Goal: Task Accomplishment & Management: Manage account settings

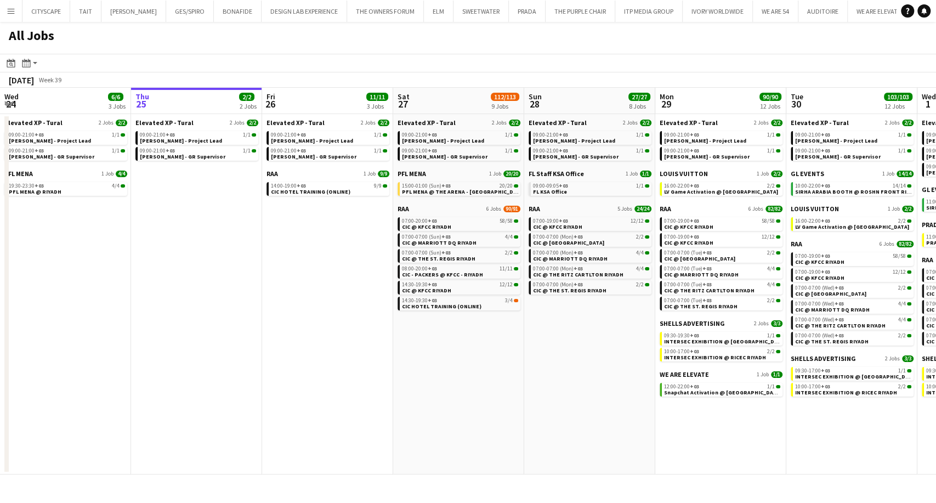
scroll to position [0, 473]
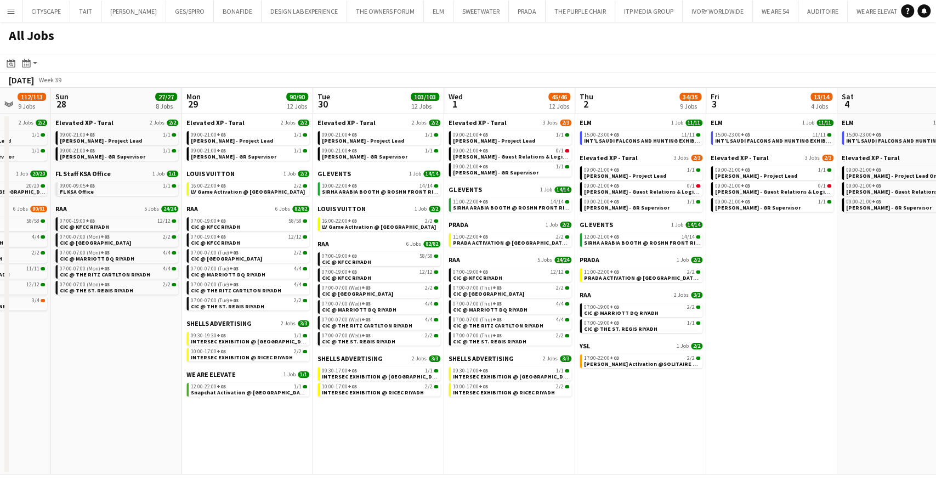
click at [322, 182] on link "10:00-22:00 +03 14/14 SIRHA ARABIA BOOTH @ ROSHN FRONT RIYADH" at bounding box center [380, 188] width 116 height 13
click at [614, 153] on div "ELM 1 Job 11/11 15:00-23:00 +03 11/11 INT'L SAUDI FALCONS AND HUNTING EXHIBITIO…" at bounding box center [641, 136] width 123 height 35
click at [614, 157] on span "Elevated XP - Tural" at bounding box center [609, 158] width 58 height 8
click at [15, 14] on app-icon "Menu" at bounding box center [11, 11] width 9 height 9
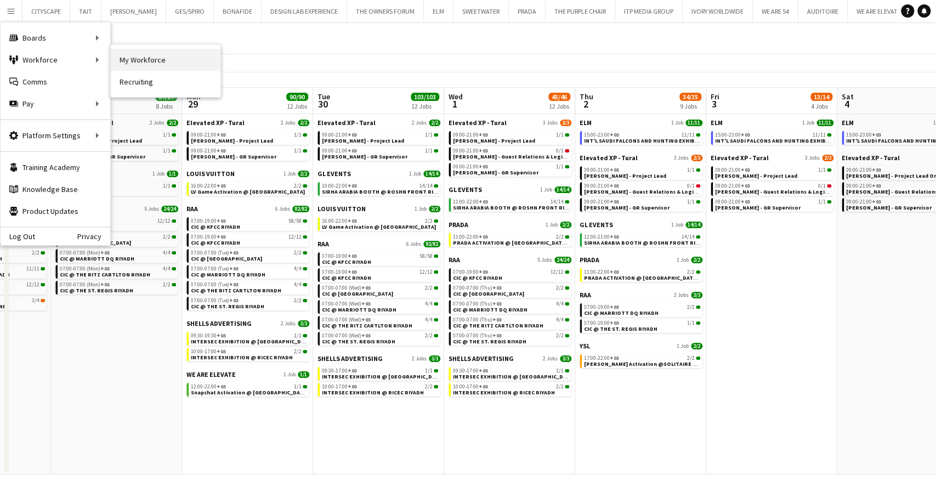
click at [162, 60] on link "My Workforce" at bounding box center [166, 60] width 110 height 22
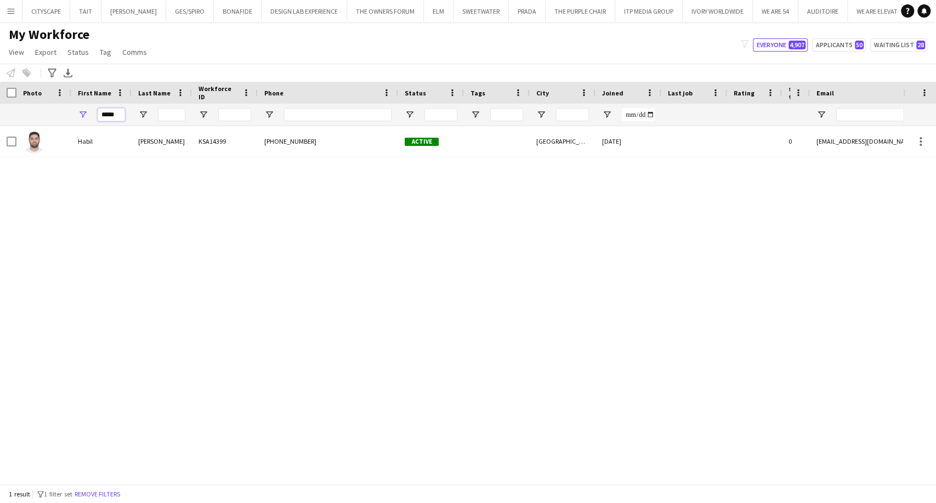
drag, startPoint x: 119, startPoint y: 115, endPoint x: 53, endPoint y: 111, distance: 65.9
click at [61, 114] on div "*****" at bounding box center [573, 115] width 1146 height 22
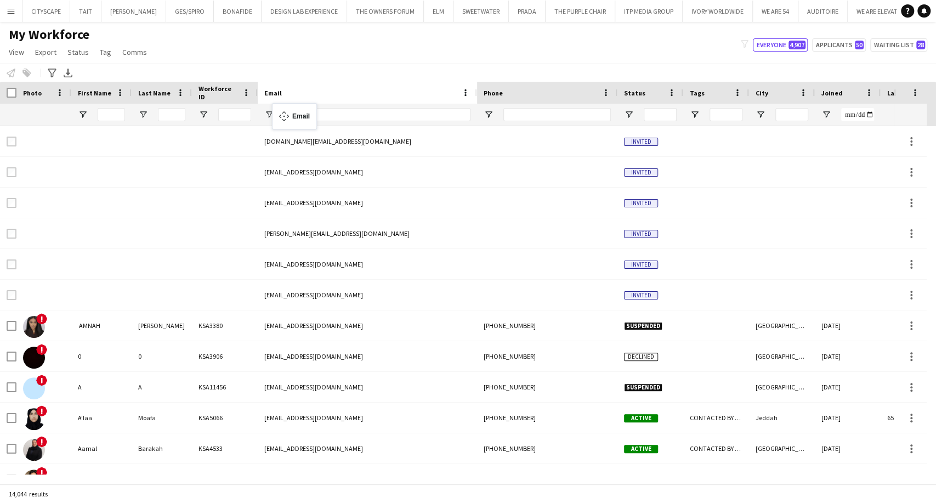
drag, startPoint x: 838, startPoint y: 93, endPoint x: 275, endPoint y: 111, distance: 563.2
click at [309, 115] on input "Email Filter Input" at bounding box center [377, 114] width 187 height 13
paste input "**********"
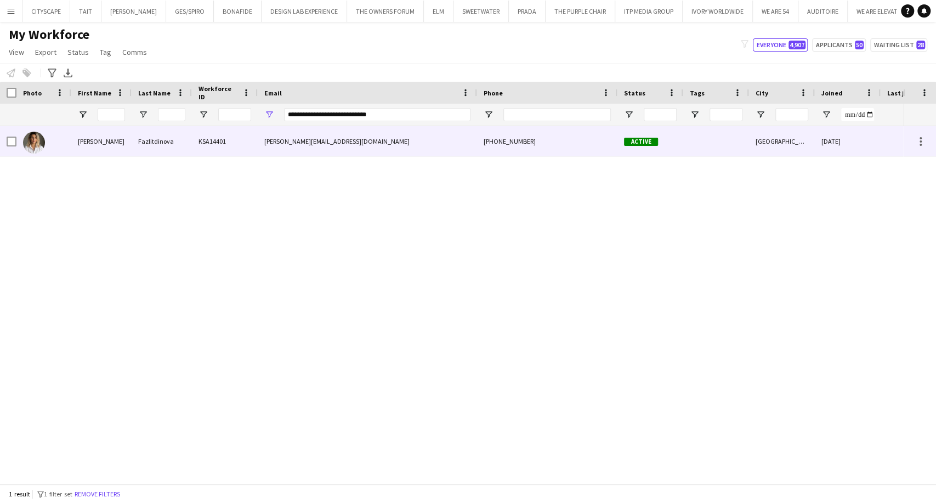
click at [304, 138] on div "diana@elevated-experience.com" at bounding box center [367, 141] width 219 height 30
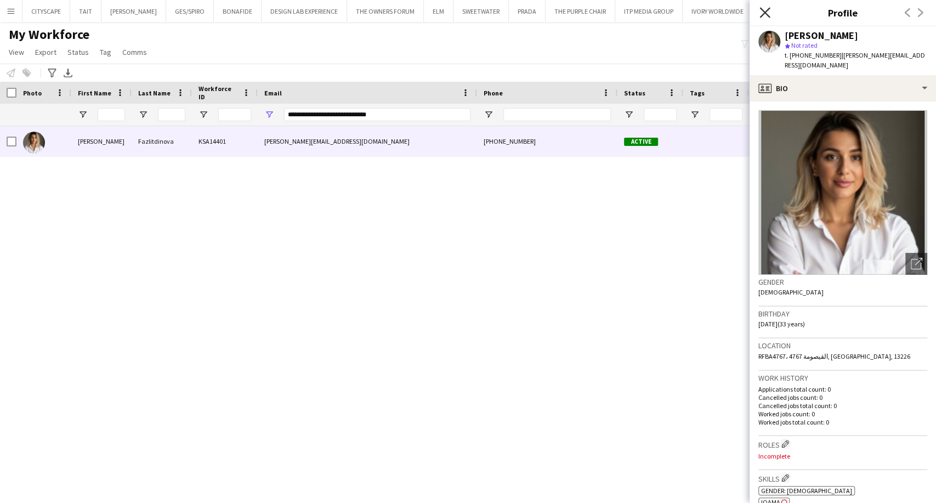
click at [768, 15] on icon at bounding box center [765, 12] width 10 height 10
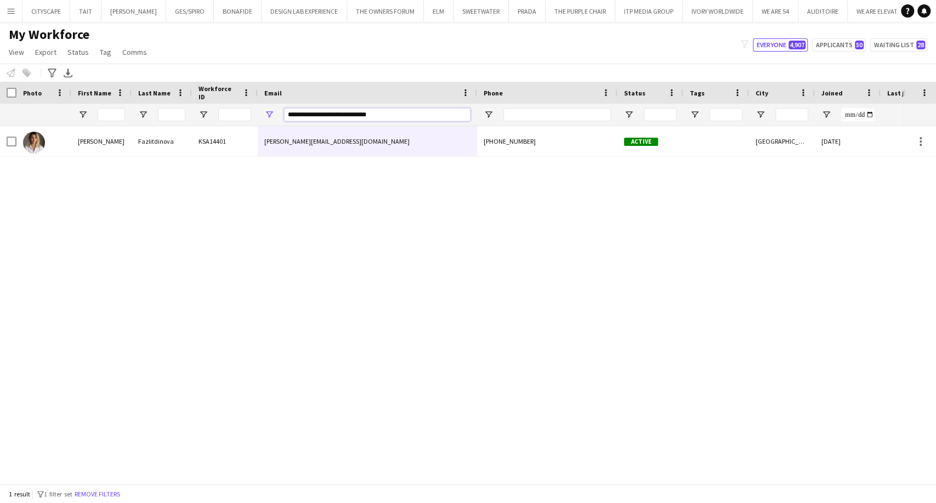
click at [312, 116] on input "**********" at bounding box center [377, 114] width 187 height 13
paste input "***"
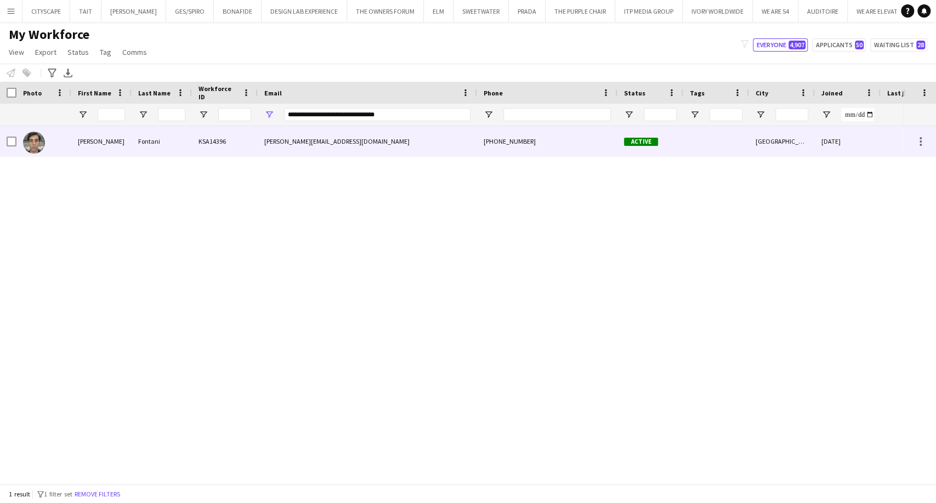
click at [367, 148] on div "giuseppe@elevated-experience.com" at bounding box center [367, 141] width 219 height 30
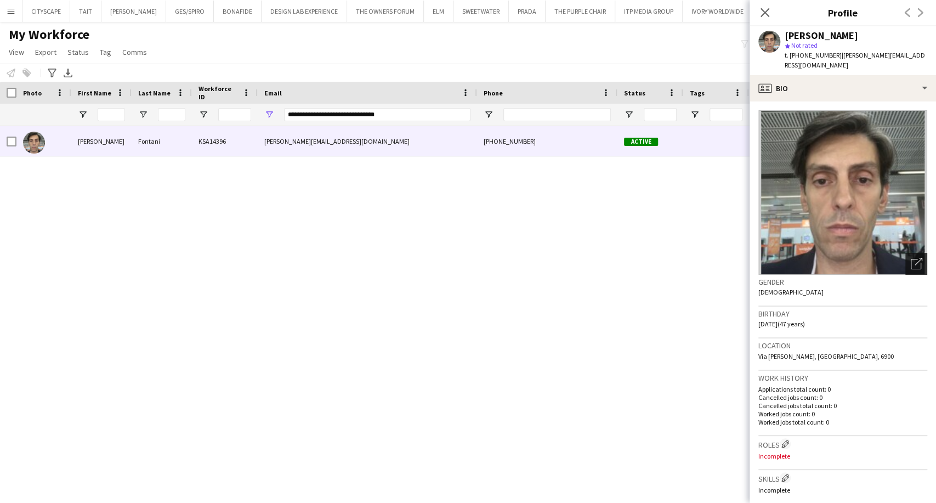
click at [911, 264] on icon "Open photos pop-in" at bounding box center [917, 264] width 12 height 12
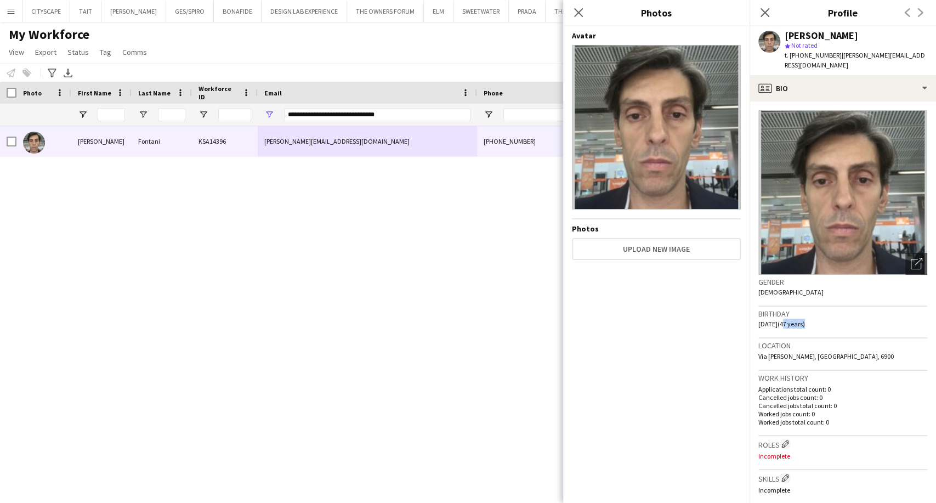
drag, startPoint x: 793, startPoint y: 323, endPoint x: 815, endPoint y: 324, distance: 21.4
click at [805, 324] on span "21-08-1978 (47 years)" at bounding box center [782, 324] width 47 height 8
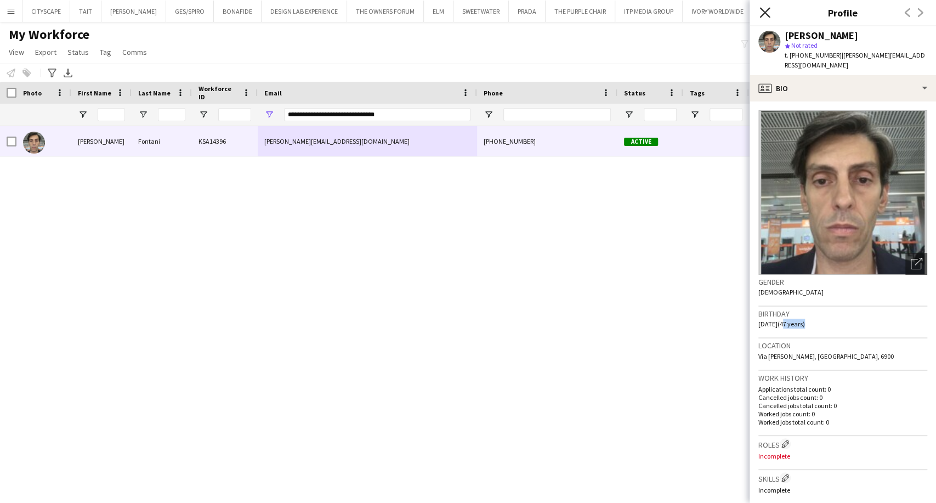
click at [768, 14] on icon "Close pop-in" at bounding box center [765, 12] width 10 height 10
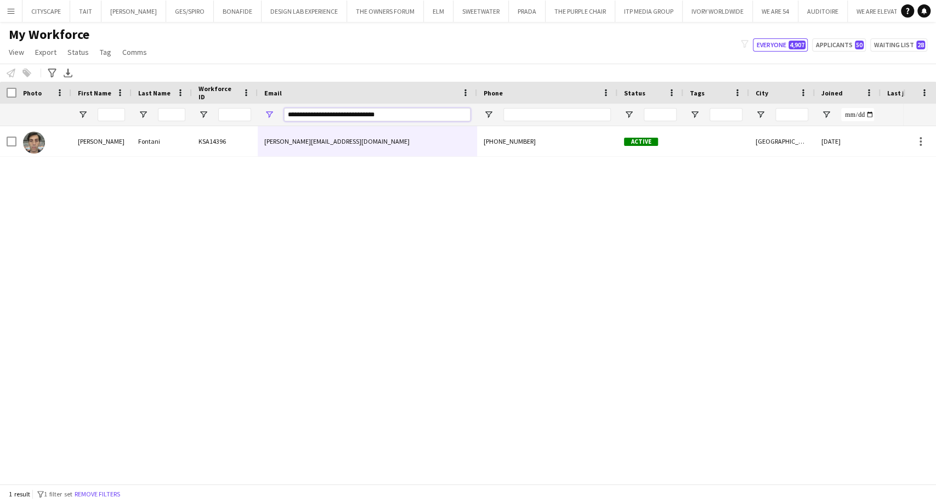
drag, startPoint x: 403, startPoint y: 111, endPoint x: 199, endPoint y: 131, distance: 204.4
click at [201, 130] on div "Workforce Details Photo First Name" at bounding box center [468, 283] width 936 height 402
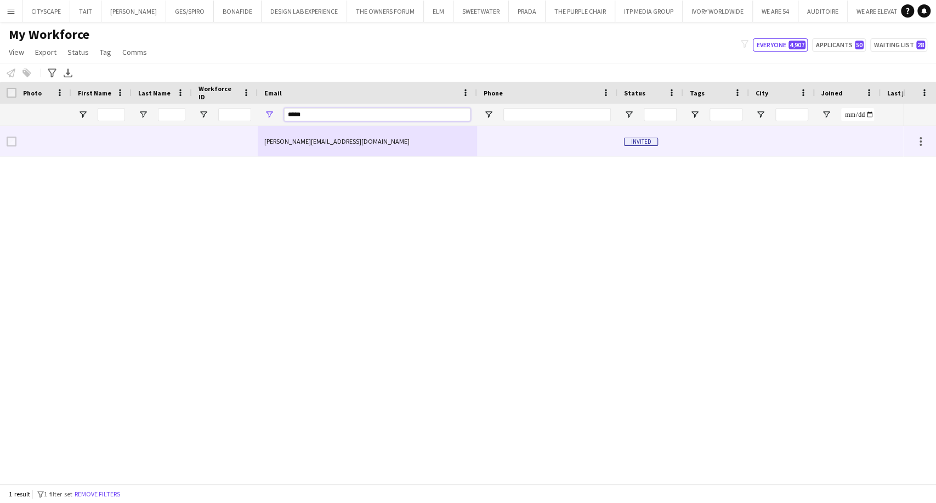
type input "*****"
click at [328, 143] on div "Paola@elevated-experience.com" at bounding box center [367, 141] width 219 height 30
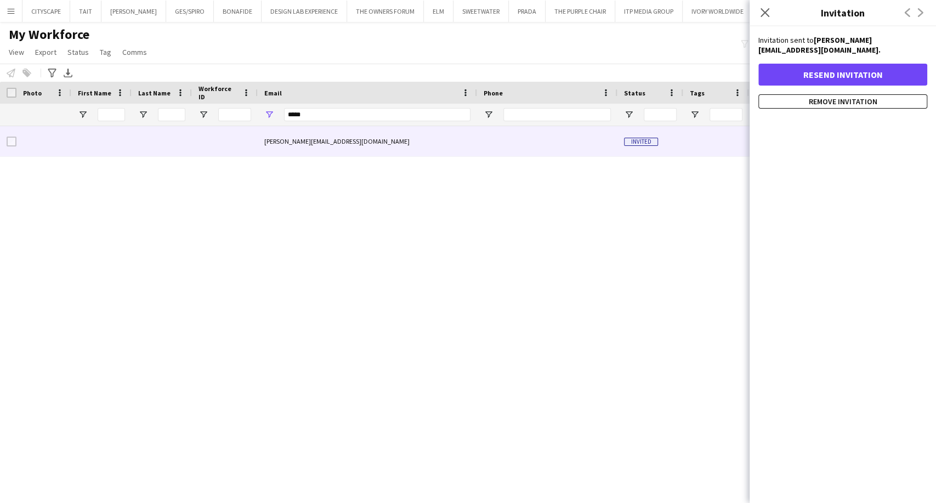
click at [356, 255] on div "Paola@elevated-experience.com Invited 0" at bounding box center [452, 300] width 904 height 348
drag, startPoint x: 327, startPoint y: 111, endPoint x: 241, endPoint y: 122, distance: 86.4
click at [241, 122] on div at bounding box center [573, 115] width 1146 height 22
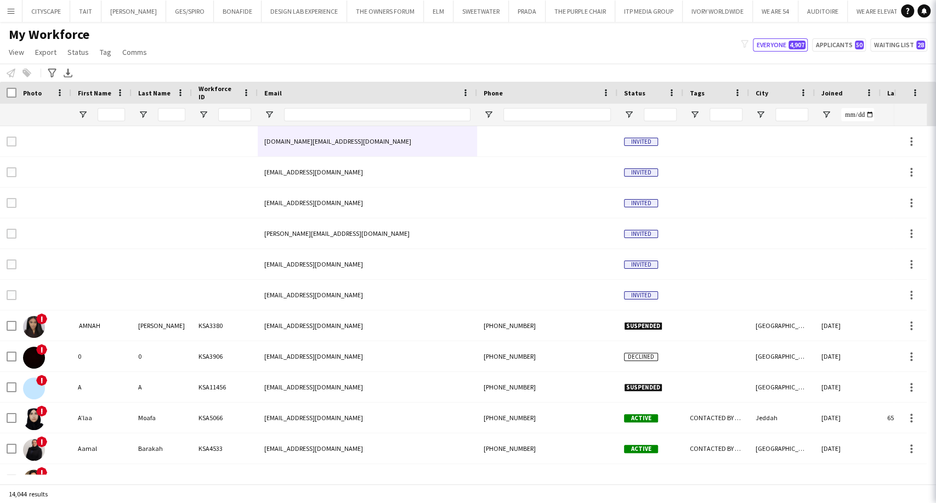
click at [8, 5] on button "Menu" at bounding box center [11, 11] width 22 height 22
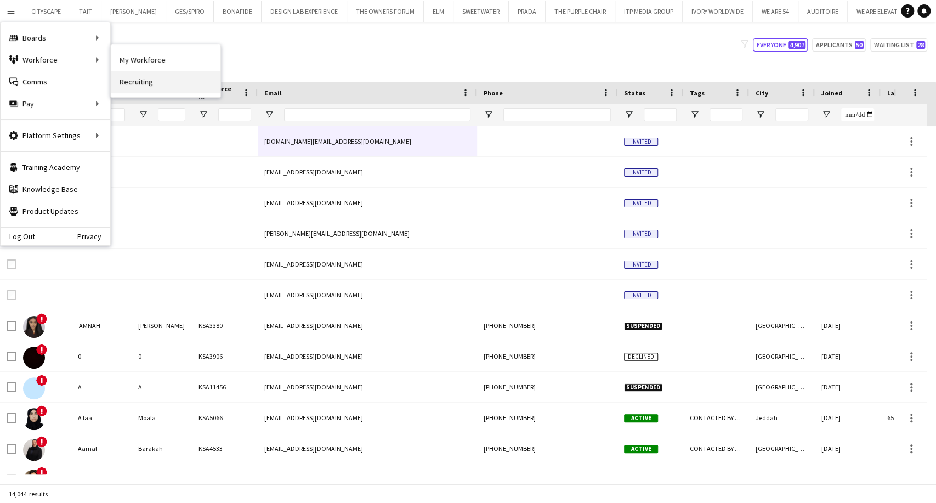
click at [140, 84] on link "Recruiting" at bounding box center [166, 82] width 110 height 22
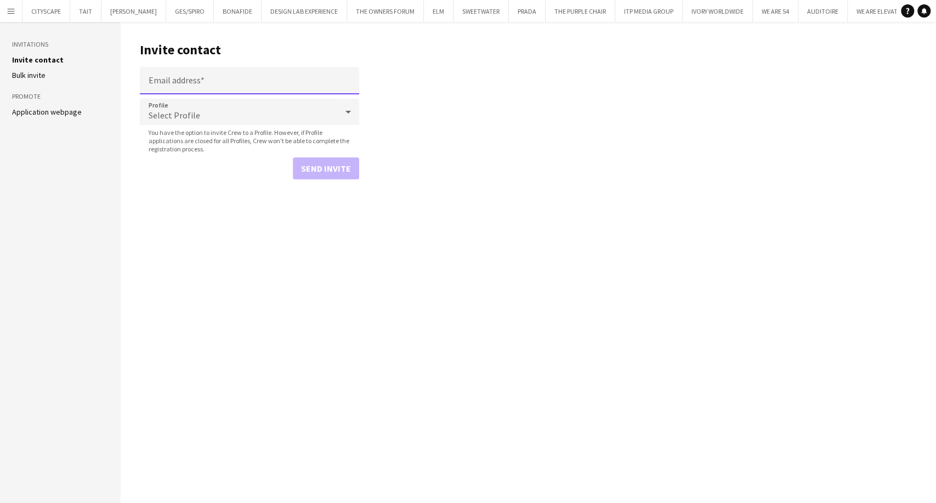
click at [180, 85] on input "Email address" at bounding box center [249, 80] width 219 height 27
paste input "**********"
type input "**********"
click at [174, 115] on span "Select Profile" at bounding box center [175, 115] width 52 height 11
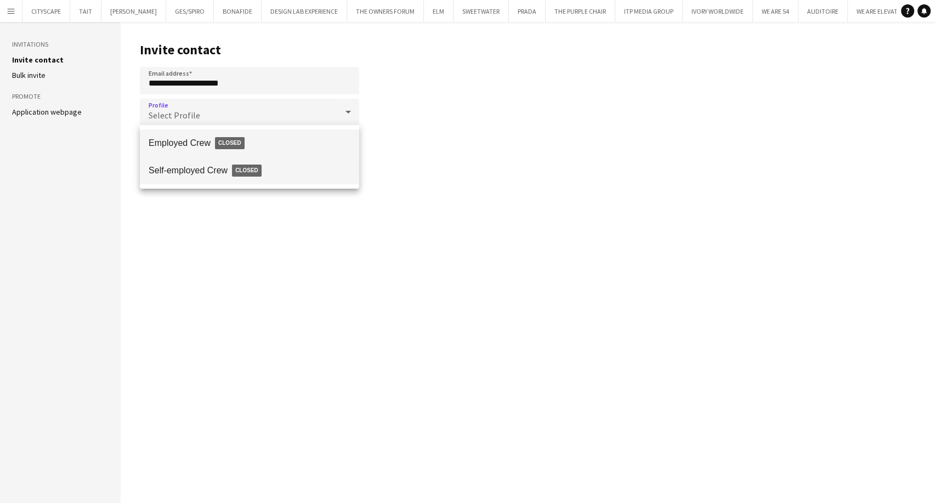
click at [185, 174] on span "Self-employed Crew Closed" at bounding box center [250, 170] width 202 height 25
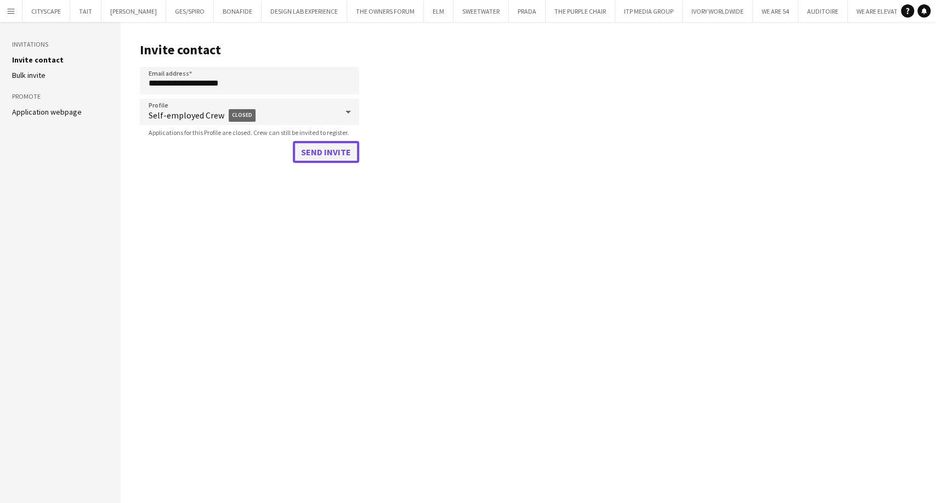
click at [315, 160] on button "Send invite" at bounding box center [326, 152] width 66 height 22
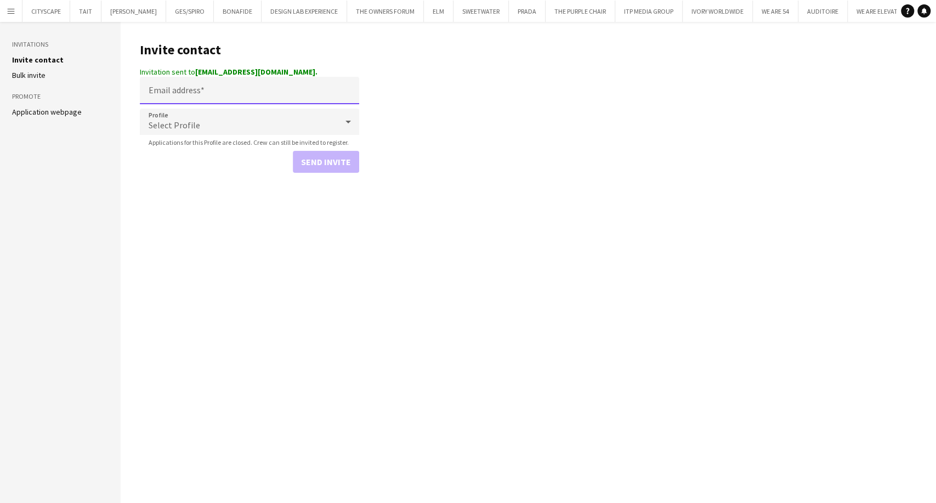
click at [202, 89] on input "Email address" at bounding box center [249, 90] width 219 height 27
paste input "**********"
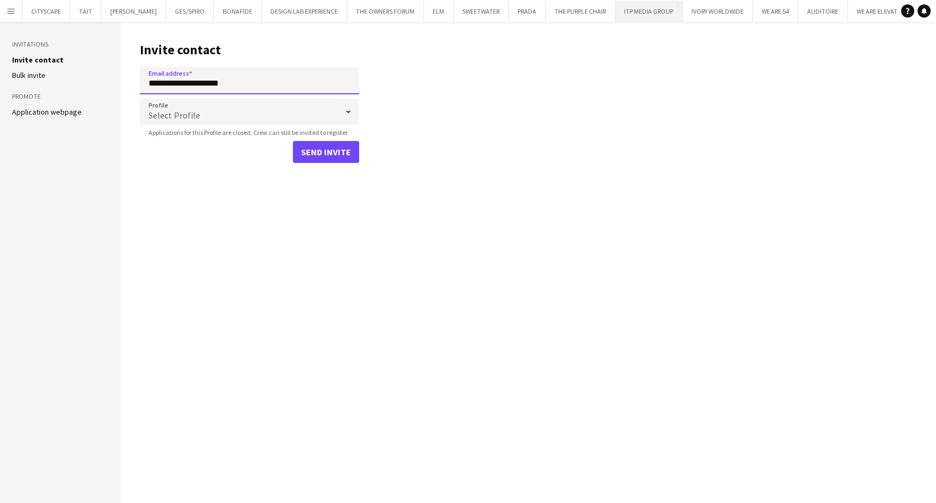
type input "**********"
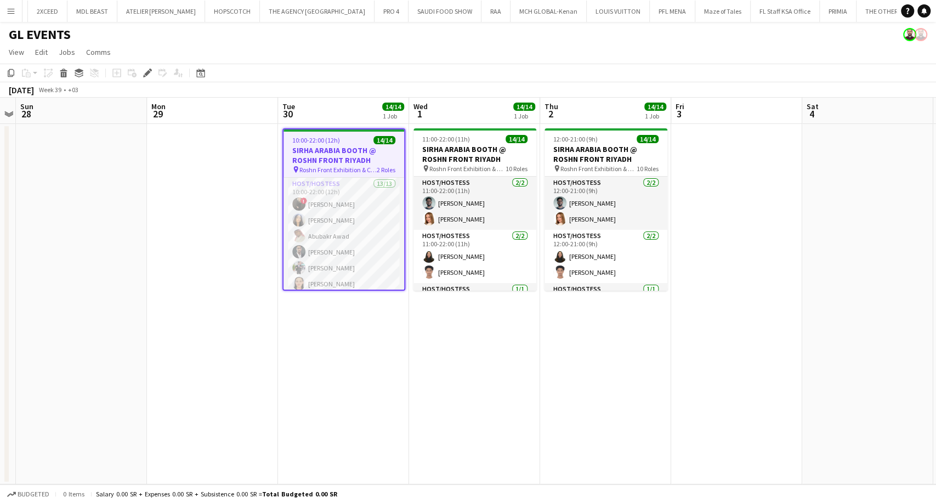
click at [809, 392] on app-calendar-viewport "Thu 25 Fri 26 Sat 27 Sun 28 Mon 29 Tue 30 14/14 1 Job Wed 1 14/14 1 Job Thu 2 1…" at bounding box center [468, 291] width 936 height 387
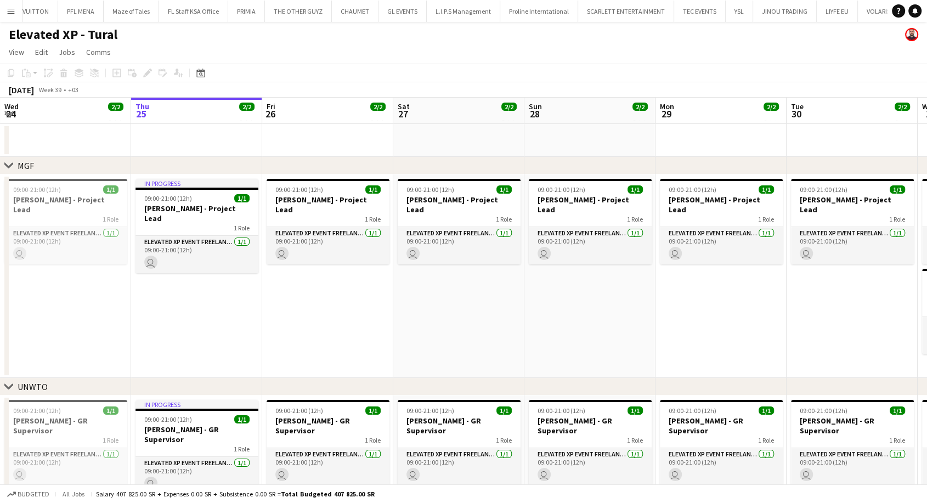
scroll to position [0, 1875]
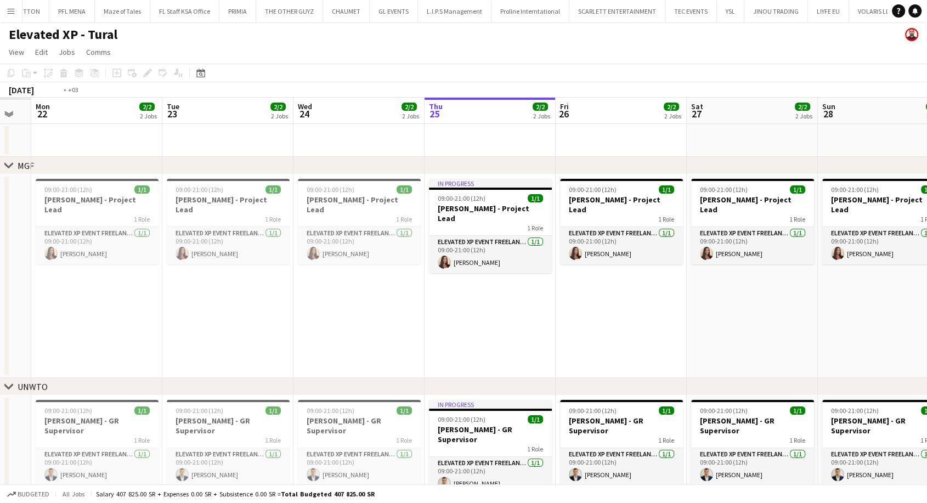
drag, startPoint x: 246, startPoint y: 322, endPoint x: 669, endPoint y: 321, distance: 422.4
click at [670, 321] on app-calendar-viewport "Sat 20 Sun 21 Mon 22 2/2 2 Jobs Tue 23 2/2 2 Jobs Wed 24 2/2 2 Jobs Thu 25 2/2 …" at bounding box center [463, 358] width 927 height 521
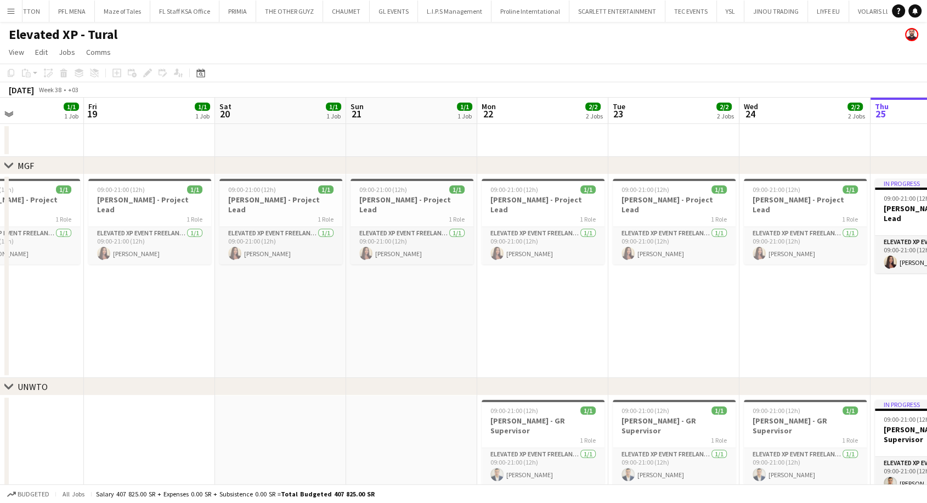
drag, startPoint x: 339, startPoint y: 330, endPoint x: 656, endPoint y: 331, distance: 317.1
click at [656, 331] on app-calendar-viewport "Tue 16 Wed 17 Thu 18 1/1 1 Job Fri 19 1/1 1 Job Sat 20 1/1 1 Job Sun 21 1/1 1 J…" at bounding box center [463, 358] width 927 height 521
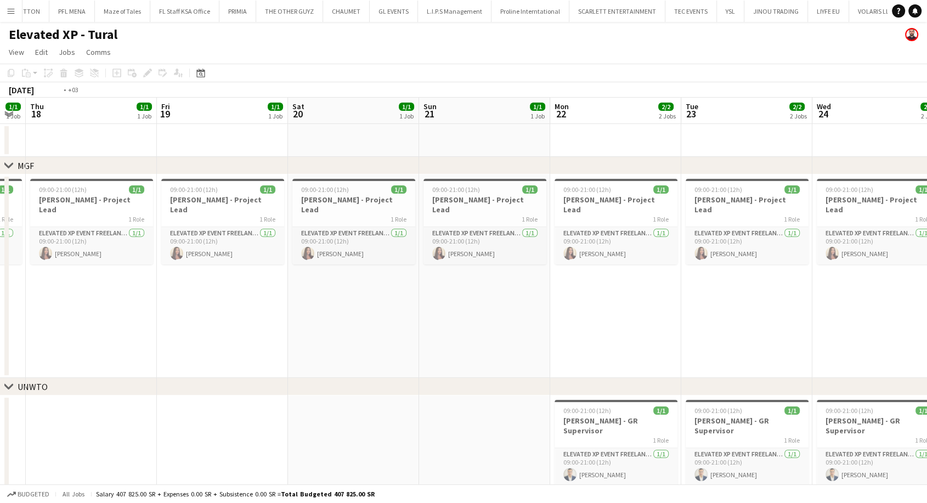
drag, startPoint x: 152, startPoint y: 334, endPoint x: 626, endPoint y: 346, distance: 474.1
click at [676, 334] on app-calendar-viewport "Tue 16 1/1 1 Job Wed 17 1/1 1 Job Thu 18 1/1 1 Job Fri 19 1/1 1 Job Sat 20 1/1 …" at bounding box center [463, 358] width 927 height 521
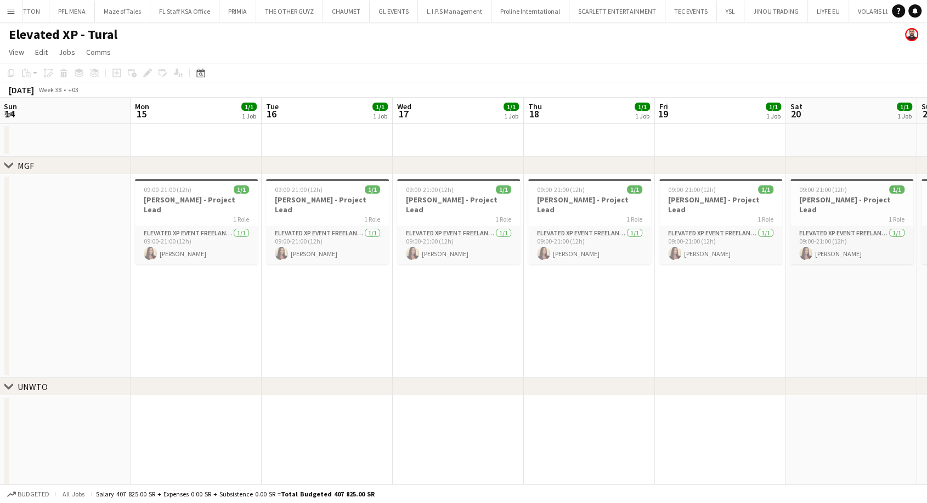
drag, startPoint x: 246, startPoint y: 338, endPoint x: 525, endPoint y: 339, distance: 278.7
click at [523, 339] on app-calendar-viewport "Fri 12 Sat 13 Sun 14 Mon 15 1/1 1 Job Tue 16 1/1 1 Job Wed 17 1/1 1 Job Thu 18 …" at bounding box center [463, 358] width 927 height 521
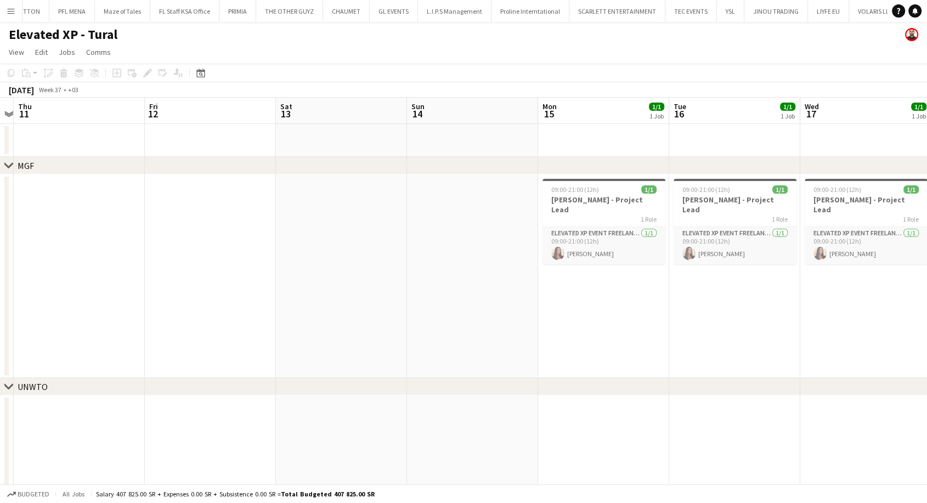
drag, startPoint x: 285, startPoint y: 346, endPoint x: 671, endPoint y: 367, distance: 386.8
click at [752, 360] on app-calendar-viewport "Tue 9 Wed 10 Thu 11 Fri 12 Sat 13 Sun 14 Mon 15 1/1 1 Job Tue 16 1/1 1 Job Wed …" at bounding box center [463, 358] width 927 height 521
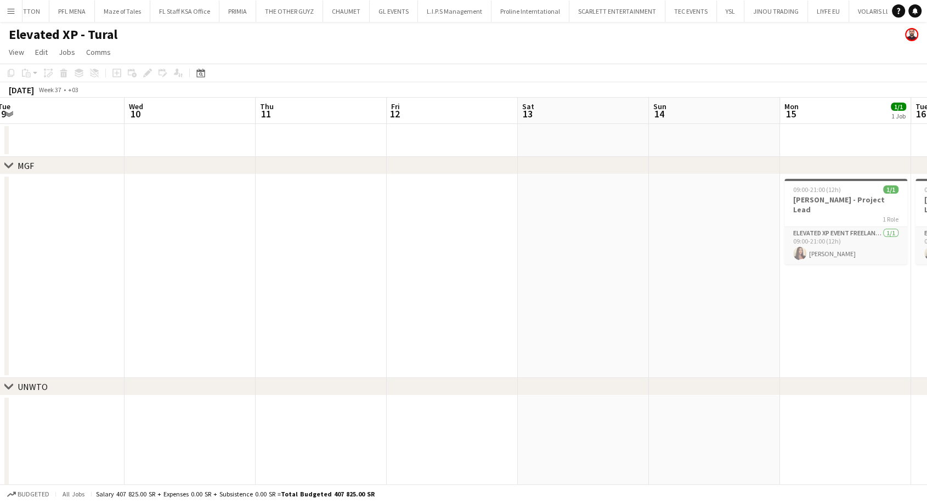
drag, startPoint x: 294, startPoint y: 348, endPoint x: 186, endPoint y: 317, distance: 112.4
click at [108, 314] on app-calendar-viewport "Sat 6 Sun 7 Mon 8 Tue 9 Wed 10 Thu 11 Fri 12 Sat 13 Sun 14 Mon 15 1/1 1 Job Tue…" at bounding box center [463, 358] width 927 height 521
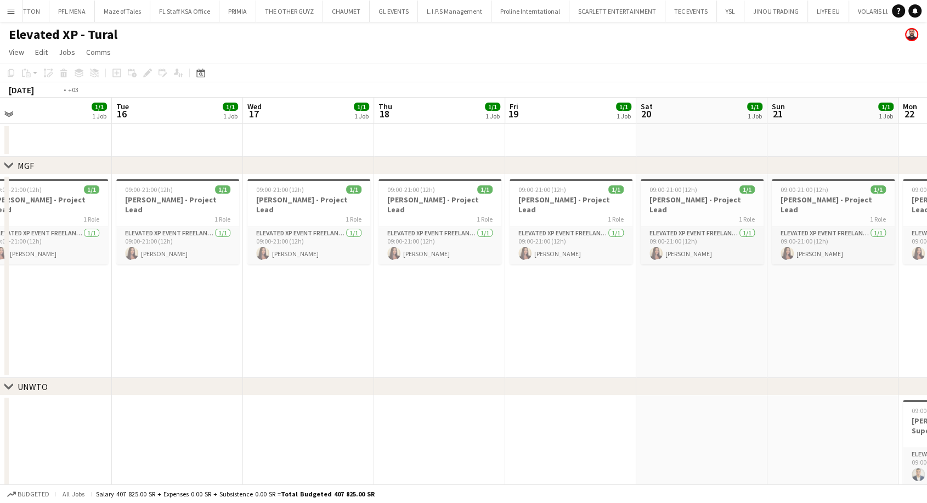
drag, startPoint x: 880, startPoint y: 340, endPoint x: 225, endPoint y: 268, distance: 659.0
click at [225, 268] on app-calendar-viewport "Thu 11 Fri 12 Sat 13 Sun 14 Mon 15 1/1 1 Job Tue 16 1/1 1 Job Wed 17 1/1 1 Job …" at bounding box center [463, 358] width 927 height 521
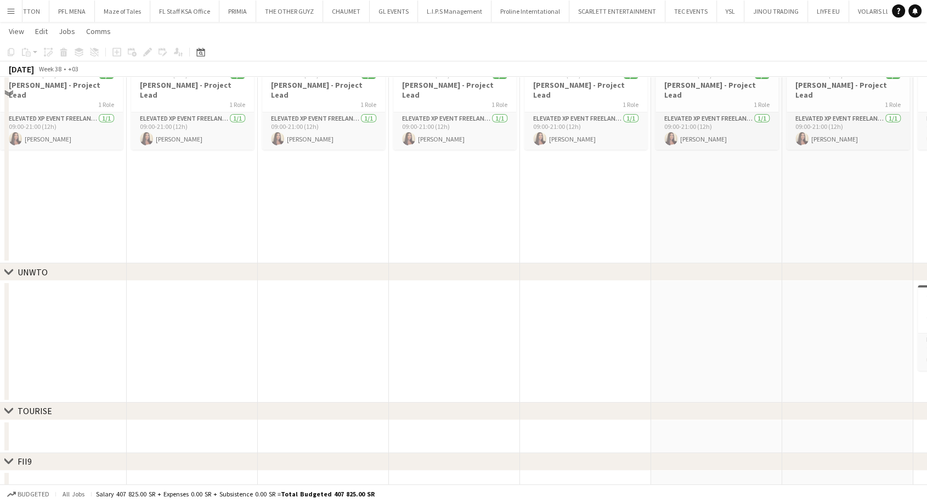
scroll to position [132, 0]
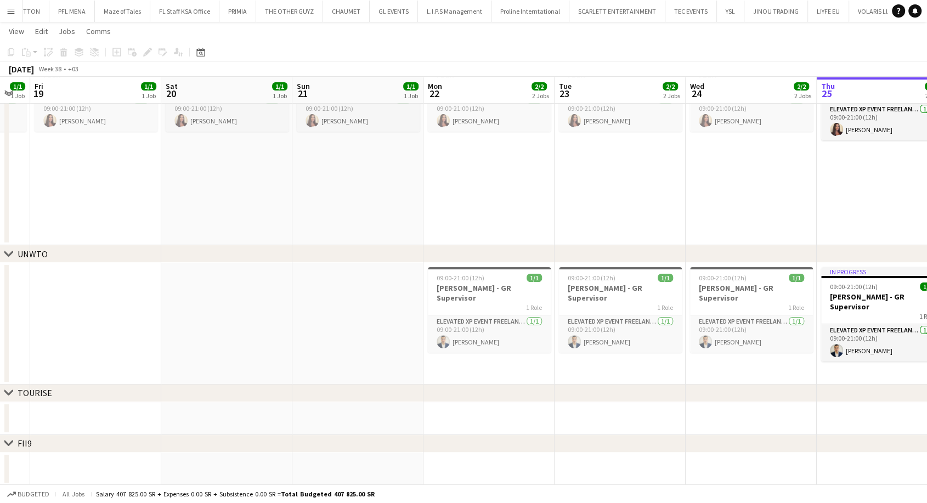
drag, startPoint x: 676, startPoint y: 328, endPoint x: 168, endPoint y: 343, distance: 507.7
click at [168, 343] on app-calendar-viewport "Mon 15 1/1 1 Job Tue 16 1/1 1 Job Wed 17 1/1 1 Job Thu 18 1/1 1 Job Fri 19 1/1 …" at bounding box center [463, 198] width 927 height 574
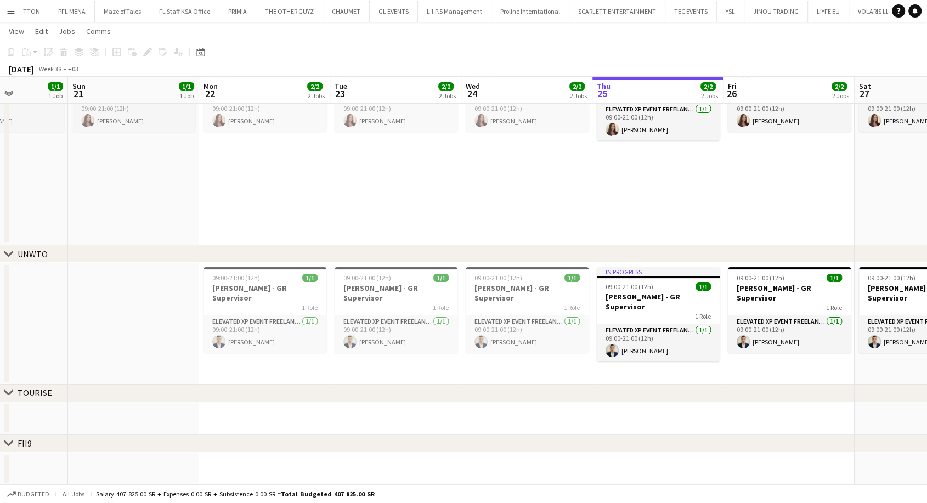
scroll to position [0, 525]
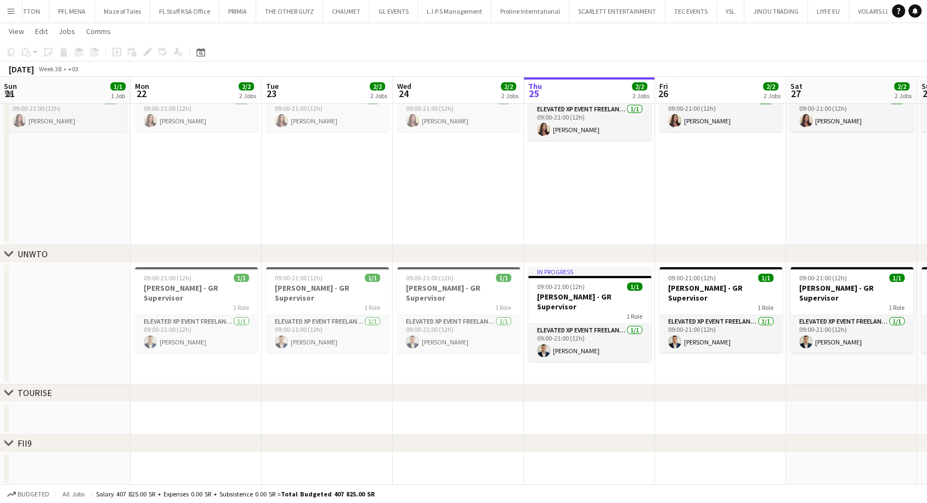
drag, startPoint x: 558, startPoint y: 362, endPoint x: 283, endPoint y: 358, distance: 275.4
click at [283, 358] on app-calendar-viewport "Wed 17 1/1 1 Job Thu 18 1/1 1 Job Fri 19 1/1 1 Job Sat 20 1/1 1 Job Sun 21 1/1 …" at bounding box center [463, 198] width 927 height 574
click at [443, 410] on app-date-cell at bounding box center [458, 418] width 131 height 33
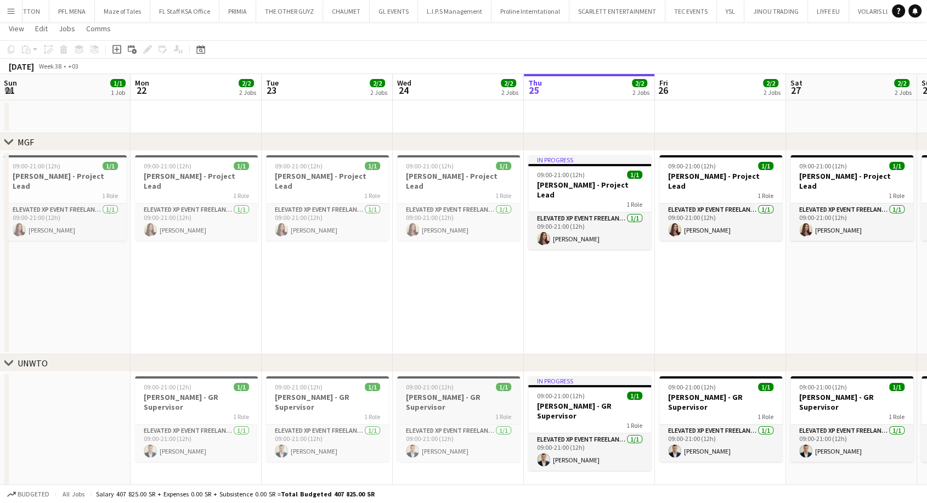
scroll to position [10, 0]
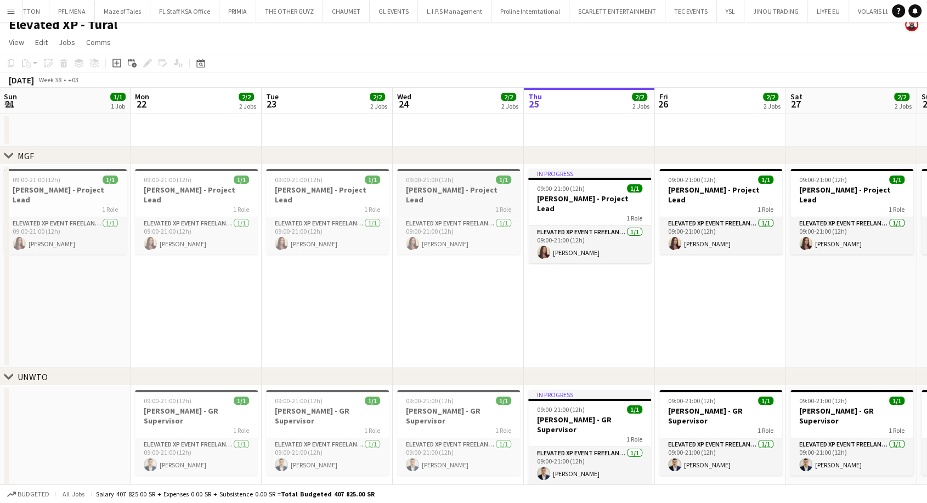
click at [455, 190] on h3 "[PERSON_NAME] - Project Lead" at bounding box center [458, 195] width 123 height 20
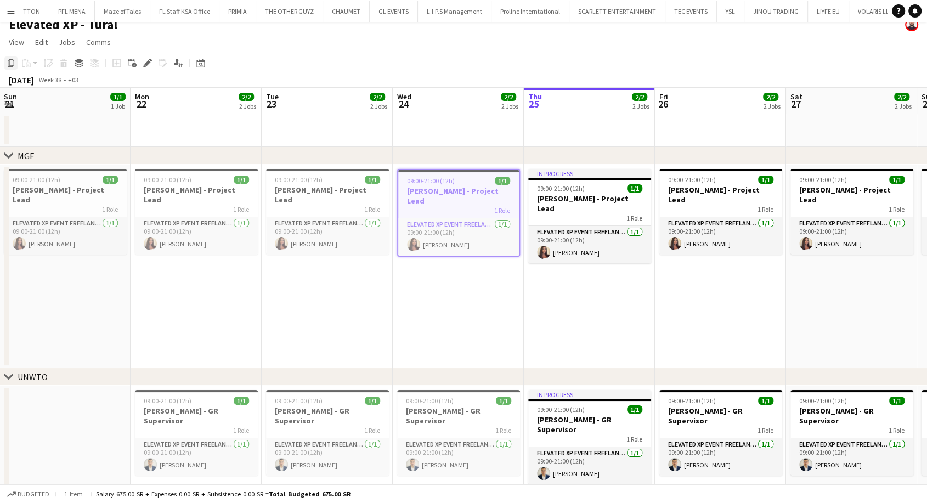
click at [10, 67] on div "Copy" at bounding box center [10, 63] width 13 height 13
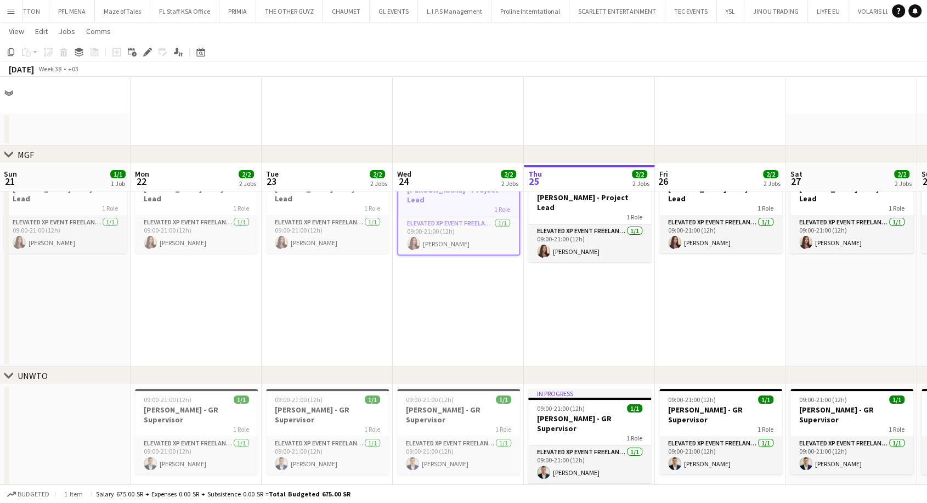
scroll to position [132, 0]
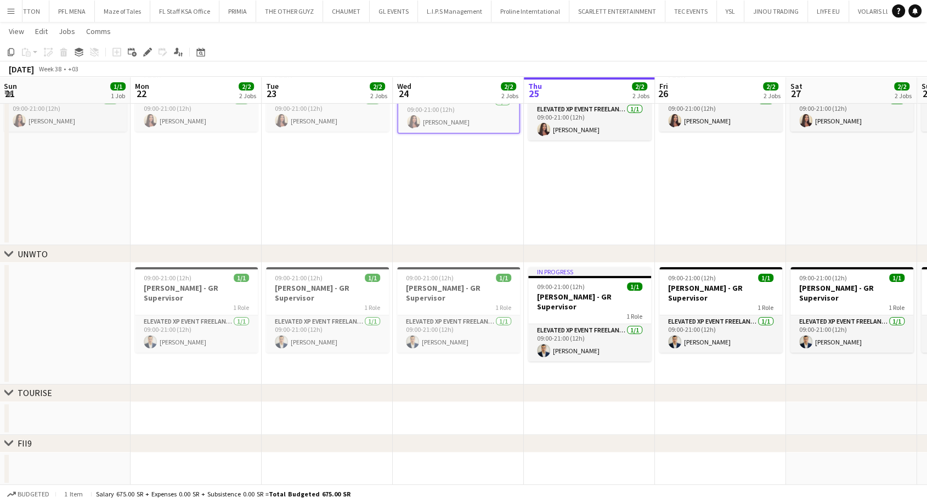
click at [430, 420] on app-date-cell at bounding box center [458, 418] width 131 height 33
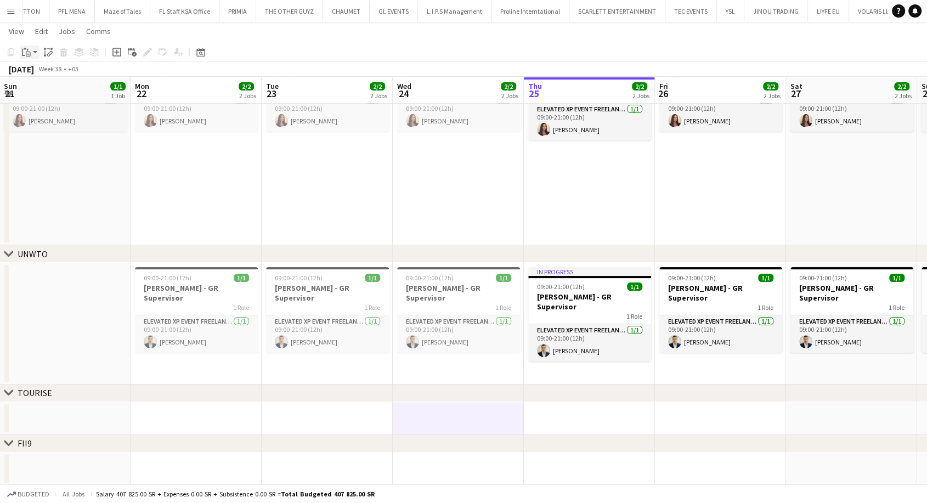
click at [35, 57] on app-action-btn "Paste" at bounding box center [30, 52] width 20 height 13
click at [67, 76] on link "Paste Ctrl+V" at bounding box center [80, 73] width 103 height 10
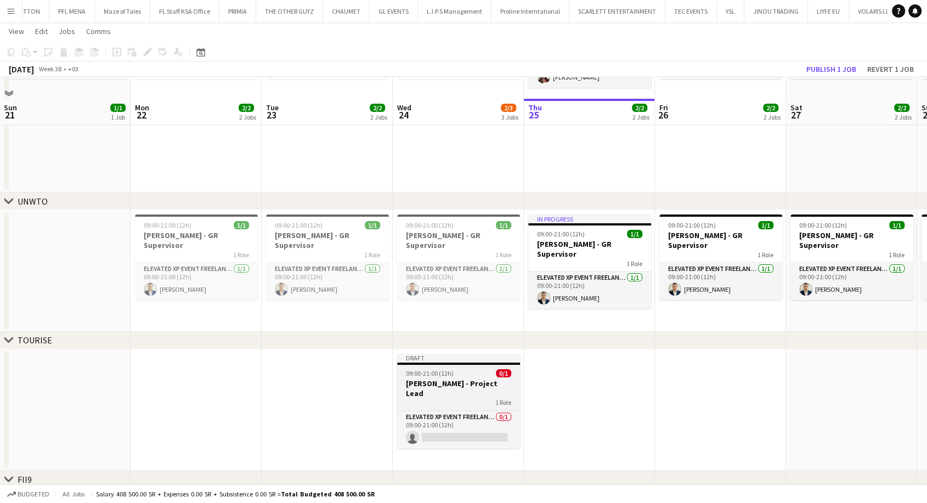
scroll to position [221, 0]
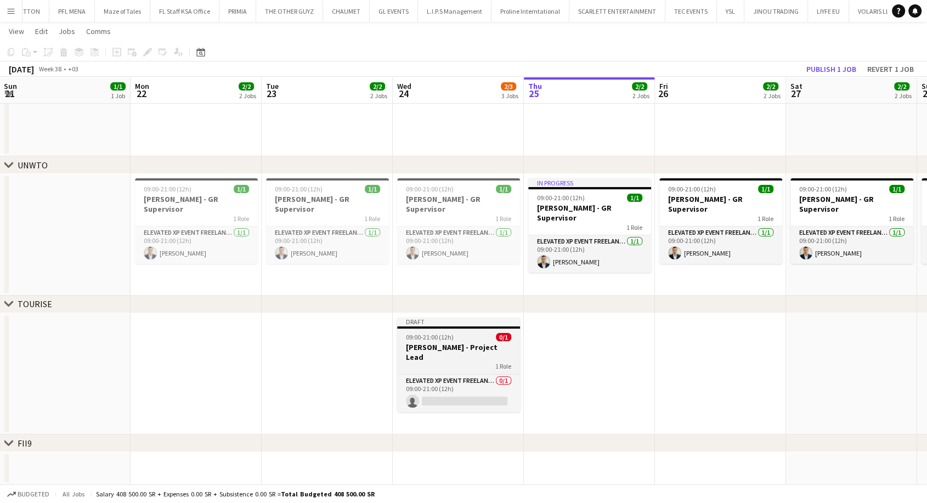
click at [442, 344] on h3 "Aysel Ahmadova - Project Lead" at bounding box center [458, 352] width 123 height 20
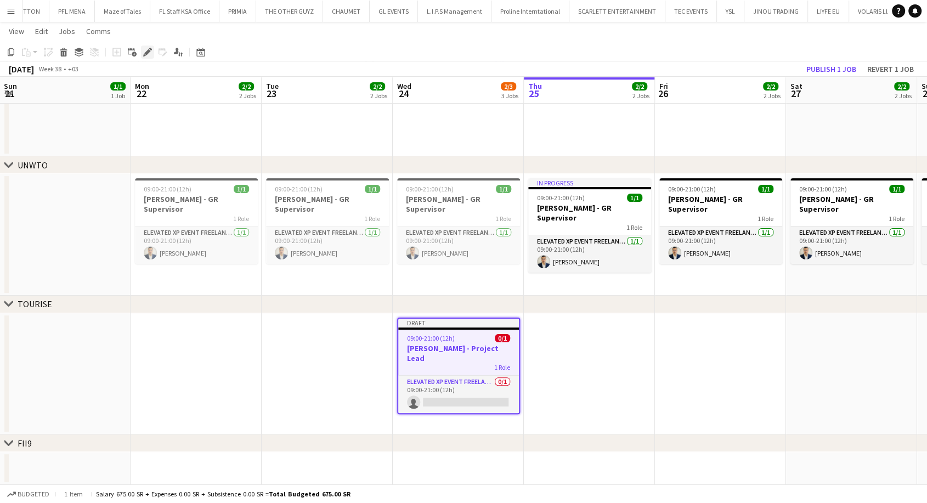
click at [143, 55] on icon at bounding box center [144, 55] width 3 height 3
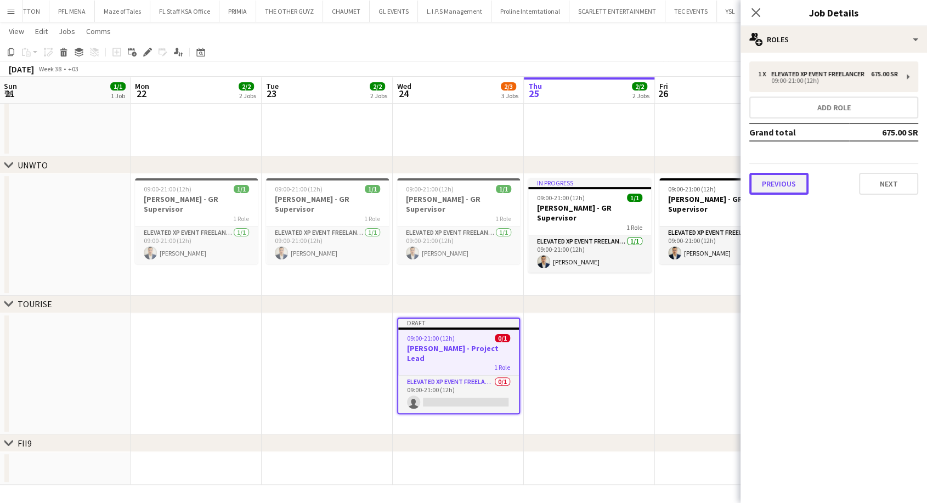
click at [767, 195] on button "Previous" at bounding box center [778, 184] width 59 height 22
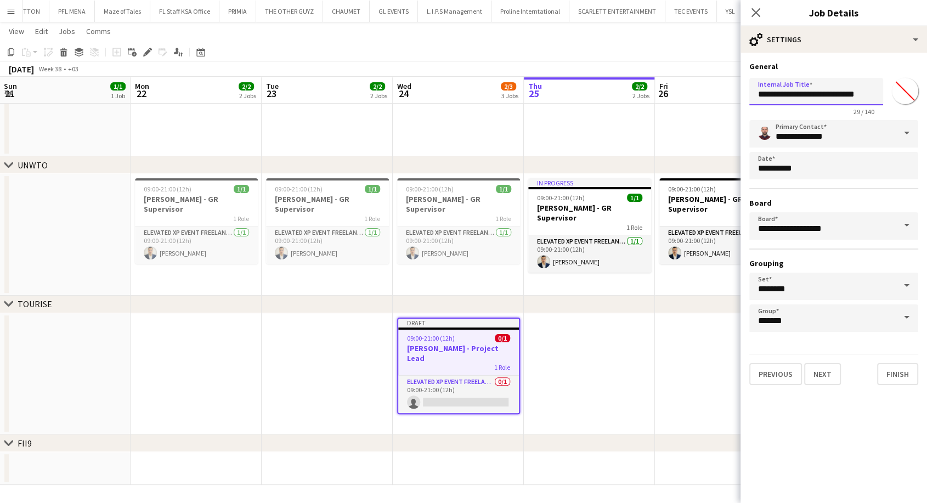
drag, startPoint x: 816, startPoint y: 94, endPoint x: 740, endPoint y: 98, distance: 76.4
click at [740, 98] on body "Menu Boards Boards Boards All jobs Status Workforce Workforce My Workforce Recr…" at bounding box center [463, 141] width 927 height 724
paste input "**********"
click at [833, 94] on input "**********" at bounding box center [816, 91] width 134 height 27
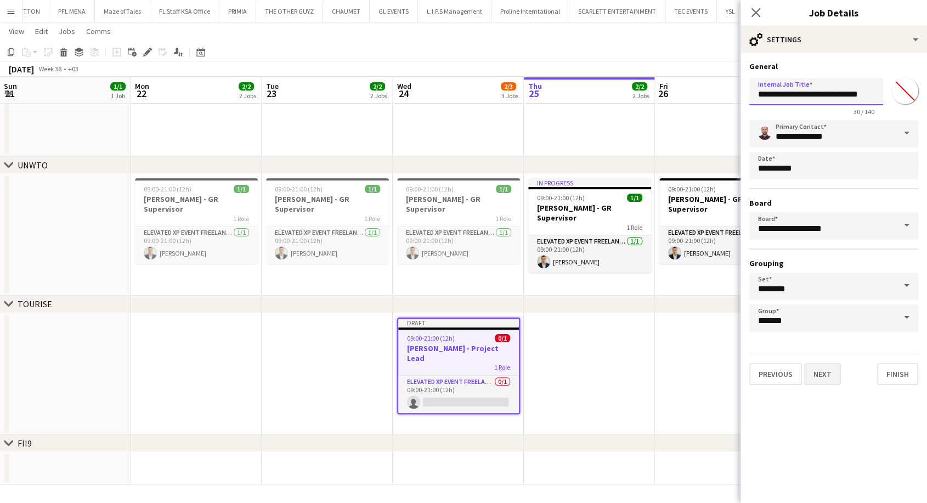
type input "**********"
click at [820, 376] on button "Next" at bounding box center [822, 374] width 37 height 22
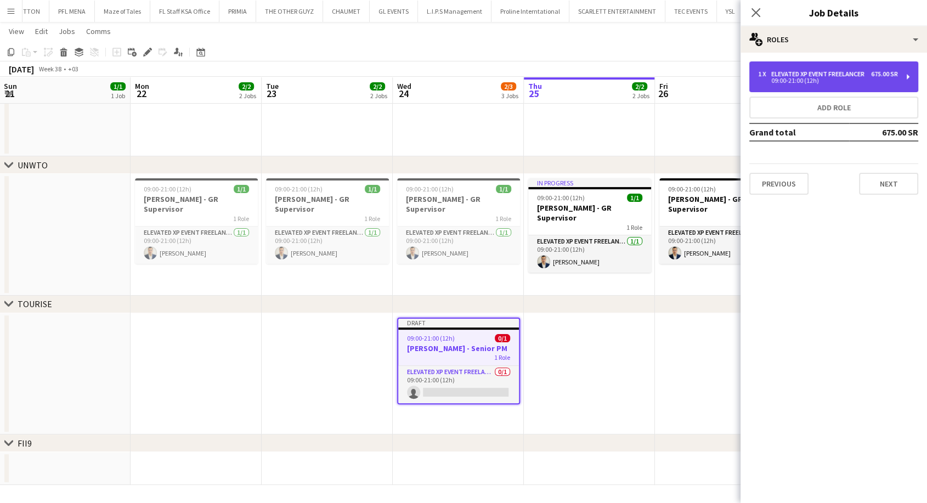
click at [835, 83] on div "09:00-21:00 (12h)" at bounding box center [828, 80] width 140 height 5
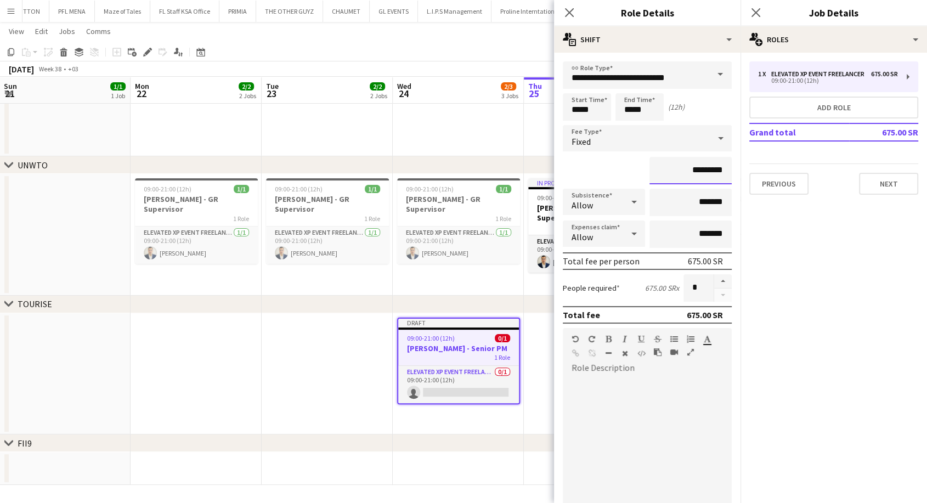
drag, startPoint x: 677, startPoint y: 172, endPoint x: 691, endPoint y: 172, distance: 14.3
click at [691, 172] on input "*********" at bounding box center [691, 170] width 82 height 27
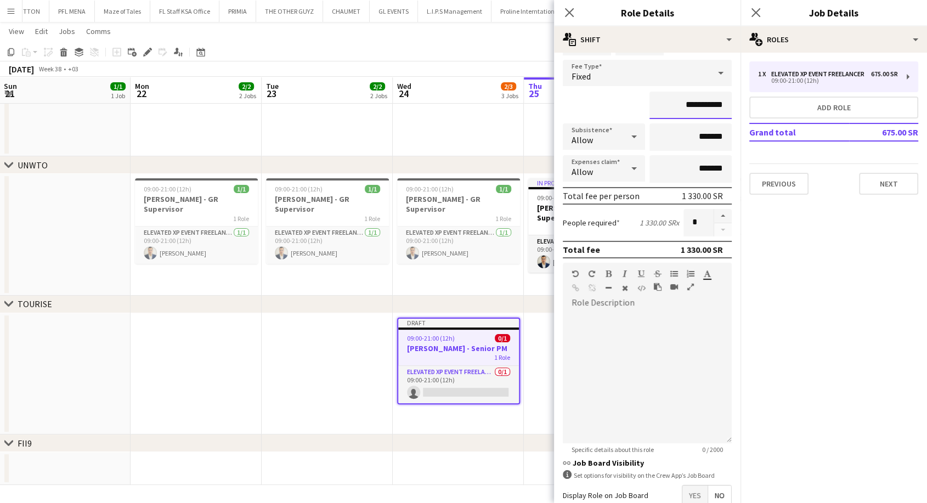
scroll to position [129, 0]
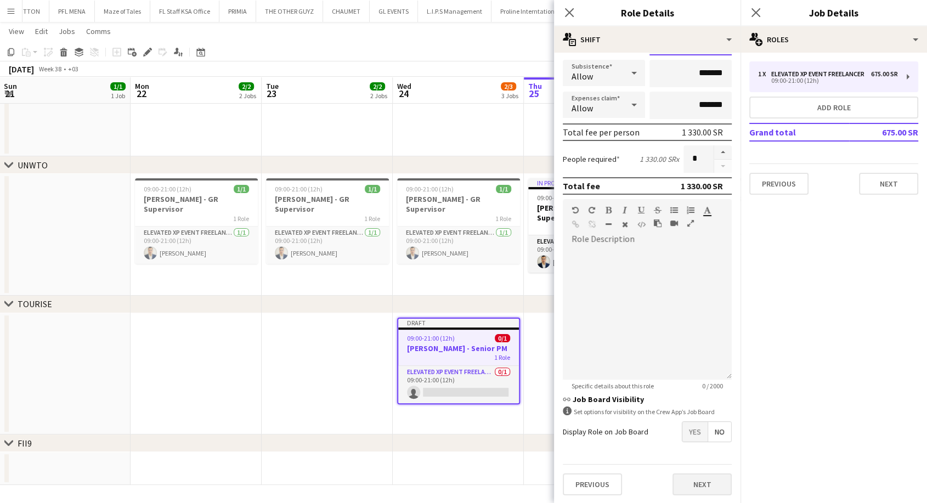
type input "**********"
click at [685, 483] on button "Next" at bounding box center [702, 484] width 59 height 22
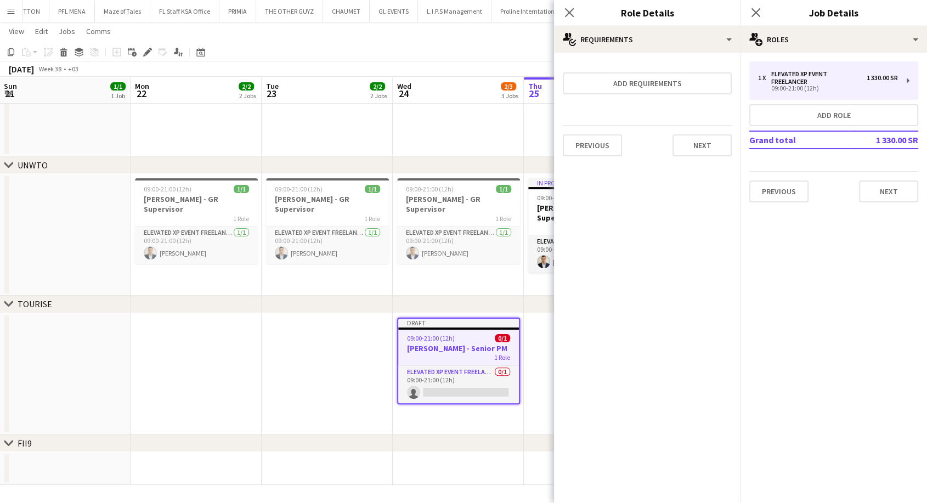
scroll to position [0, 0]
click at [699, 143] on button "Next" at bounding box center [702, 145] width 59 height 22
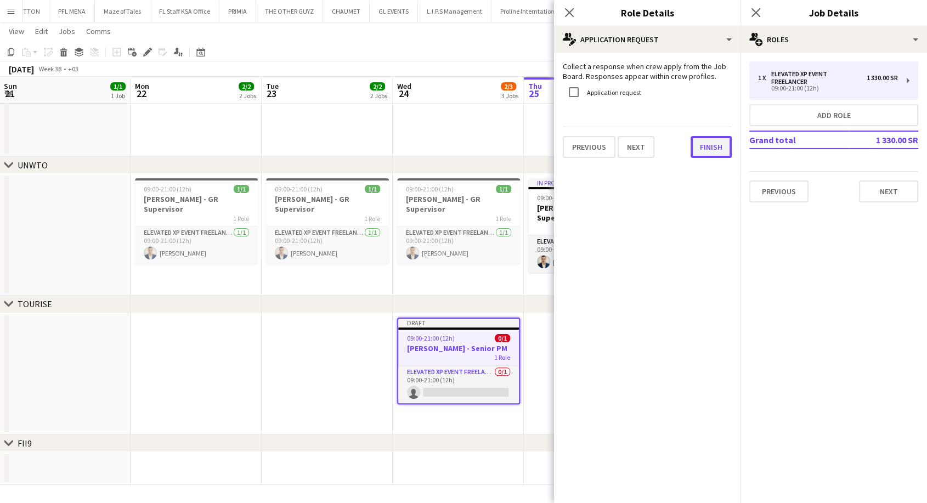
click at [695, 151] on button "Finish" at bounding box center [711, 147] width 41 height 22
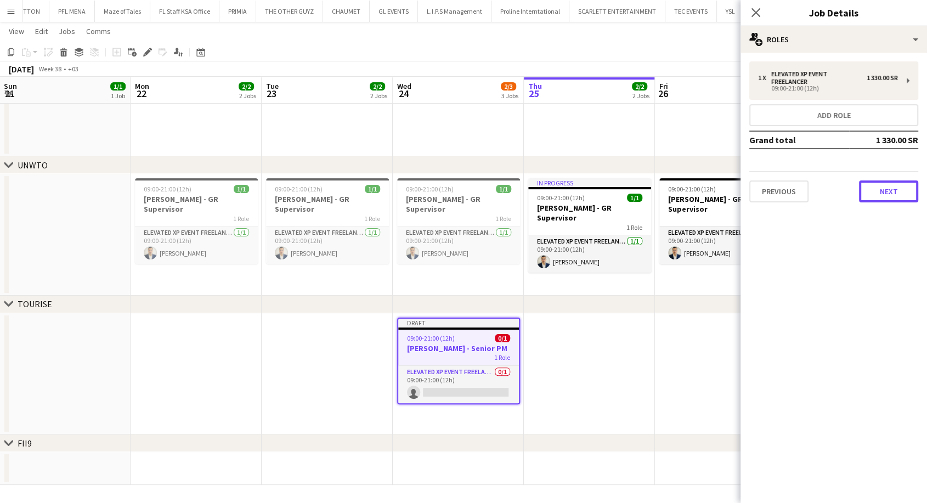
click at [901, 198] on button "Next" at bounding box center [888, 191] width 59 height 22
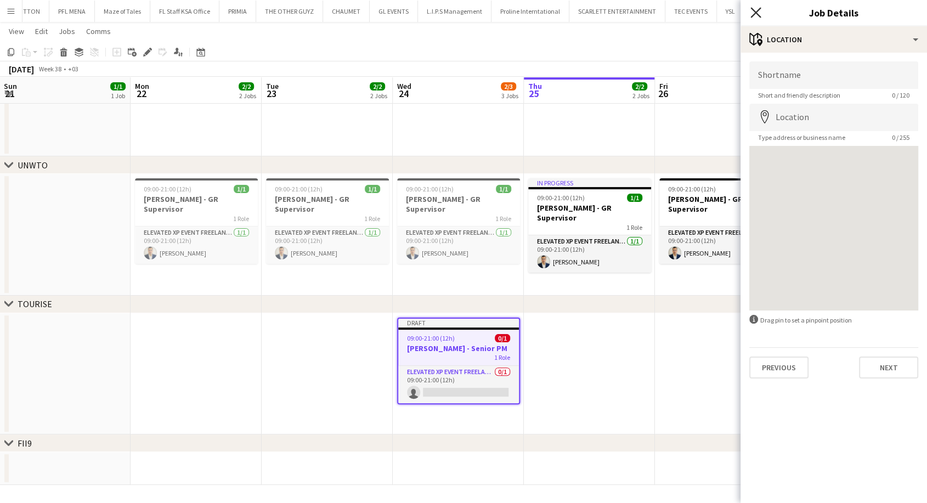
click at [759, 11] on icon "Close pop-in" at bounding box center [756, 12] width 10 height 10
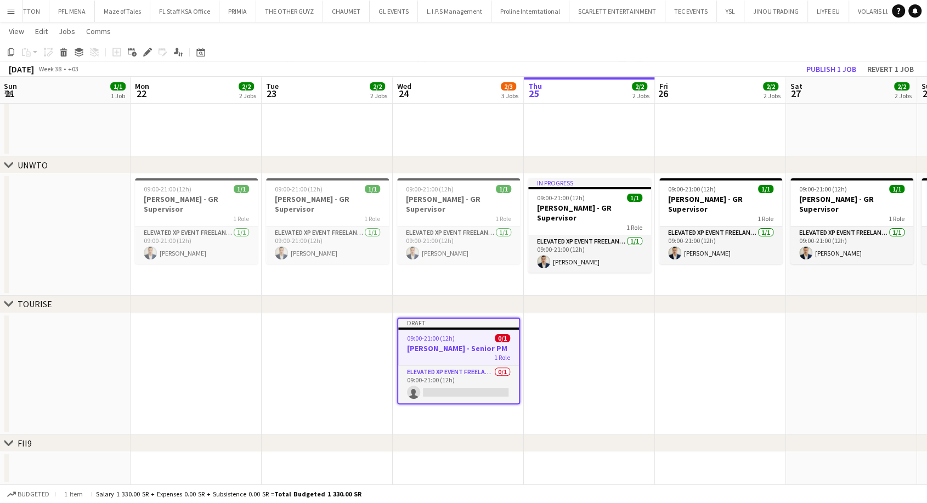
click at [576, 343] on app-date-cell at bounding box center [589, 374] width 131 height 122
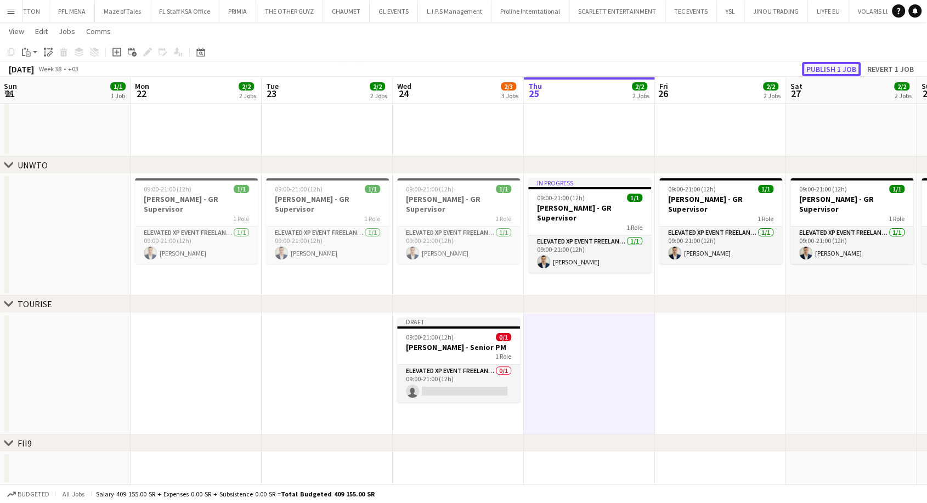
click at [823, 67] on button "Publish 1 job" at bounding box center [831, 69] width 59 height 14
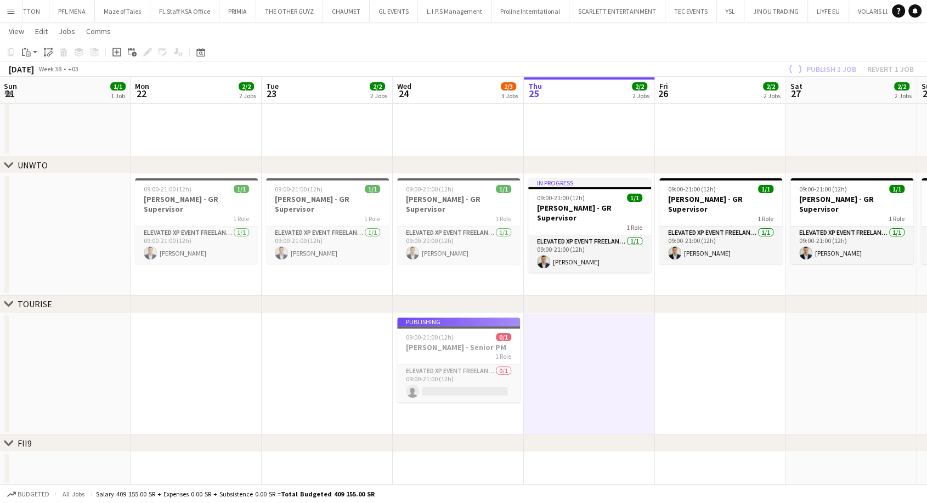
scroll to position [212, 0]
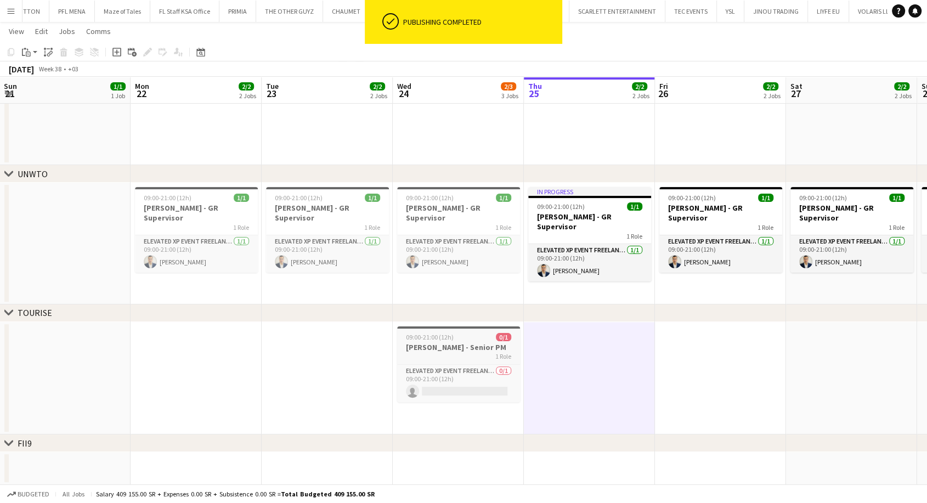
click at [460, 352] on div "1 Role" at bounding box center [458, 356] width 123 height 9
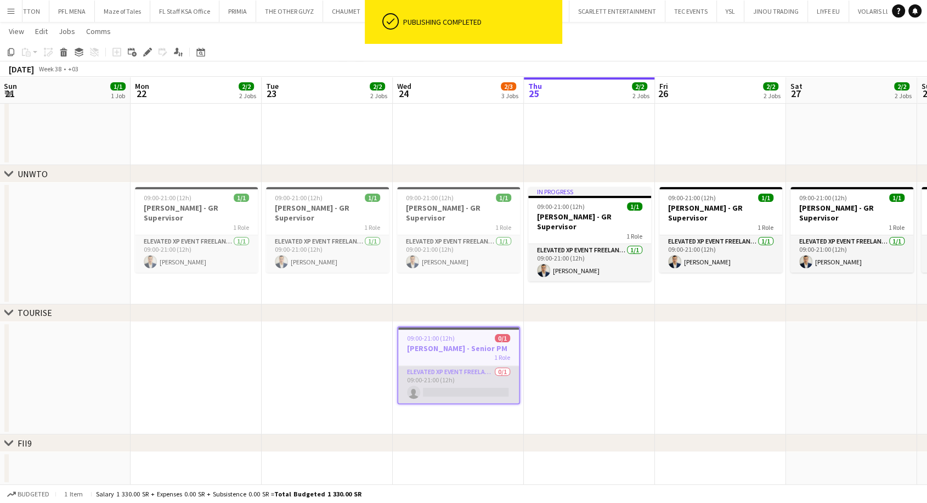
click at [448, 392] on app-card-role "Elevated XP Event Freelancer 0/1 09:00-21:00 (12h) single-neutral-actions" at bounding box center [458, 384] width 121 height 37
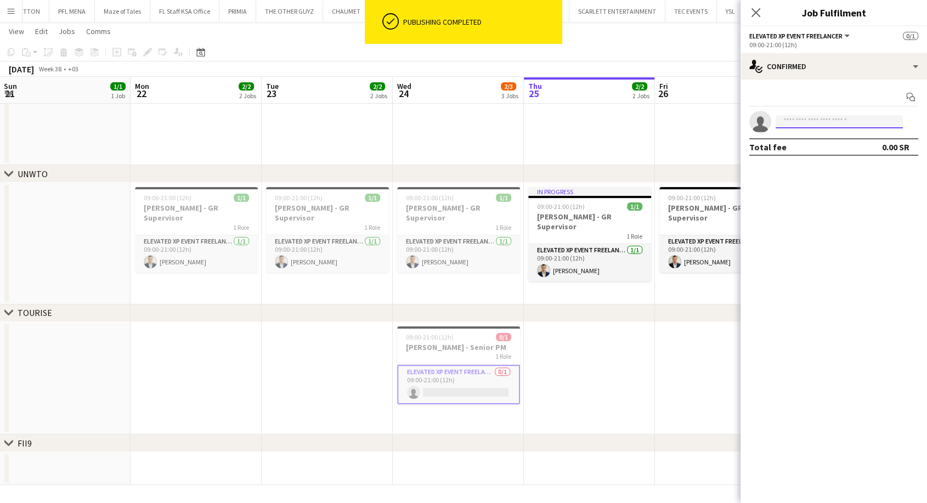
click at [787, 125] on input at bounding box center [839, 121] width 127 height 13
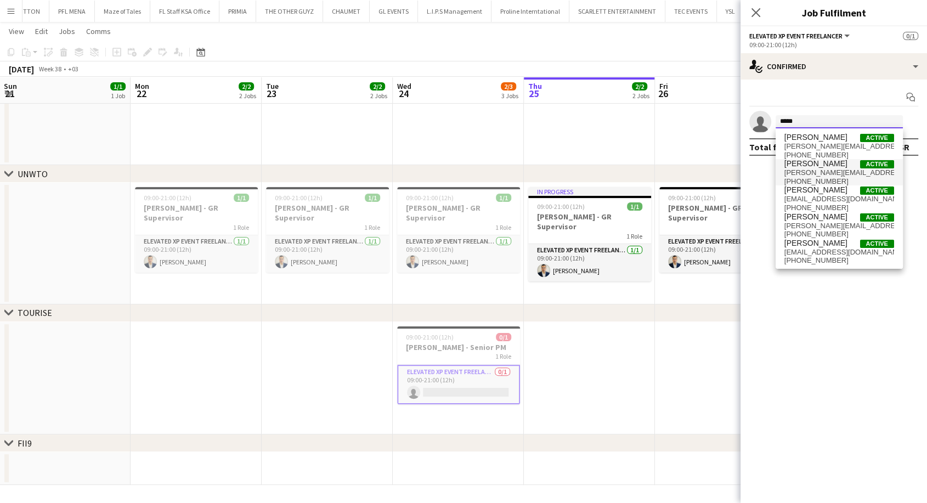
type input "*****"
click at [808, 167] on span "[PERSON_NAME]" at bounding box center [816, 163] width 63 height 9
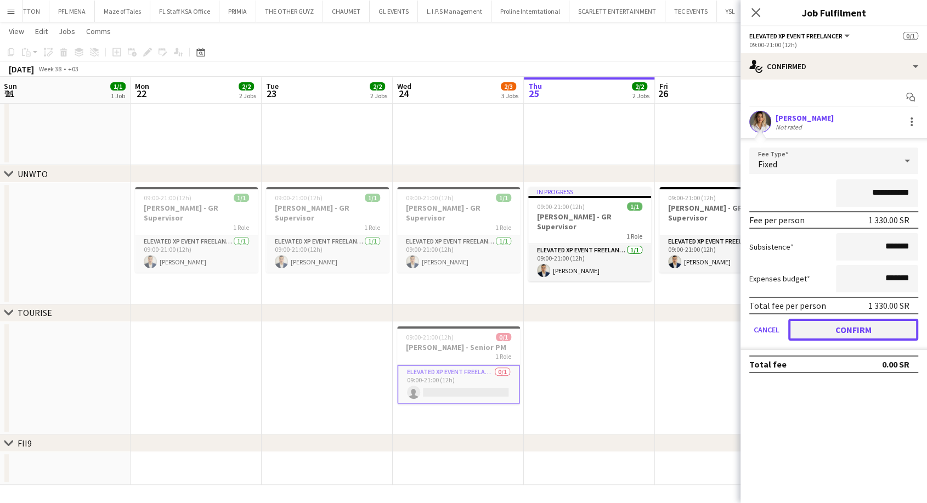
click at [834, 330] on button "Confirm" at bounding box center [853, 330] width 130 height 22
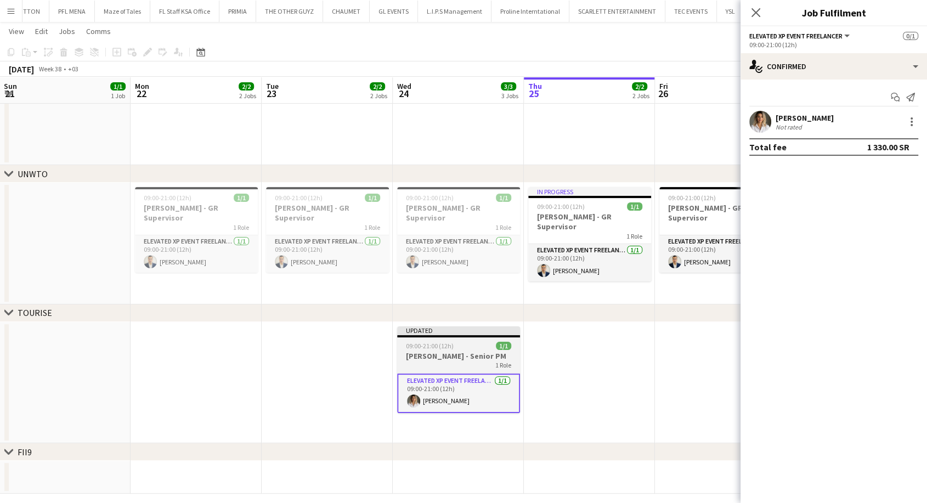
click at [476, 348] on div "09:00-21:00 (12h) 1/1" at bounding box center [458, 346] width 123 height 8
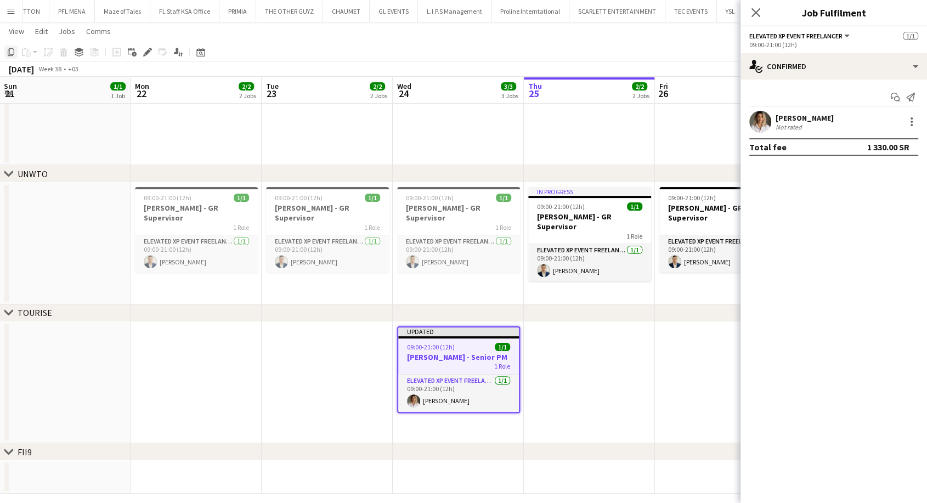
click at [11, 54] on icon "Copy" at bounding box center [11, 52] width 9 height 9
click at [410, 431] on app-date-cell "Updated 09:00-21:00 (12h) 1/1 Diana Fazlitdinova - Senior PM 1 Role Elevated XP…" at bounding box center [458, 383] width 131 height 122
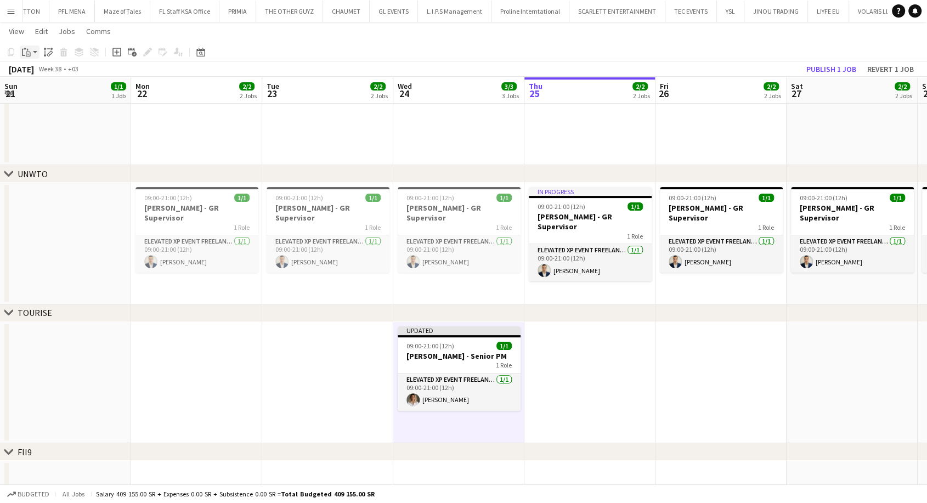
click at [34, 53] on app-action-btn "Paste" at bounding box center [30, 52] width 20 height 13
click at [53, 74] on link "Paste Ctrl+V" at bounding box center [80, 73] width 103 height 10
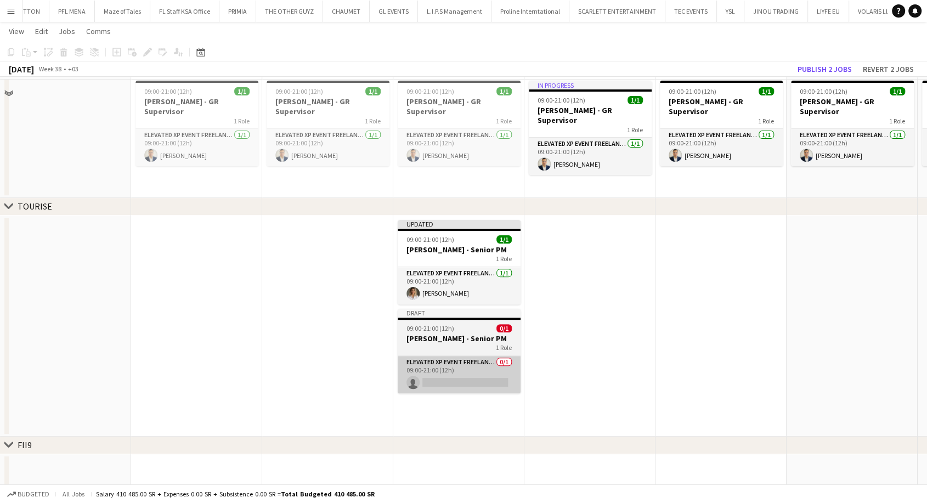
scroll to position [320, 0]
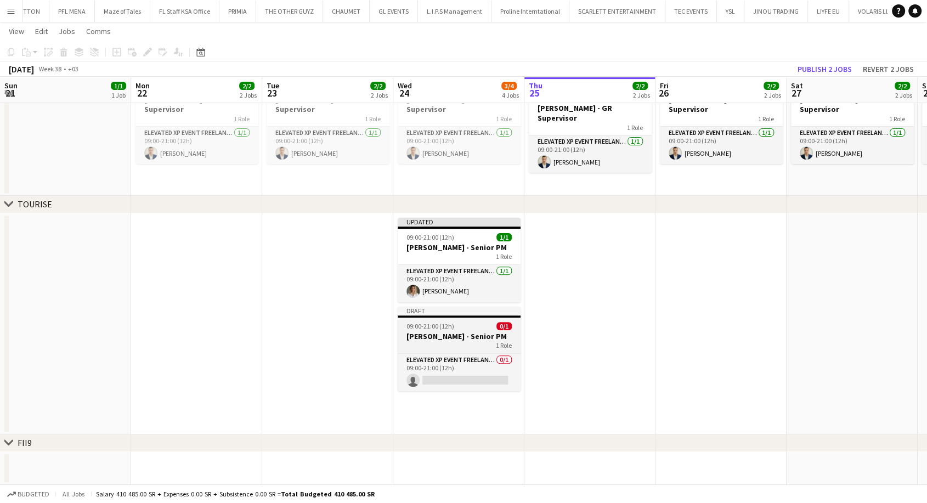
click at [460, 330] on app-job-card "Draft 09:00-21:00 (12h) 0/1 Diana Fazlitdinova - Senior PM 1 Role Elevated XP E…" at bounding box center [459, 349] width 123 height 84
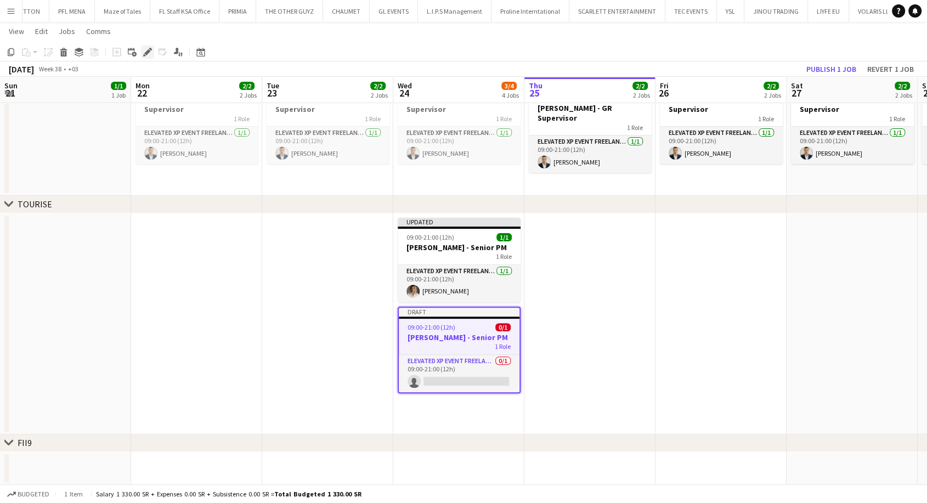
click at [149, 52] on icon at bounding box center [147, 52] width 6 height 6
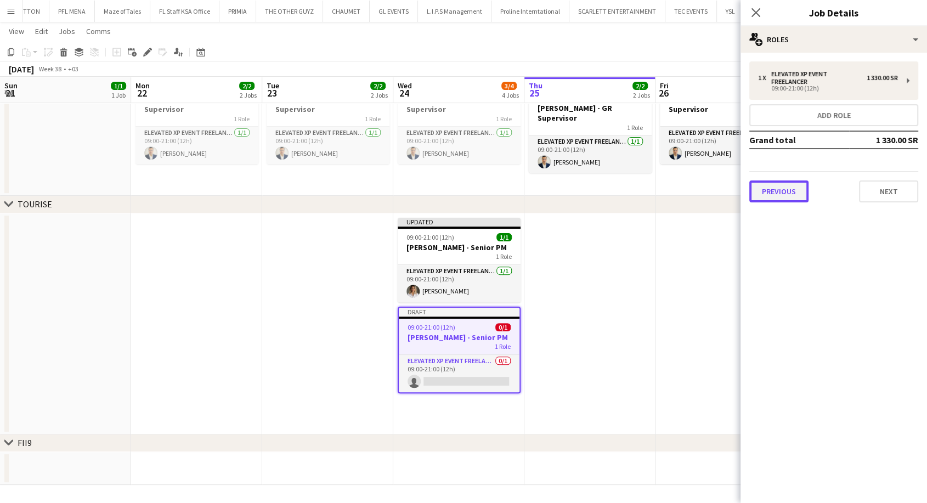
click at [771, 190] on button "Previous" at bounding box center [778, 191] width 59 height 22
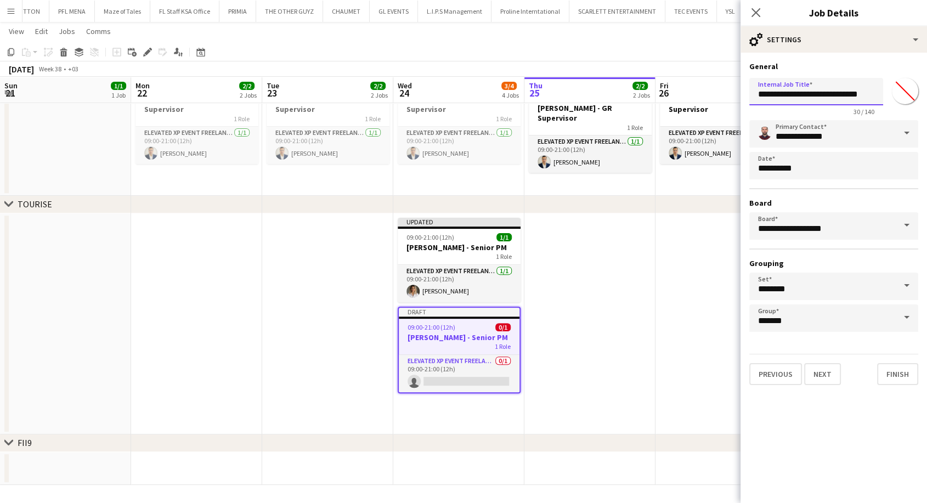
drag, startPoint x: 825, startPoint y: 95, endPoint x: 743, endPoint y: 96, distance: 81.8
click at [743, 96] on form "**********" at bounding box center [834, 223] width 187 height 324
paste input "**********"
drag, startPoint x: 796, startPoint y: 93, endPoint x: 737, endPoint y: 89, distance: 58.3
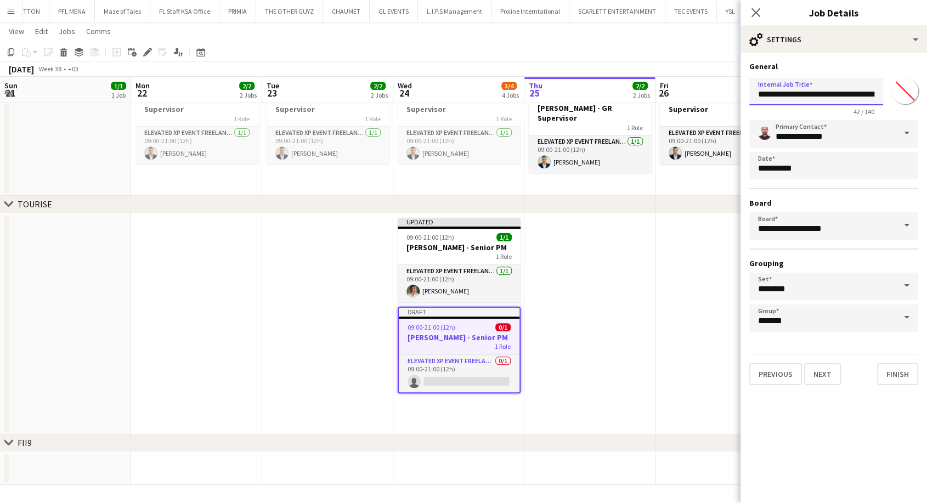
click at [737, 89] on body "Menu Boards Boards Boards All jobs Status Workforce Workforce My Workforce Recr…" at bounding box center [463, 92] width 927 height 824
type input "**********"
click at [825, 379] on button "Next" at bounding box center [822, 374] width 37 height 22
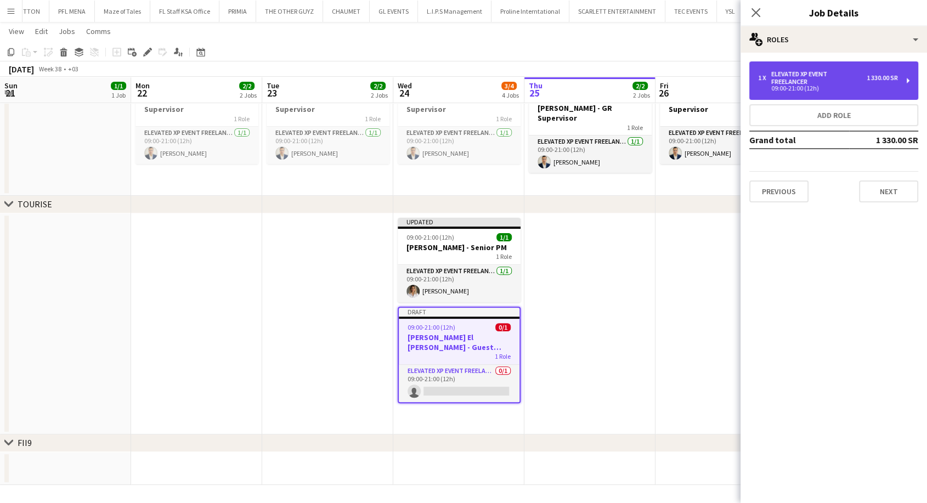
click at [876, 75] on div "1 330.00 SR" at bounding box center [882, 78] width 31 height 8
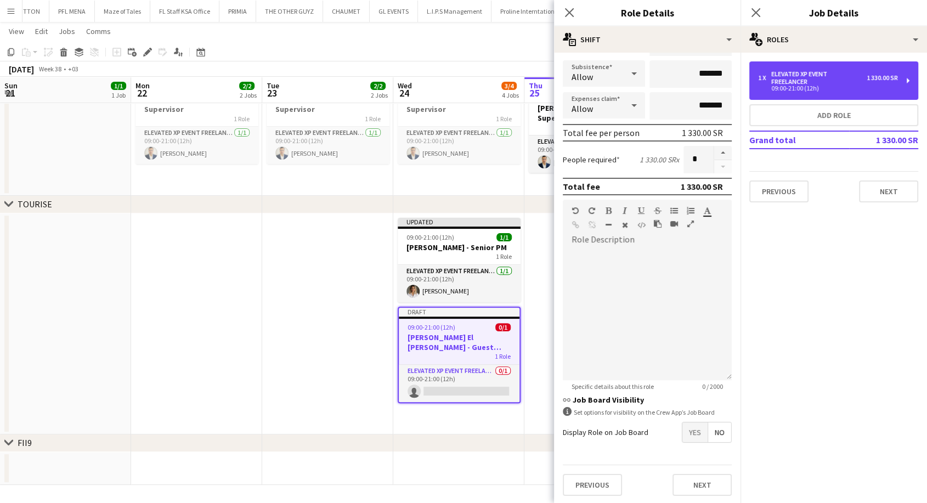
scroll to position [129, 0]
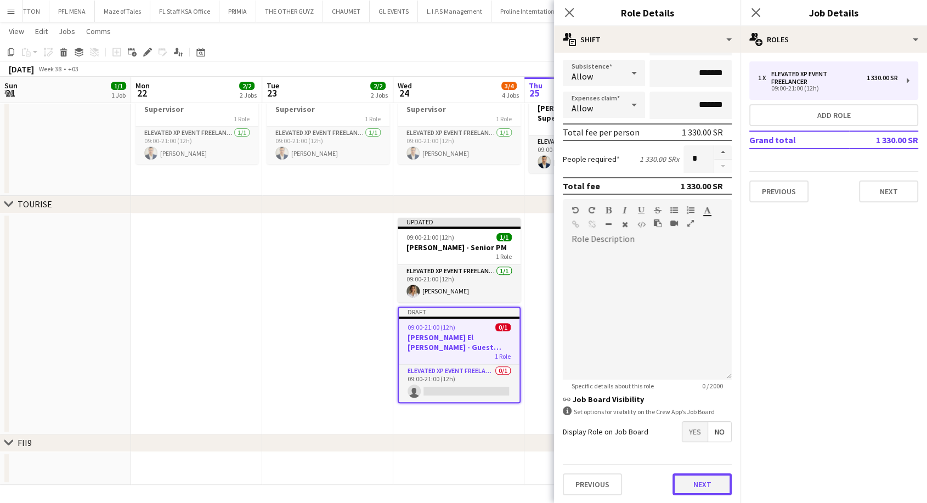
click at [698, 486] on button "Next" at bounding box center [702, 484] width 59 height 22
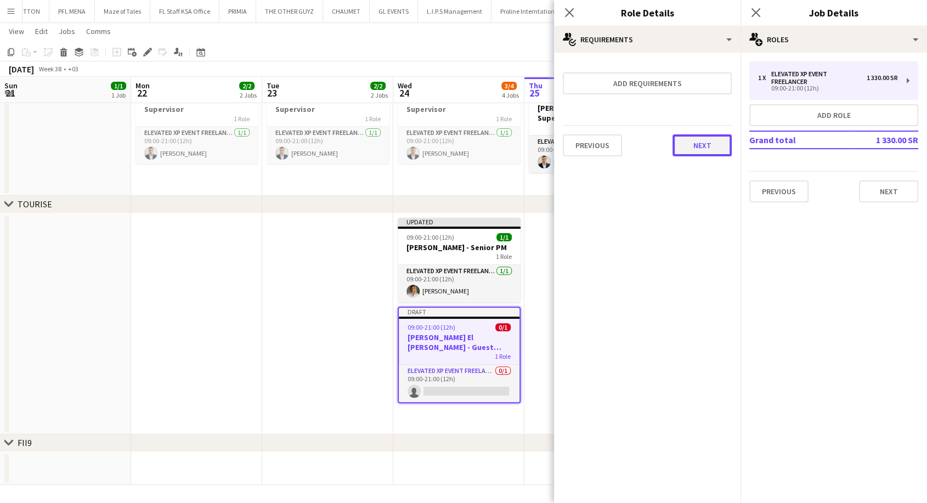
click at [709, 136] on button "Next" at bounding box center [702, 145] width 59 height 22
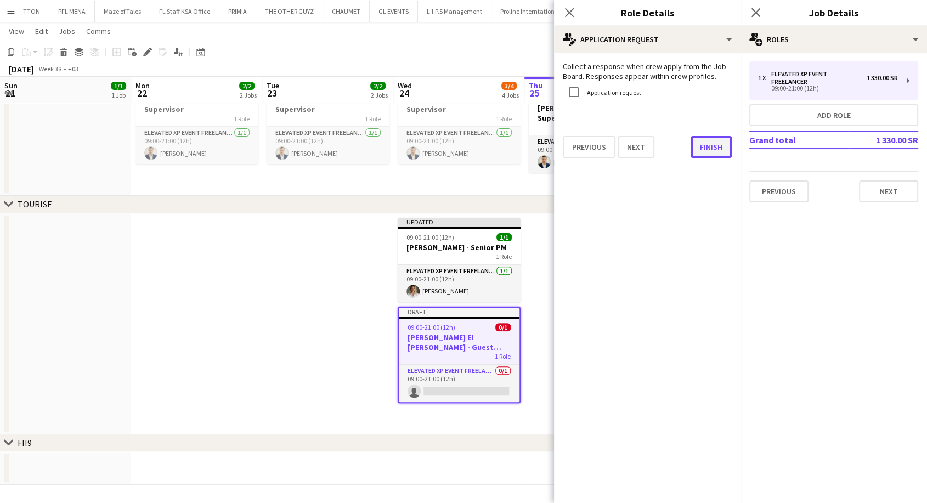
click at [713, 150] on button "Finish" at bounding box center [711, 147] width 41 height 22
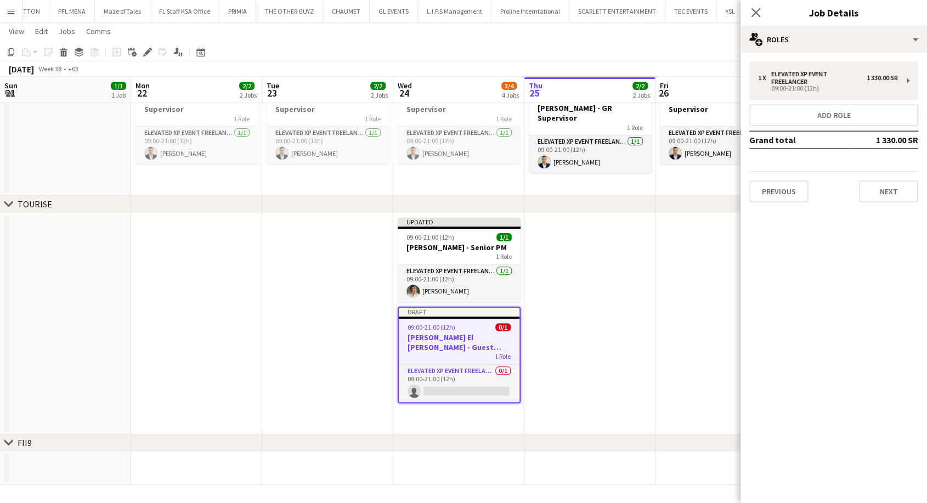
click at [712, 319] on app-date-cell at bounding box center [721, 323] width 131 height 221
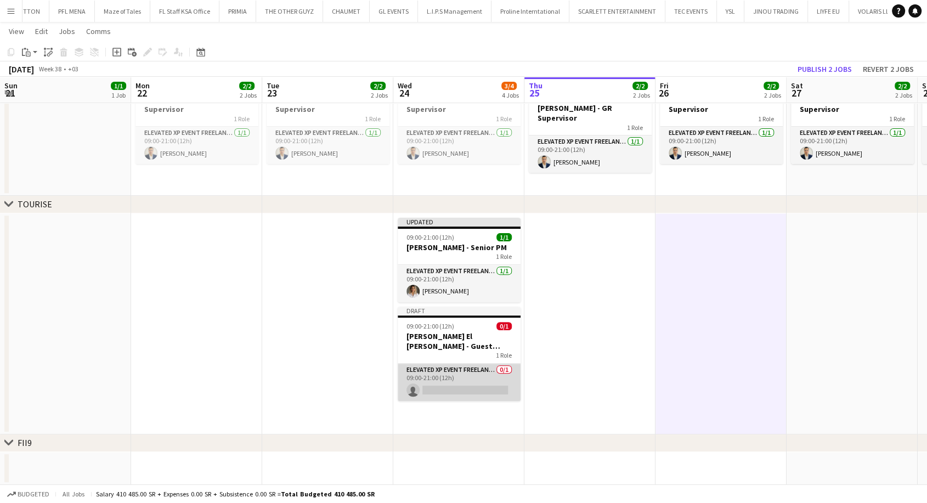
click at [454, 385] on app-card-role "Elevated XP Event Freelancer 0/1 09:00-21:00 (12h) single-neutral-actions" at bounding box center [459, 382] width 123 height 37
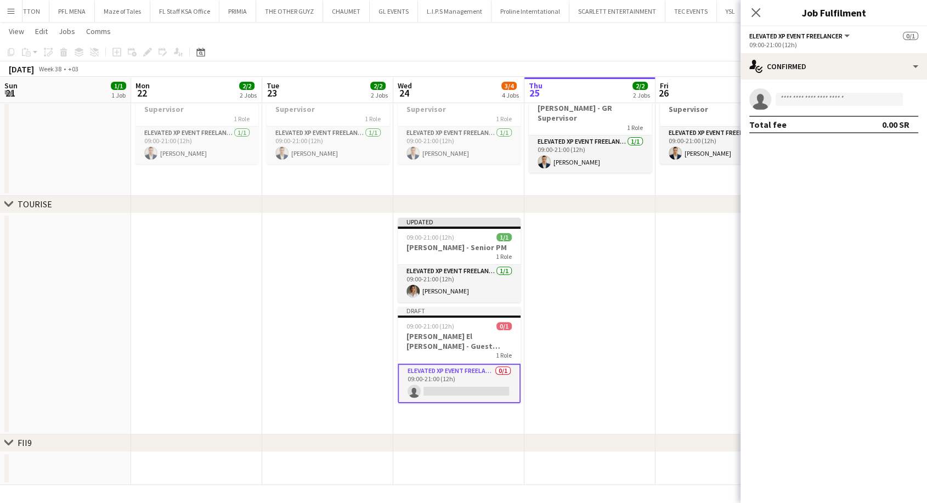
click at [797, 106] on app-invite-slot "single-neutral-actions" at bounding box center [834, 99] width 187 height 22
click at [799, 96] on input at bounding box center [839, 99] width 127 height 13
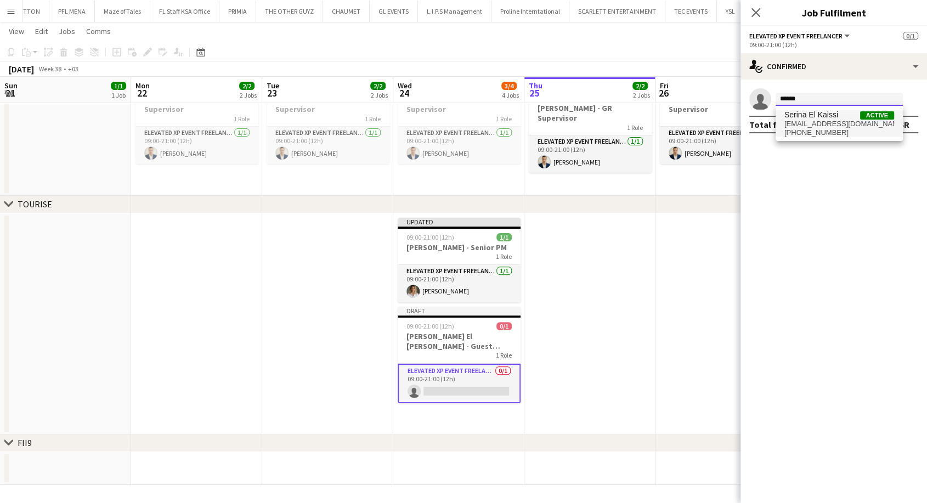
type input "******"
click at [808, 116] on span "Serina El Kaissi" at bounding box center [812, 114] width 54 height 9
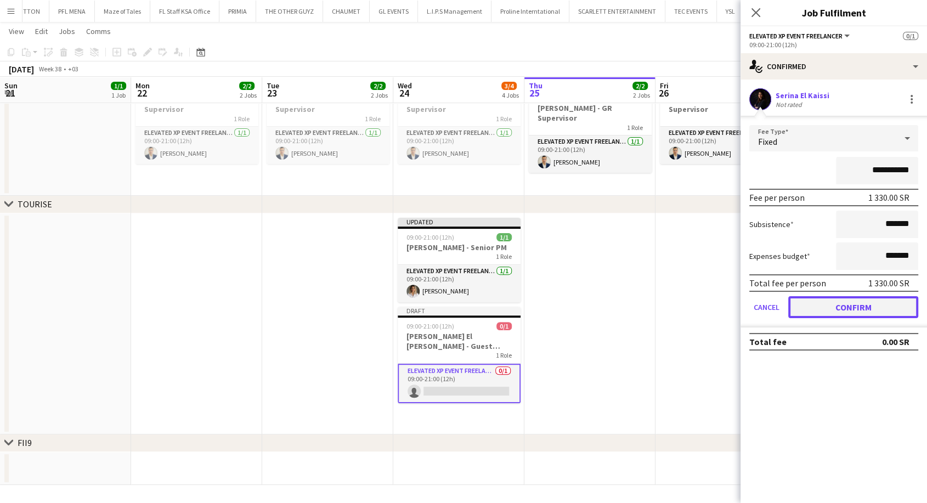
click at [855, 308] on button "Confirm" at bounding box center [853, 307] width 130 height 22
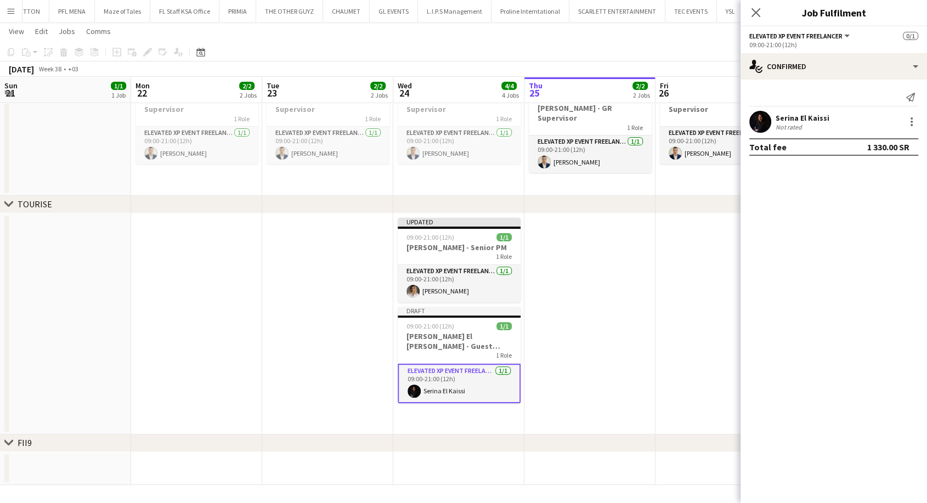
click at [459, 392] on app-card-role "Elevated XP Event Freelancer [DATE] 09:00-21:00 (12h) Serina El Kaissi" at bounding box center [459, 384] width 123 height 40
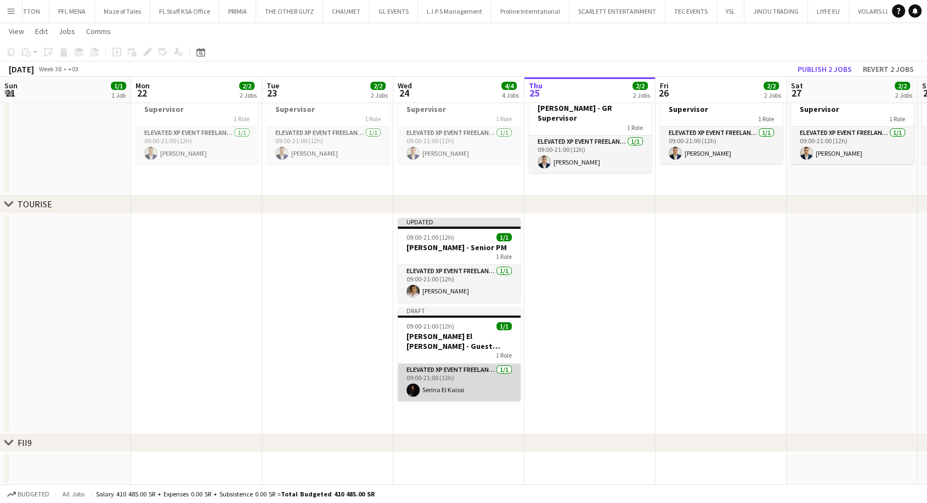
click at [463, 392] on app-card-role "Elevated XP Event Freelancer [DATE] 09:00-21:00 (12h) Serina El Kaissi" at bounding box center [459, 382] width 123 height 37
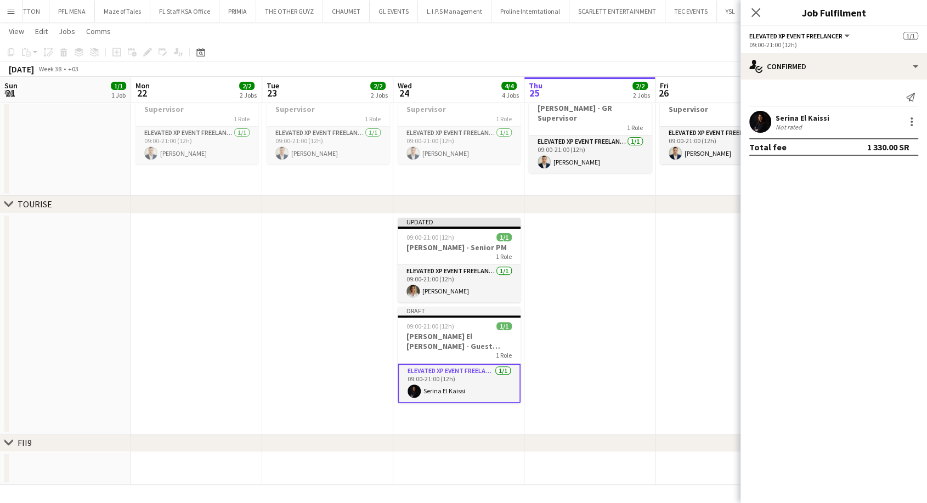
click at [814, 115] on div "Serina El Kaissi" at bounding box center [803, 118] width 54 height 10
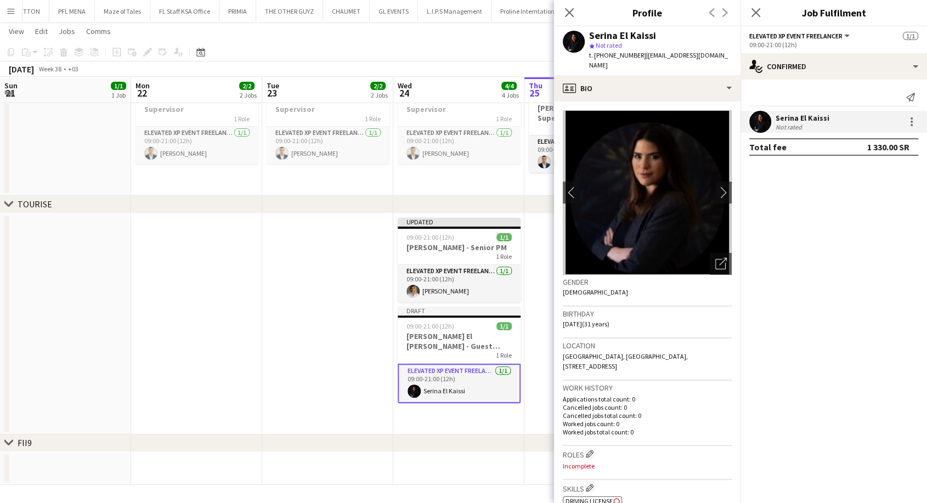
click at [334, 334] on app-date-cell at bounding box center [327, 323] width 131 height 221
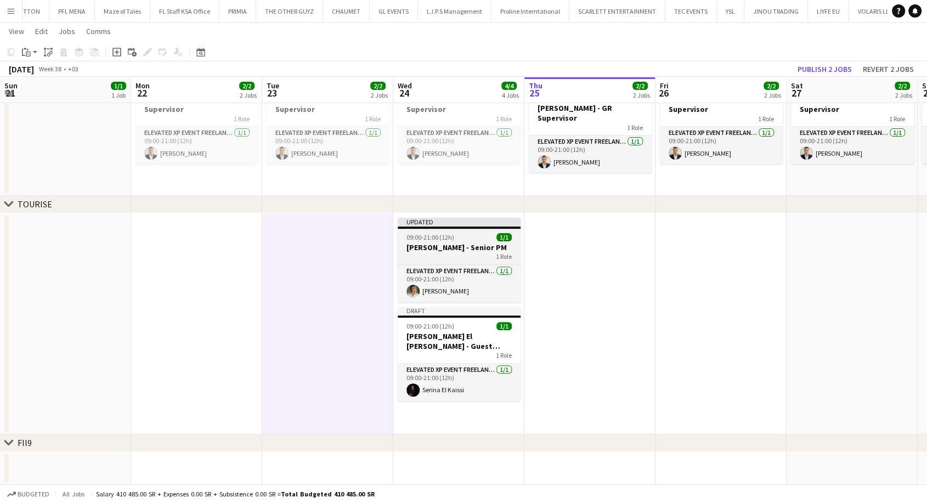
click at [452, 246] on h3 "[PERSON_NAME] - Senior PM" at bounding box center [459, 247] width 123 height 10
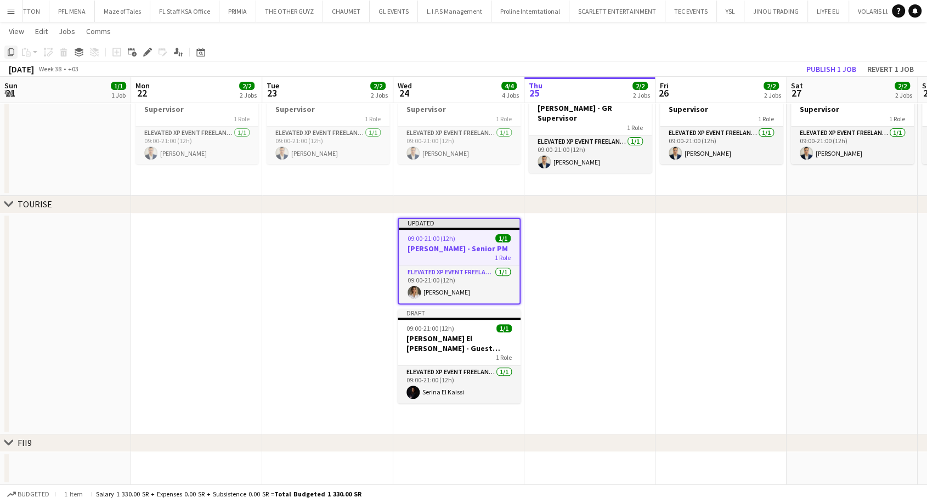
click at [13, 54] on icon "Copy" at bounding box center [11, 52] width 9 height 9
click at [441, 353] on div "1 Role" at bounding box center [459, 357] width 123 height 9
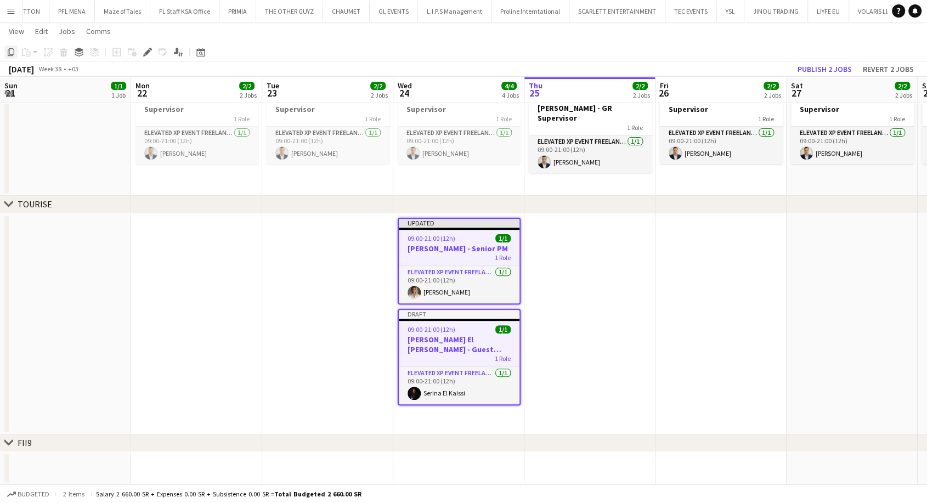
click at [10, 52] on icon "Copy" at bounding box center [11, 52] width 9 height 9
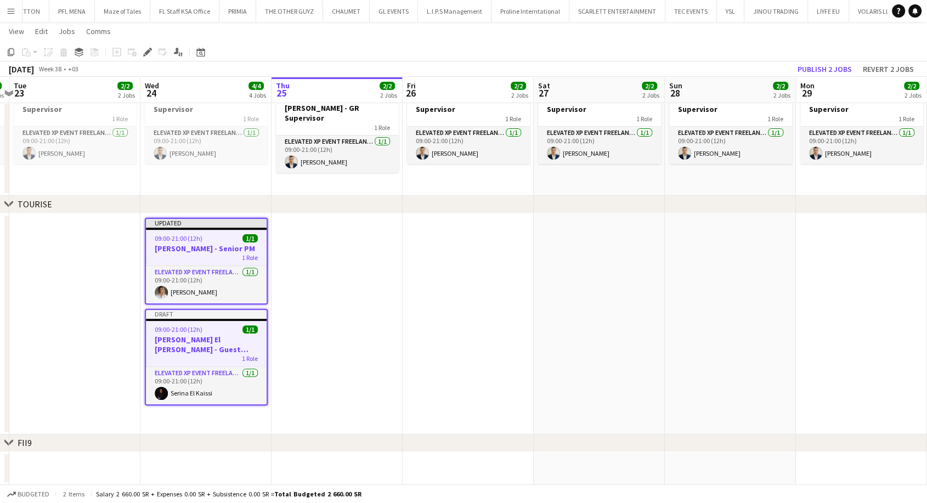
drag, startPoint x: 606, startPoint y: 328, endPoint x: 344, endPoint y: 323, distance: 261.8
click at [348, 323] on app-calendar-viewport "Fri 19 1/1 1 Job Sat 20 1/1 1 Job Sun 21 1/1 1 Job Mon 22 2/2 2 Jobs Tue 23 2/2…" at bounding box center [463, 103] width 927 height 763
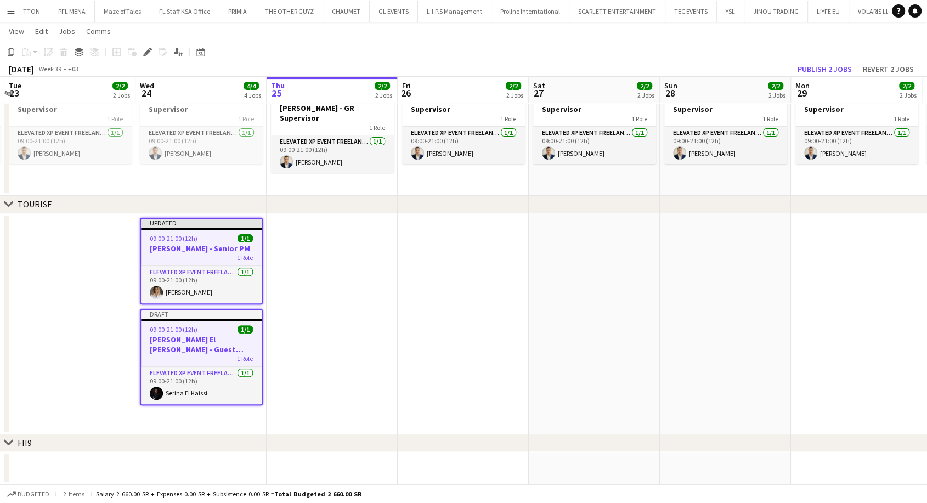
click at [312, 284] on app-date-cell at bounding box center [332, 323] width 131 height 221
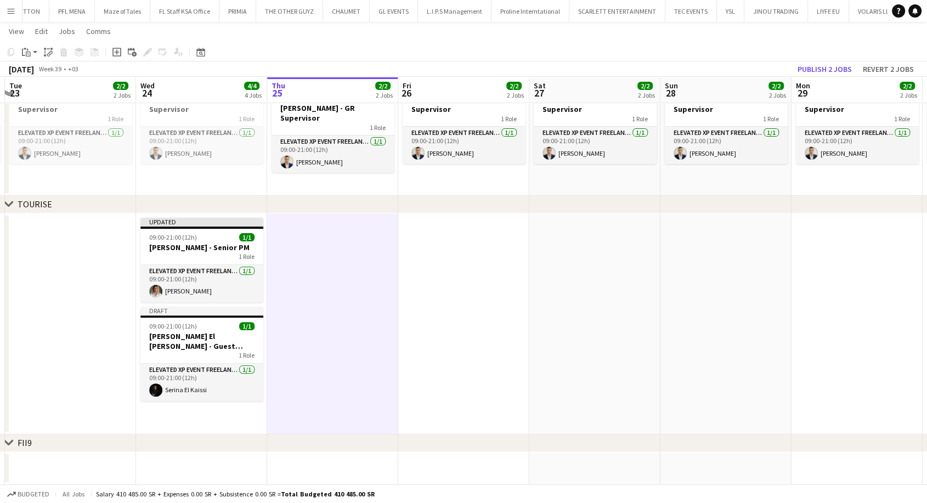
click at [444, 286] on app-date-cell at bounding box center [463, 323] width 131 height 221
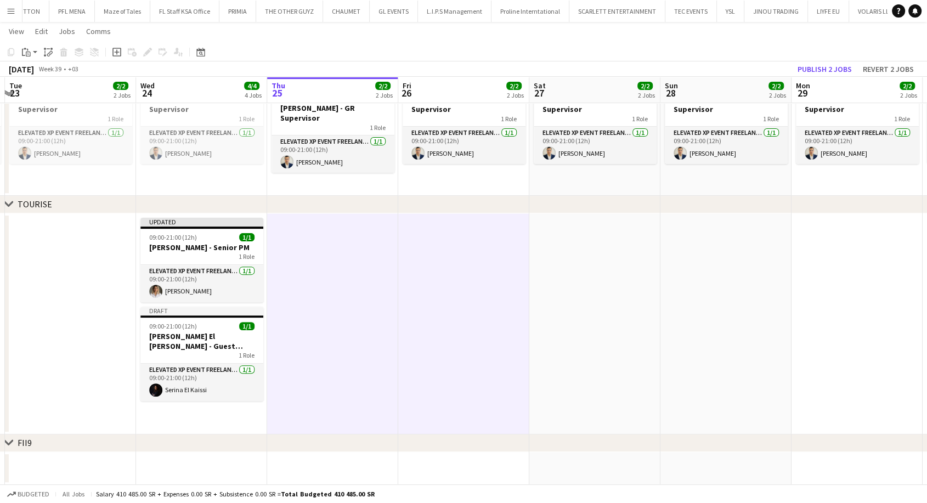
click at [582, 291] on app-date-cell at bounding box center [594, 323] width 131 height 221
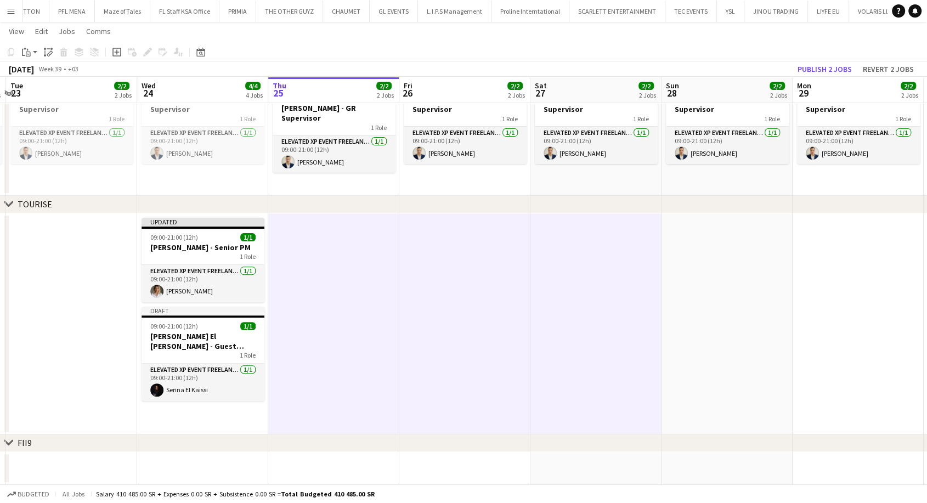
click at [681, 292] on app-date-cell at bounding box center [727, 323] width 131 height 221
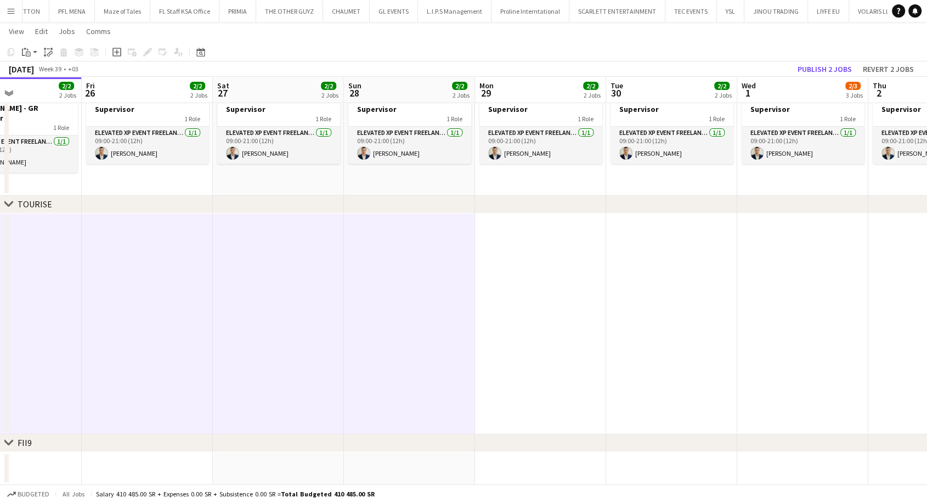
scroll to position [0, 360]
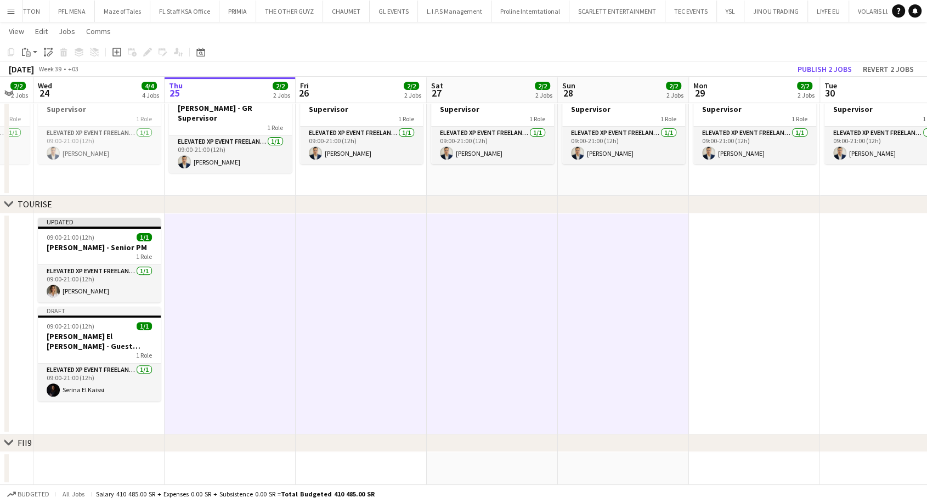
drag, startPoint x: 708, startPoint y: 294, endPoint x: 342, endPoint y: 302, distance: 365.5
click at [342, 302] on app-calendar-viewport "Sun 21 1/1 1 Job Mon 22 2/2 2 Jobs Tue 23 2/2 2 Jobs Wed 24 4/4 4 Jobs Thu 25 2…" at bounding box center [463, 103] width 927 height 763
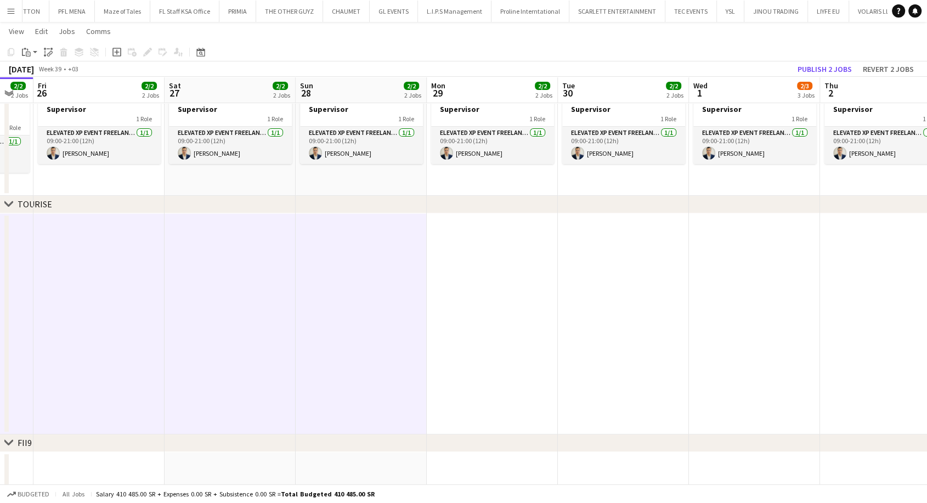
click at [456, 295] on app-date-cell at bounding box center [492, 323] width 131 height 221
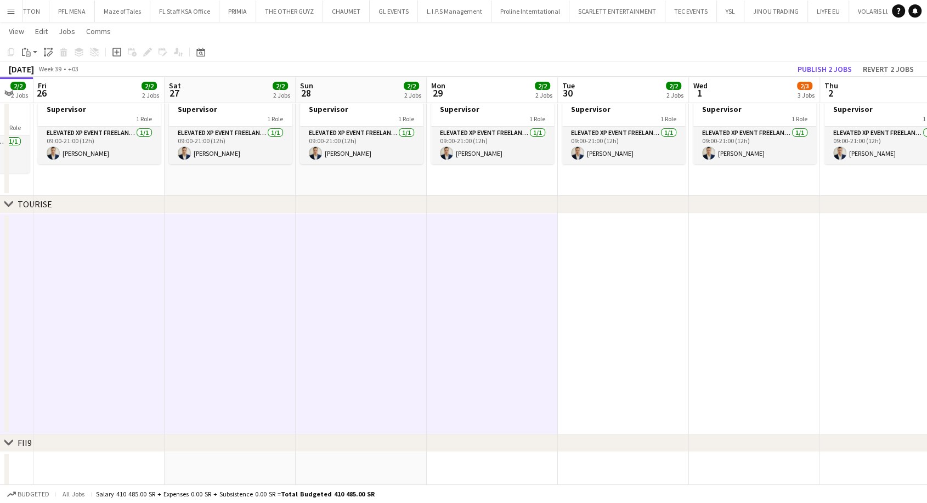
click at [631, 301] on app-date-cell at bounding box center [623, 323] width 131 height 221
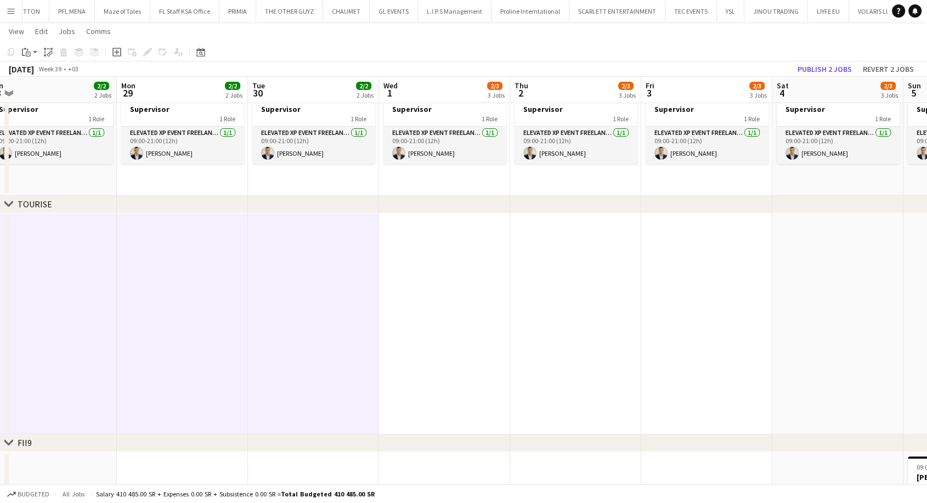
drag, startPoint x: 619, startPoint y: 303, endPoint x: 329, endPoint y: 303, distance: 290.2
click at [328, 303] on app-calendar-viewport "Thu 25 2/2 2 Jobs Fri 26 2/2 2 Jobs Sat 27 2/2 2 Jobs Sun 28 2/2 2 Jobs Mon 29 …" at bounding box center [463, 143] width 927 height 842
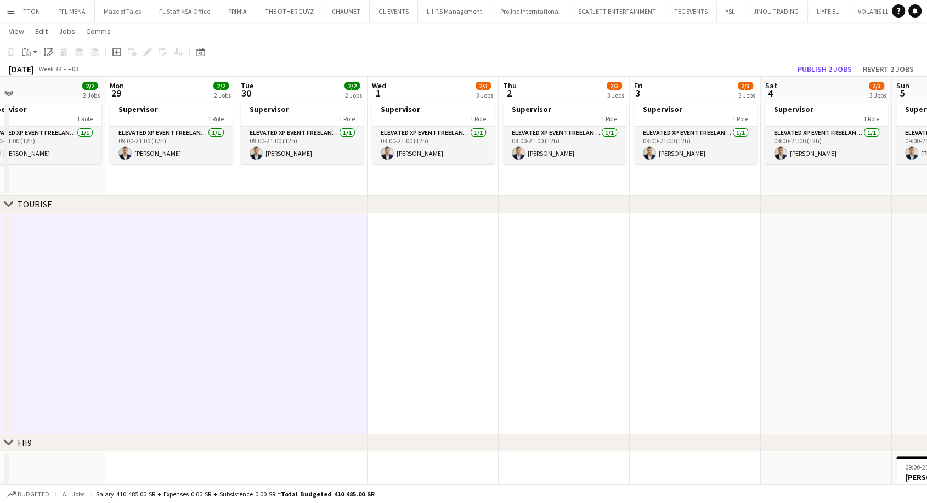
click at [407, 301] on app-date-cell at bounding box center [433, 323] width 131 height 221
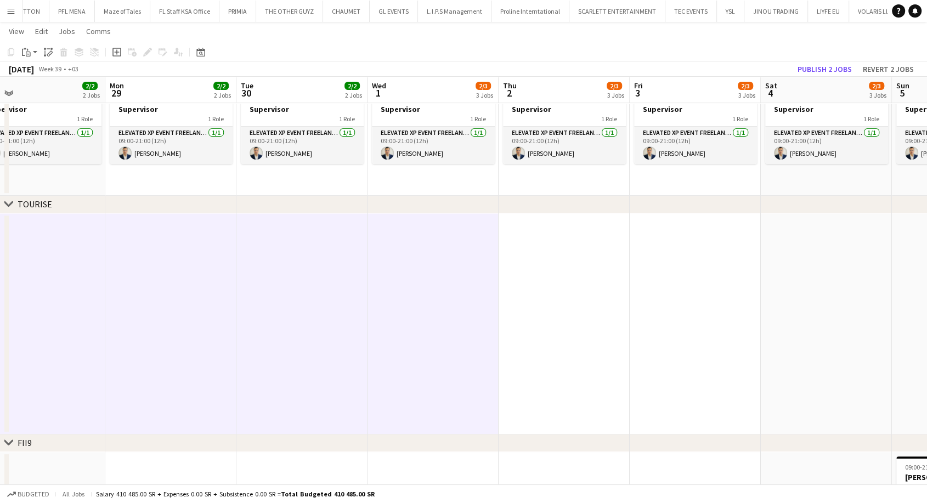
click at [529, 313] on app-date-cell at bounding box center [564, 323] width 131 height 221
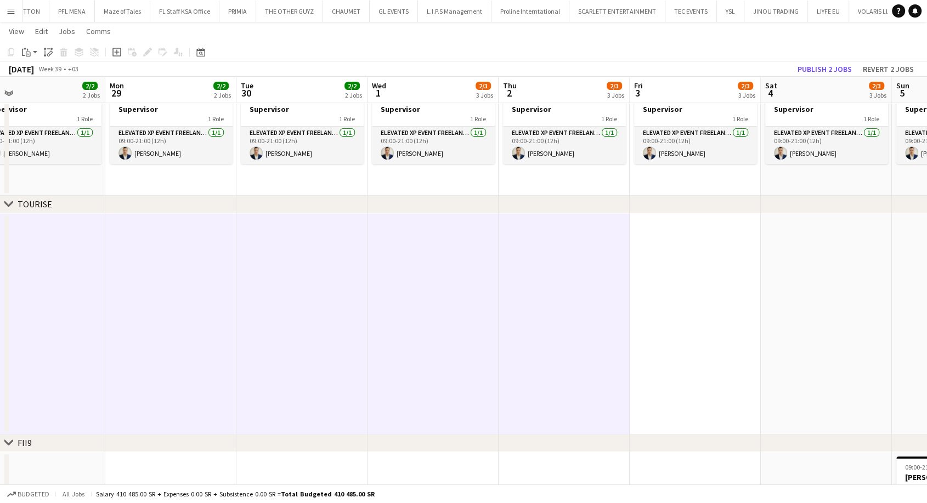
click at [656, 306] on app-date-cell at bounding box center [695, 323] width 131 height 221
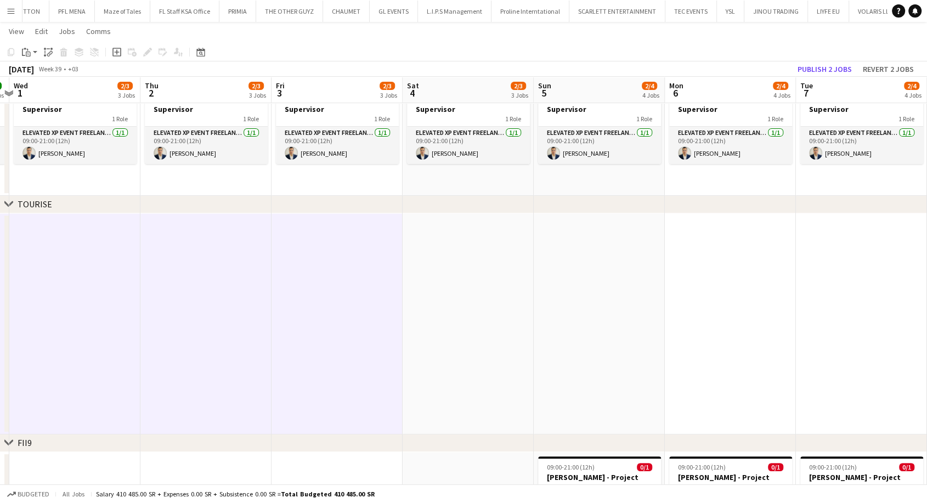
drag, startPoint x: 697, startPoint y: 307, endPoint x: 320, endPoint y: 313, distance: 376.9
click at [320, 313] on app-calendar-viewport "Sat 27 2/2 2 Jobs Sun 28 2/2 2 Jobs Mon 29 2/2 2 Jobs Tue 30 2/2 2 Jobs Wed 1 2…" at bounding box center [463, 143] width 927 height 842
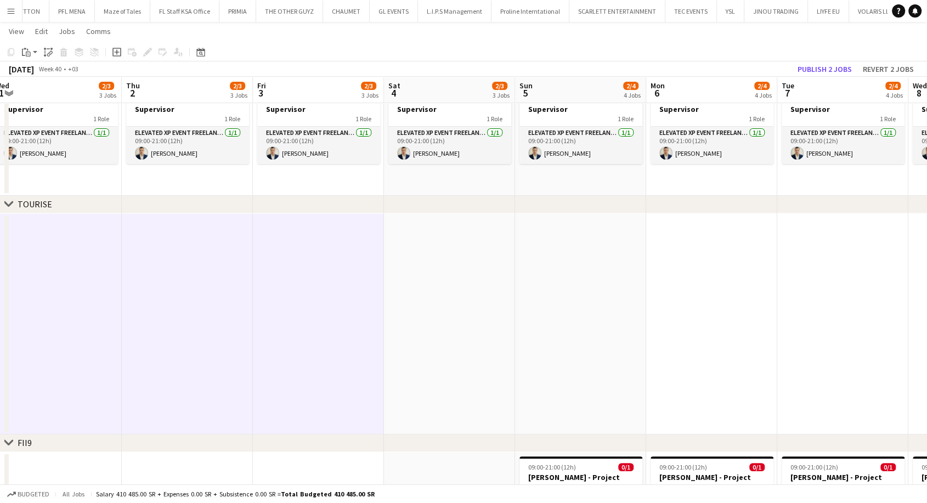
click at [462, 317] on app-date-cell at bounding box center [449, 323] width 131 height 221
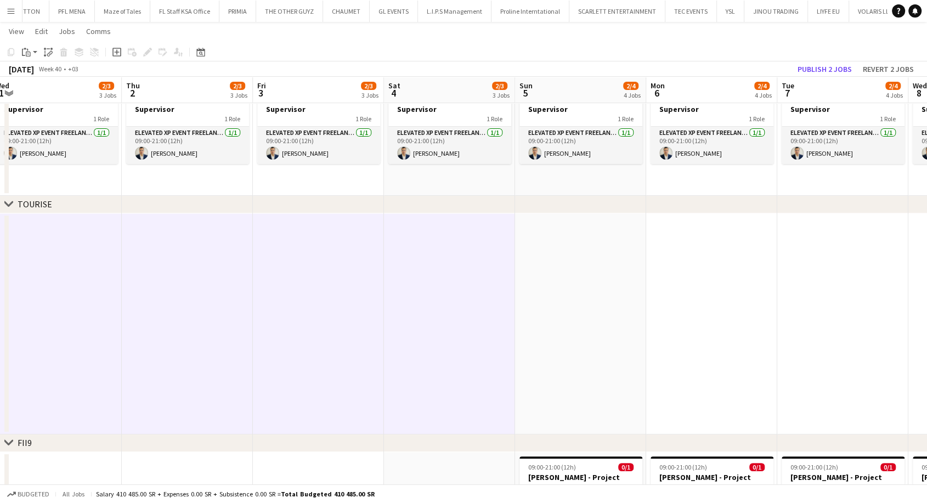
click at [570, 312] on app-date-cell at bounding box center [580, 323] width 131 height 221
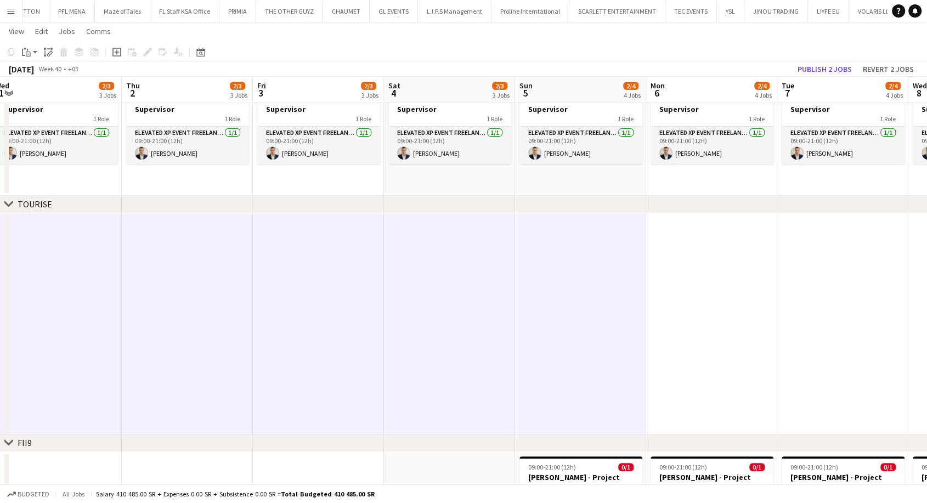
click at [677, 314] on app-date-cell at bounding box center [711, 323] width 131 height 221
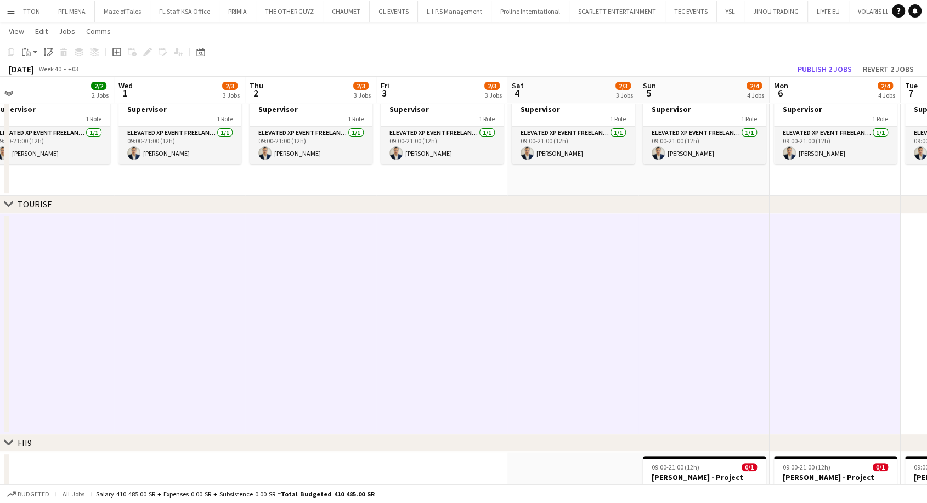
drag, startPoint x: 701, startPoint y: 318, endPoint x: 314, endPoint y: 323, distance: 386.8
click at [311, 321] on app-calendar-viewport "Sat 27 2/2 2 Jobs Sun 28 2/2 2 Jobs Mon 29 2/2 2 Jobs Tue 30 2/2 2 Jobs Wed 1 2…" at bounding box center [463, 143] width 927 height 842
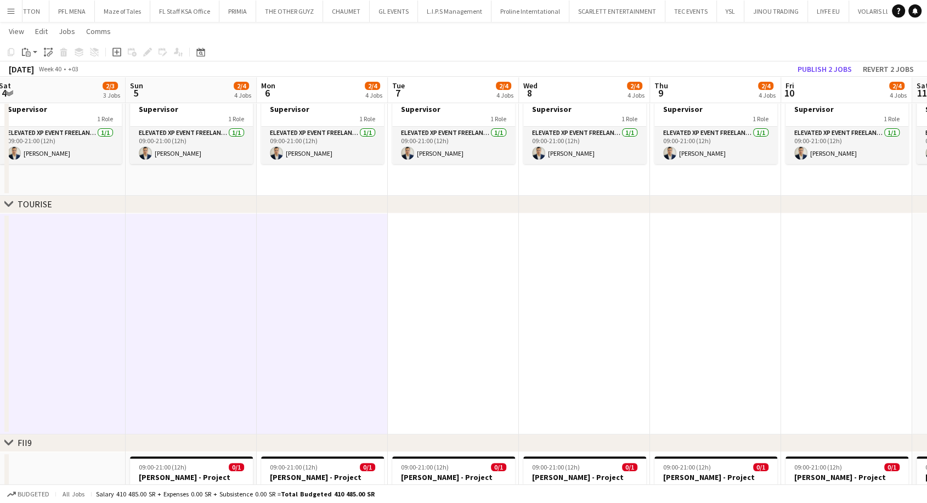
click at [418, 323] on app-date-cell at bounding box center [453, 323] width 131 height 221
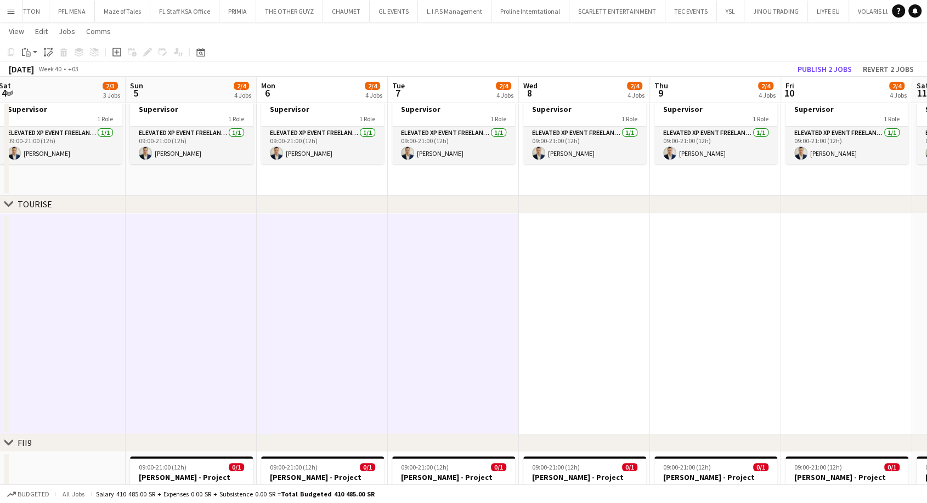
click at [558, 329] on app-date-cell at bounding box center [584, 323] width 131 height 221
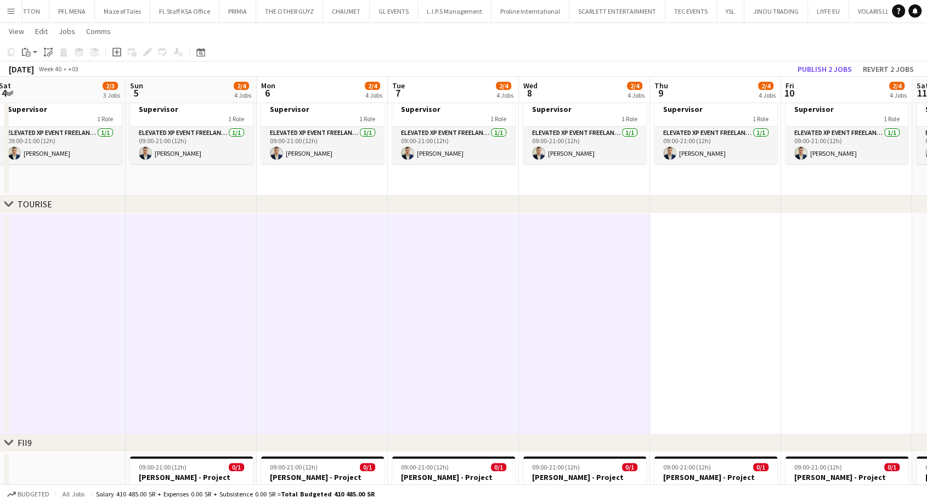
click at [698, 326] on app-date-cell at bounding box center [715, 323] width 131 height 221
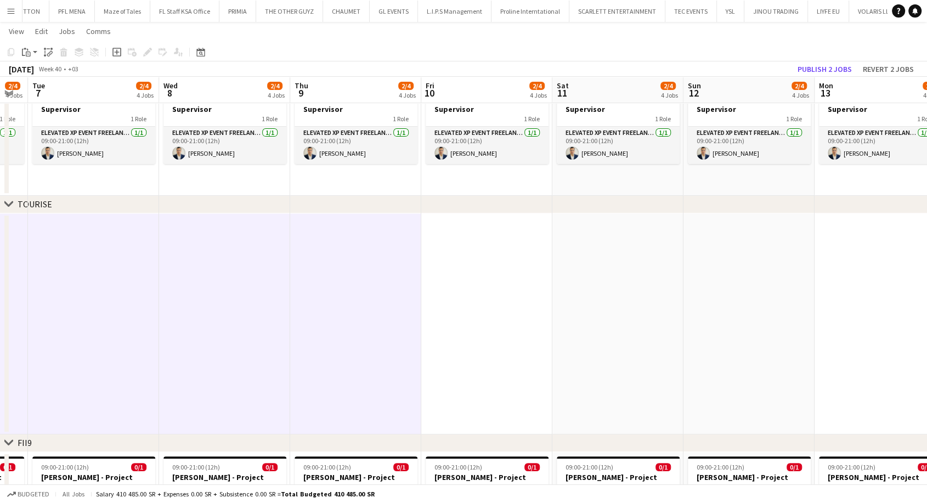
drag, startPoint x: 712, startPoint y: 326, endPoint x: 332, endPoint y: 335, distance: 379.7
click at [331, 334] on app-calendar-viewport "Fri 3 2/3 3 Jobs Sat 4 2/3 3 Jobs Sun 5 2/4 4 Jobs Mon 6 2/4 4 Jobs Tue 7 2/4 4…" at bounding box center [463, 143] width 927 height 842
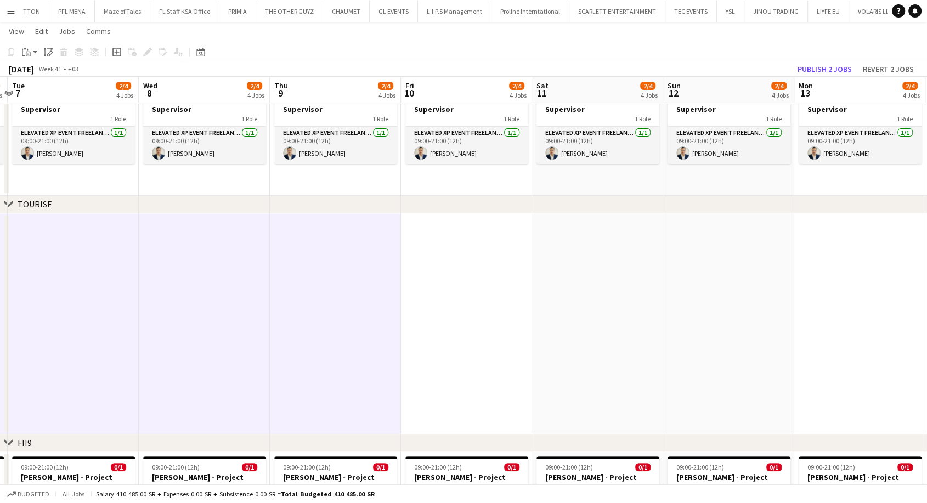
click at [465, 331] on app-date-cell at bounding box center [466, 323] width 131 height 221
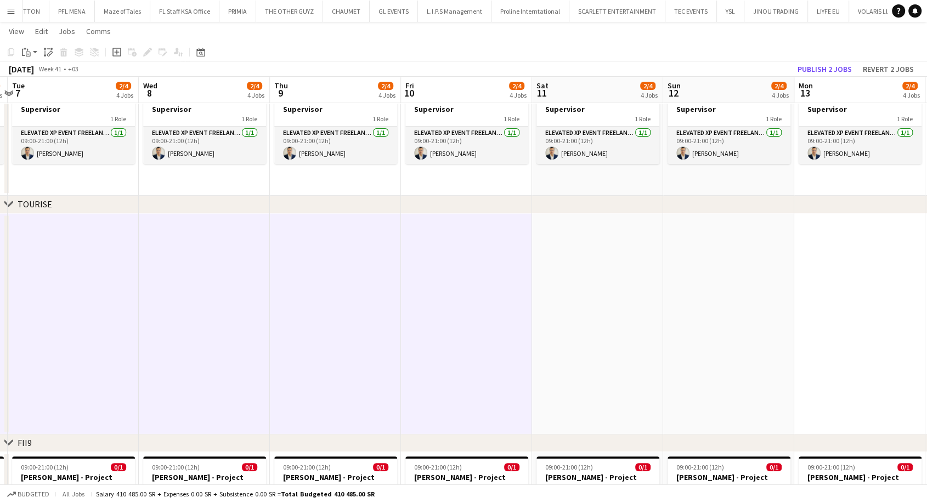
click at [578, 341] on app-date-cell at bounding box center [597, 323] width 131 height 221
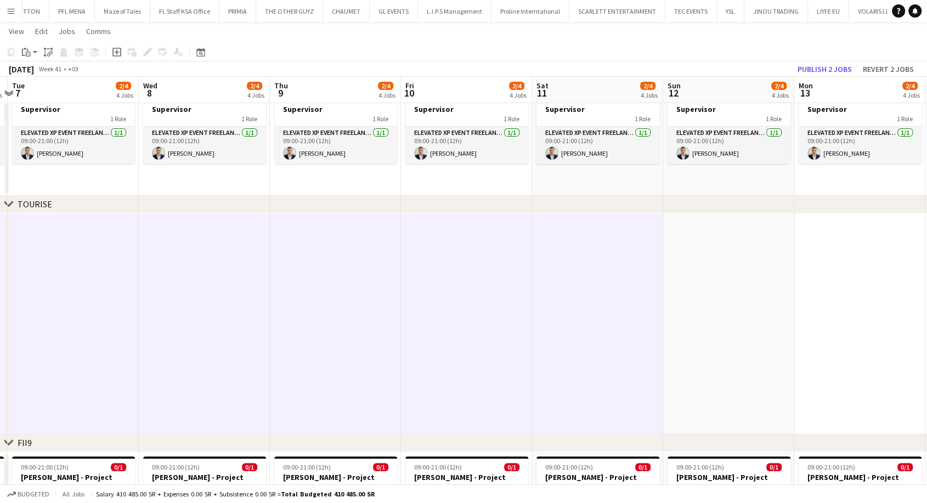
click at [738, 343] on app-date-cell at bounding box center [728, 323] width 131 height 221
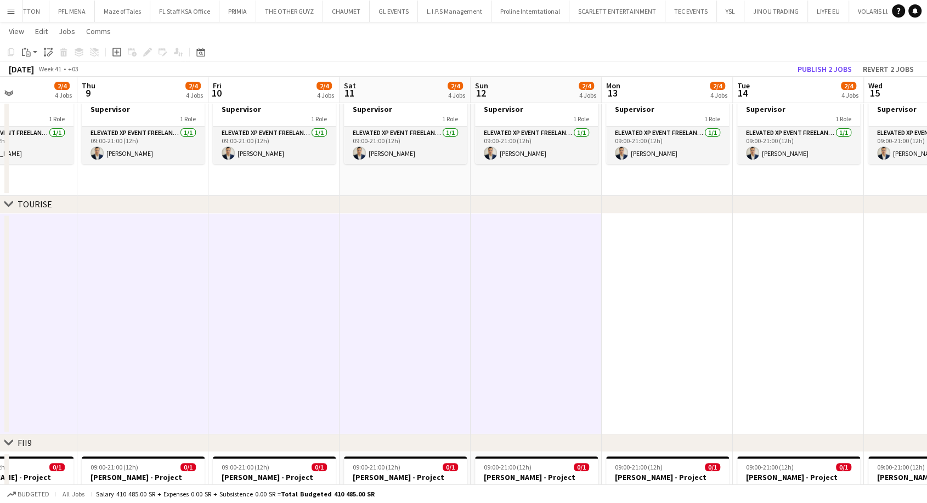
drag, startPoint x: 495, startPoint y: 354, endPoint x: 259, endPoint y: 356, distance: 236.5
click at [261, 356] on app-calendar-viewport "Sun 5 2/4 4 Jobs Mon 6 2/4 4 Jobs Tue 7 2/4 4 Jobs Wed 8 2/4 4 Jobs Thu 9 2/4 4…" at bounding box center [463, 143] width 927 height 842
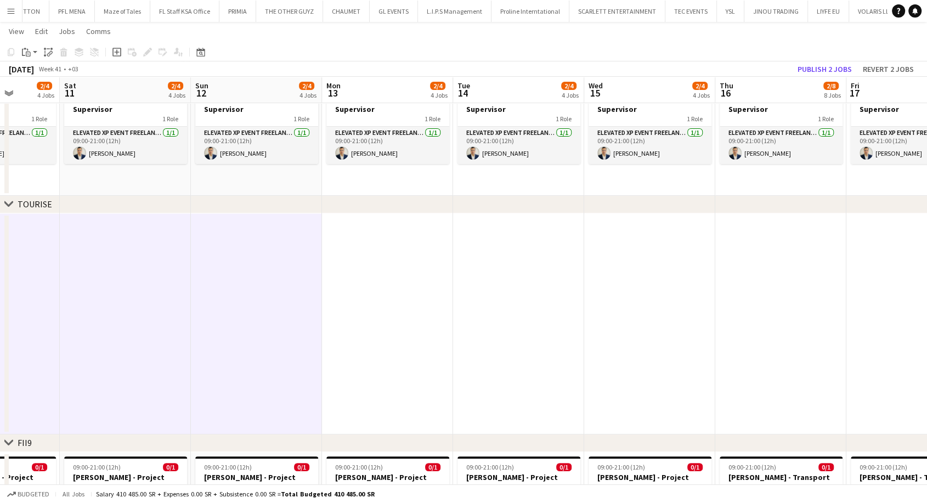
click at [418, 348] on app-date-cell at bounding box center [387, 323] width 131 height 221
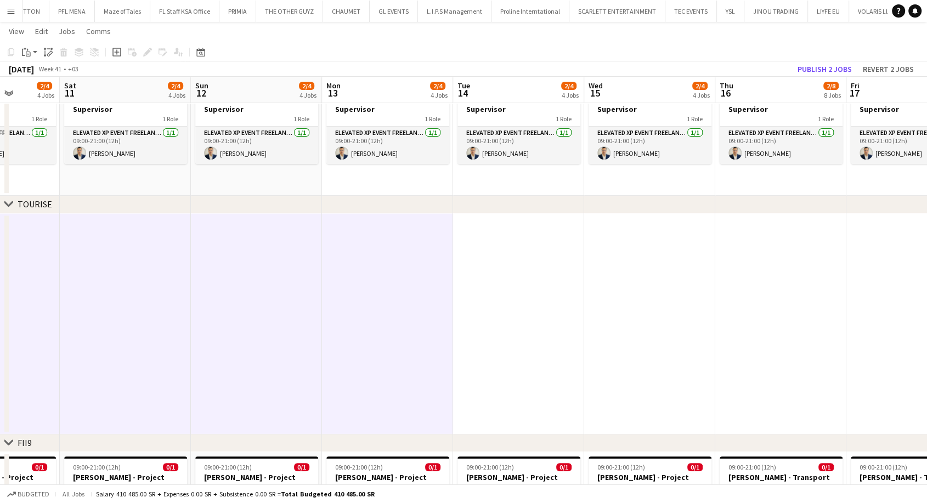
click at [500, 352] on app-date-cell at bounding box center [518, 323] width 131 height 221
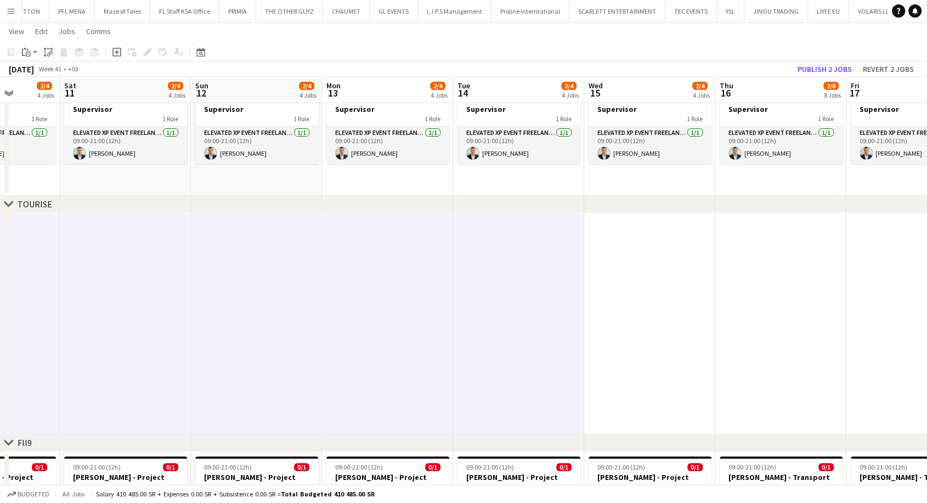
click at [615, 347] on app-date-cell at bounding box center [649, 323] width 131 height 221
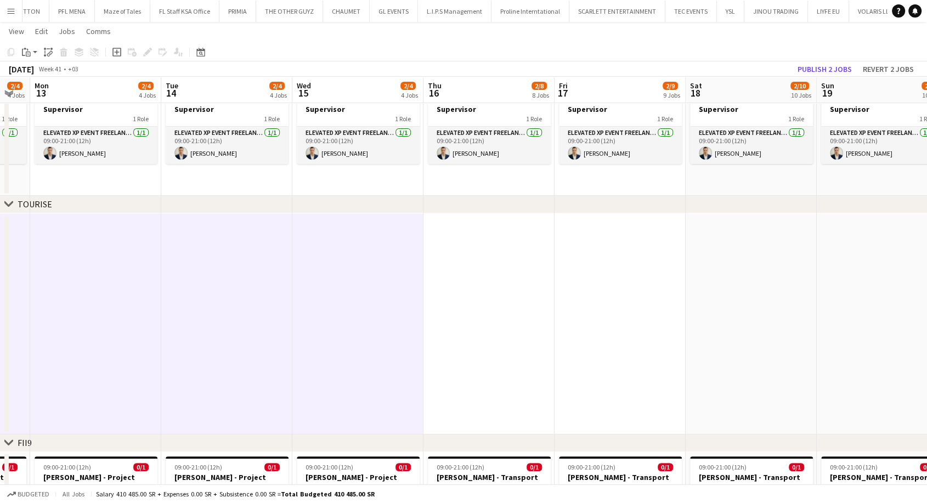
drag, startPoint x: 643, startPoint y: 353, endPoint x: 335, endPoint y: 352, distance: 307.8
click at [338, 352] on app-calendar-viewport "Thu 9 2/4 4 Jobs Fri 10 2/4 4 Jobs Sat 11 2/4 4 Jobs Sun 12 2/4 4 Jobs Mon 13 2…" at bounding box center [463, 415] width 927 height 1387
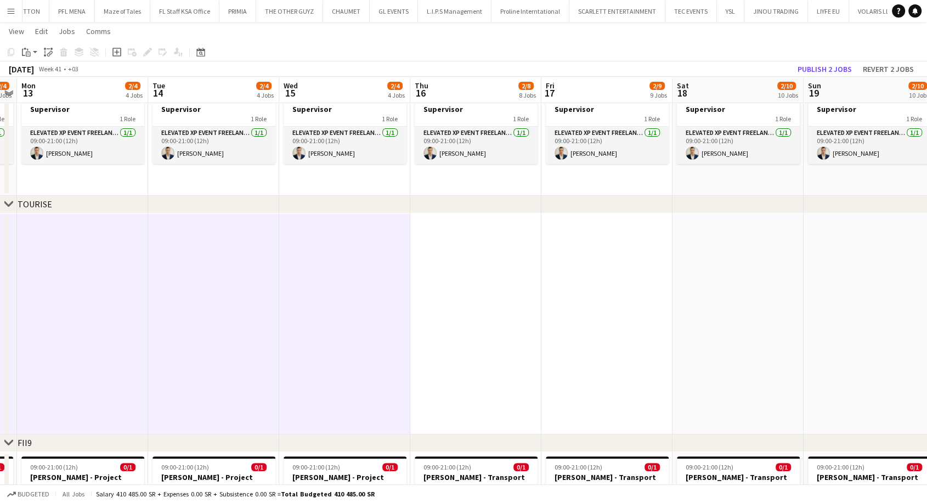
click at [507, 358] on app-date-cell at bounding box center [475, 323] width 131 height 221
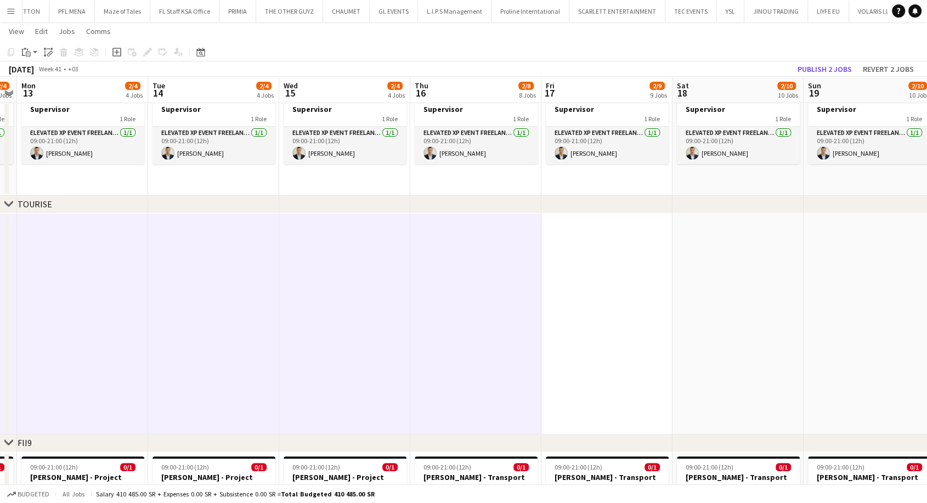
click at [598, 365] on app-date-cell at bounding box center [606, 323] width 131 height 221
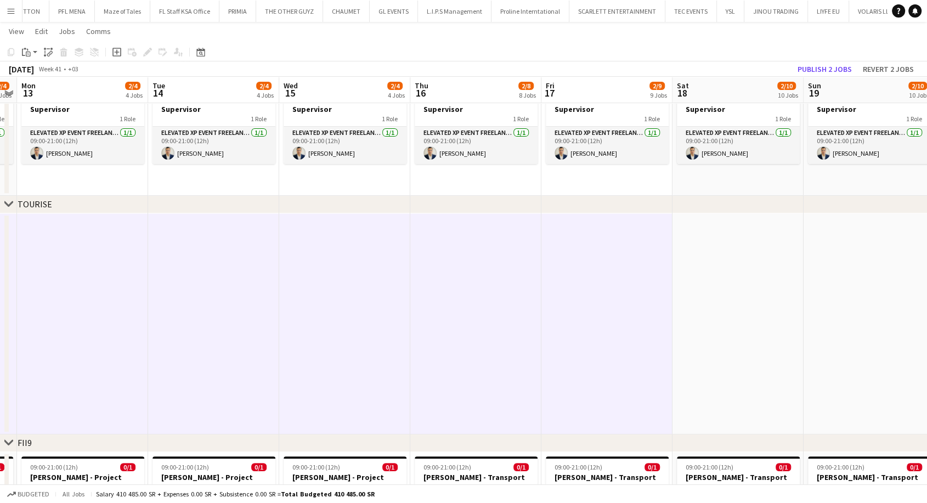
click at [724, 355] on app-date-cell at bounding box center [738, 323] width 131 height 221
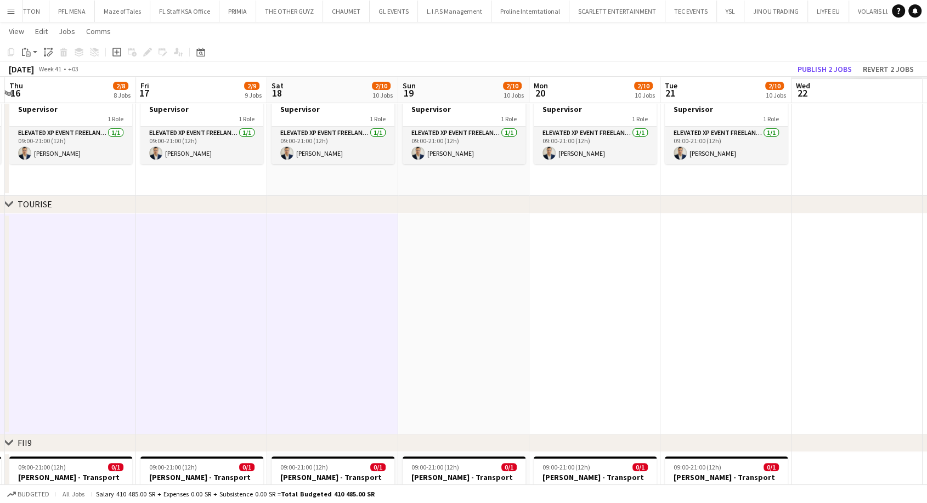
drag, startPoint x: 727, startPoint y: 354, endPoint x: 391, endPoint y: 409, distance: 341.3
click at [318, 360] on app-calendar-viewport "Mon 13 2/4 4 Jobs Tue 14 2/4 4 Jobs Wed 15 2/4 4 Jobs Thu 16 2/8 8 Jobs Fri 17 …" at bounding box center [463, 415] width 927 height 1387
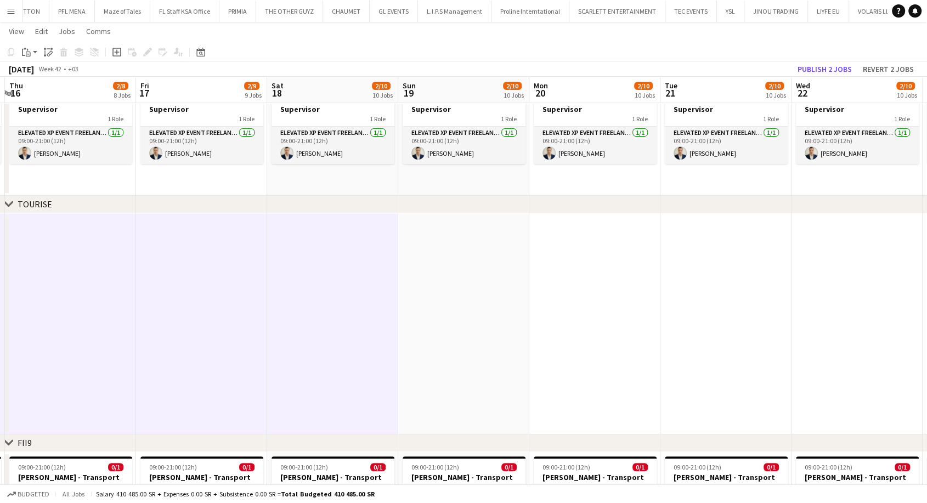
scroll to position [0, 393]
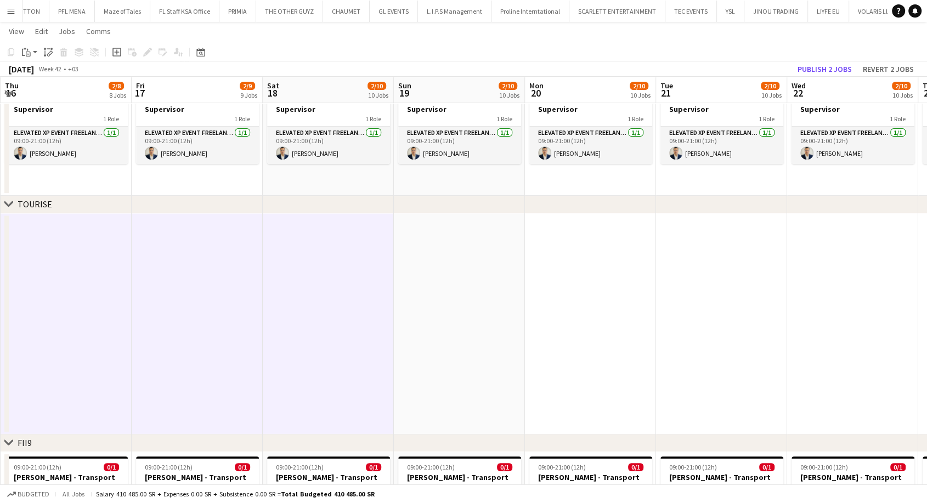
click at [474, 360] on app-date-cell at bounding box center [459, 323] width 131 height 221
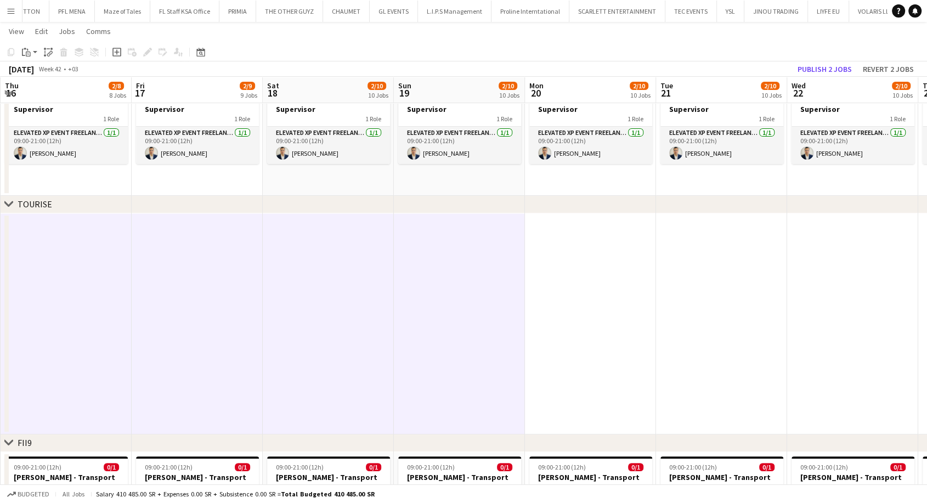
click at [596, 361] on app-date-cell at bounding box center [590, 323] width 131 height 221
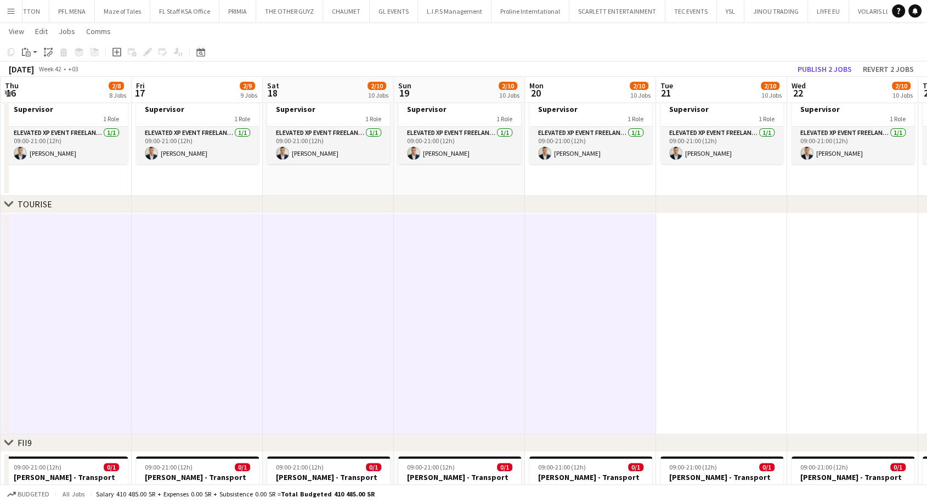
click at [723, 353] on app-date-cell at bounding box center [721, 323] width 131 height 221
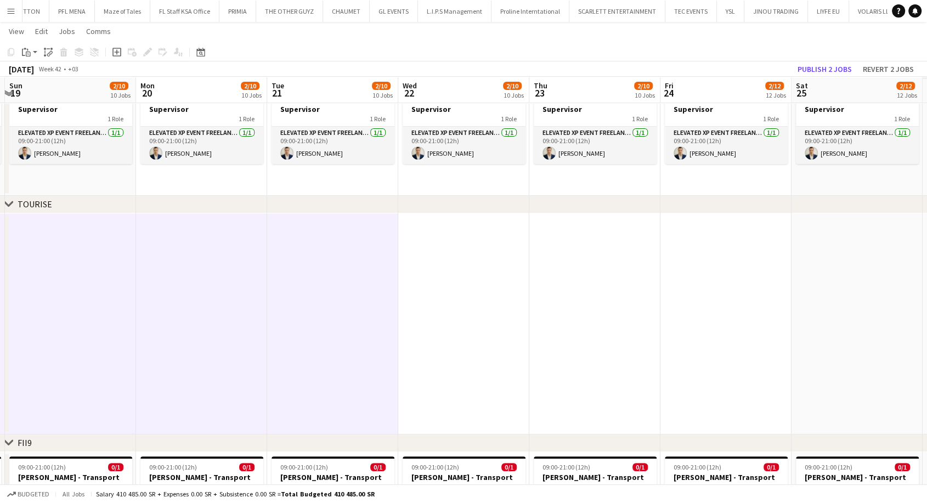
scroll to position [0, 535]
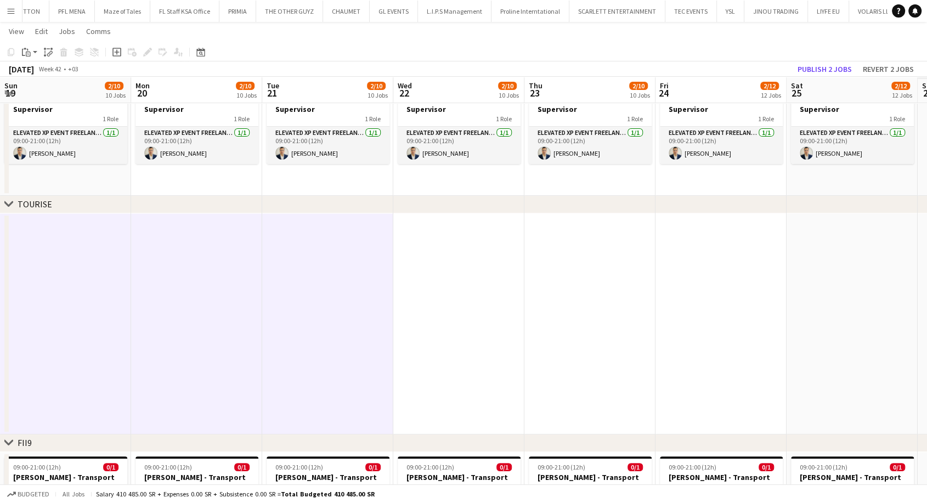
drag, startPoint x: 726, startPoint y: 353, endPoint x: 323, endPoint y: 348, distance: 403.8
click at [323, 348] on app-calendar-viewport "Wed 15 2/4 4 Jobs Thu 16 2/8 8 Jobs Fri 17 2/9 9 Jobs Sat 18 2/10 10 Jobs Sun 1…" at bounding box center [463, 506] width 927 height 1569
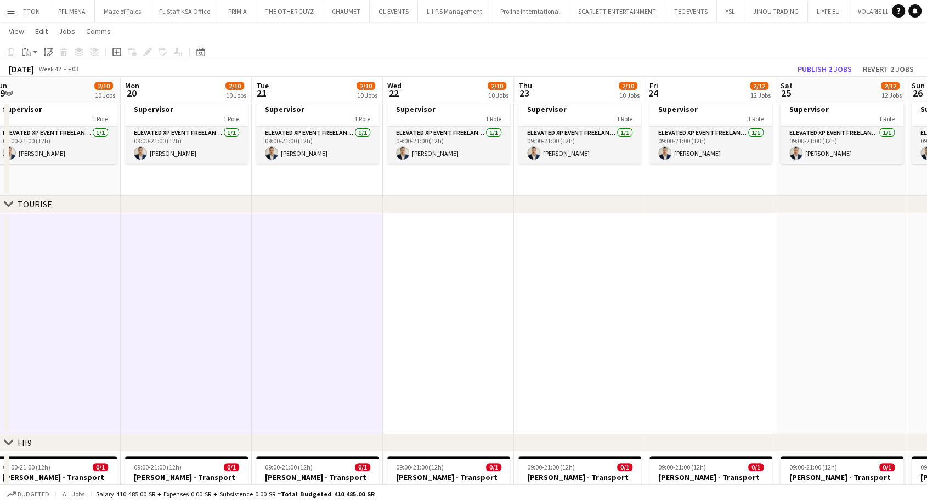
click at [475, 376] on app-date-cell at bounding box center [448, 323] width 131 height 221
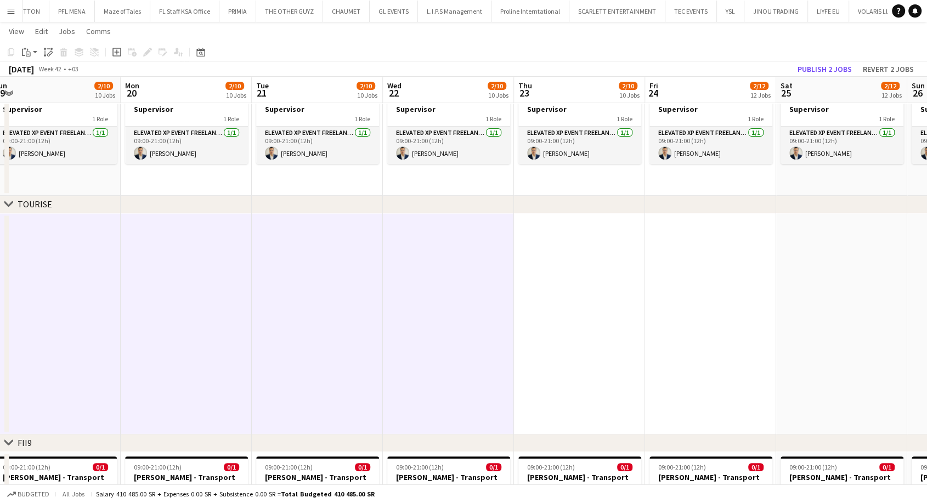
click at [593, 364] on app-date-cell at bounding box center [579, 323] width 131 height 221
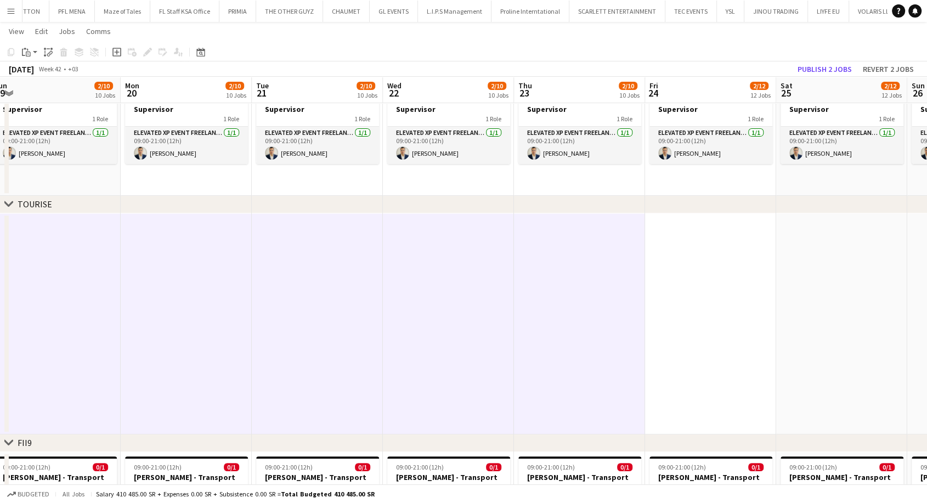
click at [710, 368] on app-date-cell at bounding box center [710, 323] width 131 height 221
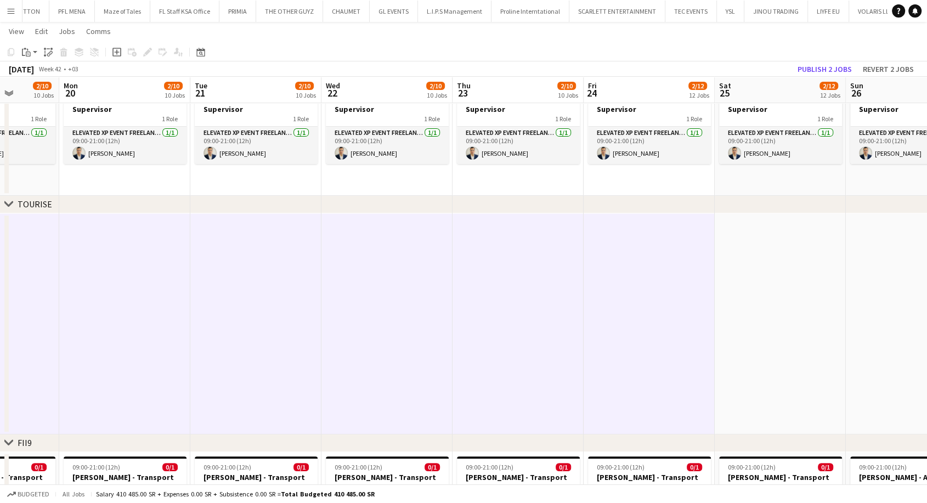
drag, startPoint x: 710, startPoint y: 368, endPoint x: 386, endPoint y: 374, distance: 324.8
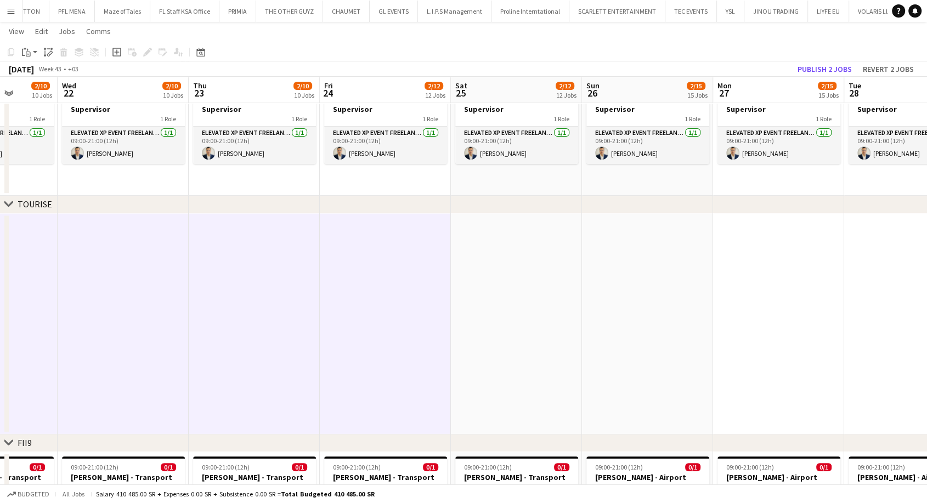
click at [528, 374] on app-date-cell at bounding box center [516, 323] width 131 height 221
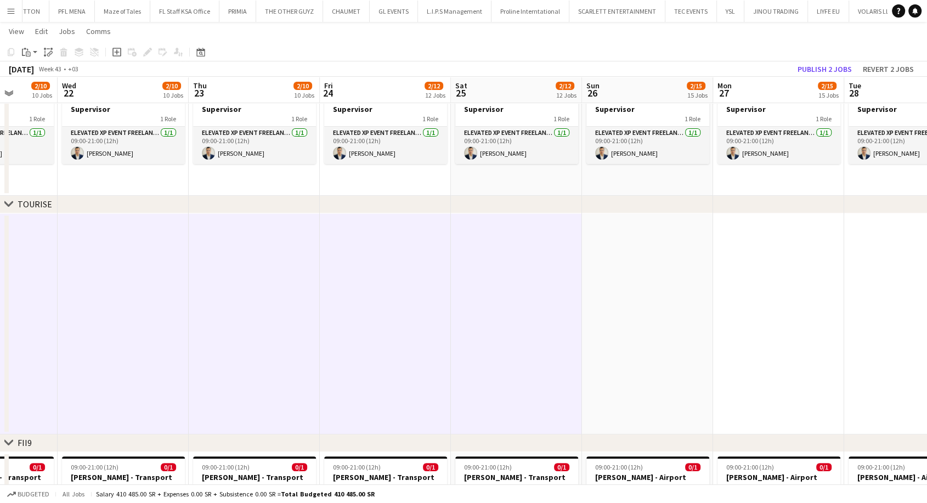
click at [658, 368] on app-date-cell at bounding box center [647, 323] width 131 height 221
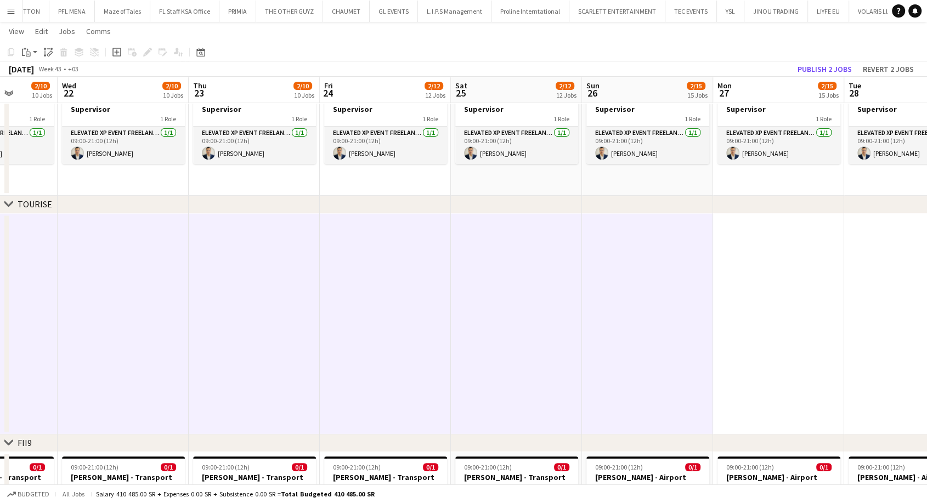
click at [783, 347] on app-date-cell at bounding box center [778, 323] width 131 height 221
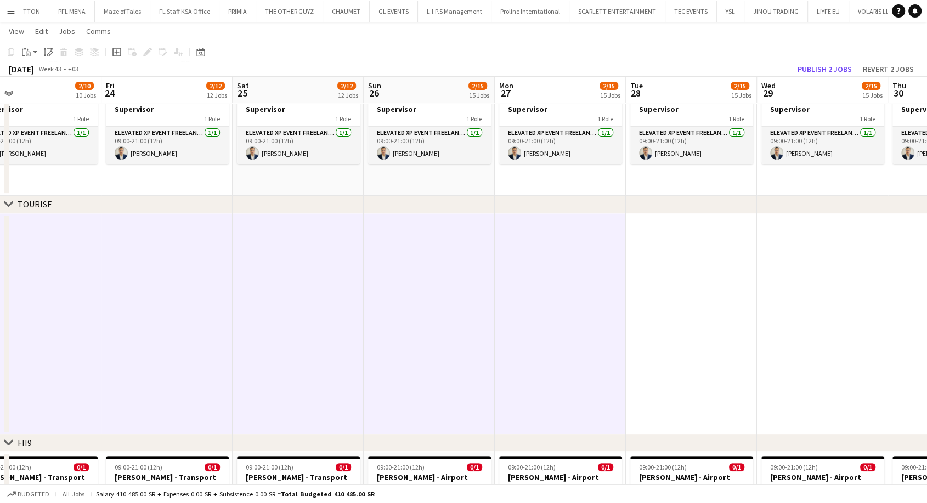
drag, startPoint x: 769, startPoint y: 350, endPoint x: 382, endPoint y: 370, distance: 386.8
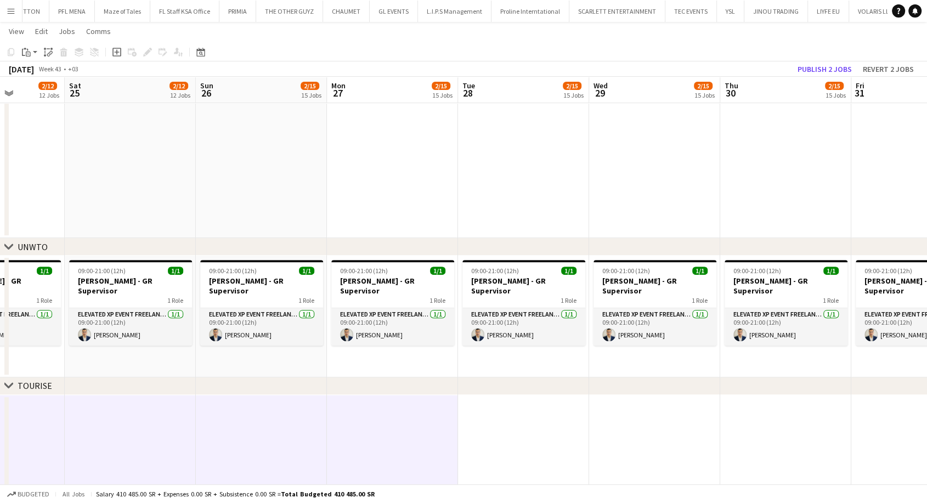
click at [541, 431] on app-date-cell at bounding box center [523, 505] width 131 height 221
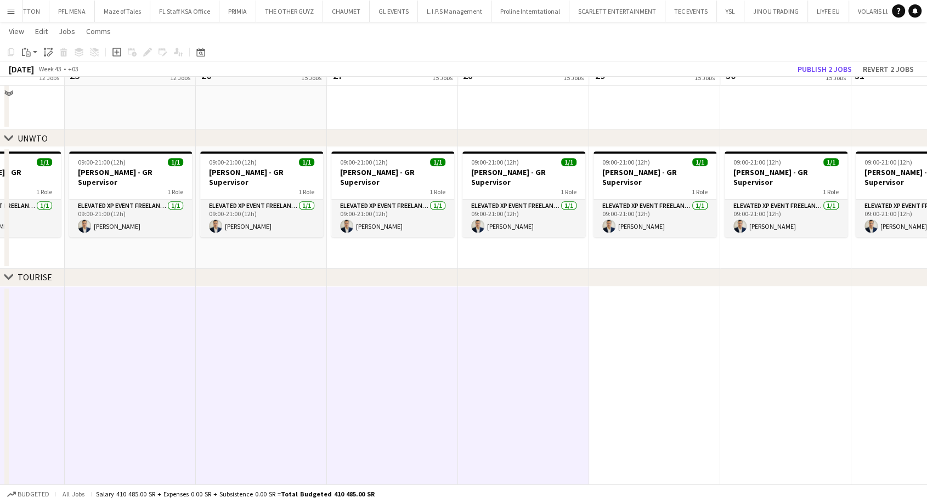
scroll to position [442, 0]
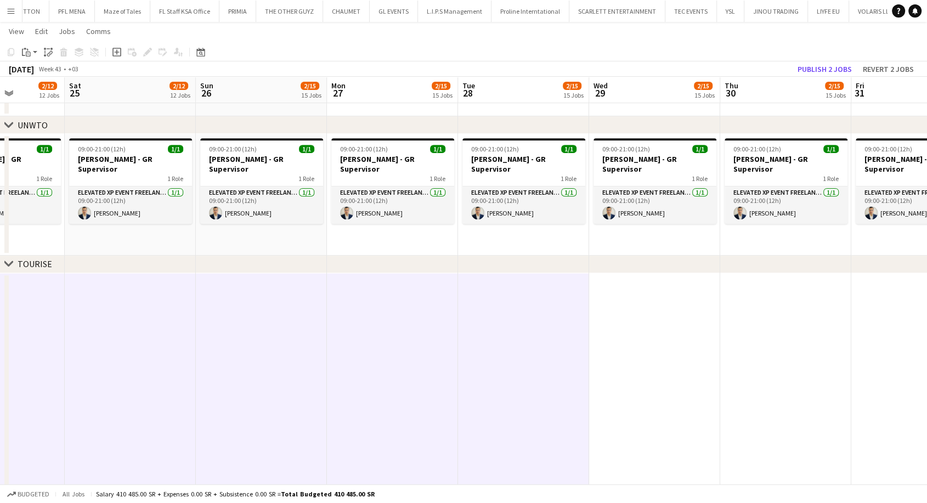
click at [665, 388] on app-date-cell at bounding box center [654, 383] width 131 height 221
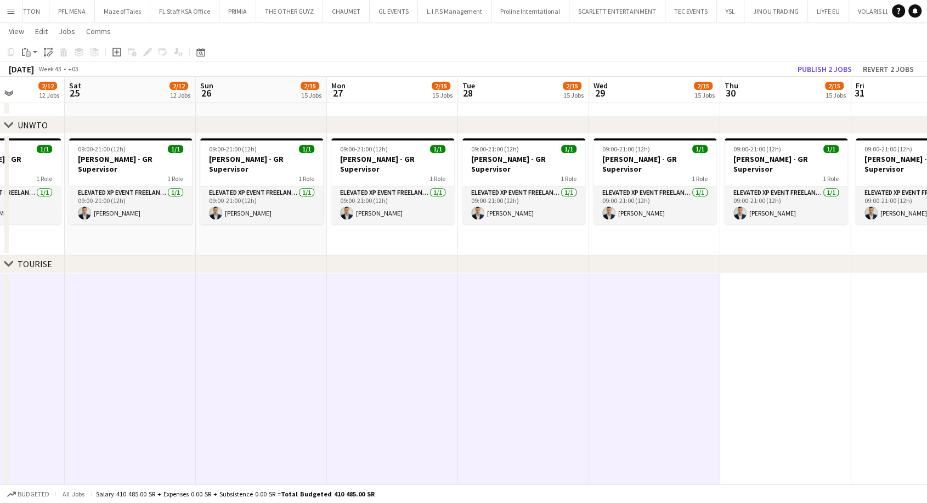
click at [777, 385] on app-date-cell at bounding box center [785, 383] width 131 height 221
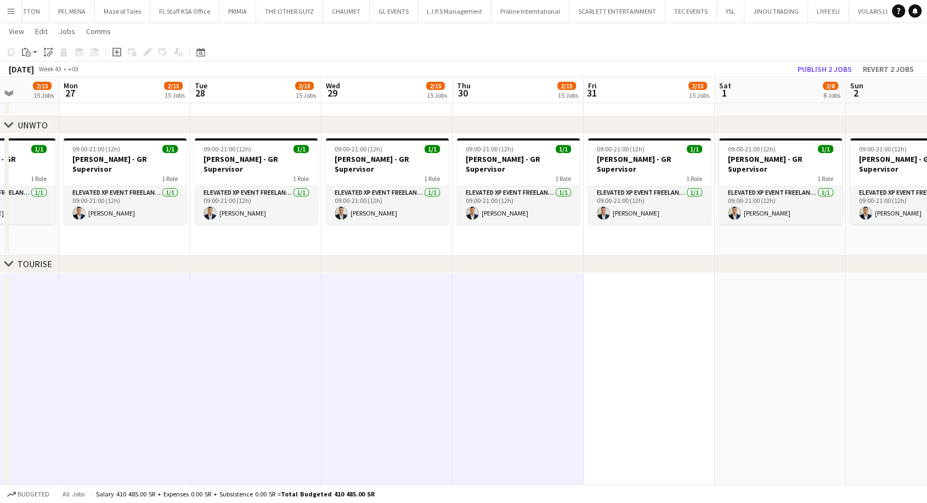
drag, startPoint x: 799, startPoint y: 386, endPoint x: 349, endPoint y: 386, distance: 449.3
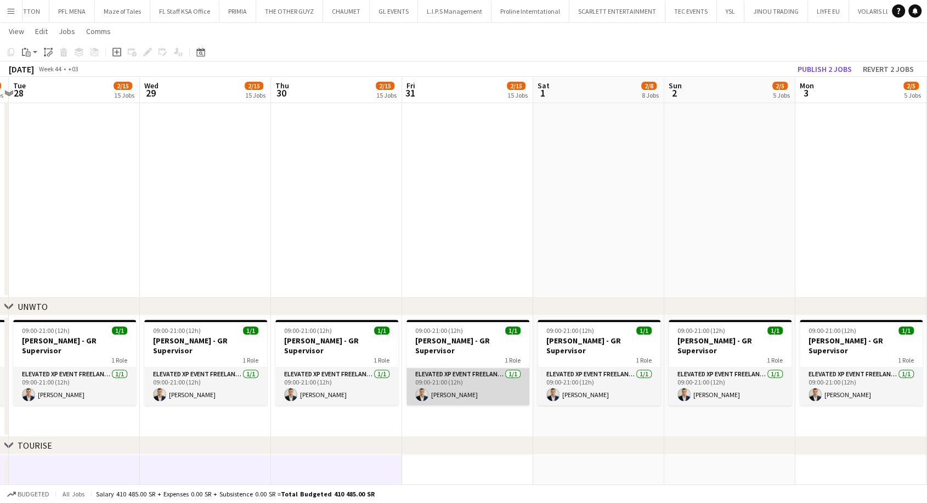
click at [445, 392] on app-card-role "Elevated XP Event Freelancer 1/1 09:00-21:00 (12h) Mohamed Youssef Khiari" at bounding box center [468, 386] width 123 height 37
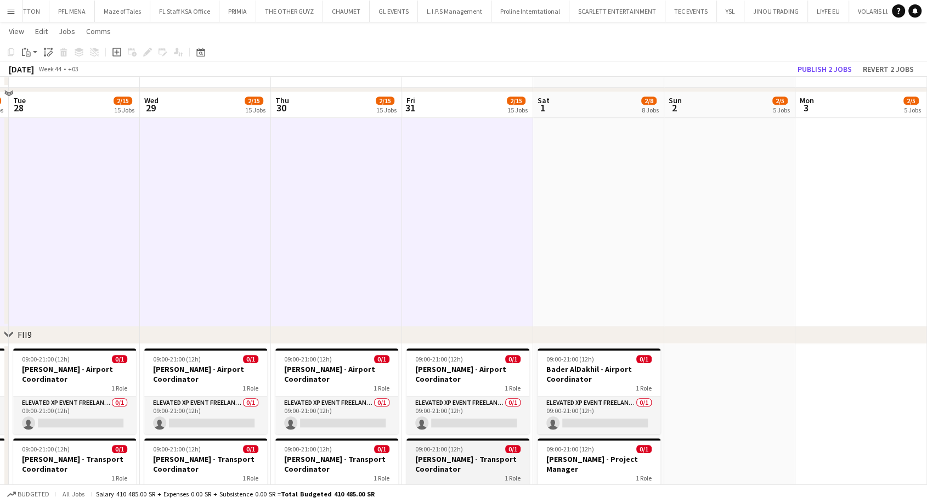
scroll to position [808, 0]
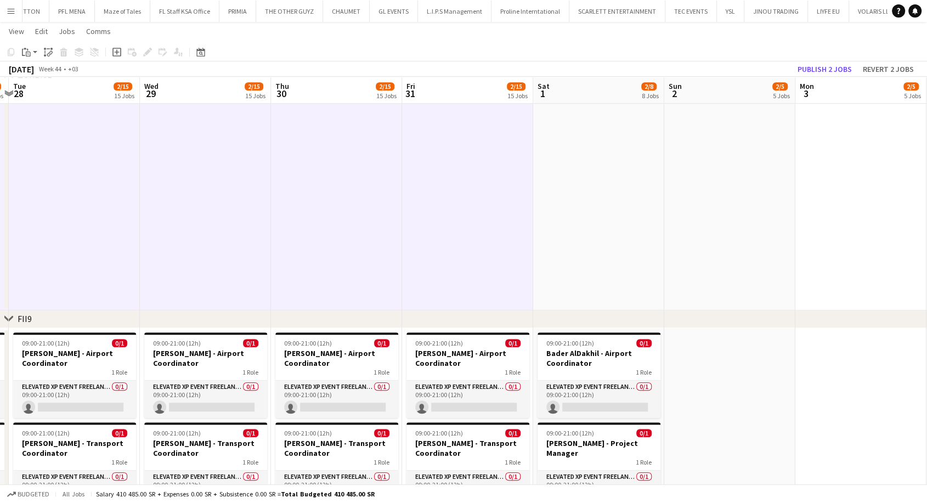
click at [595, 264] on app-date-cell at bounding box center [598, 199] width 131 height 221
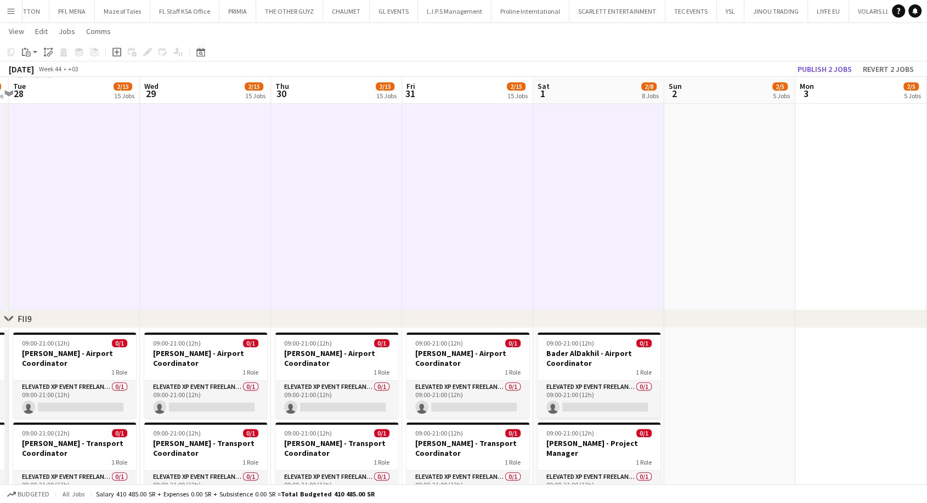
click at [719, 238] on app-date-cell at bounding box center [729, 199] width 131 height 221
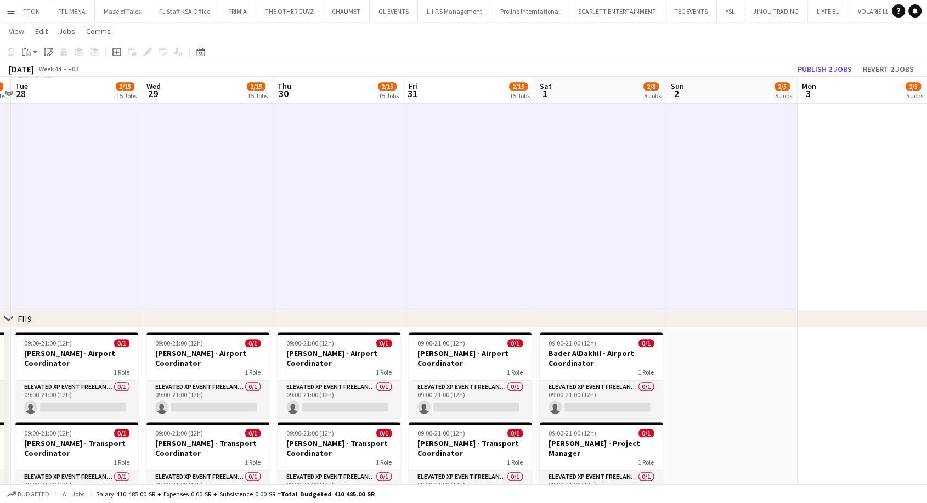
drag, startPoint x: 618, startPoint y: 238, endPoint x: 354, endPoint y: 237, distance: 263.3
click at [356, 237] on app-calendar-viewport "Fri 24 2/12 12 Jobs Sat 25 2/12 12 Jobs Sun 26 2/15 15 Jobs Mon 27 2/15 15 Jobs…" at bounding box center [463, 337] width 927 height 2204
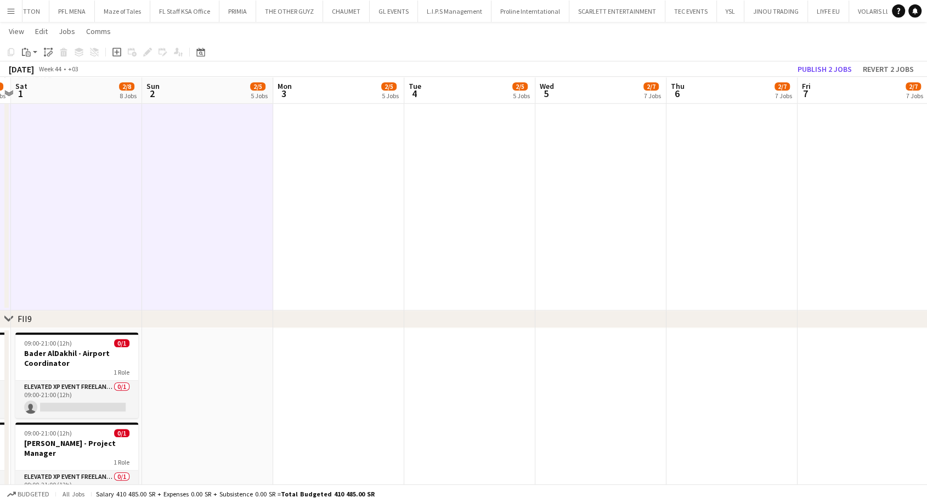
scroll to position [0, 371]
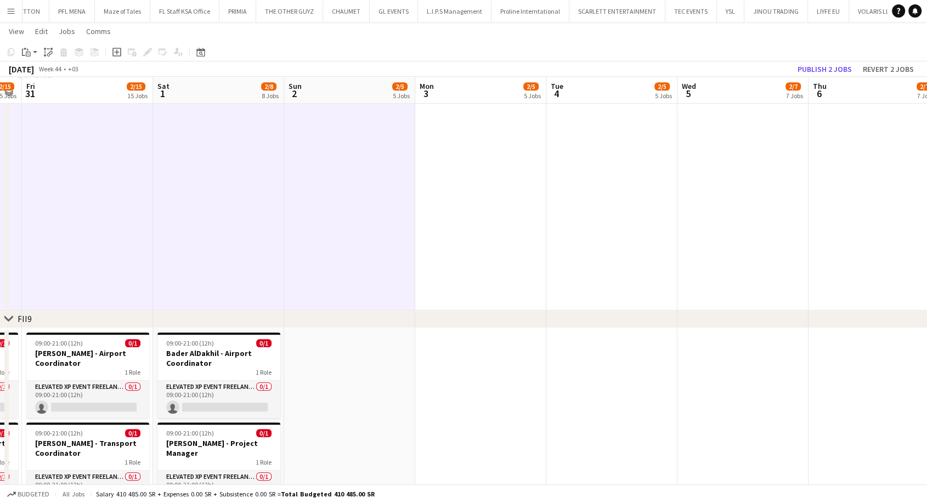
click at [483, 240] on app-date-cell at bounding box center [480, 199] width 131 height 221
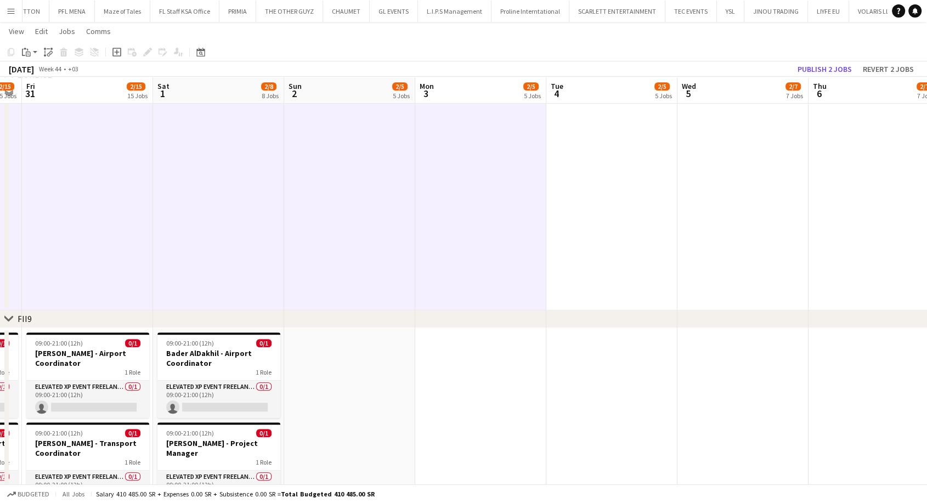
click at [602, 247] on app-date-cell at bounding box center [611, 199] width 131 height 221
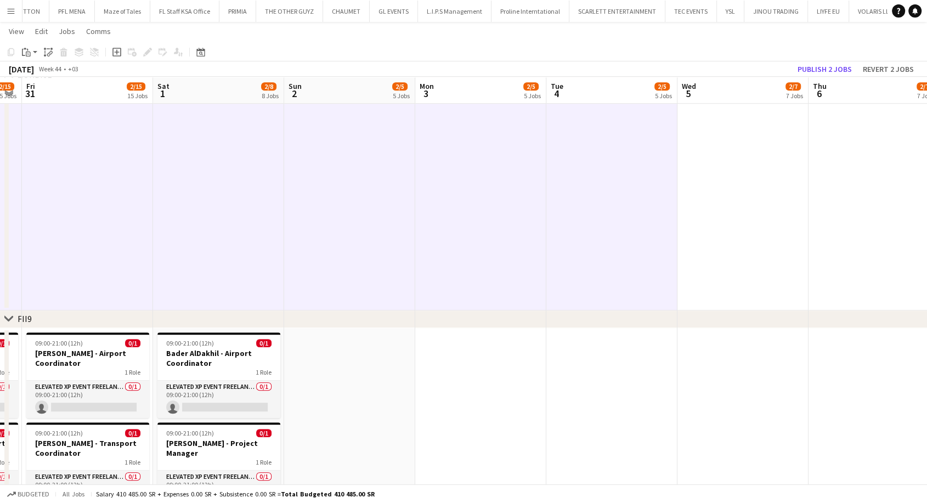
click at [731, 242] on app-date-cell at bounding box center [743, 199] width 131 height 221
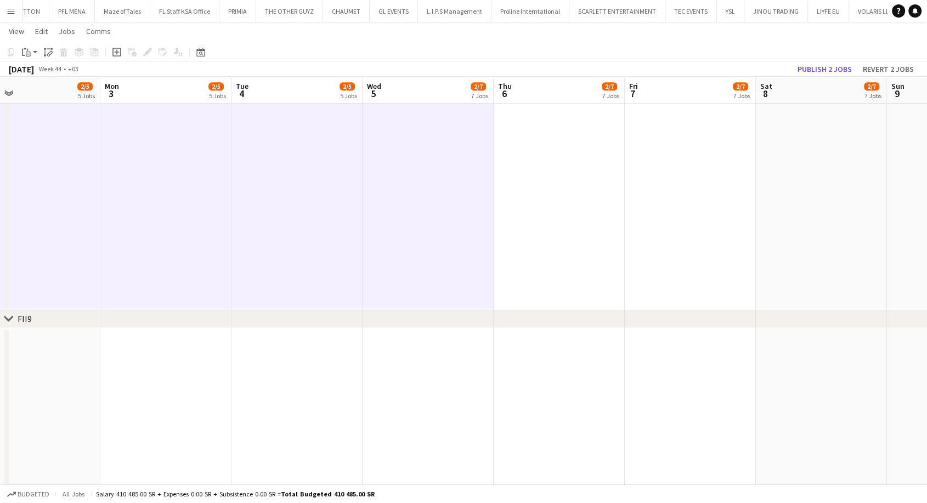
drag, startPoint x: 741, startPoint y: 241, endPoint x: 394, endPoint y: 264, distance: 347.0
click at [382, 244] on app-calendar-viewport "Thu 30 2/15 15 Jobs Fri 31 2/15 15 Jobs Sat 1 2/8 8 Jobs Sun 2 2/5 5 Jobs Mon 3…" at bounding box center [463, 337] width 927 height 2204
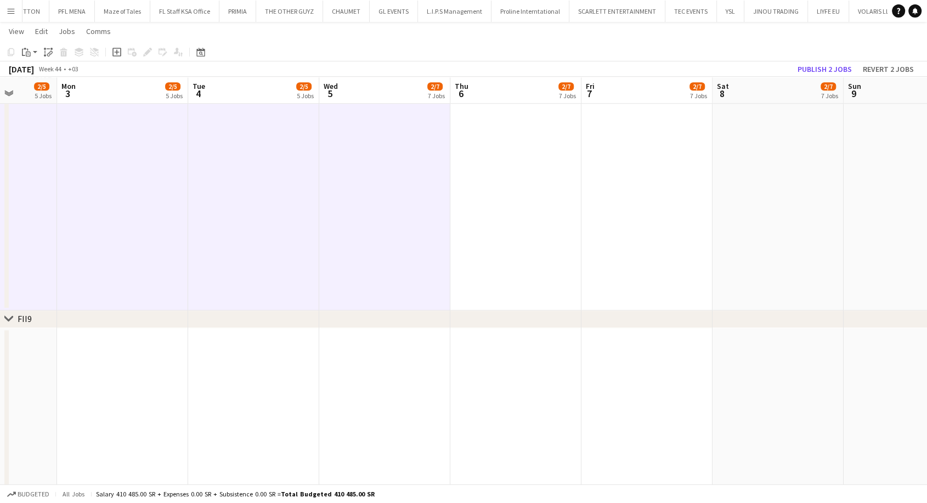
click at [514, 267] on app-date-cell at bounding box center [515, 199] width 131 height 221
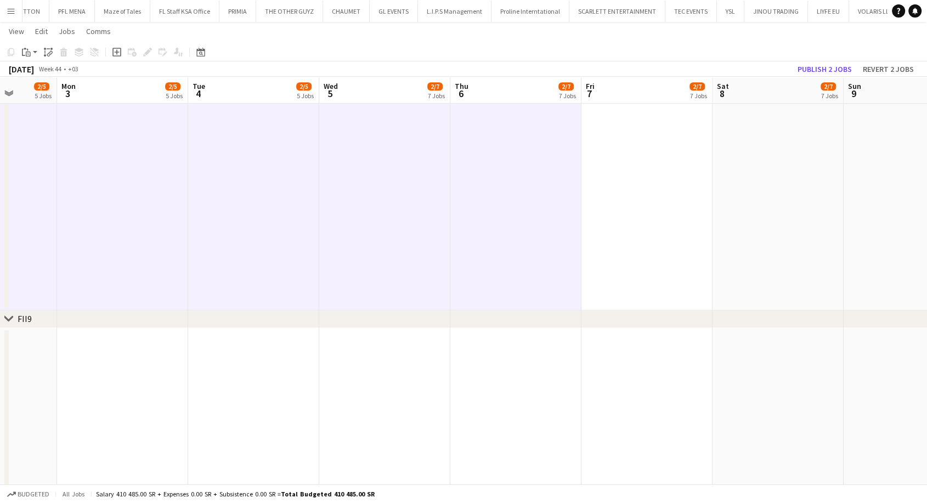
click at [653, 249] on app-date-cell at bounding box center [647, 199] width 131 height 221
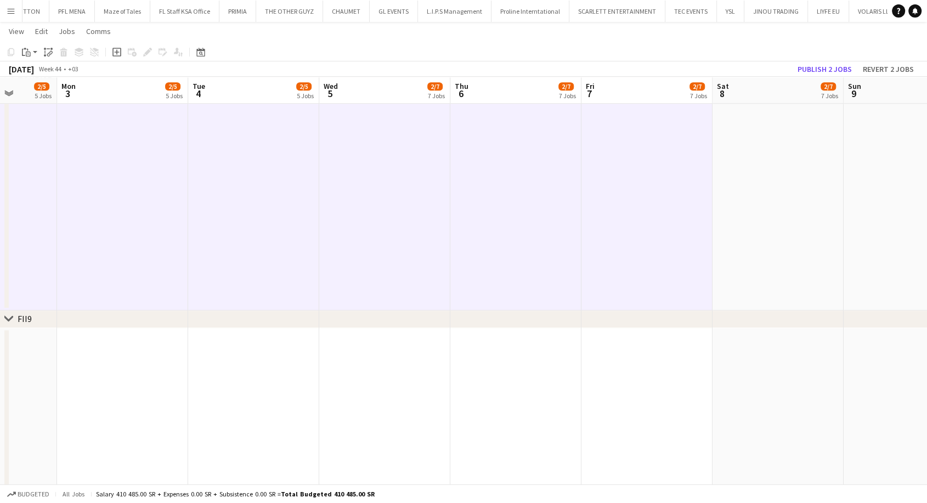
click at [783, 240] on app-date-cell at bounding box center [778, 199] width 131 height 221
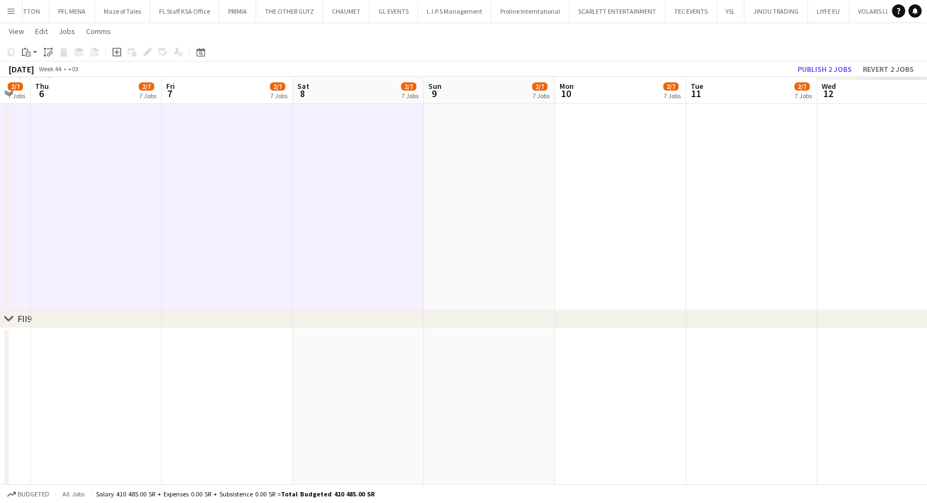
drag, startPoint x: 785, startPoint y: 240, endPoint x: 359, endPoint y: 239, distance: 425.7
click at [346, 225] on app-calendar-viewport "Mon 3 2/5 5 Jobs Tue 4 2/5 5 Jobs Wed 5 2/7 7 Jobs Thu 6 2/7 7 Jobs Fri 7 2/7 7…" at bounding box center [463, 337] width 927 height 2204
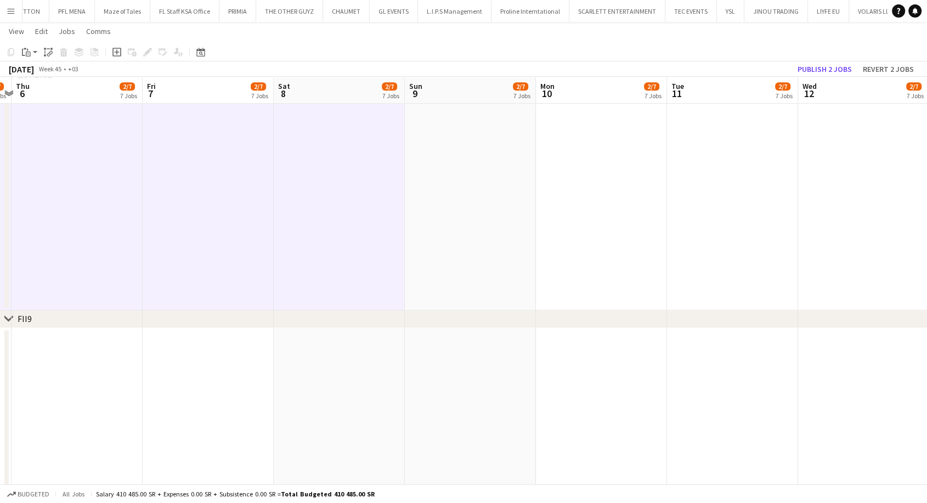
click at [452, 244] on app-date-cell at bounding box center [470, 199] width 131 height 221
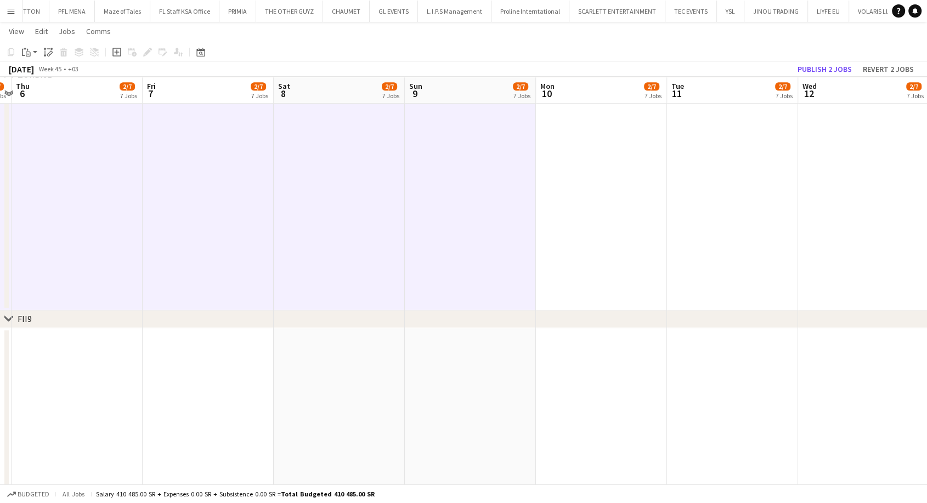
click at [570, 250] on app-date-cell at bounding box center [601, 199] width 131 height 221
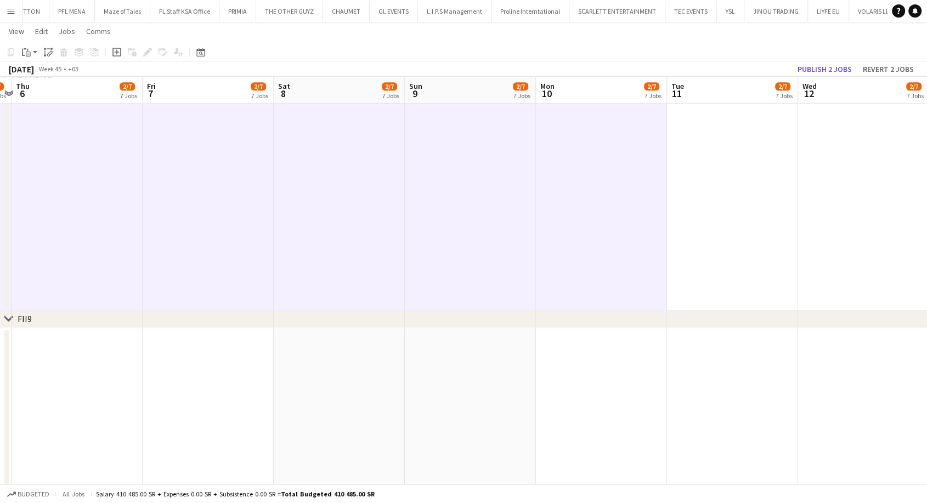
click at [698, 223] on app-date-cell at bounding box center [732, 199] width 131 height 221
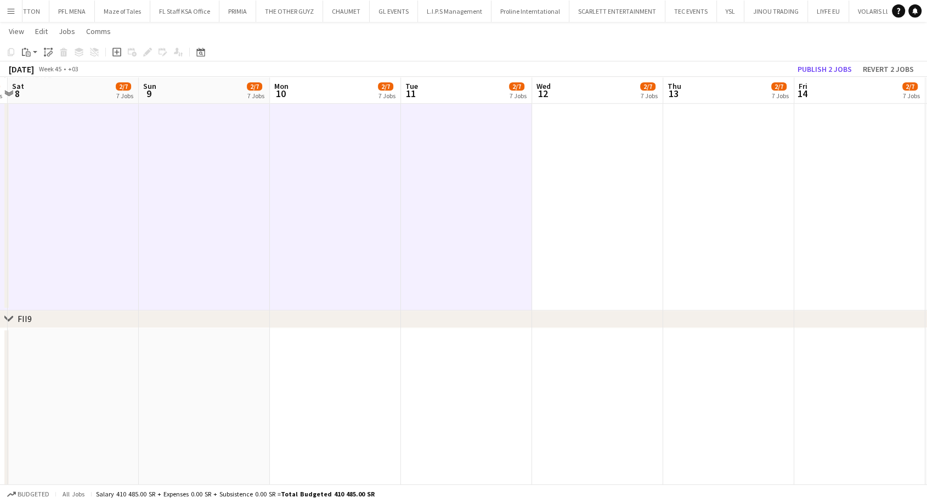
drag, startPoint x: 607, startPoint y: 238, endPoint x: 454, endPoint y: 261, distance: 155.4
click at [452, 242] on app-calendar-viewport "Wed 5 2/7 7 Jobs Thu 6 2/7 7 Jobs Fri 7 2/7 7 Jobs Sat 8 2/7 7 Jobs Sun 9 2/7 7…" at bounding box center [463, 337] width 927 height 2204
click at [545, 238] on app-date-cell at bounding box center [597, 199] width 131 height 221
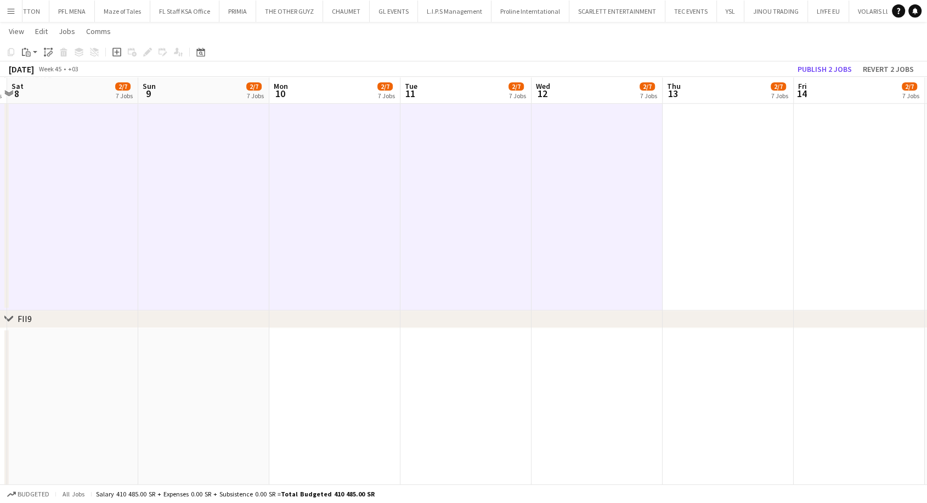
click at [690, 235] on app-date-cell at bounding box center [728, 199] width 131 height 221
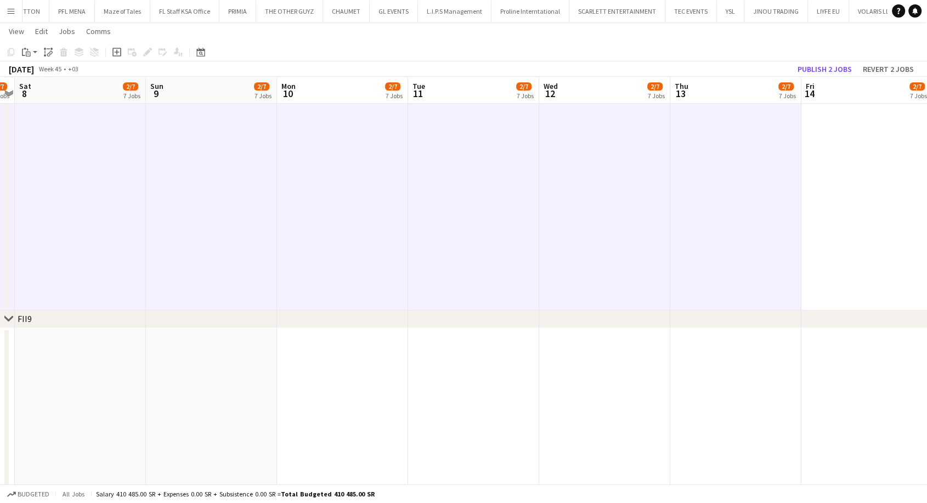
drag, startPoint x: 721, startPoint y: 242, endPoint x: 466, endPoint y: 244, distance: 255.1
click at [466, 242] on app-calendar-viewport "Wed 5 2/7 7 Jobs Thu 6 2/7 7 Jobs Fri 7 2/7 7 Jobs Sat 8 2/7 7 Jobs Sun 9 2/7 7…" at bounding box center [463, 337] width 927 height 2204
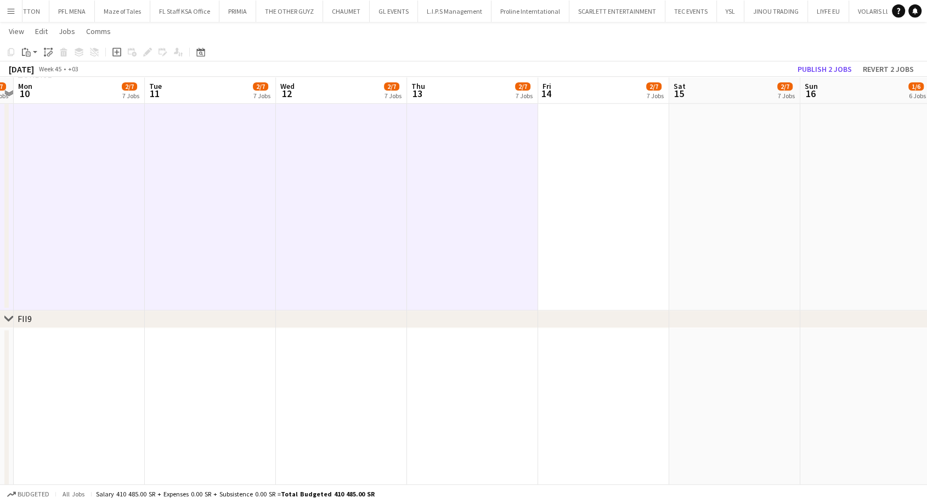
click at [588, 231] on app-date-cell at bounding box center [603, 199] width 131 height 221
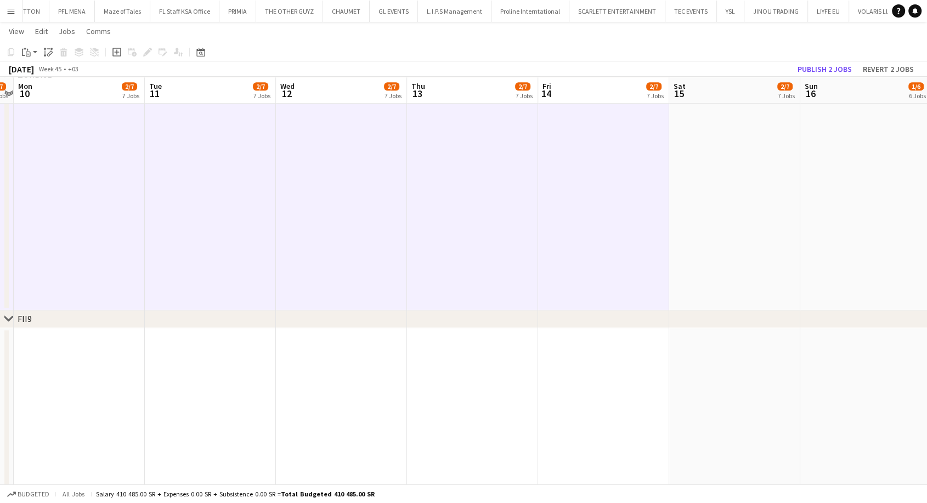
click at [700, 244] on app-date-cell at bounding box center [734, 199] width 131 height 221
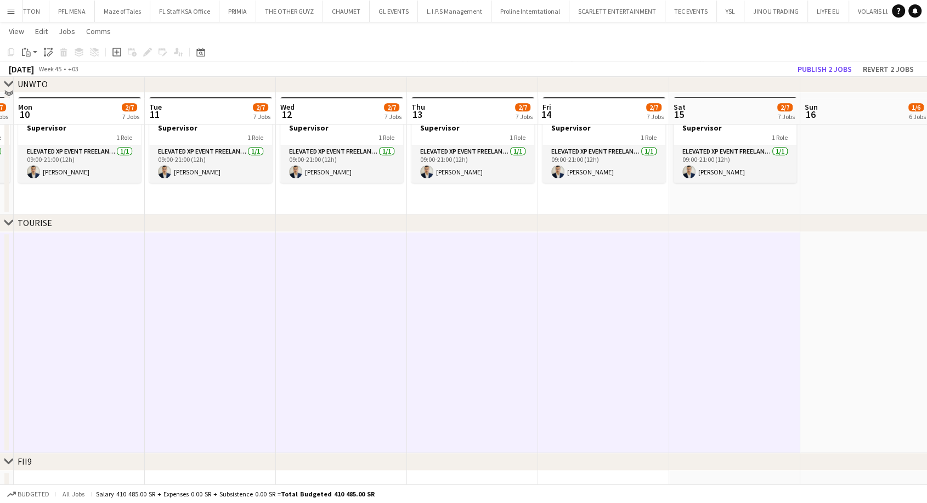
scroll to position [686, 0]
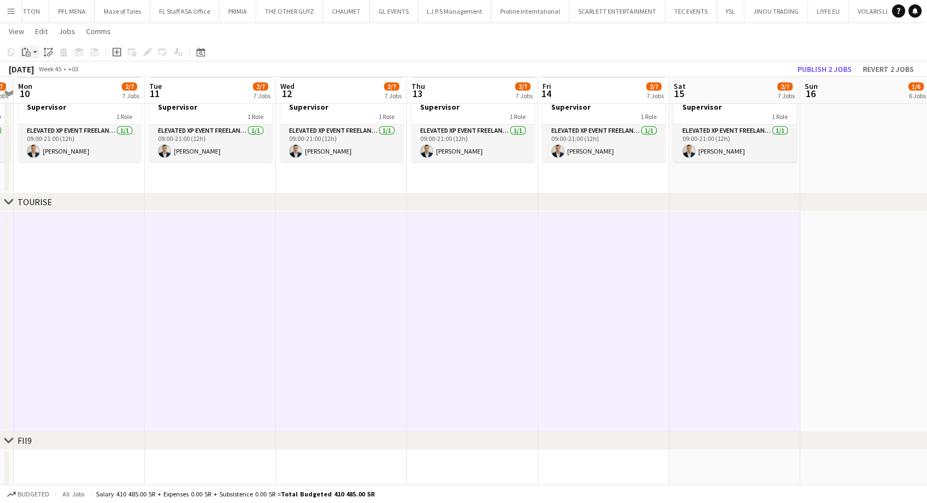
click at [36, 55] on app-action-btn "Paste" at bounding box center [30, 52] width 20 height 13
click at [53, 93] on link "Paste with crew Ctrl+Shift+V" at bounding box center [80, 92] width 103 height 10
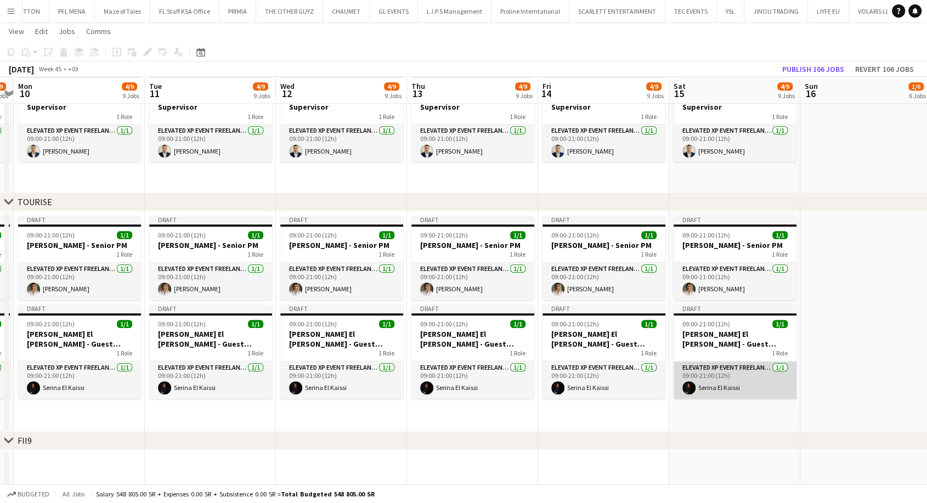
click at [745, 385] on app-card-role "Elevated XP Event Freelancer 1/1 09:00-21:00 (12h) Serina El Kaissi" at bounding box center [735, 380] width 123 height 37
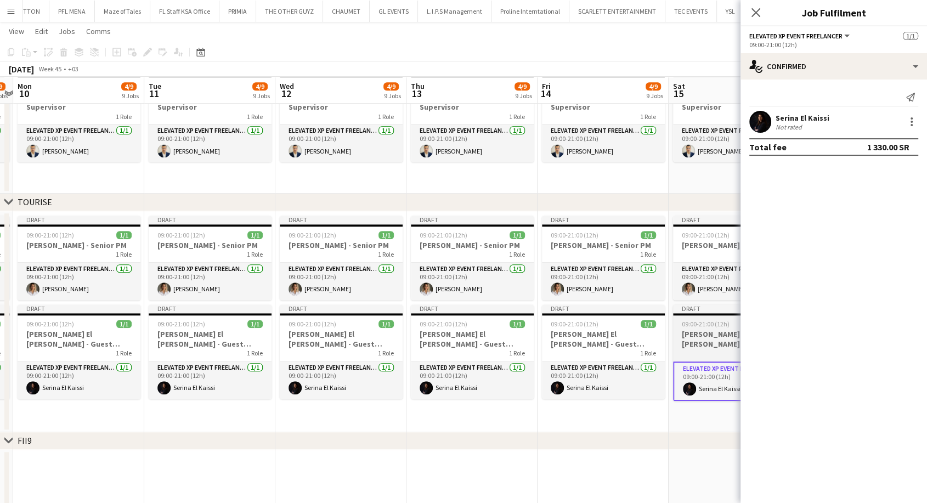
click at [719, 343] on h3 "[PERSON_NAME] El [PERSON_NAME] - Guest Relations Manager" at bounding box center [734, 339] width 123 height 20
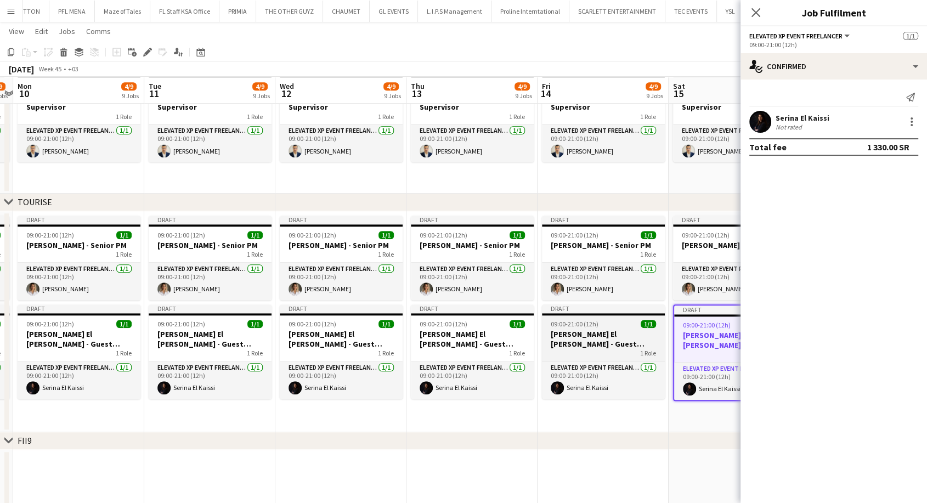
click at [603, 339] on h3 "[PERSON_NAME] El [PERSON_NAME] - Guest Relations Manager" at bounding box center [603, 339] width 123 height 20
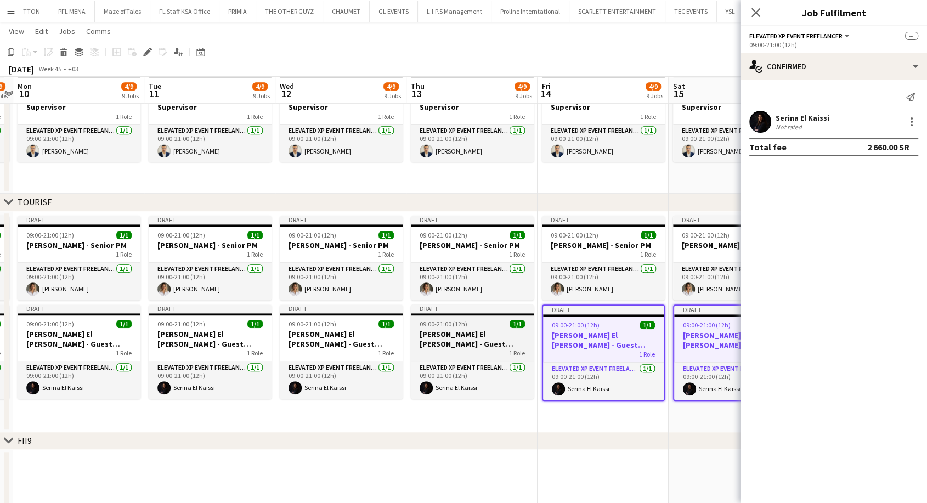
click at [475, 341] on h3 "[PERSON_NAME] El [PERSON_NAME] - Guest Relations Manager" at bounding box center [472, 339] width 123 height 20
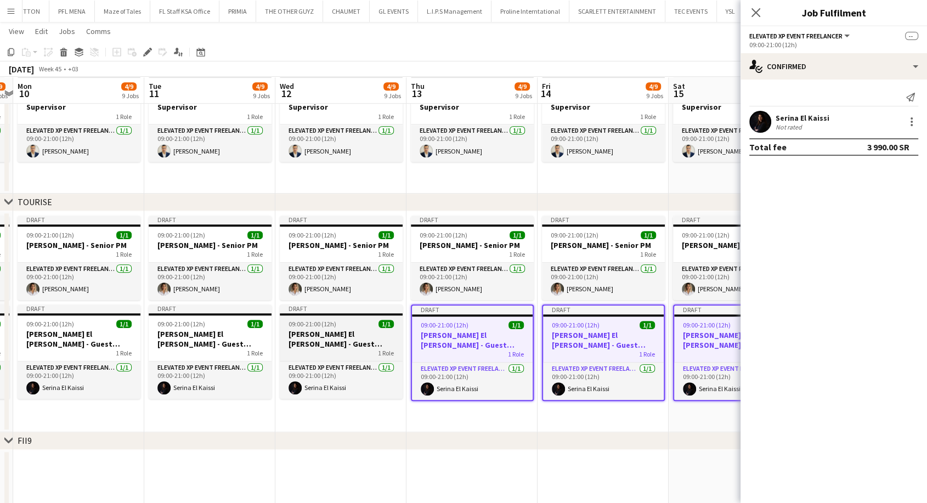
click at [364, 339] on h3 "[PERSON_NAME] El [PERSON_NAME] - Guest Relations Manager" at bounding box center [341, 339] width 123 height 20
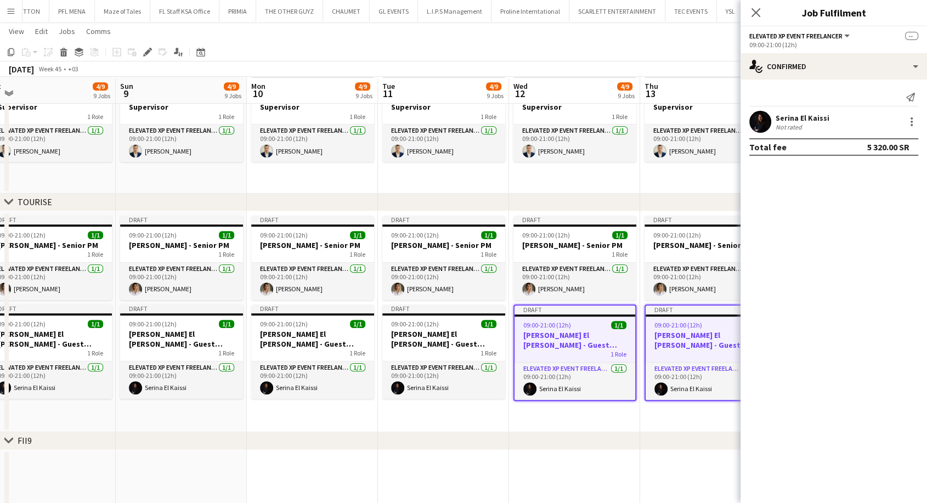
drag, startPoint x: 343, startPoint y: 340, endPoint x: 583, endPoint y: 347, distance: 239.9
click at [584, 347] on app-calendar-viewport "Thu 6 4/9 9 Jobs Fri 7 4/9 9 Jobs Sat 8 4/9 9 Jobs Sun 9 4/9 9 Jobs Mon 10 4/9 …" at bounding box center [463, 459] width 927 height 2204
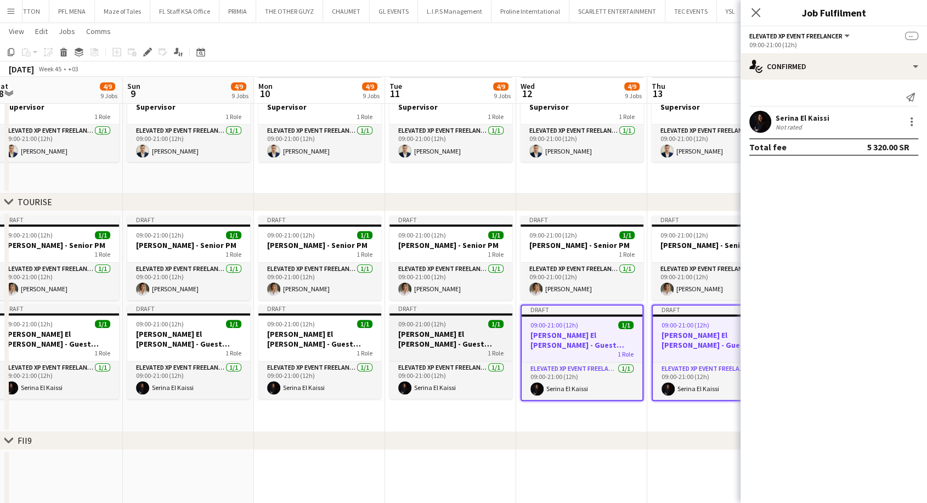
click at [478, 344] on h3 "[PERSON_NAME] El [PERSON_NAME] - Guest Relations Manager" at bounding box center [451, 339] width 123 height 20
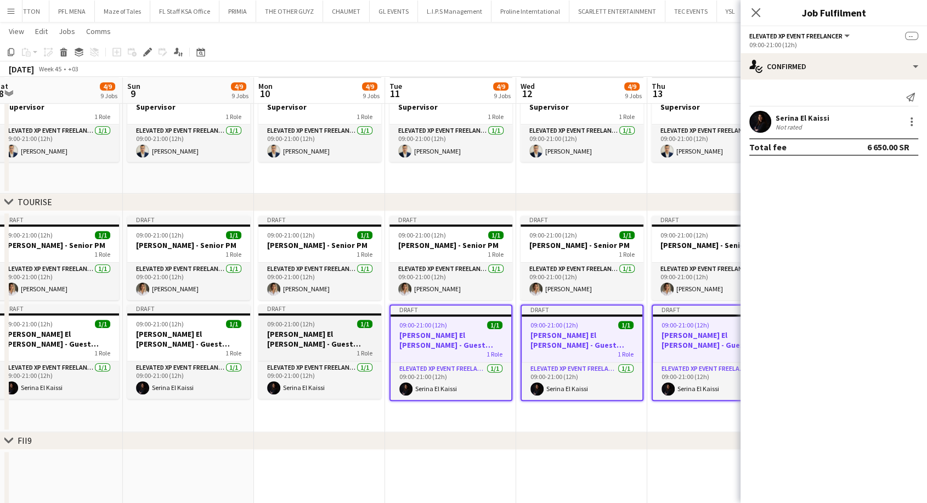
click at [351, 342] on h3 "[PERSON_NAME] El [PERSON_NAME] - Guest Relations Manager" at bounding box center [319, 339] width 123 height 20
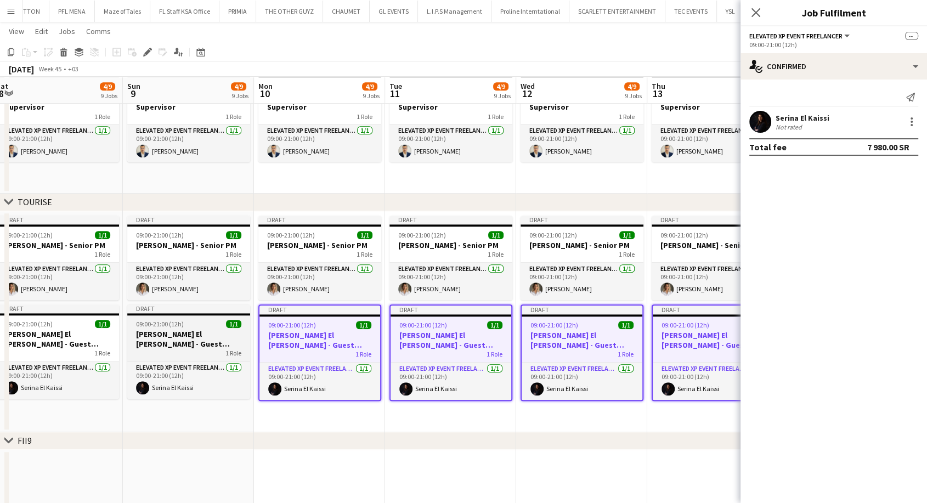
click at [236, 335] on h3 "[PERSON_NAME] El [PERSON_NAME] - Guest Relations Manager" at bounding box center [188, 339] width 123 height 20
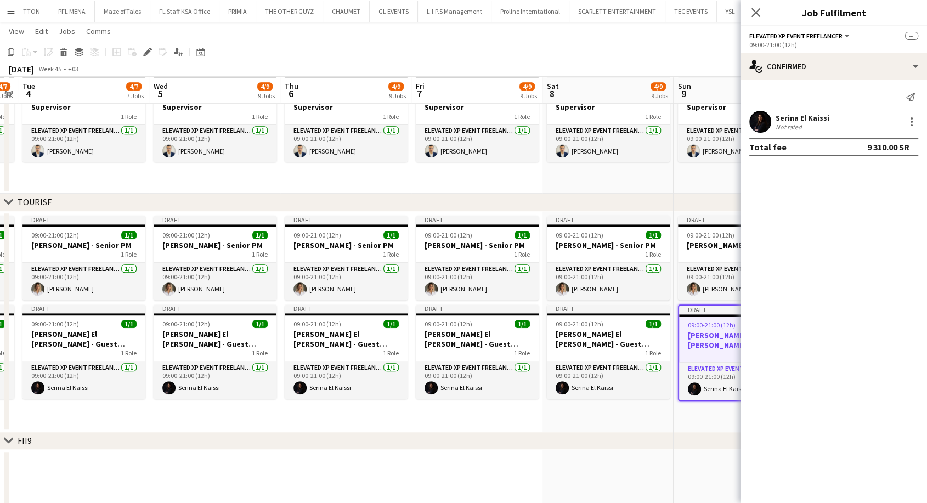
drag, startPoint x: 198, startPoint y: 336, endPoint x: 659, endPoint y: 357, distance: 461.3
click at [659, 357] on app-calendar-viewport "Sun 2 4/7 7 Jobs Mon 3 4/7 7 Jobs Tue 4 4/7 7 Jobs Wed 5 4/9 9 Jobs Thu 6 4/9 9…" at bounding box center [463, 459] width 927 height 2204
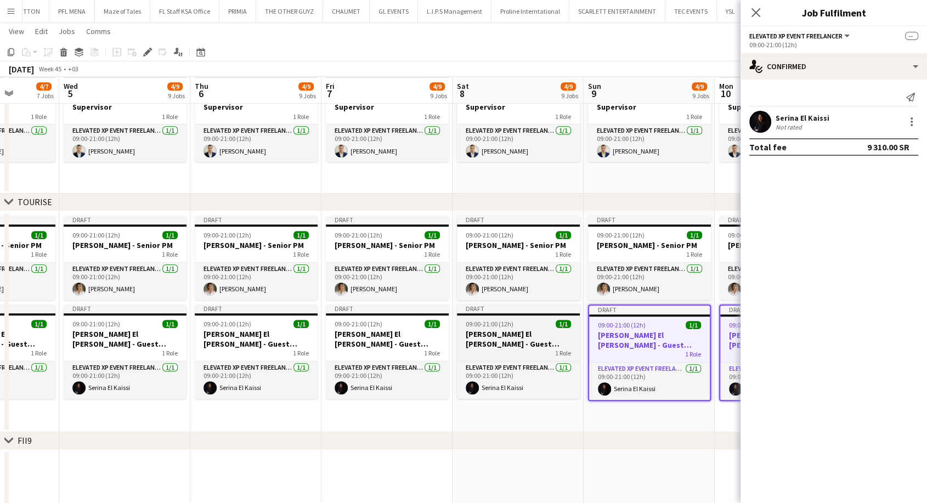
click at [543, 357] on app-job-card "Draft 09:00-21:00 (12h) 1/1 Serina El Kaissi - Guest Relations Manager 1 Role E…" at bounding box center [518, 351] width 123 height 94
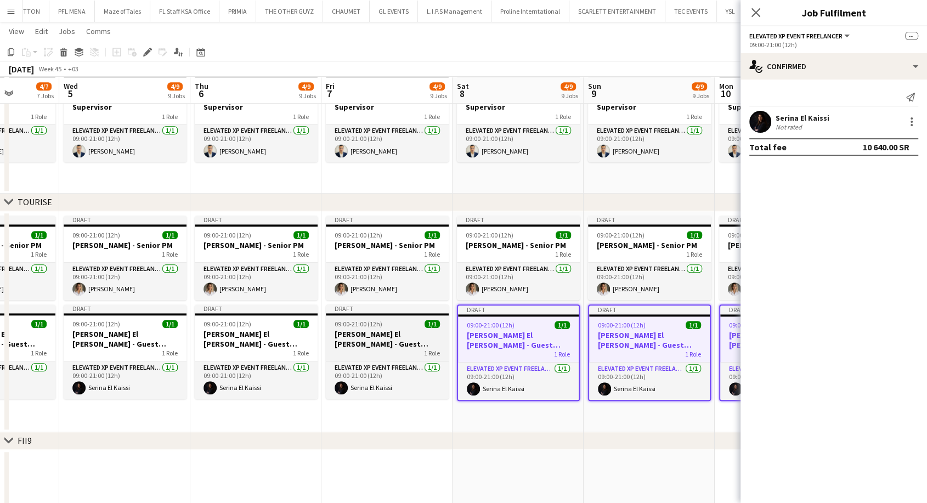
drag, startPoint x: 386, startPoint y: 344, endPoint x: 375, endPoint y: 343, distance: 10.4
click at [386, 343] on h3 "[PERSON_NAME] El [PERSON_NAME] - Guest Relations Manager" at bounding box center [387, 339] width 123 height 20
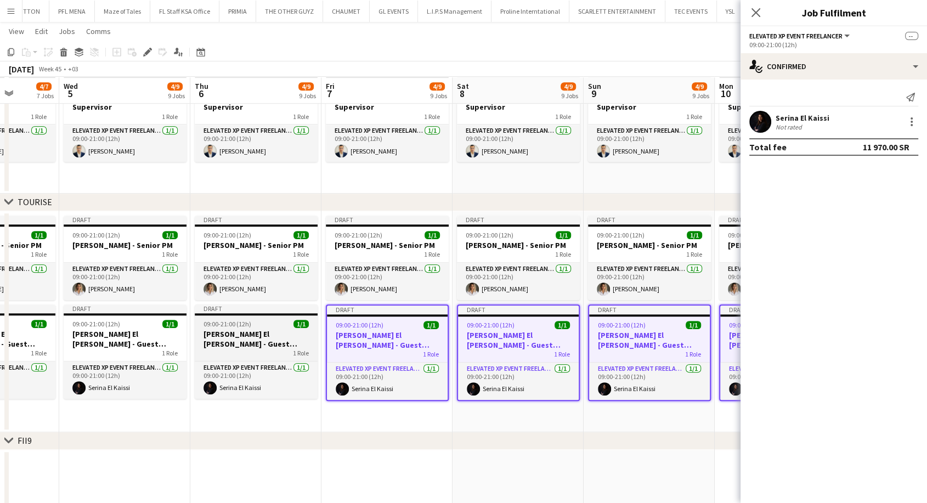
click at [270, 332] on h3 "[PERSON_NAME] El [PERSON_NAME] - Guest Relations Manager" at bounding box center [256, 339] width 123 height 20
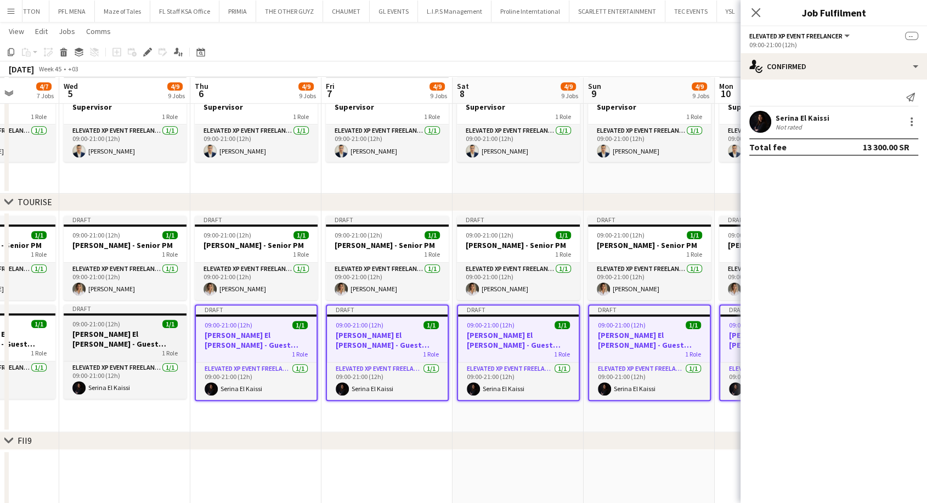
click at [151, 336] on h3 "[PERSON_NAME] El [PERSON_NAME] - Guest Relations Manager" at bounding box center [125, 339] width 123 height 20
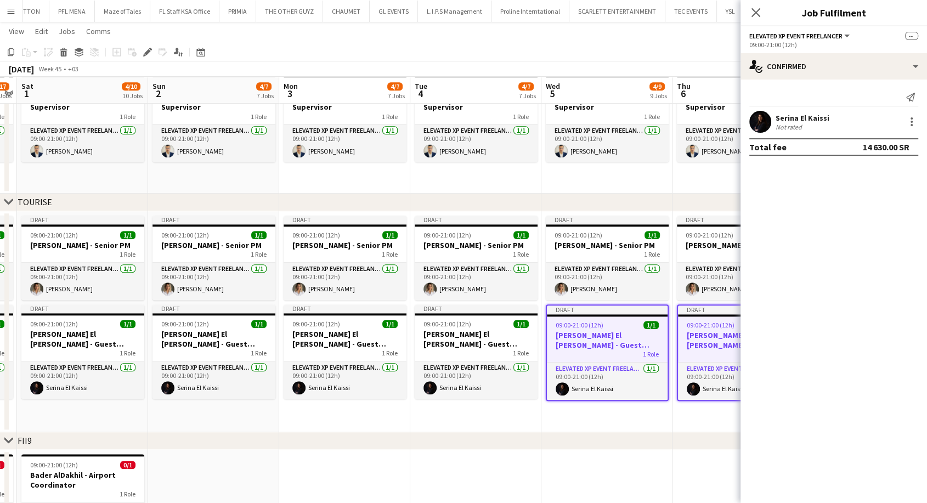
drag, startPoint x: 136, startPoint y: 336, endPoint x: 623, endPoint y: 357, distance: 487.6
click at [623, 357] on app-calendar-viewport "Thu 30 4/17 17 Jobs Fri 31 4/17 17 Jobs Sat 1 4/10 10 Jobs Sun 2 4/7 7 Jobs Mon…" at bounding box center [463, 459] width 927 height 2204
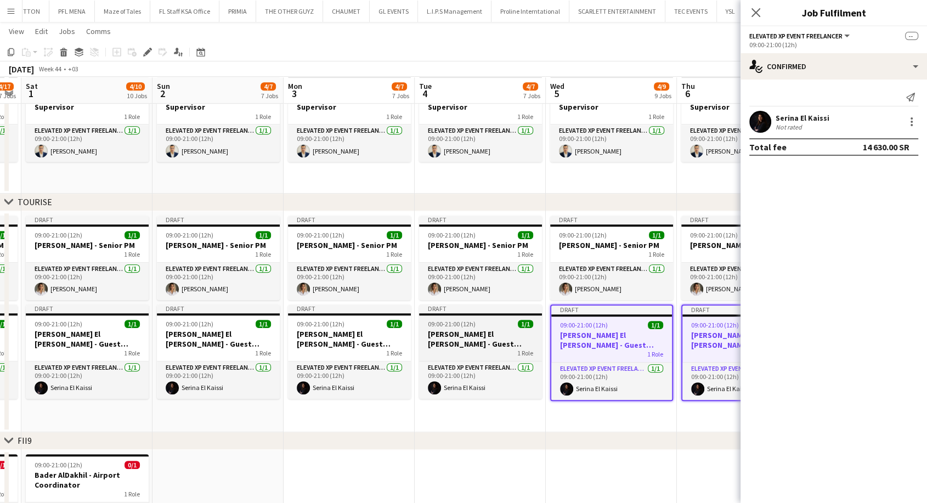
click at [506, 349] on div "1 Role" at bounding box center [480, 353] width 123 height 9
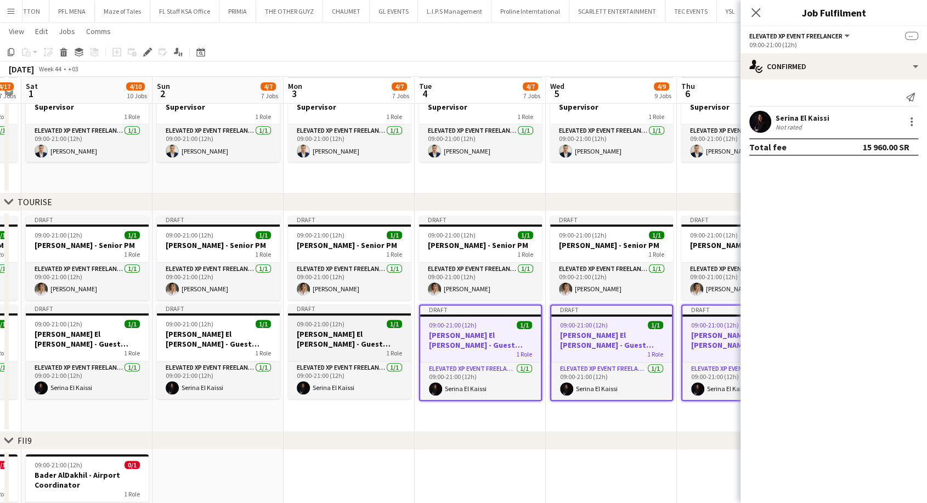
click at [389, 347] on h3 "[PERSON_NAME] El [PERSON_NAME] - Guest Relations Manager" at bounding box center [349, 339] width 123 height 20
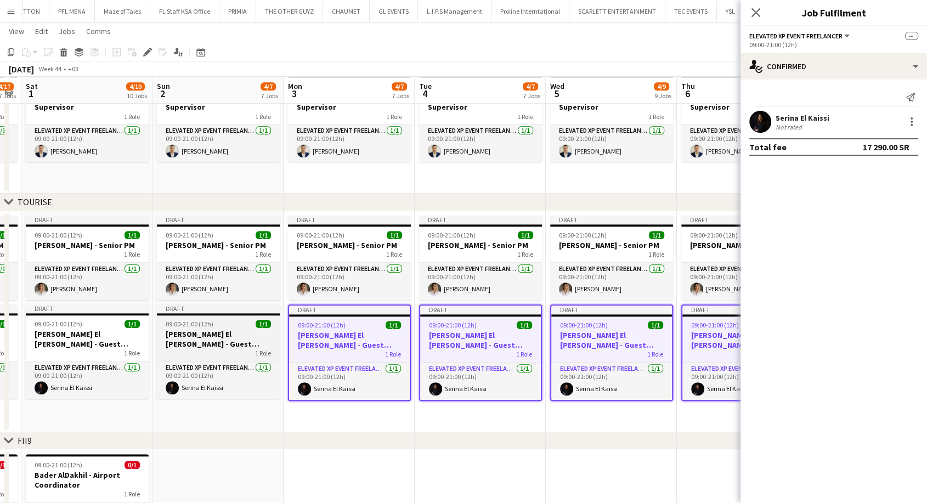
click at [261, 341] on h3 "[PERSON_NAME] El [PERSON_NAME] - Guest Relations Manager" at bounding box center [218, 339] width 123 height 20
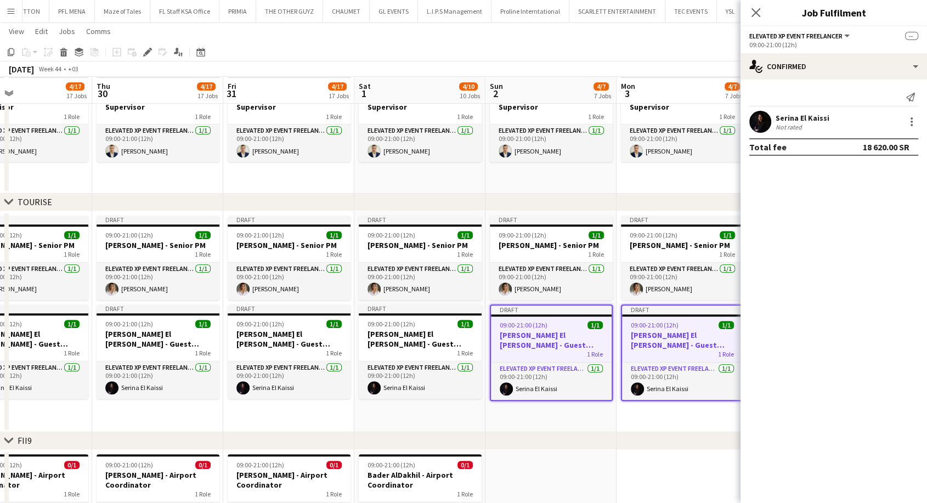
drag, startPoint x: 222, startPoint y: 342, endPoint x: 623, endPoint y: 347, distance: 401.1
click at [634, 345] on app-calendar-viewport "Mon 27 4/17 17 Jobs Tue 28 4/17 17 Jobs Wed 29 4/17 17 Jobs Thu 30 4/17 17 Jobs…" at bounding box center [463, 459] width 927 height 2204
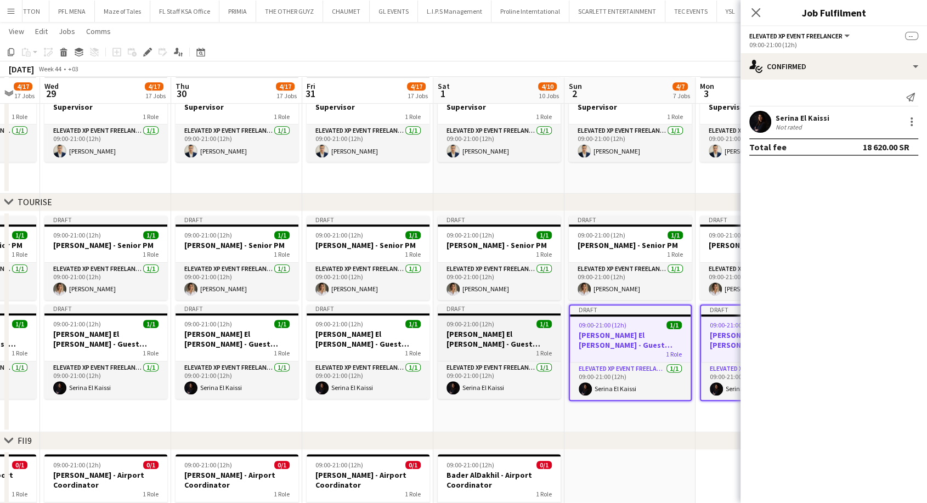
click at [505, 343] on h3 "[PERSON_NAME] El [PERSON_NAME] - Guest Relations Manager" at bounding box center [499, 339] width 123 height 20
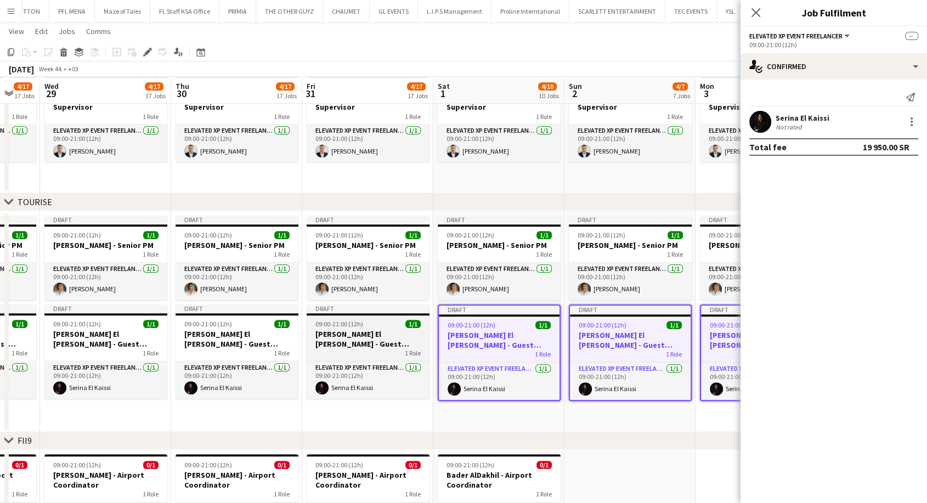
click at [381, 337] on h3 "[PERSON_NAME] El [PERSON_NAME] - Guest Relations Manager" at bounding box center [368, 339] width 123 height 20
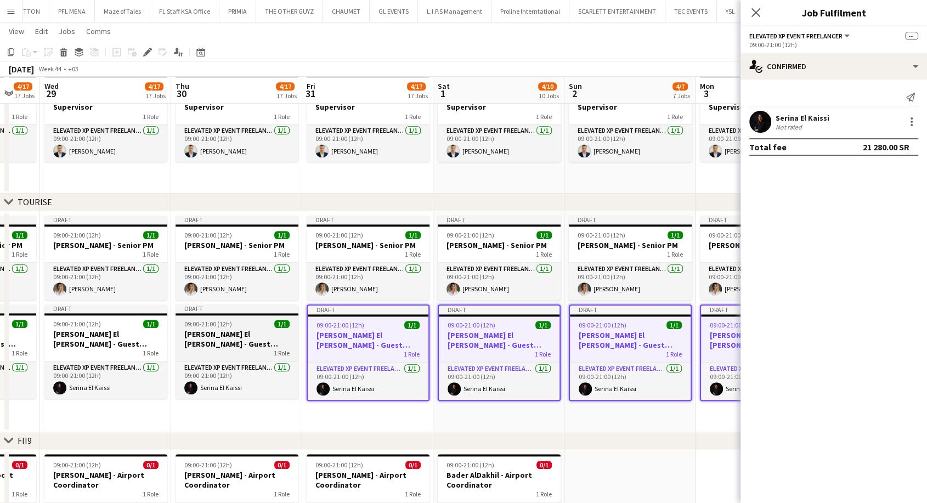
click at [239, 339] on h3 "[PERSON_NAME] El [PERSON_NAME] - Guest Relations Manager" at bounding box center [237, 339] width 123 height 20
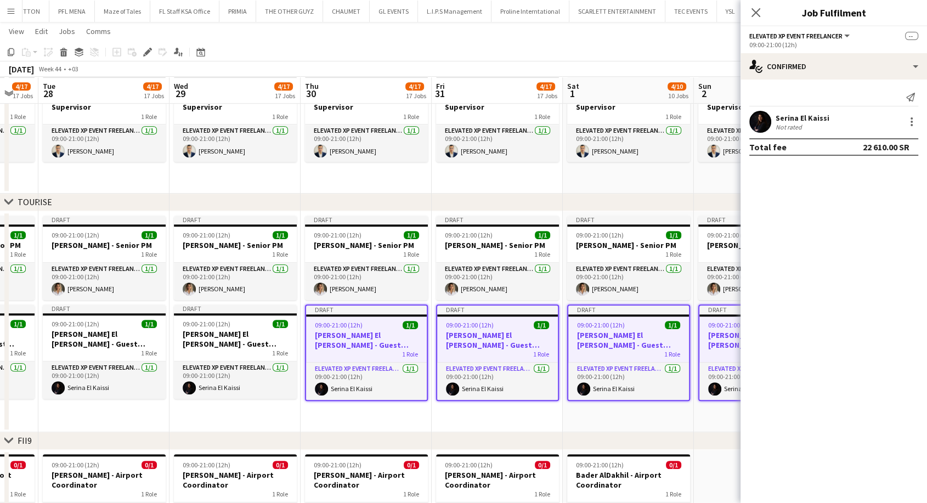
scroll to position [0, 247]
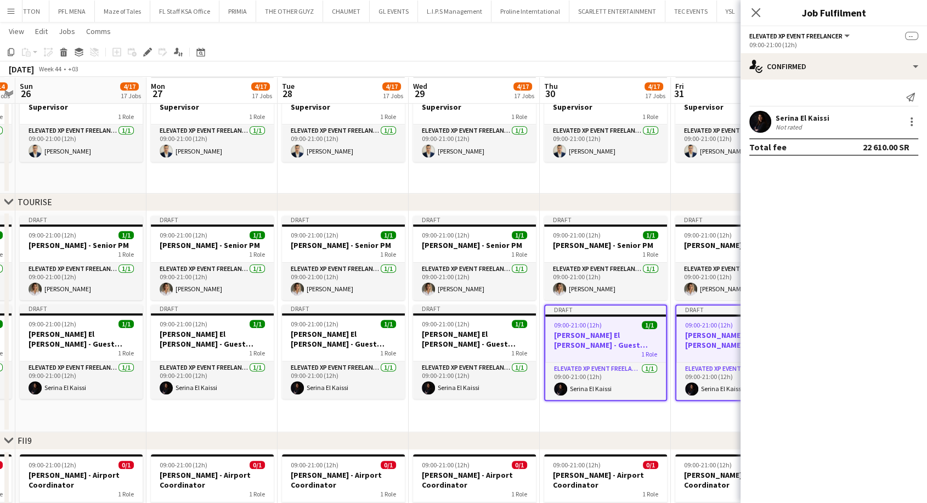
drag, startPoint x: 211, startPoint y: 341, endPoint x: 579, endPoint y: 345, distance: 368.7
click at [579, 345] on app-calendar-viewport "Fri 24 4/14 14 Jobs Sat 25 4/14 14 Jobs Sun 26 4/17 17 Jobs Mon 27 4/17 17 Jobs…" at bounding box center [463, 459] width 927 height 2204
click at [478, 346] on h3 "[PERSON_NAME] El [PERSON_NAME] - Guest Relations Manager" at bounding box center [474, 339] width 123 height 20
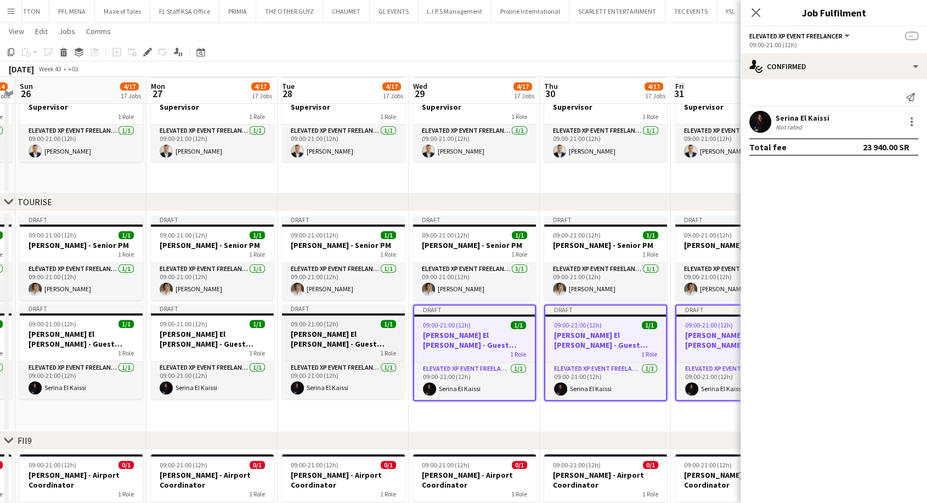
click at [329, 331] on h3 "[PERSON_NAME] El [PERSON_NAME] - Guest Relations Manager" at bounding box center [343, 339] width 123 height 20
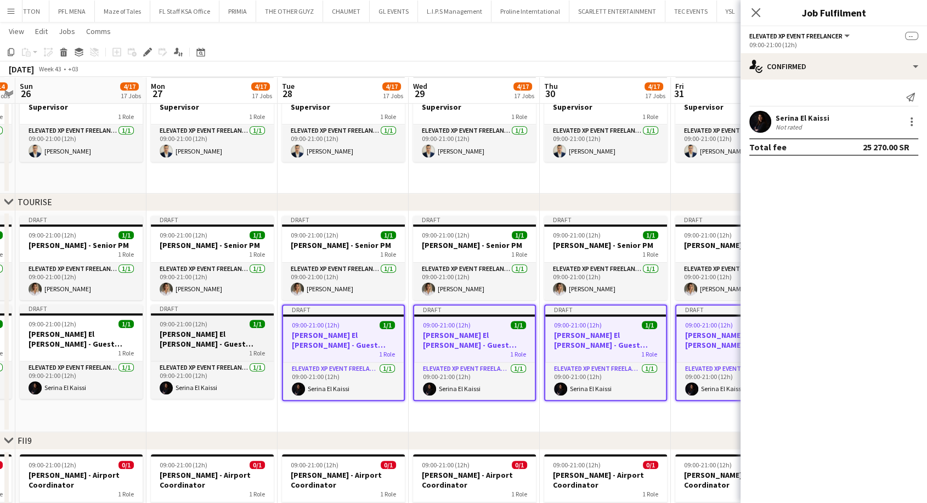
click at [234, 333] on h3 "[PERSON_NAME] El [PERSON_NAME] - Guest Relations Manager" at bounding box center [212, 339] width 123 height 20
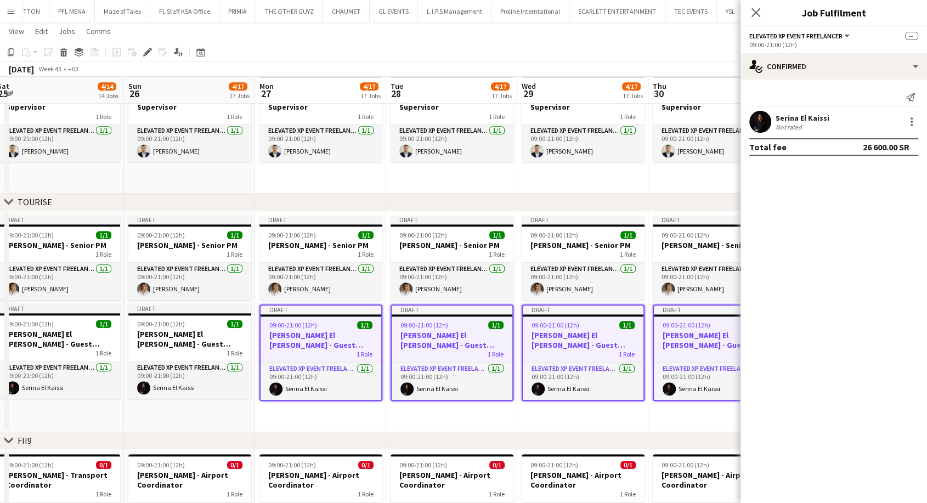
drag, startPoint x: 217, startPoint y: 335, endPoint x: 657, endPoint y: 352, distance: 440.3
click at [657, 352] on app-calendar-viewport "Thu 23 4/12 12 Jobs Fri 24 4/14 14 Jobs Sat 25 4/14 14 Jobs Sun 26 4/17 17 Jobs…" at bounding box center [463, 459] width 927 height 2204
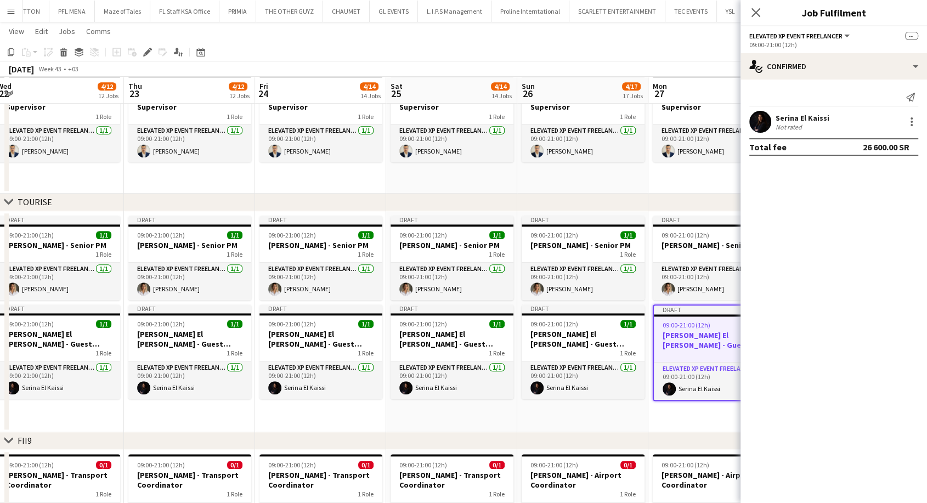
scroll to position [0, 331]
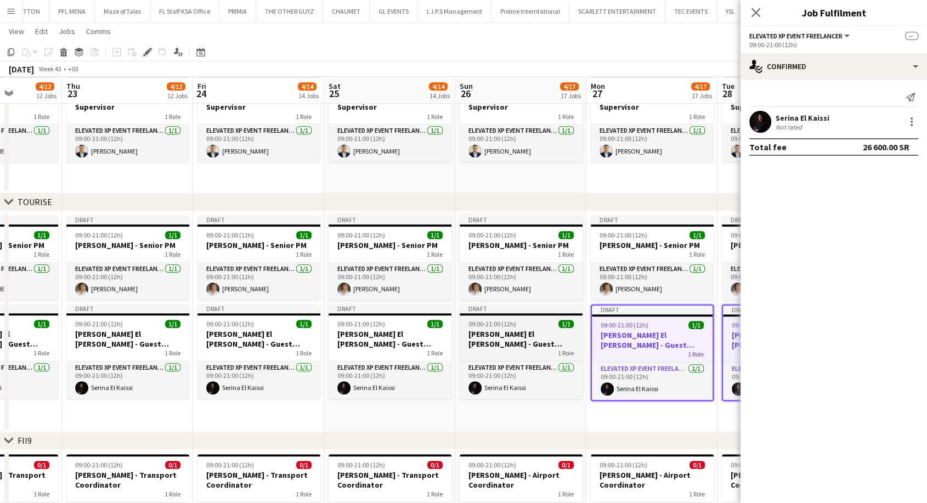
click at [509, 347] on h3 "[PERSON_NAME] El [PERSON_NAME] - Guest Relations Manager" at bounding box center [521, 339] width 123 height 20
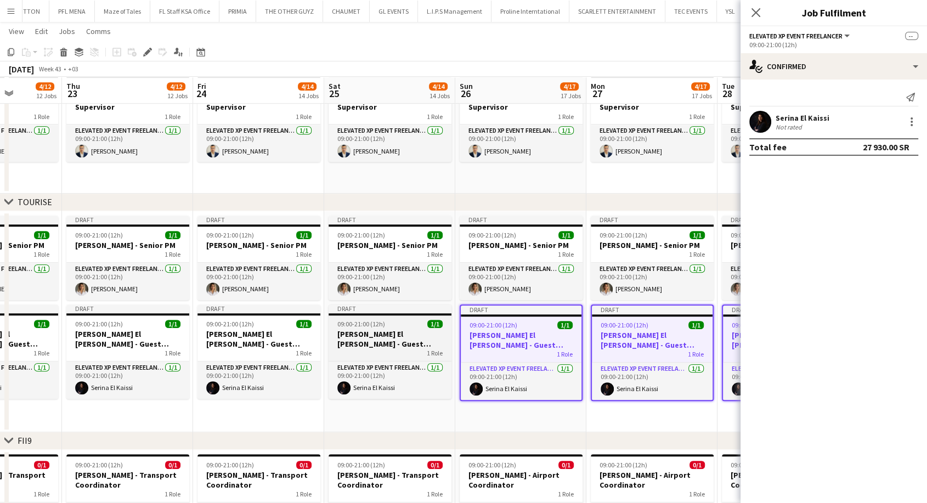
click at [382, 343] on h3 "[PERSON_NAME] El [PERSON_NAME] - Guest Relations Manager" at bounding box center [390, 339] width 123 height 20
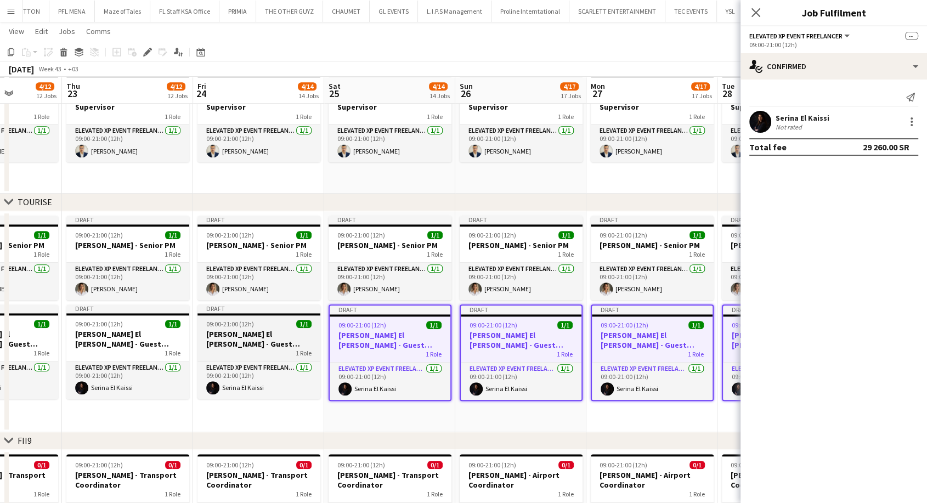
click at [270, 338] on h3 "[PERSON_NAME] El [PERSON_NAME] - Guest Relations Manager" at bounding box center [259, 339] width 123 height 20
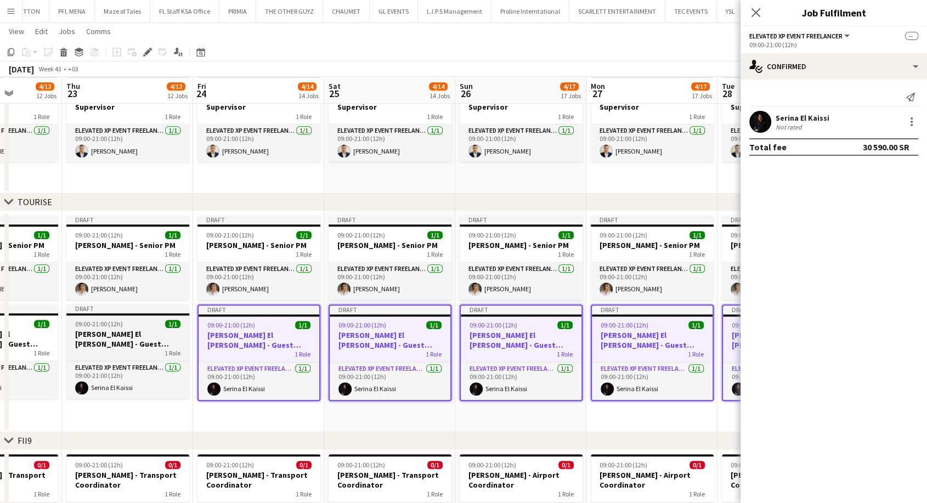
click at [112, 339] on h3 "[PERSON_NAME] El [PERSON_NAME] - Guest Relations Manager" at bounding box center [127, 339] width 123 height 20
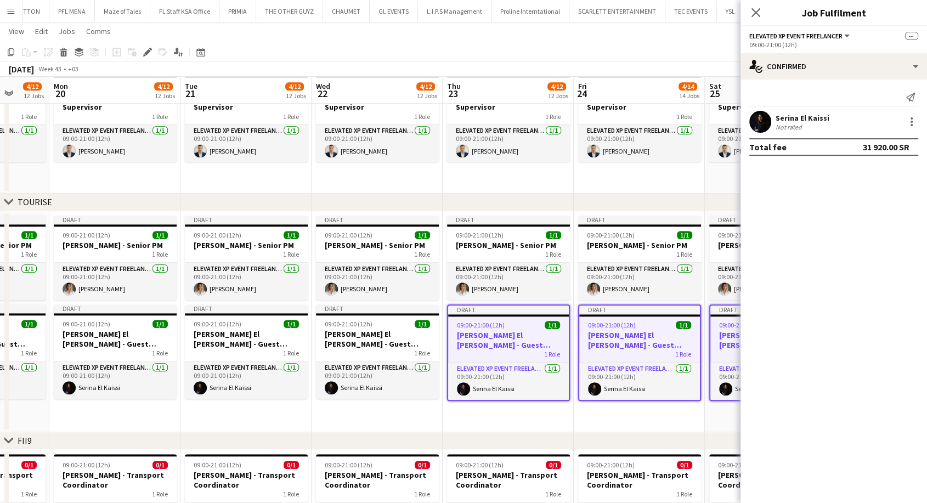
drag, startPoint x: 121, startPoint y: 340, endPoint x: 639, endPoint y: 361, distance: 518.9
click at [639, 361] on app-calendar-viewport "Sat 18 4/12 12 Jobs Sun 19 4/12 12 Jobs Mon 20 4/12 12 Jobs Tue 21 4/12 12 Jobs…" at bounding box center [463, 459] width 927 height 2204
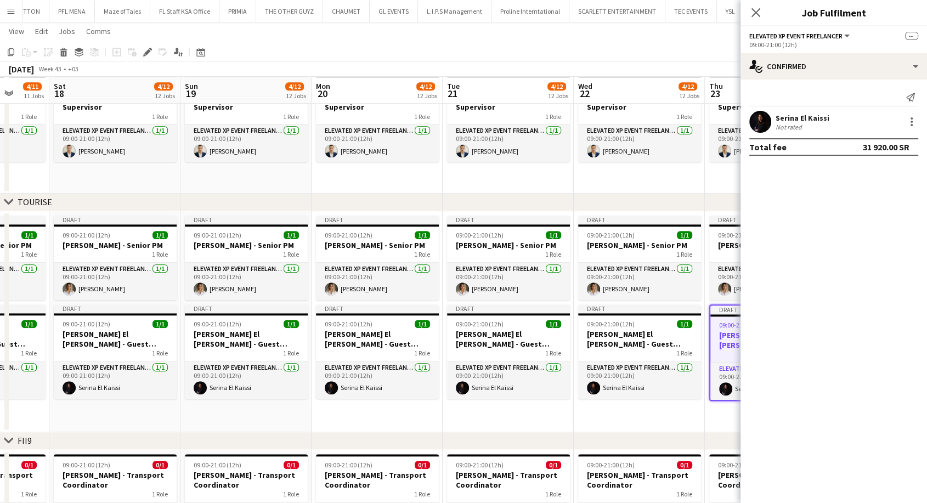
scroll to position [0, 335]
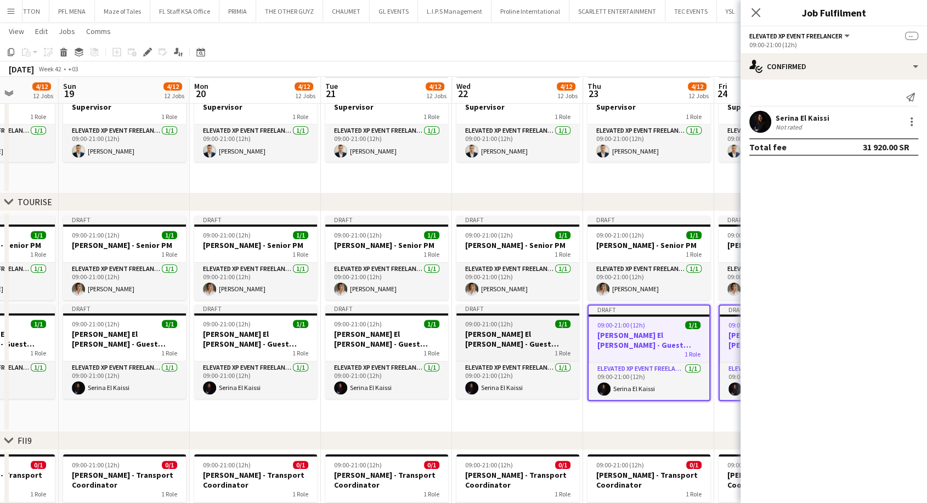
click at [505, 345] on h3 "[PERSON_NAME] El [PERSON_NAME] - Guest Relations Manager" at bounding box center [517, 339] width 123 height 20
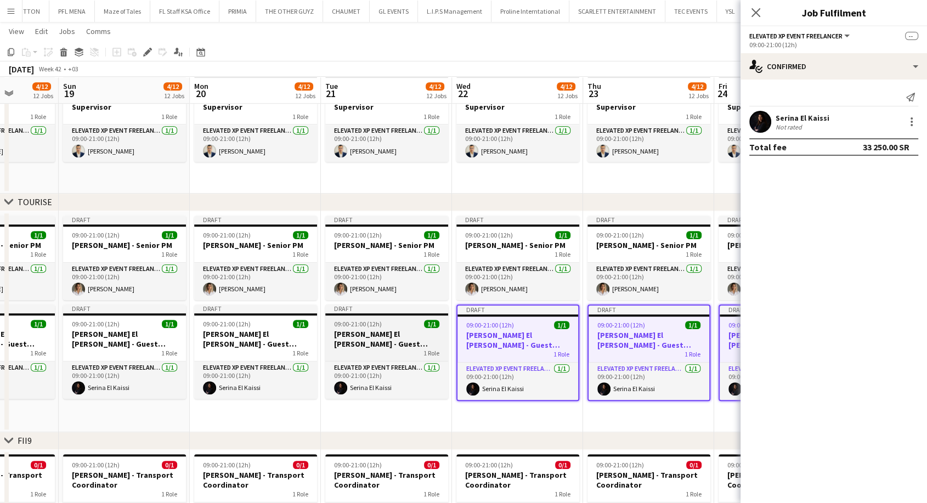
click at [398, 343] on h3 "[PERSON_NAME] El [PERSON_NAME] - Guest Relations Manager" at bounding box center [386, 339] width 123 height 20
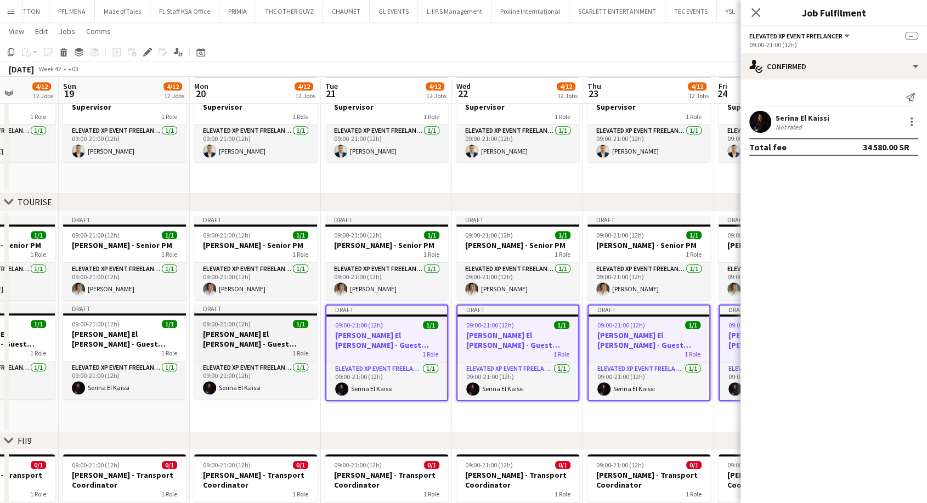
drag, startPoint x: 272, startPoint y: 343, endPoint x: 259, endPoint y: 342, distance: 12.6
click at [272, 342] on h3 "[PERSON_NAME] El [PERSON_NAME] - Guest Relations Manager" at bounding box center [255, 339] width 123 height 20
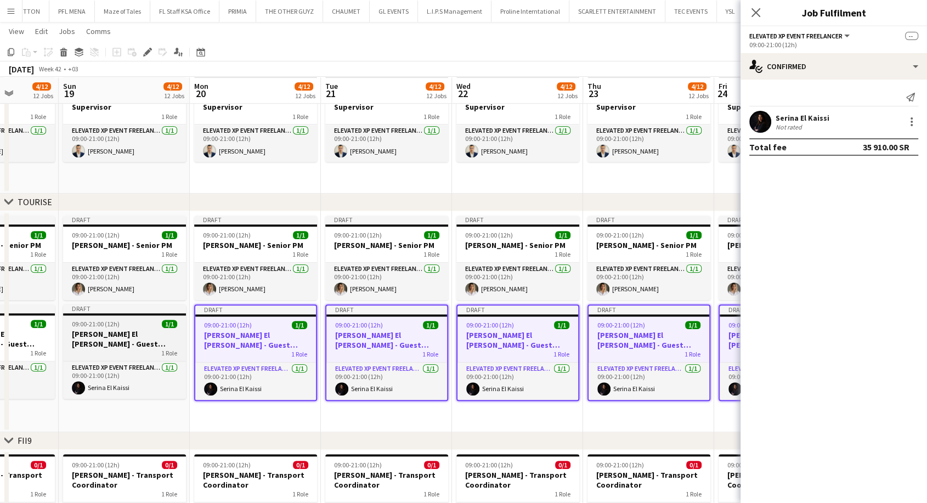
click at [167, 343] on h3 "[PERSON_NAME] El [PERSON_NAME] - Guest Relations Manager" at bounding box center [124, 339] width 123 height 20
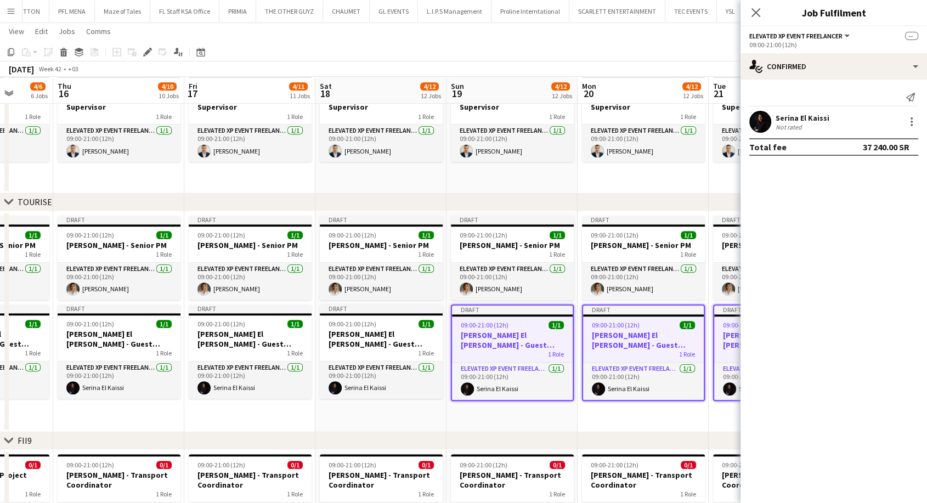
drag, startPoint x: 154, startPoint y: 343, endPoint x: 679, endPoint y: 362, distance: 524.8
click at [679, 362] on app-calendar-viewport "Tue 14 4/6 6 Jobs Wed 15 4/6 6 Jobs Thu 16 4/10 10 Jobs Fri 17 4/11 11 Jobs Sat…" at bounding box center [463, 459] width 927 height 2204
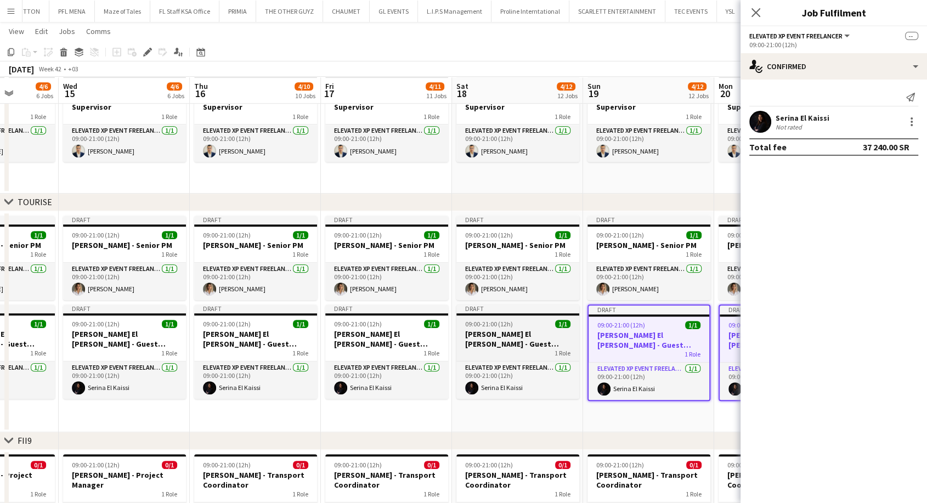
click at [540, 349] on div "1 Role" at bounding box center [517, 353] width 123 height 9
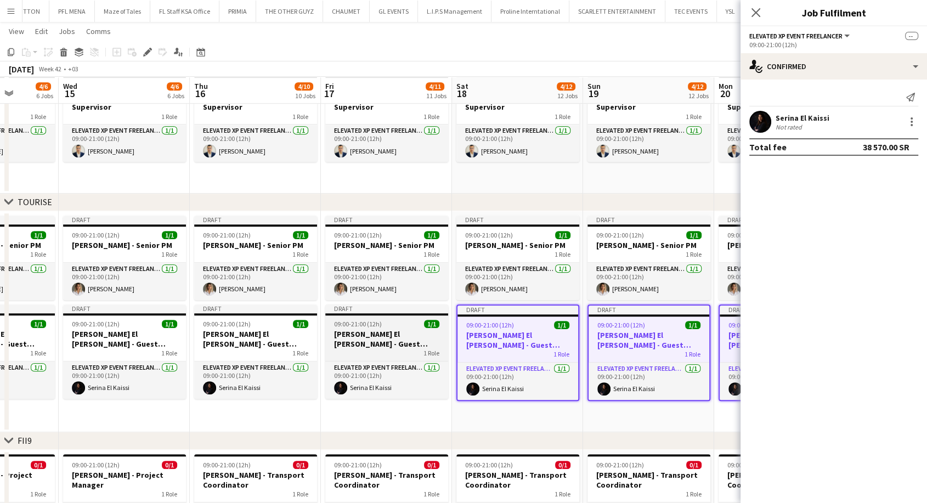
click at [397, 347] on h3 "[PERSON_NAME] El [PERSON_NAME] - Guest Relations Manager" at bounding box center [386, 339] width 123 height 20
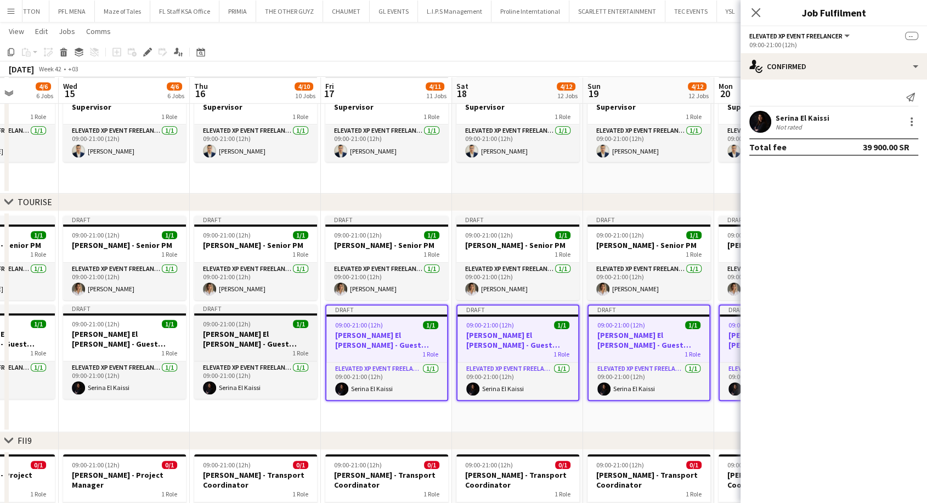
click at [294, 342] on h3 "[PERSON_NAME] El [PERSON_NAME] - Guest Relations Manager" at bounding box center [255, 339] width 123 height 20
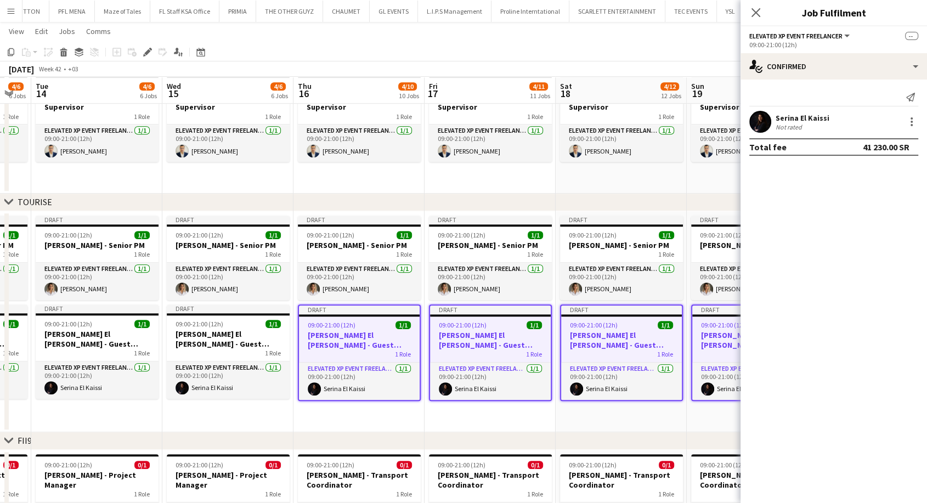
scroll to position [0, 308]
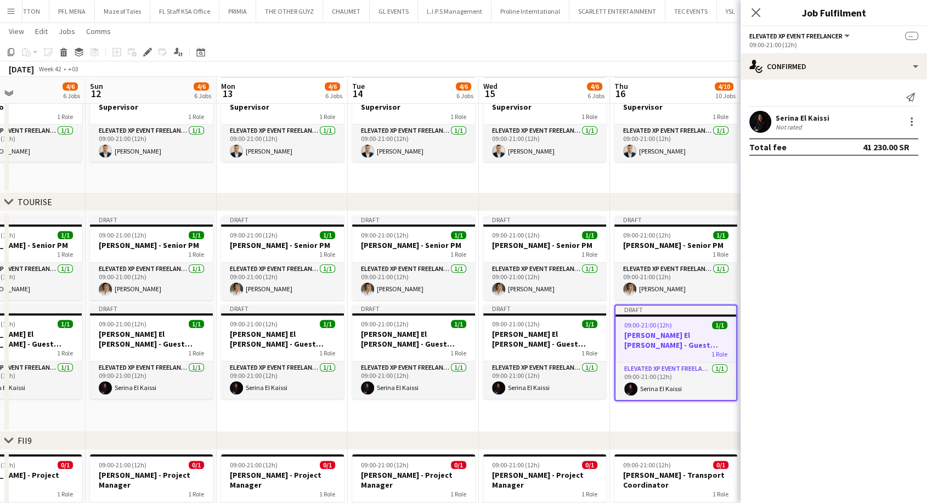
drag, startPoint x: 272, startPoint y: 343, endPoint x: 692, endPoint y: 352, distance: 420.3
click at [692, 352] on app-calendar-viewport "Thu 9 4/6 6 Jobs Fri 10 4/6 6 Jobs Sat 11 4/6 6 Jobs Sun 12 4/6 6 Jobs Mon 13 4…" at bounding box center [463, 459] width 927 height 2204
drag, startPoint x: 548, startPoint y: 349, endPoint x: 535, endPoint y: 347, distance: 12.2
click at [548, 349] on div "1 Role" at bounding box center [544, 353] width 123 height 9
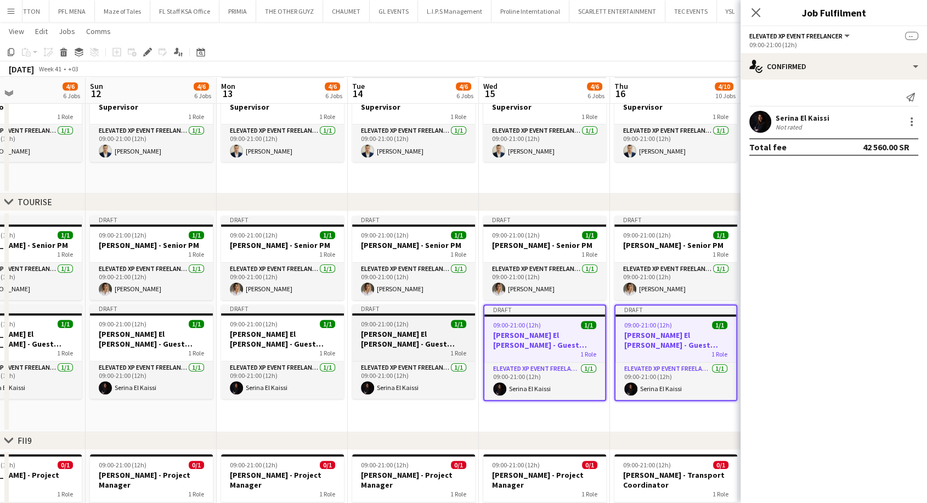
click at [442, 341] on h3 "[PERSON_NAME] El [PERSON_NAME] - Guest Relations Manager" at bounding box center [413, 339] width 123 height 20
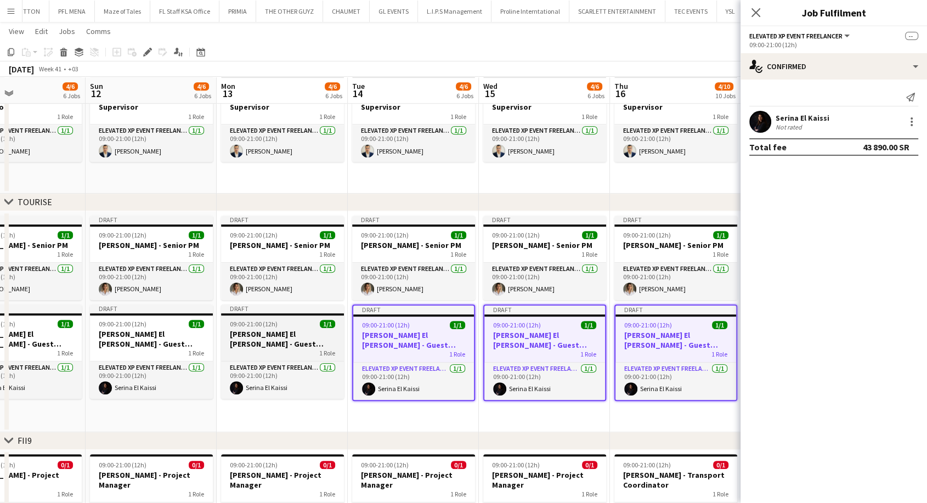
click at [295, 341] on h3 "[PERSON_NAME] El [PERSON_NAME] - Guest Relations Manager" at bounding box center [282, 339] width 123 height 20
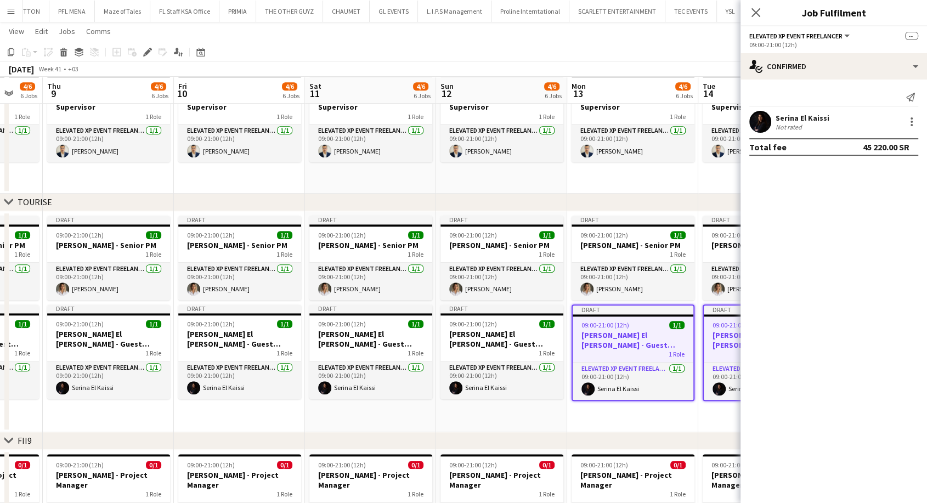
scroll to position [0, 291]
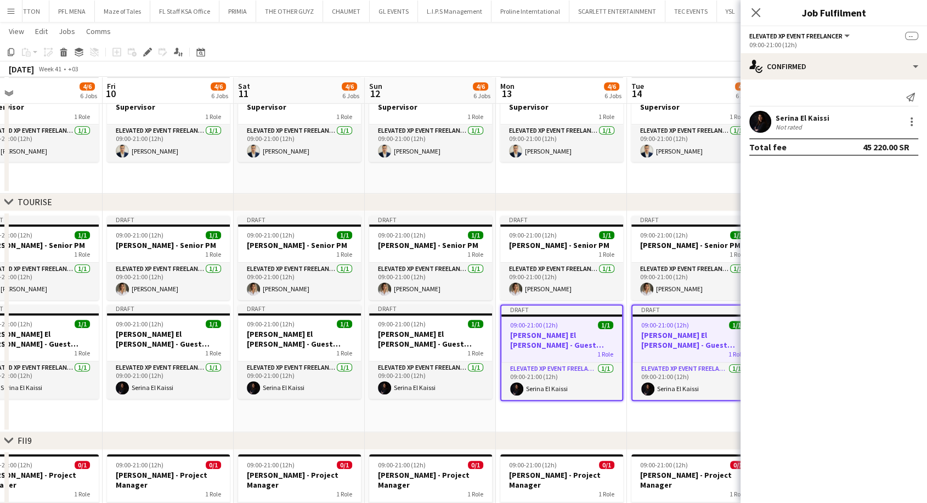
drag, startPoint x: 230, startPoint y: 343, endPoint x: 641, endPoint y: 362, distance: 410.8
click at [641, 362] on app-calendar-viewport "Tue 7 4/6 6 Jobs Wed 8 4/6 6 Jobs Thu 9 4/6 6 Jobs Fri 10 4/6 6 Jobs Sat 11 4/6…" at bounding box center [463, 459] width 927 height 2204
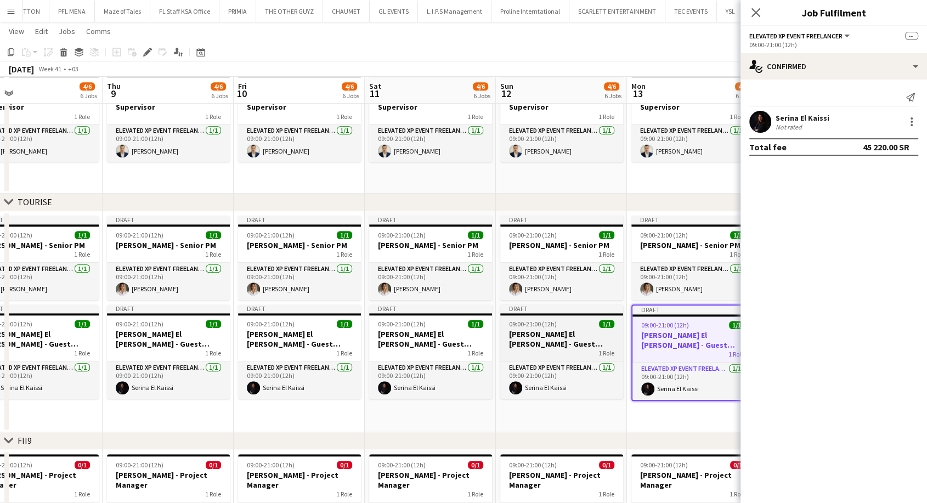
click at [595, 355] on div "1 Role" at bounding box center [561, 353] width 123 height 9
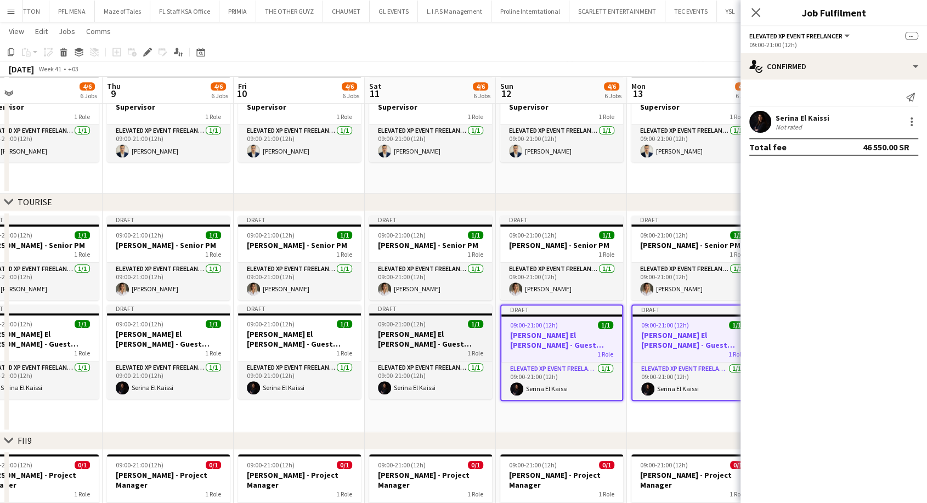
click at [426, 349] on div "1 Role" at bounding box center [430, 353] width 123 height 9
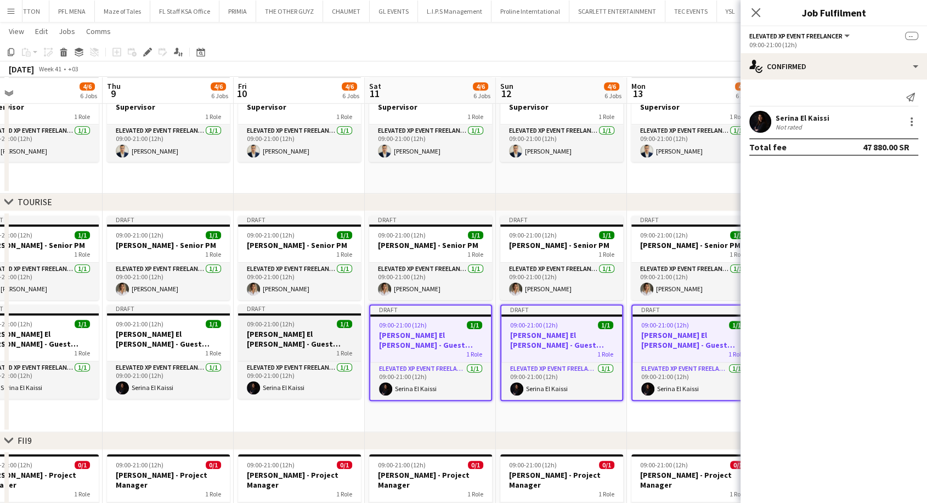
click at [334, 345] on h3 "[PERSON_NAME] El [PERSON_NAME] - Guest Relations Manager" at bounding box center [299, 339] width 123 height 20
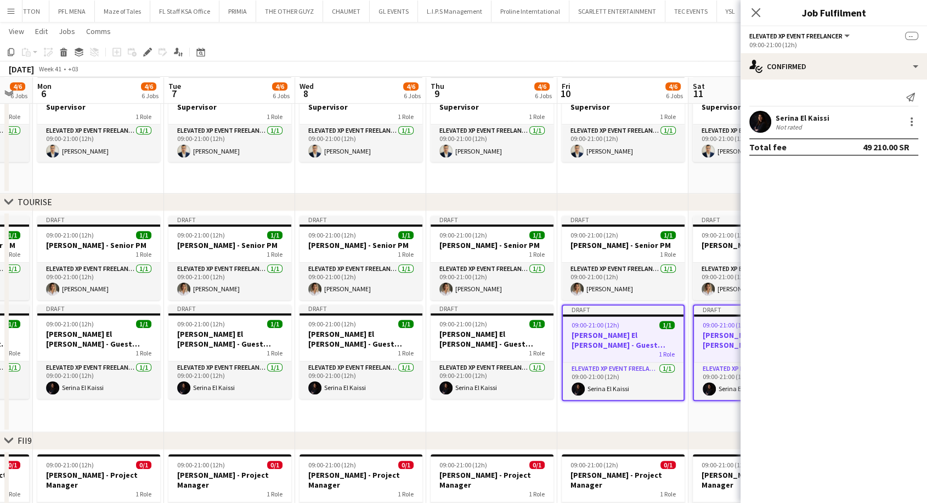
scroll to position [0, 270]
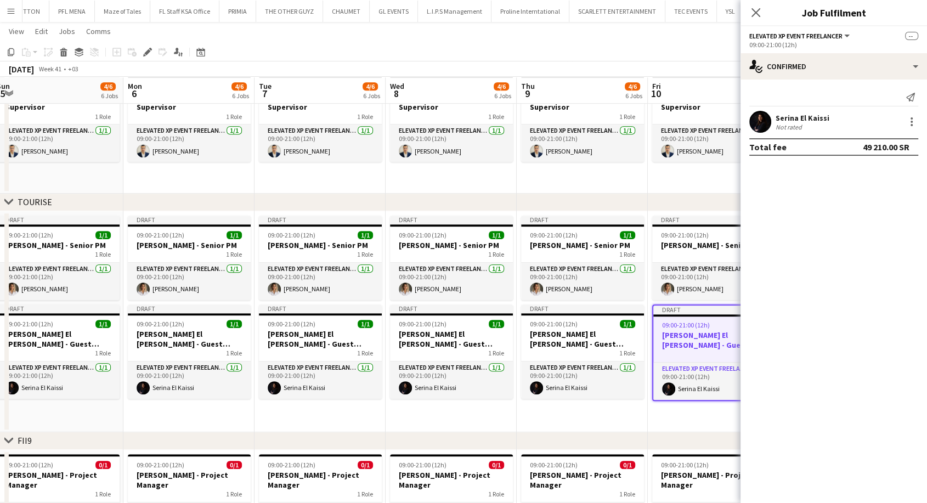
drag, startPoint x: 317, startPoint y: 345, endPoint x: 784, endPoint y: 361, distance: 467.2
click at [784, 361] on body "Menu Boards Boards Boards All jobs Status Workforce Workforce My Workforce Recr…" at bounding box center [463, 447] width 927 height 2266
click at [573, 343] on h3 "[PERSON_NAME] El [PERSON_NAME] - Guest Relations Manager" at bounding box center [582, 339] width 123 height 20
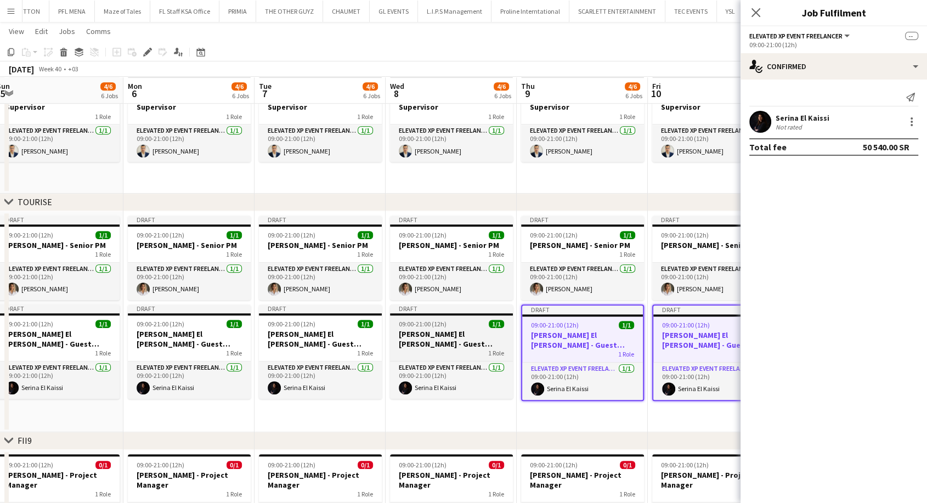
click at [448, 339] on h3 "[PERSON_NAME] El [PERSON_NAME] - Guest Relations Manager" at bounding box center [451, 339] width 123 height 20
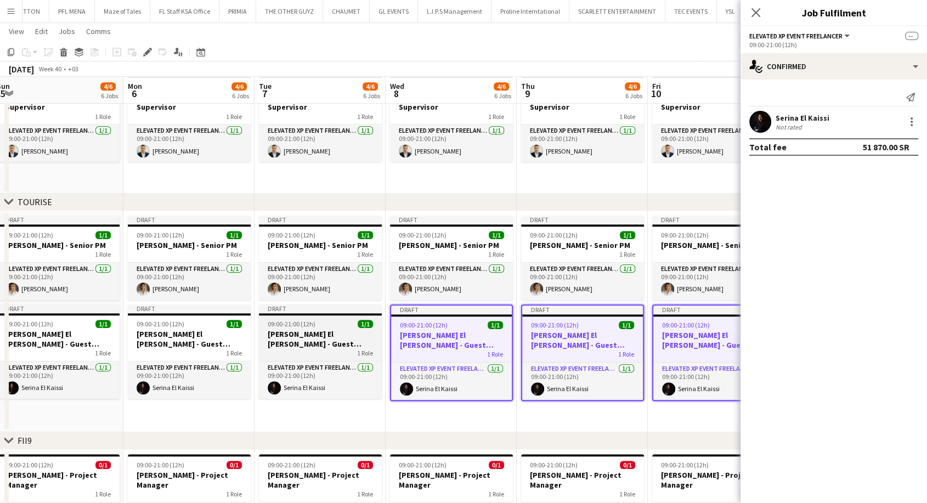
click at [301, 343] on h3 "[PERSON_NAME] El [PERSON_NAME] - Guest Relations Manager" at bounding box center [320, 339] width 123 height 20
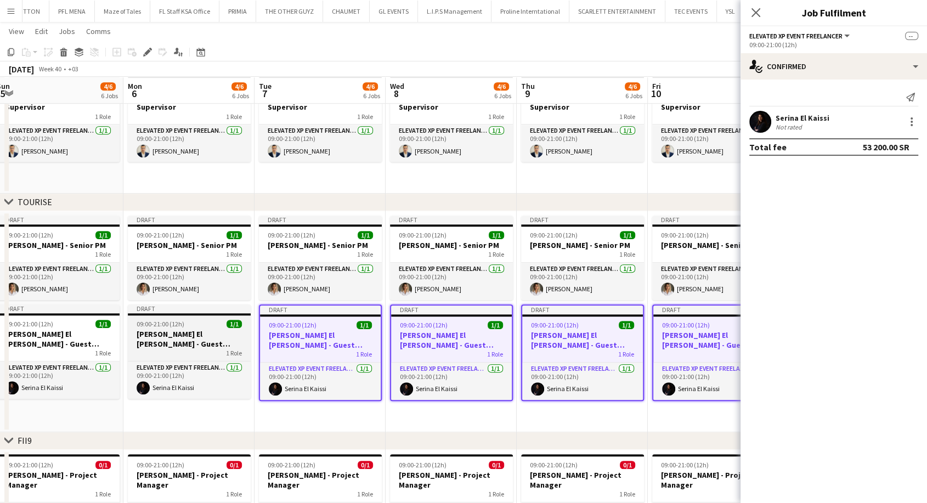
click at [190, 347] on h3 "[PERSON_NAME] El [PERSON_NAME] - Guest Relations Manager" at bounding box center [189, 339] width 123 height 20
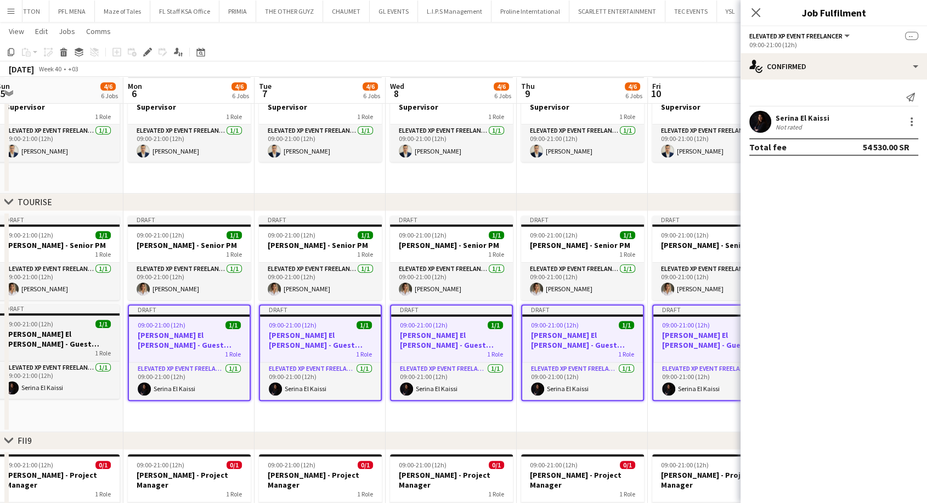
click at [85, 340] on h3 "[PERSON_NAME] El [PERSON_NAME] - Guest Relations Manager" at bounding box center [58, 339] width 123 height 20
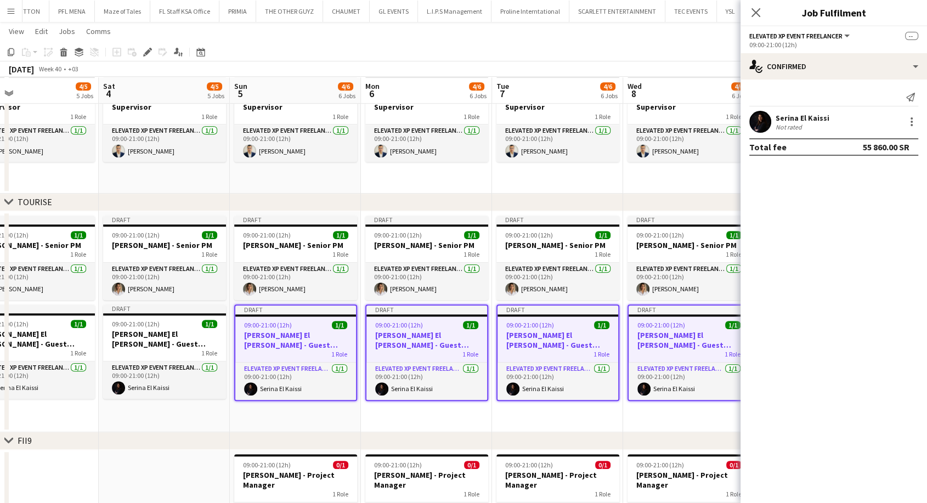
drag, startPoint x: 78, startPoint y: 341, endPoint x: 319, endPoint y: 351, distance: 241.6
click at [317, 351] on app-calendar-viewport "Wed 1 4/5 5 Jobs Thu 2 4/5 5 Jobs Fri 3 4/5 5 Jobs Sat 4 4/5 5 Jobs Sun 5 4/6 6…" at bounding box center [463, 459] width 927 height 2204
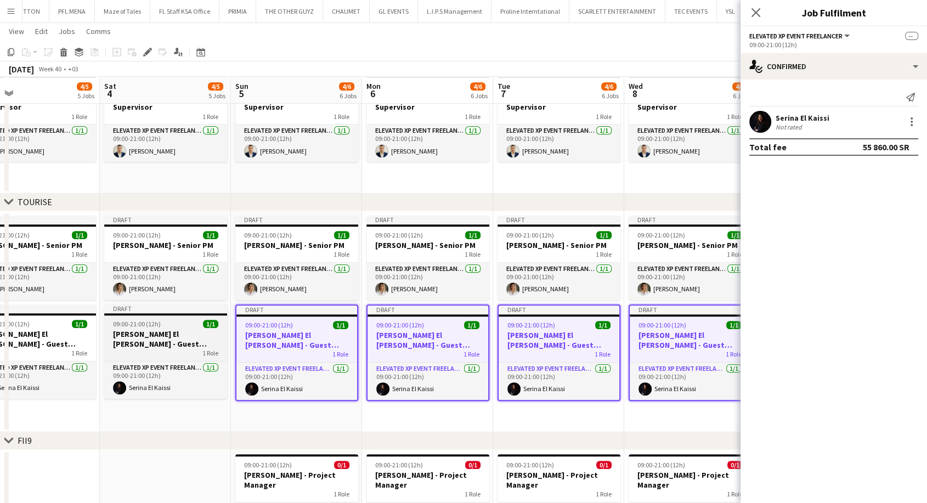
click at [187, 341] on h3 "[PERSON_NAME] El [PERSON_NAME] - Guest Relations Manager" at bounding box center [165, 339] width 123 height 20
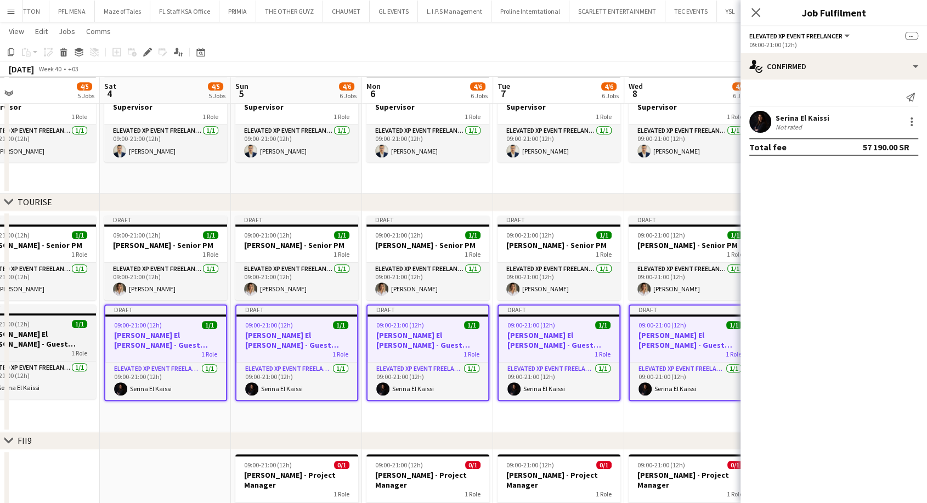
click at [70, 343] on h3 "[PERSON_NAME] El [PERSON_NAME] - Guest Relations Manager" at bounding box center [34, 339] width 123 height 20
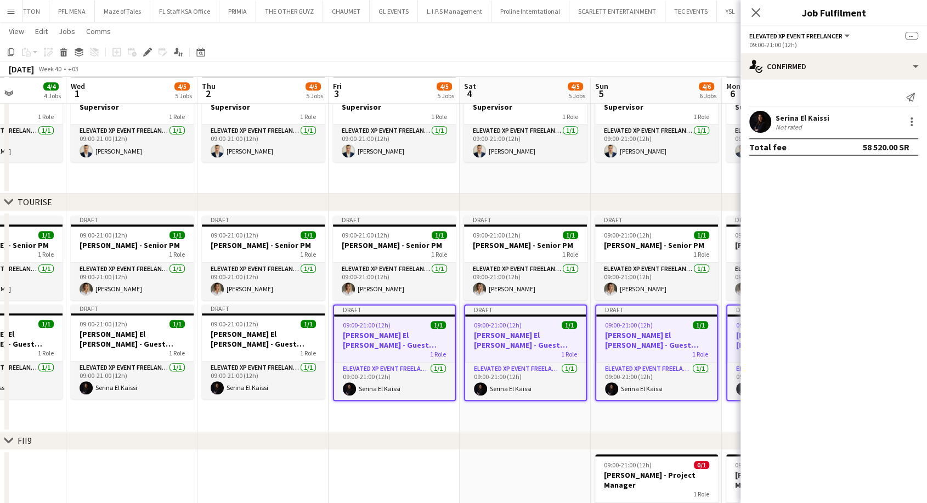
drag, startPoint x: 47, startPoint y: 343, endPoint x: 426, endPoint y: 352, distance: 379.2
click at [426, 352] on app-calendar-viewport "Mon 29 4/4 4 Jobs Tue 30 4/4 4 Jobs Wed 1 4/5 5 Jobs Thu 2 4/5 5 Jobs Fri 3 4/5…" at bounding box center [463, 459] width 927 height 2204
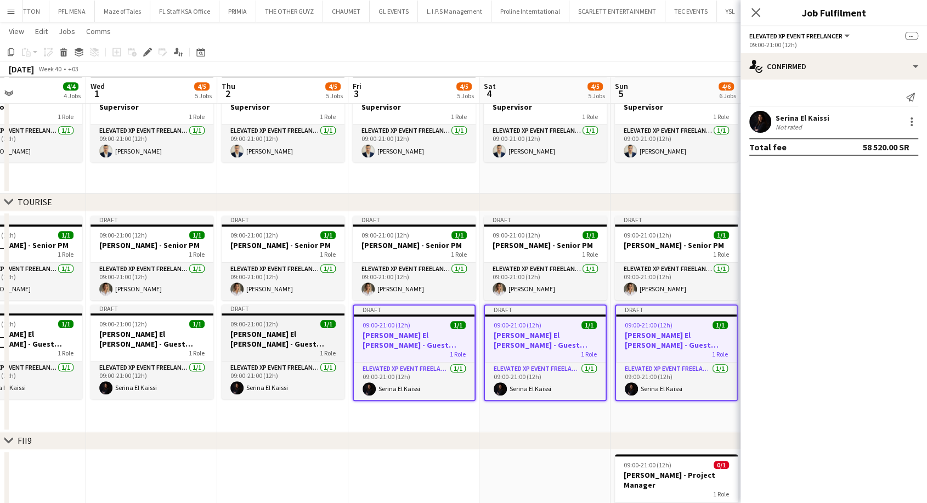
click at [313, 339] on h3 "[PERSON_NAME] El [PERSON_NAME] - Guest Relations Manager" at bounding box center [283, 339] width 123 height 20
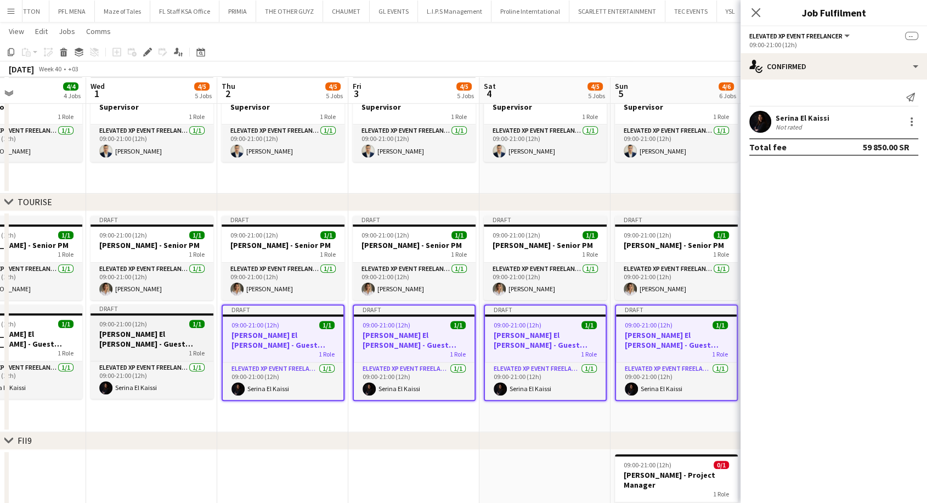
click at [176, 343] on h3 "[PERSON_NAME] El [PERSON_NAME] - Guest Relations Manager" at bounding box center [152, 339] width 123 height 20
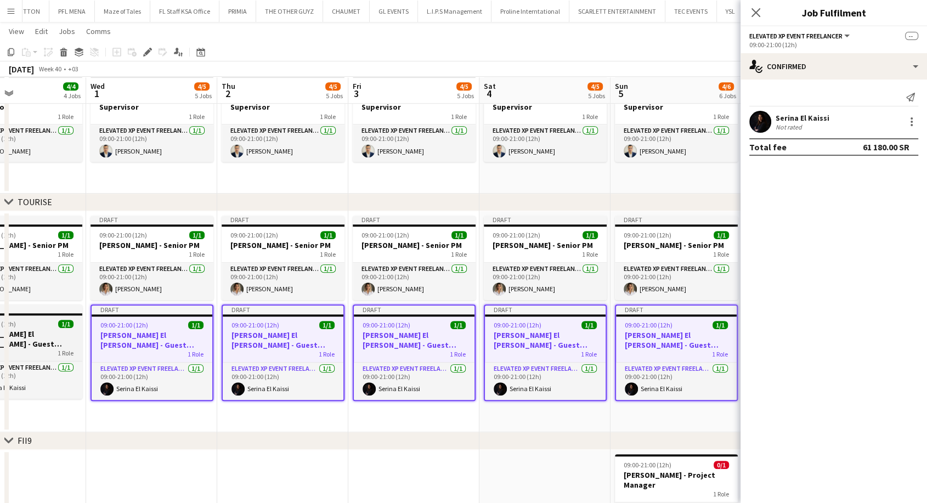
click at [60, 349] on span "1 Role" at bounding box center [66, 353] width 16 height 8
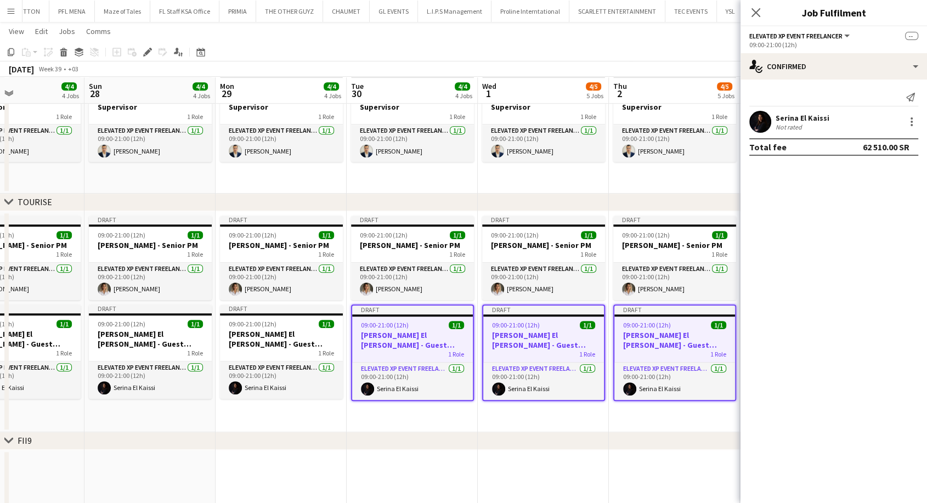
drag, startPoint x: 60, startPoint y: 348, endPoint x: 454, endPoint y: 354, distance: 394.5
click at [454, 354] on app-calendar-viewport "Thu 25 4/4 4 Jobs Fri 26 4/4 4 Jobs Sat 27 4/4 4 Jobs Sun 28 4/4 4 Jobs Mon 29 …" at bounding box center [463, 459] width 927 height 2204
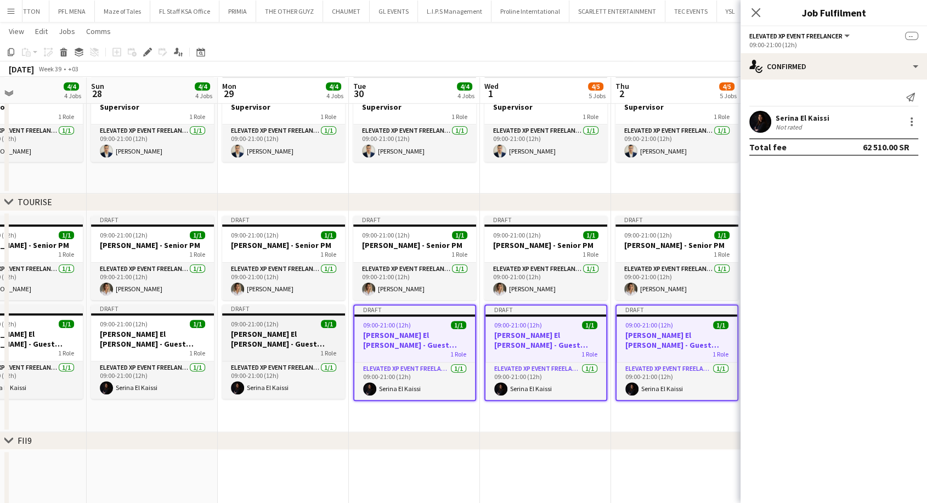
click at [312, 339] on h3 "[PERSON_NAME] El [PERSON_NAME] - Guest Relations Manager" at bounding box center [283, 339] width 123 height 20
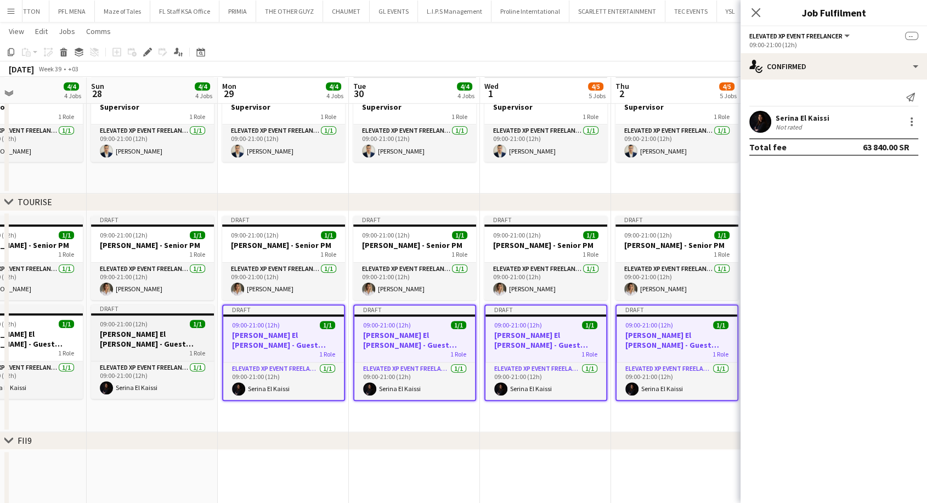
click at [155, 342] on h3 "[PERSON_NAME] El [PERSON_NAME] - Guest Relations Manager" at bounding box center [152, 339] width 123 height 20
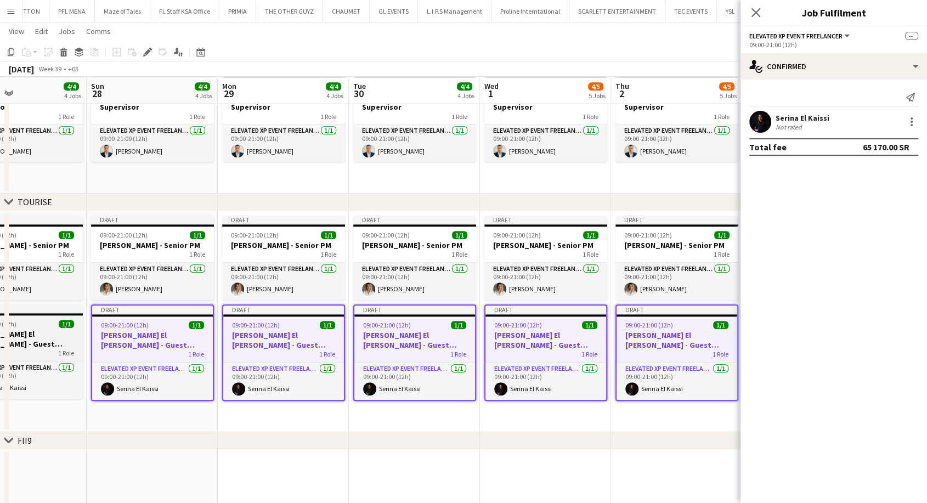
click at [60, 339] on h3 "[PERSON_NAME] El [PERSON_NAME] - Guest Relations Manager" at bounding box center [21, 339] width 123 height 20
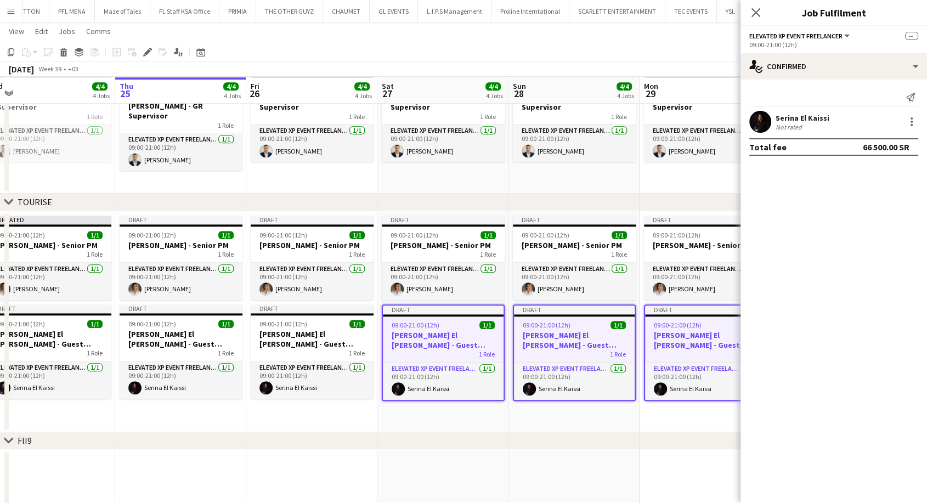
drag, startPoint x: 54, startPoint y: 339, endPoint x: 447, endPoint y: 342, distance: 392.3
click at [477, 342] on app-calendar-viewport "Mon 22 2/2 2 Jobs Tue 23 2/2 2 Jobs Wed 24 4/4 4 Jobs Thu 25 4/4 4 Jobs Fri 26 …" at bounding box center [463, 459] width 927 height 2204
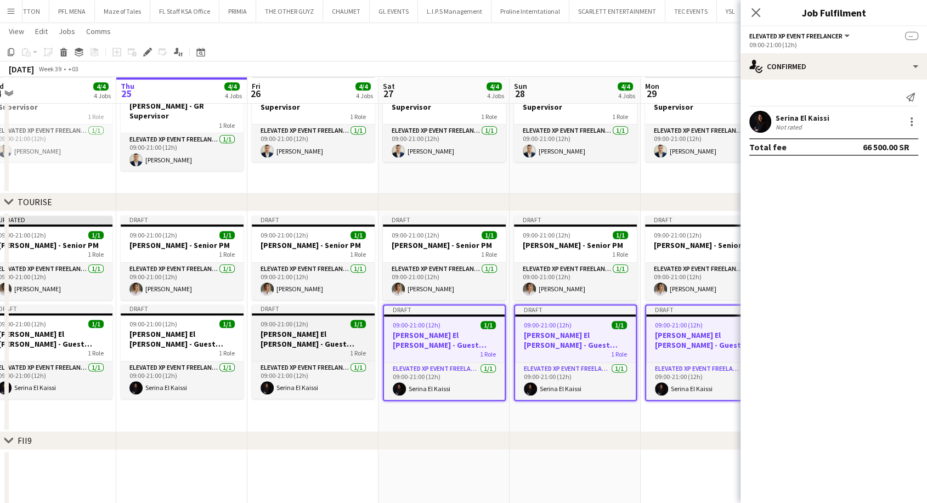
click at [334, 341] on h3 "[PERSON_NAME] El [PERSON_NAME] - Guest Relations Manager" at bounding box center [313, 339] width 123 height 20
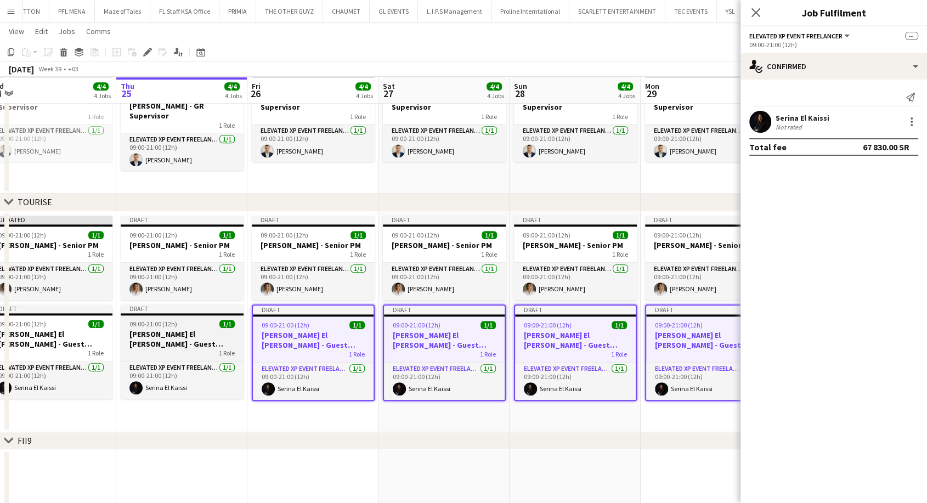
click at [200, 345] on h3 "[PERSON_NAME] El [PERSON_NAME] - Guest Relations Manager" at bounding box center [182, 339] width 123 height 20
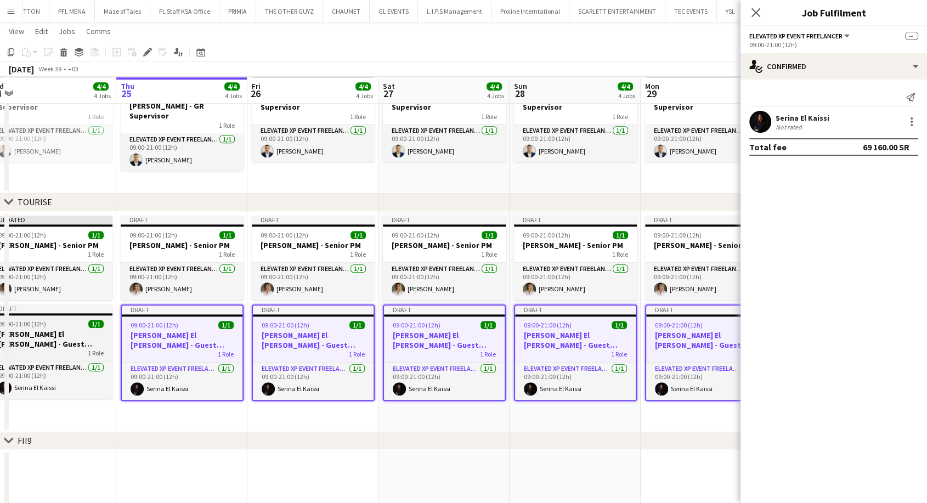
click at [82, 347] on h3 "[PERSON_NAME] El [PERSON_NAME] - Guest Relations Manager" at bounding box center [51, 339] width 123 height 20
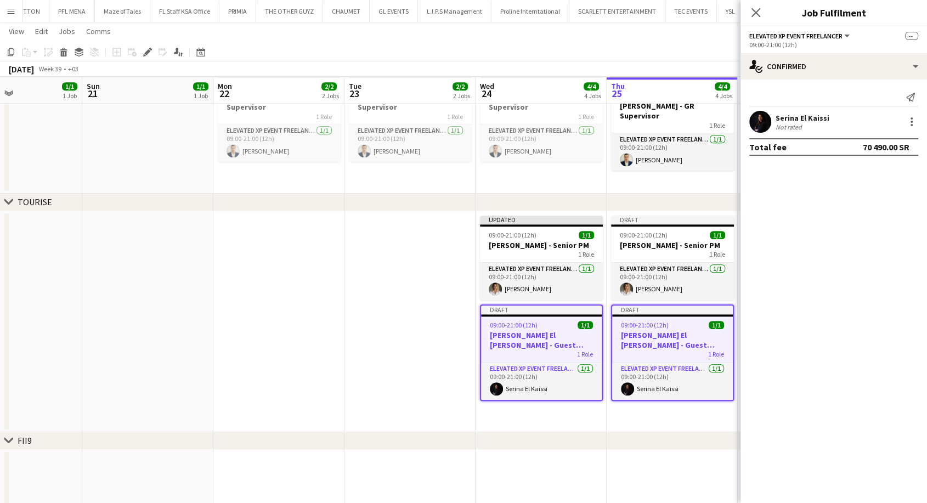
drag, startPoint x: 65, startPoint y: 346, endPoint x: 456, endPoint y: 349, distance: 391.7
click at [456, 349] on app-calendar-viewport "Fri 19 1/1 1 Job Sat 20 1/1 1 Job Sun 21 1/1 1 Job Mon 22 2/2 2 Jobs Tue 23 2/2…" at bounding box center [463, 459] width 927 height 2204
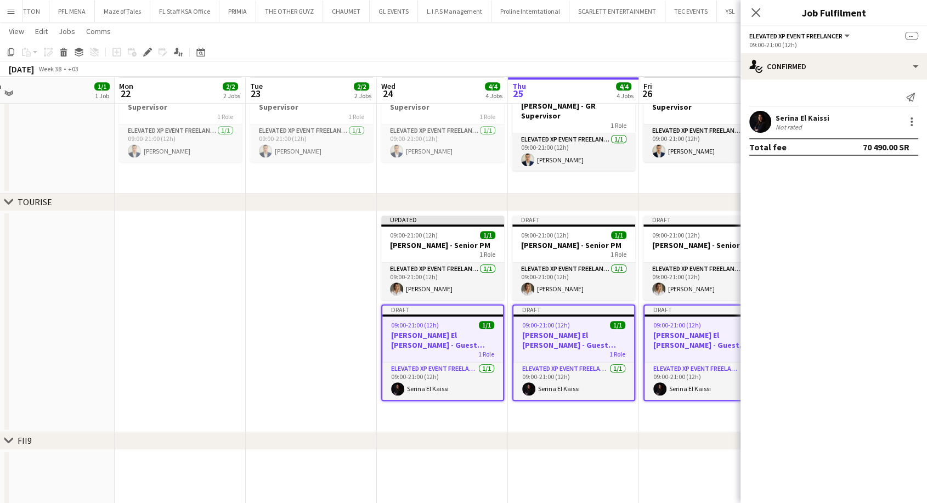
click at [294, 345] on app-date-cell at bounding box center [311, 321] width 131 height 221
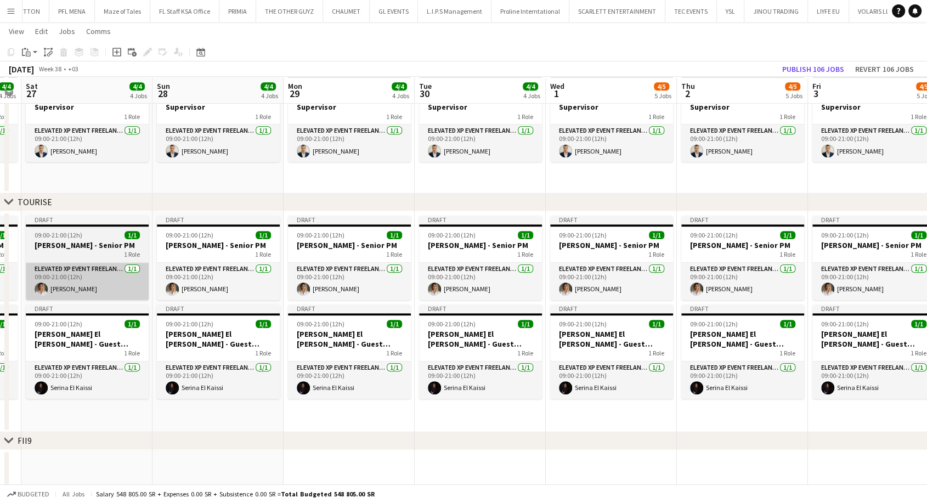
drag, startPoint x: 736, startPoint y: 270, endPoint x: 158, endPoint y: 278, distance: 577.8
click at [86, 263] on app-calendar-viewport "Tue 23 2/2 2 Jobs Wed 24 4/4 4 Jobs Thu 25 4/4 4 Jobs Fri 26 4/4 4 Jobs Sat 27 …" at bounding box center [463, 459] width 927 height 2204
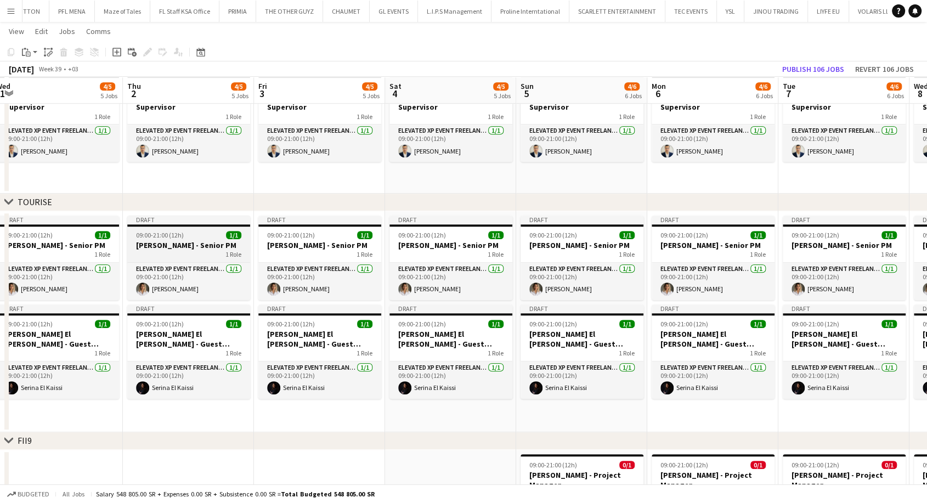
drag, startPoint x: 755, startPoint y: 272, endPoint x: 78, endPoint y: 253, distance: 677.3
click at [41, 250] on app-calendar-viewport "Sat 27 4/4 4 Jobs Sun 28 4/4 4 Jobs Mon 29 4/4 4 Jobs Tue 30 4/4 4 Jobs Wed 1 4…" at bounding box center [463, 459] width 927 height 2204
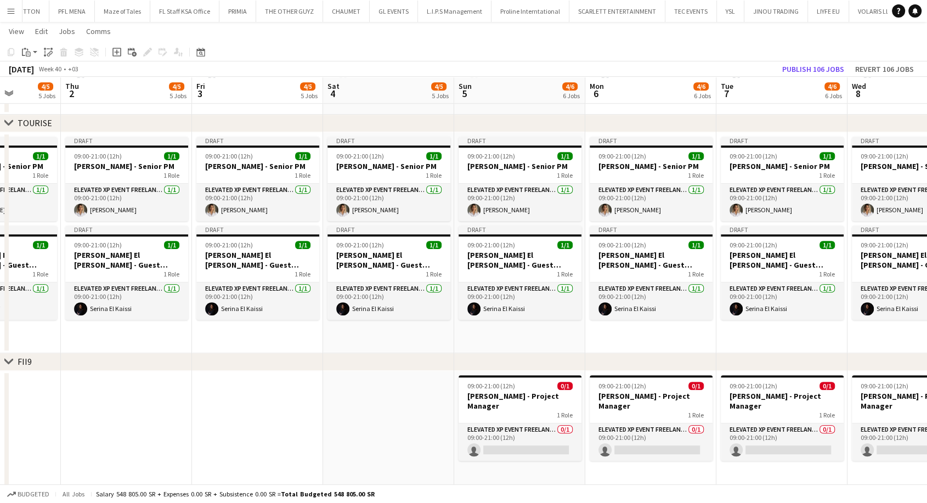
scroll to position [747, 0]
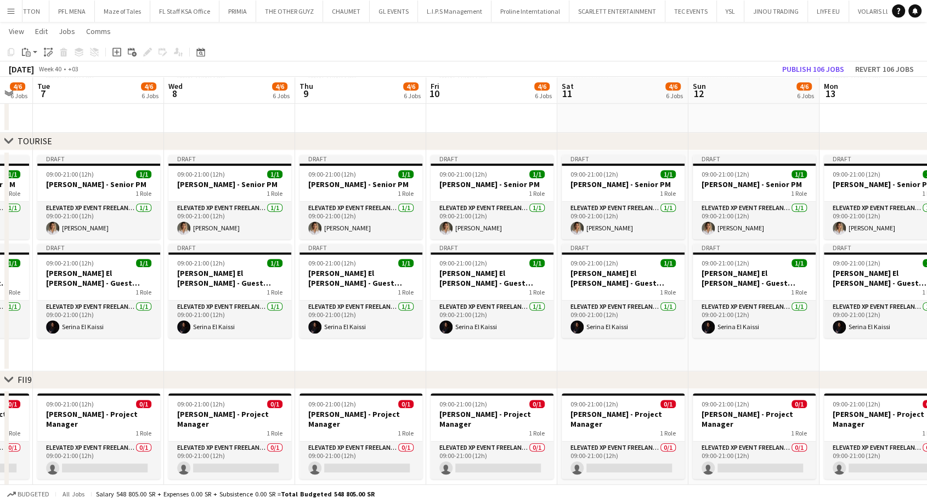
drag, startPoint x: 795, startPoint y: 295, endPoint x: 110, endPoint y: 279, distance: 685.4
click at [110, 279] on app-calendar-viewport "Fri 3 4/5 5 Jobs Sat 4 4/5 5 Jobs Sun 5 4/6 6 Jobs Mon 6 4/6 6 Jobs Tue 7 4/6 6…" at bounding box center [463, 398] width 927 height 2204
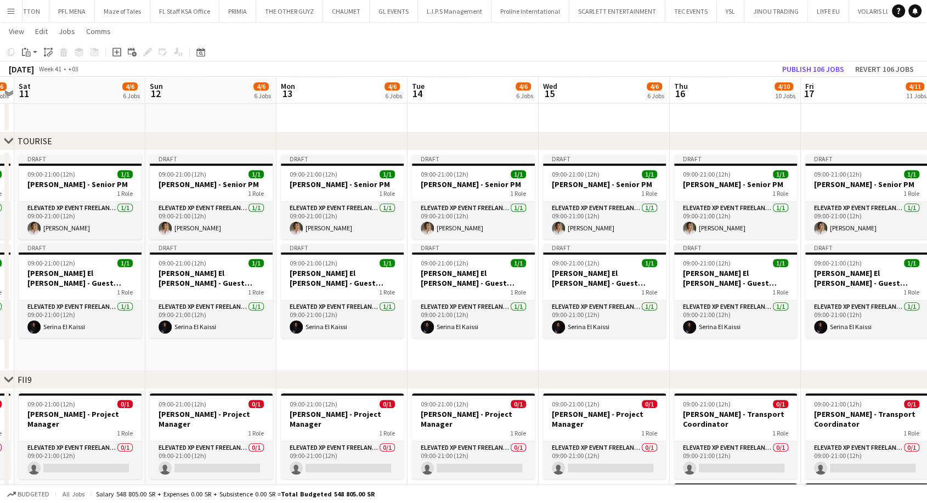
drag, startPoint x: 746, startPoint y: 307, endPoint x: 57, endPoint y: 268, distance: 689.6
click at [44, 264] on app-calendar-viewport "Tue 7 4/6 6 Jobs Wed 8 4/6 6 Jobs Thu 9 4/6 6 Jobs Fri 10 4/6 6 Jobs Sat 11 4/6…" at bounding box center [463, 398] width 927 height 2204
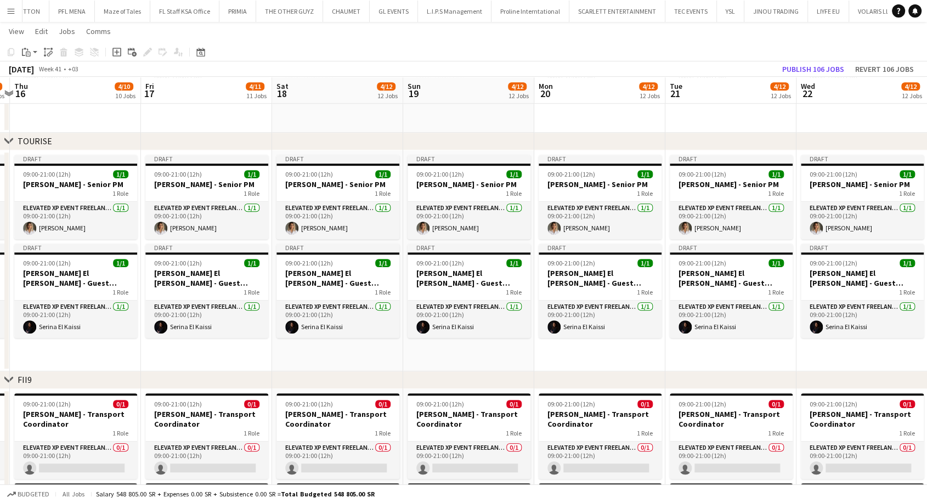
drag, startPoint x: 663, startPoint y: 291, endPoint x: 3, endPoint y: 238, distance: 661.5
click at [0, 238] on app-calendar-viewport "Fri 10 4/6 6 Jobs Sat 11 4/6 6 Jobs Sun 12 4/6 6 Jobs Mon 13 4/6 6 Jobs Tue 14 …" at bounding box center [463, 398] width 927 height 2204
drag, startPoint x: 852, startPoint y: 298, endPoint x: 52, endPoint y: 286, distance: 800.5
click at [0, 285] on app-calendar-viewport "Sat 18 4/12 12 Jobs Sun 19 4/12 12 Jobs Mon 20 4/12 12 Jobs Tue 21 4/12 12 Jobs…" at bounding box center [463, 398] width 927 height 2204
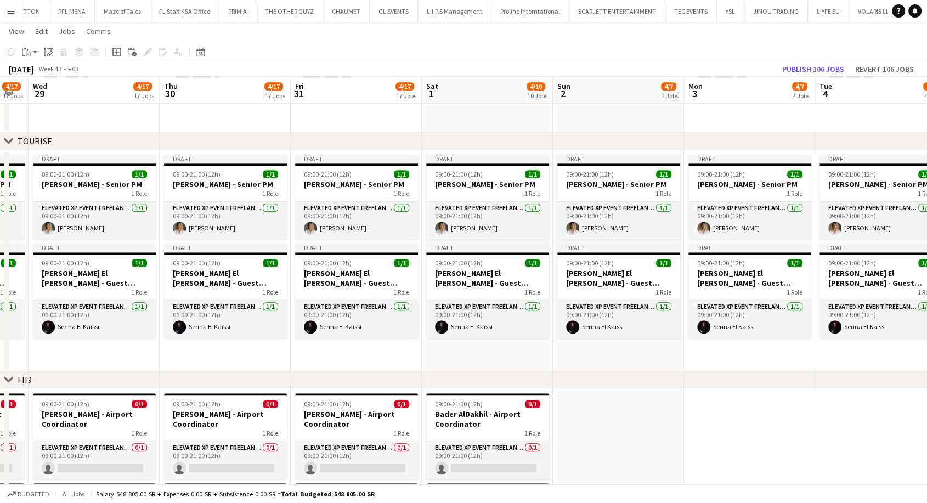
scroll to position [0, 450]
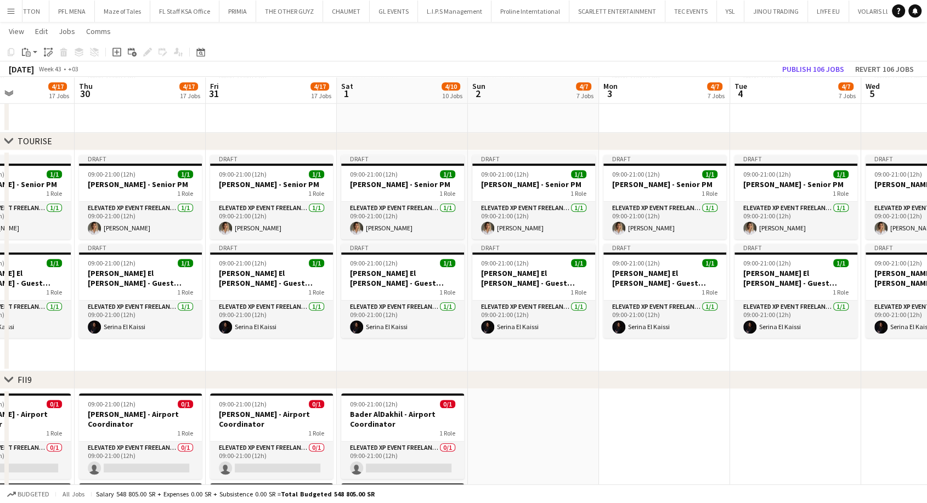
drag, startPoint x: 878, startPoint y: 297, endPoint x: 151, endPoint y: 242, distance: 728.4
click at [151, 242] on app-calendar-viewport "Sun 26 4/17 17 Jobs Mon 27 4/17 17 Jobs Tue 28 4/17 17 Jobs Wed 29 4/17 17 Jobs…" at bounding box center [463, 398] width 927 height 2204
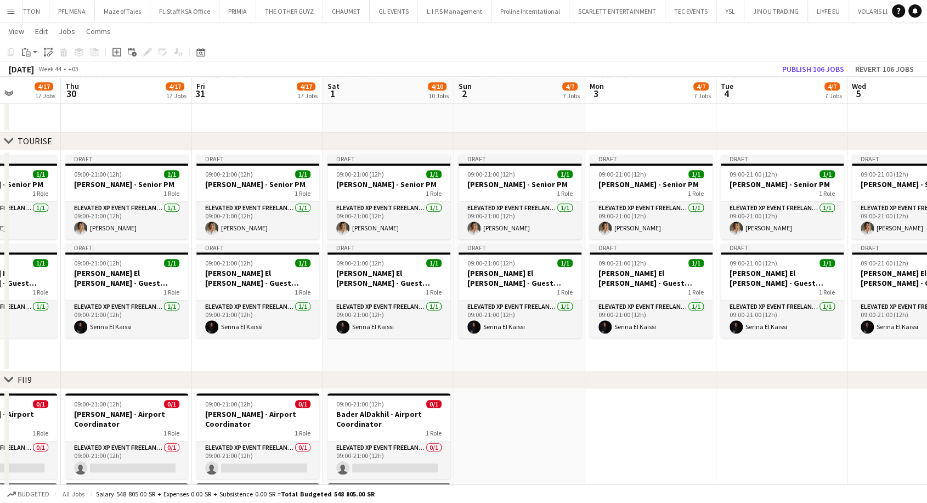
scroll to position [0, 462]
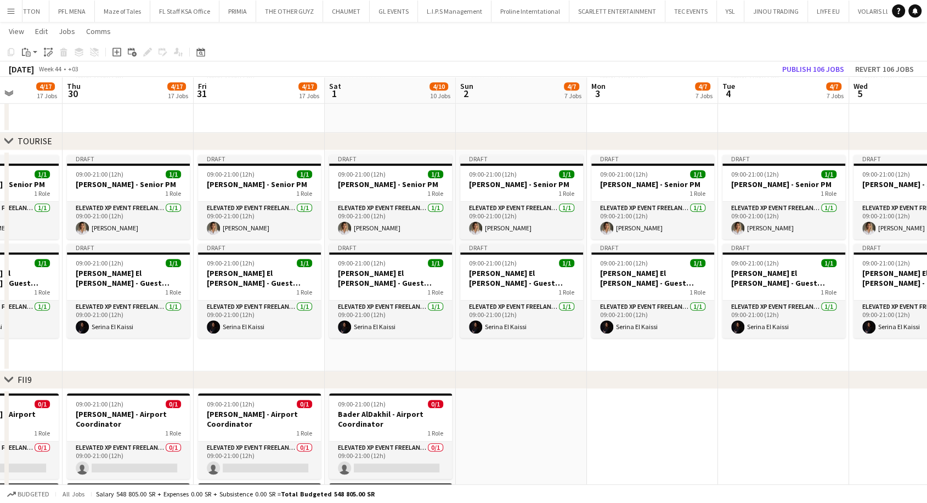
drag, startPoint x: 554, startPoint y: 307, endPoint x: 542, endPoint y: 307, distance: 12.1
click at [542, 307] on app-calendar-viewport "Sun 26 4/17 17 Jobs Mon 27 4/17 17 Jobs Tue 28 4/17 17 Jobs Wed 29 4/17 17 Jobs…" at bounding box center [463, 398] width 927 height 2204
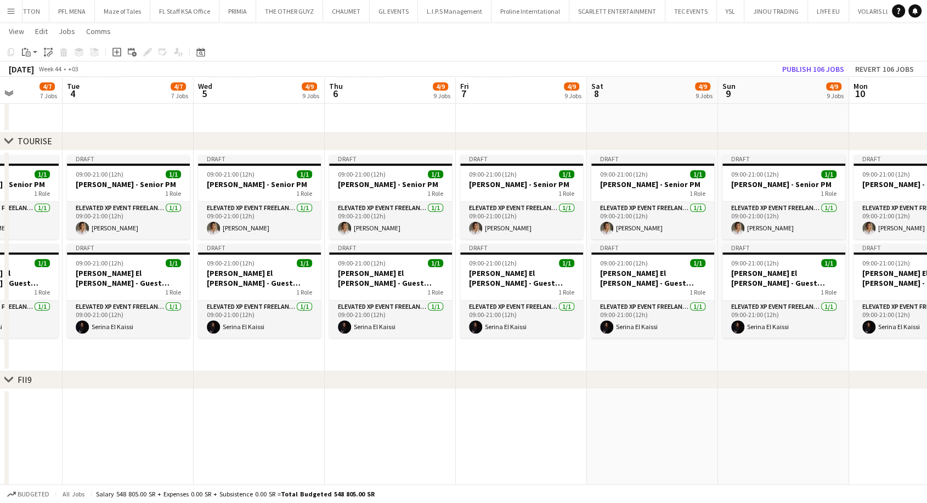
drag, startPoint x: 838, startPoint y: 211, endPoint x: 274, endPoint y: 194, distance: 564.2
click at [258, 194] on app-calendar-viewport "Fri 31 4/17 17 Jobs Sat 1 4/10 10 Jobs Sun 2 4/7 7 Jobs Mon 3 4/7 7 Jobs Tue 4 …" at bounding box center [463, 398] width 927 height 2204
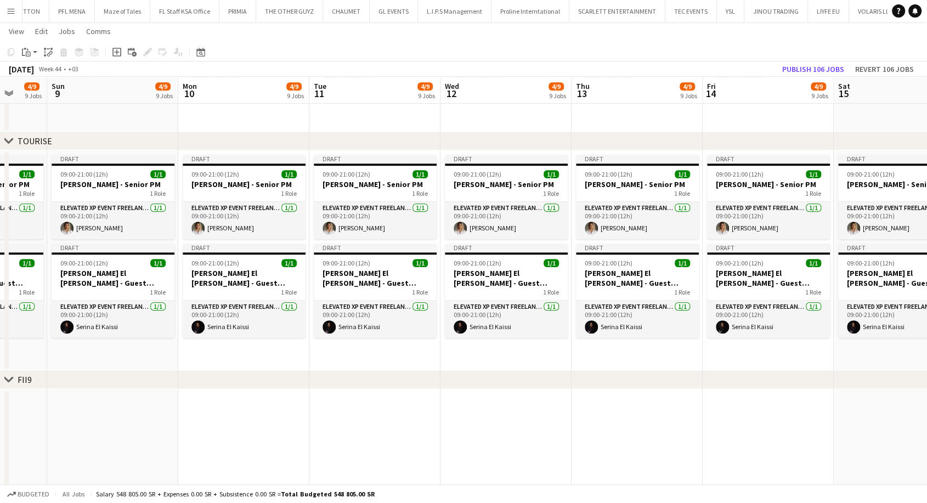
drag, startPoint x: 842, startPoint y: 199, endPoint x: 153, endPoint y: 150, distance: 691.3
click at [148, 149] on div "chevron-right MGF chevron-right UNWTO chevron-right TOURISE chevron-right FII9 …" at bounding box center [463, 398] width 927 height 2204
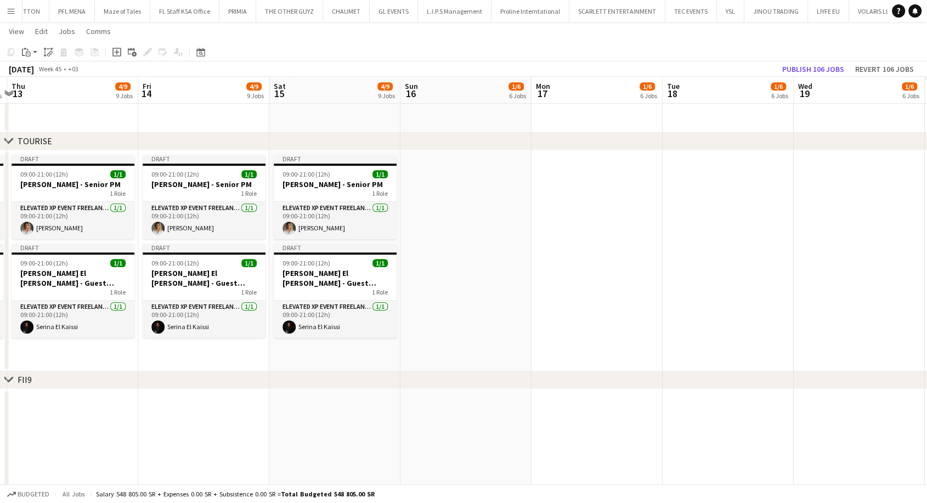
drag, startPoint x: 682, startPoint y: 194, endPoint x: 31, endPoint y: 151, distance: 652.7
click at [0, 146] on div "chevron-right MGF chevron-right UNWTO chevron-right TOURISE chevron-right FII9 …" at bounding box center [463, 398] width 927 height 2204
click at [331, 185] on h3 "[PERSON_NAME] - Senior PM" at bounding box center [335, 184] width 123 height 10
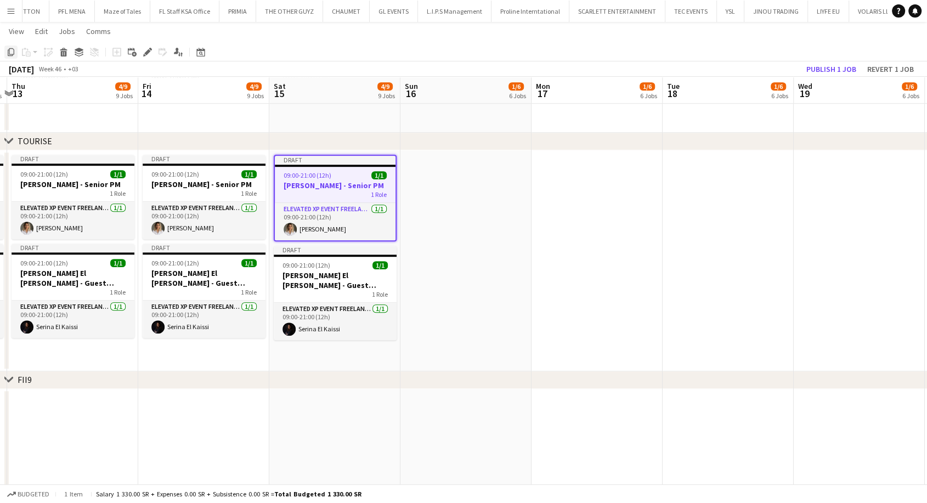
click at [13, 56] on icon "Copy" at bounding box center [11, 52] width 9 height 9
click at [484, 195] on app-date-cell at bounding box center [465, 260] width 131 height 221
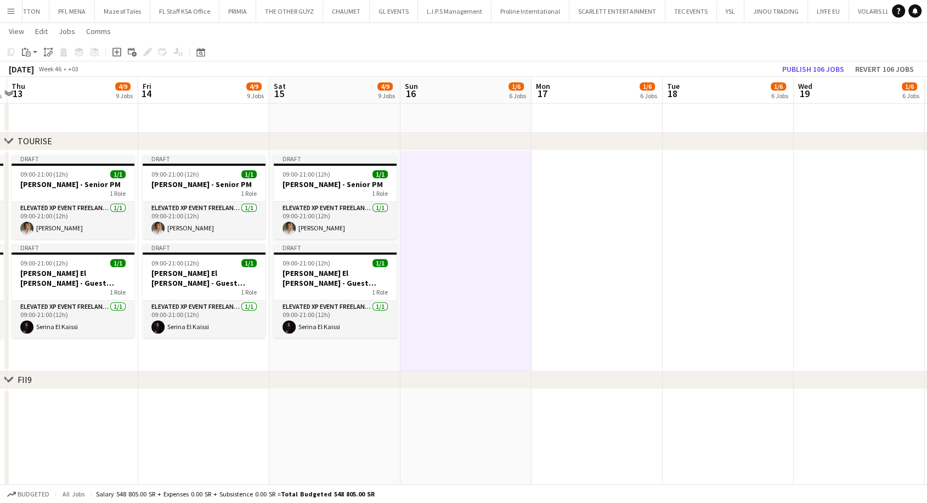
click at [587, 211] on app-date-cell at bounding box center [597, 260] width 131 height 221
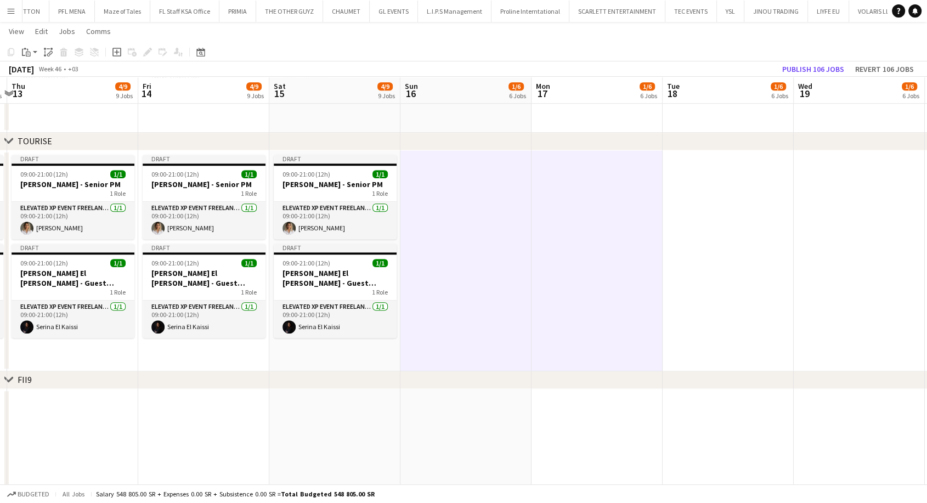
click at [692, 251] on app-date-cell at bounding box center [728, 260] width 131 height 221
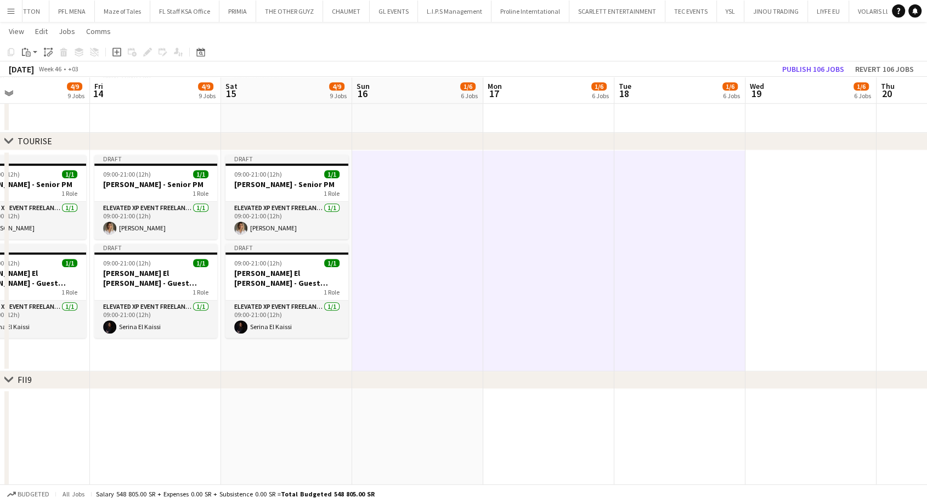
drag, startPoint x: 627, startPoint y: 256, endPoint x: 563, endPoint y: 259, distance: 63.7
click at [563, 259] on app-calendar-viewport "Mon 10 4/9 9 Jobs Tue 11 4/9 9 Jobs Wed 12 4/9 9 Jobs Thu 13 4/9 9 Jobs Fri 14 …" at bounding box center [463, 398] width 927 height 2204
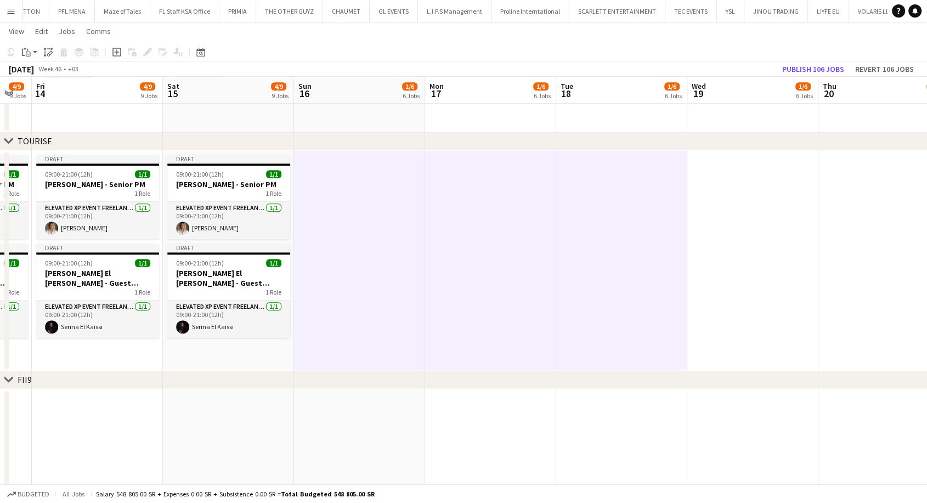
click at [712, 242] on app-date-cell at bounding box center [752, 260] width 131 height 221
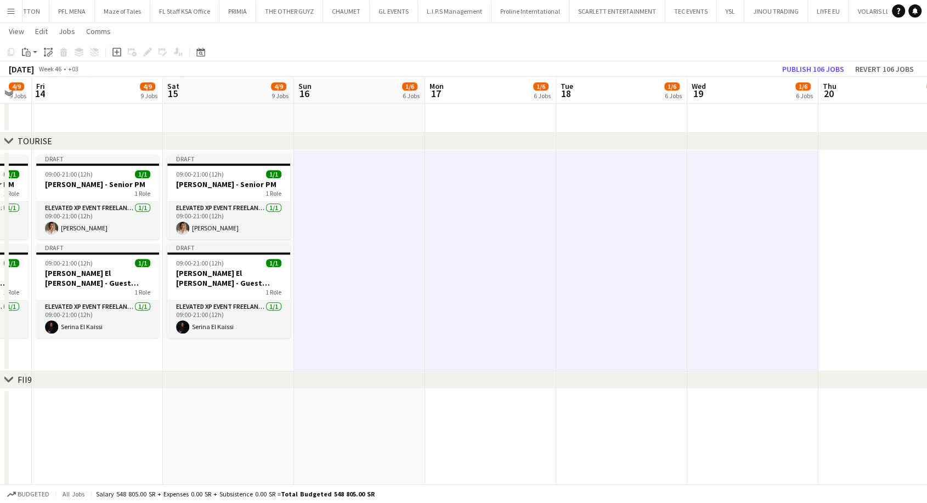
click at [843, 238] on app-date-cell at bounding box center [884, 260] width 131 height 221
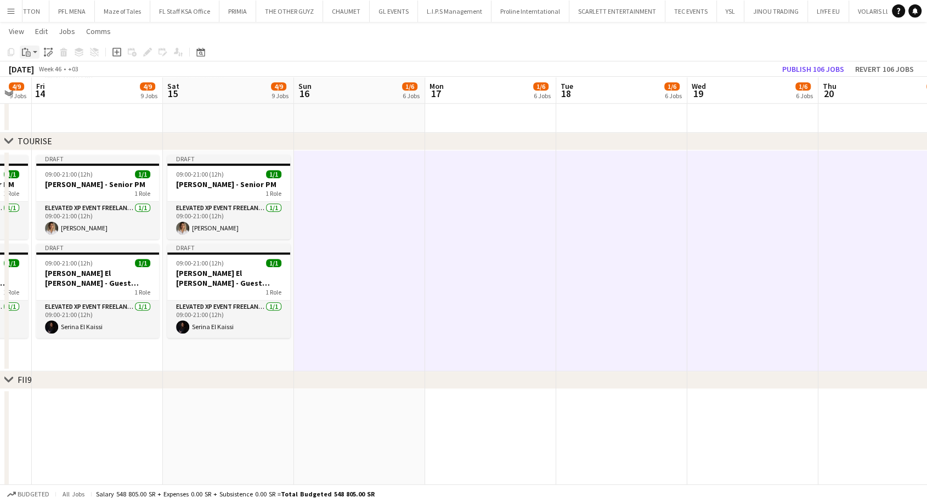
click at [32, 54] on app-action-btn "Paste" at bounding box center [30, 52] width 20 height 13
click at [60, 91] on link "Paste with crew Ctrl+Shift+V" at bounding box center [80, 92] width 103 height 10
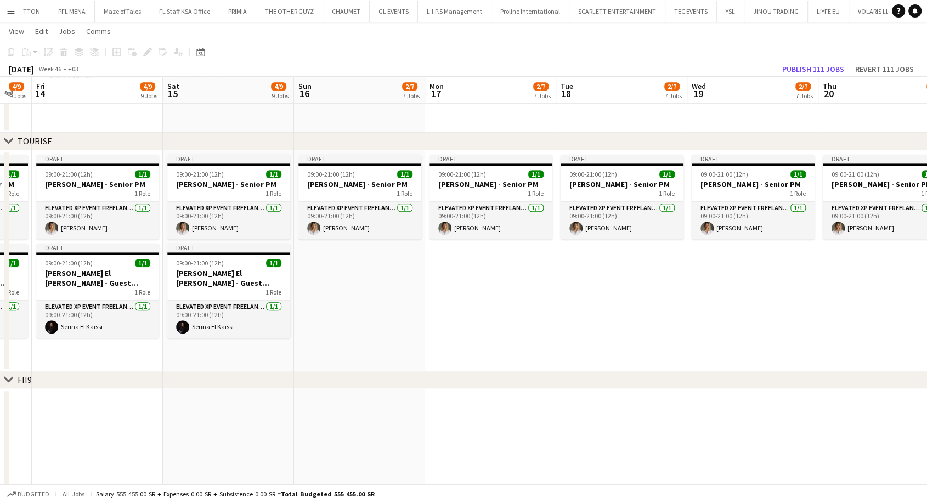
click at [570, 301] on app-date-cell "Draft 09:00-21:00 (12h) 1/1 Diana Fazlitdinova - Senior PM 1 Role Elevated XP E…" at bounding box center [621, 260] width 131 height 221
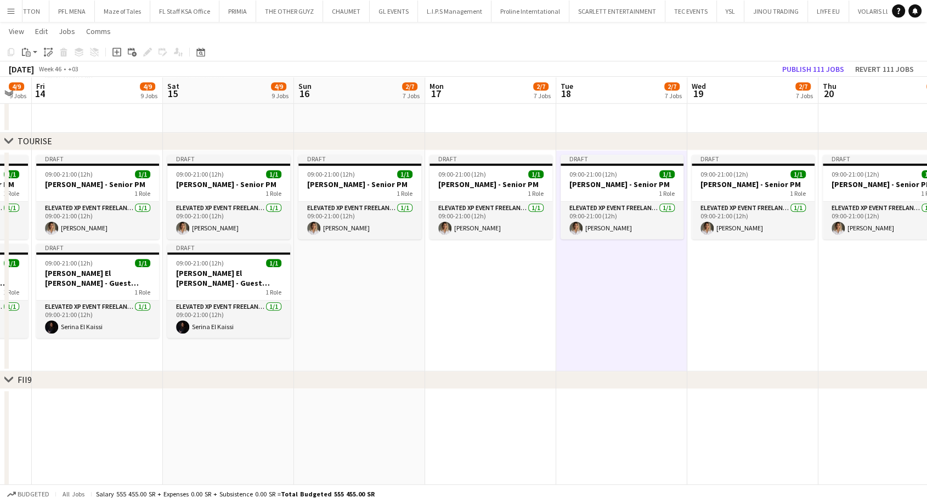
scroll to position [0, 534]
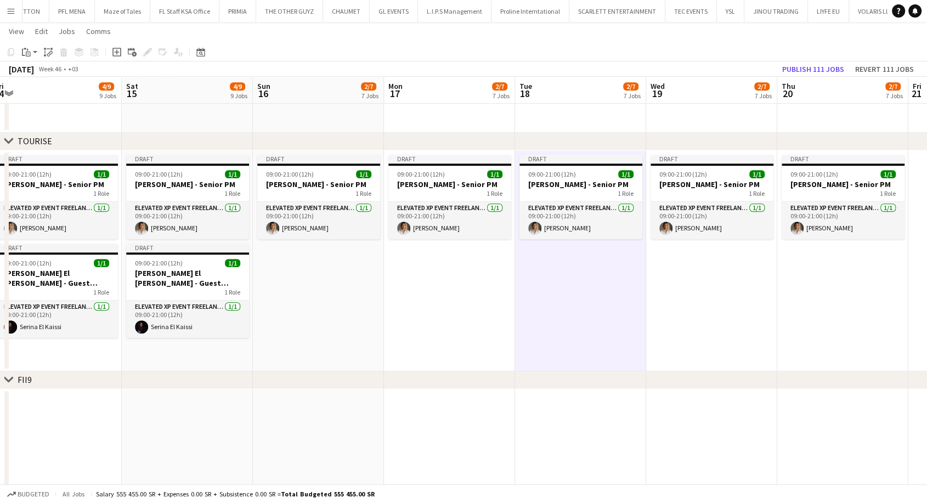
drag, startPoint x: 715, startPoint y: 313, endPoint x: 674, endPoint y: 312, distance: 41.2
click at [674, 312] on app-calendar-viewport "Mon 10 4/9 9 Jobs Tue 11 4/9 9 Jobs Wed 12 4/9 9 Jobs Thu 13 4/9 9 Jobs Fri 14 …" at bounding box center [463, 398] width 927 height 2204
click at [858, 226] on app-card-role "Elevated XP Event Freelancer 1/1 09:00-21:00 (12h) Diana Fazlitdinova" at bounding box center [843, 220] width 123 height 37
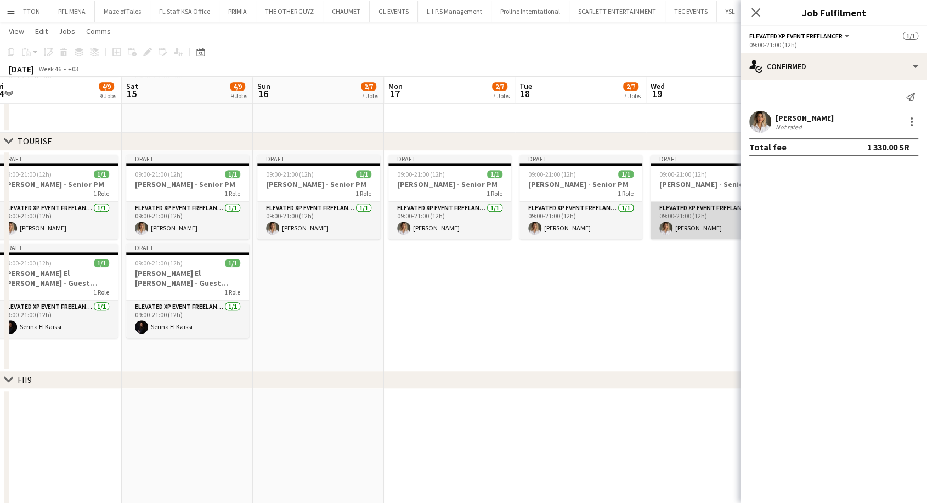
click at [703, 228] on app-card-role "Elevated XP Event Freelancer 1/1 09:00-21:00 (12h) Diana Fazlitdinova" at bounding box center [712, 220] width 123 height 37
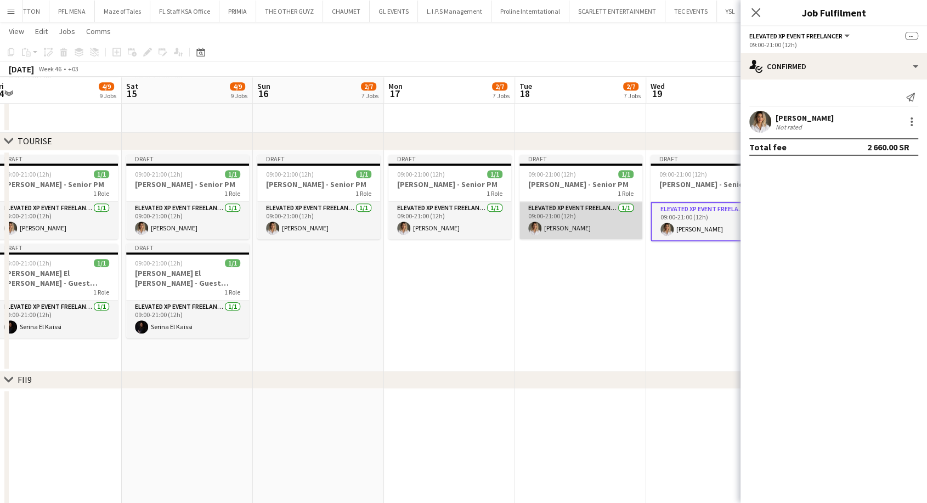
click at [552, 229] on app-card-role "Elevated XP Event Freelancer 1/1 09:00-21:00 (12h) Diana Fazlitdinova" at bounding box center [581, 220] width 123 height 37
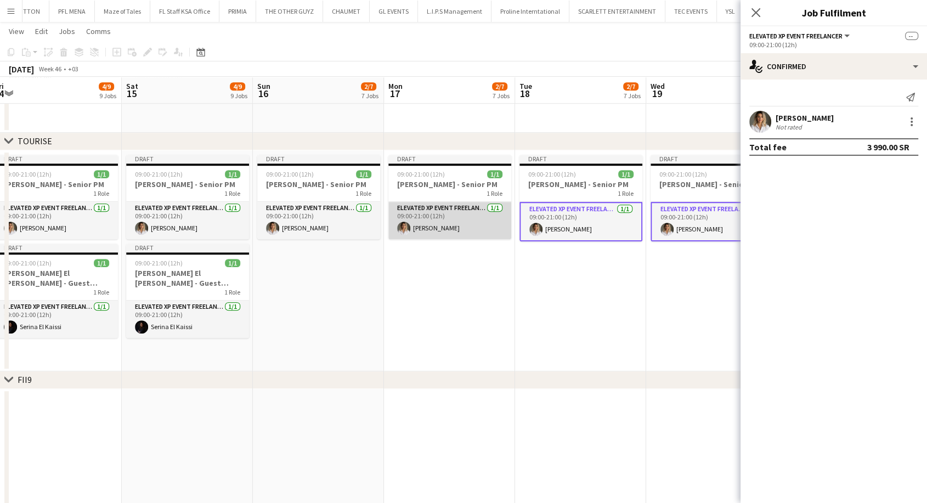
click at [444, 229] on app-card-role "Elevated XP Event Freelancer 1/1 09:00-21:00 (12h) Diana Fazlitdinova" at bounding box center [449, 220] width 123 height 37
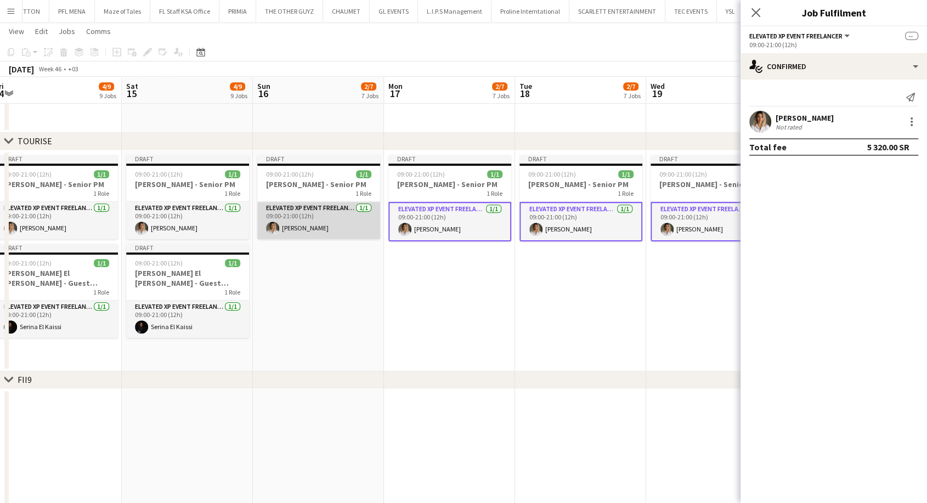
click at [320, 228] on app-card-role "Elevated XP Event Freelancer 1/1 09:00-21:00 (12h) Diana Fazlitdinova" at bounding box center [318, 220] width 123 height 37
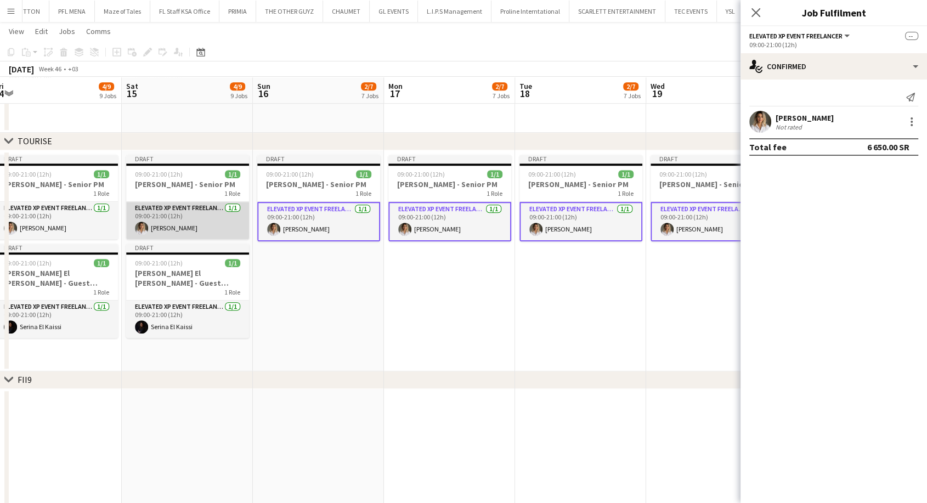
click at [178, 225] on app-card-role "Elevated XP Event Freelancer 1/1 09:00-21:00 (12h) Diana Fazlitdinova" at bounding box center [187, 220] width 123 height 37
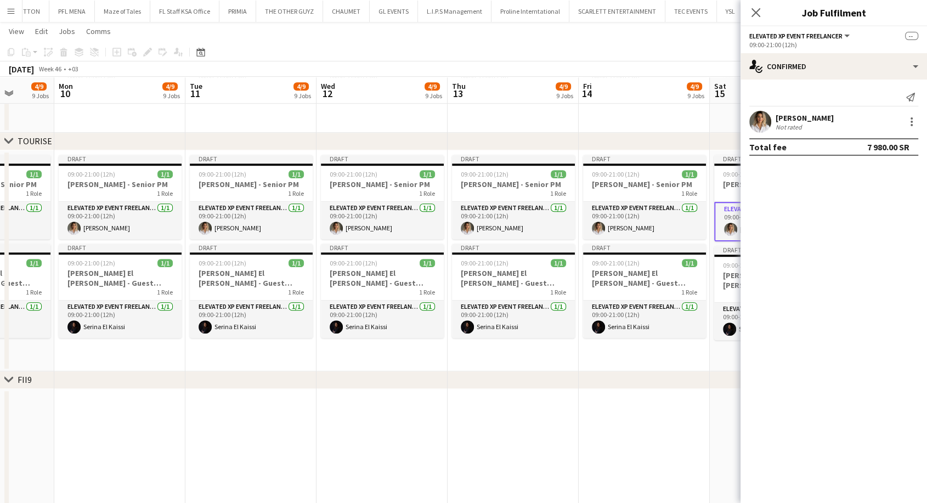
scroll to position [0, 226]
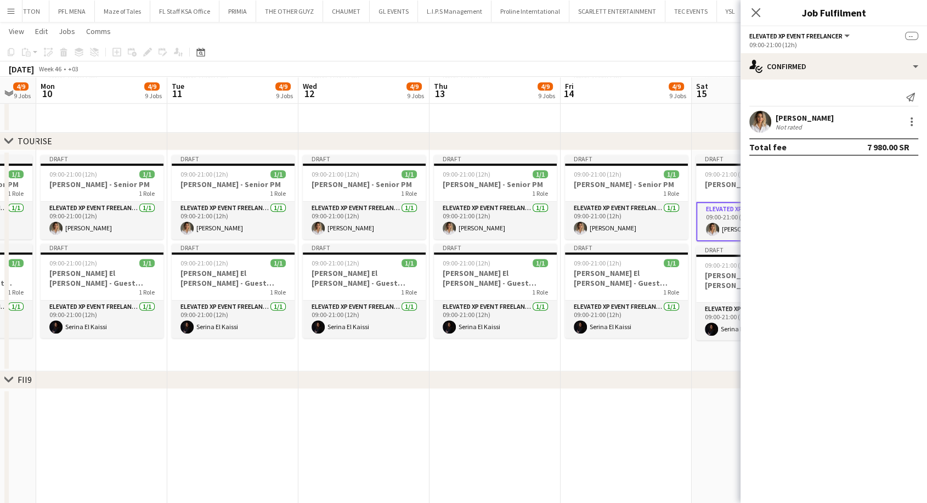
drag, startPoint x: 150, startPoint y: 225, endPoint x: 843, endPoint y: 227, distance: 692.9
click at [843, 227] on body "Menu Boards Boards Boards All jobs Status Workforce Workforce My Workforce Recr…" at bounding box center [463, 386] width 927 height 2266
click at [643, 222] on app-card-role "Elevated XP Event Freelancer 1/1 09:00-21:00 (12h) Diana Fazlitdinova" at bounding box center [626, 220] width 123 height 37
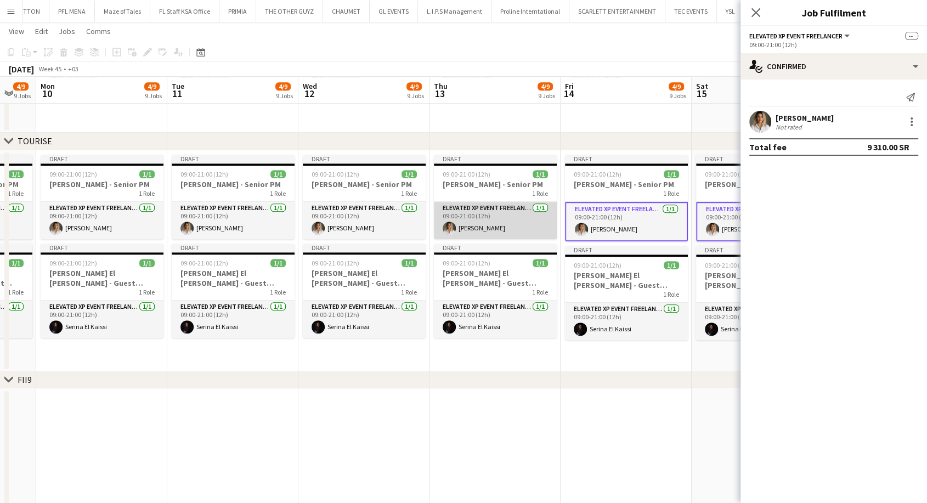
click at [459, 225] on app-card-role "Elevated XP Event Freelancer 1/1 09:00-21:00 (12h) Diana Fazlitdinova" at bounding box center [495, 220] width 123 height 37
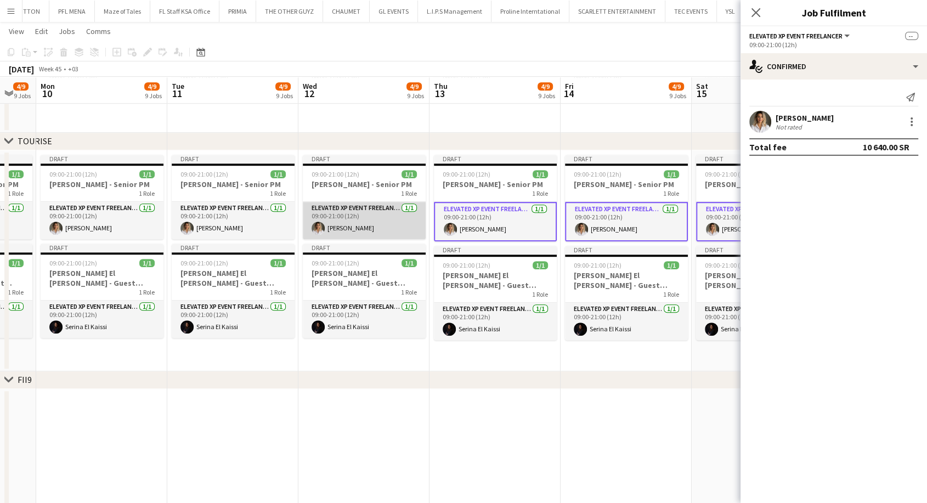
click at [347, 225] on app-card-role "Elevated XP Event Freelancer 1/1 09:00-21:00 (12h) Diana Fazlitdinova" at bounding box center [364, 220] width 123 height 37
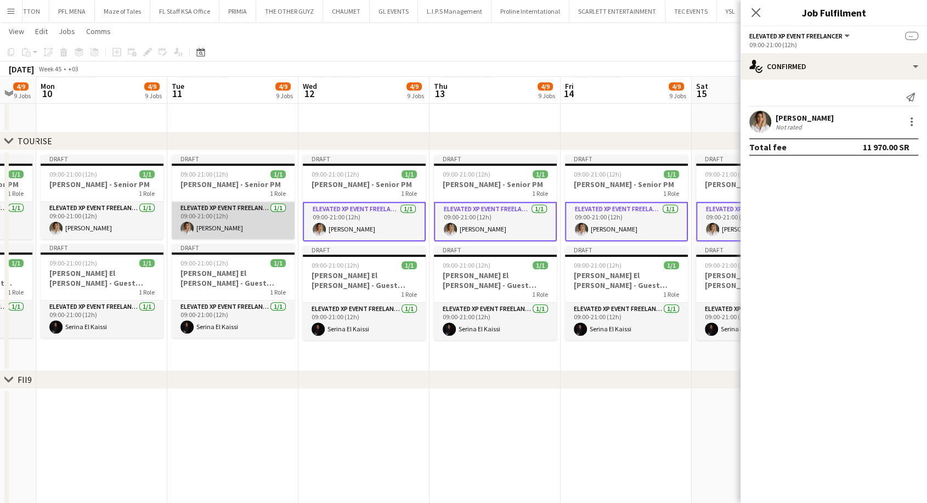
click at [267, 222] on app-card-role "Elevated XP Event Freelancer 1/1 09:00-21:00 (12h) Diana Fazlitdinova" at bounding box center [233, 220] width 123 height 37
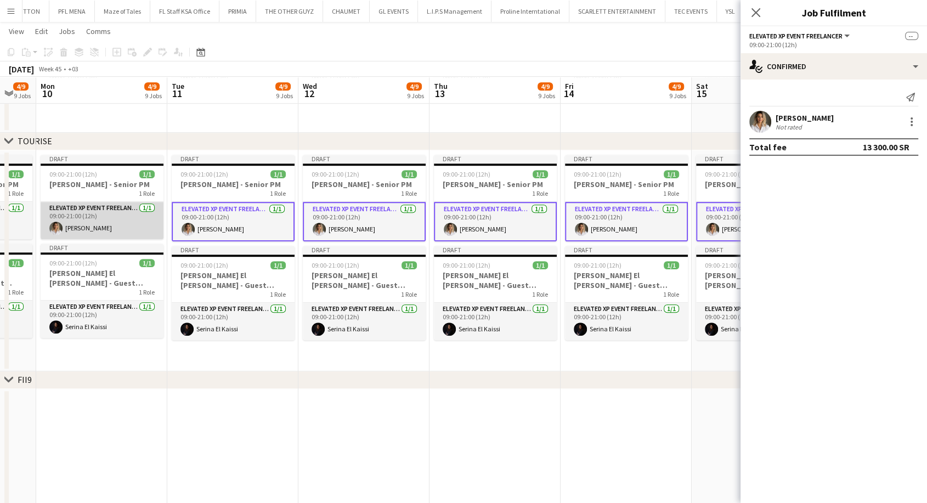
click at [104, 221] on app-card-role "Elevated XP Event Freelancer 1/1 09:00-21:00 (12h) Diana Fazlitdinova" at bounding box center [102, 220] width 123 height 37
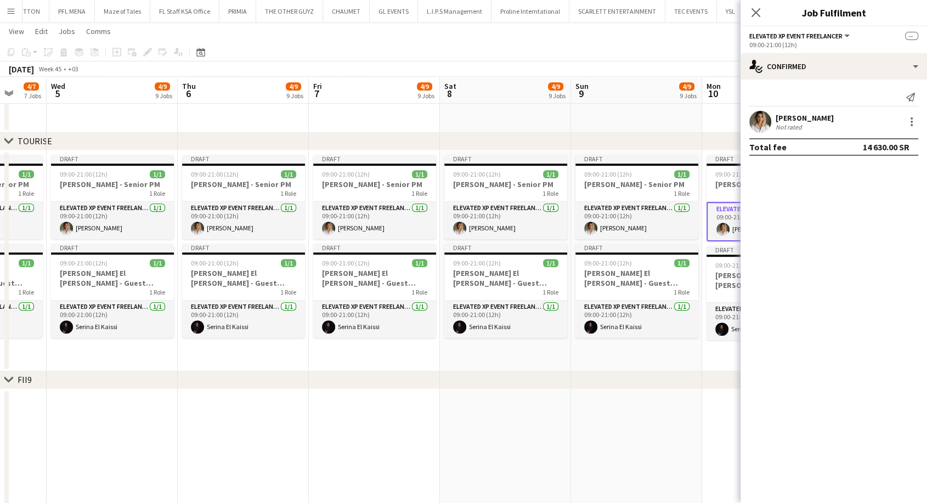
drag, startPoint x: 127, startPoint y: 219, endPoint x: 702, endPoint y: 212, distance: 575.0
click at [702, 212] on app-calendar-viewport "Mon 3 4/7 7 Jobs Tue 4 4/7 7 Jobs Wed 5 4/9 9 Jobs Thu 6 4/9 9 Jobs Fri 7 4/9 9…" at bounding box center [463, 398] width 927 height 2204
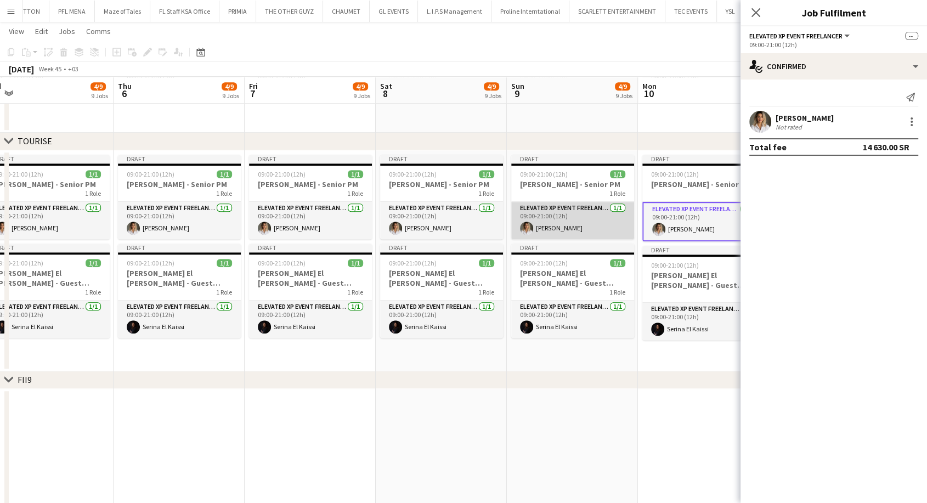
click at [593, 215] on app-card-role "Elevated XP Event Freelancer 1/1 09:00-21:00 (12h) Diana Fazlitdinova" at bounding box center [572, 220] width 123 height 37
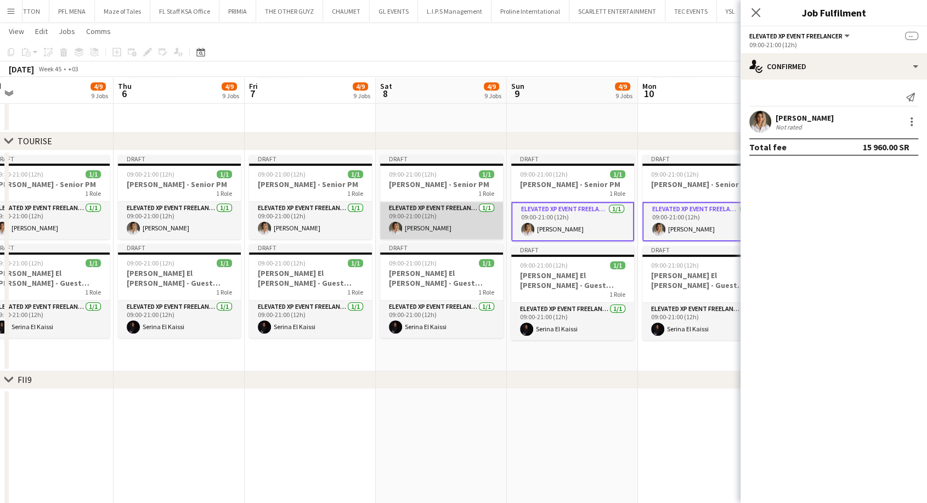
click at [437, 219] on app-card-role "Elevated XP Event Freelancer 1/1 09:00-21:00 (12h) Diana Fazlitdinova" at bounding box center [441, 220] width 123 height 37
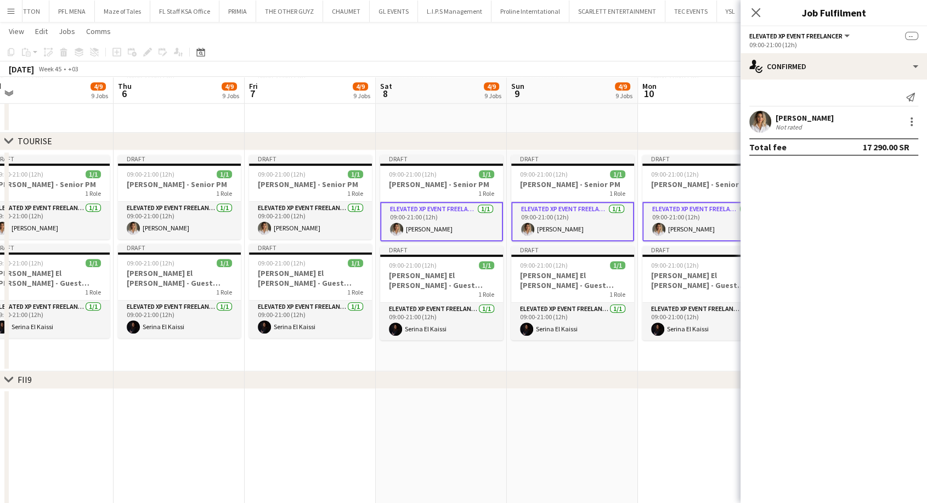
click at [431, 368] on app-date-cell "Draft 09:00-21:00 (12h) 1/1 Diana Fazlitdinova - Senior PM 1 Role Elevated XP E…" at bounding box center [441, 260] width 131 height 221
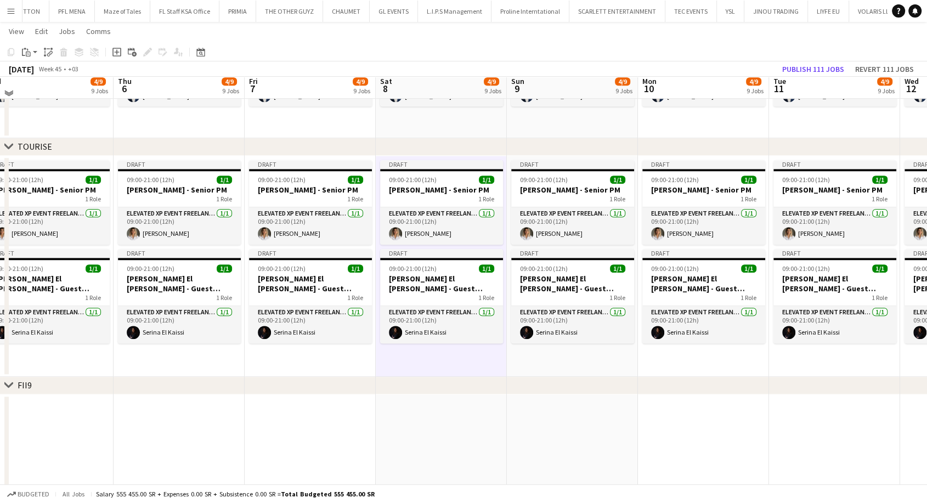
scroll to position [747, 0]
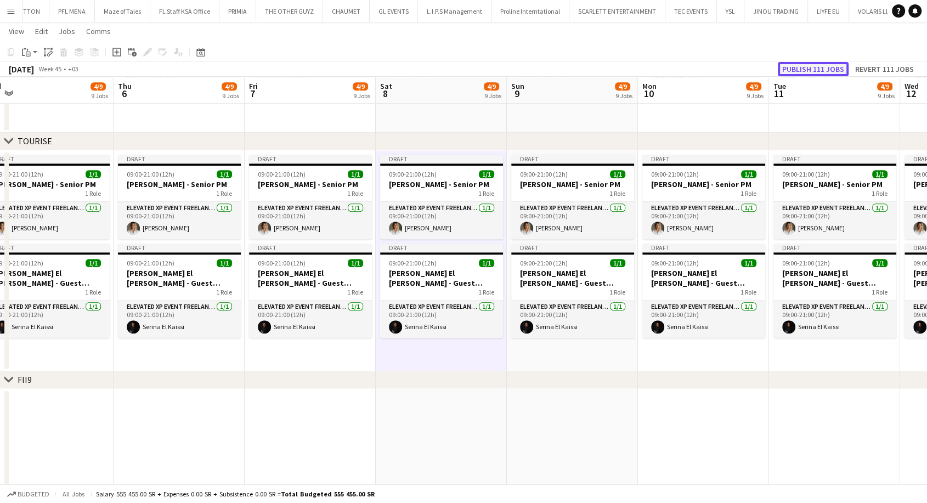
click at [821, 72] on button "Publish 111 jobs" at bounding box center [813, 69] width 71 height 14
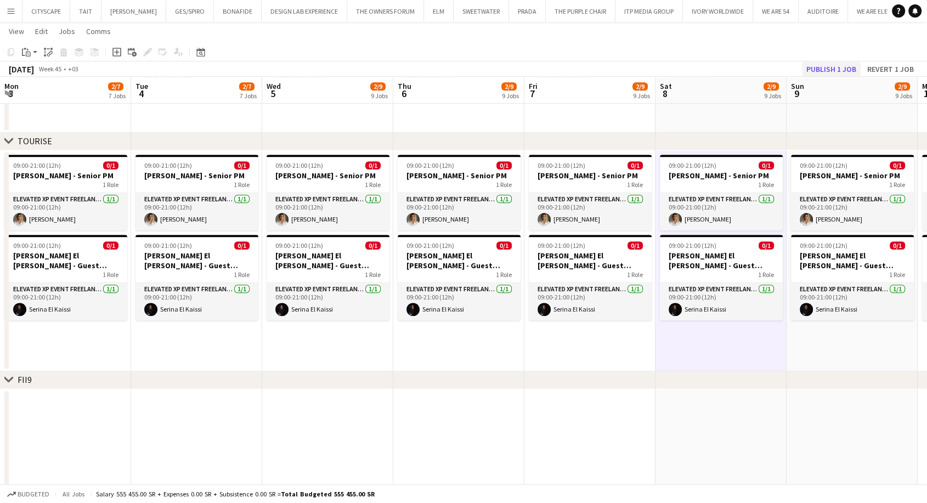
scroll to position [0, 280]
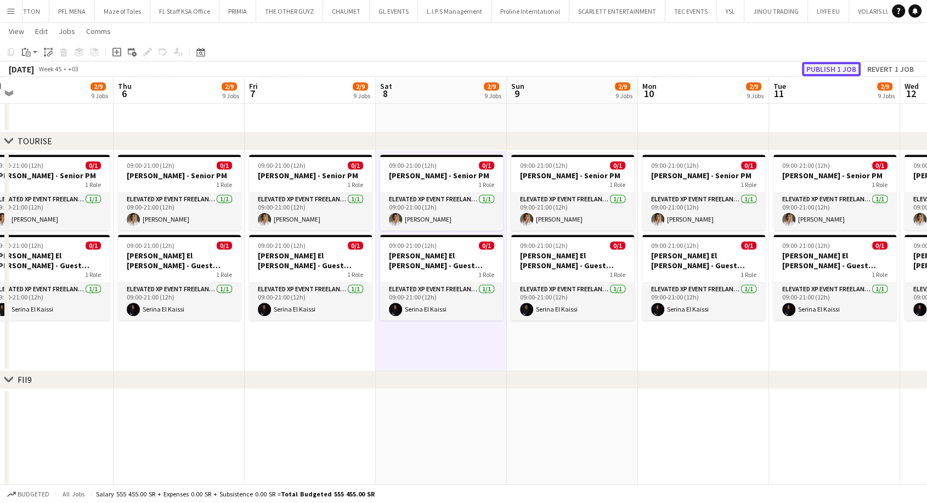
click at [836, 71] on button "Publish 1 job" at bounding box center [831, 69] width 59 height 14
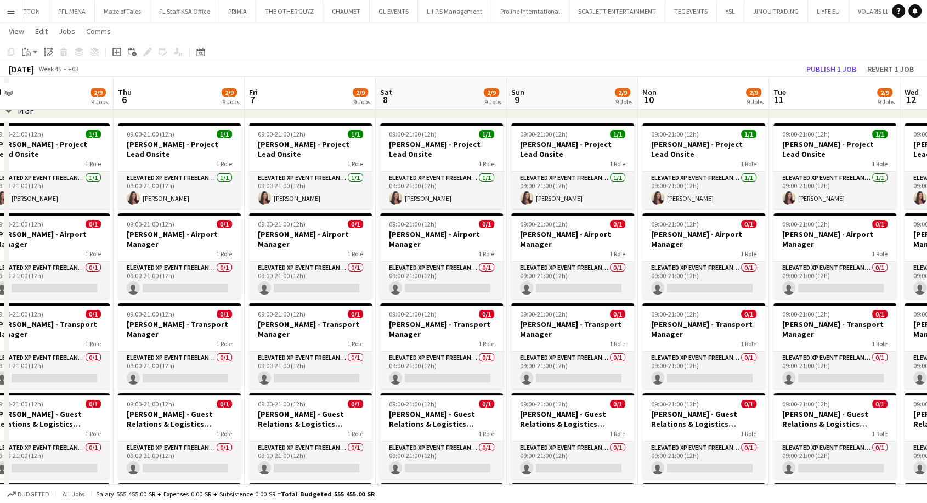
scroll to position [61, 0]
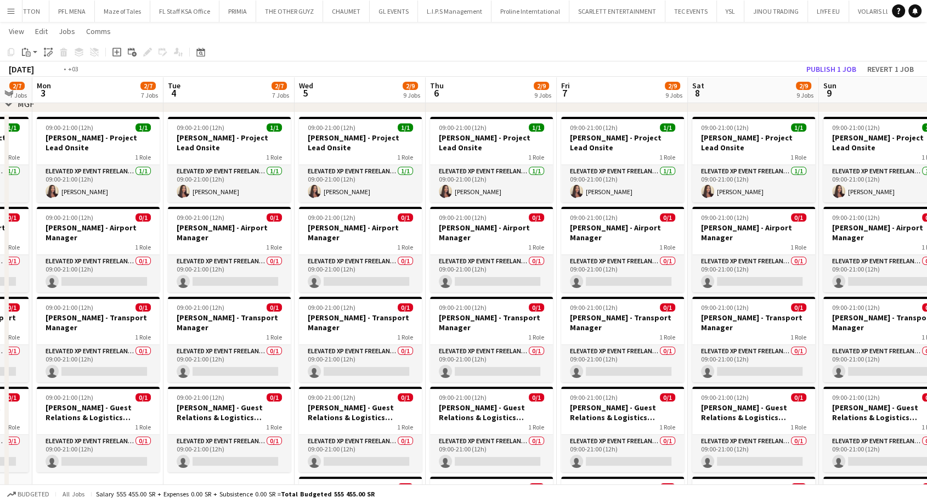
drag, startPoint x: 238, startPoint y: 262, endPoint x: 559, endPoint y: 262, distance: 320.9
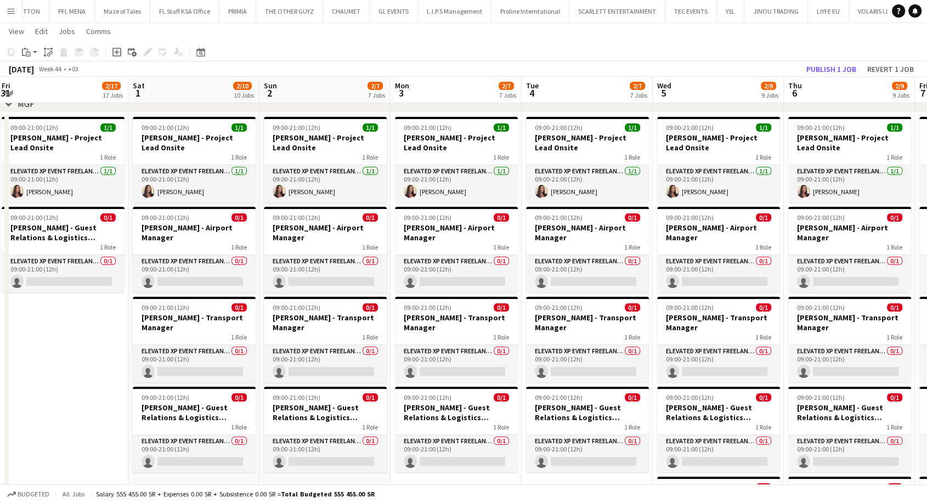
drag, startPoint x: 215, startPoint y: 278, endPoint x: 565, endPoint y: 270, distance: 350.1
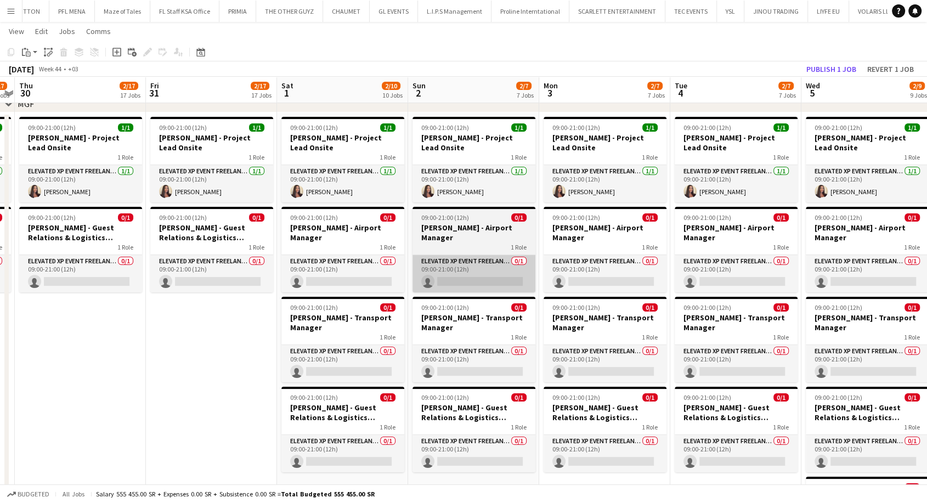
drag, startPoint x: 273, startPoint y: 277, endPoint x: 415, endPoint y: 279, distance: 142.1
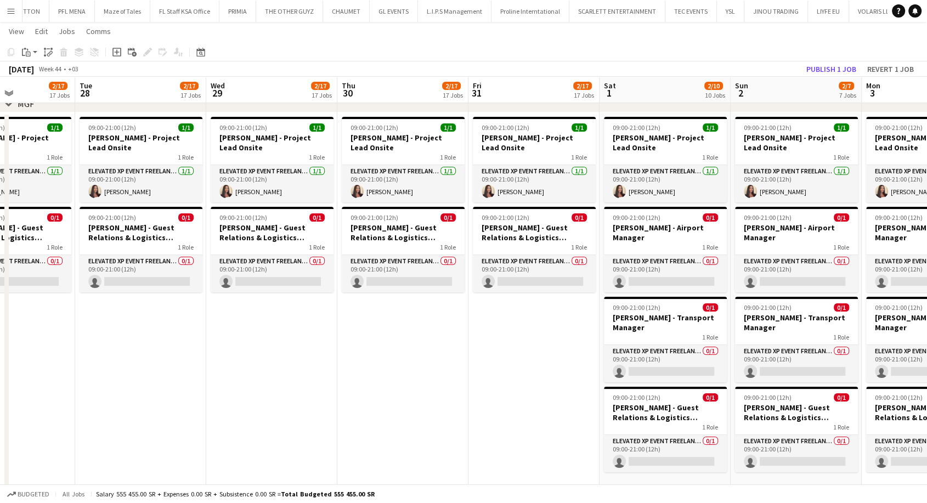
drag, startPoint x: 201, startPoint y: 266, endPoint x: 524, endPoint y: 268, distance: 323.1
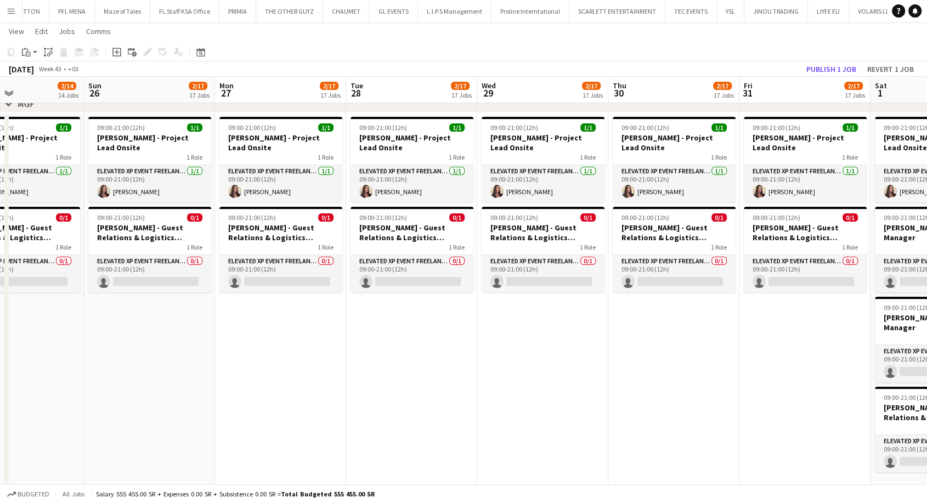
drag, startPoint x: 223, startPoint y: 269, endPoint x: 468, endPoint y: 277, distance: 244.8
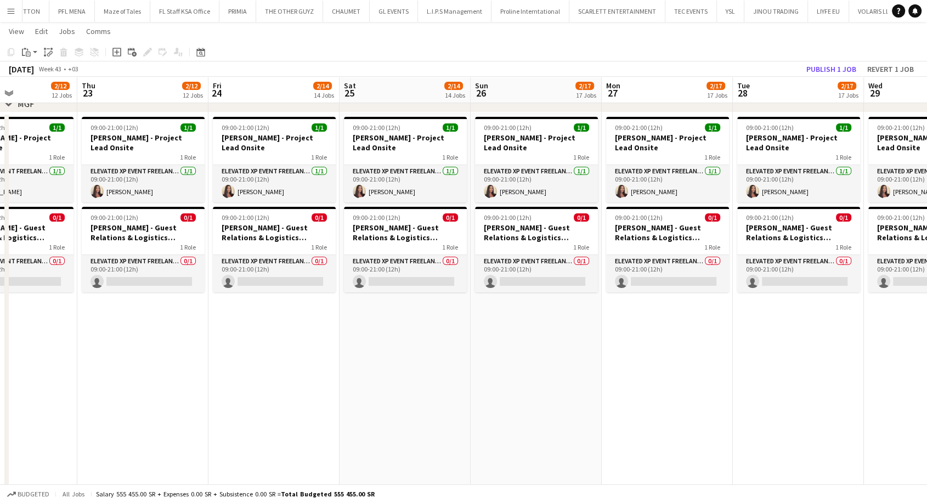
drag, startPoint x: 383, startPoint y: 266, endPoint x: 499, endPoint y: 269, distance: 116.3
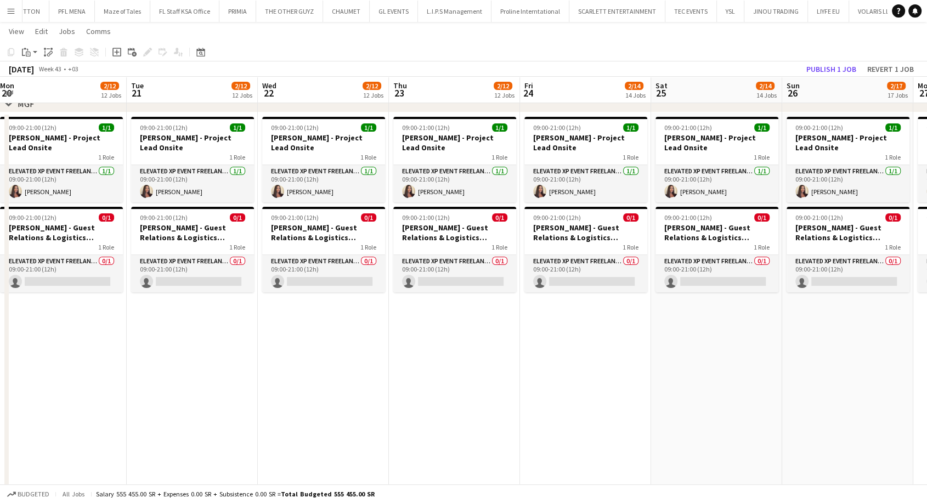
drag, startPoint x: 268, startPoint y: 266, endPoint x: 619, endPoint y: 273, distance: 351.8
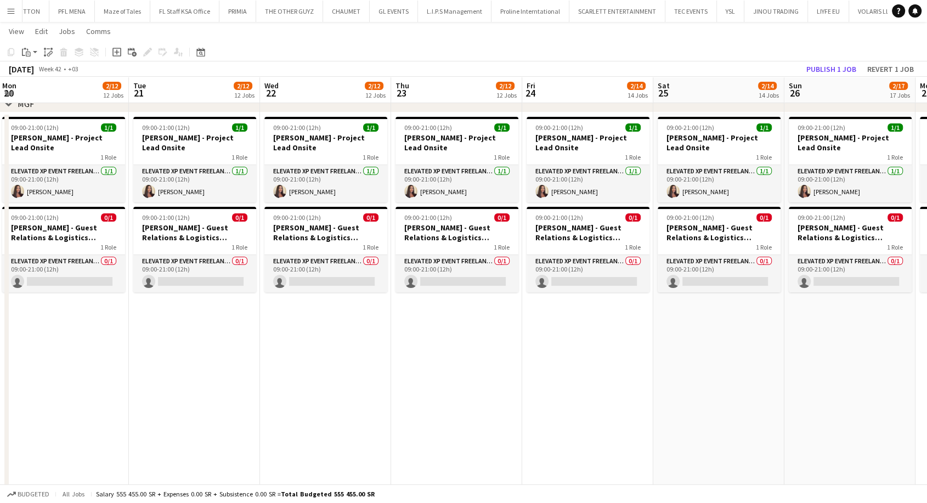
scroll to position [0, 0]
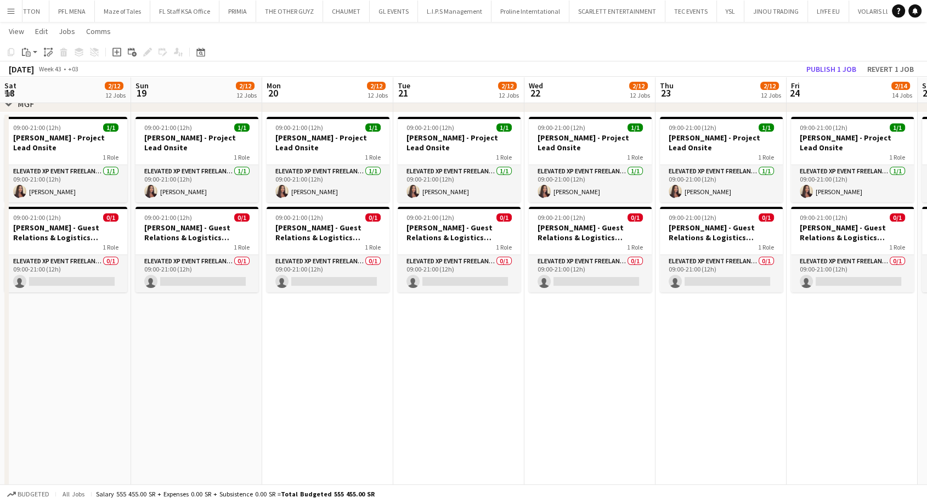
drag, startPoint x: 258, startPoint y: 270, endPoint x: 729, endPoint y: 290, distance: 471.7
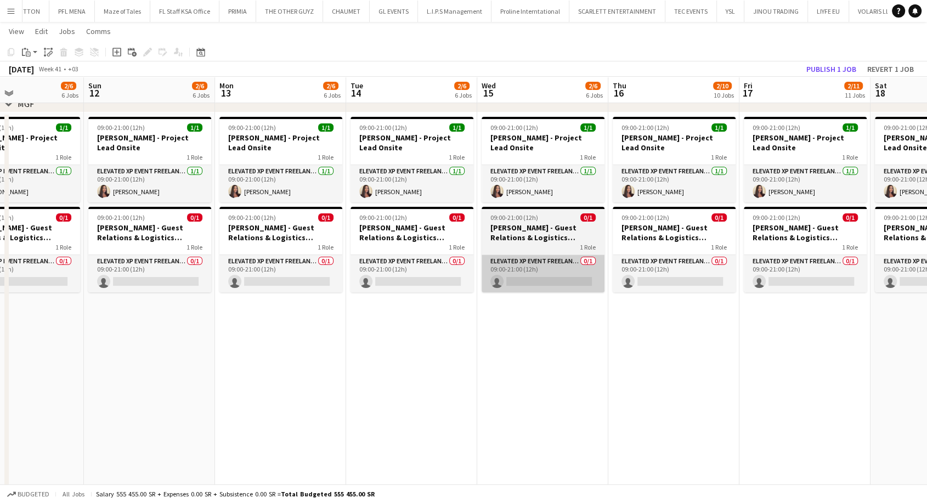
drag, startPoint x: 101, startPoint y: 233, endPoint x: 617, endPoint y: 256, distance: 516.2
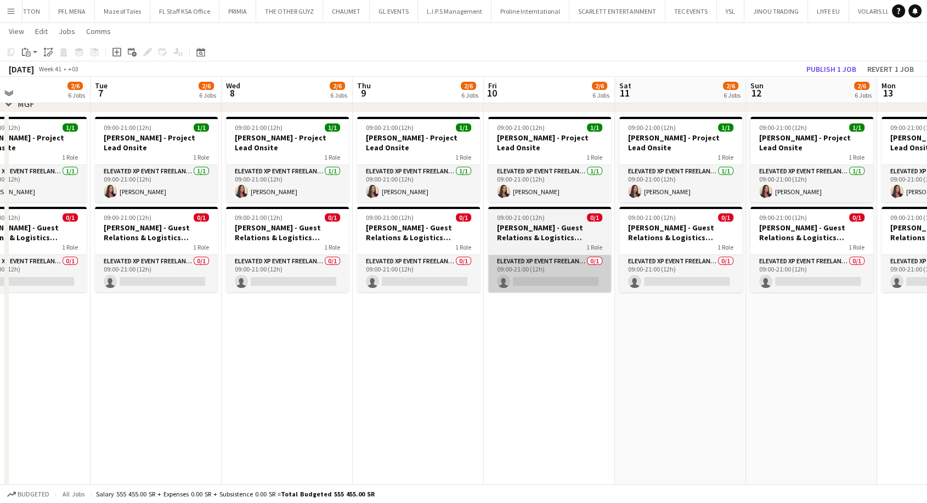
drag, startPoint x: 67, startPoint y: 242, endPoint x: 587, endPoint y: 256, distance: 519.7
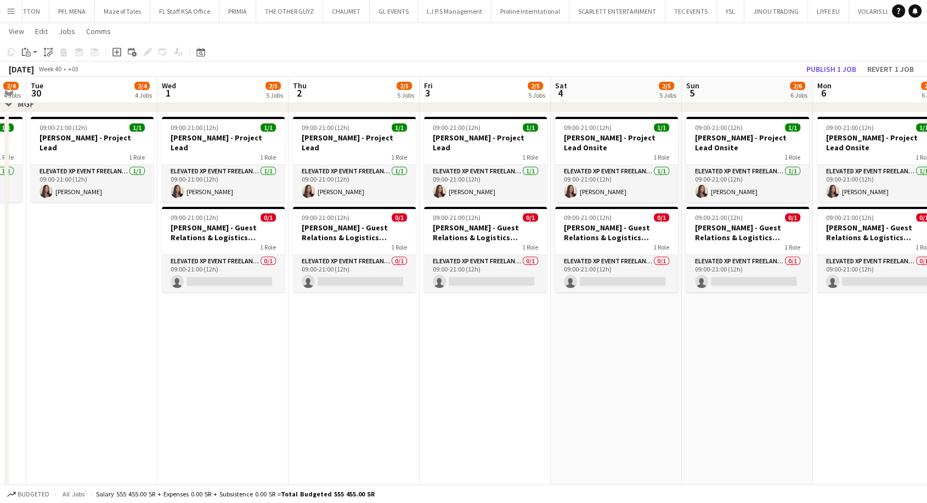
drag, startPoint x: 75, startPoint y: 235, endPoint x: 888, endPoint y: 225, distance: 813.1
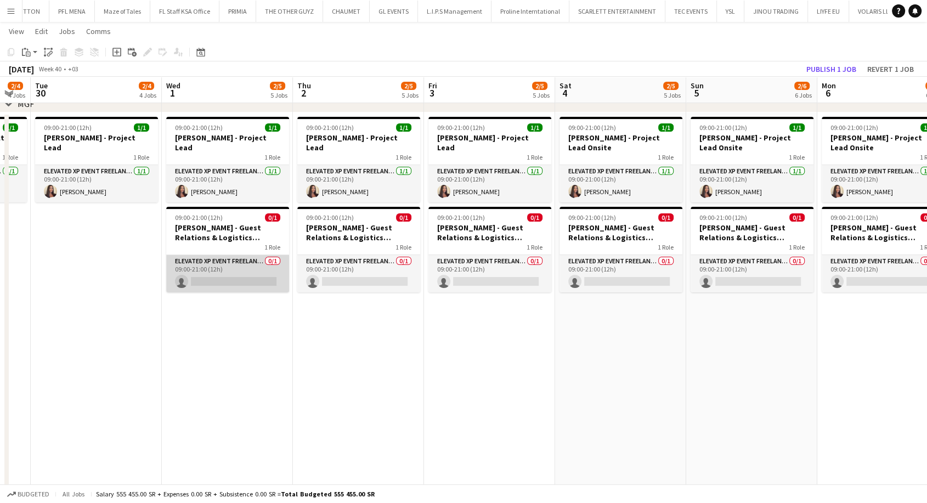
click at [227, 272] on app-card-role "Elevated XP Event Freelancer 0/1 09:00-21:00 (12h) single-neutral-actions" at bounding box center [227, 273] width 123 height 37
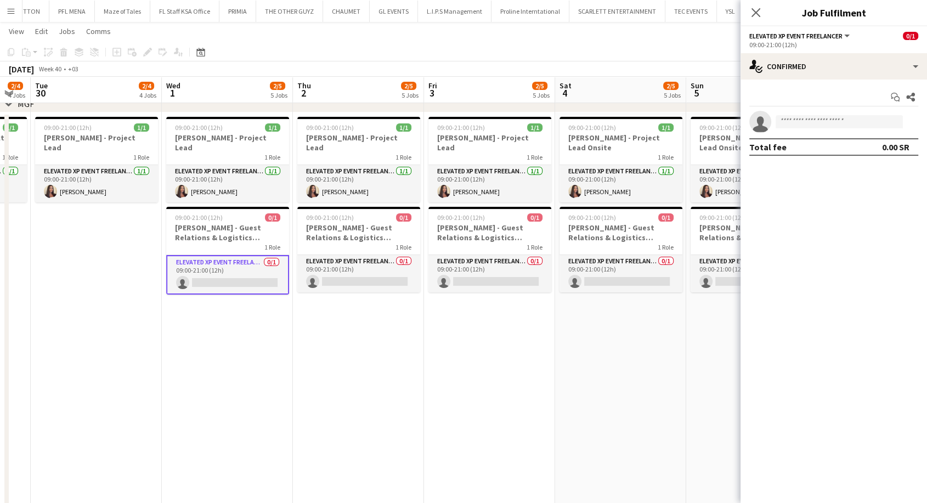
click at [206, 268] on app-card-role "Elevated XP Event Freelancer 0/1 09:00-21:00 (12h) single-neutral-actions" at bounding box center [227, 275] width 123 height 40
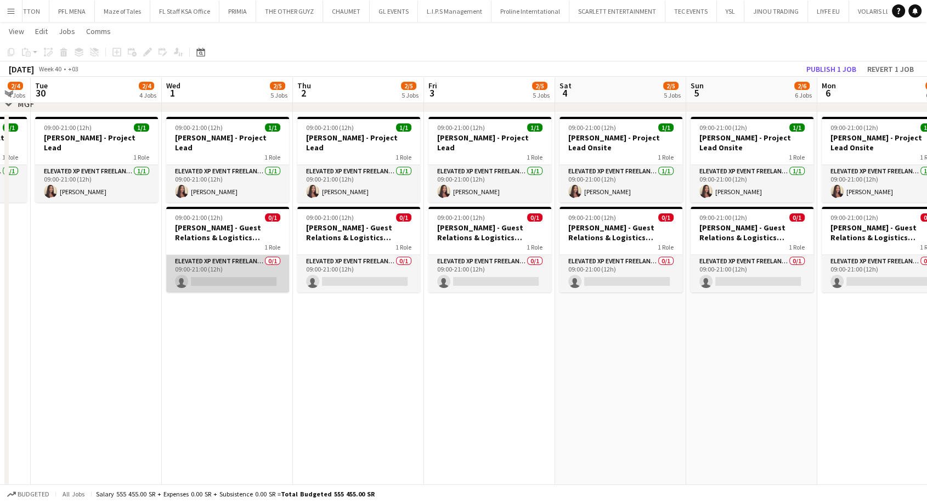
click at [215, 266] on app-card-role "Elevated XP Event Freelancer 0/1 09:00-21:00 (12h) single-neutral-actions" at bounding box center [227, 273] width 123 height 37
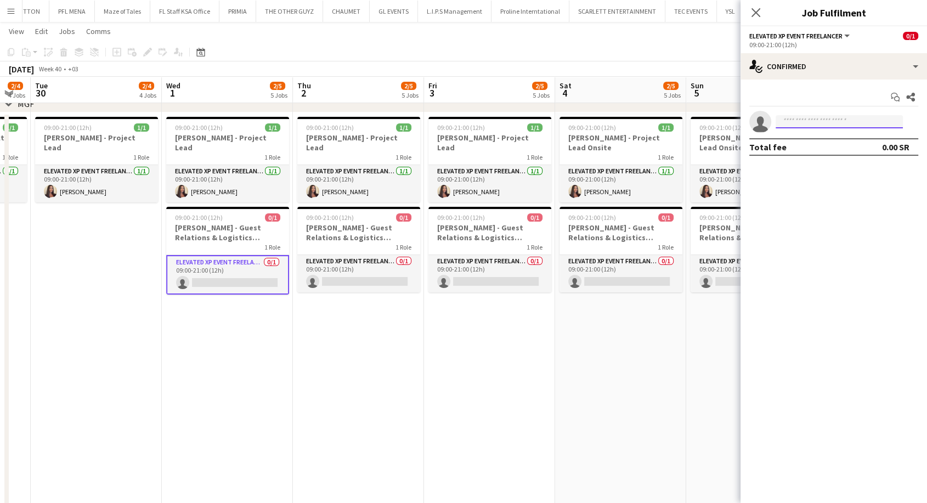
click at [812, 122] on input at bounding box center [839, 121] width 127 height 13
type input "*"
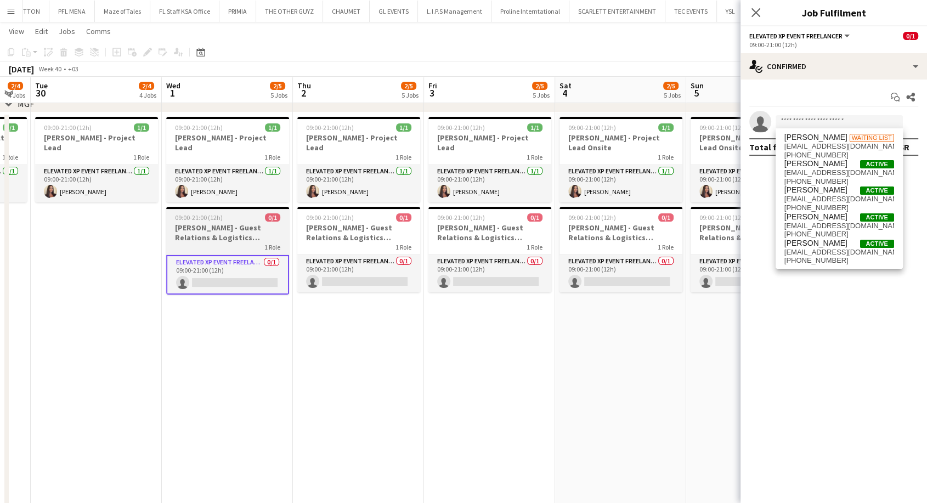
click at [206, 225] on h3 "[PERSON_NAME] - Guest Relations & Logistics Manager" at bounding box center [227, 233] width 123 height 20
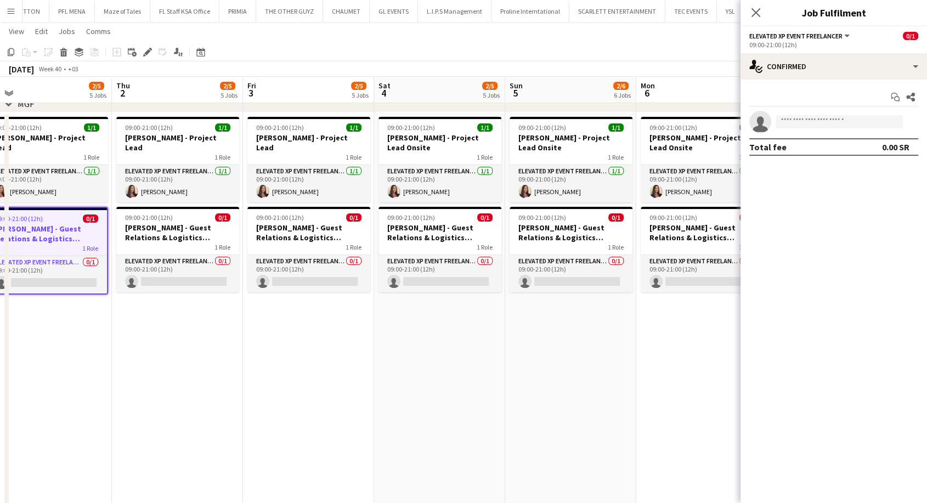
drag, startPoint x: 568, startPoint y: 361, endPoint x: 470, endPoint y: 366, distance: 98.3
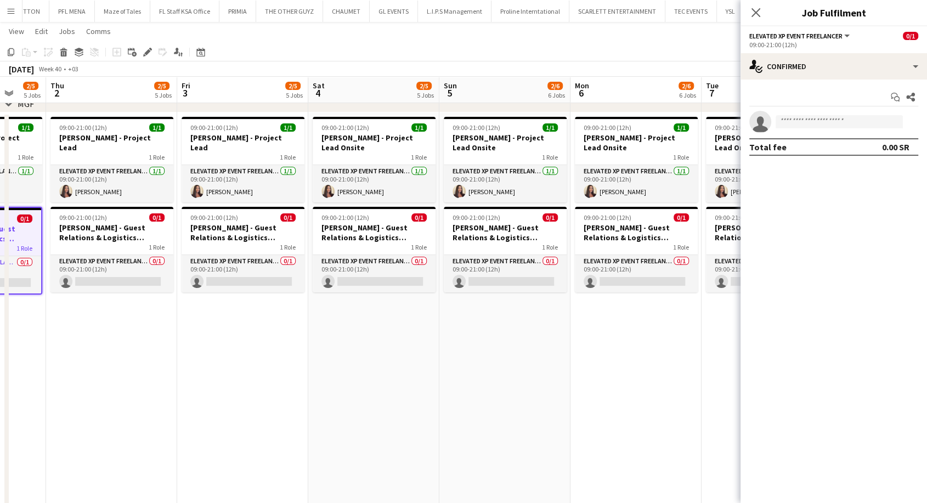
drag, startPoint x: 680, startPoint y: 392, endPoint x: 584, endPoint y: 383, distance: 97.0
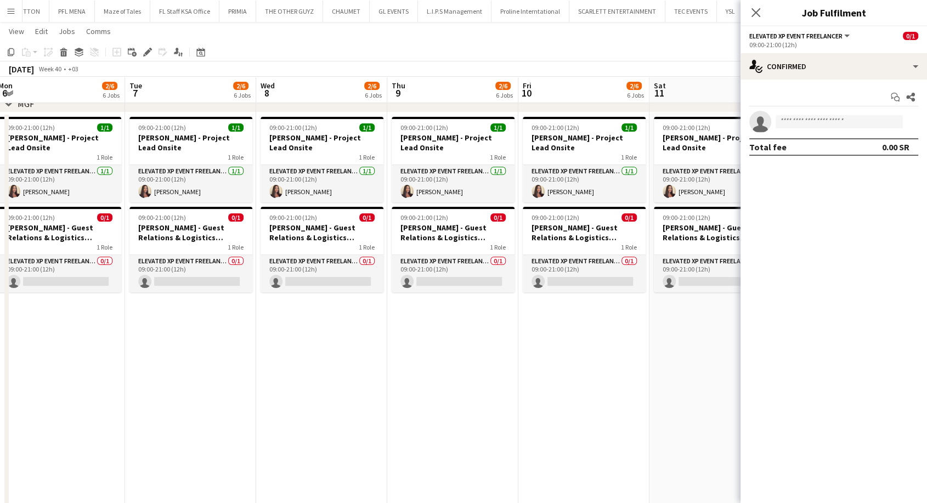
drag, startPoint x: 628, startPoint y: 384, endPoint x: 538, endPoint y: 381, distance: 90.6
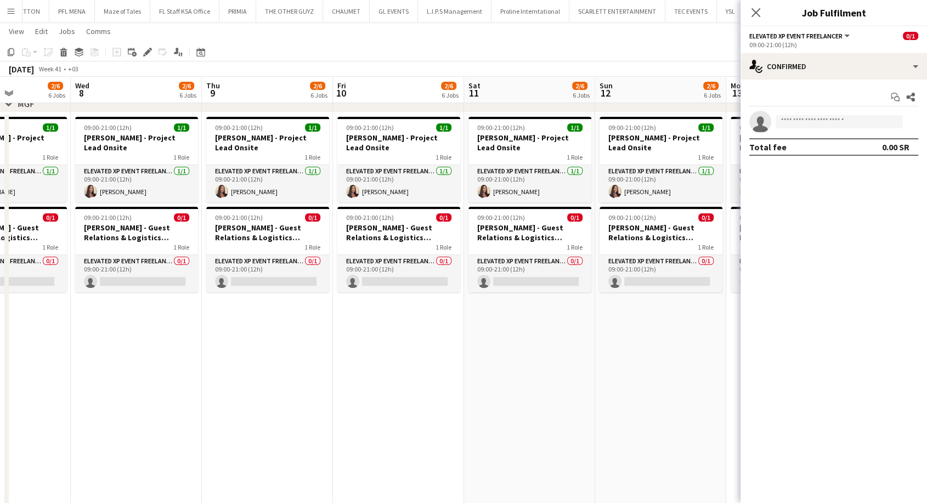
drag, startPoint x: 353, startPoint y: 371, endPoint x: 307, endPoint y: 370, distance: 45.5
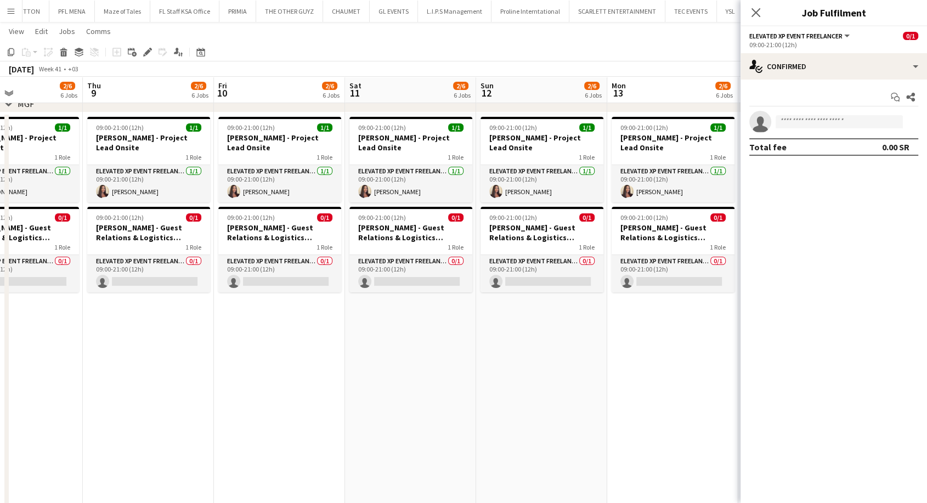
drag, startPoint x: 501, startPoint y: 376, endPoint x: 295, endPoint y: 362, distance: 206.2
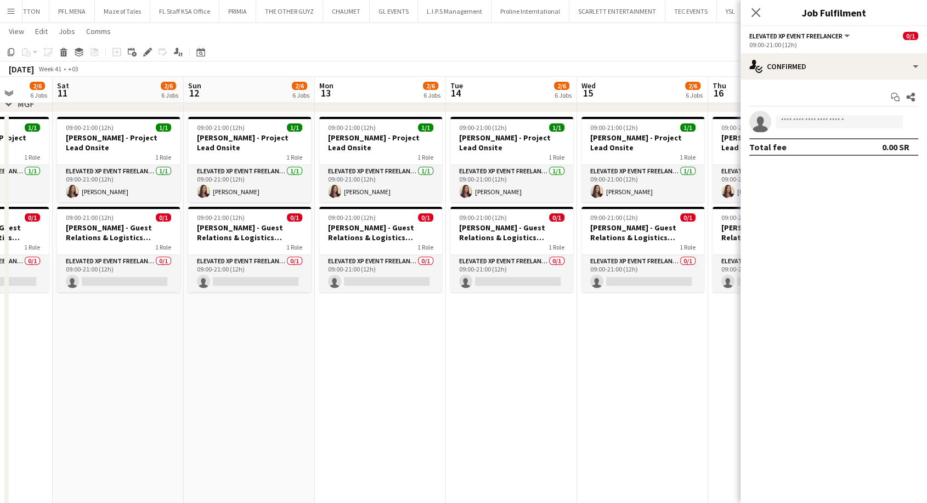
drag, startPoint x: 370, startPoint y: 365, endPoint x: 536, endPoint y: 383, distance: 166.7
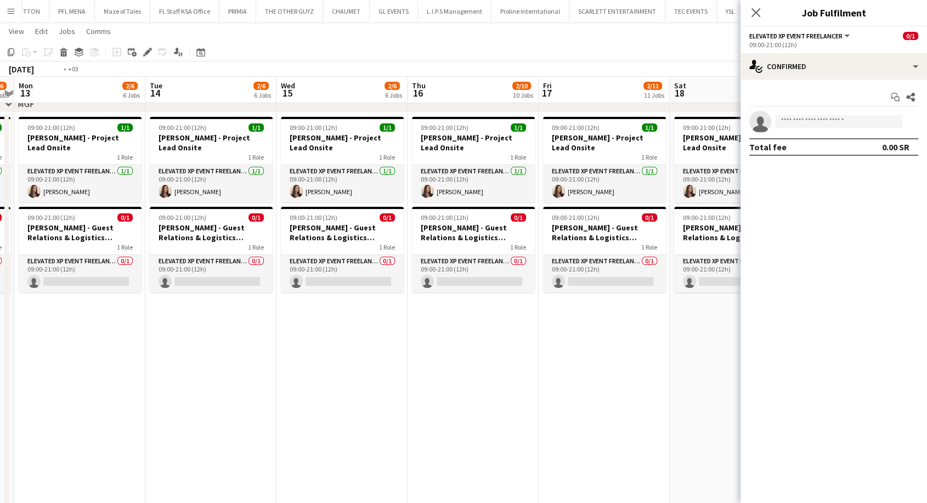
drag, startPoint x: 415, startPoint y: 374, endPoint x: 766, endPoint y: 82, distance: 456.9
click at [759, 14] on icon "Close pop-in" at bounding box center [756, 12] width 9 height 9
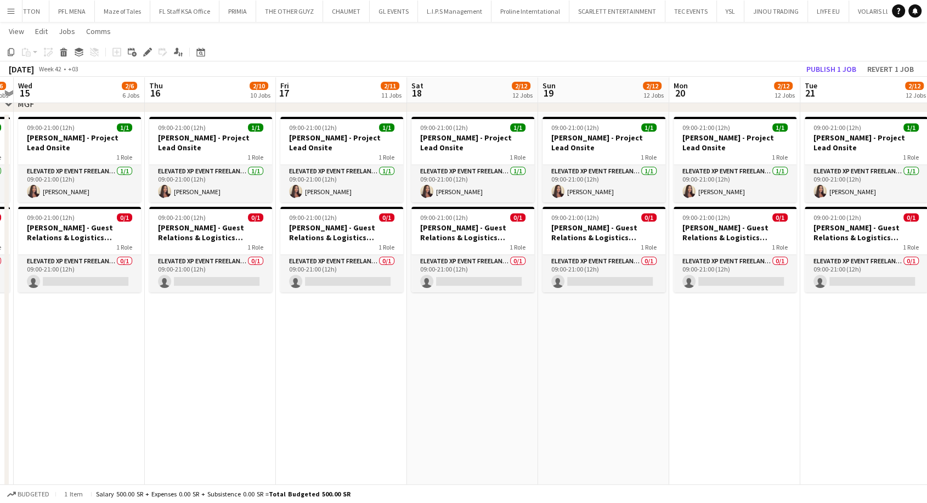
drag, startPoint x: 816, startPoint y: 333, endPoint x: 396, endPoint y: 344, distance: 420.4
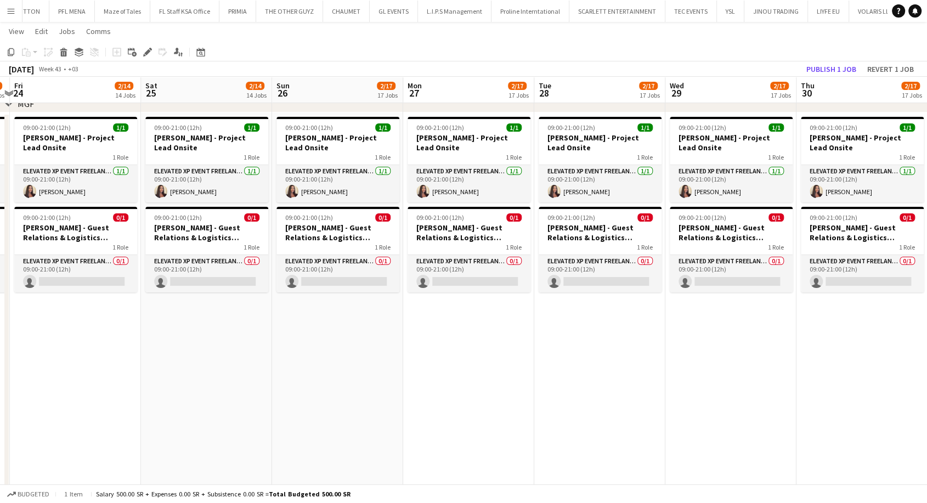
drag, startPoint x: 561, startPoint y: 357, endPoint x: 0, endPoint y: 338, distance: 561.0
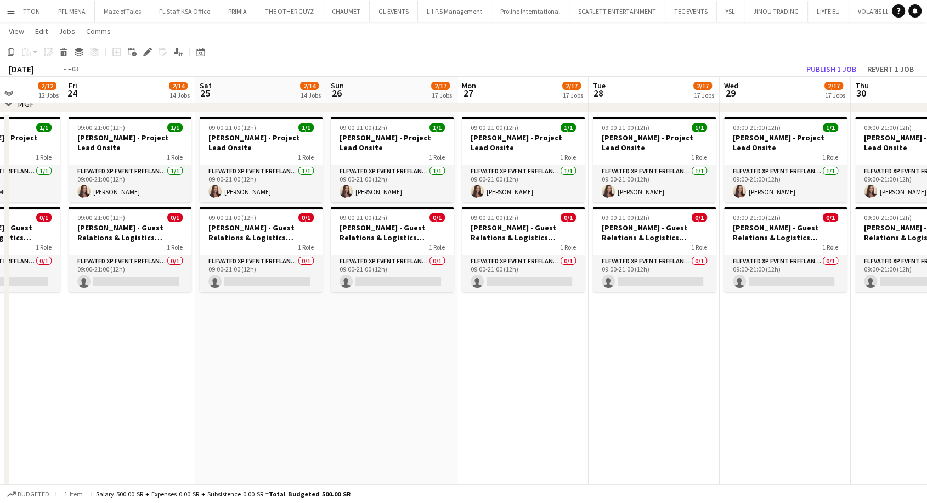
drag, startPoint x: 732, startPoint y: 357, endPoint x: 0, endPoint y: 292, distance: 734.8
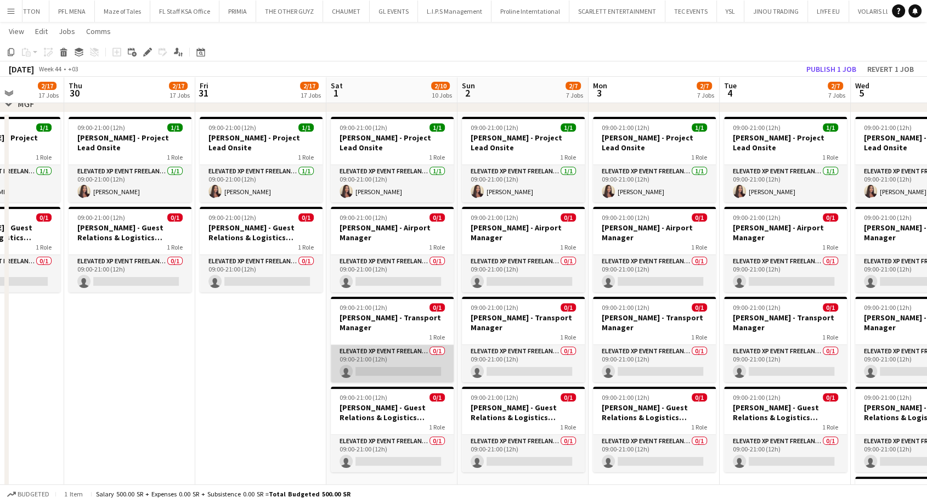
click at [371, 366] on app-card-role "Elevated XP Event Freelancer 0/1 09:00-21:00 (12h) single-neutral-actions" at bounding box center [392, 363] width 123 height 37
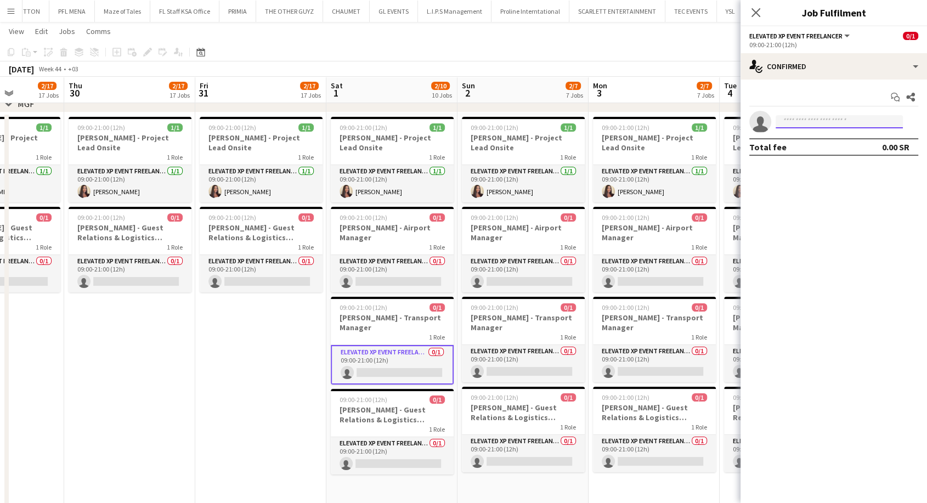
click at [809, 116] on input at bounding box center [839, 121] width 127 height 13
type input "*"
type input "*****"
click at [11, 8] on app-icon "Menu" at bounding box center [11, 11] width 9 height 9
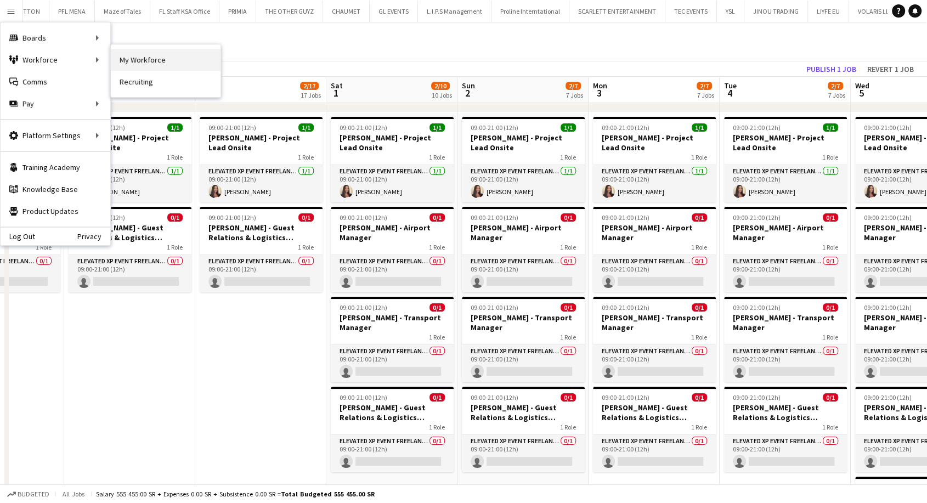
click at [145, 57] on link "My Workforce" at bounding box center [166, 60] width 110 height 22
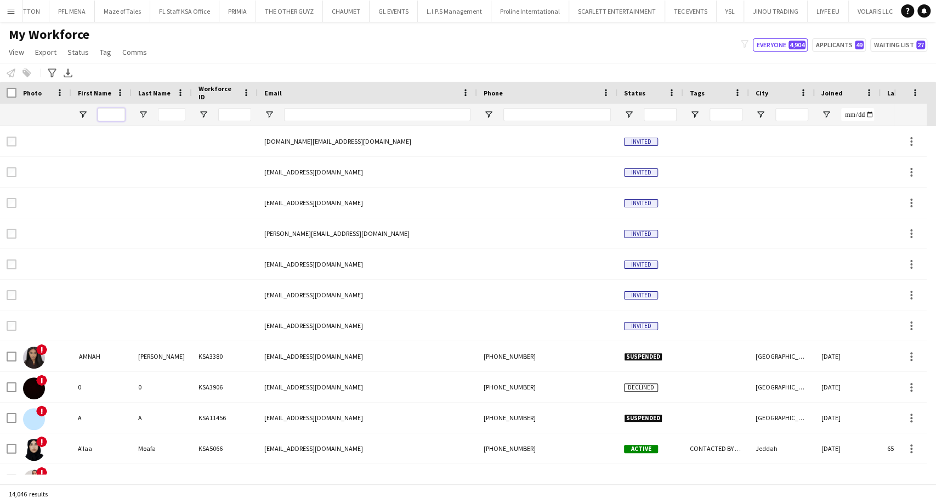
click at [120, 111] on input "First Name Filter Input" at bounding box center [111, 114] width 27 height 13
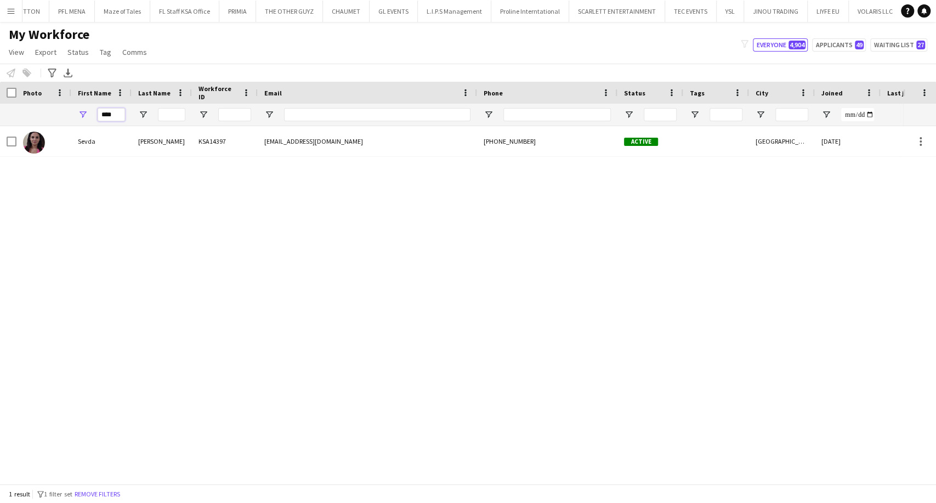
type input "****"
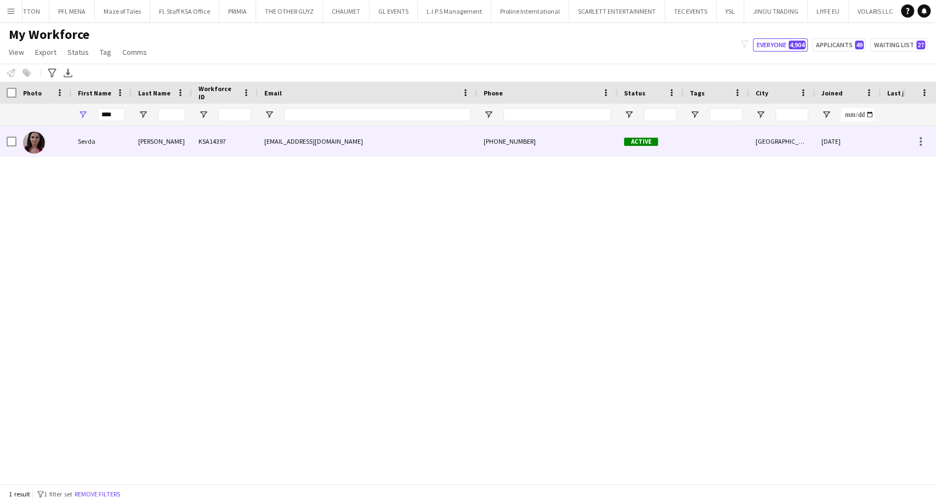
click at [142, 143] on div "Aliyeva" at bounding box center [162, 141] width 60 height 30
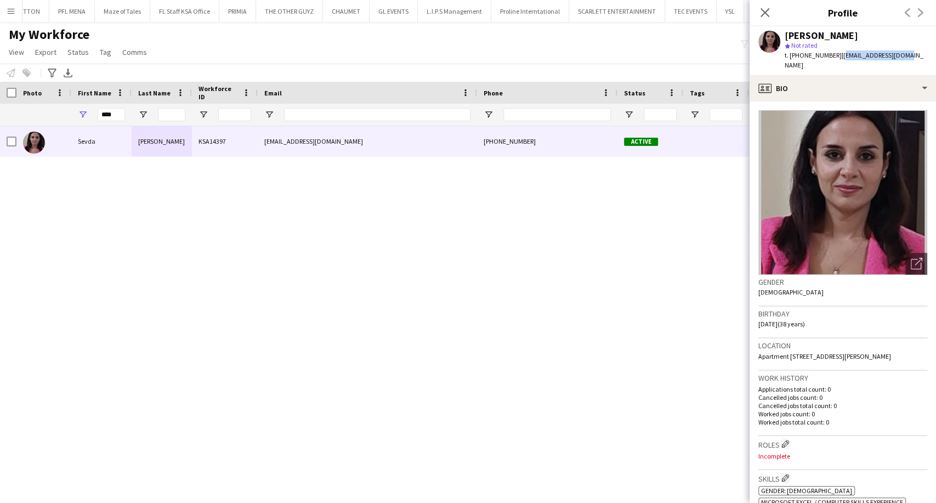
drag, startPoint x: 904, startPoint y: 54, endPoint x: 837, endPoint y: 55, distance: 66.9
click at [837, 55] on div "Sevda Aliyeva star Not rated t. +994505557097 | kalashova@yahoo.com" at bounding box center [843, 50] width 187 height 49
copy span "kalashova@yahoo.com"
click at [9, 8] on app-icon "Menu" at bounding box center [11, 11] width 9 height 9
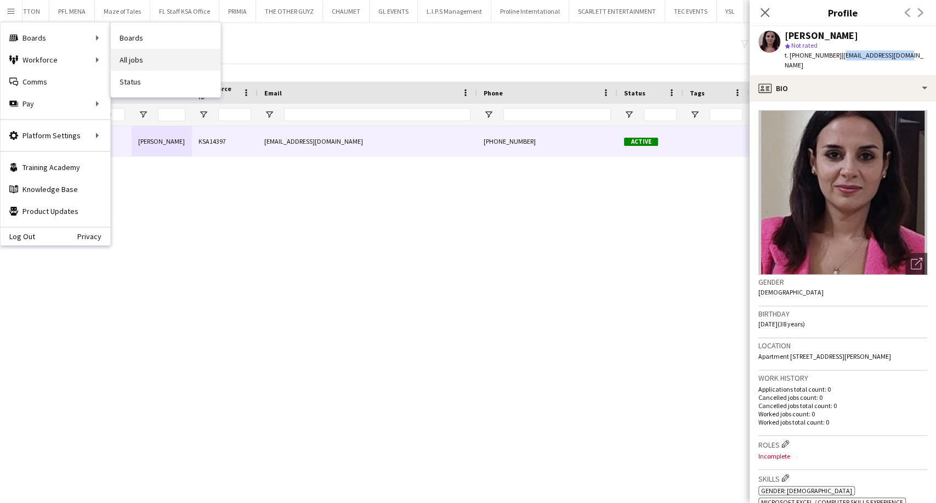
click at [147, 64] on link "All jobs" at bounding box center [166, 60] width 110 height 22
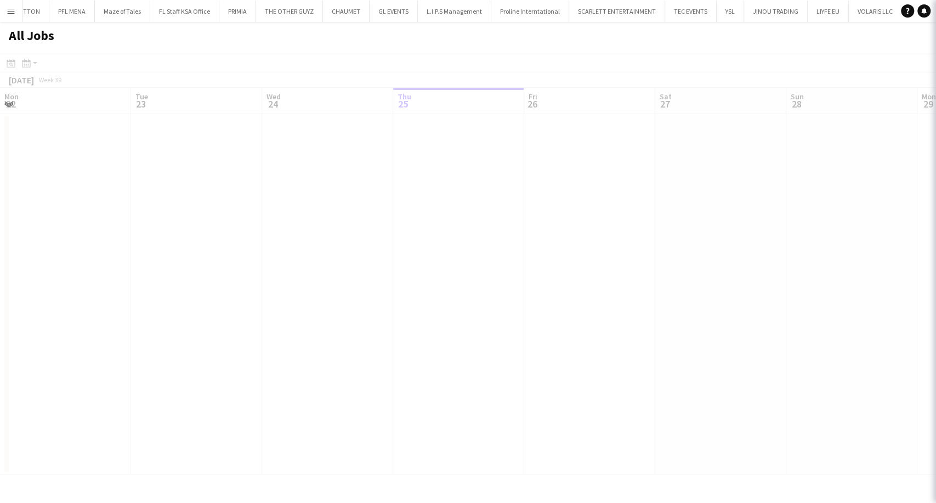
scroll to position [0, 262]
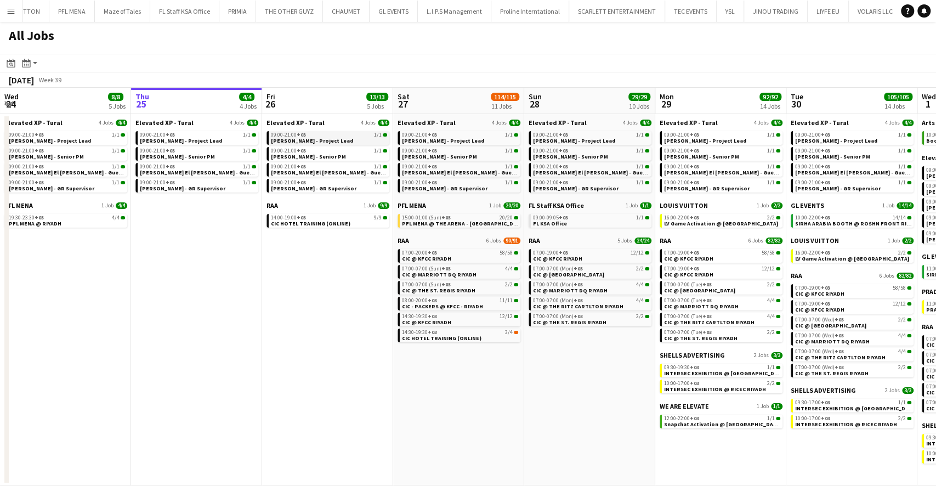
click at [285, 143] on span "[PERSON_NAME] - Project Lead" at bounding box center [312, 140] width 82 height 7
click at [5, 14] on button "Menu" at bounding box center [11, 11] width 22 height 22
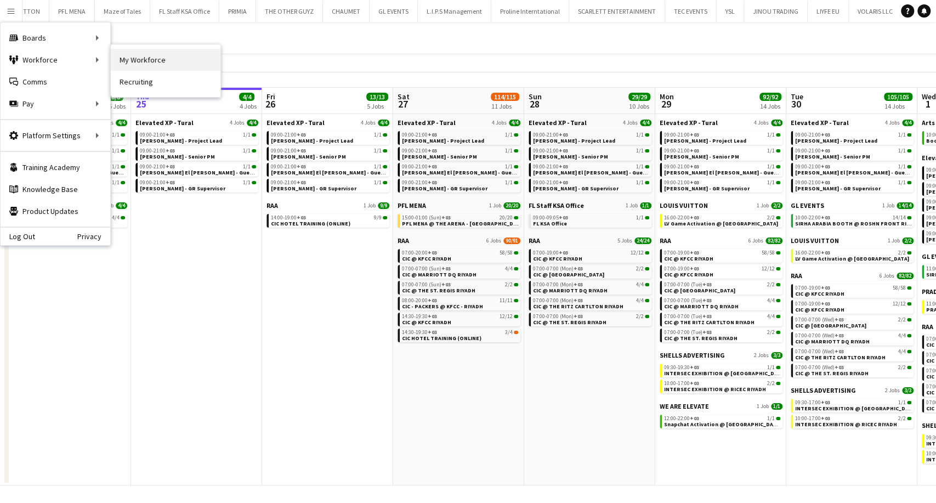
click at [126, 59] on link "My Workforce" at bounding box center [166, 60] width 110 height 22
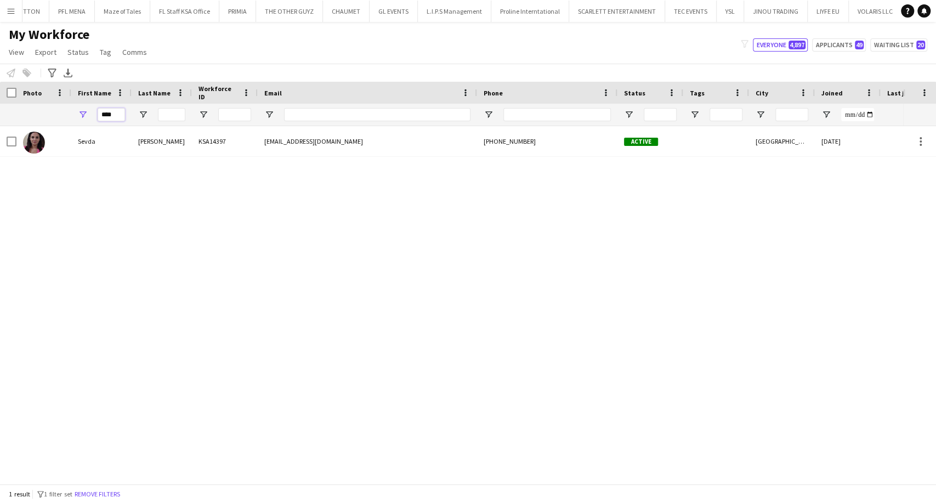
drag, startPoint x: 116, startPoint y: 115, endPoint x: 93, endPoint y: 116, distance: 22.6
click at [93, 116] on div "****" at bounding box center [101, 115] width 60 height 22
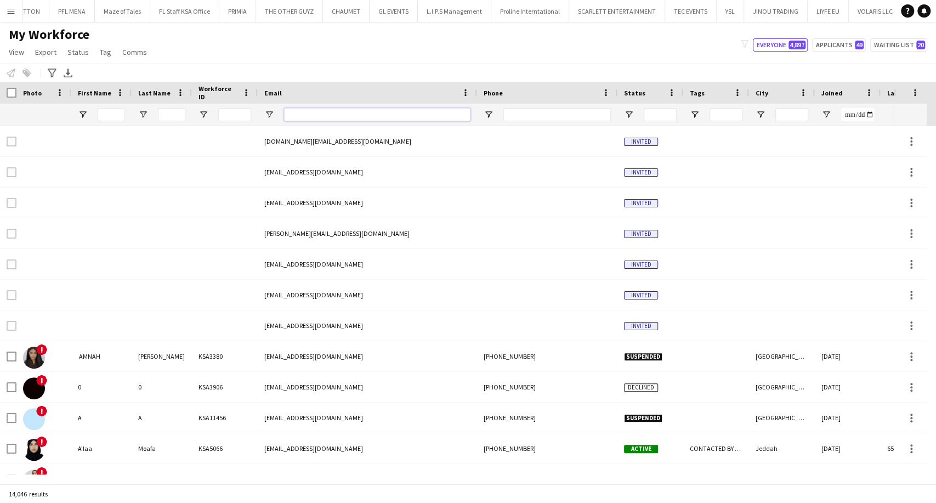
click at [321, 115] on input "Email Filter Input" at bounding box center [377, 114] width 187 height 13
paste input "**********"
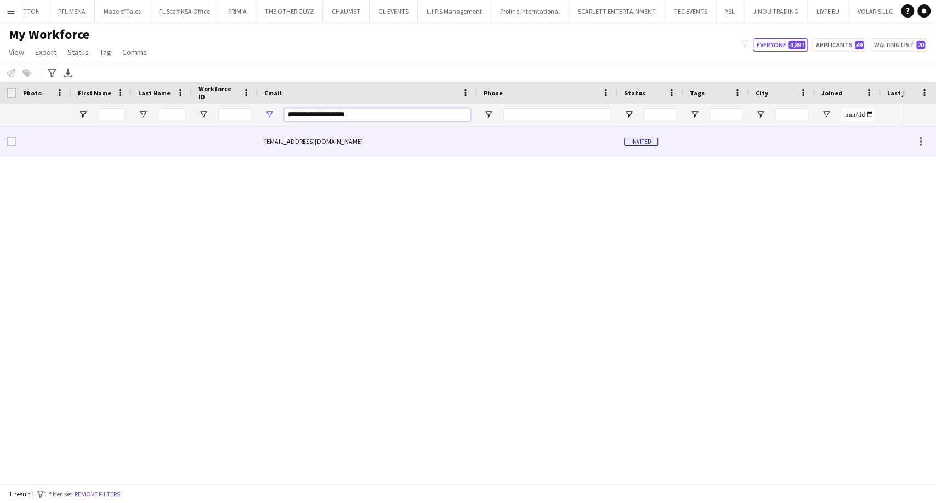
type input "**********"
click at [307, 136] on div "paola.guyot@gmail.com" at bounding box center [367, 141] width 219 height 30
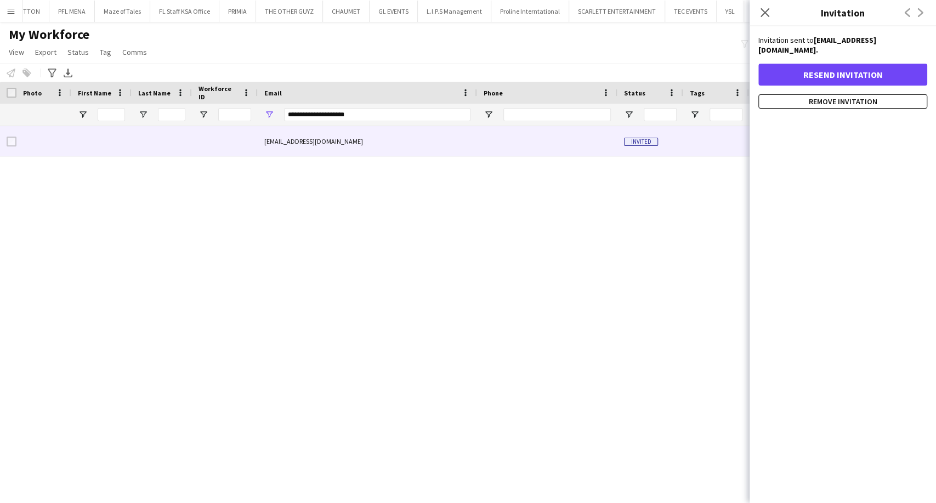
click at [521, 241] on div "paola.guyot@gmail.com Invited 0" at bounding box center [452, 300] width 904 height 348
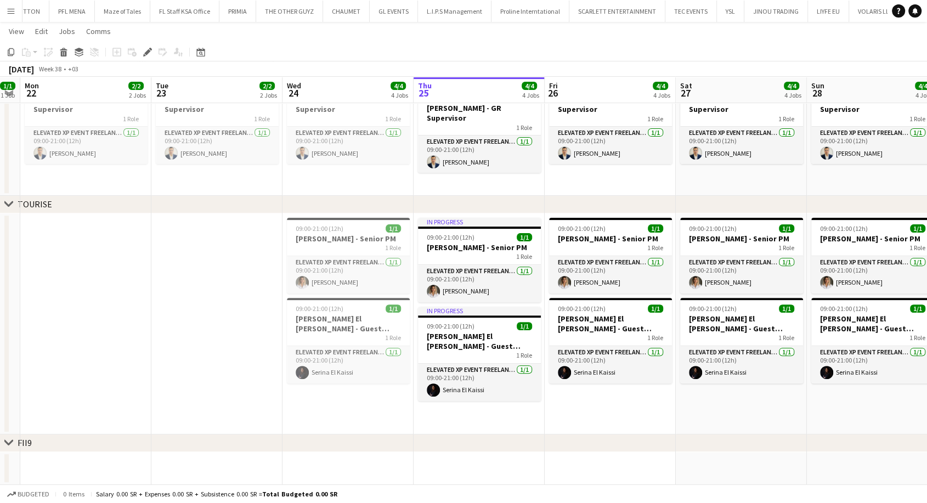
scroll to position [0, 280]
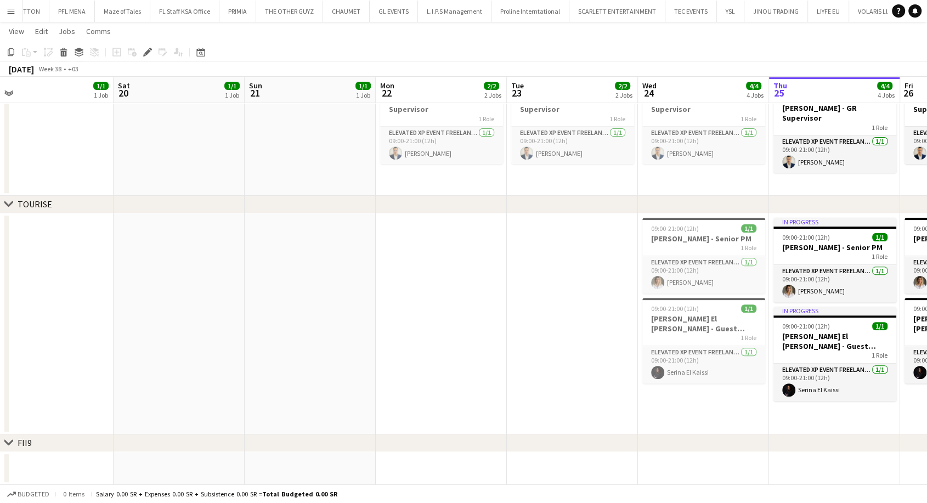
drag, startPoint x: 263, startPoint y: 396, endPoint x: 885, endPoint y: 398, distance: 622.1
click at [885, 398] on app-calendar-viewport "Wed 17 1/1 1 Job Thu 18 1/1 1 Job Fri 19 1/1 1 Job Sat 20 1/1 1 Job Sun 21 1/1 …" at bounding box center [463, 103] width 927 height 763
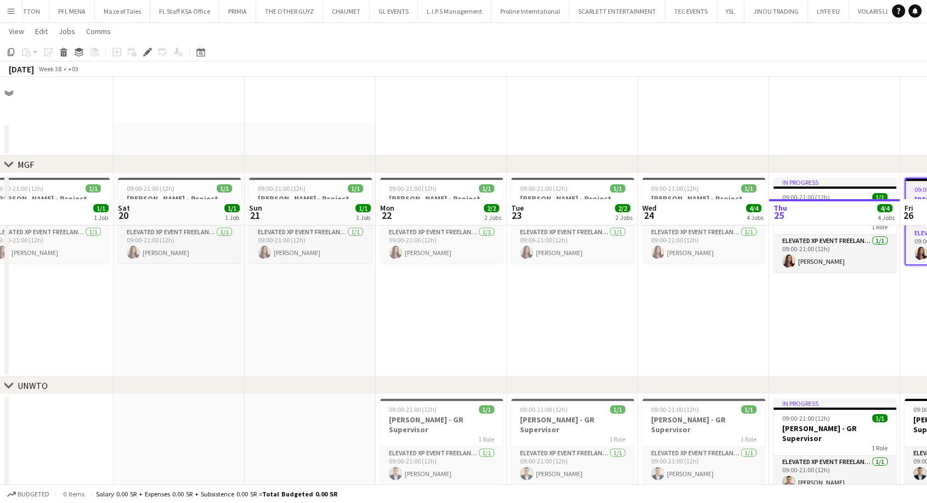
scroll to position [183, 0]
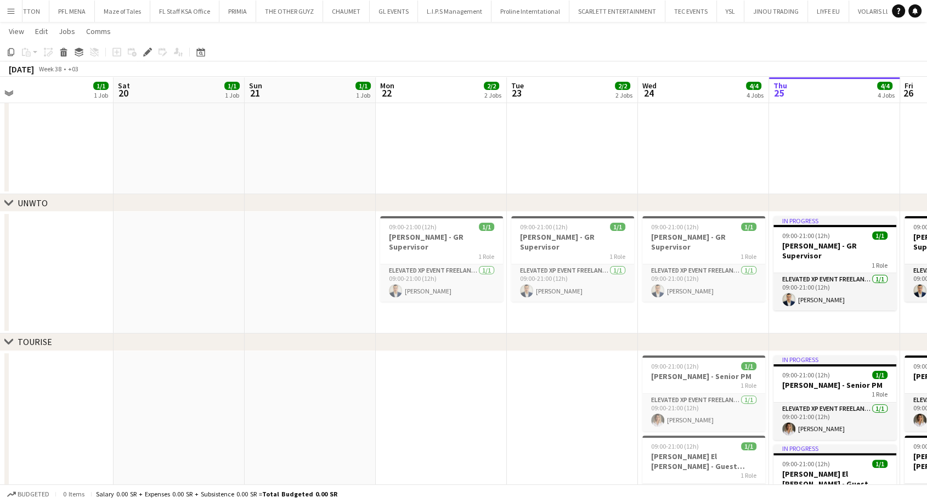
click at [183, 349] on div "chevron-right MGF chevron-right UNWTO chevron-right [GEOGRAPHIC_DATA] chevron-r…" at bounding box center [463, 241] width 927 height 763
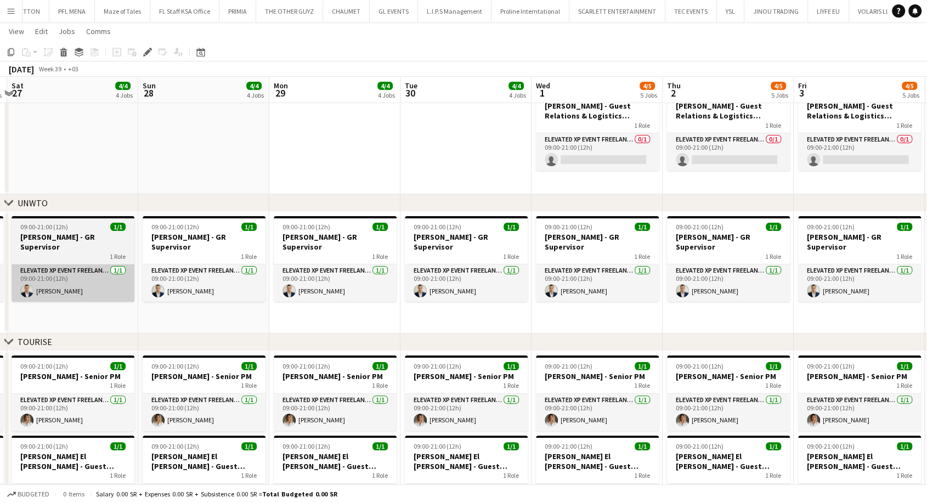
scroll to position [0, 311]
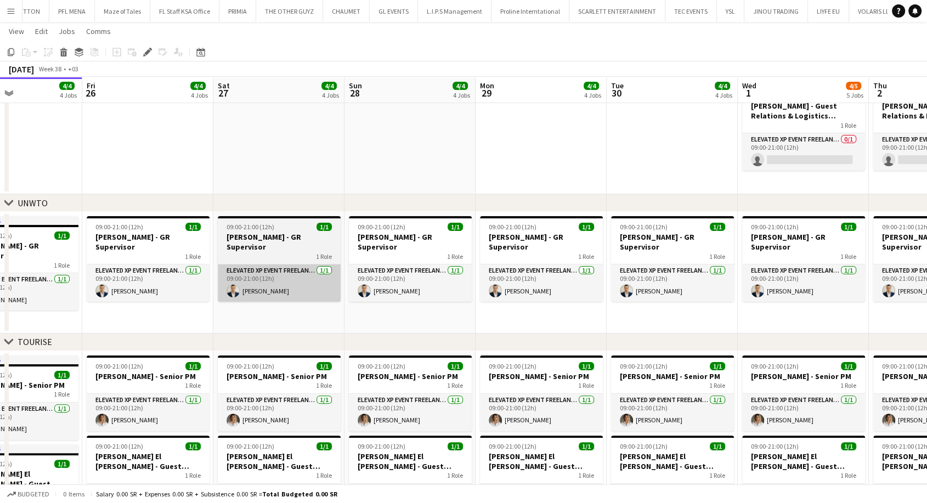
drag, startPoint x: 786, startPoint y: 311, endPoint x: 49, endPoint y: 275, distance: 738.2
click at [0, 284] on app-calendar-viewport "Tue 23 2/2 2 Jobs Wed 24 4/4 4 Jobs Thu 25 4/4 4 Jobs Fri 26 4/4 4 Jobs Sat 27 …" at bounding box center [463, 241] width 927 height 763
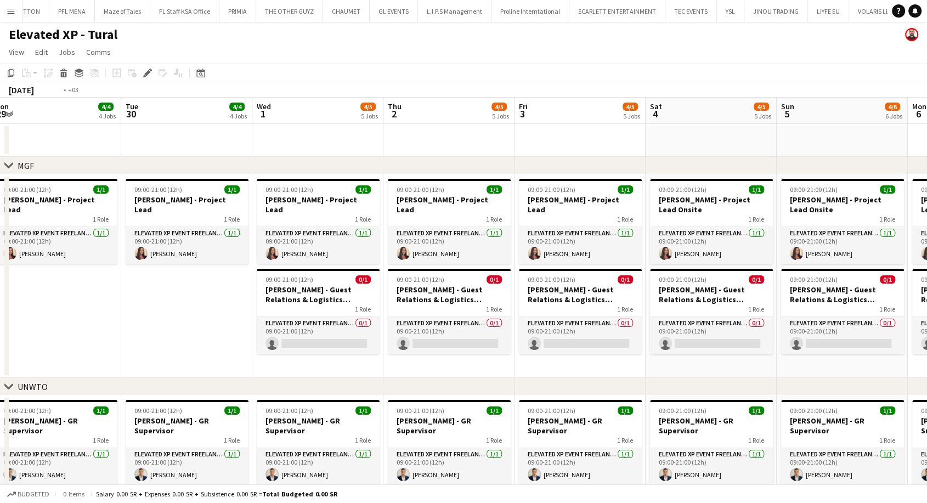
scroll to position [0, 366]
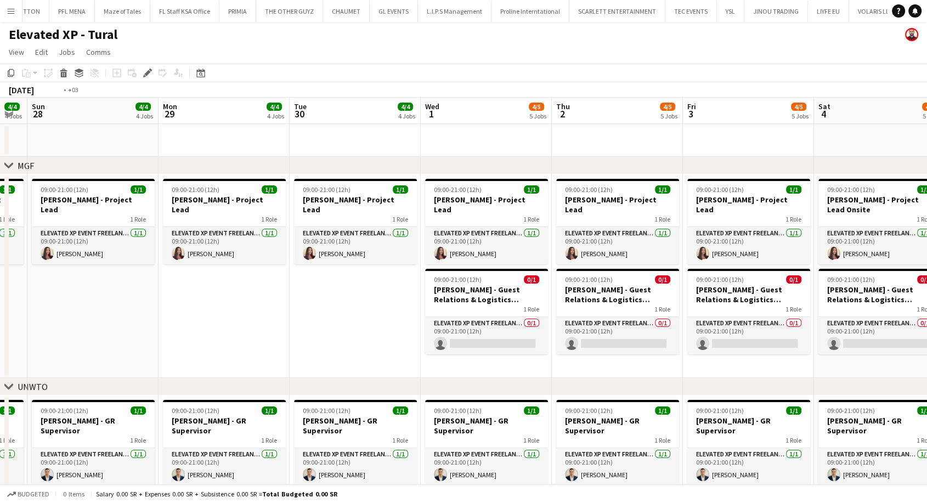
drag, startPoint x: 347, startPoint y: 300, endPoint x: 105, endPoint y: 302, distance: 242.0
click at [100, 301] on app-calendar-viewport "Thu 25 4/4 4 Jobs Fri 26 4/4 4 Jobs Sat 27 4/4 4 Jobs Sun 28 4/4 4 Jobs Mon 29 …" at bounding box center [463, 492] width 927 height 788
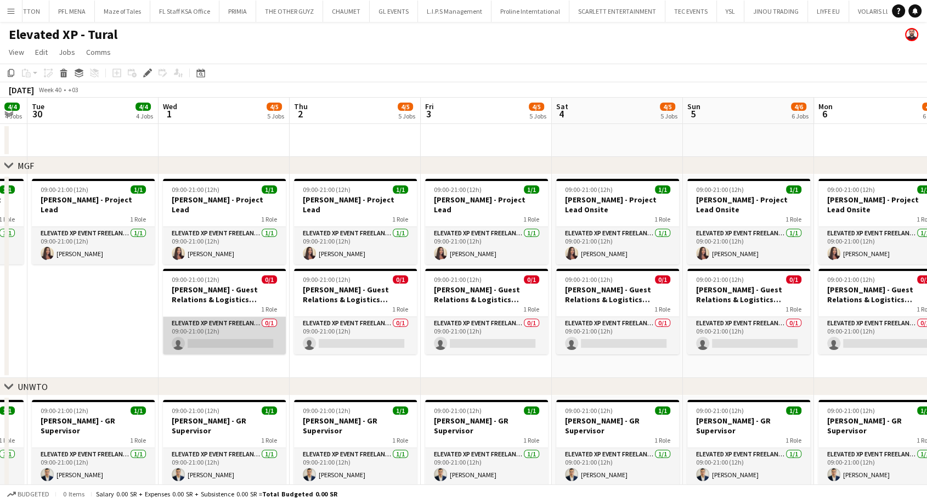
click at [230, 327] on app-card-role "Elevated XP Event Freelancer 0/1 09:00-21:00 (12h) single-neutral-actions" at bounding box center [224, 335] width 123 height 37
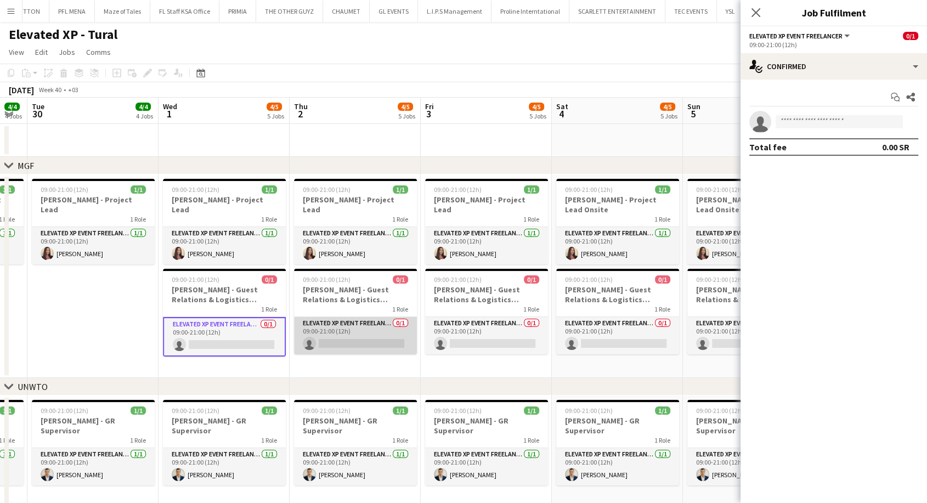
click at [347, 324] on app-card-role "Elevated XP Event Freelancer 0/1 09:00-21:00 (12h) single-neutral-actions" at bounding box center [355, 335] width 123 height 37
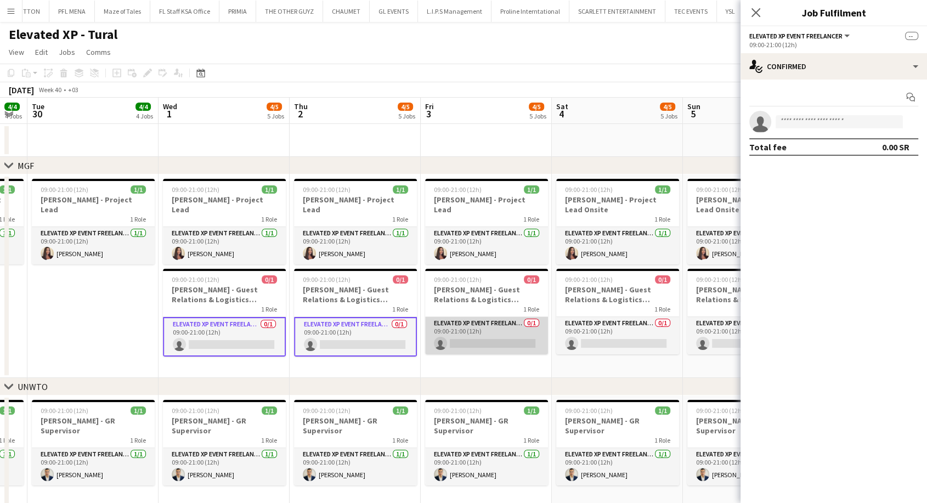
click at [483, 328] on app-card-role "Elevated XP Event Freelancer 0/1 09:00-21:00 (12h) single-neutral-actions" at bounding box center [486, 335] width 123 height 37
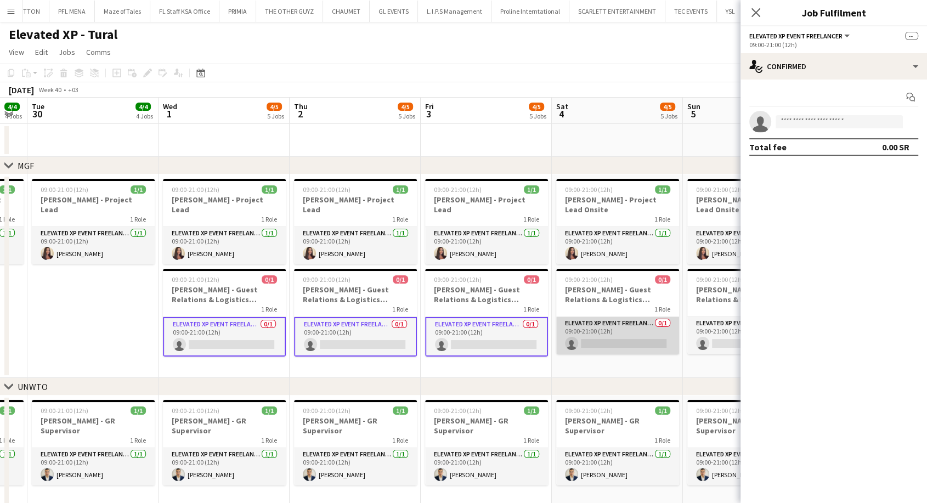
click at [597, 338] on app-card-role "Elevated XP Event Freelancer 0/1 09:00-21:00 (12h) single-neutral-actions" at bounding box center [617, 335] width 123 height 37
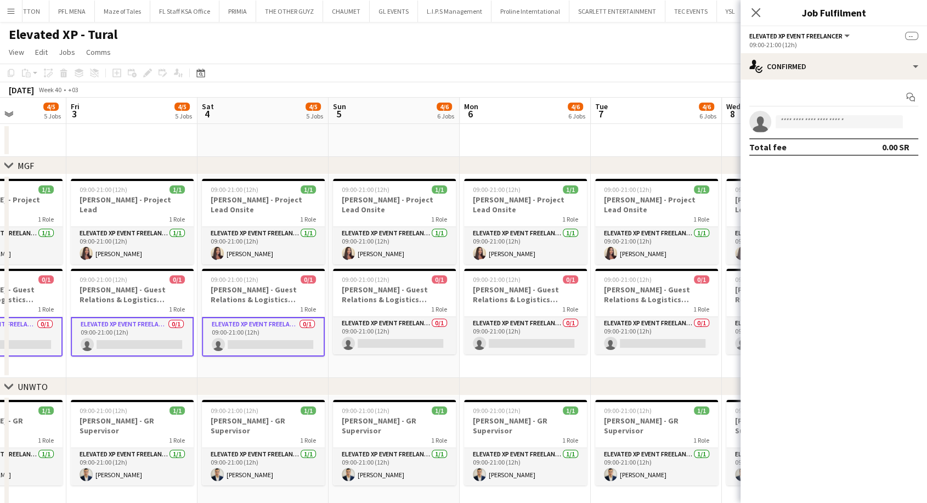
drag, startPoint x: 614, startPoint y: 338, endPoint x: 224, endPoint y: 330, distance: 390.7
click at [224, 330] on app-calendar-viewport "Mon 29 4/4 4 Jobs Tue 30 4/4 4 Jobs Wed 1 4/5 5 Jobs Thu 2 4/5 5 Jobs Fri 3 4/5…" at bounding box center [463, 492] width 927 height 788
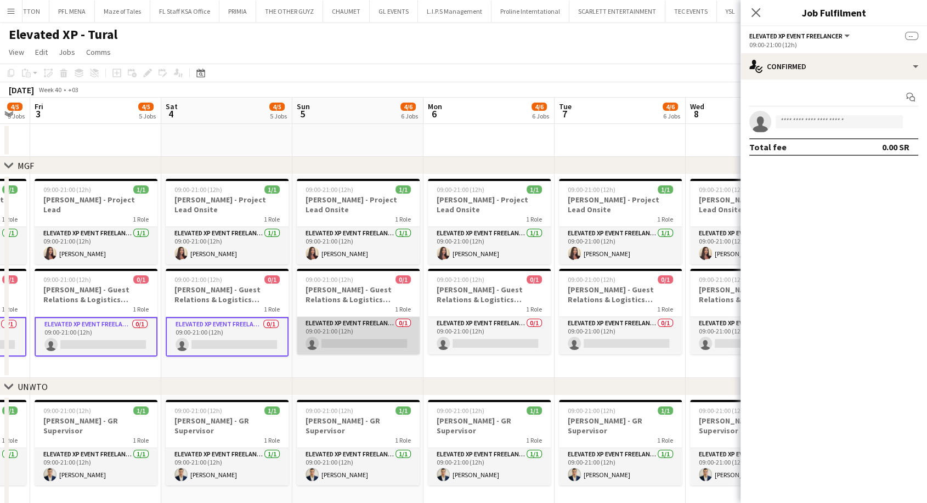
click at [317, 329] on app-card-role "Elevated XP Event Freelancer 0/1 09:00-21:00 (12h) single-neutral-actions" at bounding box center [358, 335] width 123 height 37
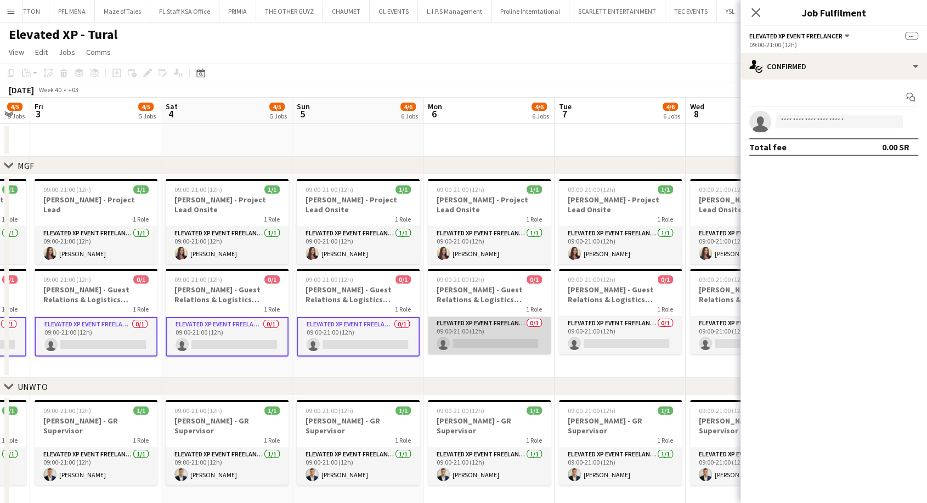
click at [480, 336] on app-card-role "Elevated XP Event Freelancer 0/1 09:00-21:00 (12h) single-neutral-actions" at bounding box center [489, 335] width 123 height 37
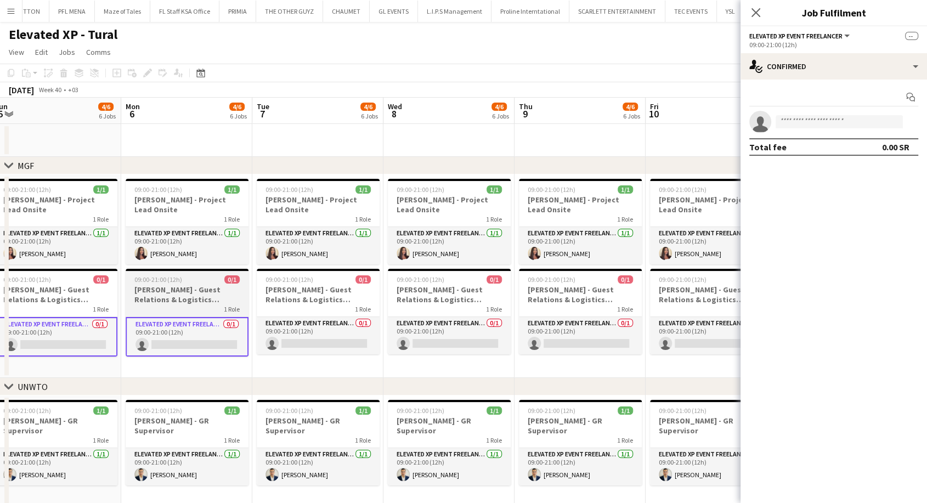
drag, startPoint x: 509, startPoint y: 335, endPoint x: 203, endPoint y: 330, distance: 305.6
click at [199, 330] on app-calendar-viewport "Wed 1 4/5 5 Jobs Thu 2 4/5 5 Jobs Fri 3 4/5 5 Jobs Sat 4 4/5 5 Jobs Sun 5 4/6 6…" at bounding box center [463, 492] width 927 height 788
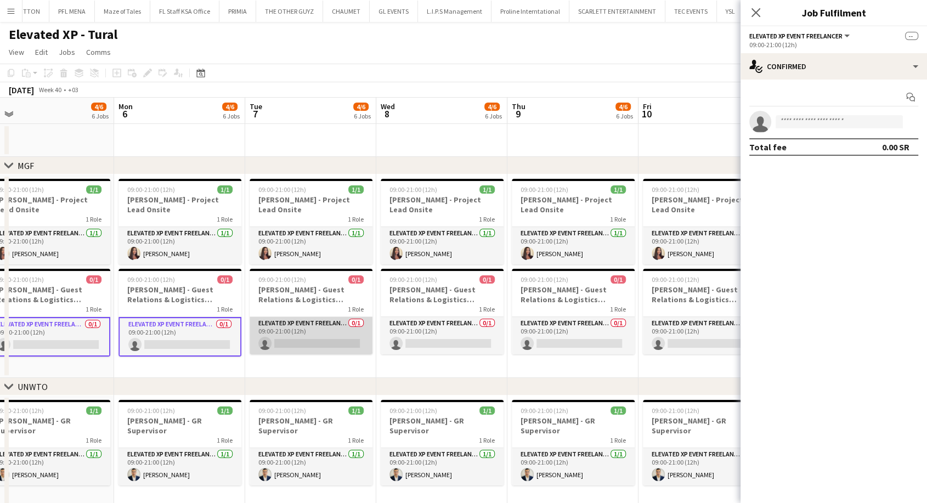
click at [319, 330] on app-card-role "Elevated XP Event Freelancer 0/1 09:00-21:00 (12h) single-neutral-actions" at bounding box center [311, 335] width 123 height 37
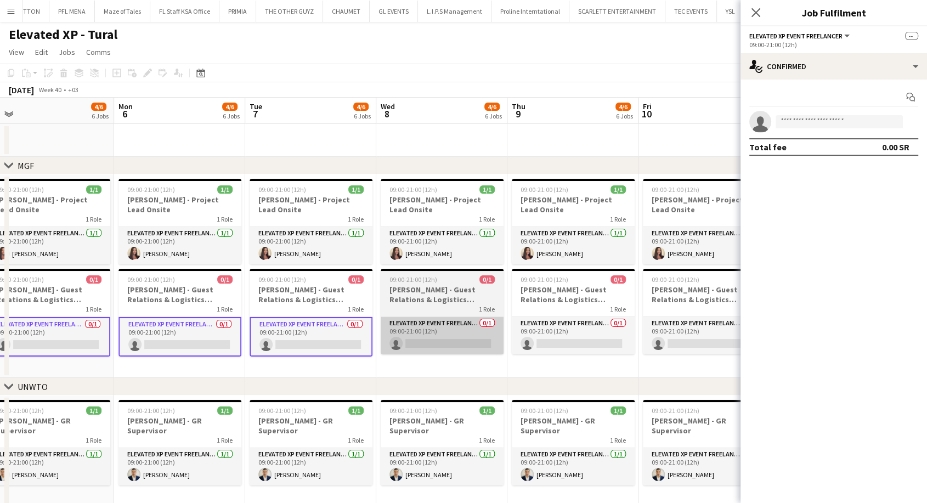
click at [442, 335] on app-card-role "Elevated XP Event Freelancer 0/1 09:00-21:00 (12h) single-neutral-actions" at bounding box center [442, 335] width 123 height 37
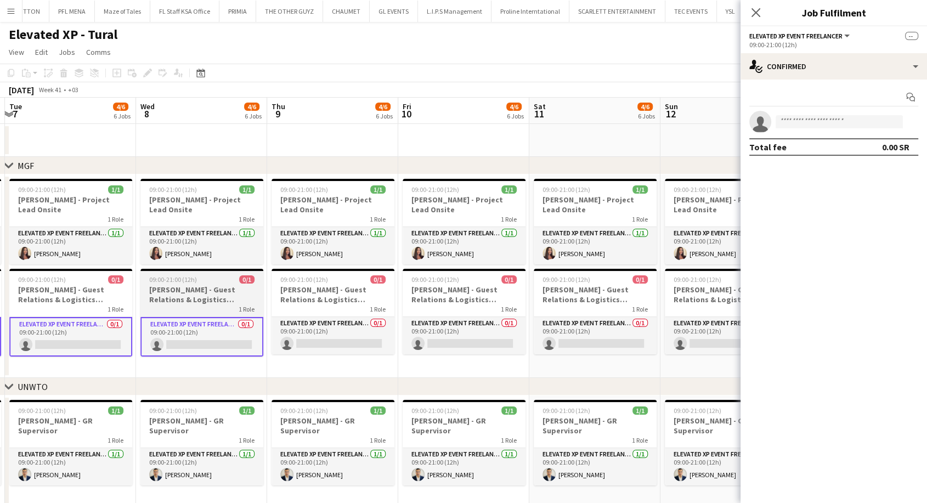
drag, startPoint x: 469, startPoint y: 336, endPoint x: 195, endPoint y: 329, distance: 274.4
click at [189, 328] on app-calendar-viewport "Fri 3 4/5 5 Jobs Sat 4 4/5 5 Jobs Sun 5 4/6 6 Jobs Mon 6 4/6 6 Jobs Tue 7 4/6 6…" at bounding box center [463, 492] width 927 height 788
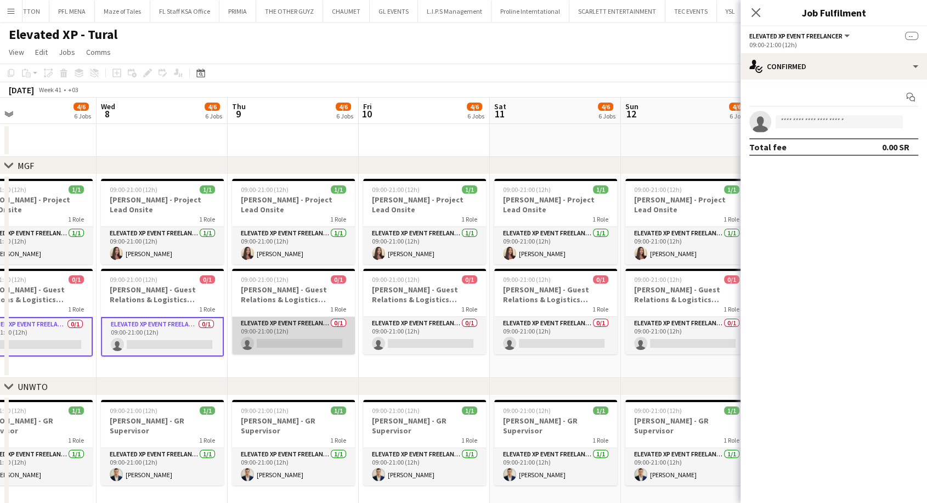
click at [292, 331] on app-card-role "Elevated XP Event Freelancer 0/1 09:00-21:00 (12h) single-neutral-actions" at bounding box center [293, 335] width 123 height 37
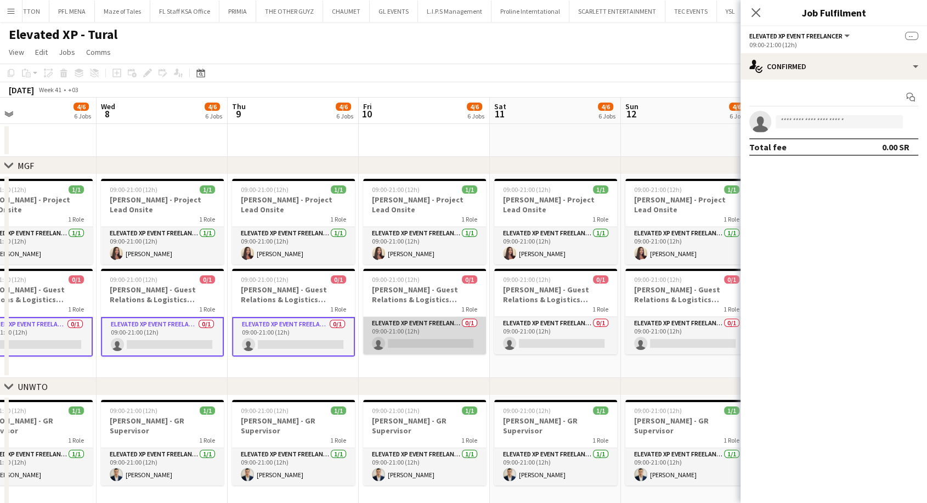
click at [425, 336] on app-card-role "Elevated XP Event Freelancer 0/1 09:00-21:00 (12h) single-neutral-actions" at bounding box center [424, 335] width 123 height 37
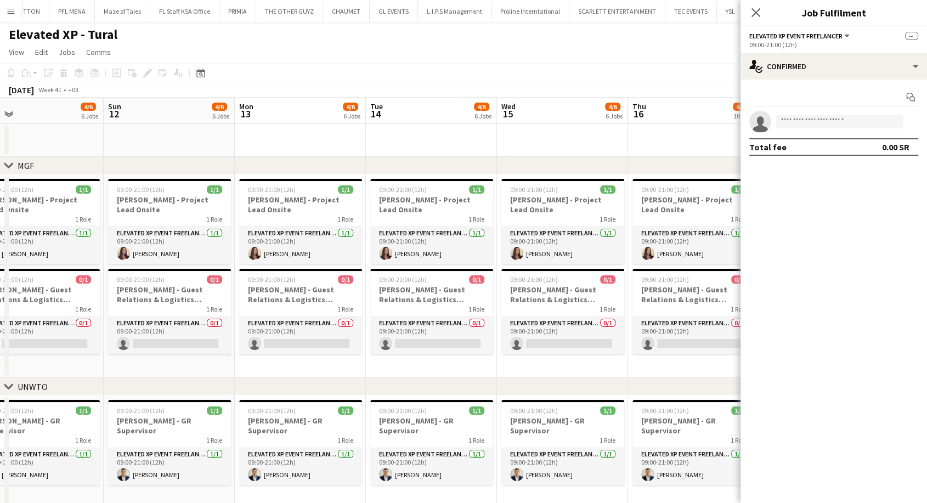
drag, startPoint x: 448, startPoint y: 339, endPoint x: 174, endPoint y: 325, distance: 274.1
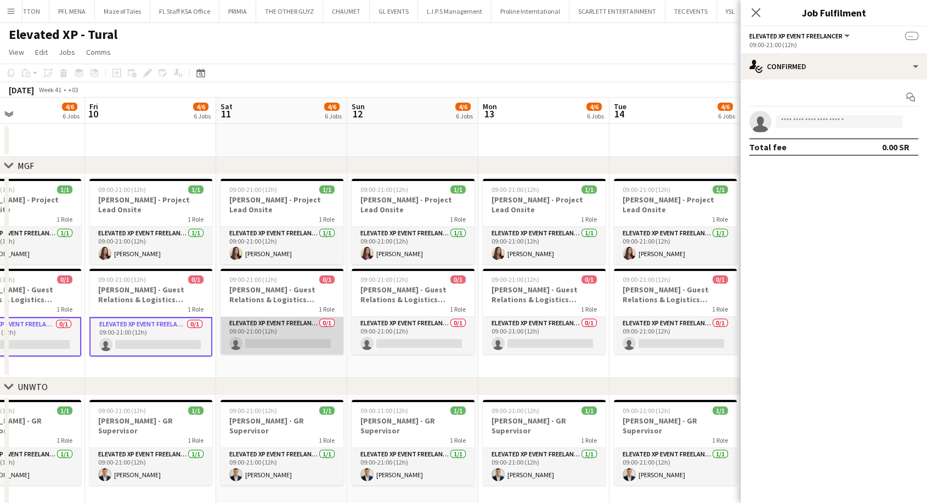
click at [281, 333] on app-card-role "Elevated XP Event Freelancer 0/1 09:00-21:00 (12h) single-neutral-actions" at bounding box center [282, 335] width 123 height 37
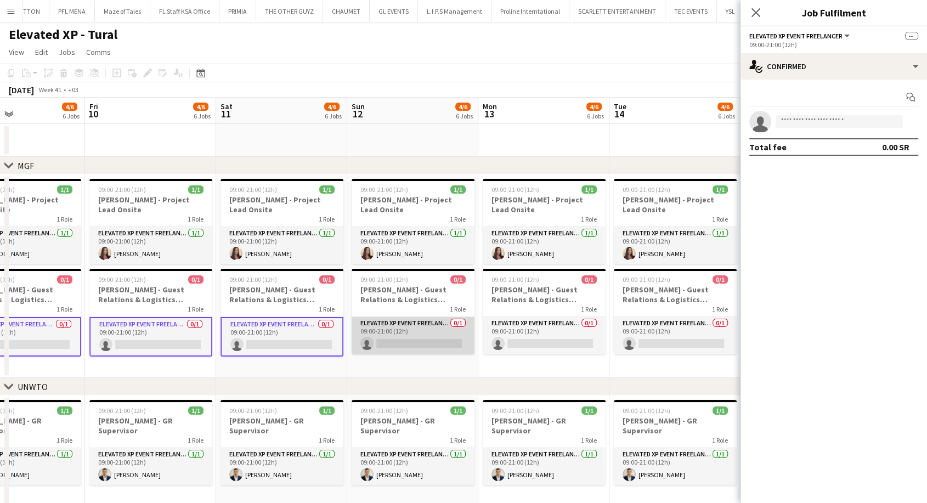
click at [403, 341] on app-card-role "Elevated XP Event Freelancer 0/1 09:00-21:00 (12h) single-neutral-actions" at bounding box center [413, 335] width 123 height 37
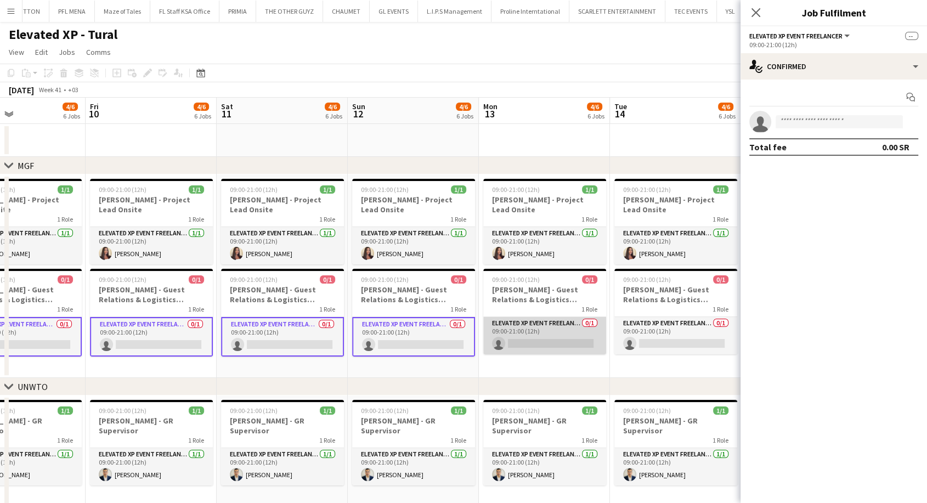
click at [503, 339] on app-card-role "Elevated XP Event Freelancer 0/1 09:00-21:00 (12h) single-neutral-actions" at bounding box center [544, 335] width 123 height 37
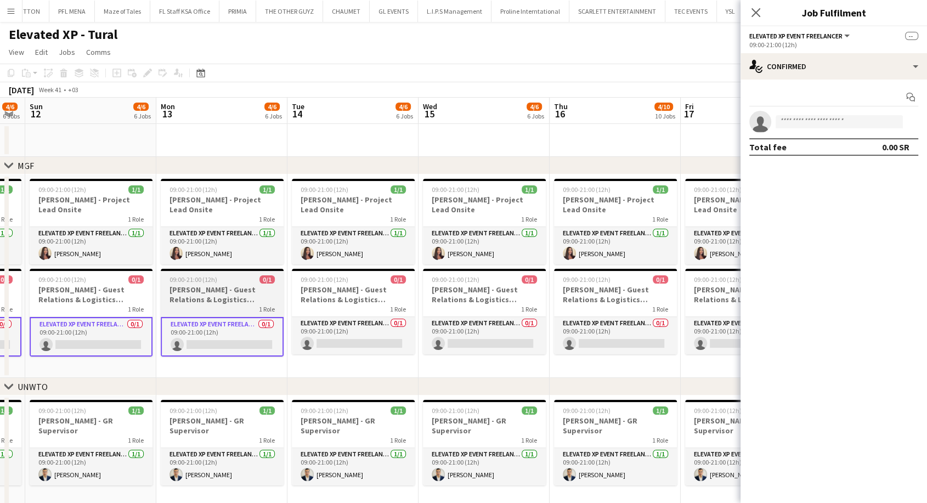
drag, startPoint x: 525, startPoint y: 337, endPoint x: 213, endPoint y: 324, distance: 311.9
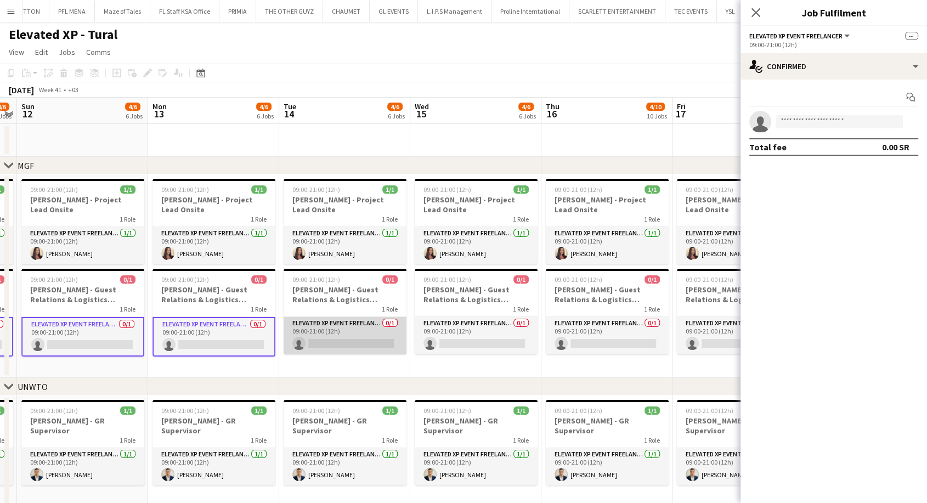
click at [343, 332] on app-card-role "Elevated XP Event Freelancer 0/1 09:00-21:00 (12h) single-neutral-actions" at bounding box center [345, 335] width 123 height 37
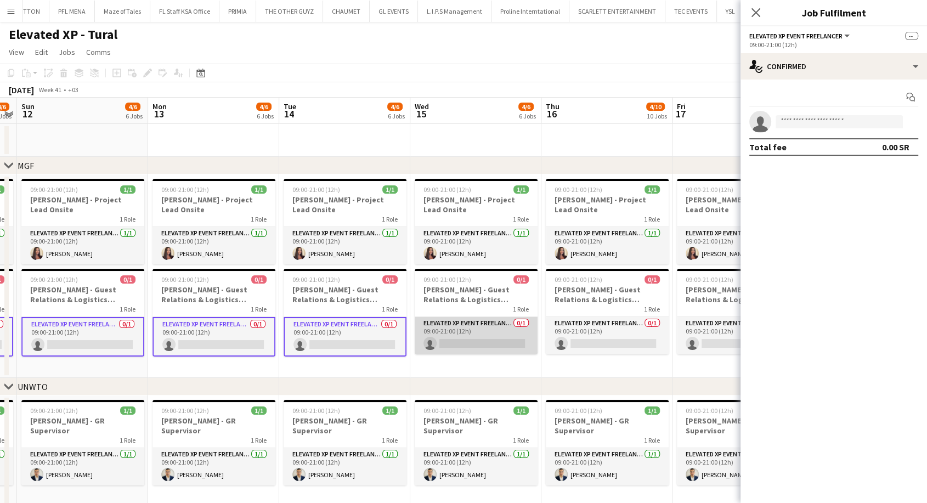
drag, startPoint x: 441, startPoint y: 337, endPoint x: 486, endPoint y: 341, distance: 45.2
click at [441, 337] on app-card-role "Elevated XP Event Freelancer 0/1 09:00-21:00 (12h) single-neutral-actions" at bounding box center [476, 335] width 123 height 37
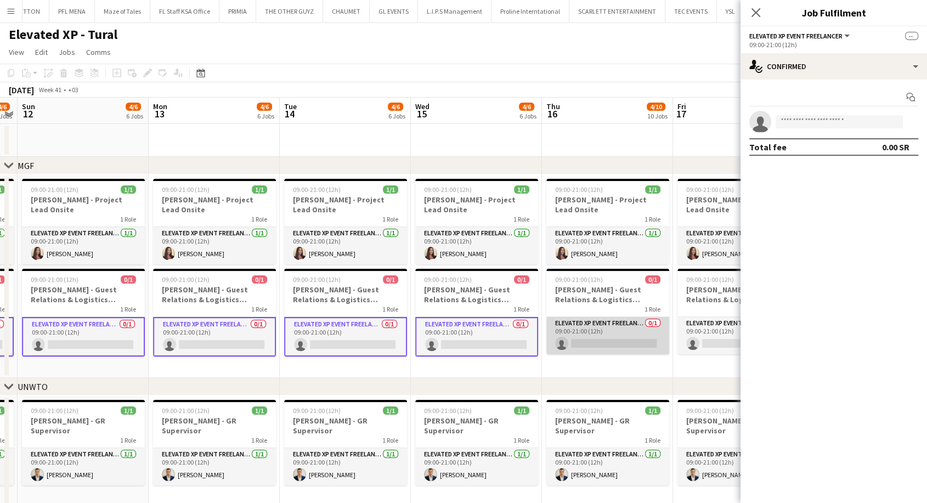
click at [575, 337] on app-card-role "Elevated XP Event Freelancer 0/1 09:00-21:00 (12h) single-neutral-actions" at bounding box center [607, 335] width 123 height 37
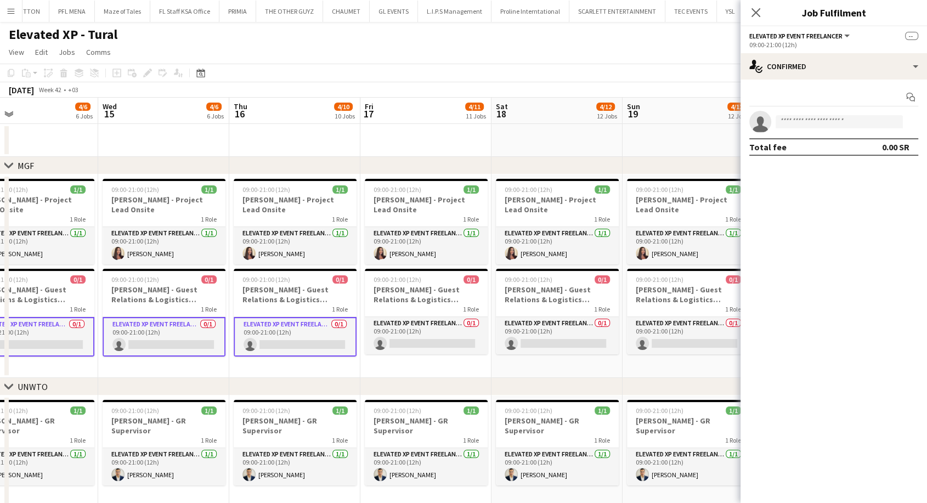
drag, startPoint x: 585, startPoint y: 337, endPoint x: 271, endPoint y: 323, distance: 314.1
click at [430, 330] on app-card-role "Elevated XP Event Freelancer 0/1 09:00-21:00 (12h) single-neutral-actions" at bounding box center [425, 335] width 123 height 37
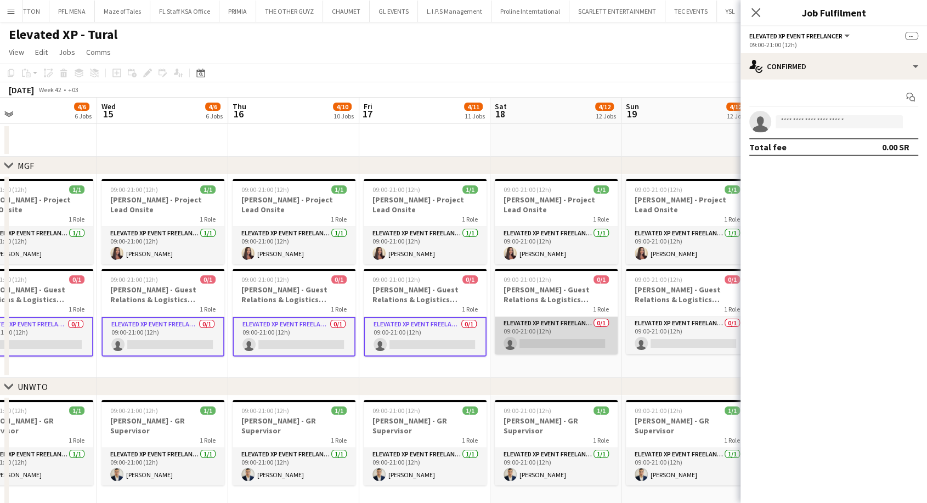
drag, startPoint x: 511, startPoint y: 338, endPoint x: 539, endPoint y: 339, distance: 28.5
click at [511, 338] on app-card-role "Elevated XP Event Freelancer 0/1 09:00-21:00 (12h) single-neutral-actions" at bounding box center [556, 335] width 123 height 37
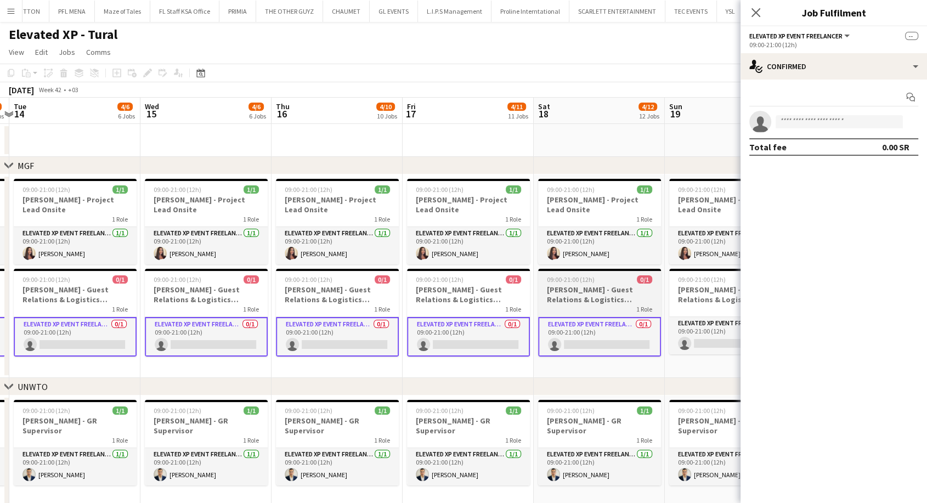
drag, startPoint x: 539, startPoint y: 339, endPoint x: 178, endPoint y: 320, distance: 361.5
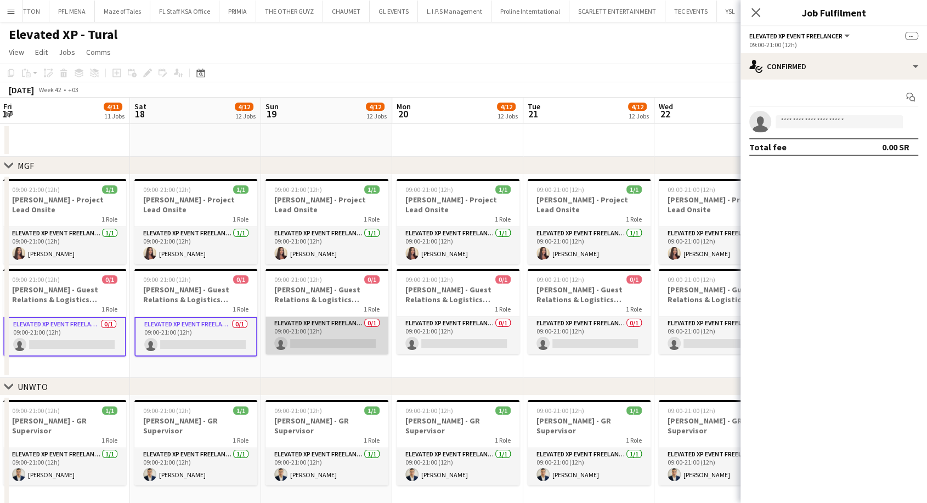
click at [334, 332] on app-card-role "Elevated XP Event Freelancer 0/1 09:00-21:00 (12h) single-neutral-actions" at bounding box center [327, 335] width 123 height 37
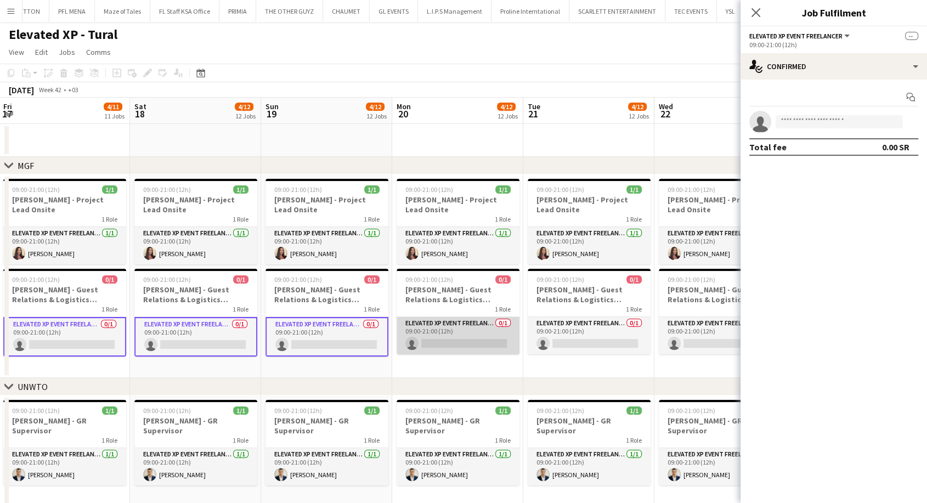
drag, startPoint x: 430, startPoint y: 340, endPoint x: 461, endPoint y: 341, distance: 31.3
click at [432, 340] on app-card-role "Elevated XP Event Freelancer 0/1 09:00-21:00 (12h) single-neutral-actions" at bounding box center [458, 335] width 123 height 37
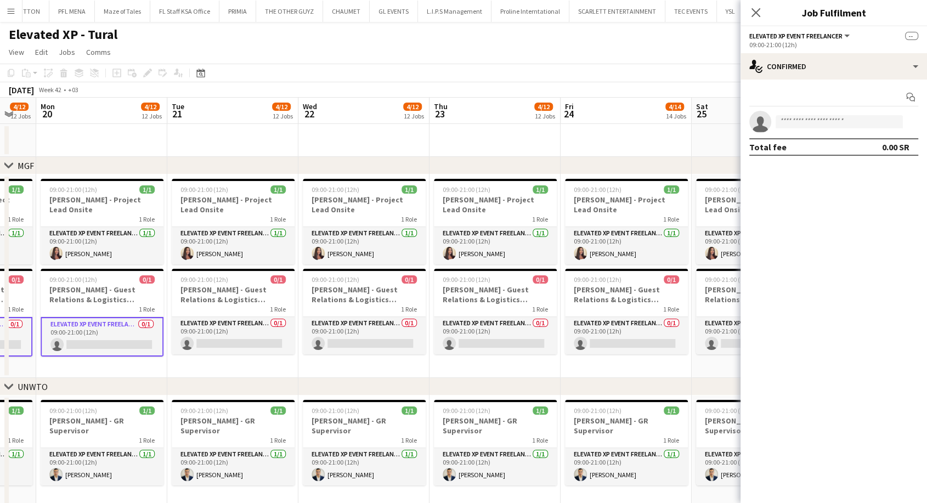
drag, startPoint x: 452, startPoint y: 340, endPoint x: 100, endPoint y: 323, distance: 352.7
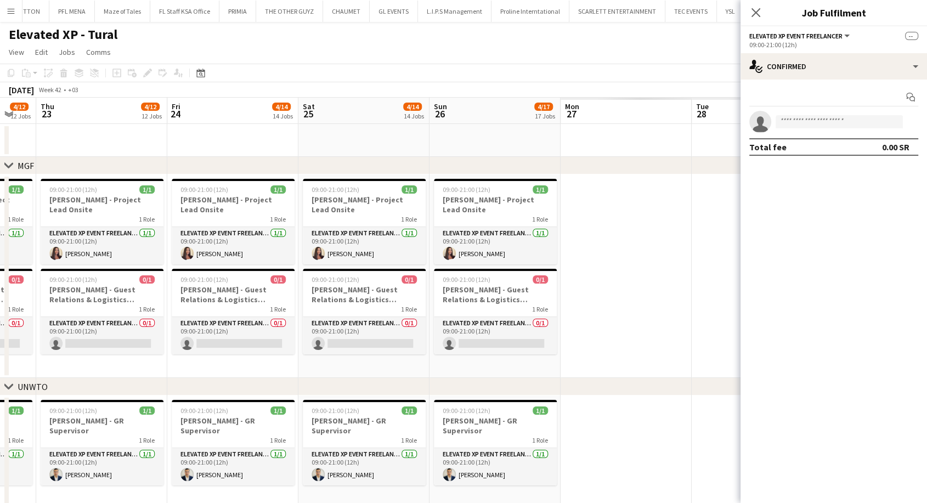
scroll to position [0, 369]
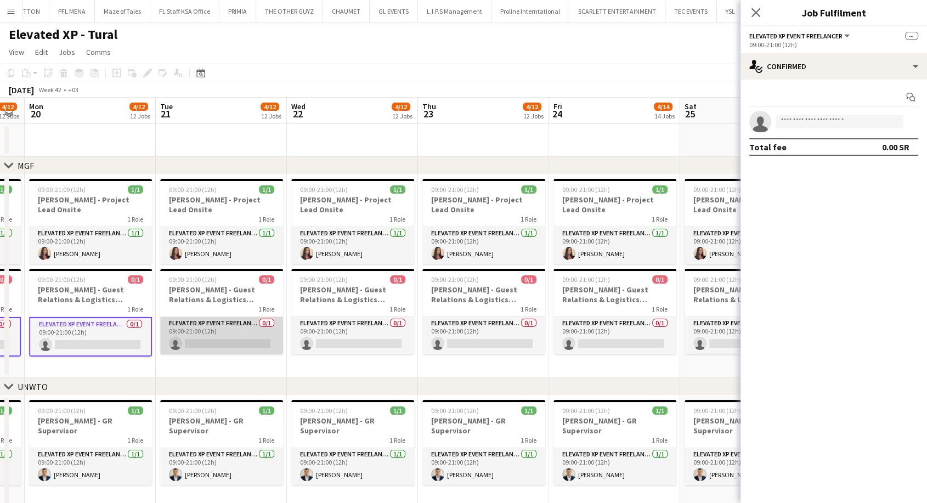
click at [250, 335] on app-card-role "Elevated XP Event Freelancer 0/1 09:00-21:00 (12h) single-neutral-actions" at bounding box center [221, 335] width 123 height 37
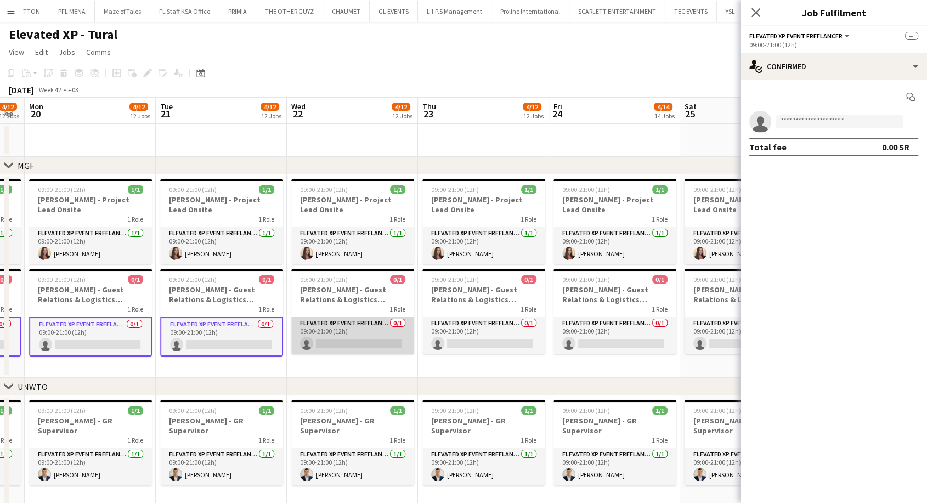
drag, startPoint x: 346, startPoint y: 345, endPoint x: 386, endPoint y: 348, distance: 40.2
click at [347, 343] on app-card-role "Elevated XP Event Freelancer 0/1 09:00-21:00 (12h) single-neutral-actions" at bounding box center [352, 335] width 123 height 37
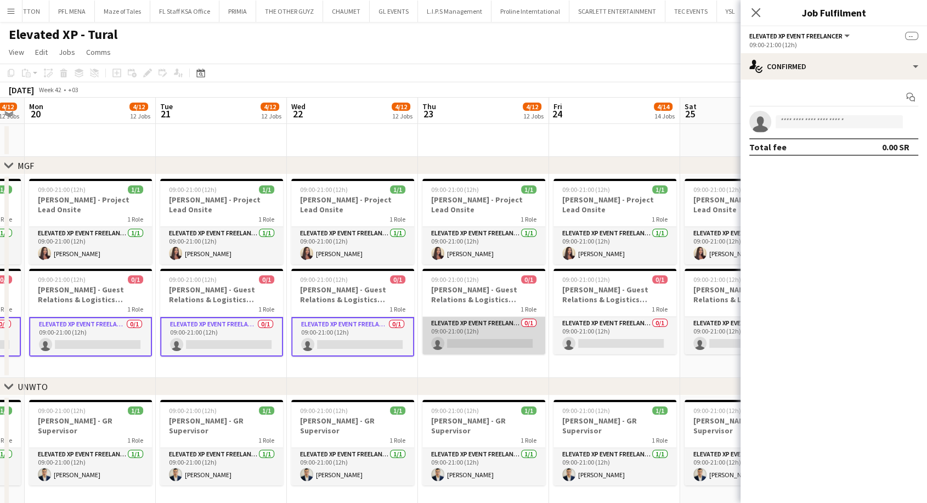
click at [460, 334] on app-card-role "Elevated XP Event Freelancer 0/1 09:00-21:00 (12h) single-neutral-actions" at bounding box center [483, 335] width 123 height 37
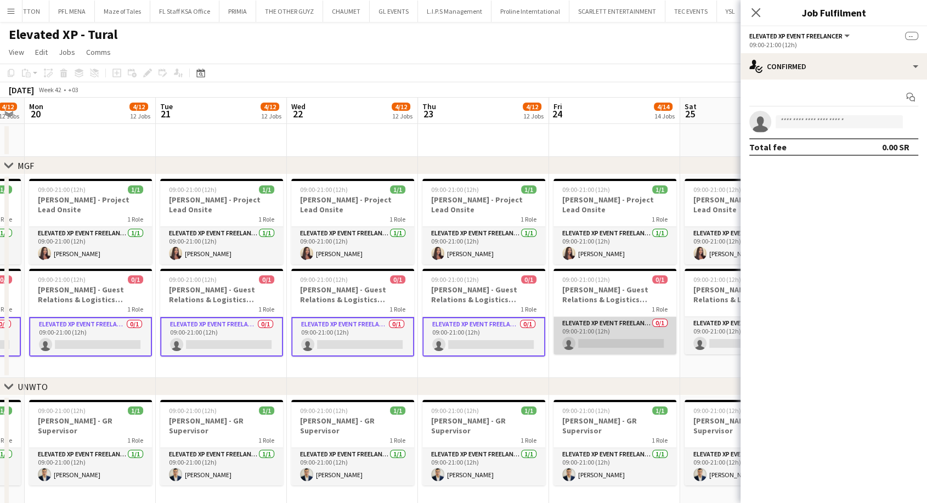
click at [575, 330] on app-card-role "Elevated XP Event Freelancer 0/1 09:00-21:00 (12h) single-neutral-actions" at bounding box center [615, 335] width 123 height 37
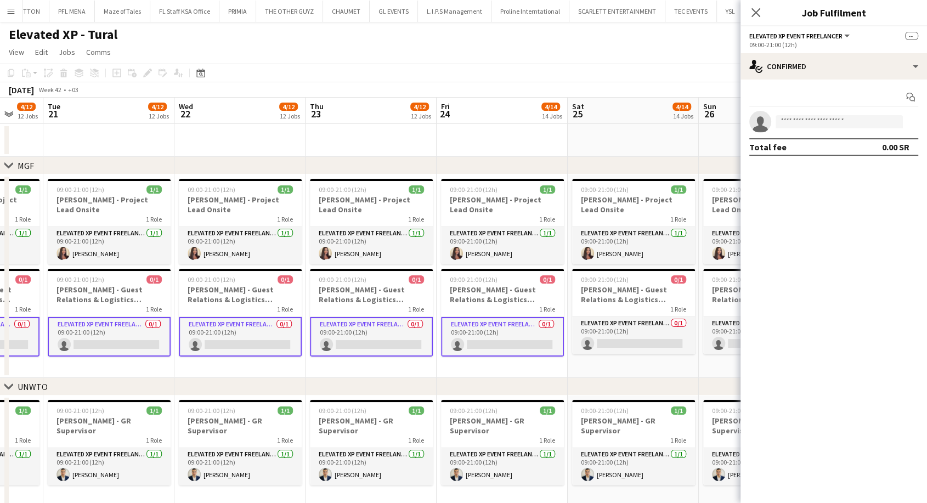
scroll to position [0, 298]
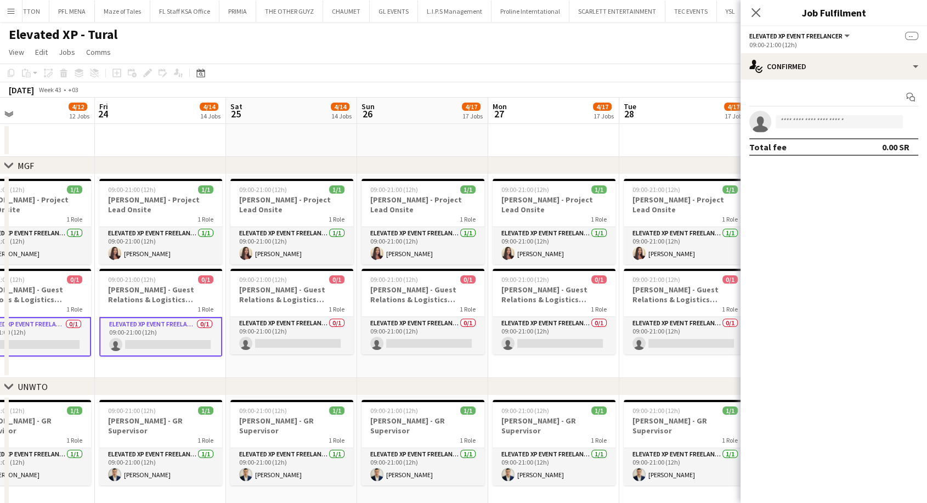
drag, startPoint x: 590, startPoint y: 331, endPoint x: 136, endPoint y: 330, distance: 454.3
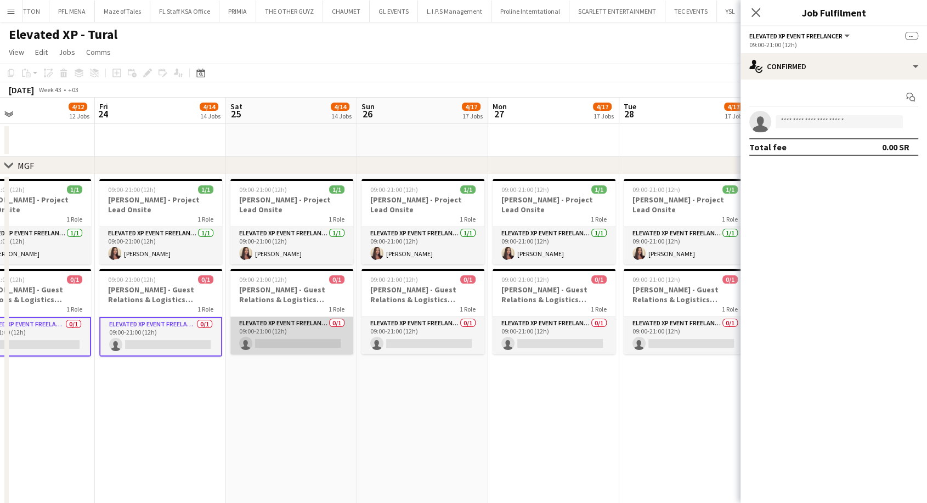
click at [298, 339] on app-card-role "Elevated XP Event Freelancer 0/1 09:00-21:00 (12h) single-neutral-actions" at bounding box center [291, 335] width 123 height 37
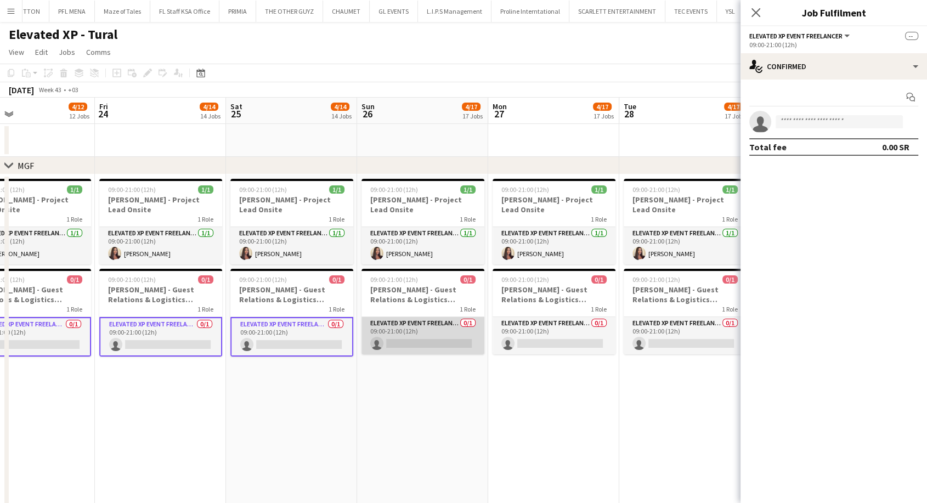
drag, startPoint x: 408, startPoint y: 337, endPoint x: 416, endPoint y: 338, distance: 7.7
click at [409, 337] on app-card-role "Elevated XP Event Freelancer 0/1 09:00-21:00 (12h) single-neutral-actions" at bounding box center [423, 335] width 123 height 37
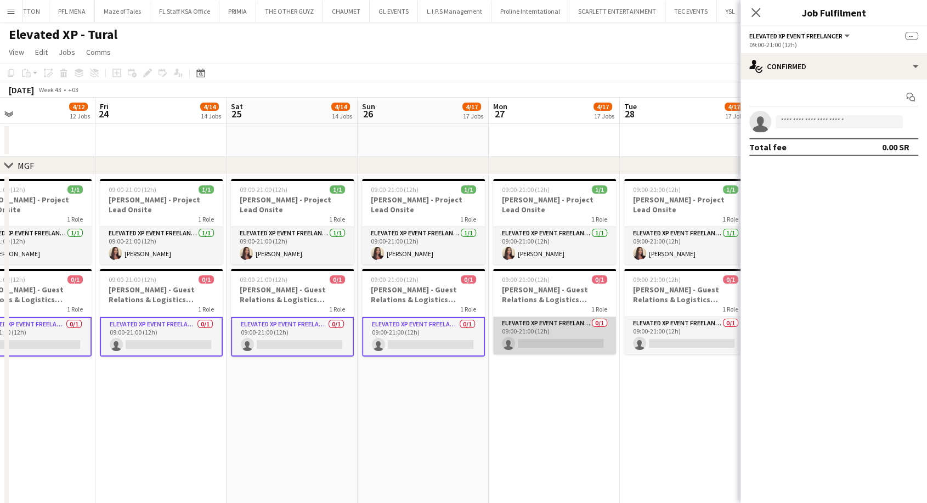
click at [506, 331] on app-card-role "Elevated XP Event Freelancer 0/1 09:00-21:00 (12h) single-neutral-actions" at bounding box center [554, 335] width 123 height 37
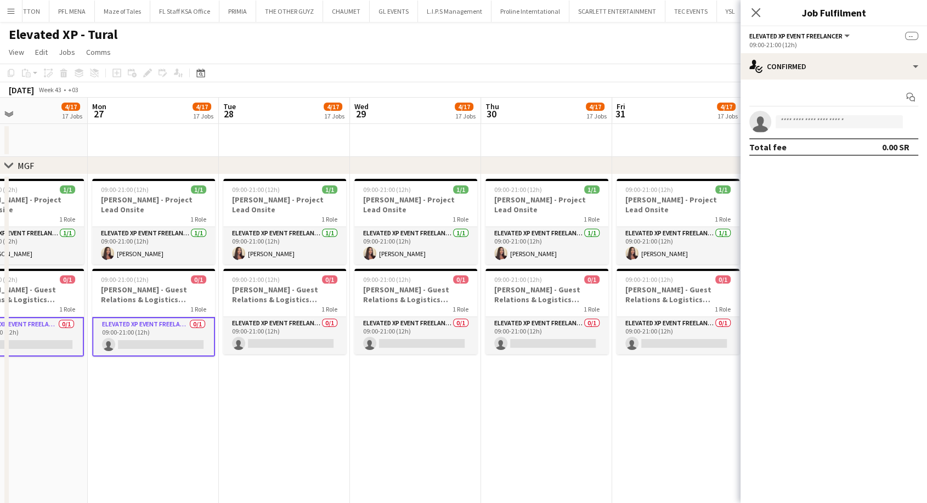
scroll to position [0, 339]
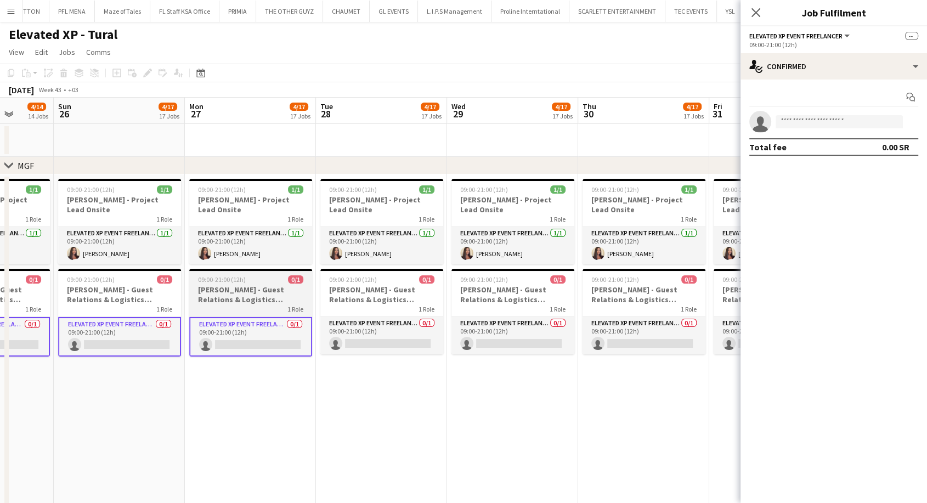
drag, startPoint x: 487, startPoint y: 334, endPoint x: 286, endPoint y: 334, distance: 201.3
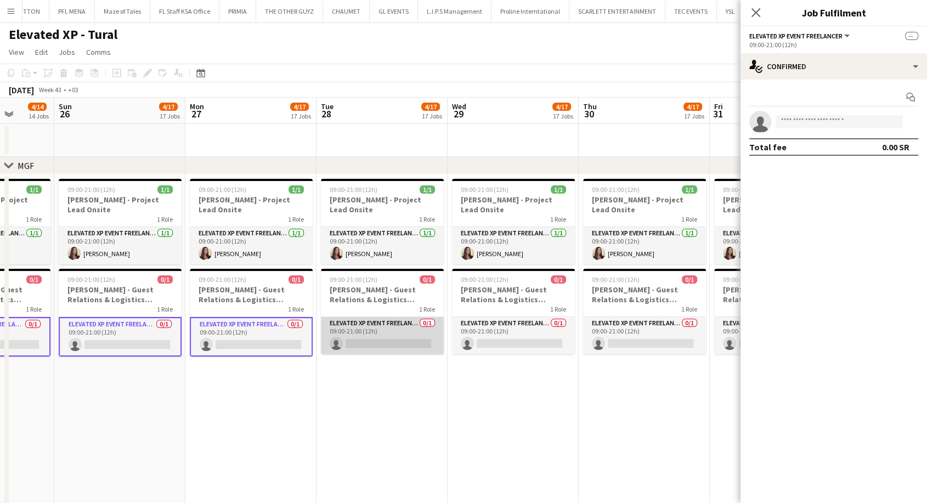
click at [363, 332] on app-card-role "Elevated XP Event Freelancer 0/1 09:00-21:00 (12h) single-neutral-actions" at bounding box center [382, 335] width 123 height 37
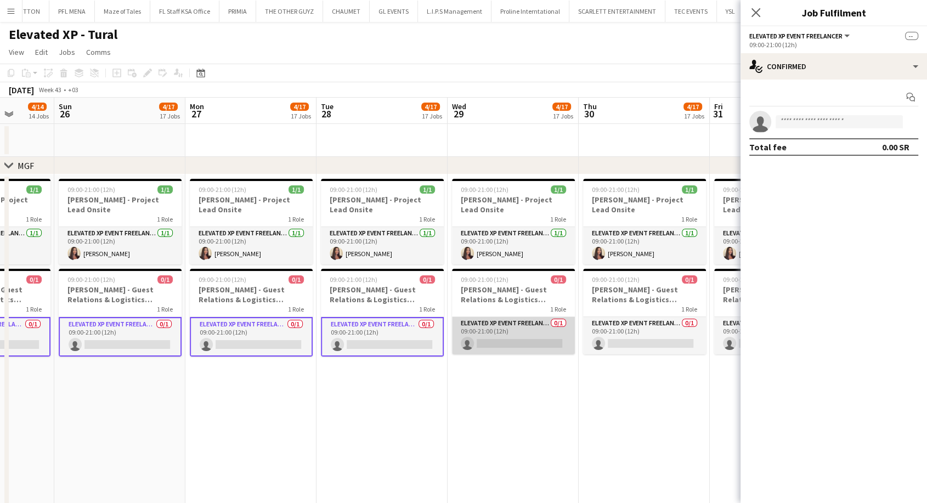
click at [503, 331] on app-card-role "Elevated XP Event Freelancer 0/1 09:00-21:00 (12h) single-neutral-actions" at bounding box center [513, 335] width 123 height 37
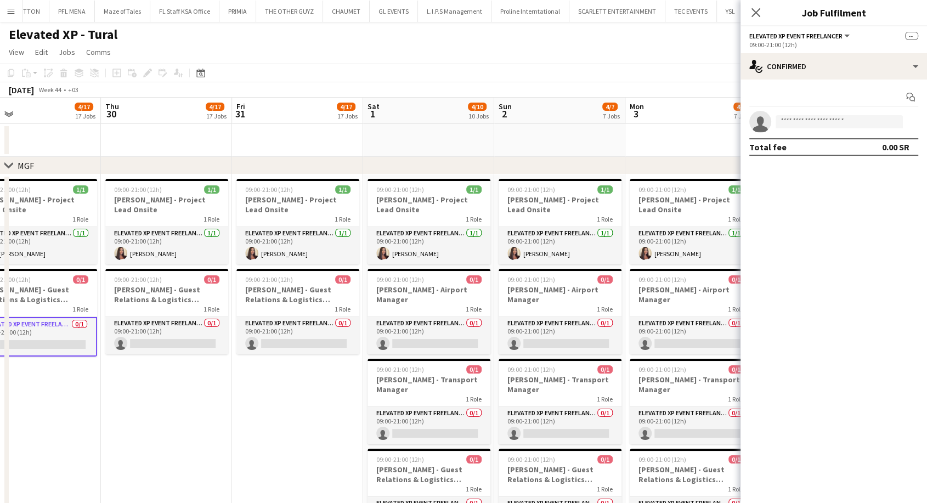
scroll to position [0, 346]
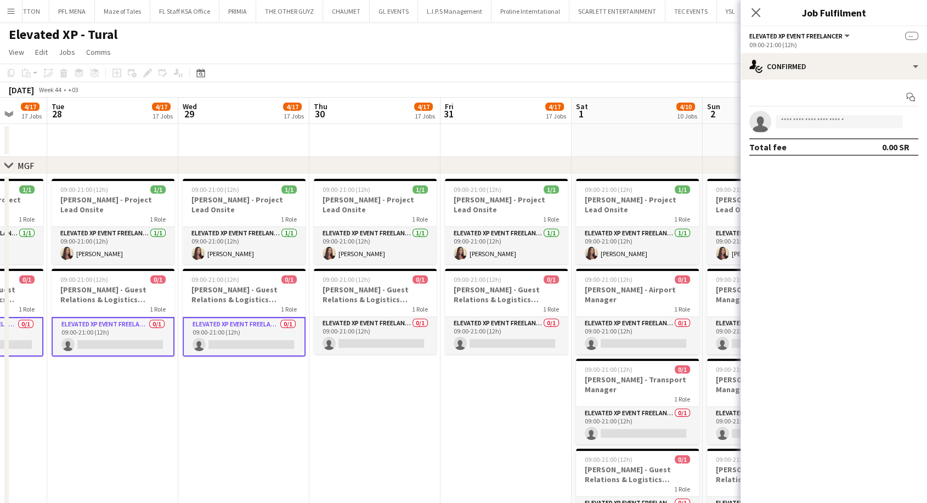
drag, startPoint x: 526, startPoint y: 334, endPoint x: 257, endPoint y: 330, distance: 268.9
click at [380, 338] on app-card-role "Elevated XP Event Freelancer 0/1 09:00-21:00 (12h) single-neutral-actions" at bounding box center [375, 335] width 123 height 37
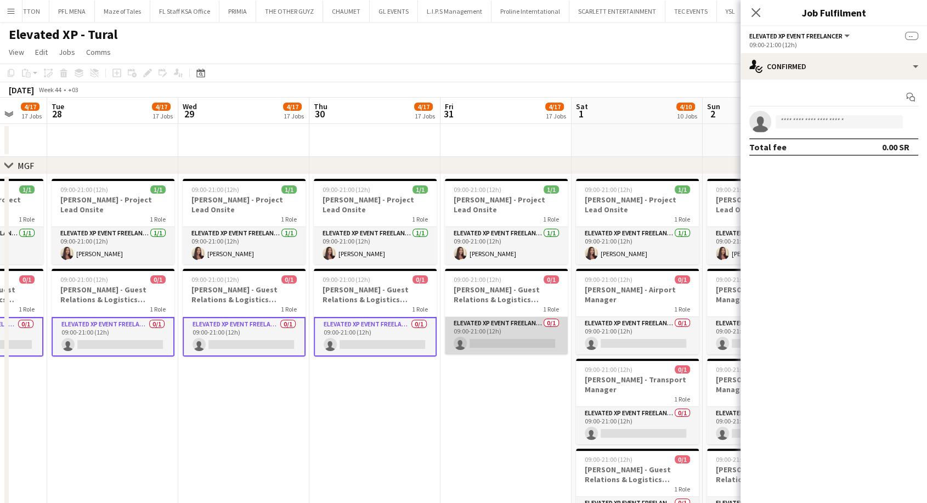
drag, startPoint x: 488, startPoint y: 341, endPoint x: 497, endPoint y: 341, distance: 8.8
click at [488, 341] on app-card-role "Elevated XP Event Freelancer 0/1 09:00-21:00 (12h) single-neutral-actions" at bounding box center [506, 335] width 123 height 37
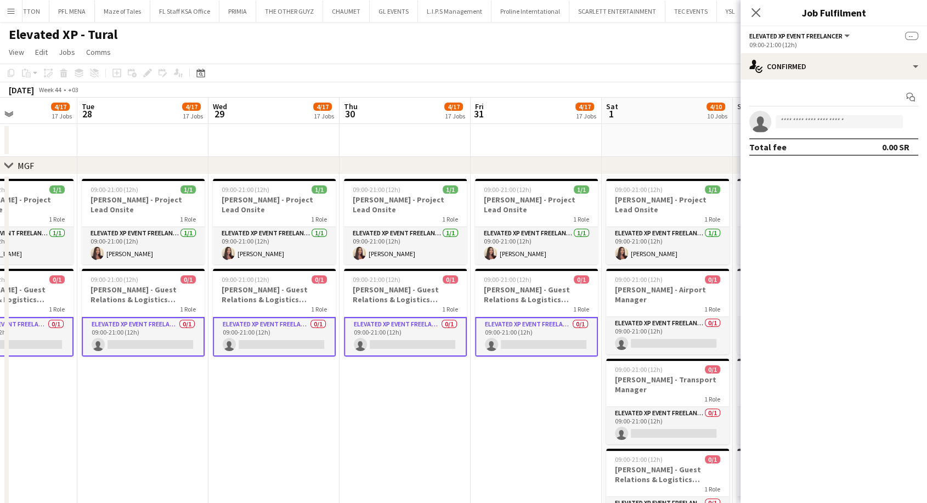
drag, startPoint x: 509, startPoint y: 340, endPoint x: 274, endPoint y: 335, distance: 234.9
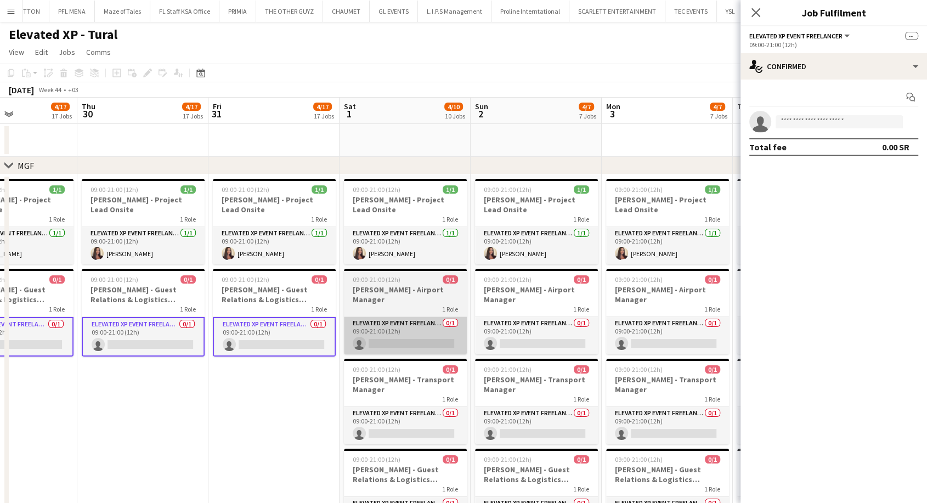
scroll to position [0, 317]
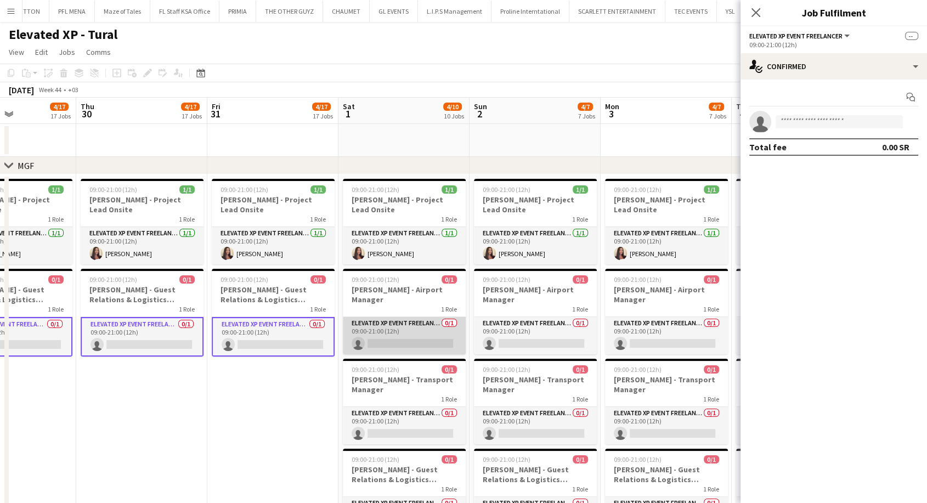
click at [413, 341] on app-card-role "Elevated XP Event Freelancer 0/1 09:00-21:00 (12h) single-neutral-actions" at bounding box center [404, 335] width 123 height 37
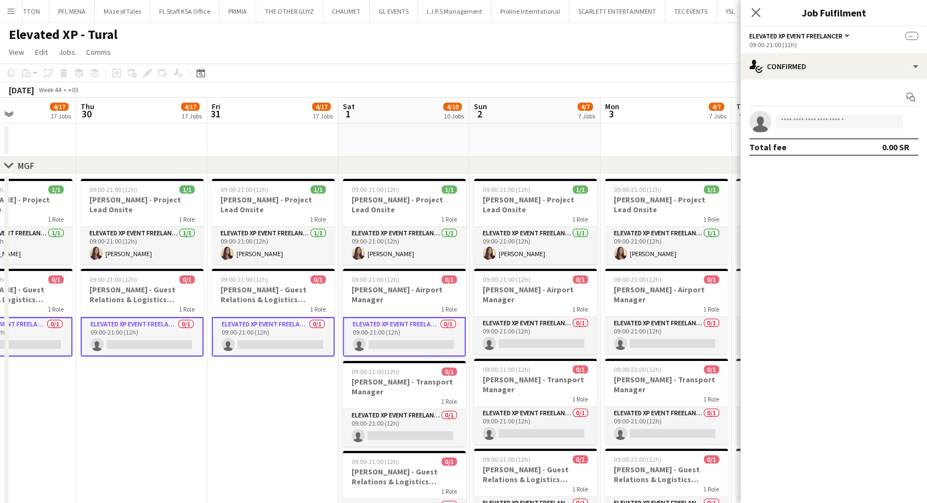
click at [390, 331] on app-card-role "Elevated XP Event Freelancer 0/1 09:00-21:00 (12h) single-neutral-actions" at bounding box center [404, 337] width 123 height 40
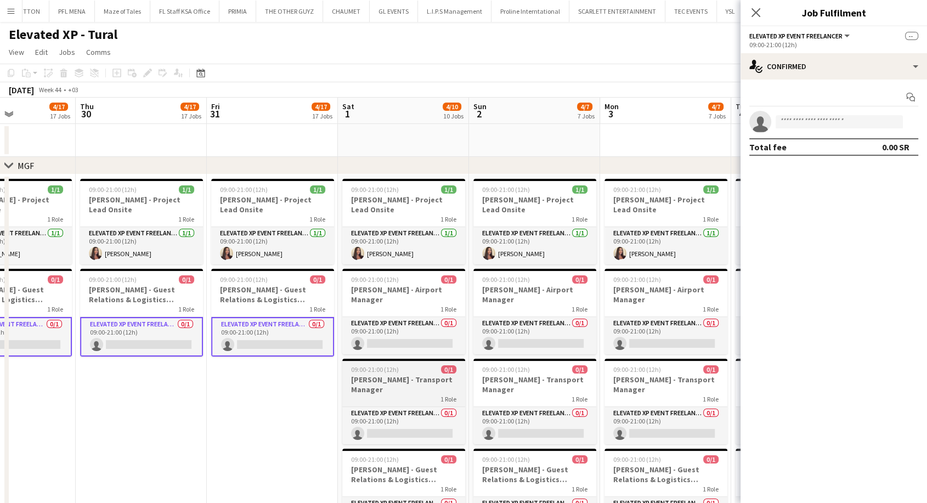
scroll to position [61, 0]
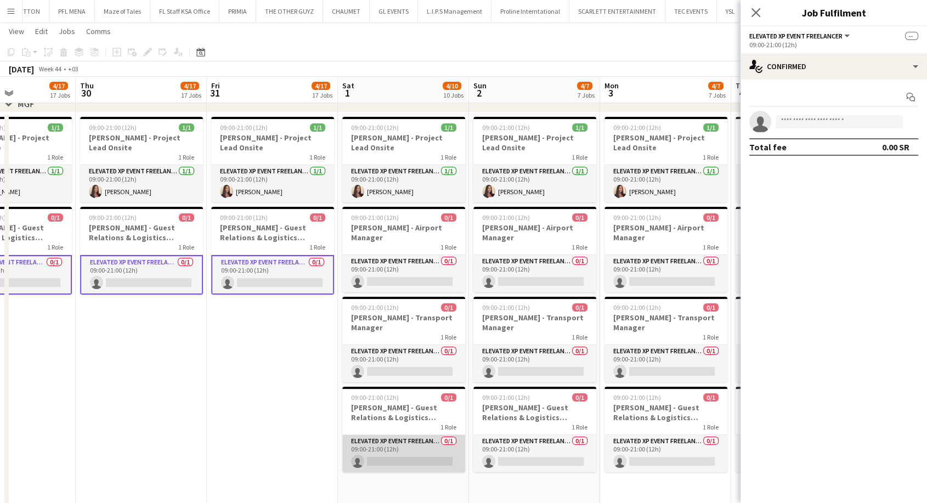
click at [406, 454] on app-card-role "Elevated XP Event Freelancer 0/1 09:00-21:00 (12h) single-neutral-actions" at bounding box center [403, 453] width 123 height 37
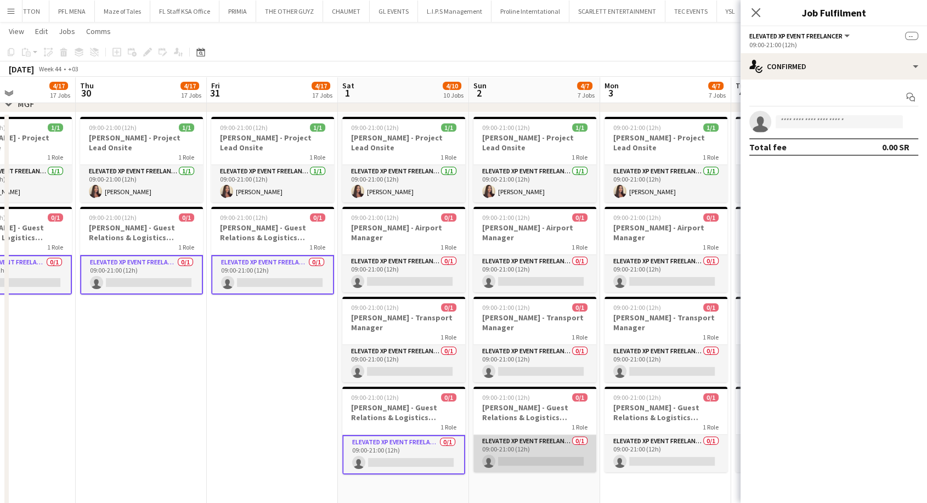
click at [551, 453] on app-card-role "Elevated XP Event Freelancer 0/1 09:00-21:00 (12h) single-neutral-actions" at bounding box center [534, 453] width 123 height 37
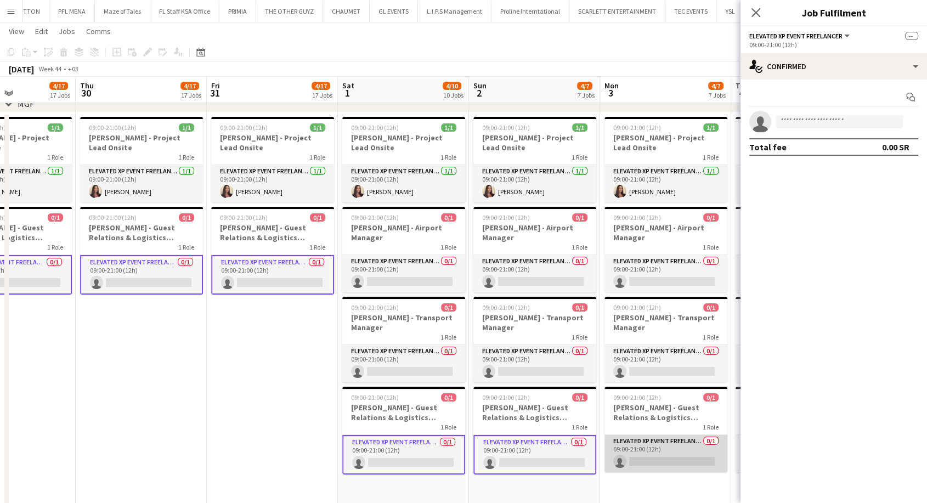
click at [659, 452] on app-card-role "Elevated XP Event Freelancer 0/1 09:00-21:00 (12h) single-neutral-actions" at bounding box center [666, 453] width 123 height 37
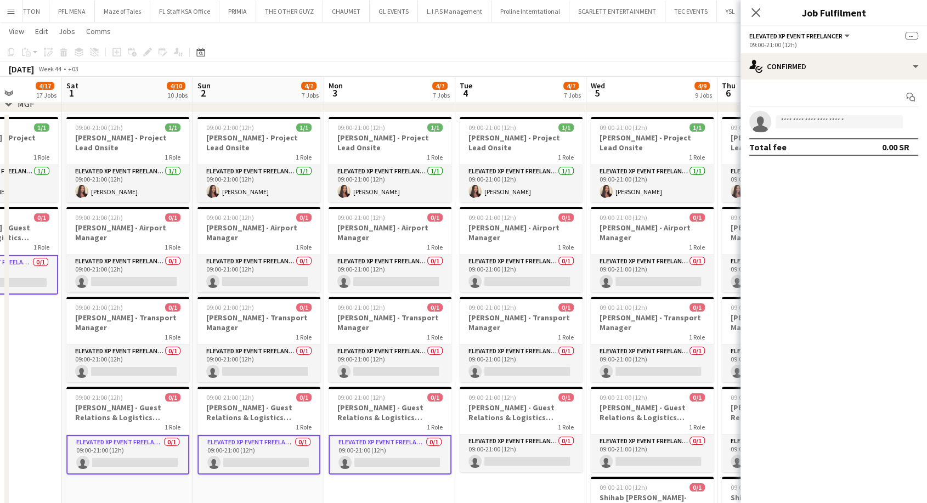
drag, startPoint x: 503, startPoint y: 432, endPoint x: 399, endPoint y: 422, distance: 104.2
drag, startPoint x: 510, startPoint y: 443, endPoint x: 584, endPoint y: 447, distance: 74.2
click at [510, 443] on app-card-role "Elevated XP Event Freelancer 0/1 09:00-21:00 (12h) single-neutral-actions" at bounding box center [520, 453] width 123 height 37
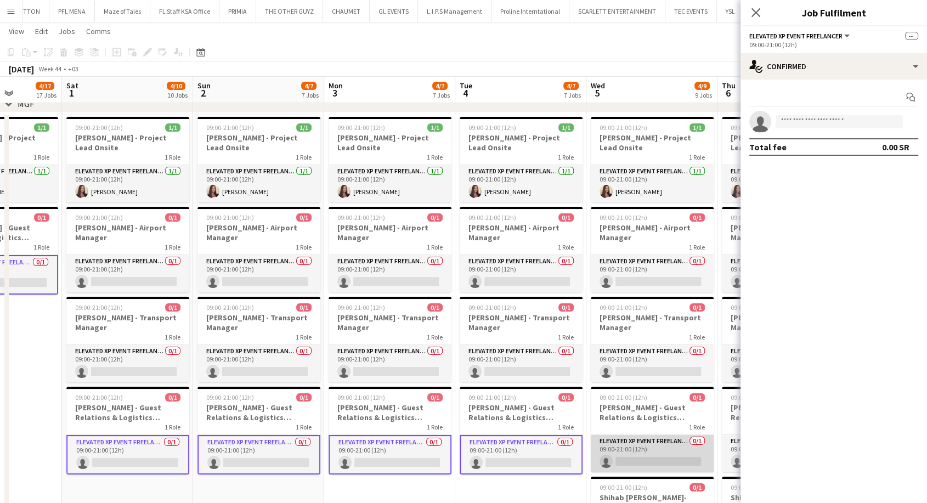
click at [668, 451] on app-card-role "Elevated XP Event Freelancer 0/1 09:00-21:00 (12h) single-neutral-actions" at bounding box center [652, 453] width 123 height 37
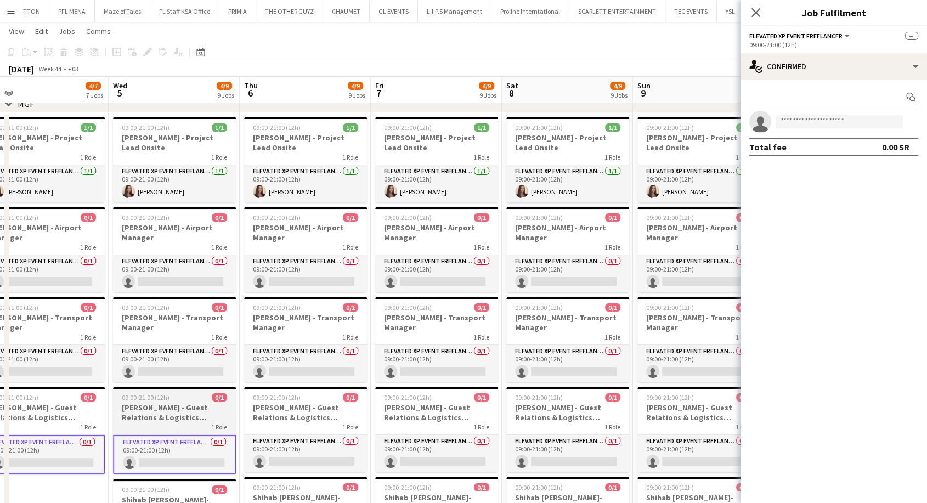
scroll to position [0, 0]
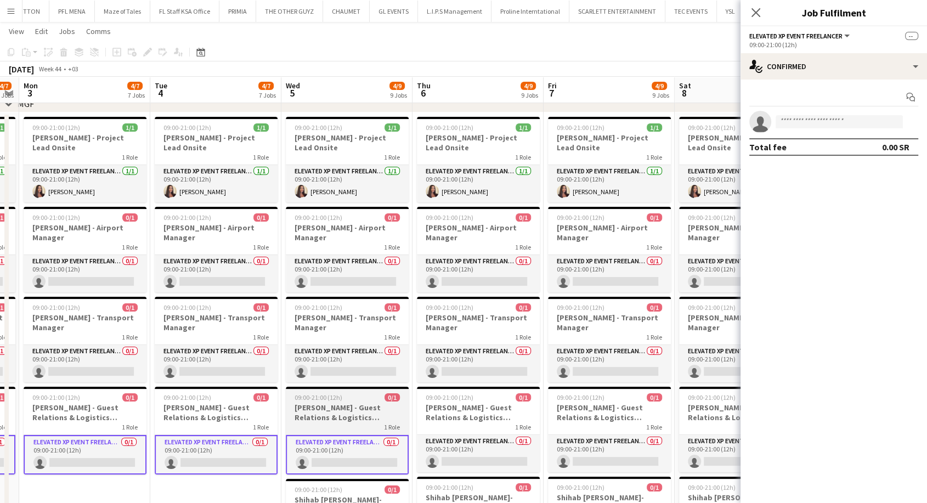
drag, startPoint x: 645, startPoint y: 450, endPoint x: 369, endPoint y: 424, distance: 277.2
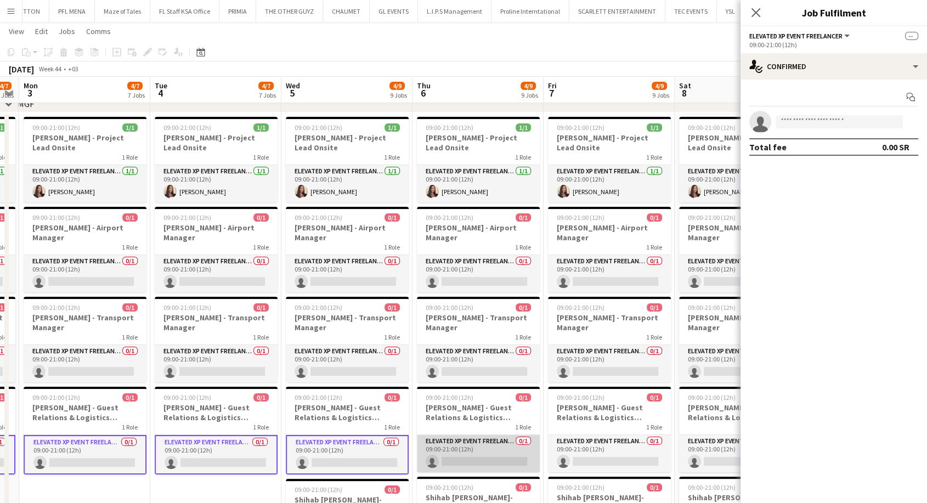
click at [488, 437] on app-card-role "Elevated XP Event Freelancer 0/1 09:00-21:00 (12h) single-neutral-actions" at bounding box center [478, 453] width 123 height 37
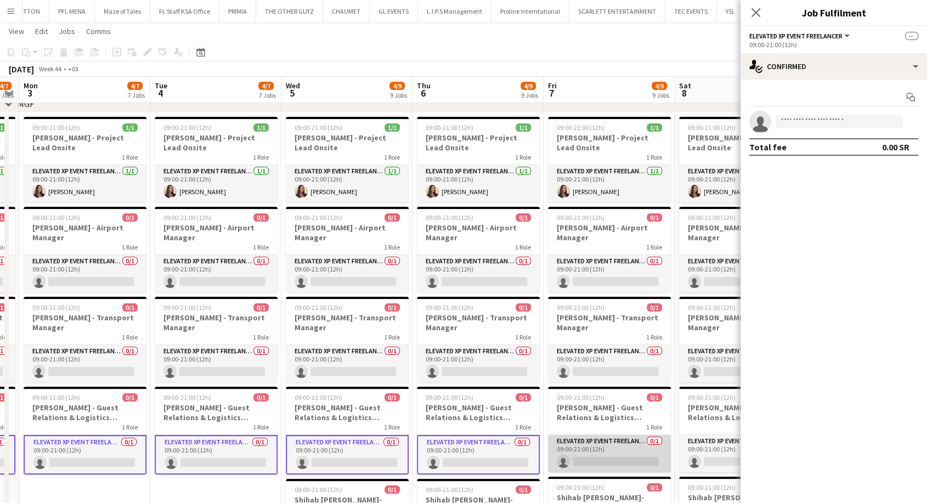
click at [606, 445] on app-card-role "Elevated XP Event Freelancer 0/1 09:00-21:00 (12h) single-neutral-actions" at bounding box center [609, 453] width 123 height 37
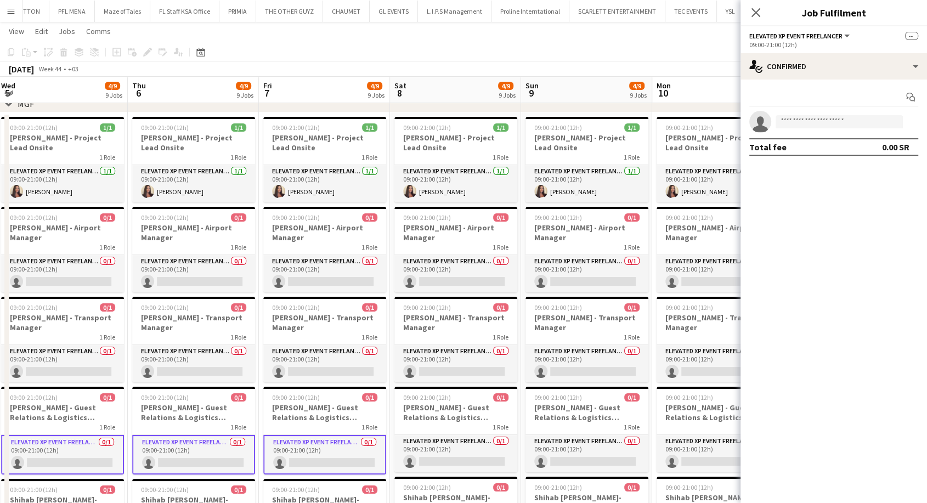
drag, startPoint x: 623, startPoint y: 449, endPoint x: 327, endPoint y: 424, distance: 297.3
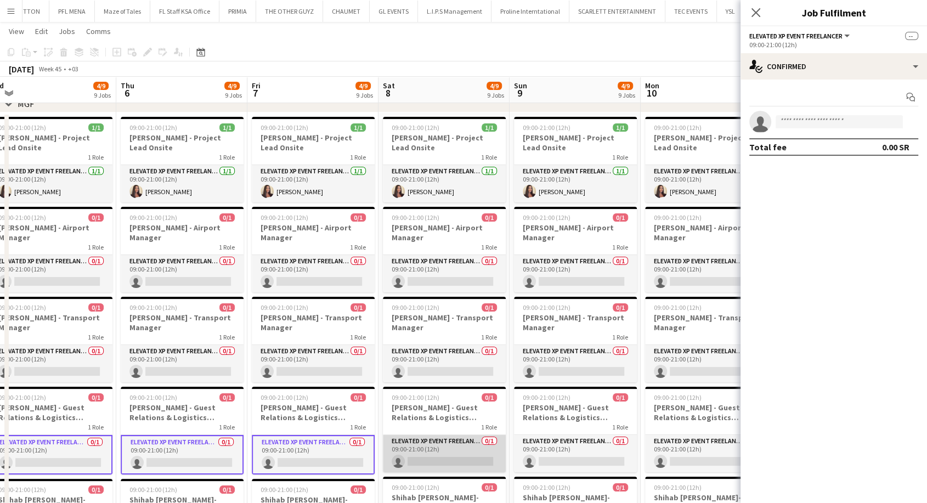
click at [454, 438] on app-card-role "Elevated XP Event Freelancer 0/1 09:00-21:00 (12h) single-neutral-actions" at bounding box center [444, 453] width 123 height 37
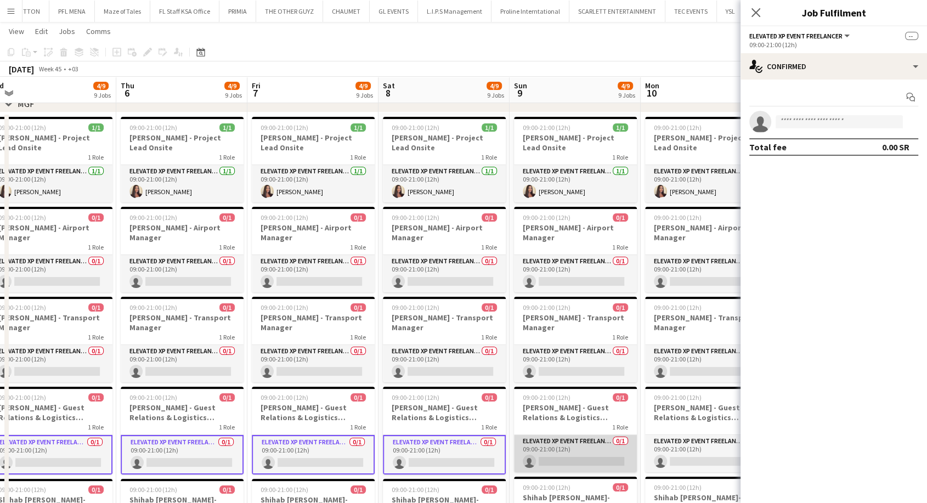
click at [566, 440] on app-card-role "Elevated XP Event Freelancer 0/1 09:00-21:00 (12h) single-neutral-actions" at bounding box center [575, 453] width 123 height 37
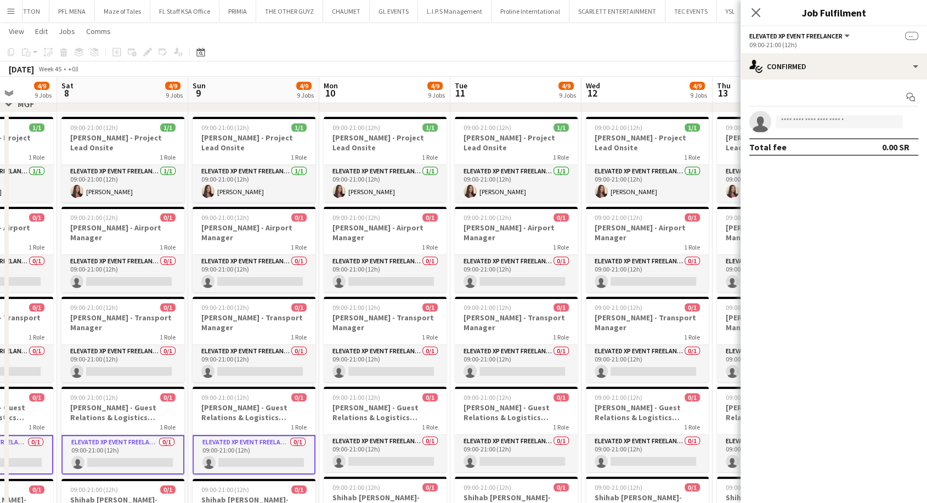
drag, startPoint x: 594, startPoint y: 441, endPoint x: 261, endPoint y: 405, distance: 334.9
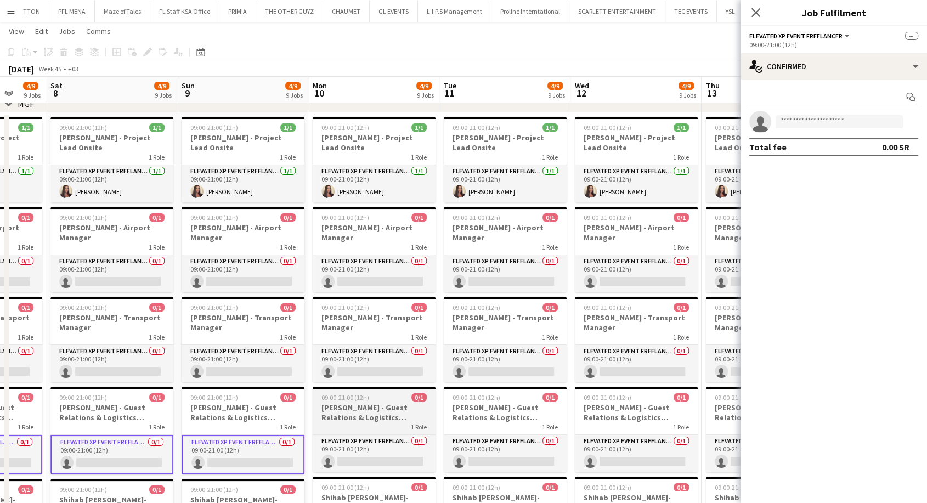
click at [369, 421] on h3 "[PERSON_NAME] - Guest Relations & Logistics Manager Onsite" at bounding box center [374, 413] width 123 height 20
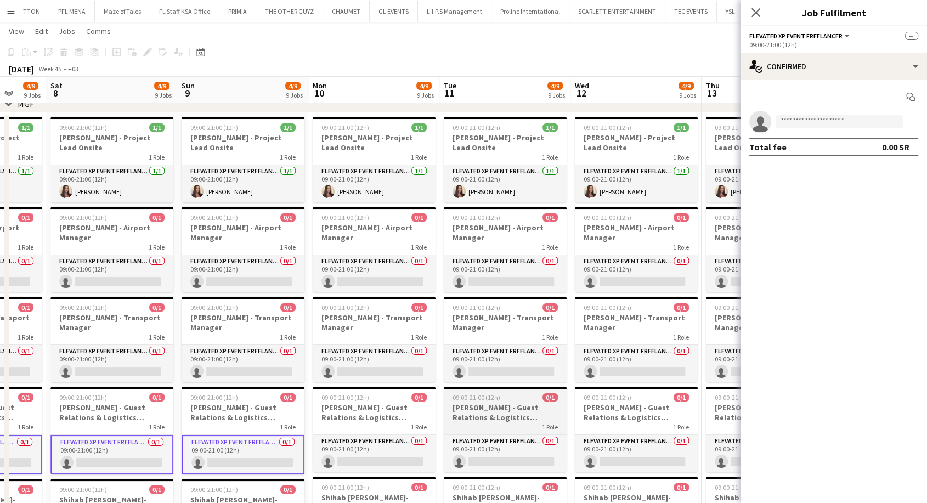
click at [471, 418] on h3 "[PERSON_NAME] - Guest Relations & Logistics Manager Onsite" at bounding box center [505, 413] width 123 height 20
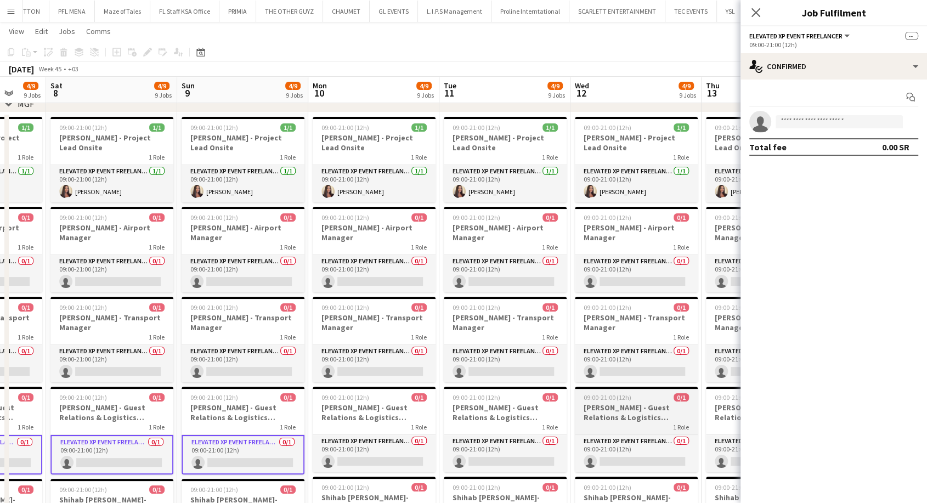
click at [597, 420] on h3 "[PERSON_NAME] - Guest Relations & Logistics Manager Onsite" at bounding box center [636, 413] width 123 height 20
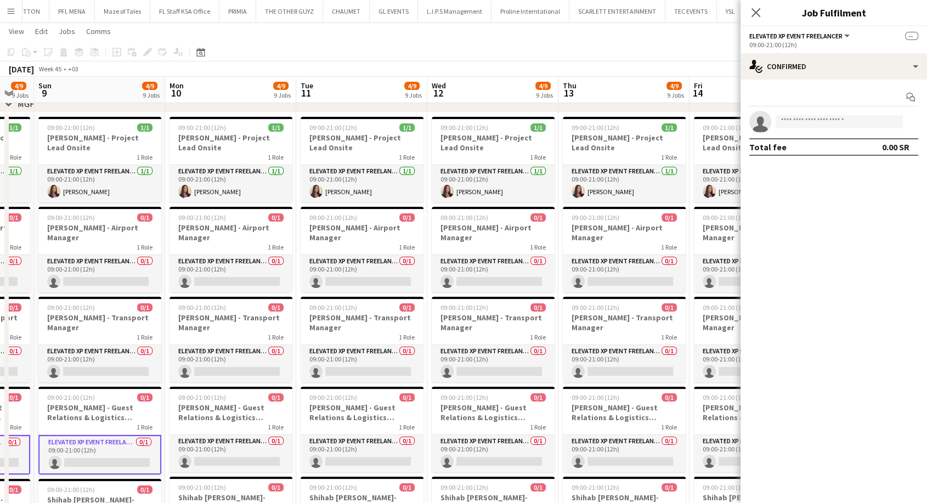
drag, startPoint x: 631, startPoint y: 420, endPoint x: 430, endPoint y: 414, distance: 200.9
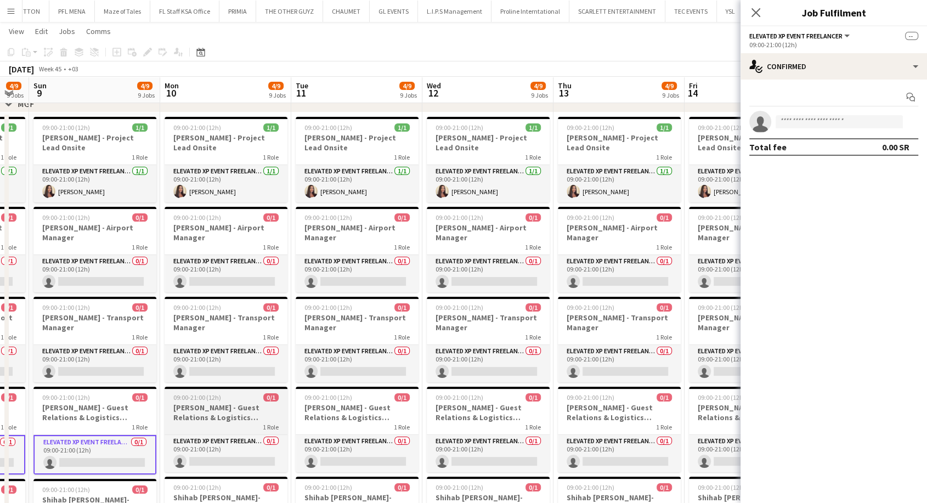
click at [270, 407] on h3 "[PERSON_NAME] - Guest Relations & Logistics Manager Onsite" at bounding box center [226, 413] width 123 height 20
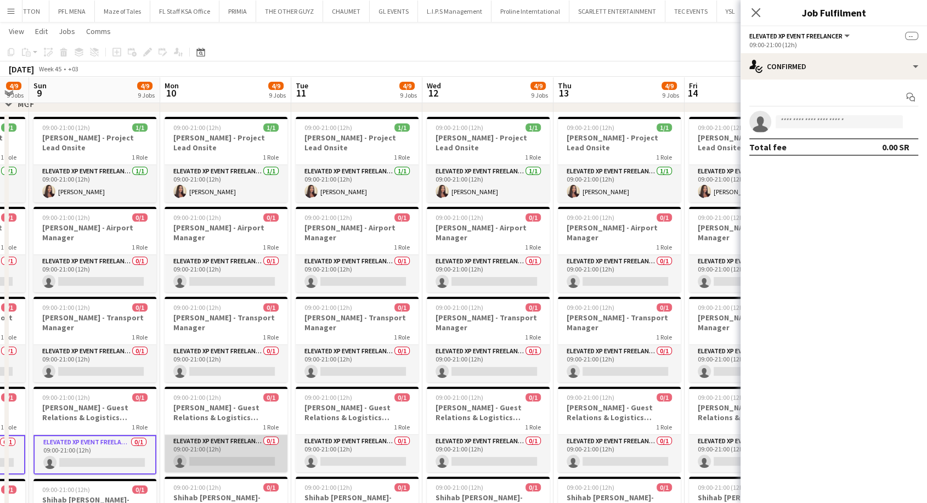
click at [232, 445] on app-card-role "Elevated XP Event Freelancer 0/1 09:00-21:00 (12h) single-neutral-actions" at bounding box center [226, 453] width 123 height 37
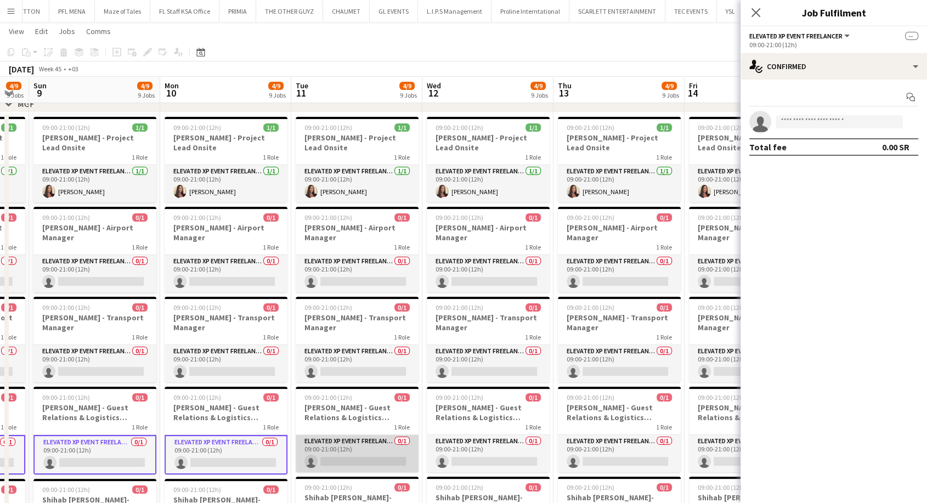
click at [344, 454] on app-card-role "Elevated XP Event Freelancer 0/1 09:00-21:00 (12h) single-neutral-actions" at bounding box center [357, 453] width 123 height 37
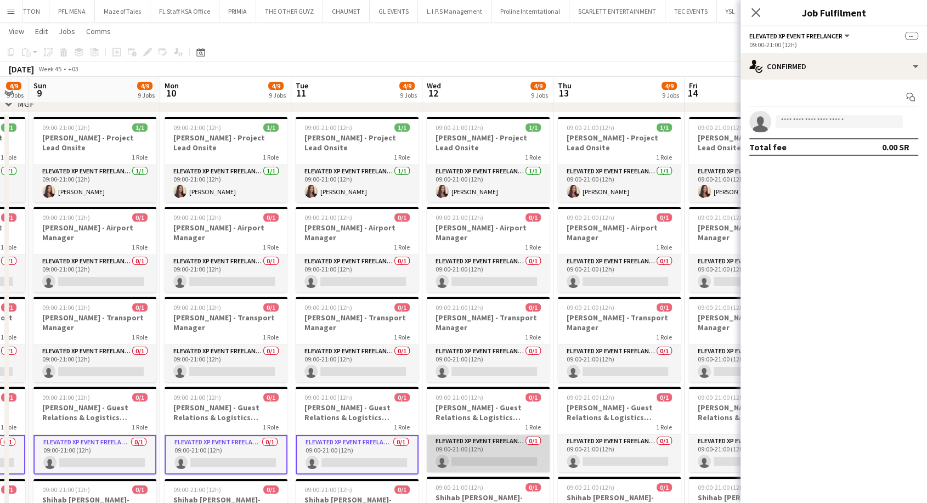
click at [465, 460] on app-card-role "Elevated XP Event Freelancer 0/1 09:00-21:00 (12h) single-neutral-actions" at bounding box center [488, 453] width 123 height 37
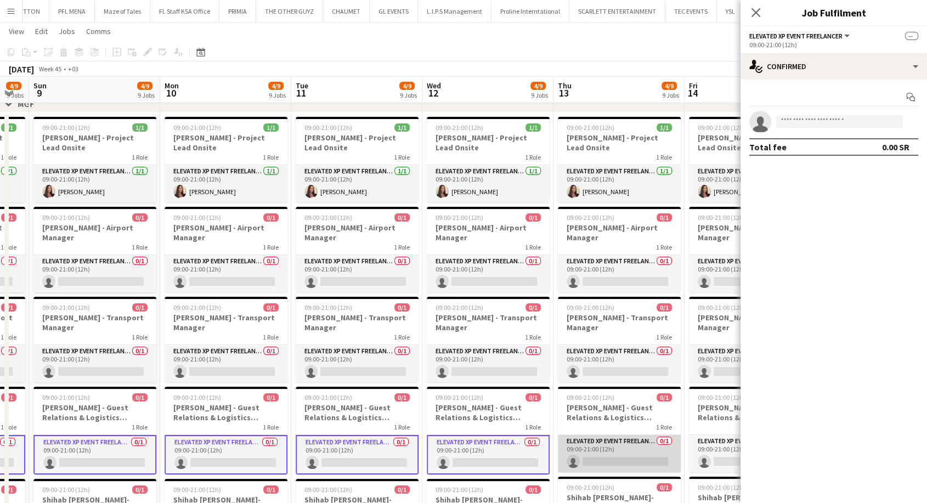
drag, startPoint x: 579, startPoint y: 460, endPoint x: 588, endPoint y: 460, distance: 8.8
click at [580, 460] on app-card-role "Elevated XP Event Freelancer 0/1 09:00-21:00 (12h) single-neutral-actions" at bounding box center [619, 453] width 123 height 37
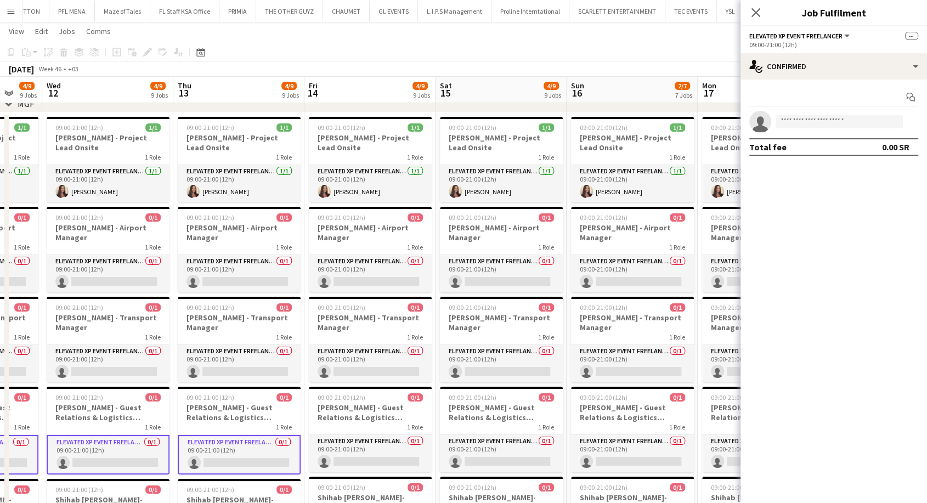
drag, startPoint x: 570, startPoint y: 461, endPoint x: 222, endPoint y: 440, distance: 349.0
click at [352, 447] on app-card-role "Elevated XP Event Freelancer 0/1 09:00-21:00 (12h) single-neutral-actions" at bounding box center [370, 453] width 123 height 37
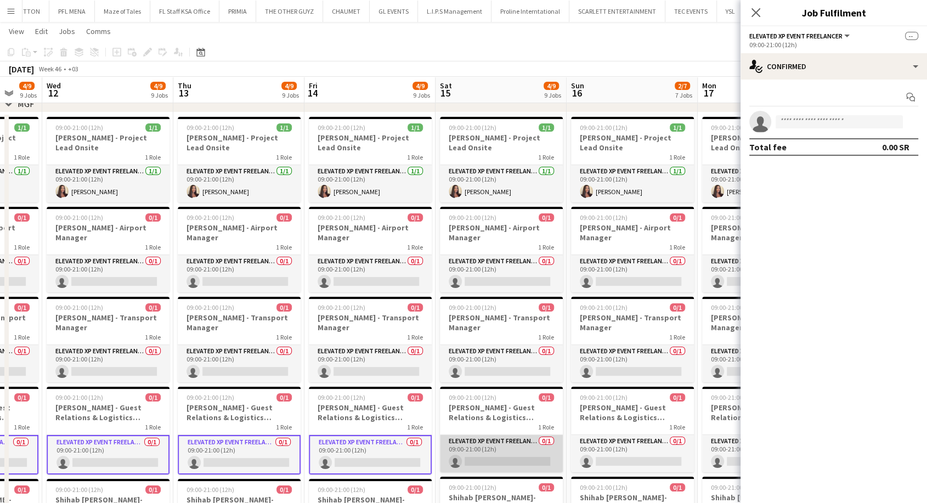
click at [465, 456] on app-card-role "Elevated XP Event Freelancer 0/1 09:00-21:00 (12h) single-neutral-actions" at bounding box center [501, 453] width 123 height 37
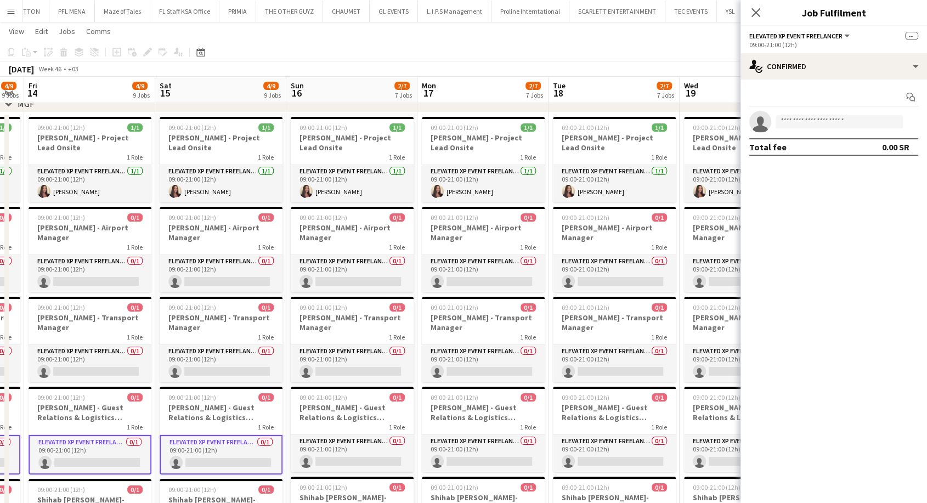
drag, startPoint x: 506, startPoint y: 457, endPoint x: 225, endPoint y: 442, distance: 281.3
click at [369, 454] on app-card-role "Elevated XP Event Freelancer 0/1 09:00-21:00 (12h) single-neutral-actions" at bounding box center [352, 453] width 123 height 37
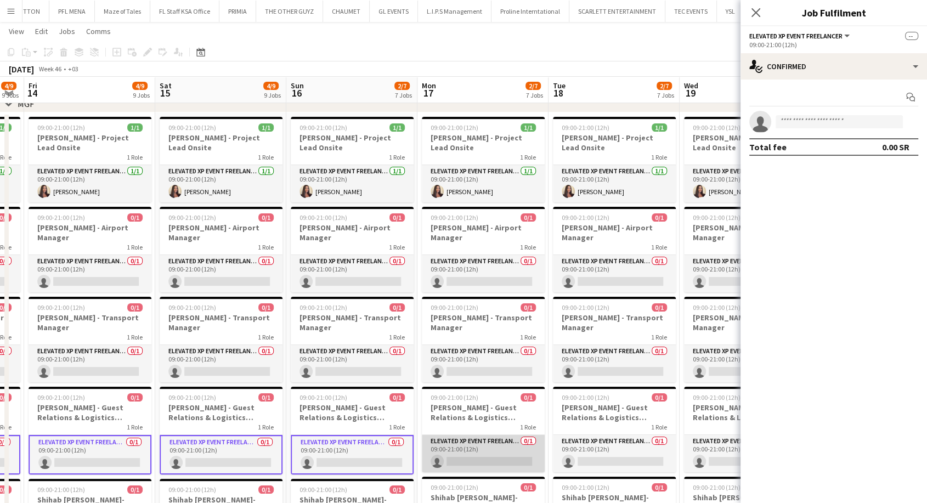
drag
click at [464, 459] on app-card-role "Elevated XP Event Freelancer 0/1 09:00-21:00 (12h) single-neutral-actions" at bounding box center [483, 453] width 123 height 37
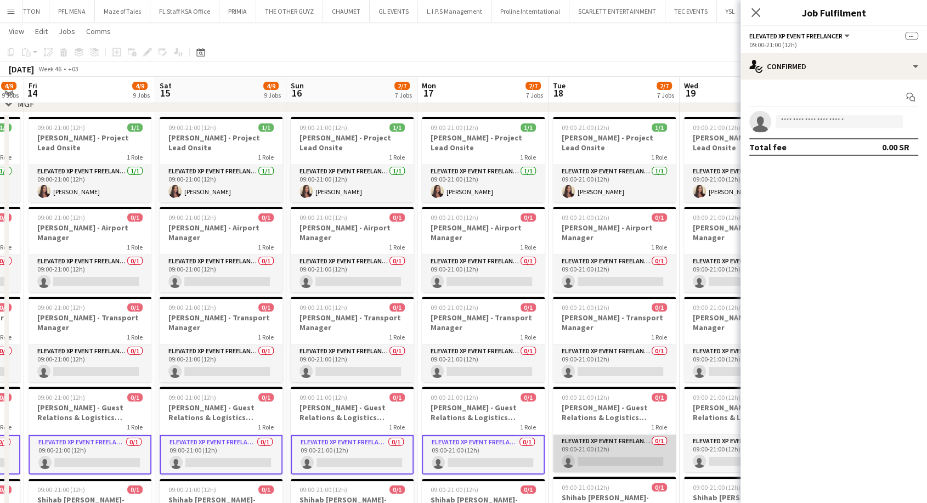
click at [599, 458] on app-card-role "Elevated XP Event Freelancer 0/1 09:00-21:00 (12h) single-neutral-actions" at bounding box center [614, 453] width 123 height 37
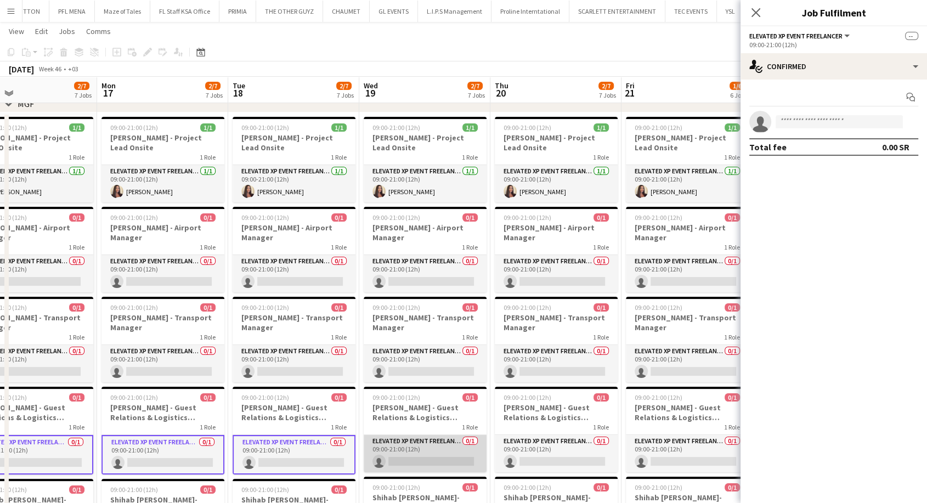
click at [387, 453] on app-card-role "Elevated XP Event Freelancer 0/1 09:00-21:00 (12h) single-neutral-actions" at bounding box center [425, 453] width 123 height 37
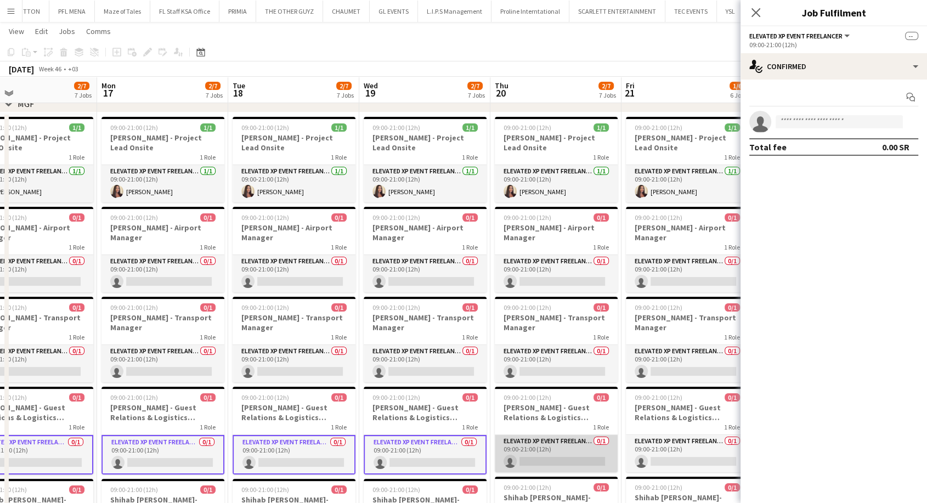
click at [523, 460] on app-card-role "Elevated XP Event Freelancer 0/1 09:00-21:00 (12h) single-neutral-actions" at bounding box center [556, 453] width 123 height 37
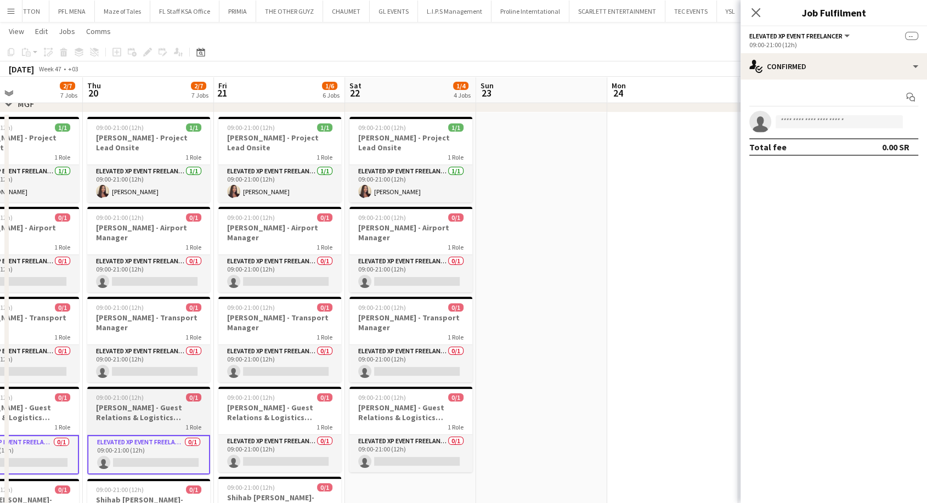
scroll to position [0, 443]
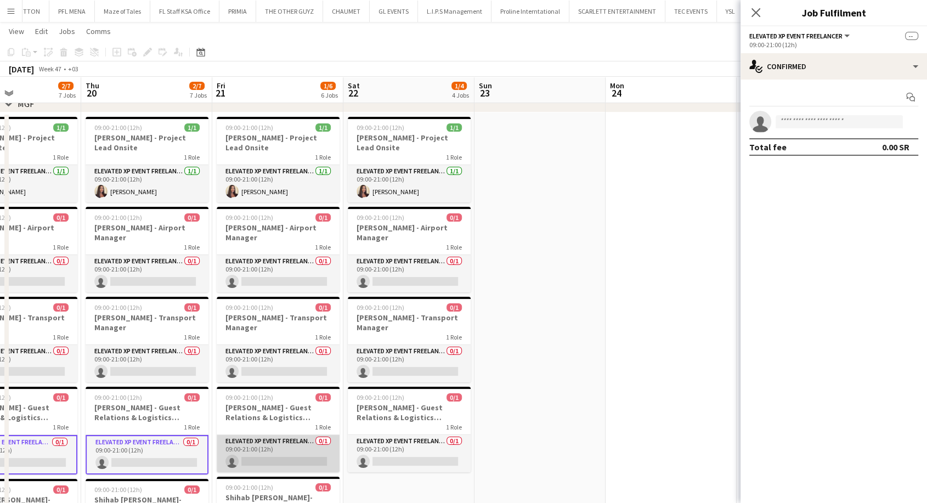
click at [290, 461] on app-card-role "Elevated XP Event Freelancer 0/1 09:00-21:00 (12h) single-neutral-actions" at bounding box center [278, 453] width 123 height 37
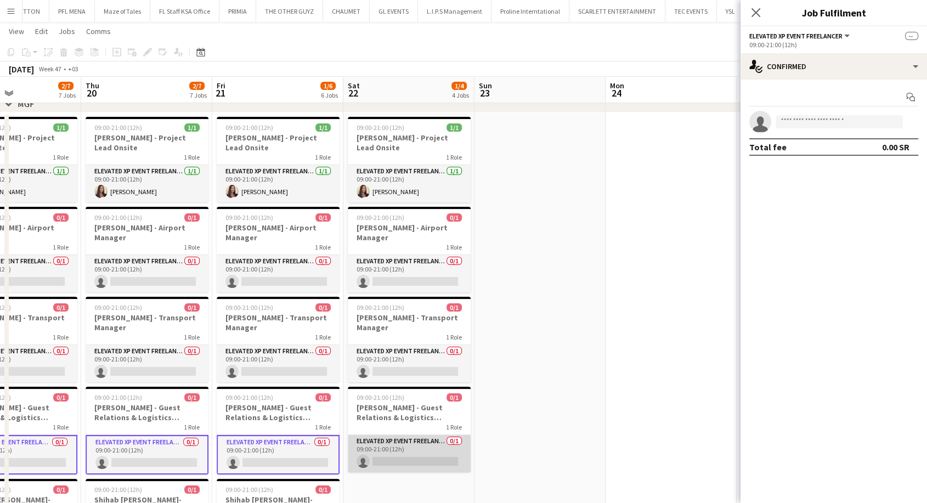
click at [406, 464] on app-card-role "Elevated XP Event Freelancer 0/1 09:00-21:00 (12h) single-neutral-actions" at bounding box center [409, 453] width 123 height 37
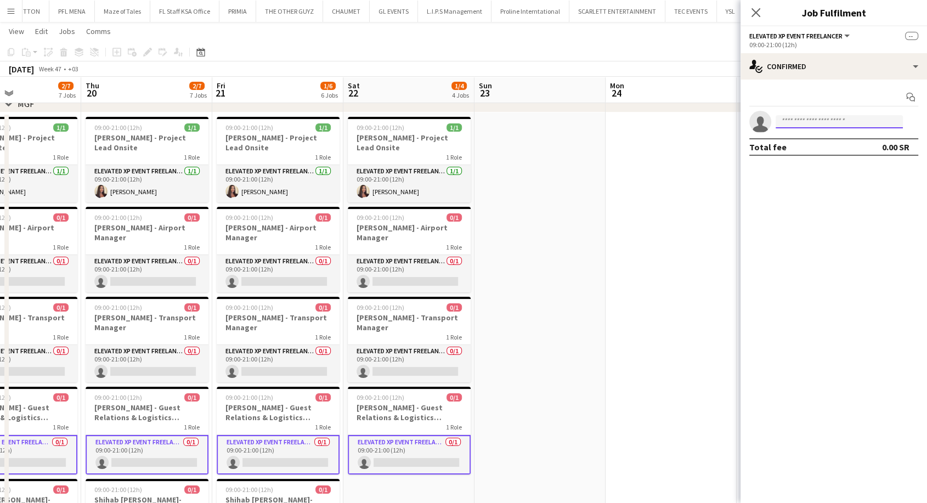
click at [800, 122] on input at bounding box center [839, 121] width 127 height 13
paste input "**********"
type input "**********"
click at [821, 143] on span "kalashova@yahoo.com" at bounding box center [840, 146] width 110 height 9
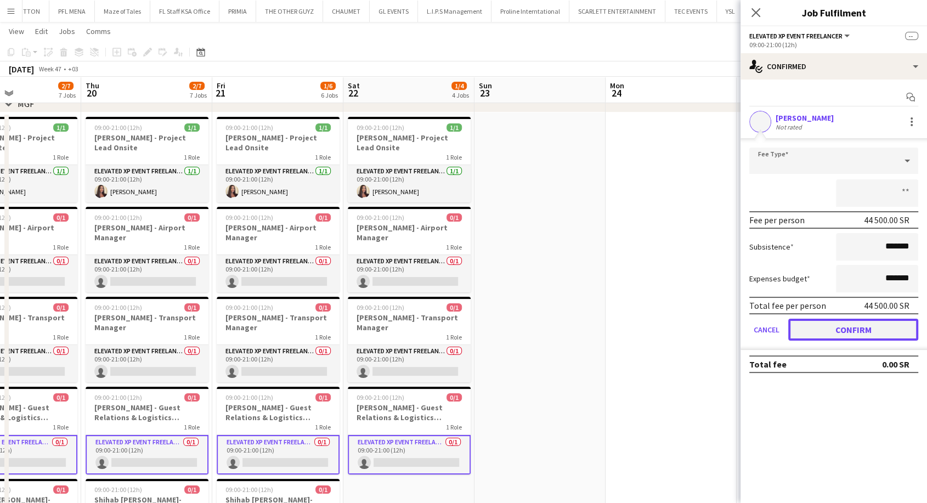
click at [859, 329] on button "Confirm" at bounding box center [853, 330] width 130 height 22
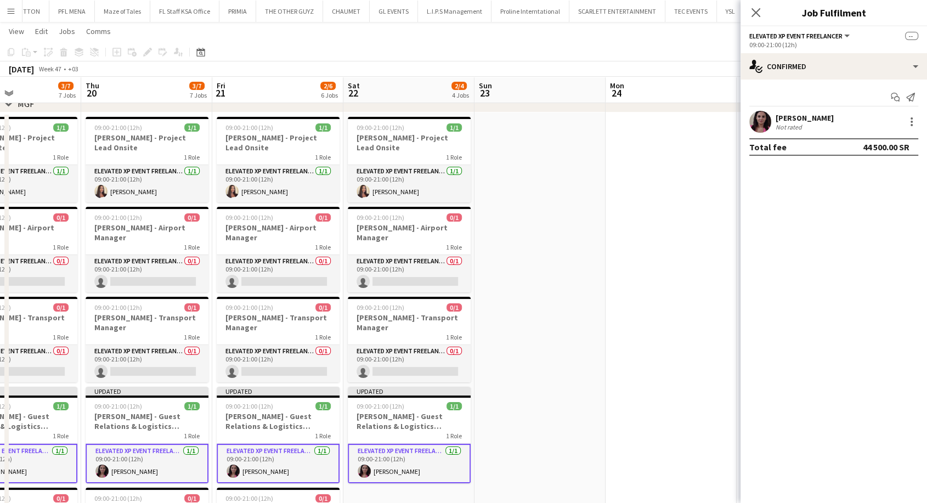
click at [721, 254] on app-date-cell at bounding box center [671, 400] width 131 height 576
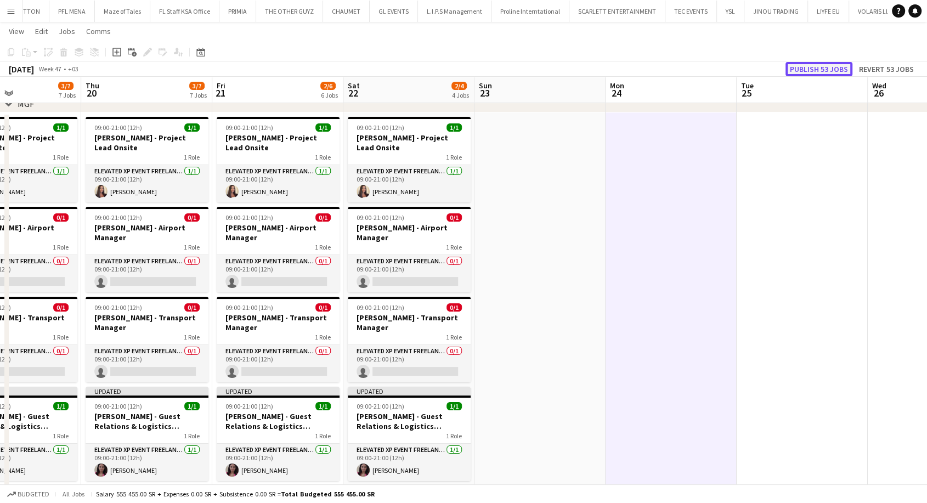
click at [825, 70] on button "Publish 53 jobs" at bounding box center [819, 69] width 67 height 14
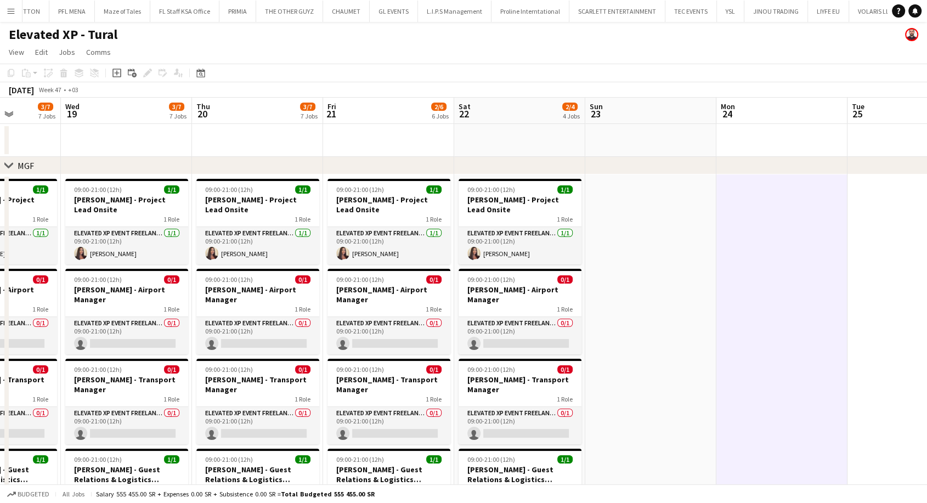
scroll to position [0, 263]
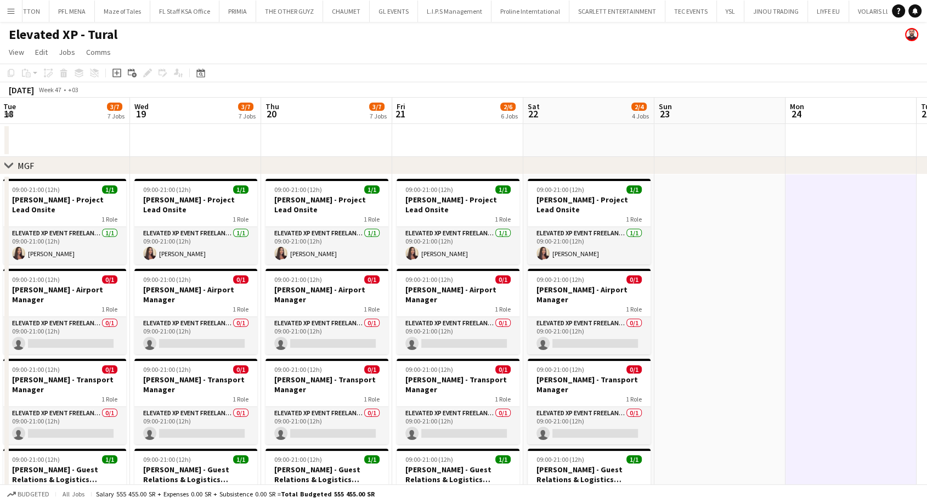
drag, startPoint x: 631, startPoint y: 352, endPoint x: 812, endPoint y: 351, distance: 180.5
click at [563, 341] on app-card-role "Elevated XP Event Freelancer 0/1 09:00-21:00 (12h) single-neutral-actions" at bounding box center [589, 335] width 123 height 37
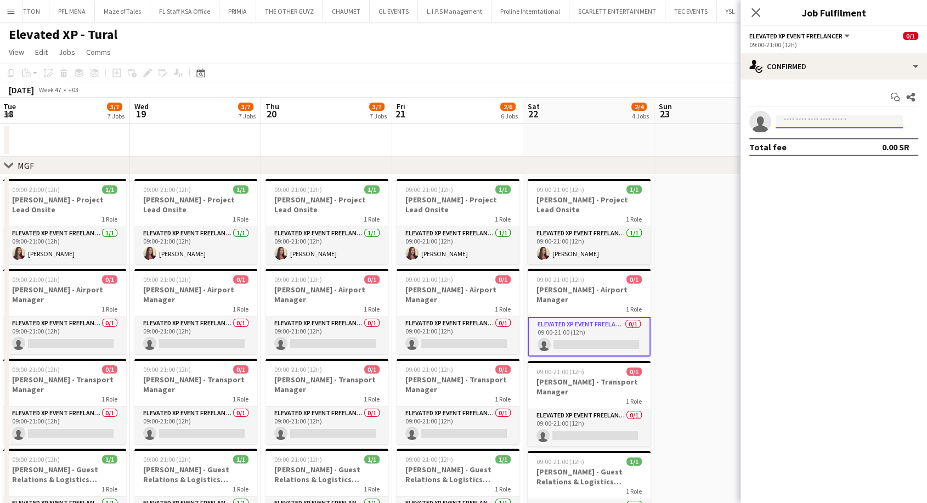
click at [783, 125] on input at bounding box center [839, 121] width 127 height 13
type input "*****"
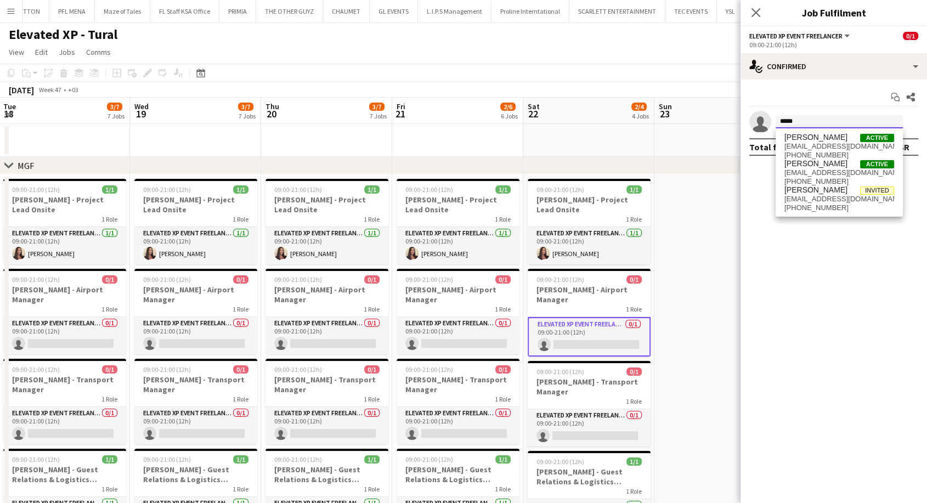
drag, startPoint x: 809, startPoint y: 117, endPoint x: 759, endPoint y: 120, distance: 50.0
click at [759, 120] on app-invite-slot "single-neutral-actions *****" at bounding box center [834, 122] width 187 height 22
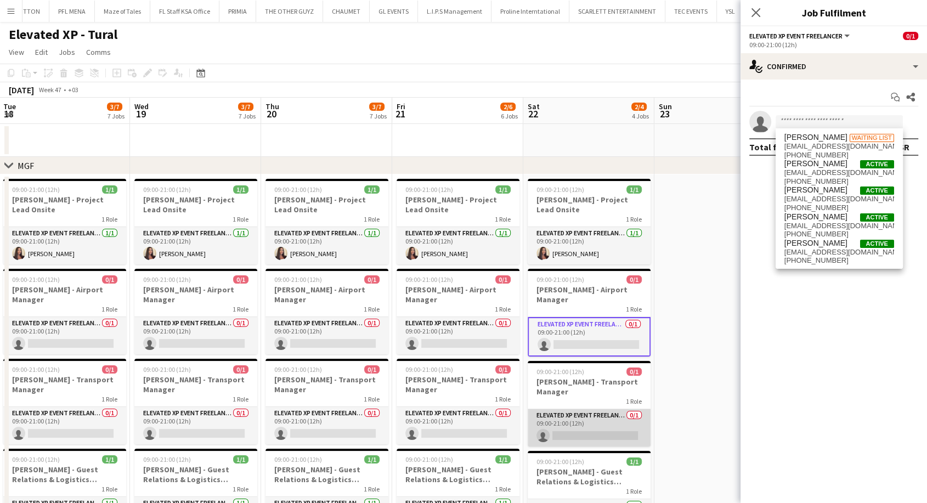
click at [579, 427] on app-card-role "Elevated XP Event Freelancer 0/1 09:00-21:00 (12h) single-neutral-actions" at bounding box center [589, 427] width 123 height 37
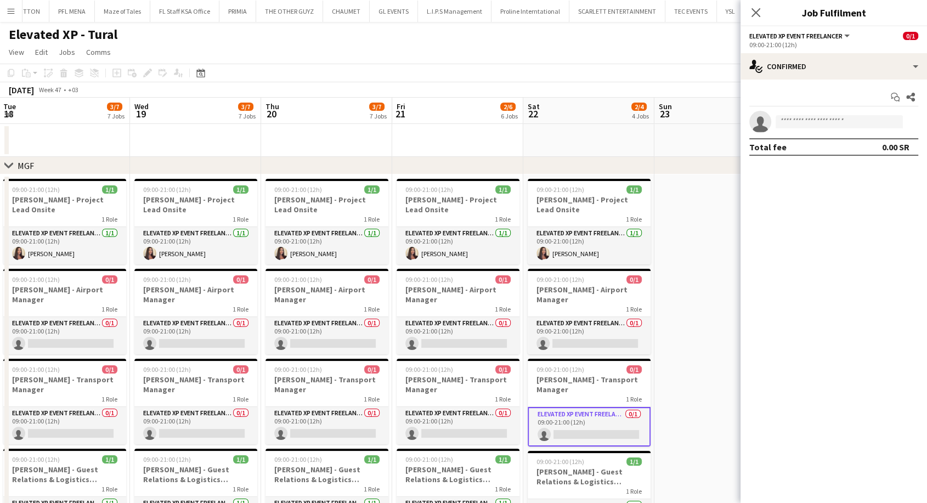
click at [799, 131] on app-invite-slot "single-neutral-actions" at bounding box center [834, 122] width 187 height 22
click at [794, 124] on input at bounding box center [839, 121] width 127 height 13
type input "****"
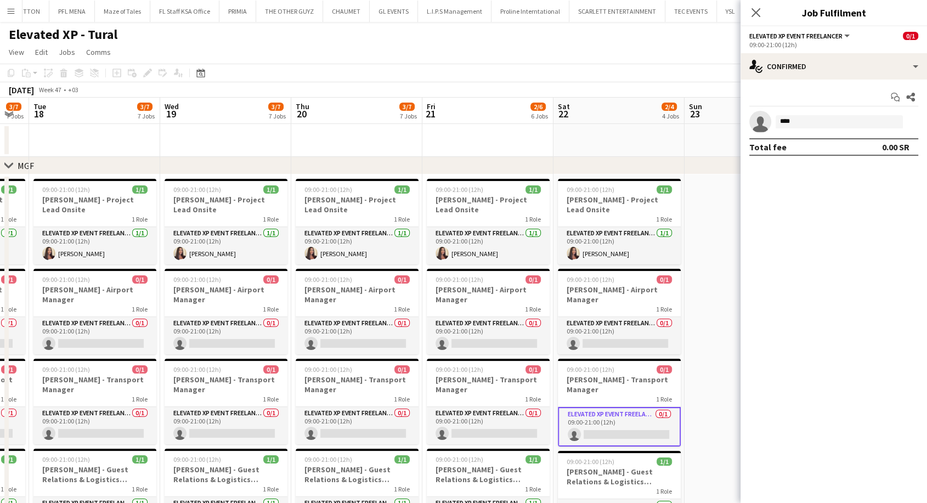
drag, startPoint x: 671, startPoint y: 349, endPoint x: 935, endPoint y: 340, distance: 264.6
drag, startPoint x: 811, startPoint y: 124, endPoint x: 757, endPoint y: 121, distance: 54.9
click at [757, 121] on app-invite-slot "single-neutral-actions ****" at bounding box center [834, 122] width 187 height 22
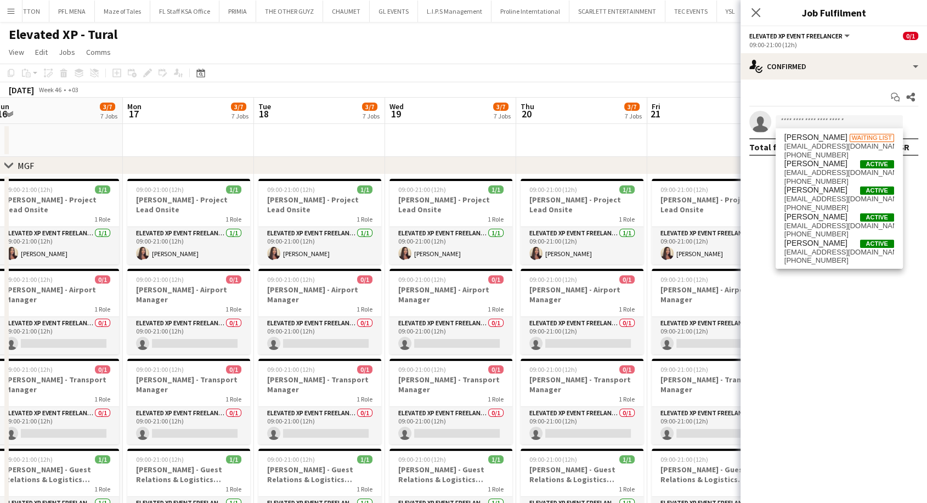
drag, startPoint x: 193, startPoint y: 313, endPoint x: 845, endPoint y: 287, distance: 652.8
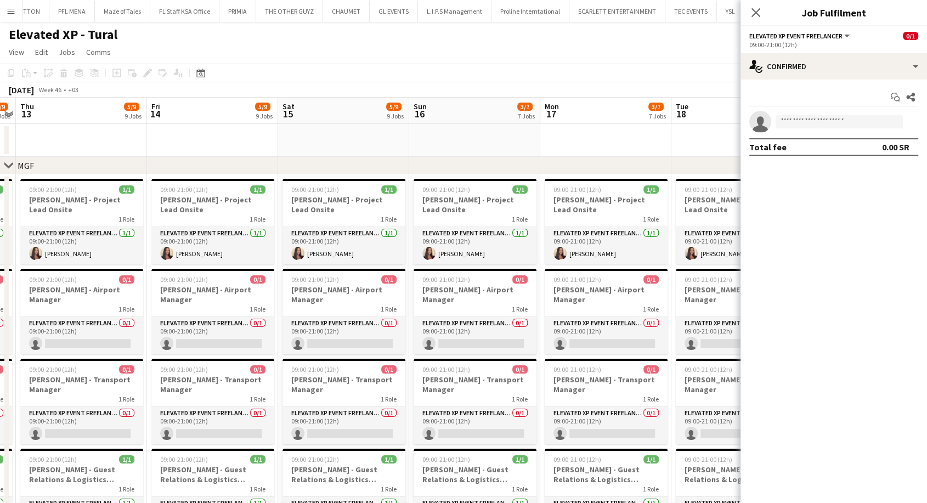
drag, startPoint x: 285, startPoint y: 300, endPoint x: 935, endPoint y: 291, distance: 650.2
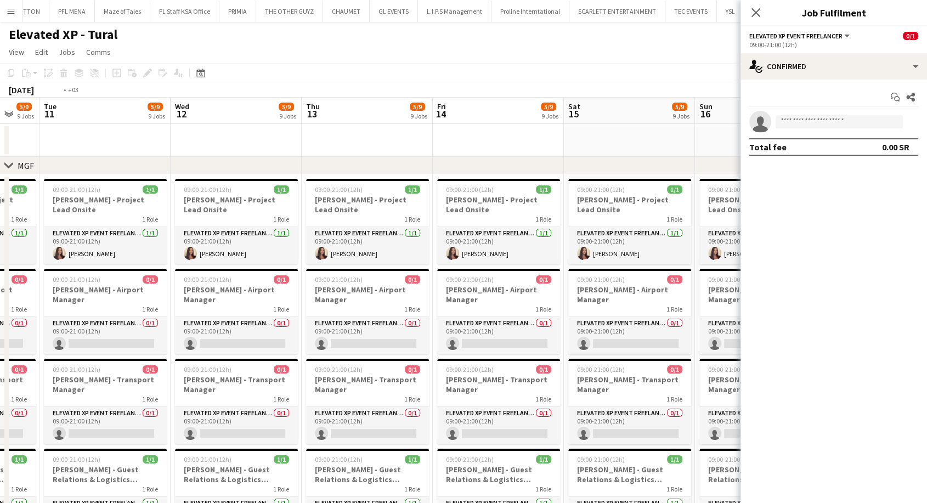
drag, startPoint x: 183, startPoint y: 311, endPoint x: 720, endPoint y: 313, distance: 536.6
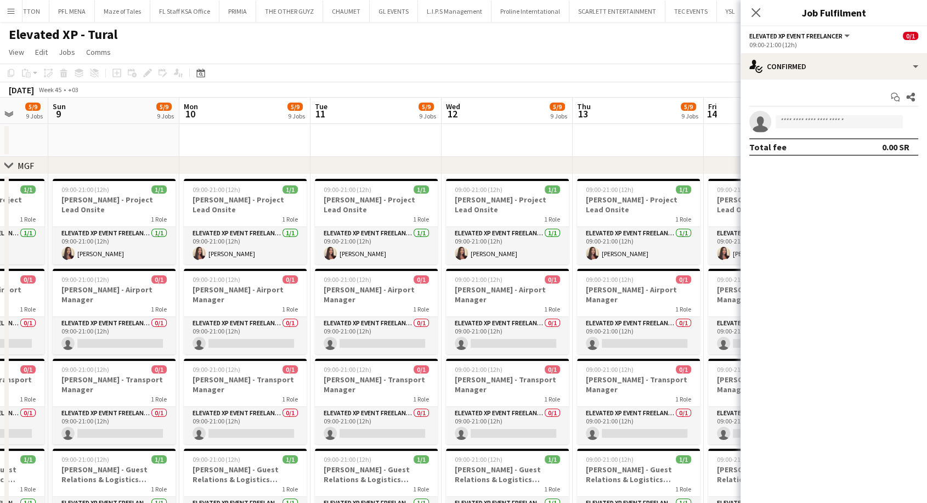
drag, startPoint x: 228, startPoint y: 333, endPoint x: 862, endPoint y: 328, distance: 634.8
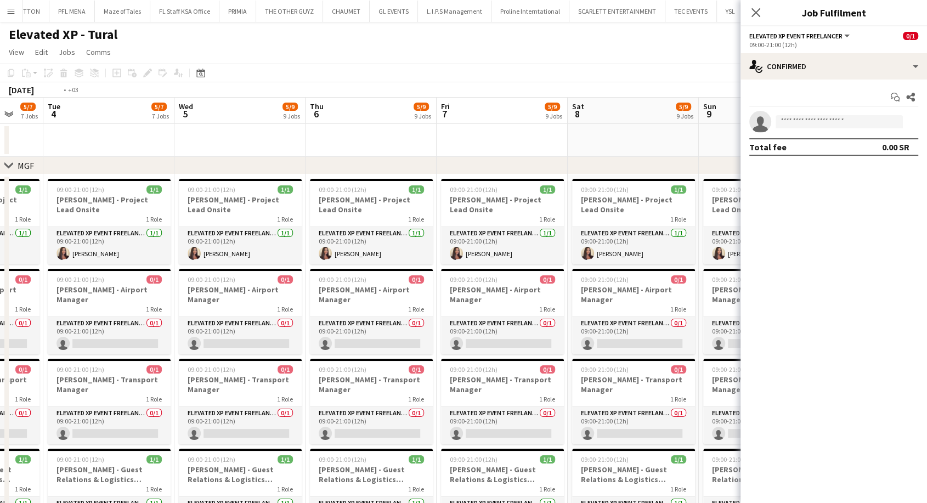
drag, startPoint x: 286, startPoint y: 313, endPoint x: 927, endPoint y: 311, distance: 640.8
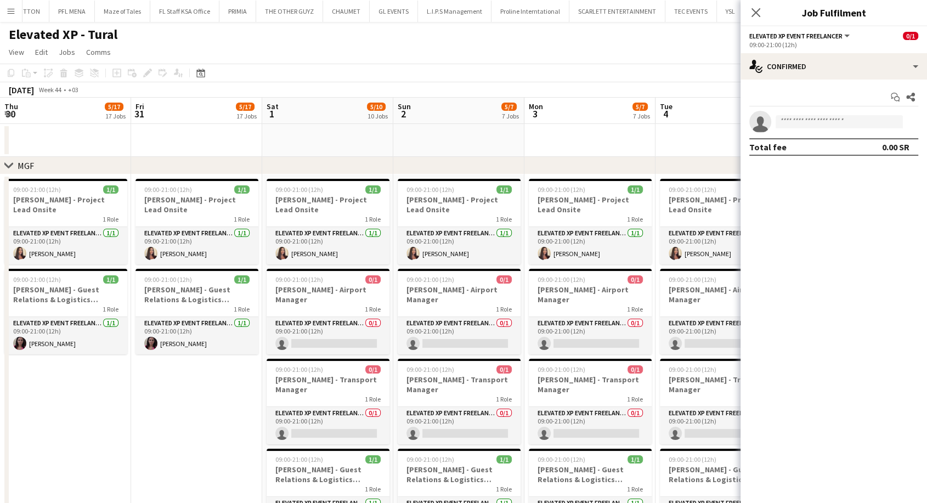
drag, startPoint x: 593, startPoint y: 315, endPoint x: 935, endPoint y: 318, distance: 342.9
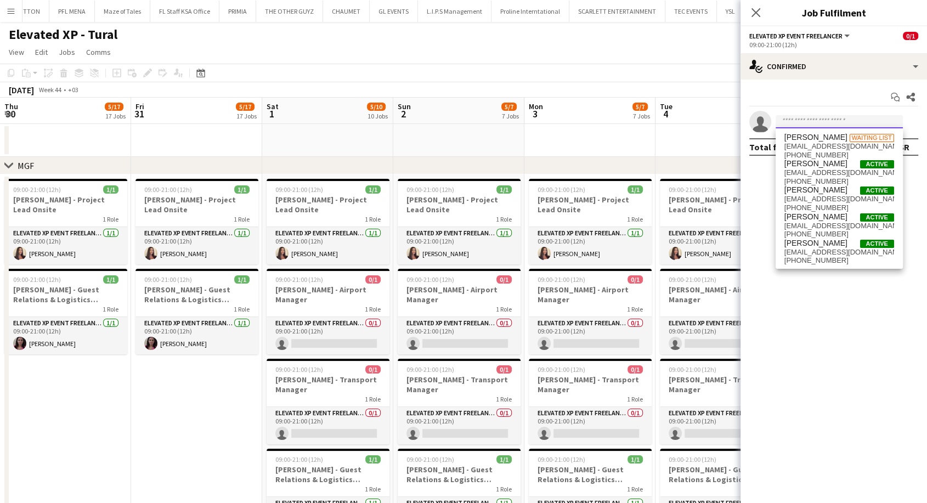
click at [830, 123] on input at bounding box center [839, 121] width 127 height 13
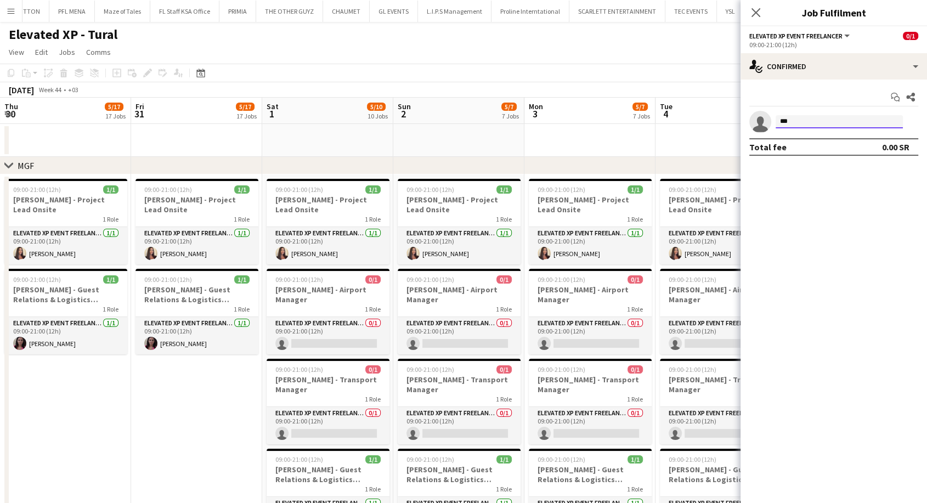
drag, startPoint x: 795, startPoint y: 123, endPoint x: 781, endPoint y: 123, distance: 13.7
click at [782, 123] on input "***" at bounding box center [839, 121] width 127 height 13
type input "*"
click at [158, 436] on app-date-cell "09:00-21:00 (12h) 1/1 Aysel Ahmadova - Project Lead Onsite 1 Role Elevated XP E…" at bounding box center [196, 457] width 131 height 567
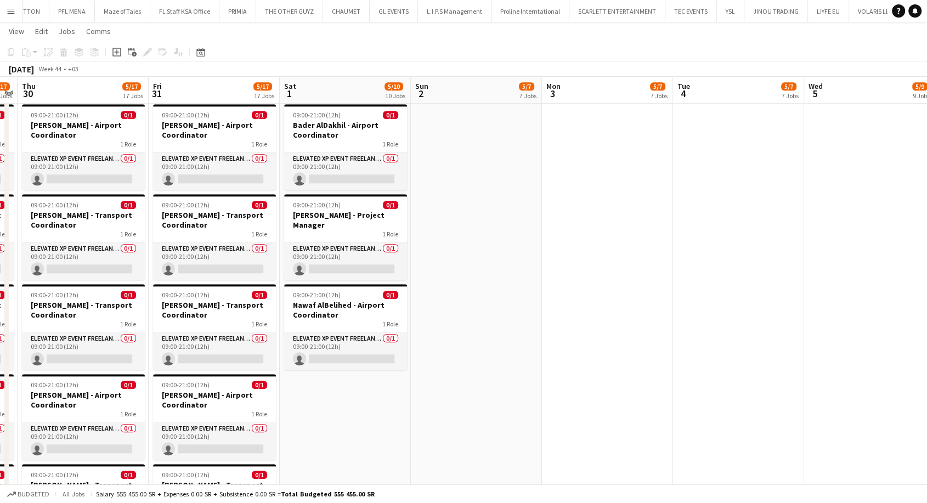
scroll to position [0, 242]
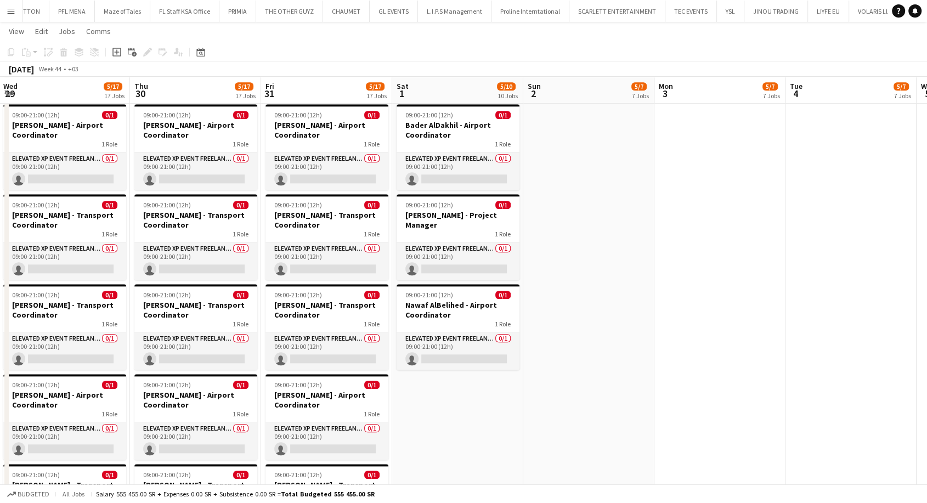
drag, startPoint x: 352, startPoint y: 462, endPoint x: 470, endPoint y: 456, distance: 118.1
click at [465, 462] on app-calendar-viewport "Mon 27 5/17 17 Jobs Tue 28 5/17 17 Jobs Wed 29 5/17 17 Jobs Thu 30 5/17 17 Jobs…" at bounding box center [463, 109] width 927 height 2204
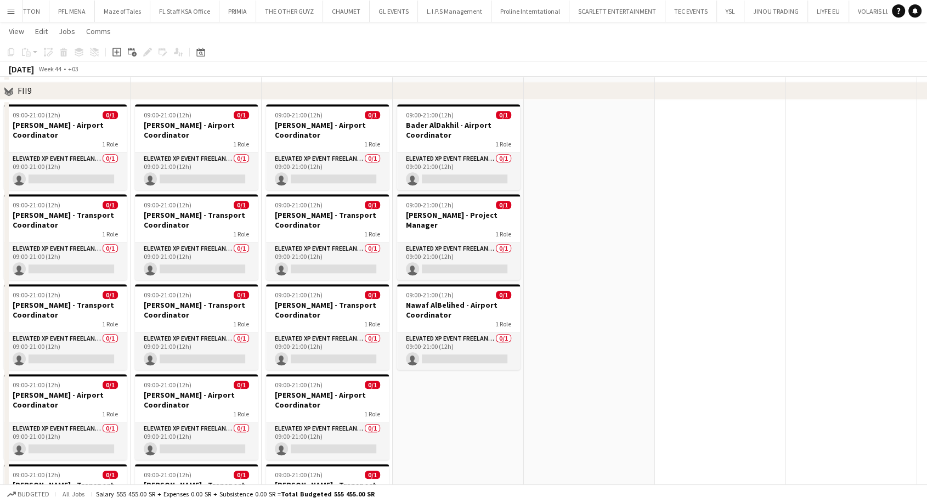
scroll to position [853, 0]
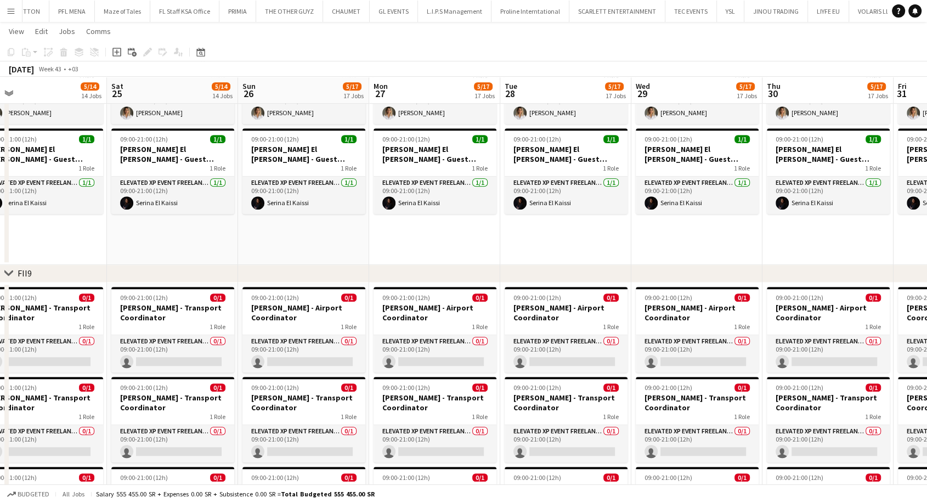
drag, startPoint x: 152, startPoint y: 248, endPoint x: 708, endPoint y: 216, distance: 557.2
click at [793, 213] on app-calendar-viewport "Thu 23 5/12 12 Jobs Fri 24 5/14 14 Jobs Sat 25 5/14 14 Jobs Sun 26 5/17 17 Jobs…" at bounding box center [463, 292] width 927 height 2204
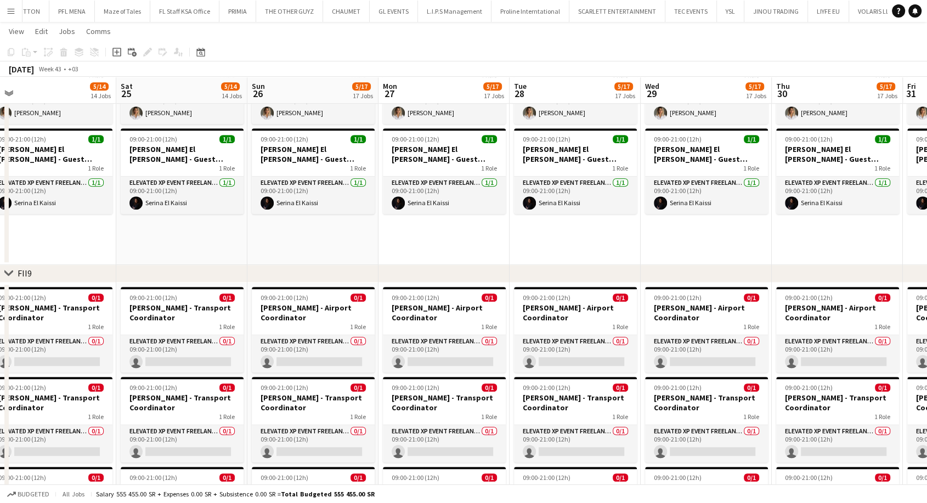
scroll to position [0, 0]
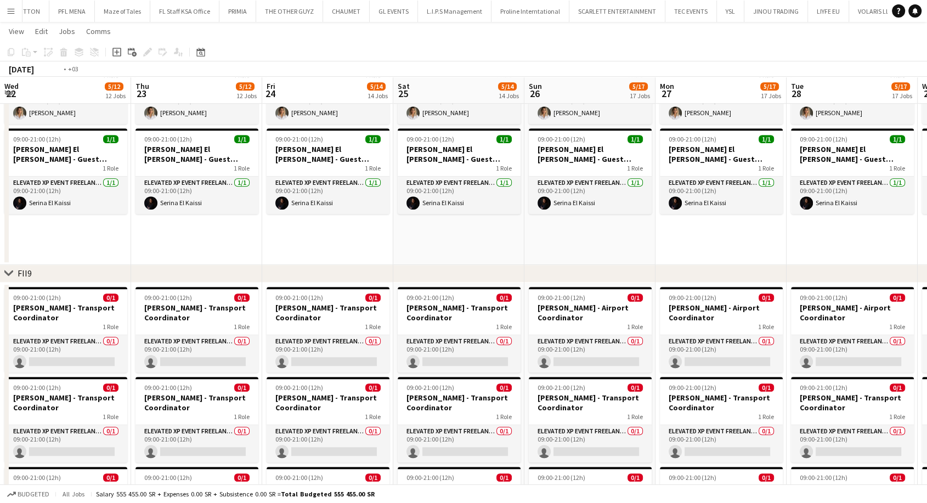
drag, startPoint x: 128, startPoint y: 238, endPoint x: 900, endPoint y: 193, distance: 773.8
click at [900, 193] on app-calendar-viewport "Wed 22 5/12 12 Jobs Thu 23 5/12 12 Jobs Fri 24 5/14 14 Jobs Sat 25 5/14 14 Jobs…" at bounding box center [463, 292] width 927 height 2204
drag, startPoint x: 93, startPoint y: 226, endPoint x: 935, endPoint y: 197, distance: 843.2
click at [927, 197] on html "Menu Boards Boards Boards All jobs Status Workforce Workforce My Workforce Recr…" at bounding box center [463, 280] width 927 height 2266
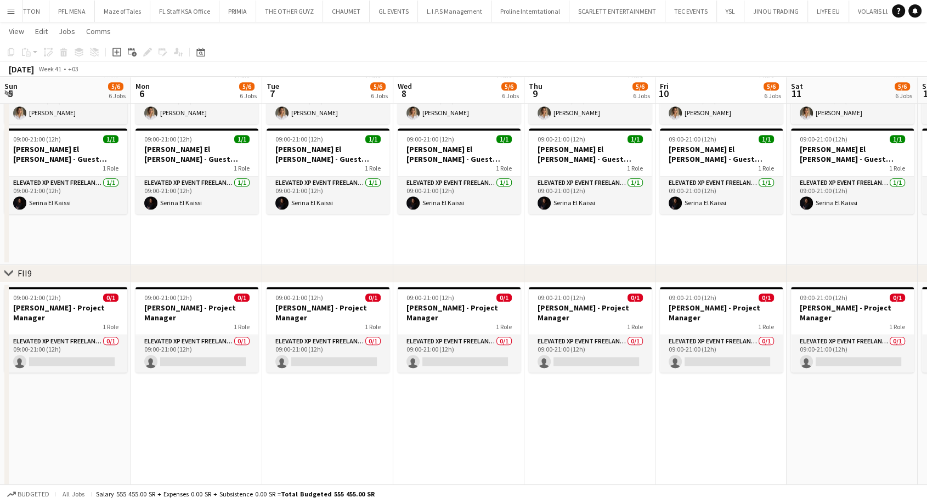
drag, startPoint x: 22, startPoint y: 234, endPoint x: 935, endPoint y: 206, distance: 913.9
click at [927, 206] on html "Menu Boards Boards Boards All jobs Status Workforce Workforce My Workforce Recr…" at bounding box center [463, 280] width 927 height 2266
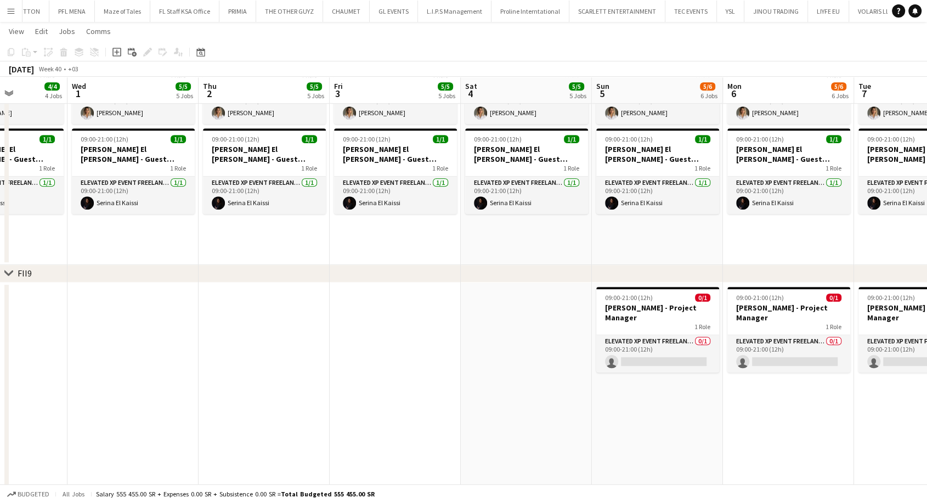
drag, startPoint x: 40, startPoint y: 232, endPoint x: 935, endPoint y: 210, distance: 896.2
click at [927, 210] on html "Menu Boards Boards Boards All jobs Status Workforce Workforce My Workforce Recr…" at bounding box center [463, 280] width 927 height 2266
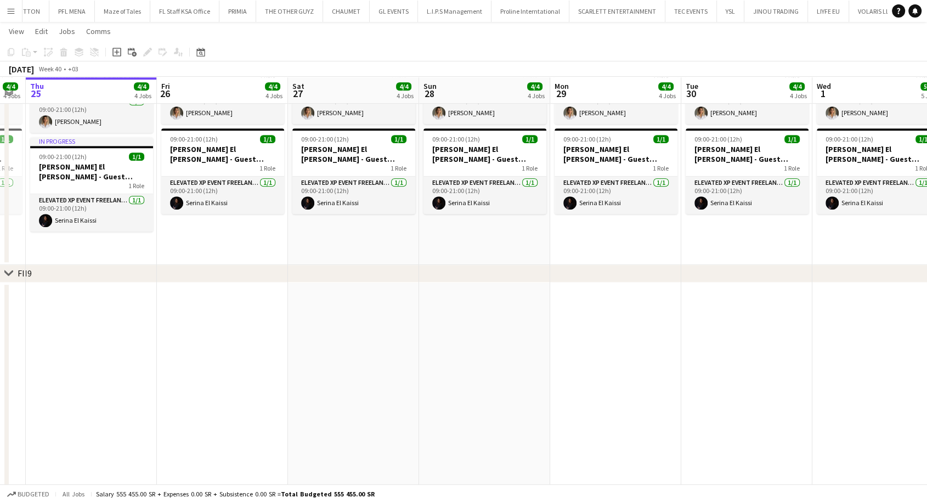
drag, startPoint x: 35, startPoint y: 241, endPoint x: 915, endPoint y: 233, distance: 880.6
click at [915, 233] on app-calendar-viewport "Tue 23 2/2 2 Jobs Wed 24 4/4 4 Jobs Thu 25 4/4 4 Jobs Fri 26 4/4 4 Jobs Sat 27 …" at bounding box center [463, 292] width 927 height 2204
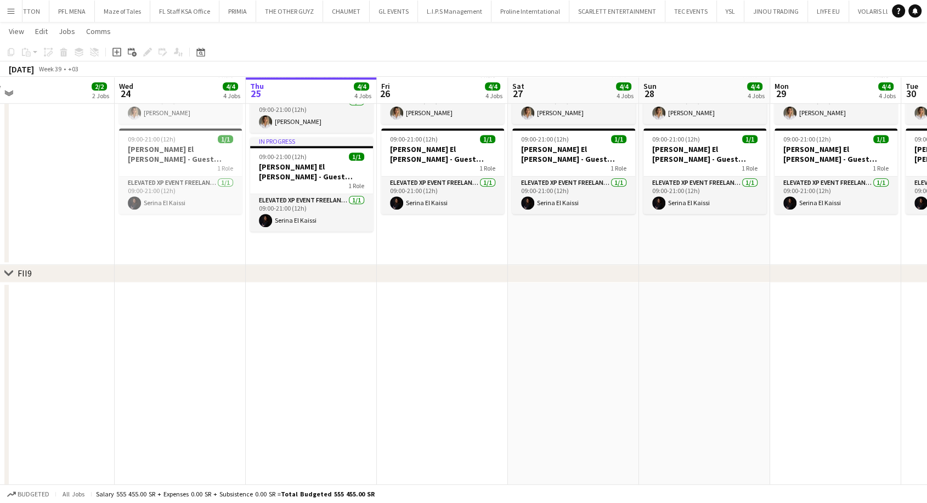
drag, startPoint x: 99, startPoint y: 250, endPoint x: 247, endPoint y: 249, distance: 148.1
click at [247, 249] on app-calendar-viewport "Sun 21 1/1 1 Job Mon 22 2/2 2 Jobs Tue 23 2/2 2 Jobs Wed 24 4/4 4 Jobs Thu 25 4…" at bounding box center [463, 292] width 927 height 2204
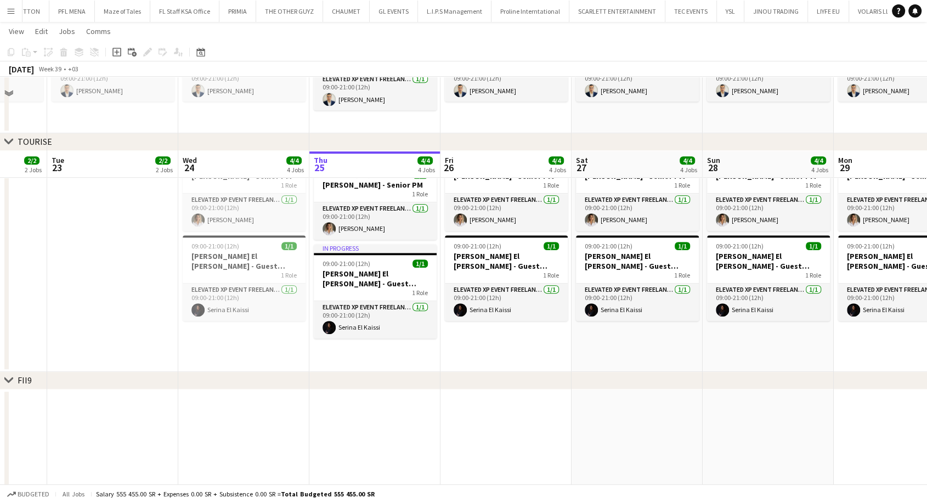
scroll to position [731, 0]
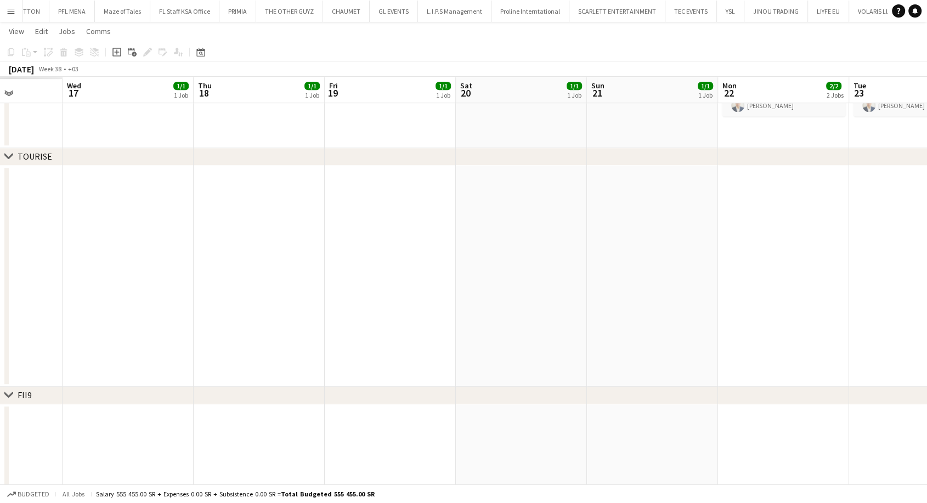
drag, startPoint x: 57, startPoint y: 315, endPoint x: 841, endPoint y: 291, distance: 784.4
click at [860, 291] on app-calendar-viewport "Sun 14 Mon 15 Tue 16 Wed 17 1/1 1 Job Thu 18 1/1 1 Job Fri 19 1/1 1 Job Sat 20 …" at bounding box center [463, 413] width 927 height 2204
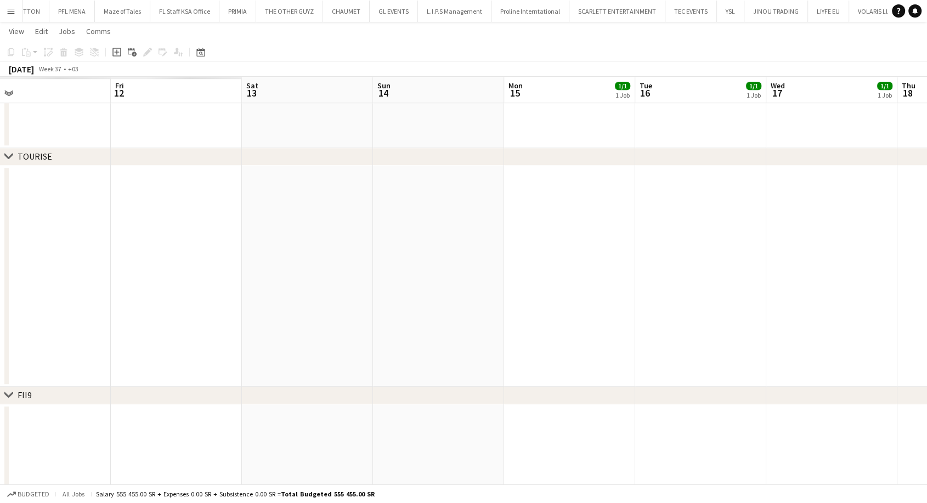
drag, startPoint x: 216, startPoint y: 291, endPoint x: 877, endPoint y: 287, distance: 660.6
click at [891, 287] on app-calendar-viewport "Tue 9 Wed 10 Thu 11 Fri 12 Sat 13 Sun 14 Mon 15 1/1 1 Job Tue 16 1/1 1 Job Wed …" at bounding box center [463, 413] width 927 height 2204
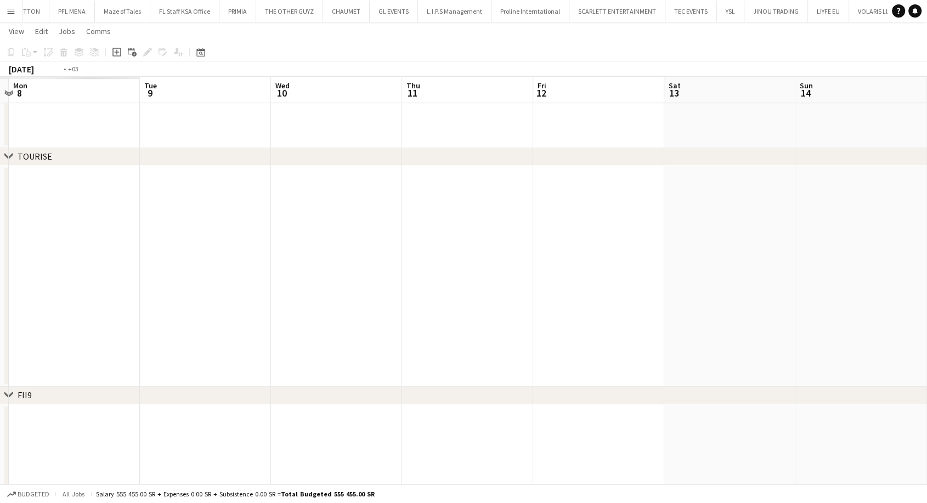
drag, startPoint x: 189, startPoint y: 268, endPoint x: 266, endPoint y: 271, distance: 77.4
click at [679, 273] on app-calendar-viewport "Sat 6 Sun 7 Mon 8 Tue 9 Wed 10 Thu 11 Fri 12 Sat 13 Sun 14 Mon 15 1/1 1 Job Tue…" at bounding box center [463, 413] width 927 height 2204
drag, startPoint x: 221, startPoint y: 266, endPoint x: 641, endPoint y: 258, distance: 419.8
click at [641, 258] on app-calendar-viewport "Tue 2 Wed 3 Thu 4 Fri 5 Sat 6 Sun 7 Mon 8 Tue 9 Wed 10 Thu 11 Fri 12 Sat 13 Sun…" at bounding box center [463, 413] width 927 height 2204
drag, startPoint x: 108, startPoint y: 227, endPoint x: 396, endPoint y: 227, distance: 288.0
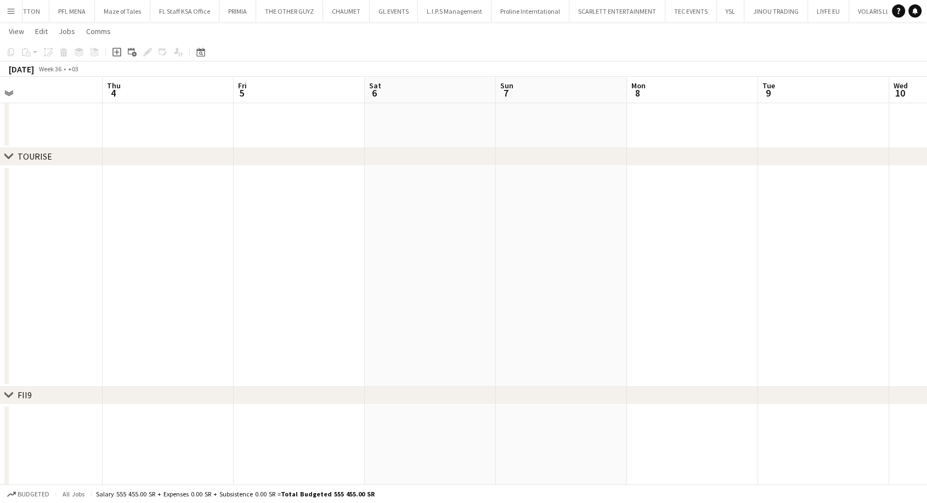
click at [396, 227] on app-calendar-viewport "Mon 1 Tue 2 Wed 3 Thu 4 Fri 5 Sat 6 Sun 7 Mon 8 Tue 9 Wed 10 Thu 11 Fri 12 Sat …" at bounding box center [463, 413] width 927 height 2204
drag, startPoint x: 246, startPoint y: 236, endPoint x: 447, endPoint y: 239, distance: 201.4
click at [447, 239] on app-calendar-viewport "Sat 30 Sun 31 Mon 1 Tue 2 Wed 3 Thu 4 Fri 5 Sat 6 Sun 7 Mon 8 Tue 9 Wed 10 Thu …" at bounding box center [463, 413] width 927 height 2204
drag, startPoint x: 129, startPoint y: 250, endPoint x: 243, endPoint y: 247, distance: 113.6
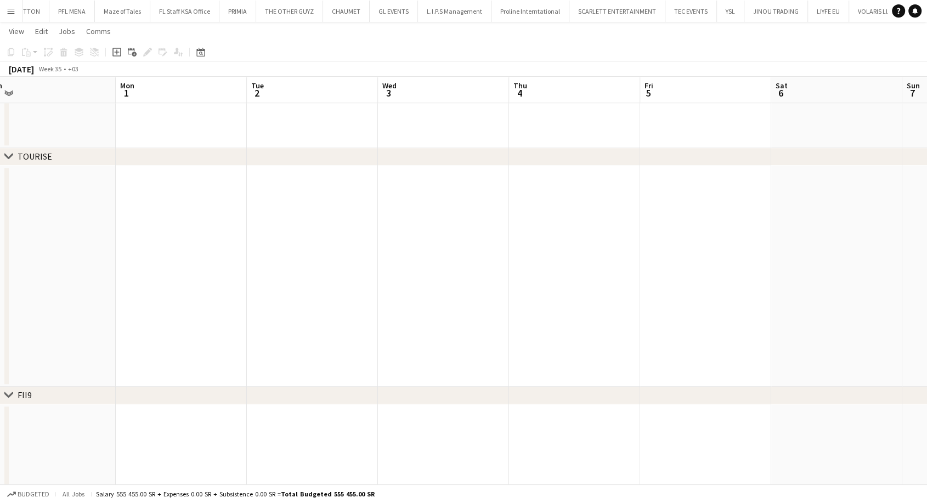
click at [244, 247] on app-calendar-viewport "Fri 29 Sat 30 Sun 31 Mon 1 Tue 2 Wed 3 Thu 4 Fri 5 Sat 6 Sun 7 Mon 8 Tue 9 Wed …" at bounding box center [463, 413] width 927 height 2204
click at [301, 234] on app-date-cell at bounding box center [331, 276] width 131 height 221
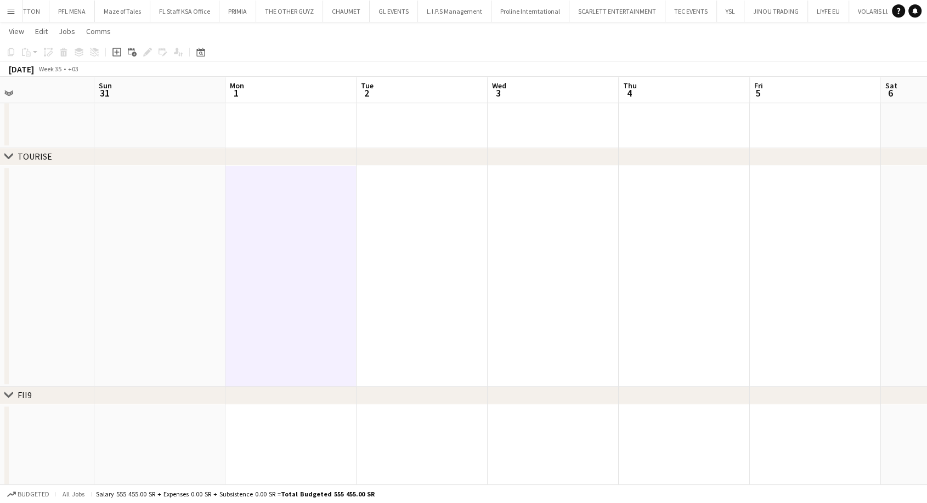
drag, startPoint x: 744, startPoint y: 236, endPoint x: 706, endPoint y: 247, distance: 39.3
click at [706, 247] on app-calendar-viewport "Thu 28 Fri 29 Sat 30 Sun 31 Mon 1 Tue 2 Wed 3 Thu 4 Fri 5 Sat 6 Sun 7 Mon 8 Tue…" at bounding box center [463, 413] width 927 height 2204
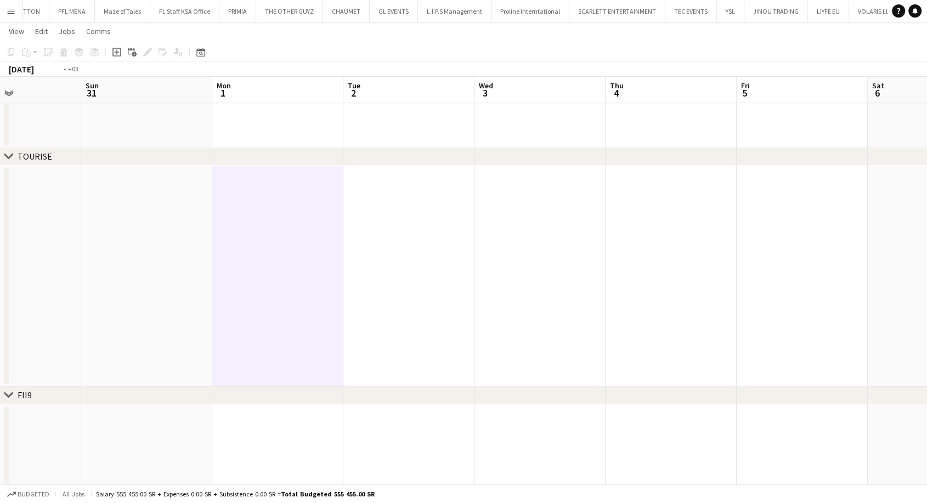
drag, startPoint x: 743, startPoint y: 260, endPoint x: 194, endPoint y: 248, distance: 549.9
click at [196, 248] on app-calendar-viewport "Thu 28 Fri 29 Sat 30 Sun 31 Mon 1 Tue 2 Wed 3 Thu 4 Fri 5 Sat 6 Sun 7 Mon 8 Tue…" at bounding box center [463, 413] width 927 height 2204
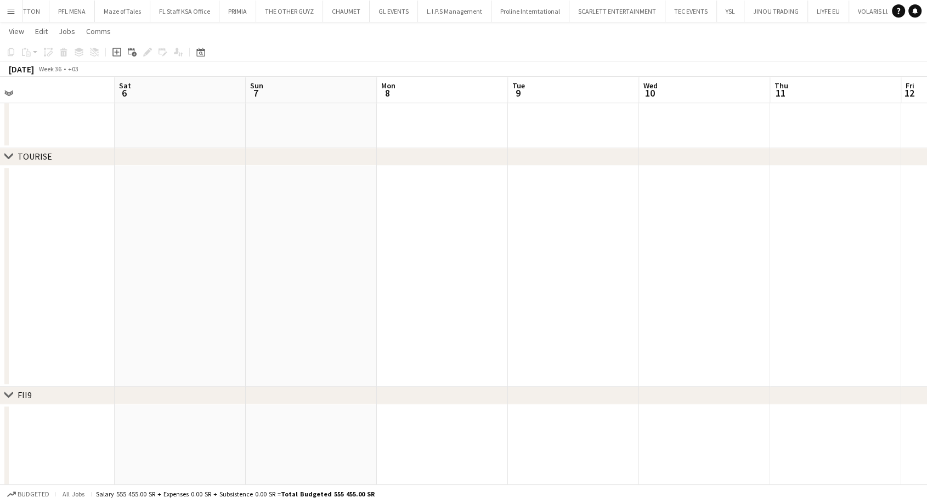
drag, startPoint x: 618, startPoint y: 268, endPoint x: 216, endPoint y: 262, distance: 402.2
click at [216, 262] on app-calendar-viewport "Mon 1 Tue 2 Wed 3 Thu 4 Fri 5 Sat 6 Sun 7 Mon 8 Tue 9 Wed 10 Thu 11 Fri 12 Sat …" at bounding box center [463, 413] width 927 height 2204
drag, startPoint x: 388, startPoint y: 280, endPoint x: 219, endPoint y: 276, distance: 168.5
click at [219, 276] on app-calendar-viewport "Thu 4 Fri 5 Sat 6 Sun 7 Mon 8 Tue 9 Wed 10 Thu 11 Fri 12 Sat 13 Sun 14 Mon 15 1…" at bounding box center [463, 413] width 927 height 2204
drag, startPoint x: 637, startPoint y: 291, endPoint x: 488, endPoint y: 282, distance: 149.5
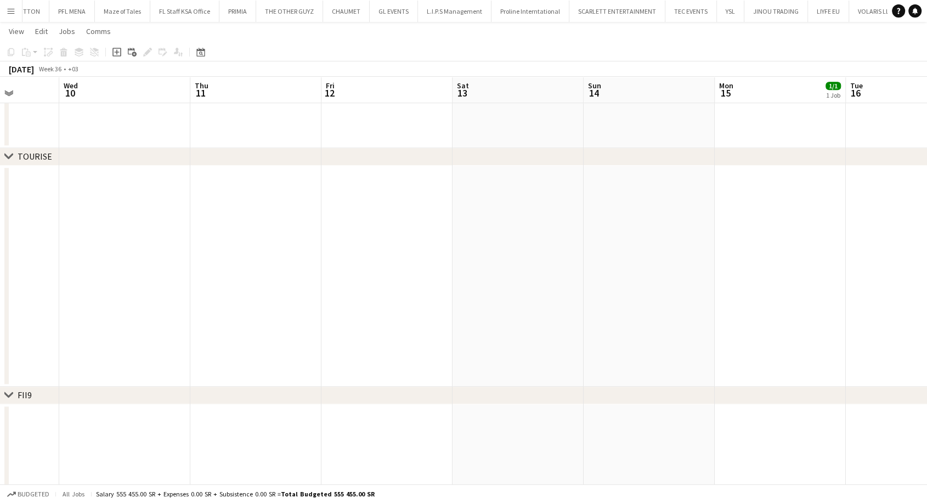
click at [171, 281] on app-calendar-viewport "Sat 6 Sun 7 Mon 8 Tue 9 Wed 10 Thu 11 Fri 12 Sat 13 Sun 14 Mon 15 1/1 1 Job Tue…" at bounding box center [463, 413] width 927 height 2204
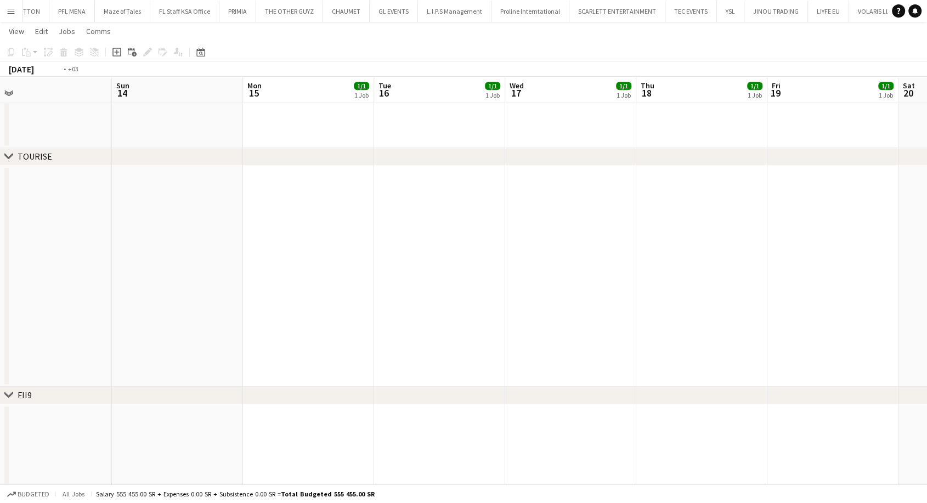
click at [252, 278] on app-calendar-viewport "Tue 9 Wed 10 Thu 11 Fri 12 Sat 13 Sun 14 Mon 15 1/1 1 Job Tue 16 1/1 1 Job Wed …" at bounding box center [463, 413] width 927 height 2204
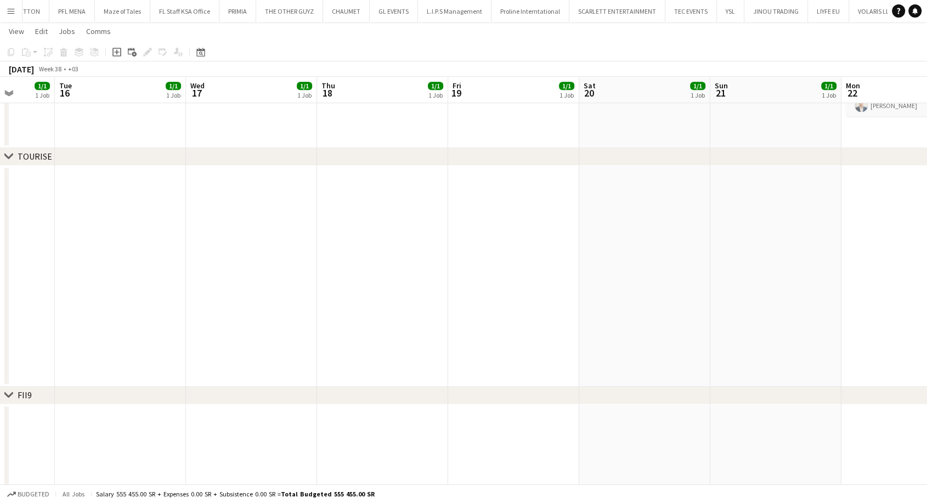
drag, startPoint x: 435, startPoint y: 282, endPoint x: 237, endPoint y: 272, distance: 198.3
click at [235, 278] on app-calendar-viewport "Sat 13 Sun 14 Mon 15 1/1 1 Job Tue 16 1/1 1 Job Wed 17 1/1 1 Job Thu 18 1/1 1 J…" at bounding box center [463, 413] width 927 height 2204
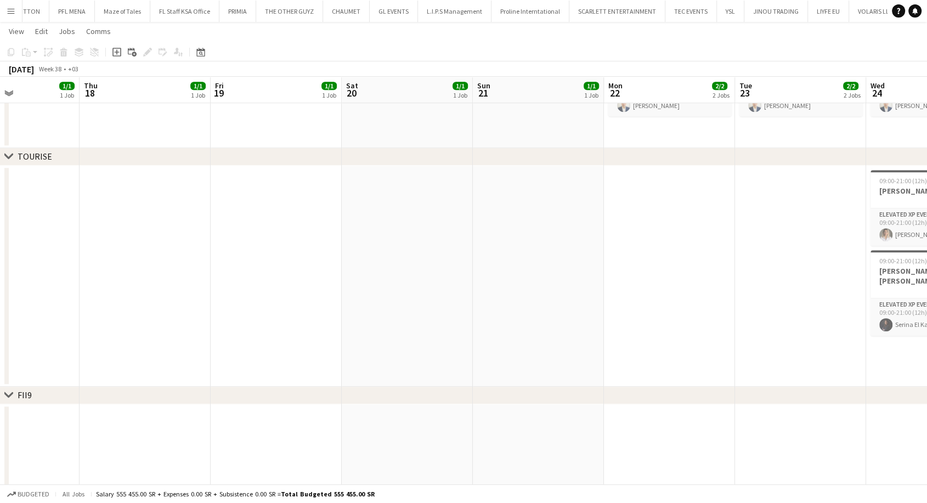
drag, startPoint x: 430, startPoint y: 280, endPoint x: 323, endPoint y: 274, distance: 107.2
click at [273, 280] on app-calendar-viewport "Mon 15 1/1 1 Job Tue 16 1/1 1 Job Wed 17 1/1 1 Job Thu 18 1/1 1 Job Fri 19 1/1 …" at bounding box center [463, 413] width 927 height 2204
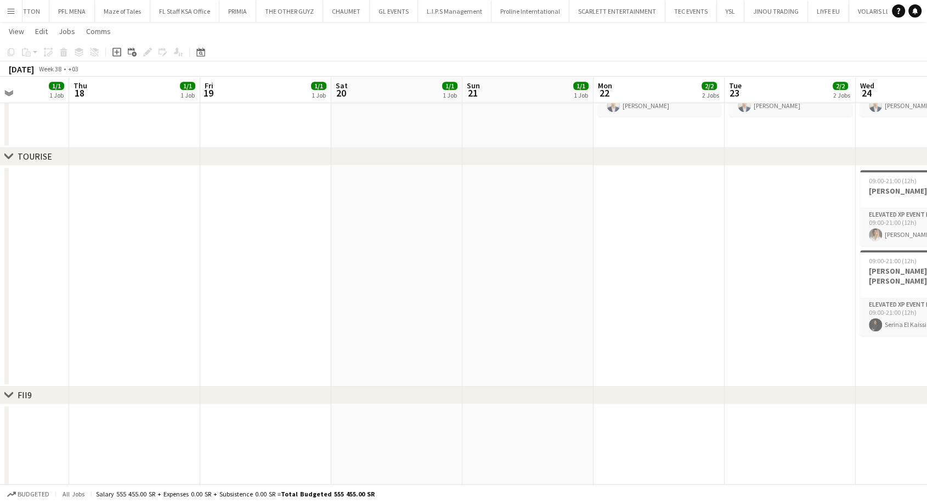
scroll to position [0, 332]
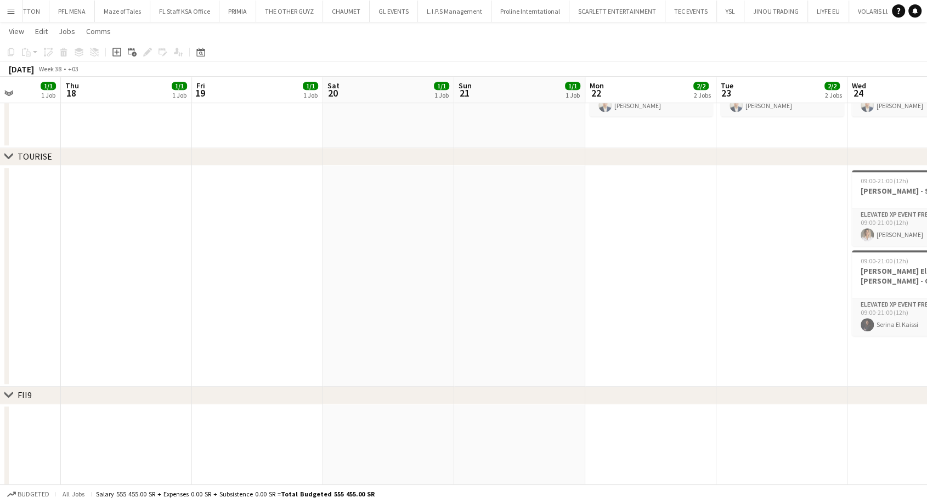
drag, startPoint x: 459, startPoint y: 280, endPoint x: 375, endPoint y: 279, distance: 83.9
click at [375, 279] on app-calendar-viewport "Mon 15 1/1 1 Job Tue 16 1/1 1 Job Wed 17 1/1 1 Job Thu 18 1/1 1 Job Fri 19 1/1 …" at bounding box center [463, 413] width 927 height 2204
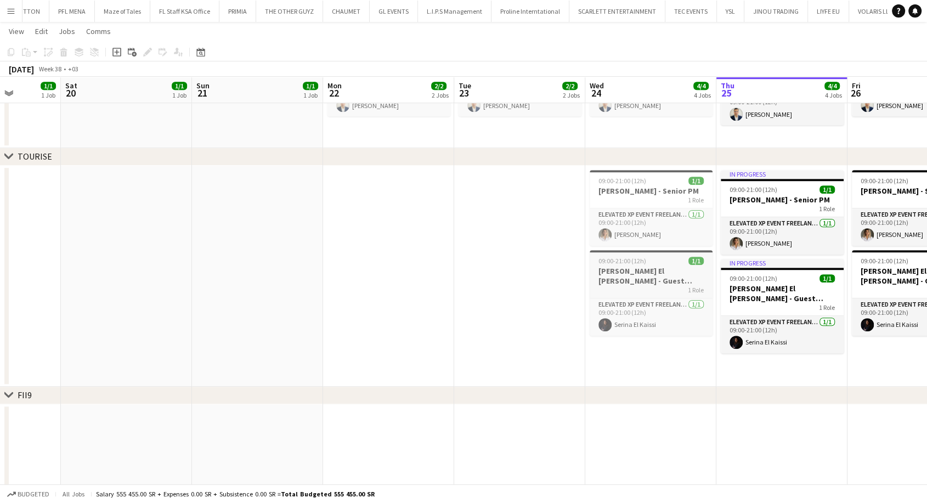
click at [628, 277] on h3 "[PERSON_NAME] El [PERSON_NAME] - Guest Relations Manager" at bounding box center [651, 276] width 123 height 20
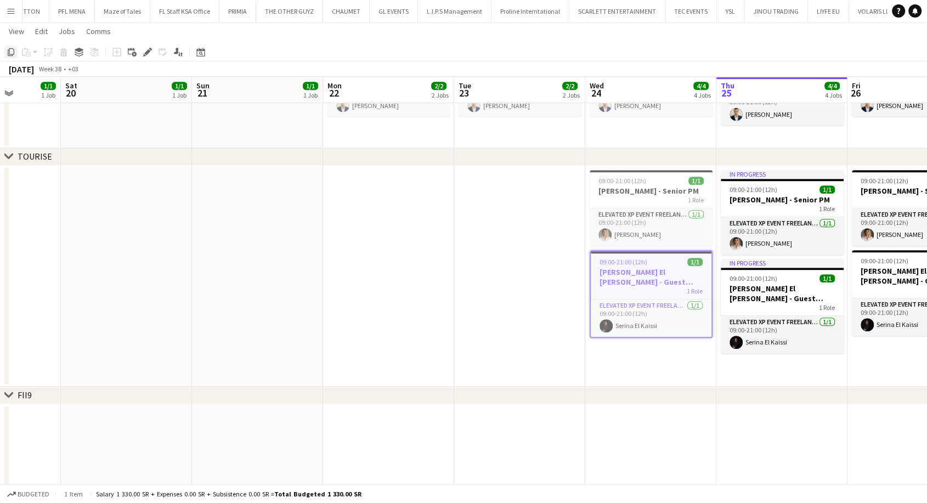
click at [10, 57] on div "Copy" at bounding box center [10, 52] width 13 height 13
drag, startPoint x: 373, startPoint y: 236, endPoint x: 861, endPoint y: 223, distance: 488.5
click at [815, 222] on app-calendar-viewport "Wed 17 1/1 1 Job Thu 18 1/1 1 Job Fri 19 1/1 1 Job Sat 20 1/1 1 Job Sun 21 1/1 …" at bounding box center [463, 413] width 927 height 2204
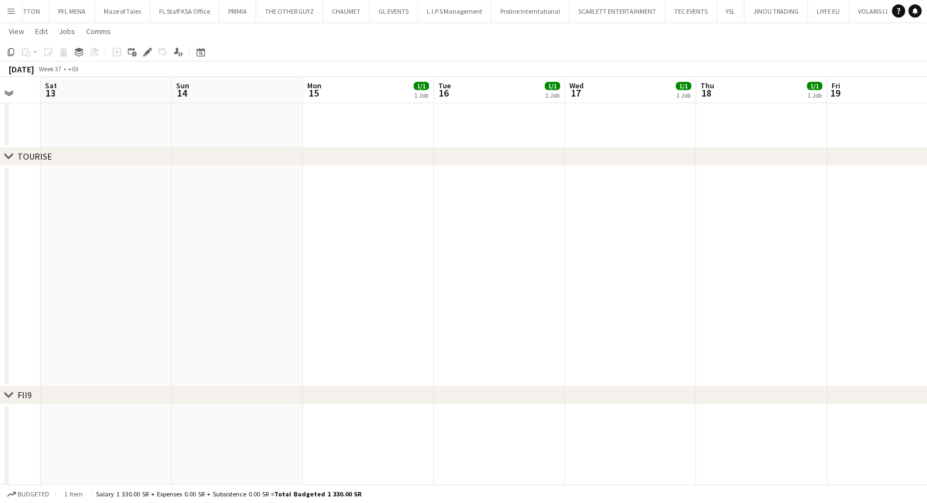
drag, startPoint x: 290, startPoint y: 241, endPoint x: 415, endPoint y: 263, distance: 126.5
click at [585, 248] on app-calendar-viewport "Thu 11 Fri 12 Sat 13 Sun 14 Mon 15 1/1 1 Job Tue 16 1/1 1 Job Wed 17 1/1 1 Job …" at bounding box center [463, 413] width 927 height 2204
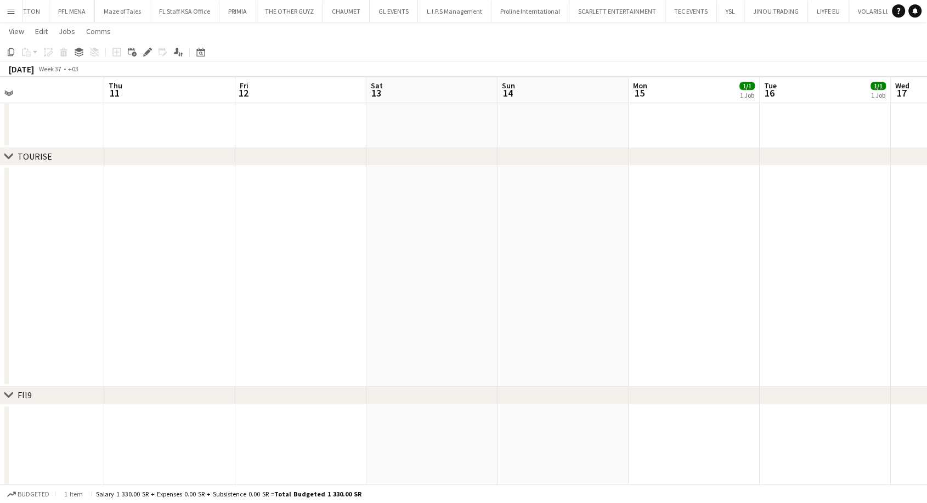
drag, startPoint x: 329, startPoint y: 264, endPoint x: 657, endPoint y: 273, distance: 328.2
click at [657, 273] on app-calendar-viewport "Mon 8 Tue 9 Wed 10 Thu 11 Fri 12 Sat 13 Sun 14 Mon 15 1/1 1 Job Tue 16 1/1 1 Jo…" at bounding box center [463, 413] width 927 height 2204
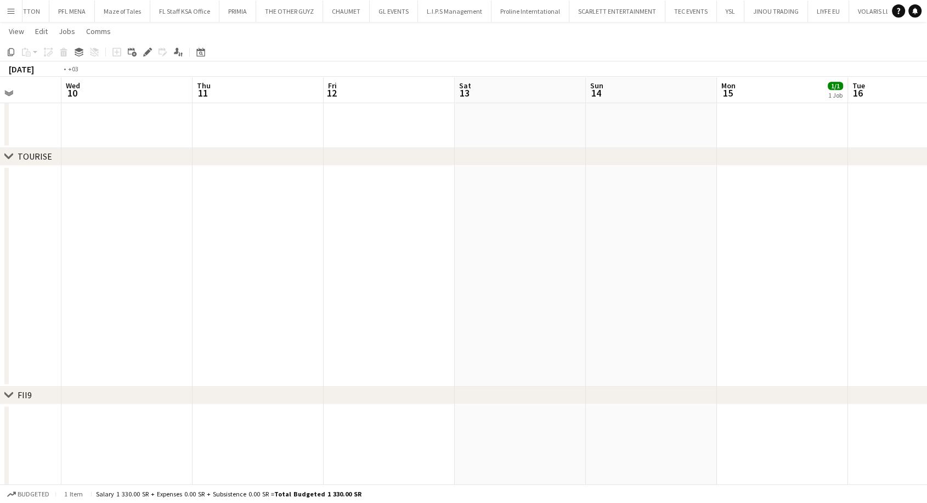
drag, startPoint x: 274, startPoint y: 275, endPoint x: 789, endPoint y: 269, distance: 515.7
click at [797, 266] on app-calendar-viewport "Mon 8 Tue 9 Wed 10 Thu 11 Fri 12 Sat 13 Sun 14 Mon 15 1/1 1 Job Tue 16 1/1 1 Jo…" at bounding box center [463, 413] width 927 height 2204
drag, startPoint x: 182, startPoint y: 272, endPoint x: 731, endPoint y: 237, distance: 550.3
click at [731, 237] on app-calendar-viewport "Mon 1 Tue 2 Wed 3 Thu 4 Fri 5 Sat 6 Sun 7 Mon 8 Tue 9 Wed 10 Thu 11 Fri 12 Sat …" at bounding box center [463, 413] width 927 height 2204
drag, startPoint x: 286, startPoint y: 237, endPoint x: 645, endPoint y: 228, distance: 358.4
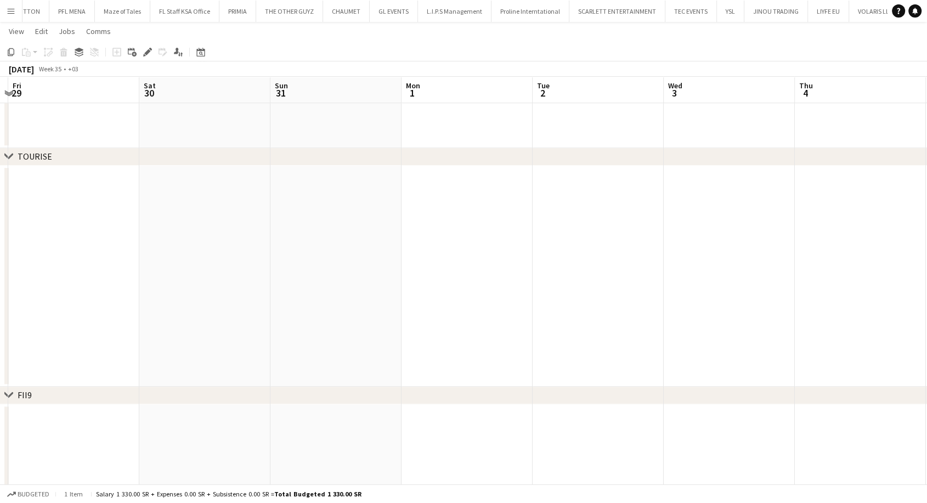
click at [645, 228] on app-calendar-viewport "Wed 27 Thu 28 Fri 29 Sat 30 Sun 31 Mon 1 Tue 2 Wed 3 Thu 4 Fri 5 Sat 6 Sun 7 Mo…" at bounding box center [463, 413] width 927 height 2204
click at [415, 233] on app-date-cell at bounding box center [400, 276] width 131 height 221
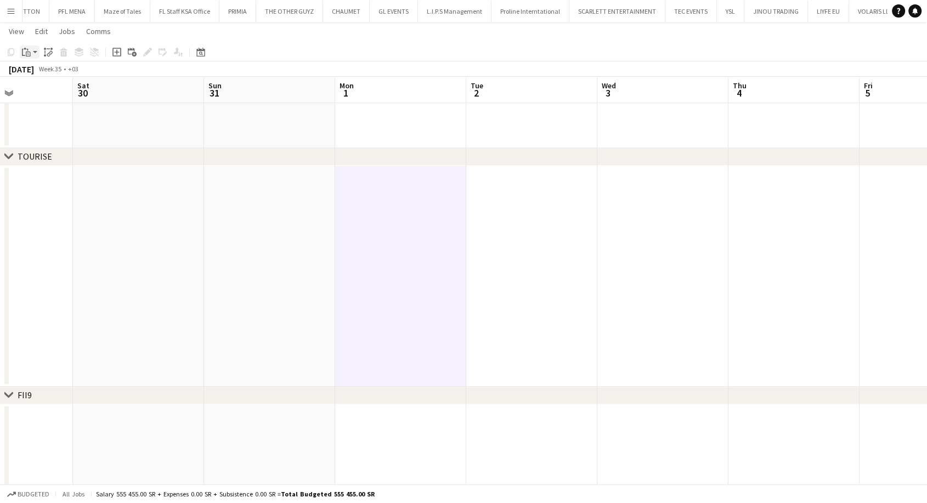
click at [35, 54] on app-action-btn "Paste" at bounding box center [30, 52] width 20 height 13
click at [48, 74] on link "Paste Ctrl+V" at bounding box center [80, 73] width 103 height 10
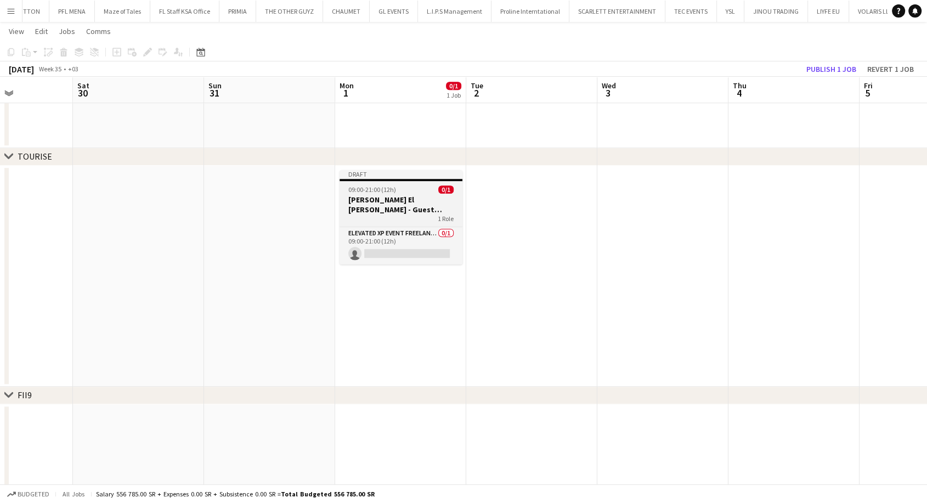
click at [373, 206] on h3 "[PERSON_NAME] El [PERSON_NAME] - Guest Relations Manager" at bounding box center [401, 205] width 123 height 20
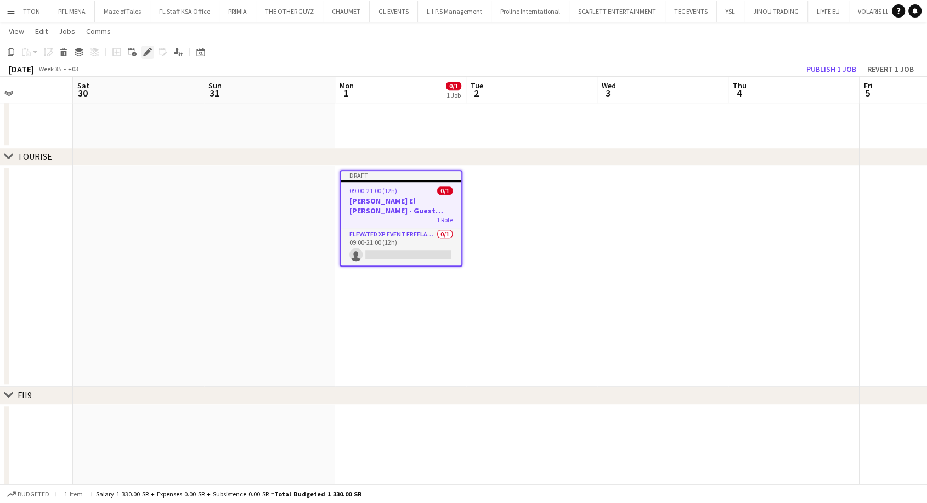
click at [149, 53] on icon "Edit" at bounding box center [147, 52] width 9 height 9
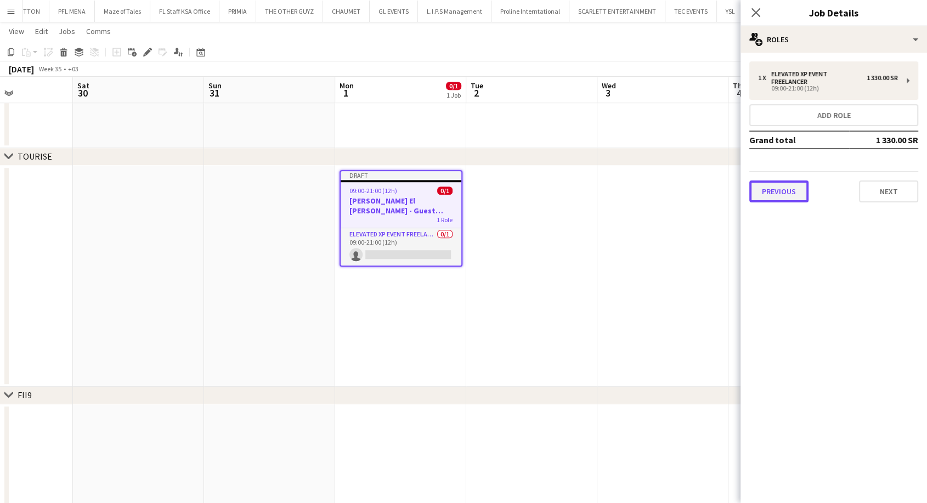
click at [784, 190] on button "Previous" at bounding box center [778, 191] width 59 height 22
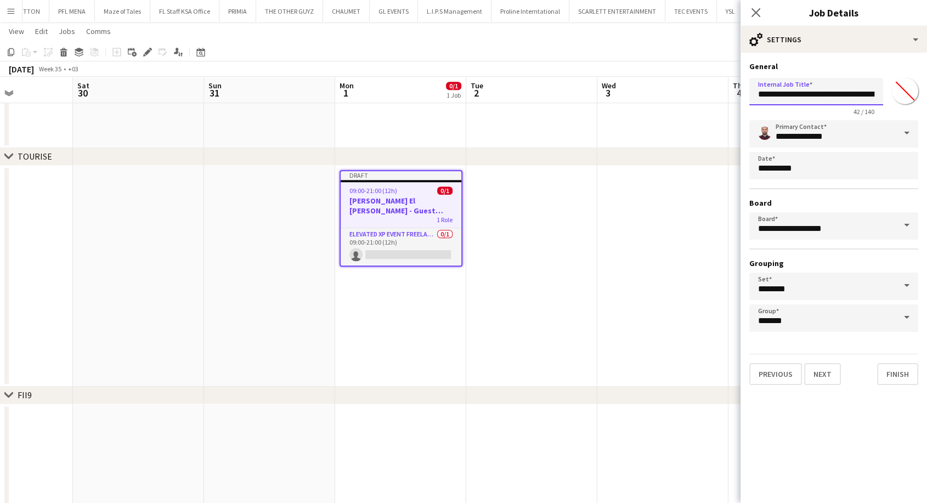
drag, startPoint x: 808, startPoint y: 95, endPoint x: 749, endPoint y: 101, distance: 59.5
click at [749, 101] on form "**********" at bounding box center [834, 223] width 187 height 324
paste input "*"
type input "**********"
click at [796, 319] on input "*******" at bounding box center [833, 317] width 169 height 27
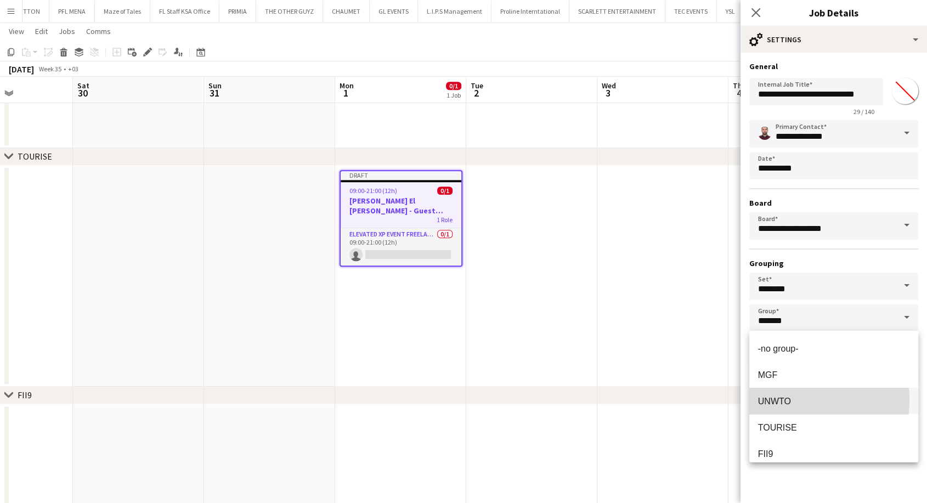
click at [789, 400] on span "UNWTO" at bounding box center [774, 401] width 33 height 9
type input "*****"
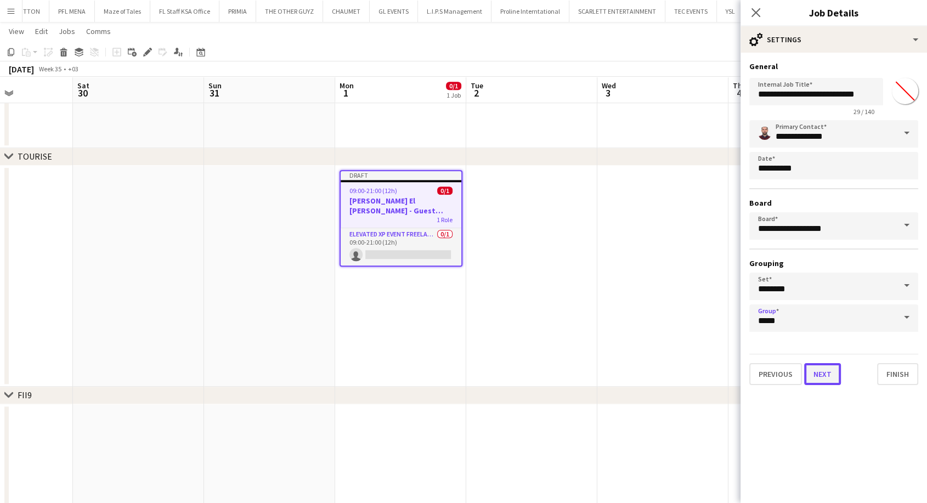
click at [825, 374] on button "Next" at bounding box center [822, 374] width 37 height 22
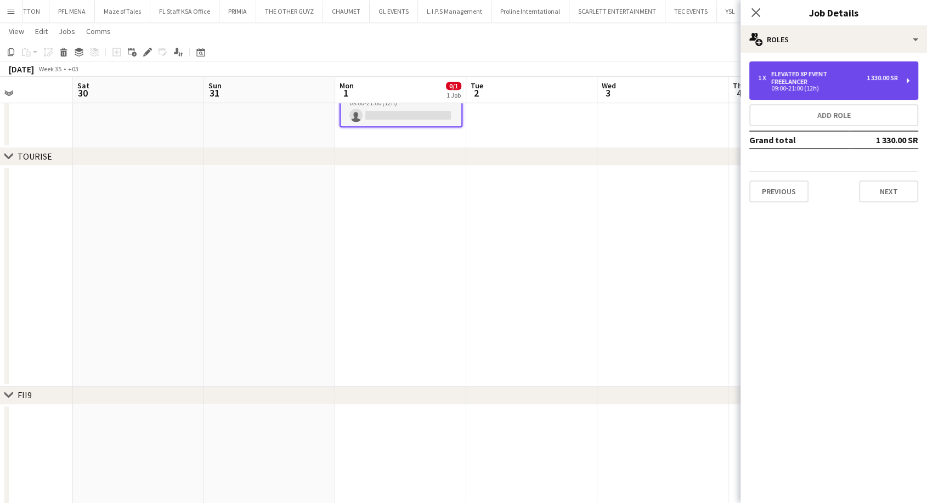
click at [802, 70] on div "Elevated XP Event Freelancer" at bounding box center [818, 77] width 95 height 15
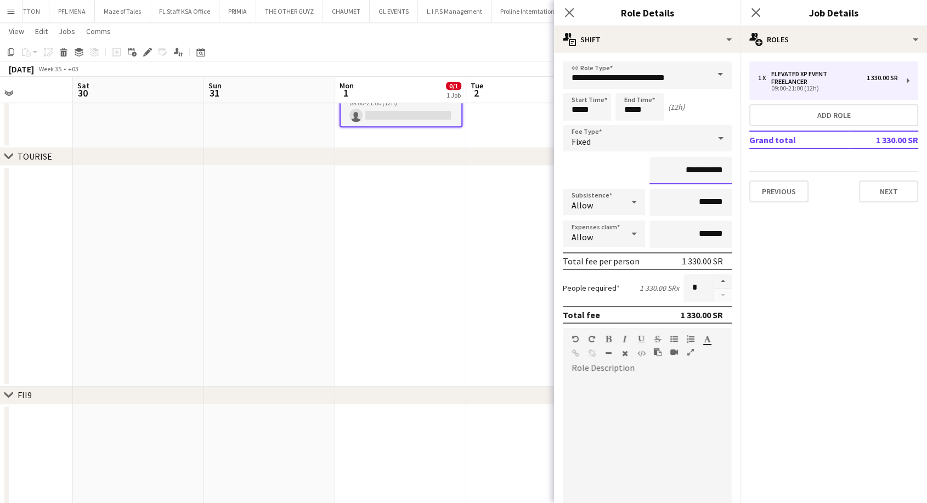
click at [685, 166] on input "**********" at bounding box center [691, 170] width 82 height 27
click at [689, 169] on input "**********" at bounding box center [691, 170] width 82 height 27
click at [689, 171] on input "**********" at bounding box center [691, 170] width 82 height 27
drag, startPoint x: 692, startPoint y: 173, endPoint x: 693, endPoint y: 185, distance: 12.6
click at [692, 173] on input "**********" at bounding box center [691, 170] width 82 height 27
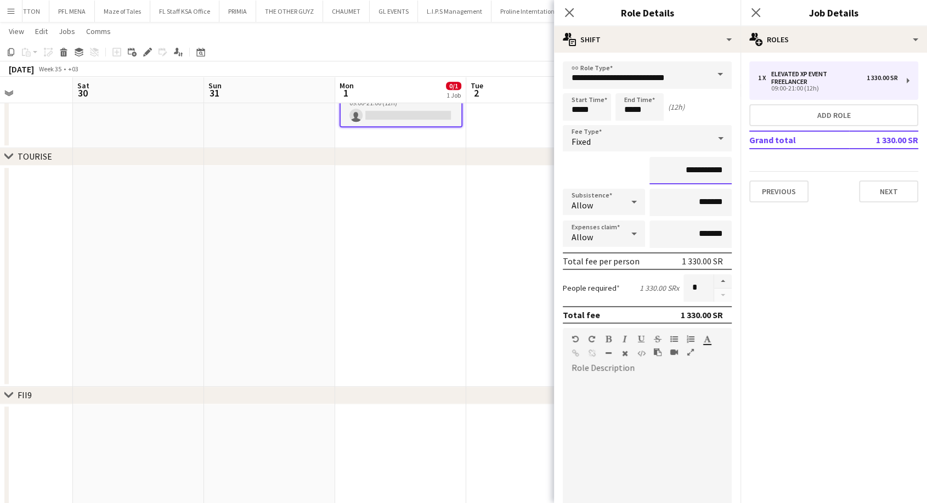
click at [686, 170] on input "**********" at bounding box center [691, 170] width 82 height 27
type input "**********"
click at [885, 190] on button "Next" at bounding box center [888, 191] width 59 height 22
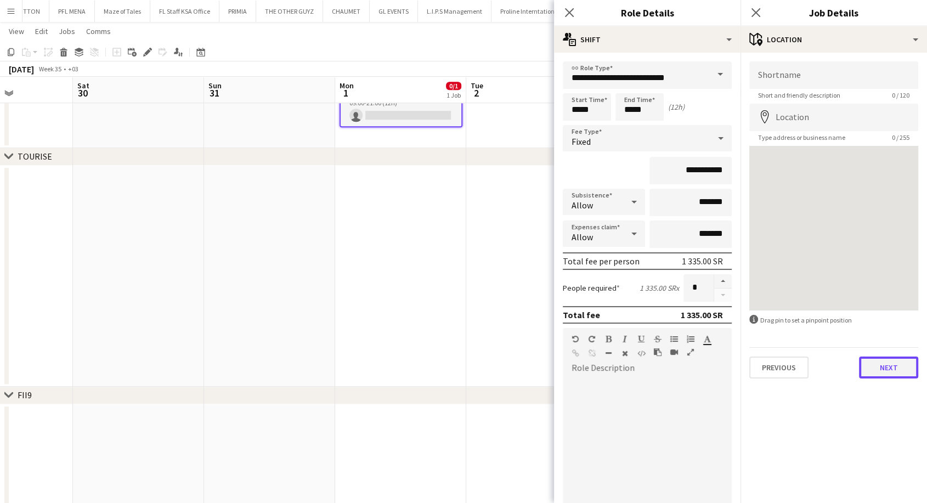
click at [872, 375] on button "Next" at bounding box center [888, 368] width 59 height 22
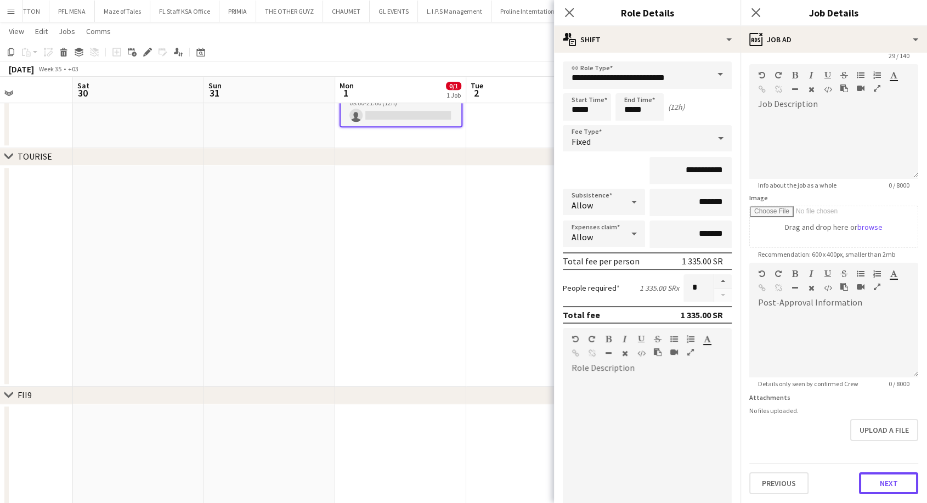
scroll to position [39, 0]
click at [866, 445] on form "**********" at bounding box center [834, 258] width 187 height 472
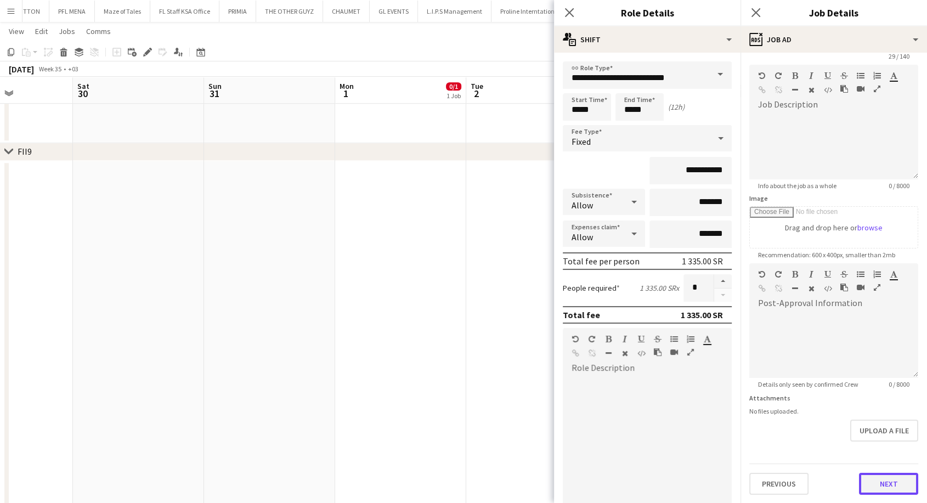
click at [881, 479] on button "Next" at bounding box center [888, 484] width 59 height 22
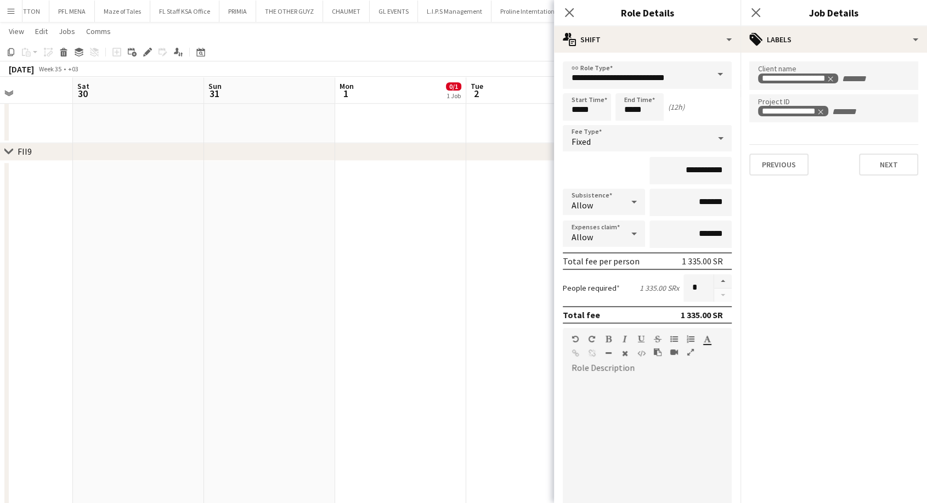
scroll to position [0, 0]
click at [897, 179] on div "**********" at bounding box center [834, 119] width 187 height 132
click at [886, 169] on button "Next" at bounding box center [888, 165] width 59 height 22
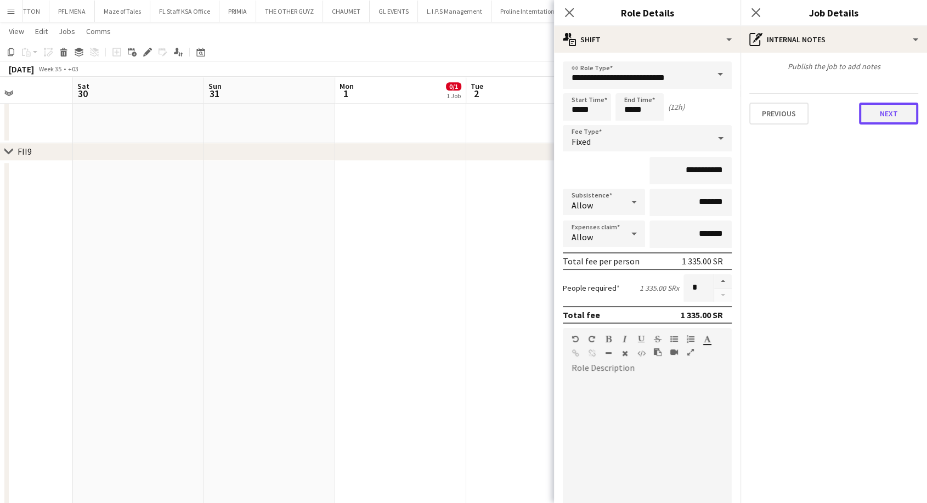
click at [891, 114] on button "Next" at bounding box center [888, 114] width 59 height 22
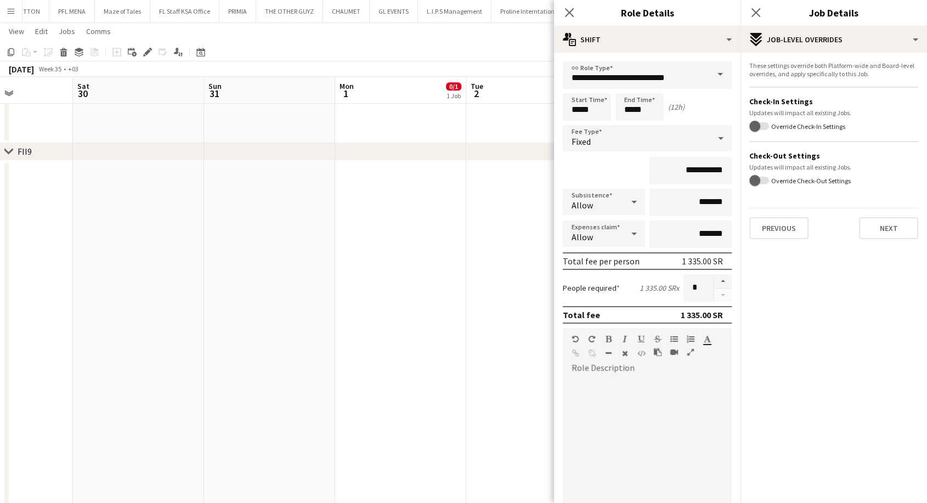
click at [896, 211] on div "Previous Next" at bounding box center [833, 223] width 169 height 31
click at [898, 228] on button "Next" at bounding box center [888, 228] width 59 height 22
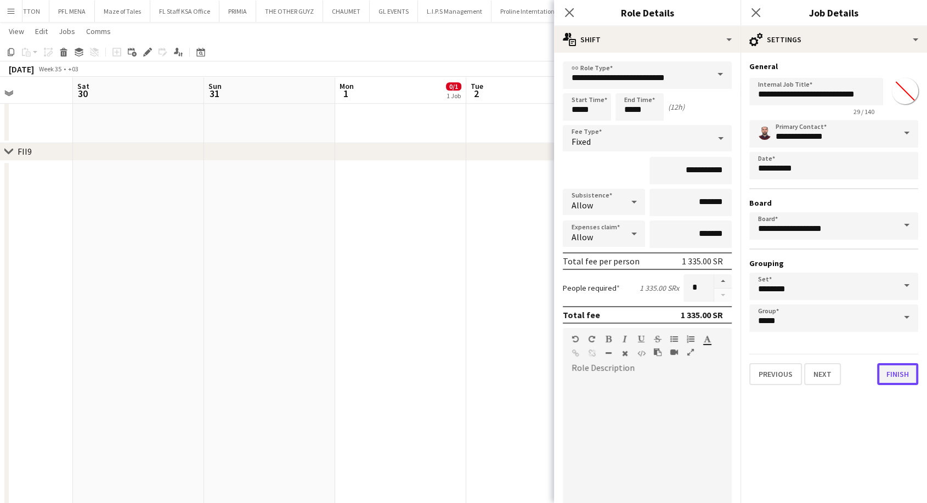
click at [888, 377] on button "Finish" at bounding box center [897, 374] width 41 height 22
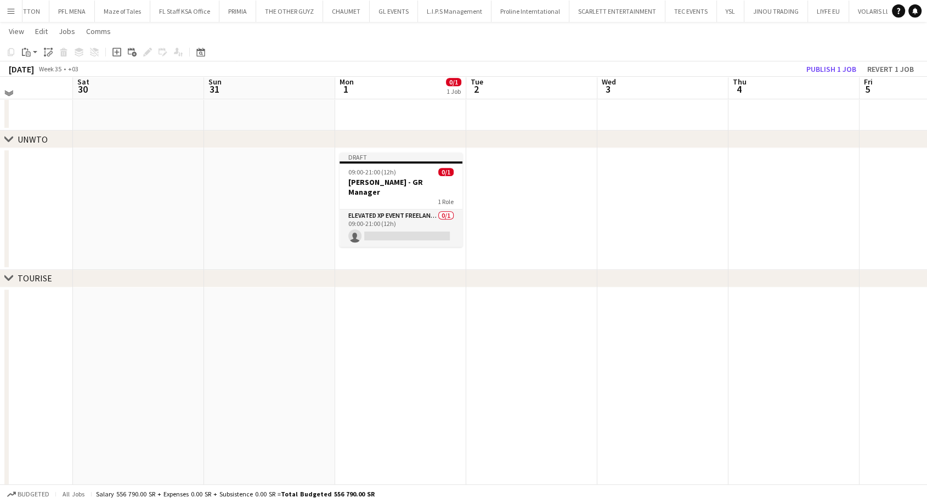
scroll to position [549, 0]
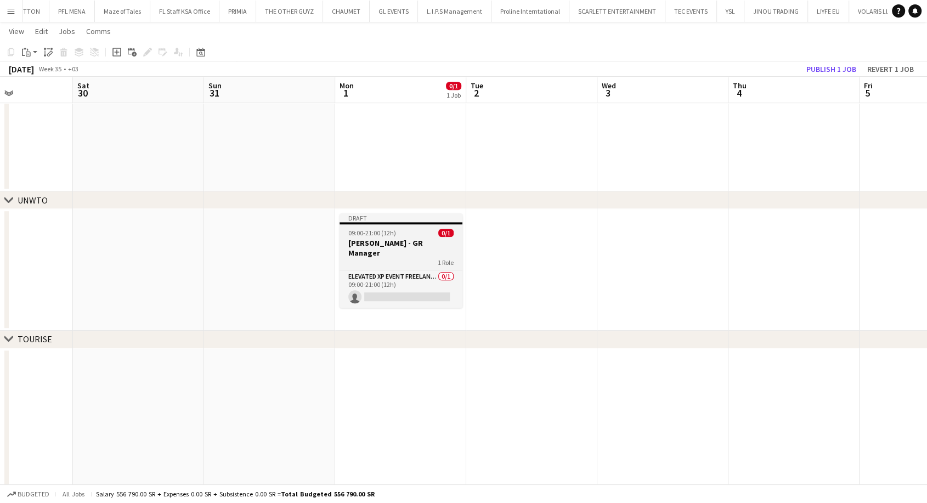
click at [386, 258] on div "1 Role" at bounding box center [401, 262] width 123 height 9
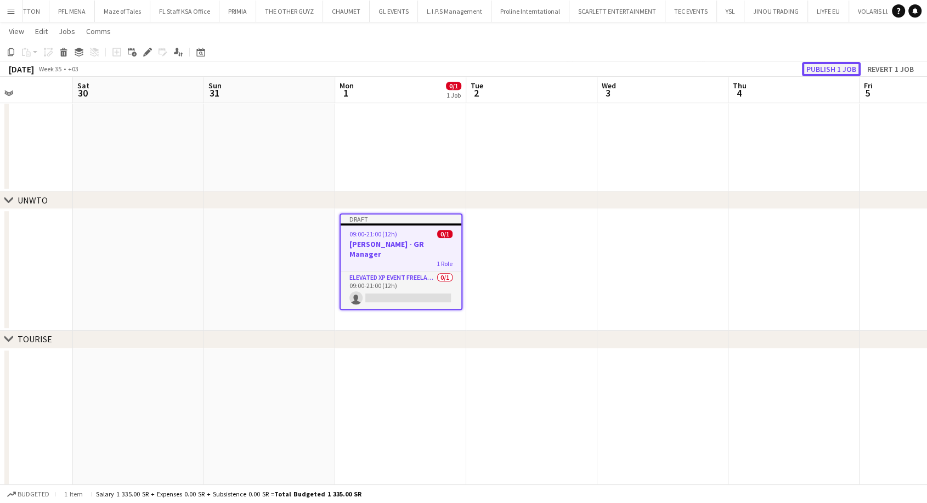
click at [808, 70] on button "Publish 1 job" at bounding box center [831, 69] width 59 height 14
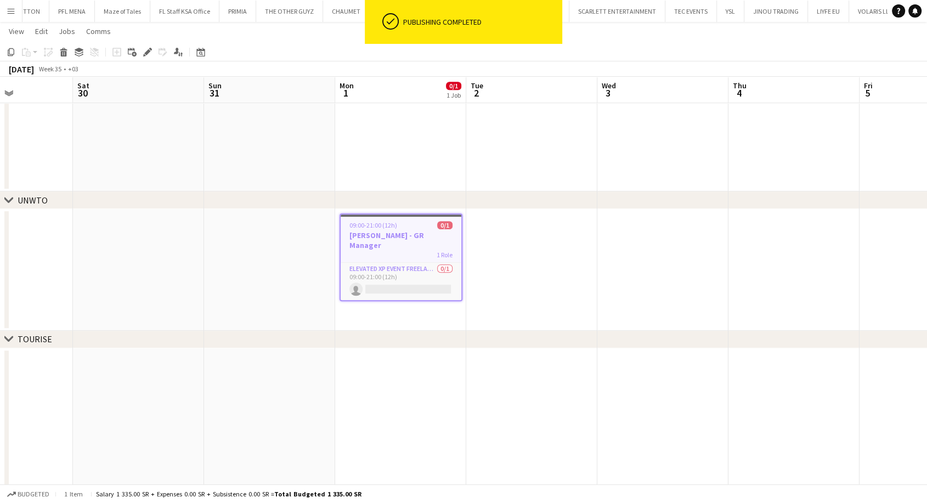
click at [404, 241] on h3 "[PERSON_NAME] - GR Manager" at bounding box center [401, 240] width 121 height 20
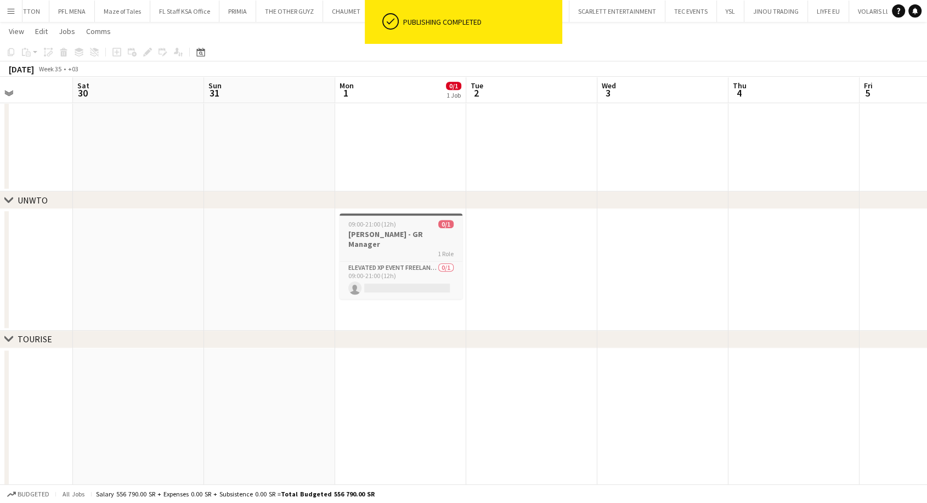
click at [404, 249] on div "1 Role" at bounding box center [401, 253] width 123 height 9
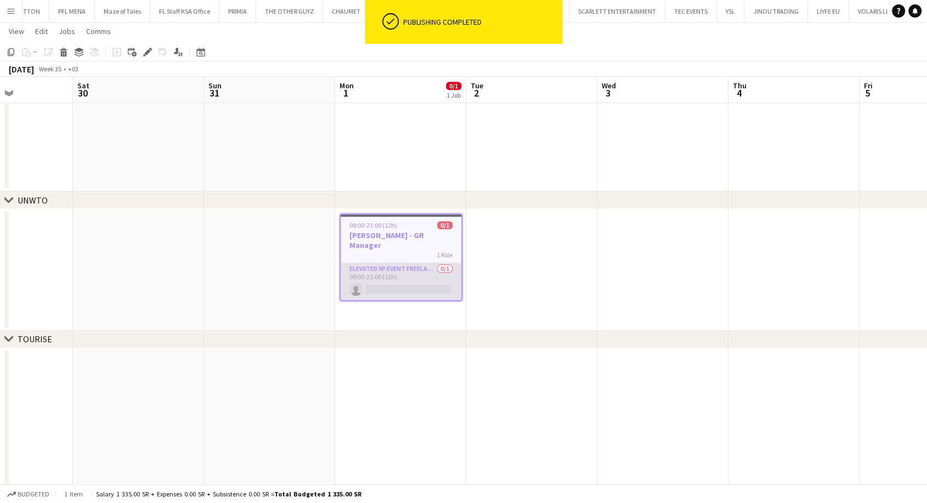
click at [405, 287] on app-card-role "Elevated XP Event Freelancer 0/1 09:00-21:00 (12h) single-neutral-actions" at bounding box center [401, 281] width 121 height 37
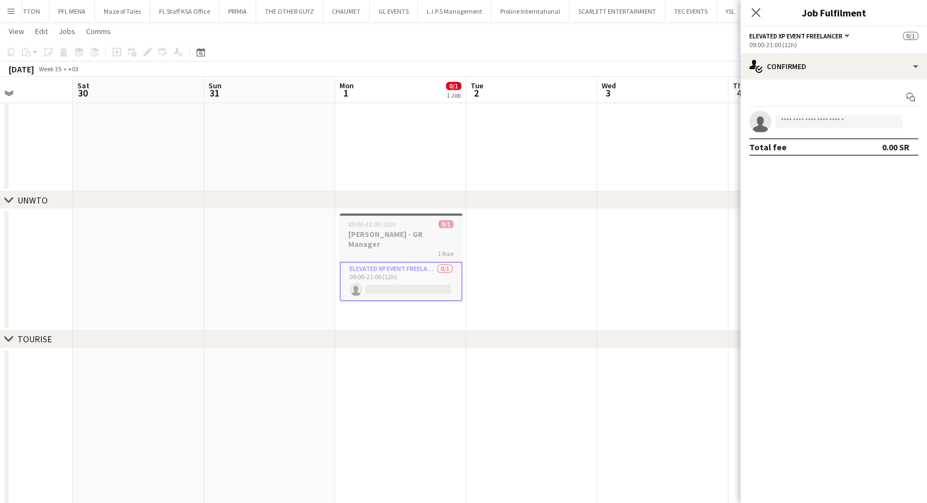
click at [403, 233] on h3 "[PERSON_NAME] - GR Manager" at bounding box center [401, 239] width 123 height 20
click at [802, 125] on input at bounding box center [839, 121] width 127 height 13
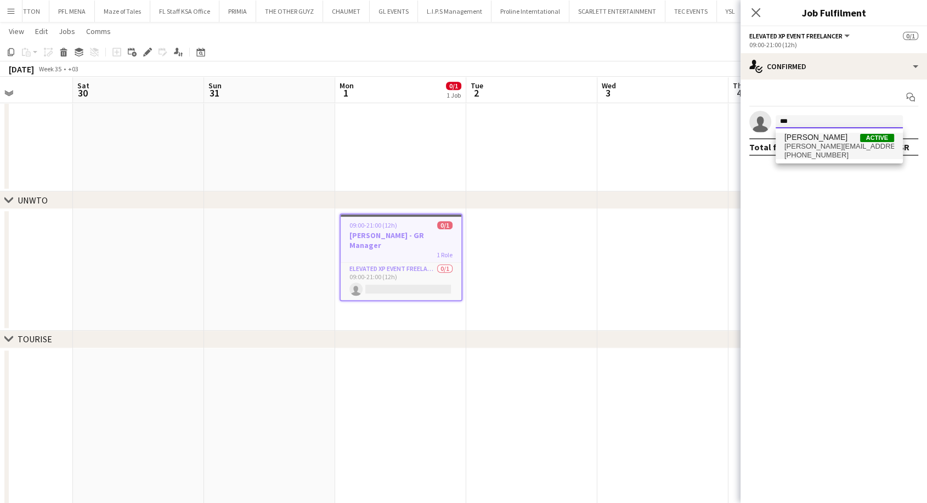
type input "***"
click at [803, 142] on span "giuseppe@elevated-experience.com" at bounding box center [840, 146] width 110 height 9
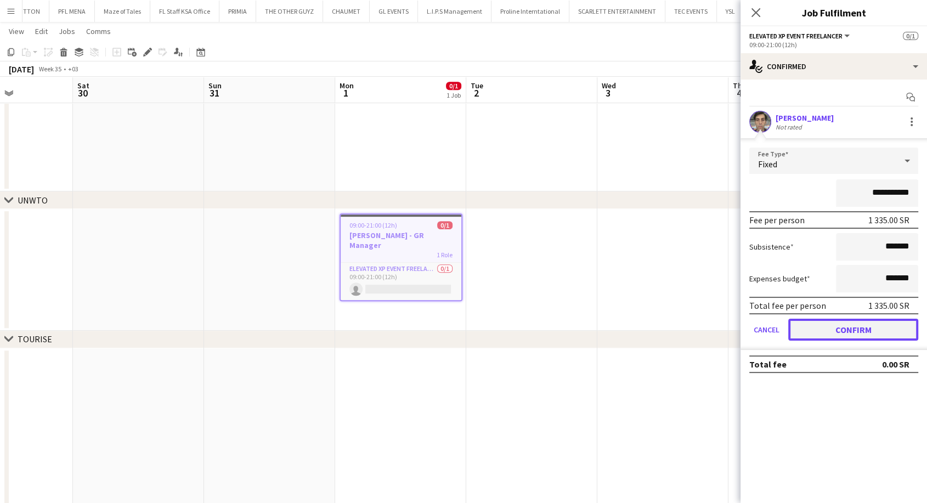
click at [851, 321] on button "Confirm" at bounding box center [853, 330] width 130 height 22
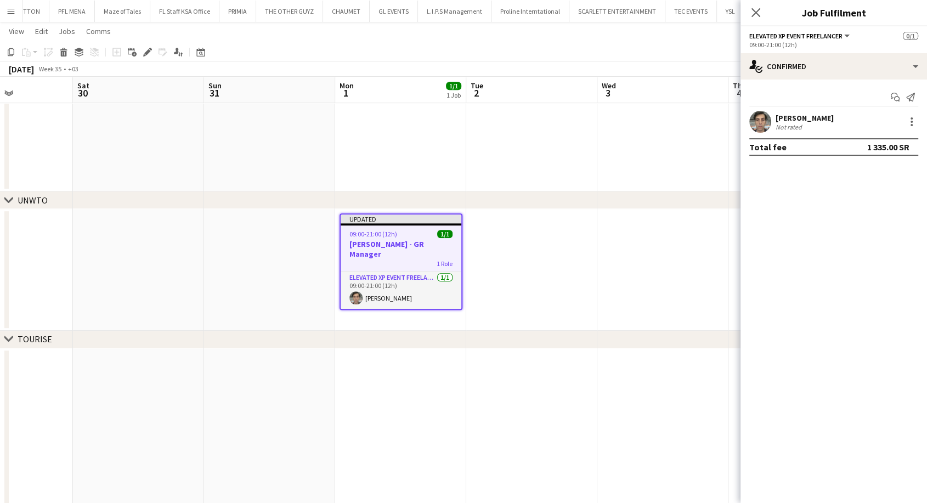
click at [651, 253] on app-date-cell at bounding box center [662, 270] width 131 height 122
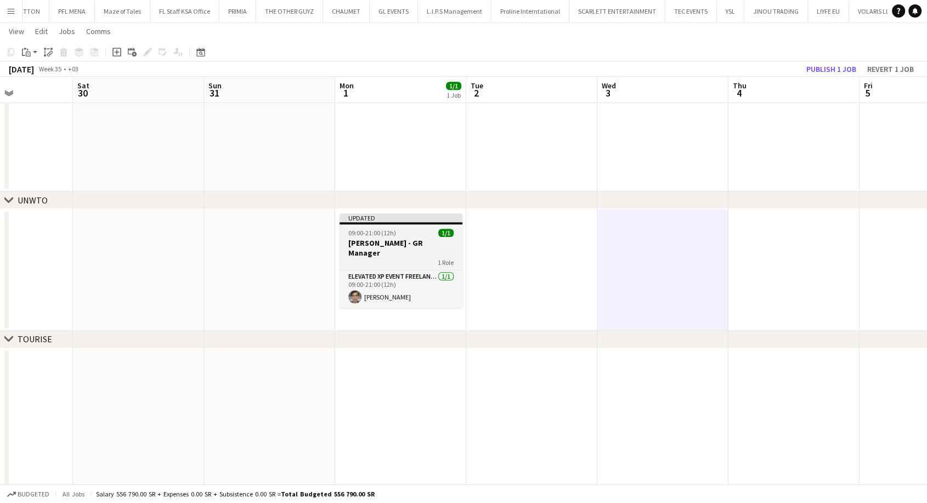
click at [403, 240] on h3 "[PERSON_NAME] - GR Manager" at bounding box center [401, 248] width 123 height 20
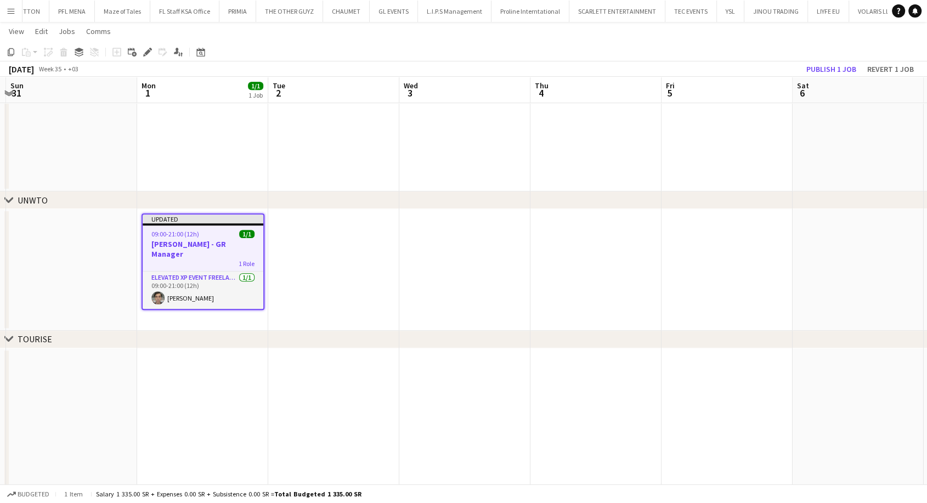
drag, startPoint x: 284, startPoint y: 187, endPoint x: 84, endPoint y: 177, distance: 199.9
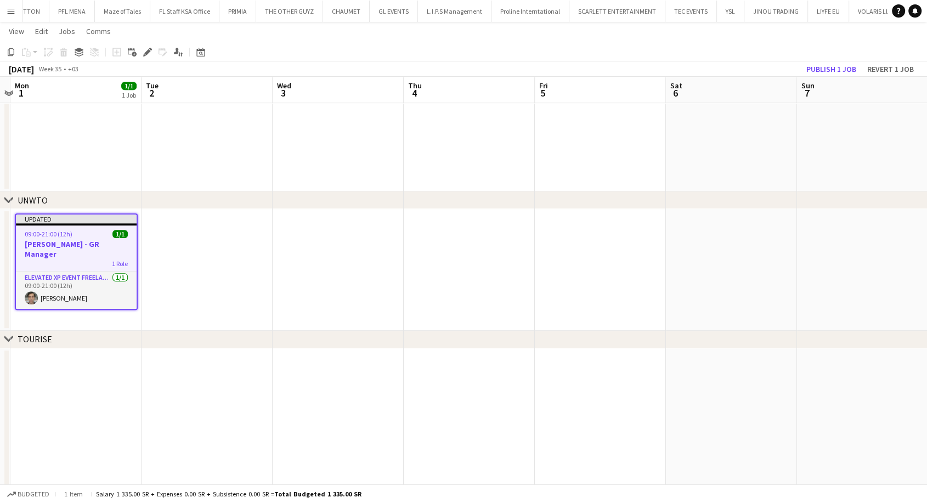
drag, startPoint x: 339, startPoint y: 166, endPoint x: 212, endPoint y: 160, distance: 126.9
click at [82, 241] on h3 "[PERSON_NAME] - GR Manager" at bounding box center [75, 249] width 121 height 20
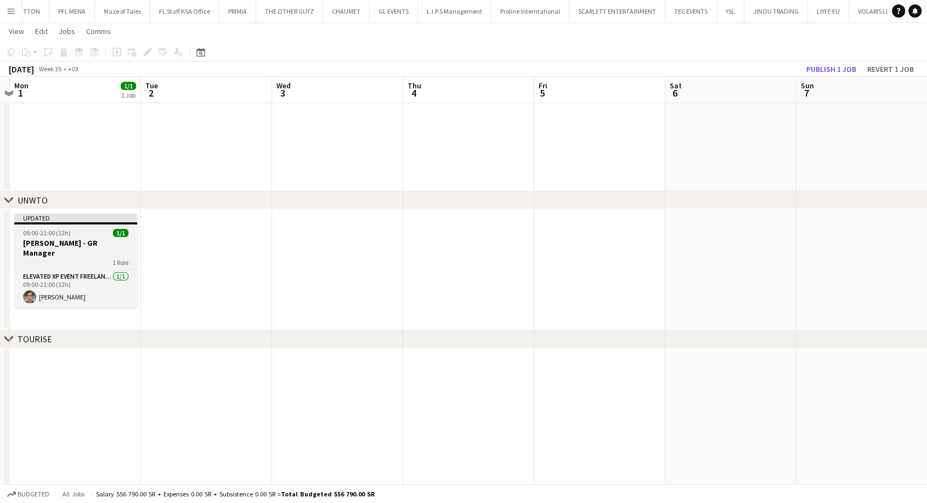
click at [81, 238] on app-job-card "Updated 09:00-21:00 (12h) 1/1 Giuseppe Fontani - GR Manager 1 Role Elevated XP …" at bounding box center [75, 260] width 123 height 94
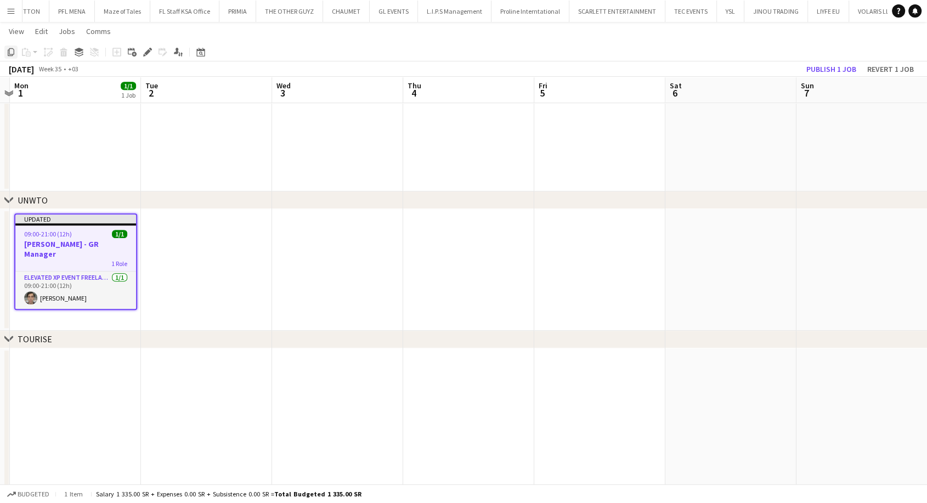
click at [9, 54] on icon "Copy" at bounding box center [11, 52] width 9 height 9
click at [161, 251] on app-date-cell at bounding box center [206, 270] width 131 height 122
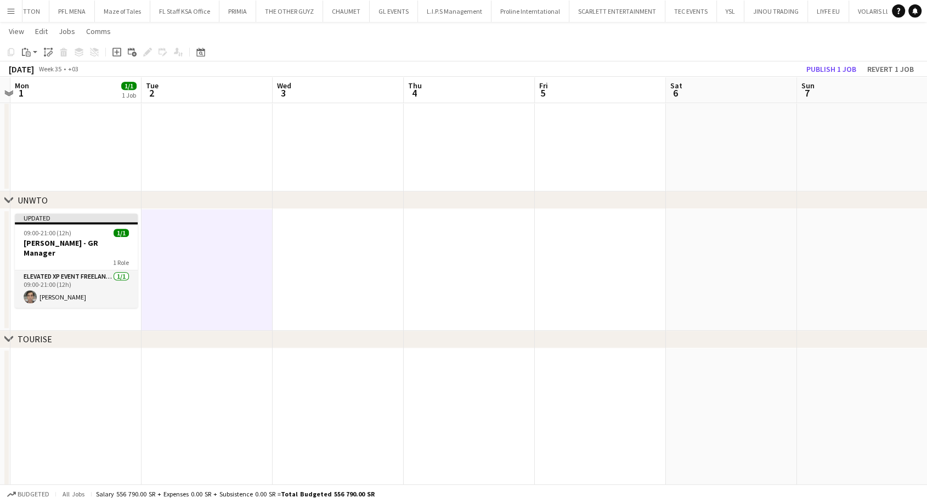
click at [347, 282] on app-date-cell at bounding box center [338, 270] width 131 height 122
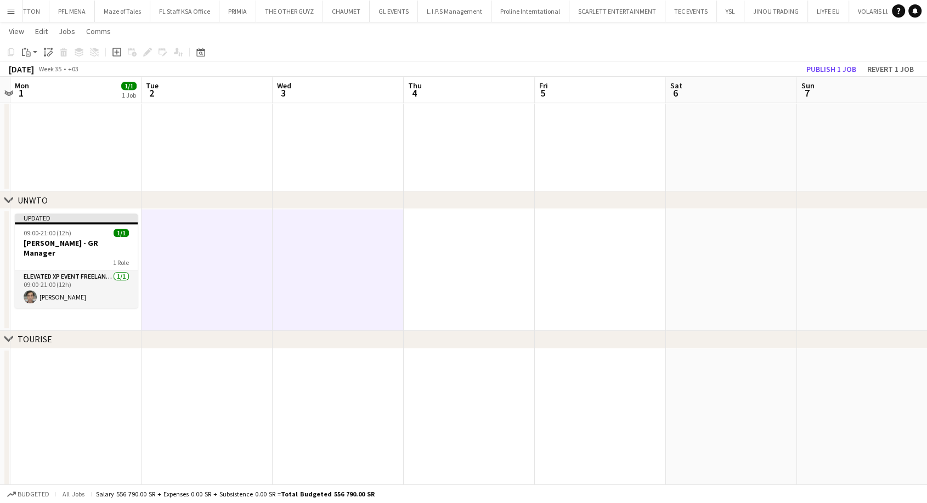
click at [456, 275] on app-date-cell at bounding box center [469, 270] width 131 height 122
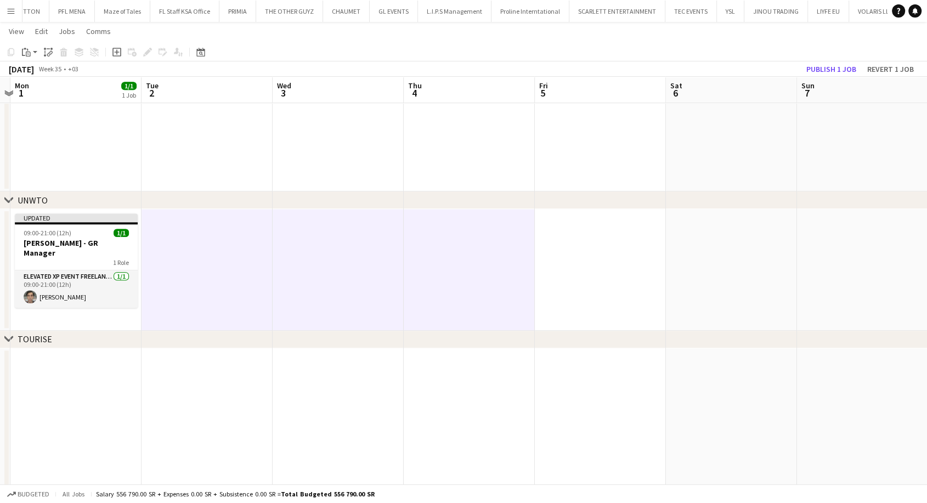
click at [560, 276] on app-date-cell at bounding box center [600, 270] width 131 height 122
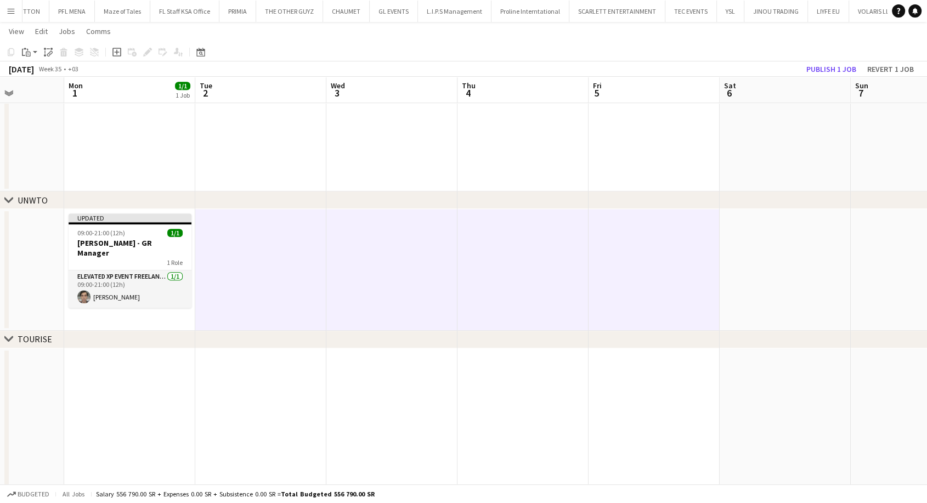
scroll to position [0, 471]
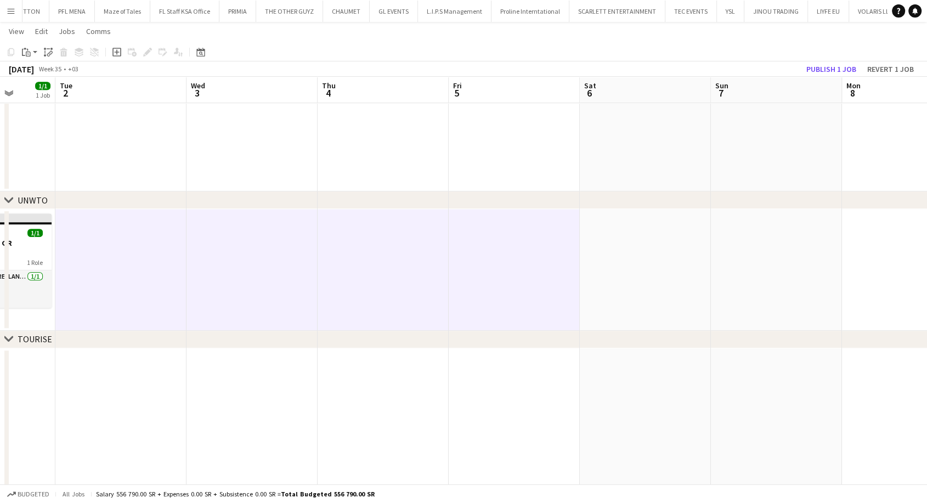
drag, startPoint x: 579, startPoint y: 278, endPoint x: 228, endPoint y: 279, distance: 350.6
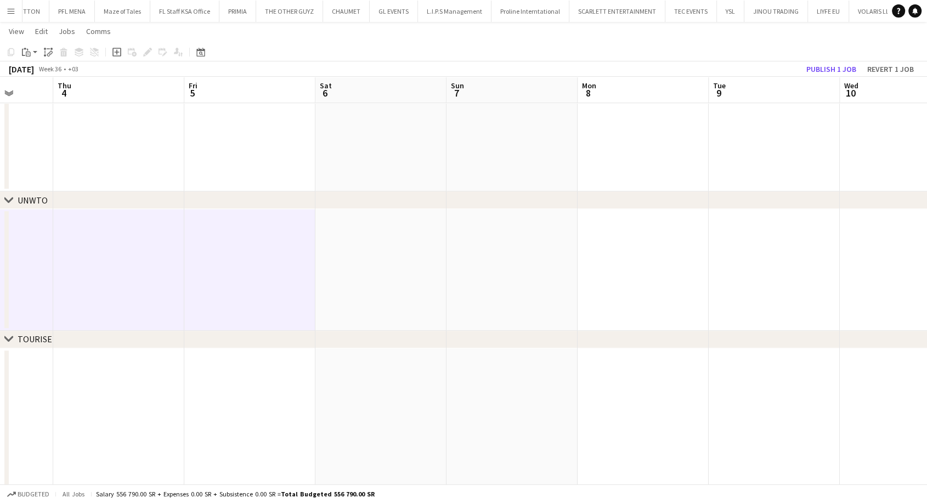
click at [338, 279] on app-date-cell at bounding box center [380, 270] width 131 height 122
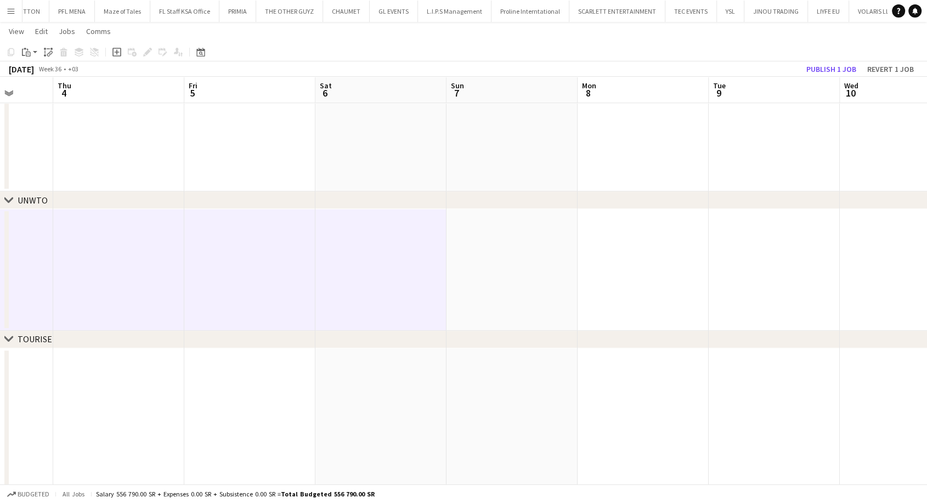
click at [507, 275] on app-date-cell at bounding box center [512, 270] width 131 height 122
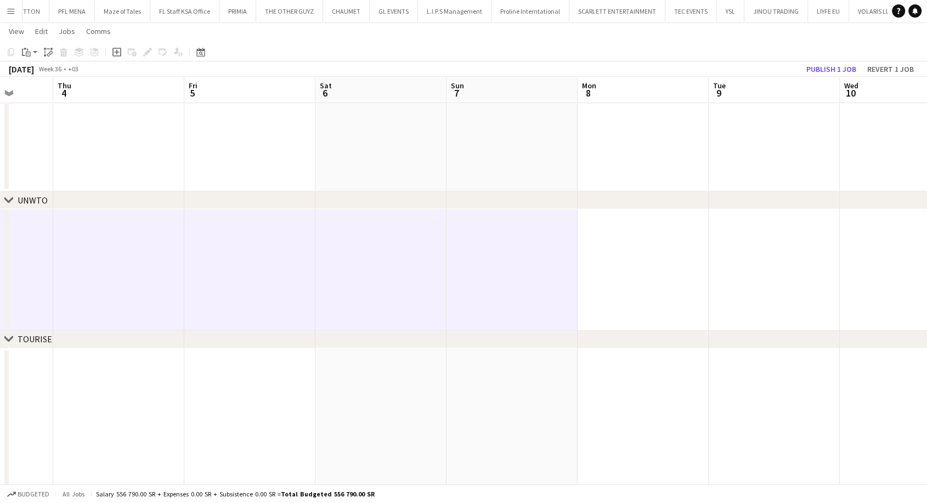
drag, startPoint x: 619, startPoint y: 275, endPoint x: 632, endPoint y: 275, distance: 13.2
click at [619, 275] on app-date-cell at bounding box center [643, 270] width 131 height 122
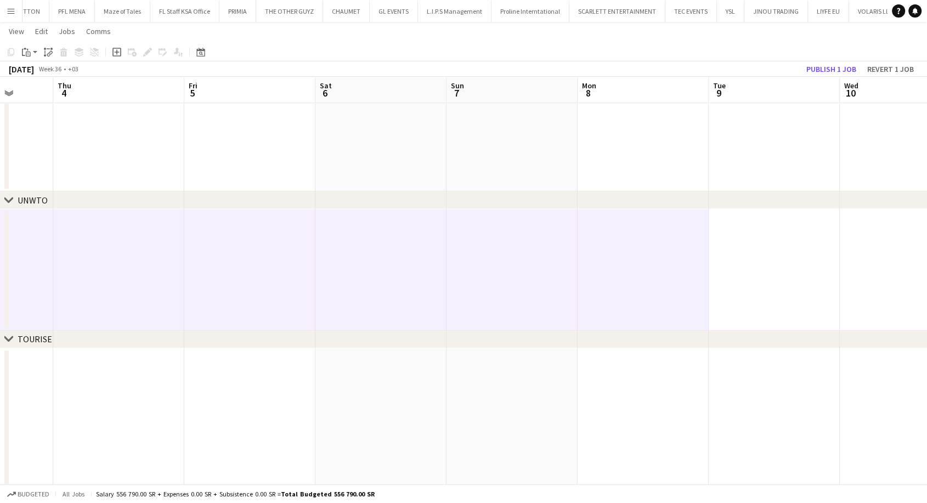
click at [759, 266] on app-date-cell at bounding box center [774, 270] width 131 height 122
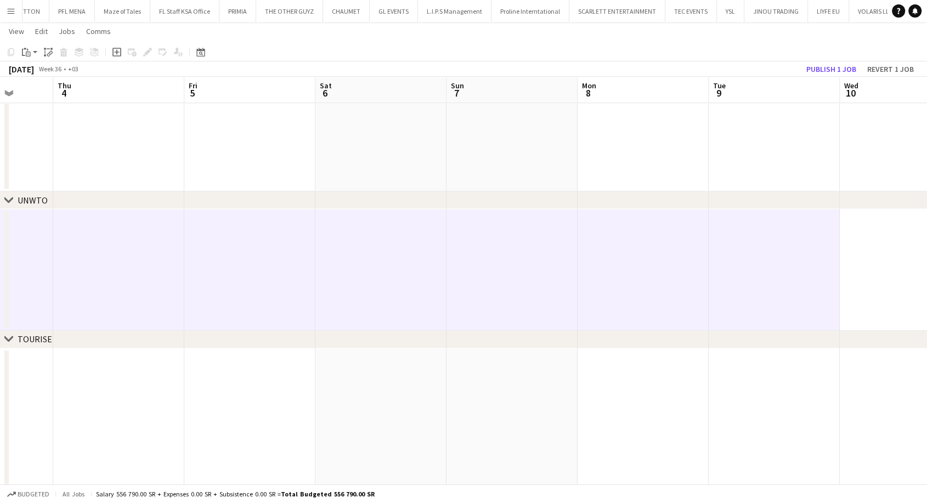
click at [873, 268] on app-date-cell at bounding box center [905, 270] width 131 height 122
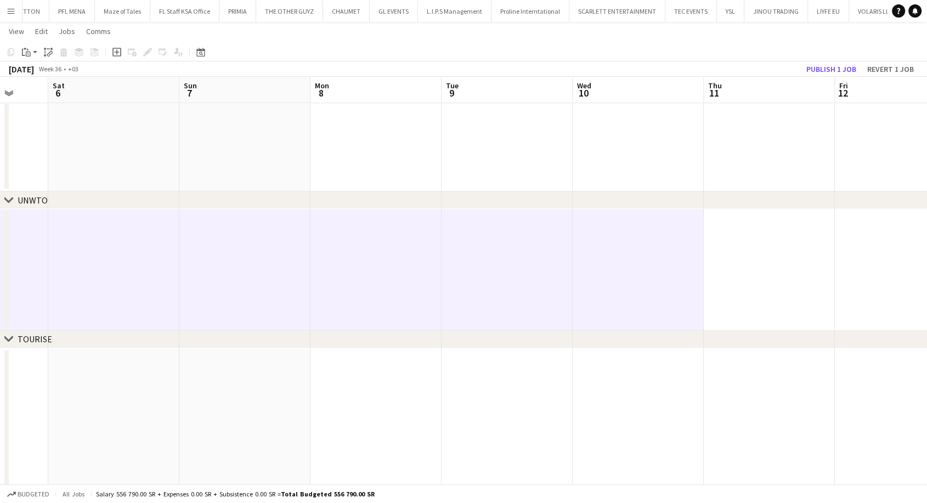
drag, startPoint x: 833, startPoint y: 272, endPoint x: 298, endPoint y: 277, distance: 535.5
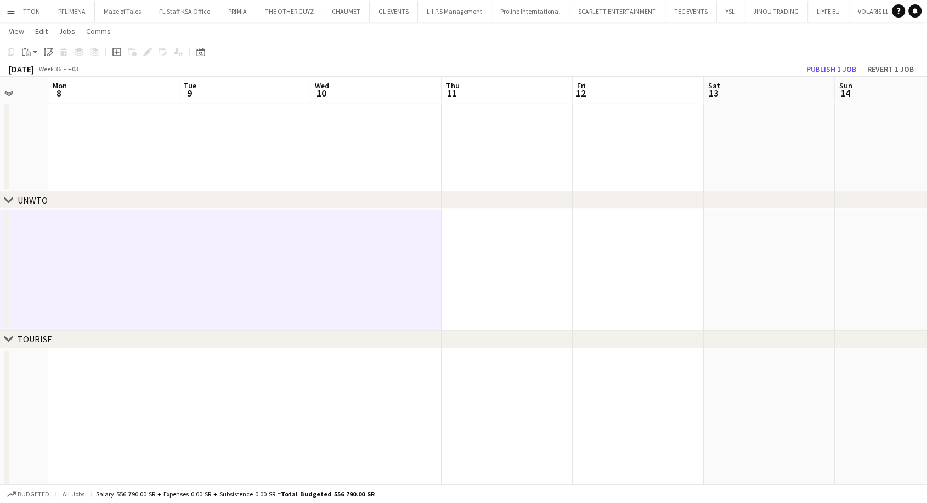
scroll to position [0, 505]
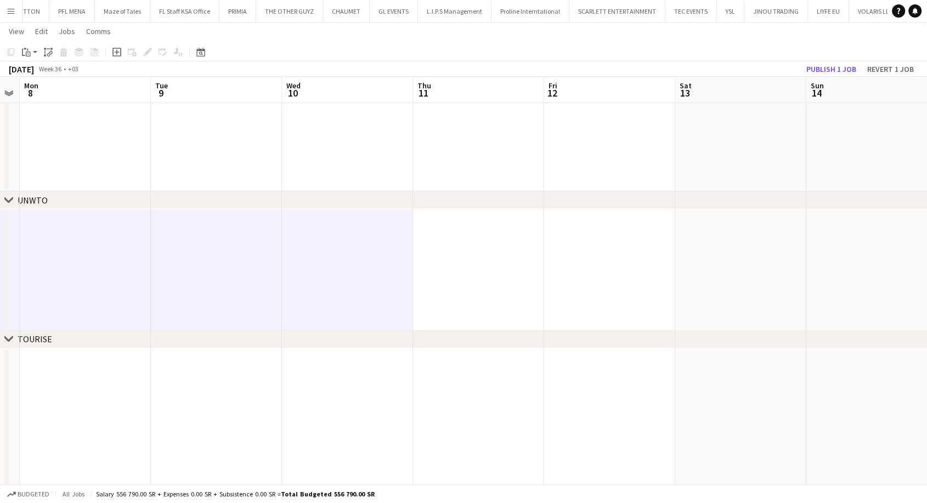
click at [452, 277] on app-date-cell at bounding box center [478, 270] width 131 height 122
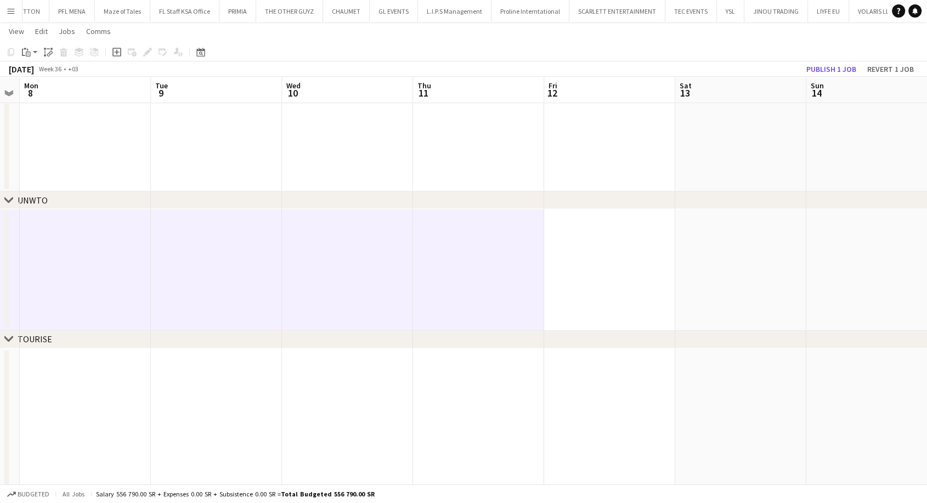
click at [550, 278] on app-date-cell at bounding box center [609, 270] width 131 height 122
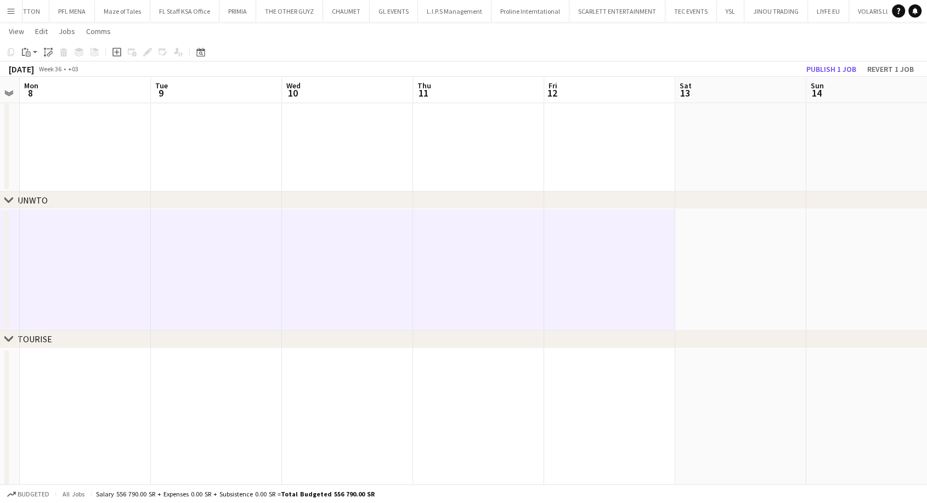
click at [721, 283] on app-date-cell at bounding box center [740, 270] width 131 height 122
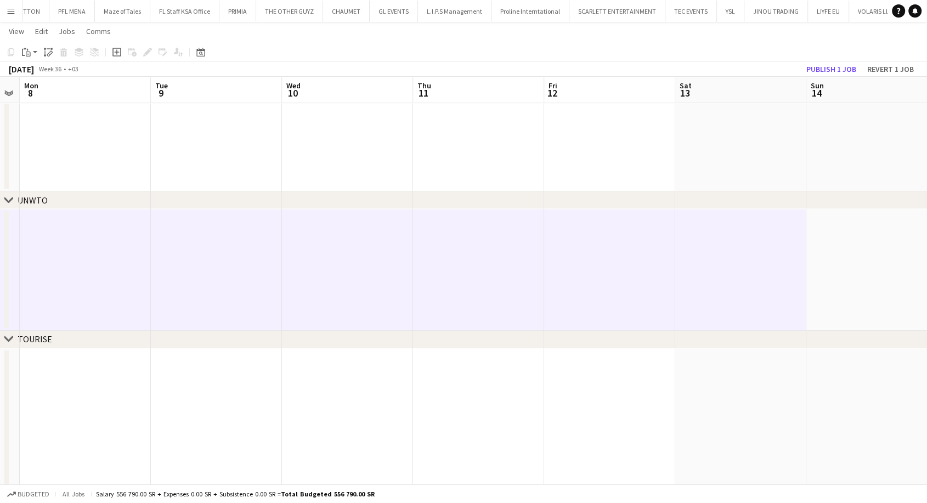
click at [871, 275] on app-date-cell at bounding box center [871, 270] width 131 height 122
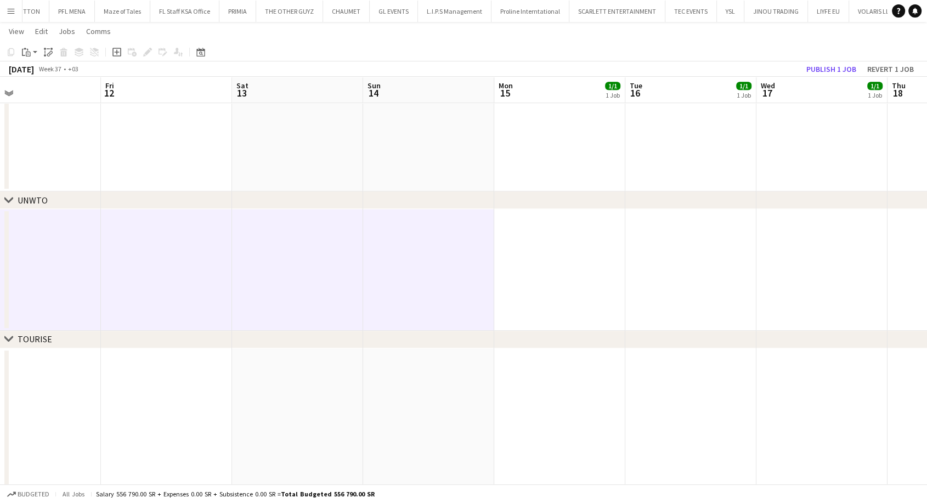
drag, startPoint x: 740, startPoint y: 263, endPoint x: 270, endPoint y: 266, distance: 469.1
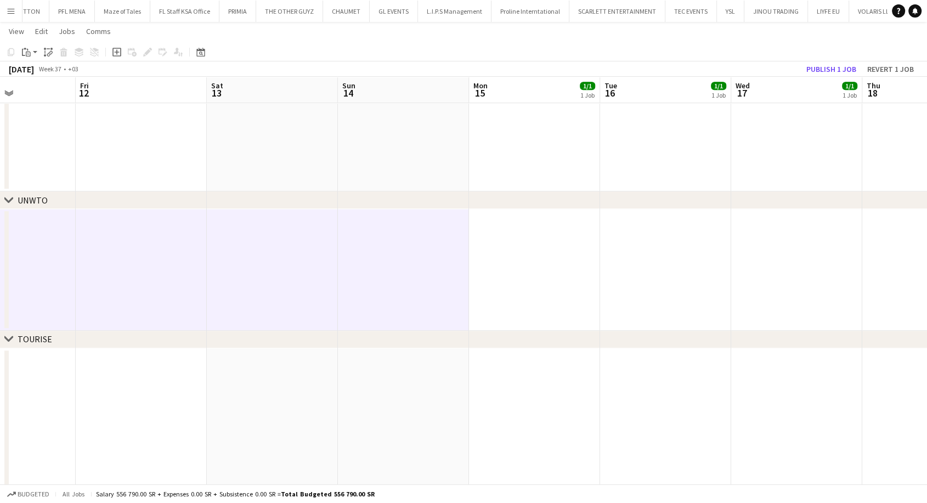
click at [495, 291] on app-date-cell at bounding box center [534, 270] width 131 height 122
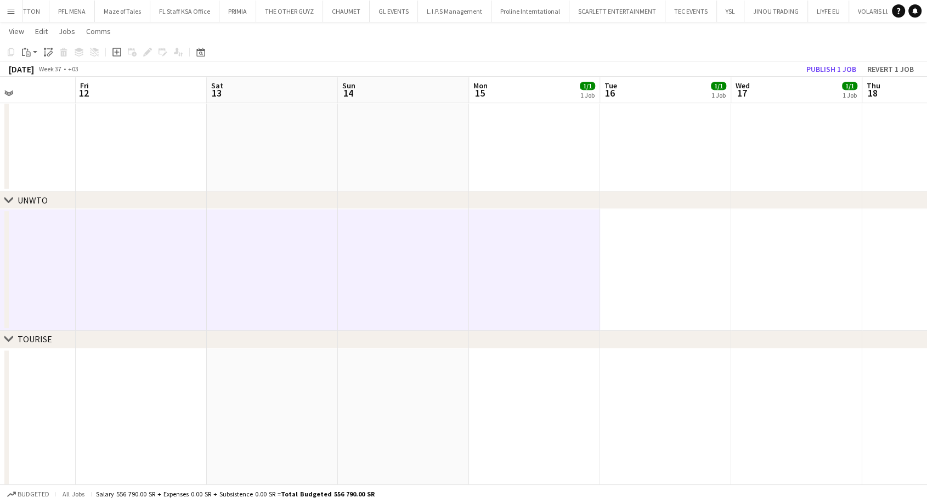
drag, startPoint x: 646, startPoint y: 281, endPoint x: 652, endPoint y: 279, distance: 6.9
click at [646, 280] on app-date-cell at bounding box center [665, 270] width 131 height 122
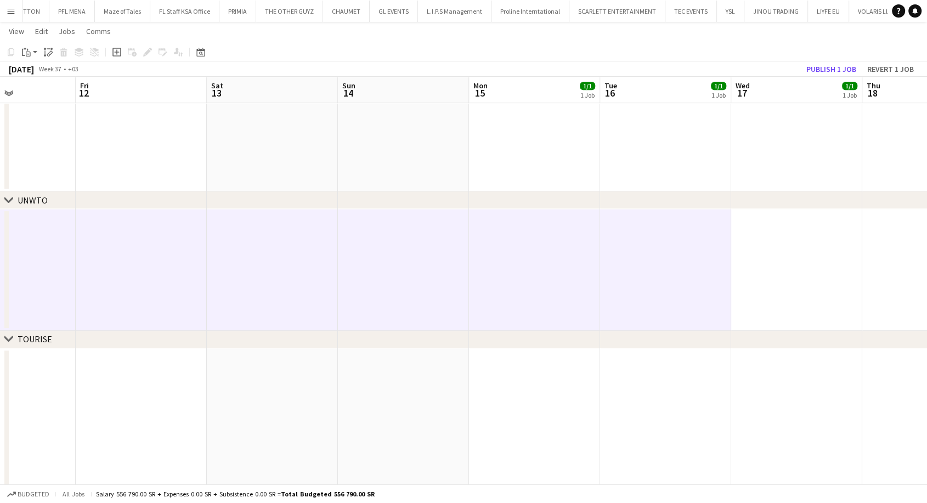
click at [781, 276] on app-date-cell at bounding box center [796, 270] width 131 height 122
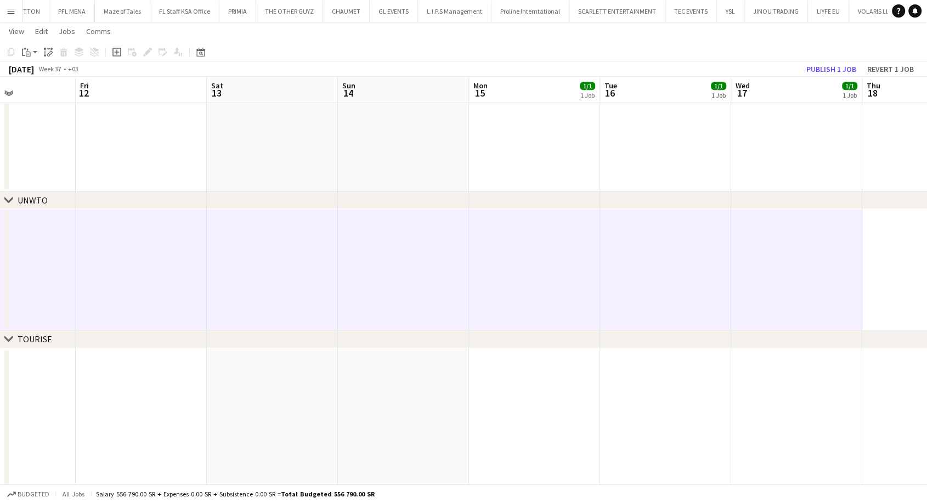
click at [873, 270] on app-date-cell at bounding box center [927, 270] width 131 height 122
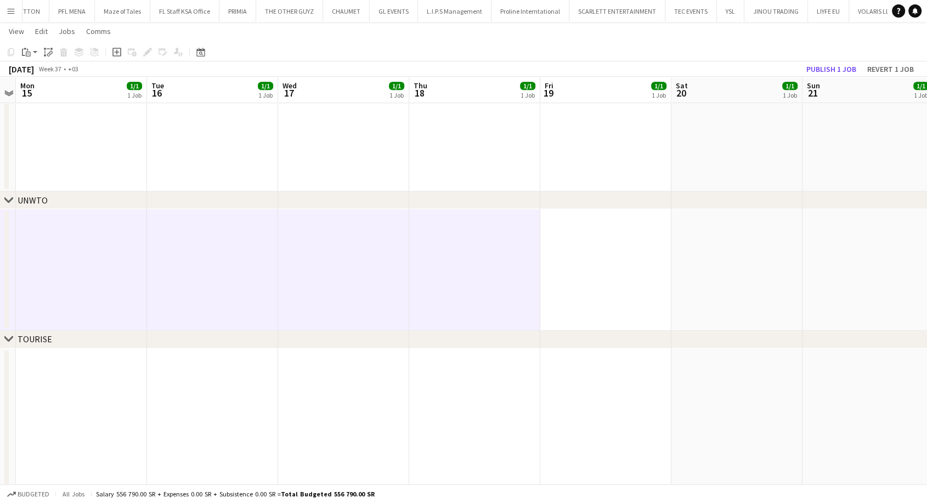
drag, startPoint x: 684, startPoint y: 269, endPoint x: 365, endPoint y: 255, distance: 319.1
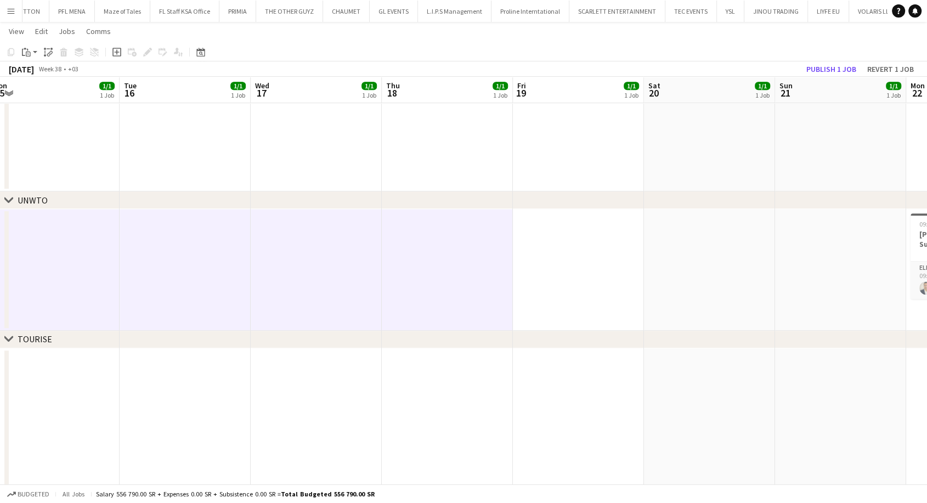
click at [527, 260] on app-date-cell at bounding box center [578, 270] width 131 height 122
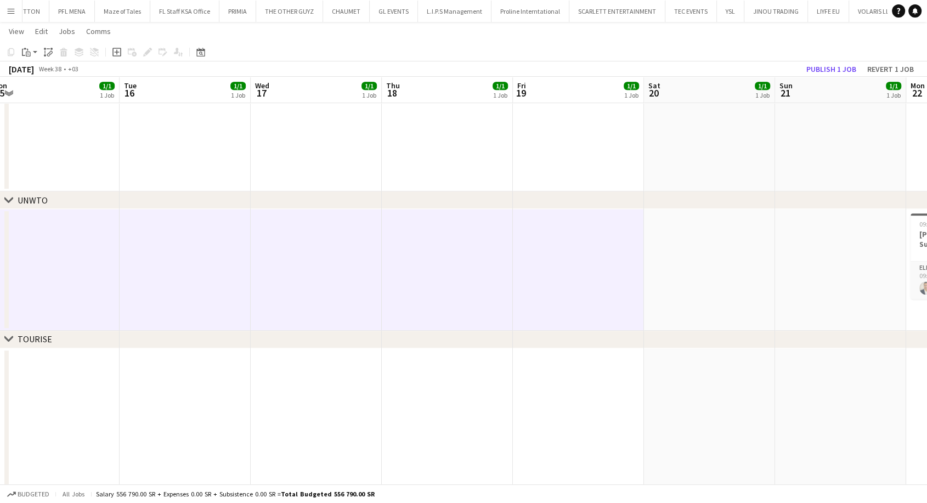
click at [687, 265] on app-date-cell at bounding box center [709, 270] width 131 height 122
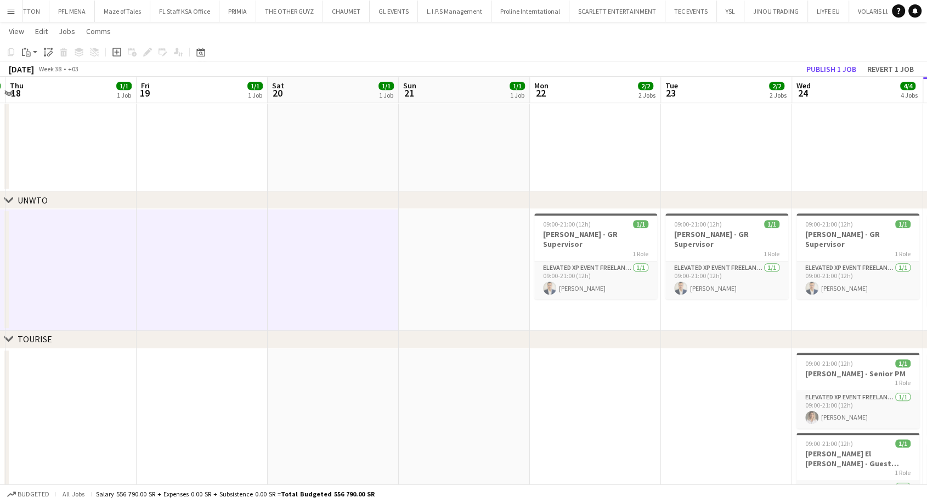
drag, startPoint x: 712, startPoint y: 267, endPoint x: 327, endPoint y: 240, distance: 385.5
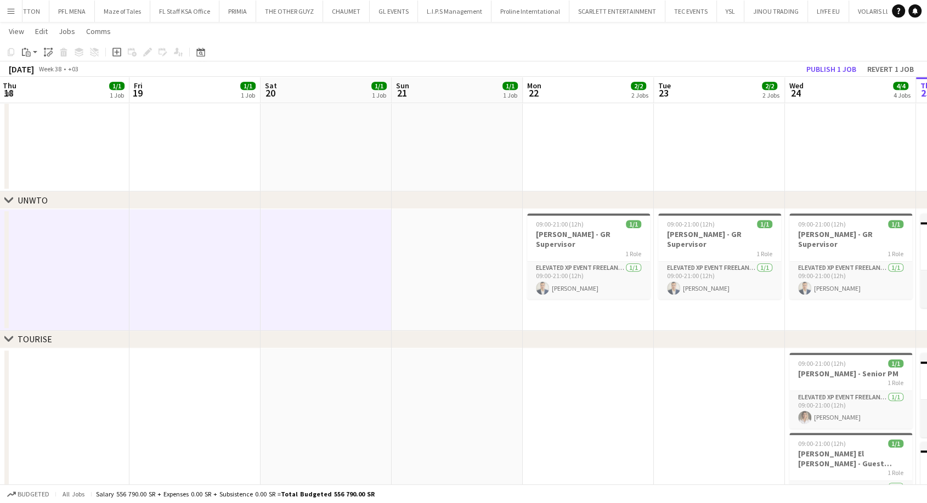
click at [453, 249] on app-date-cell at bounding box center [457, 270] width 131 height 122
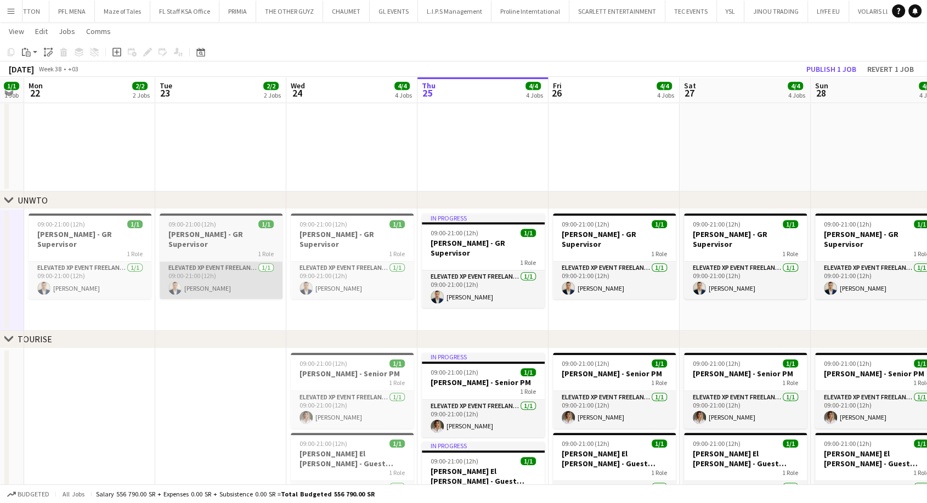
drag, startPoint x: 576, startPoint y: 273, endPoint x: 202, endPoint y: 251, distance: 374.3
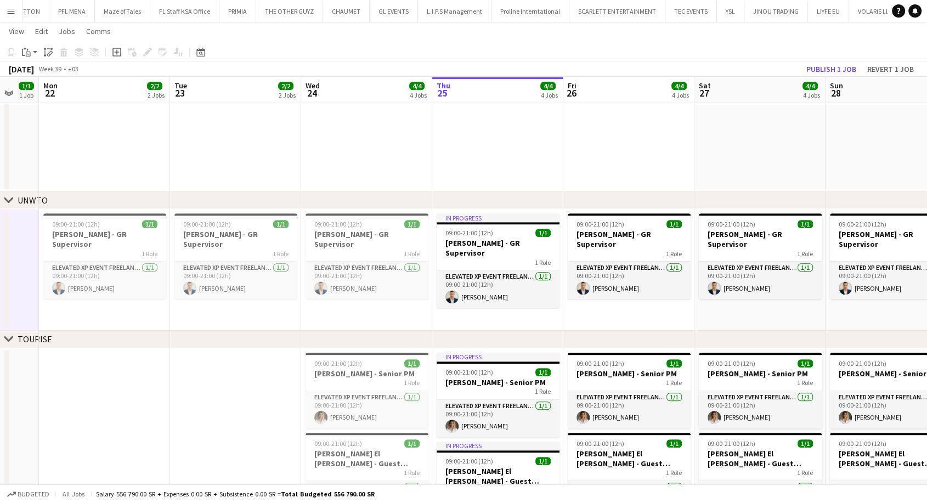
drag, startPoint x: 699, startPoint y: 273, endPoint x: 934, endPoint y: 273, distance: 234.8
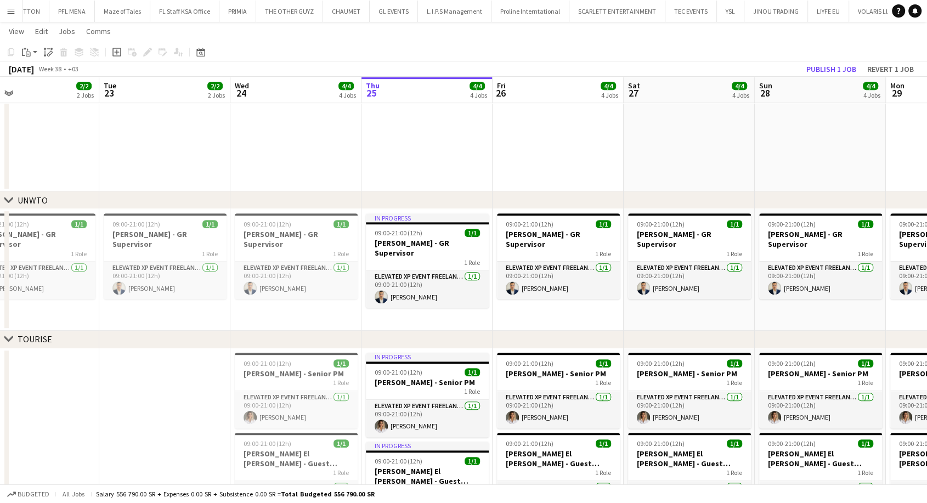
drag, startPoint x: 195, startPoint y: 255, endPoint x: 246, endPoint y: 268, distance: 52.2
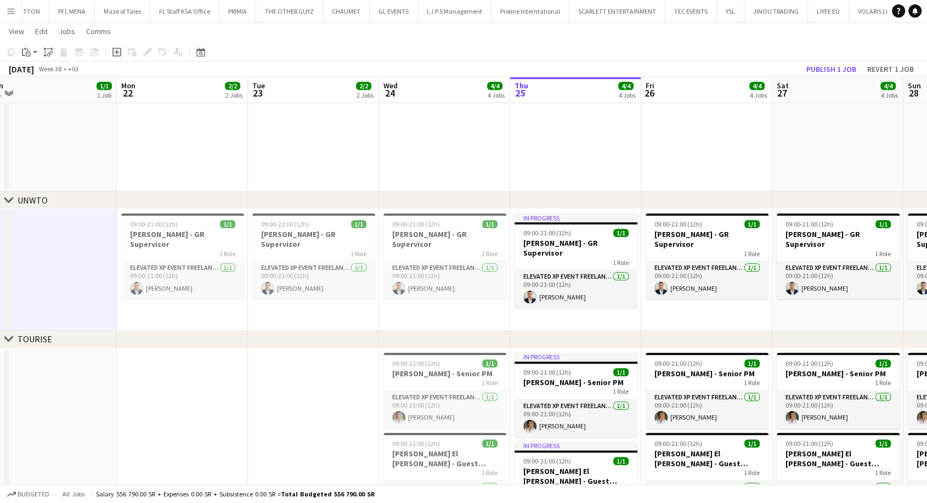
click at [183, 304] on app-date-cell "09:00-21:00 (12h) 1/1 [PERSON_NAME] - GR Supervisor 1 Role Elevated XP Event Fr…" at bounding box center [182, 270] width 131 height 122
click at [312, 314] on app-date-cell "09:00-21:00 (12h) 1/1 [PERSON_NAME] - GR Supervisor 1 Role Elevated XP Event Fr…" at bounding box center [313, 270] width 131 height 122
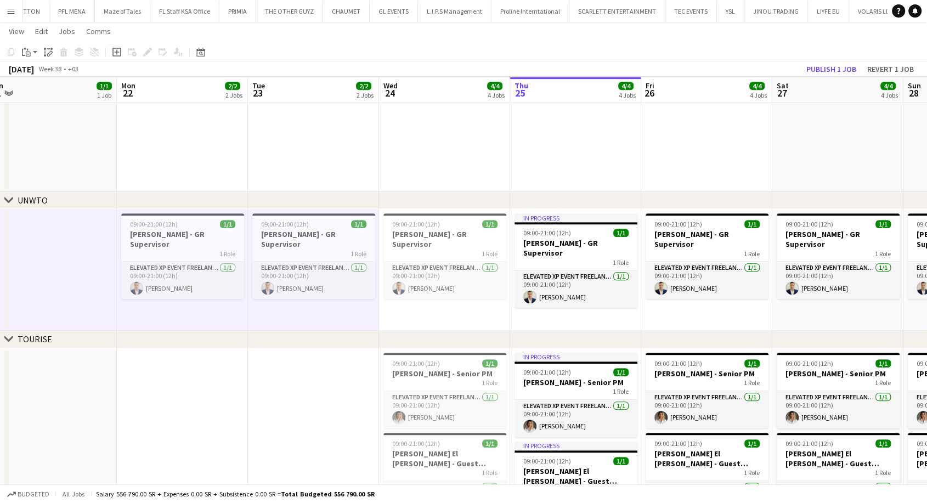
click at [431, 313] on app-date-cell "09:00-21:00 (12h) 1/1 [PERSON_NAME] - GR Supervisor 1 Role Elevated XP Event Fr…" at bounding box center [444, 270] width 131 height 122
click at [534, 315] on app-date-cell "In progress 09:00-21:00 (12h) 1/1 Youssef Khiari - GR Supervisor 1 Role Elevate…" at bounding box center [575, 270] width 131 height 122
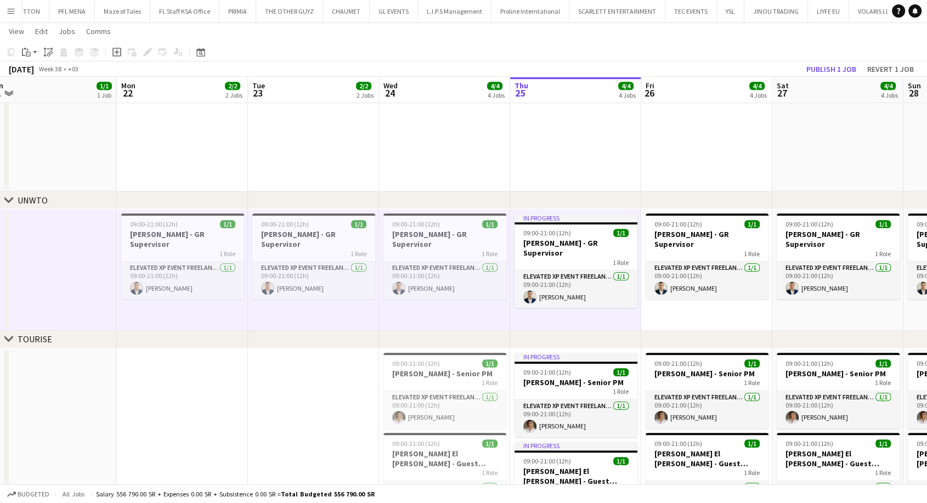
click at [686, 313] on app-date-cell "09:00-21:00 (12h) 1/1 [PERSON_NAME] - GR Supervisor 1 Role Elevated XP Event Fr…" at bounding box center [706, 270] width 131 height 122
click at [793, 309] on app-date-cell "09:00-21:00 (12h) 1/1 [PERSON_NAME] - GR Supervisor 1 Role Elevated XP Event Fr…" at bounding box center [837, 270] width 131 height 122
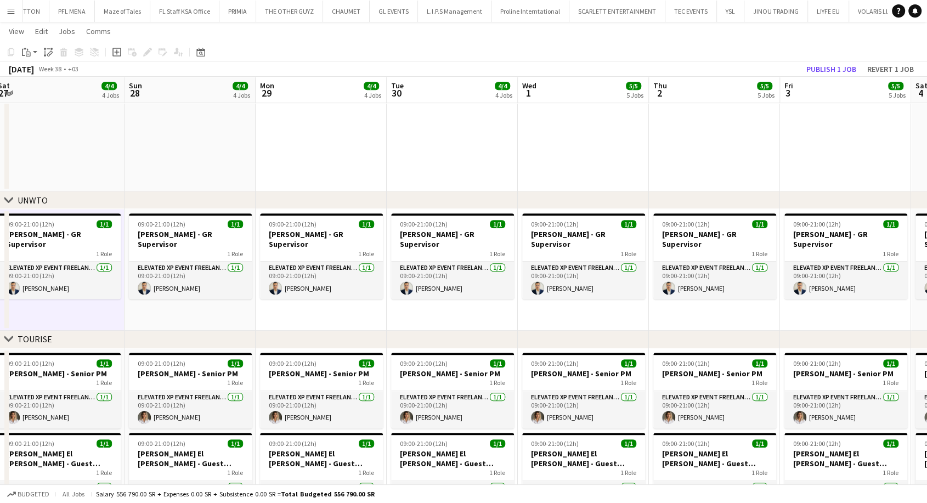
drag, startPoint x: 816, startPoint y: 310, endPoint x: 18, endPoint y: 311, distance: 798.8
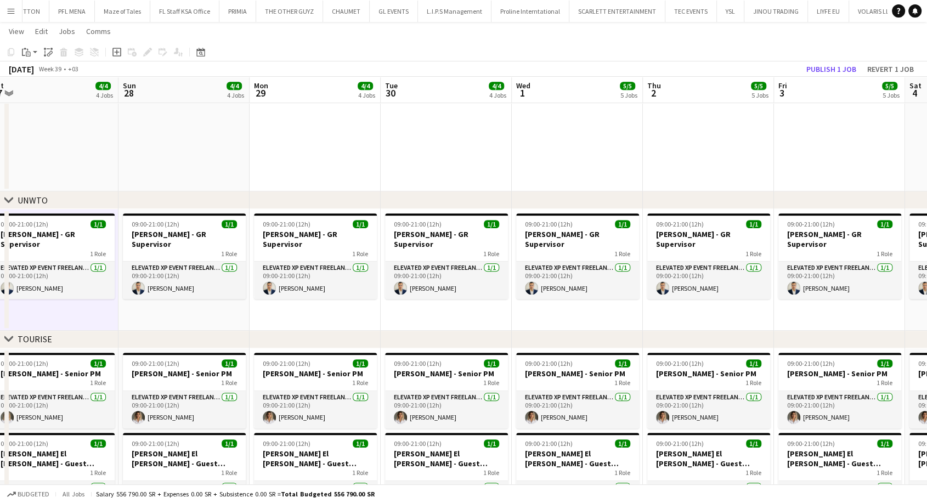
click at [158, 317] on app-date-cell "09:00-21:00 (12h) 1/1 [PERSON_NAME] - GR Supervisor 1 Role Elevated XP Event Fr…" at bounding box center [184, 270] width 131 height 122
click at [302, 314] on app-date-cell "09:00-21:00 (12h) 1/1 [PERSON_NAME] - GR Supervisor 1 Role Elevated XP Event Fr…" at bounding box center [315, 270] width 131 height 122
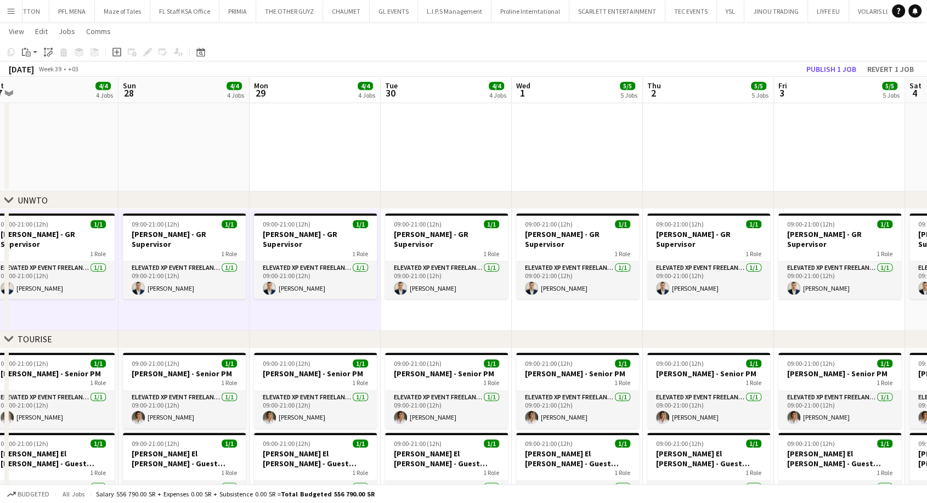
click at [404, 313] on app-date-cell "09:00-21:00 (12h) 1/1 [PERSON_NAME] - GR Supervisor 1 Role Elevated XP Event Fr…" at bounding box center [446, 270] width 131 height 122
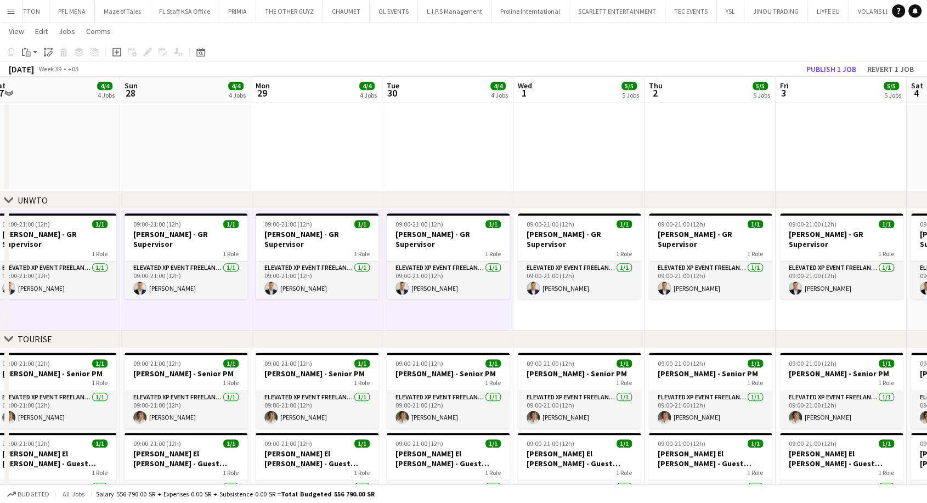
click at [521, 312] on app-date-cell "09:00-21:00 (12h) 1/1 [PERSON_NAME] - GR Supervisor 1 Role Elevated XP Event Fr…" at bounding box center [579, 270] width 131 height 122
click at [713, 307] on app-date-cell "09:00-21:00 (12h) 1/1 [PERSON_NAME] - GR Supervisor 1 Role Elevated XP Event Fr…" at bounding box center [710, 270] width 131 height 122
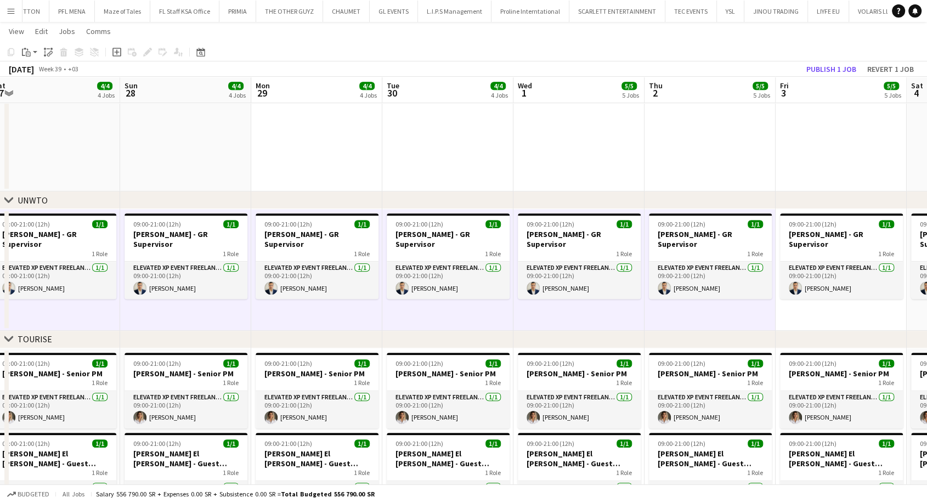
click at [844, 312] on app-date-cell "09:00-21:00 (12h) 1/1 [PERSON_NAME] - GR Supervisor 1 Role Elevated XP Event Fr…" at bounding box center [841, 270] width 131 height 122
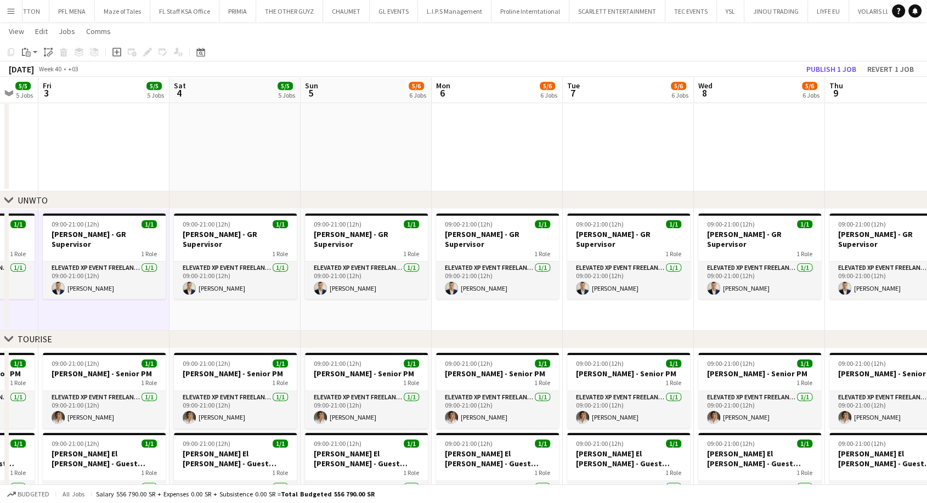
scroll to position [0, 325]
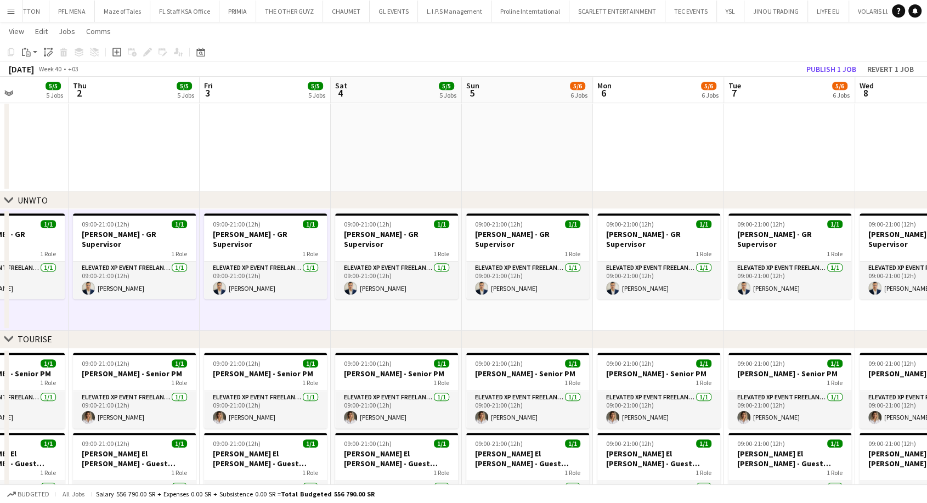
drag, startPoint x: 796, startPoint y: 313, endPoint x: 294, endPoint y: 300, distance: 501.6
click at [386, 308] on app-date-cell "09:00-21:00 (12h) 1/1 [PERSON_NAME] - GR Supervisor 1 Role Elevated XP Event Fr…" at bounding box center [396, 270] width 131 height 122
click at [536, 309] on app-date-cell "09:00-21:00 (12h) 1/1 [PERSON_NAME] - GR Supervisor 1 Role Elevated XP Event Fr…" at bounding box center [527, 270] width 131 height 122
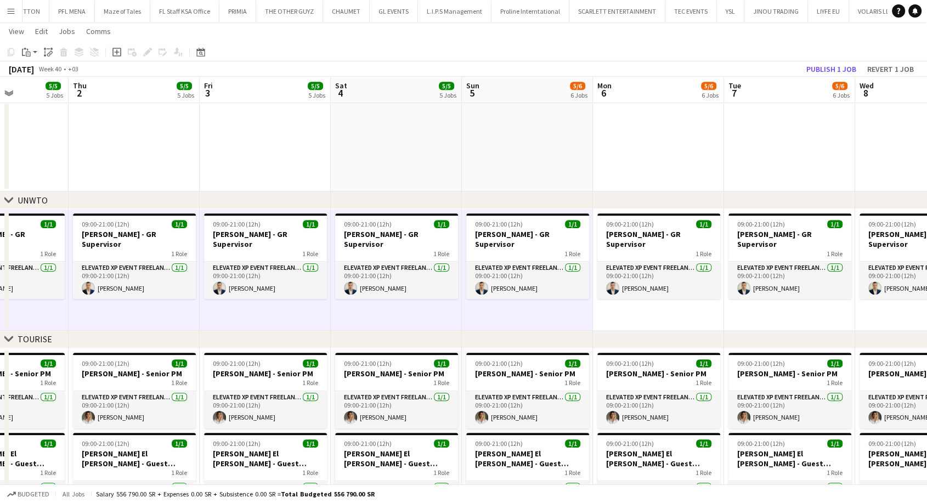
click at [648, 311] on app-date-cell "09:00-21:00 (12h) 1/1 [PERSON_NAME] - GR Supervisor 1 Role Elevated XP Event Fr…" at bounding box center [658, 270] width 131 height 122
click at [778, 313] on app-date-cell "09:00-21:00 (12h) 1/1 [PERSON_NAME] - GR Supervisor 1 Role Elevated XP Event Fr…" at bounding box center [789, 270] width 131 height 122
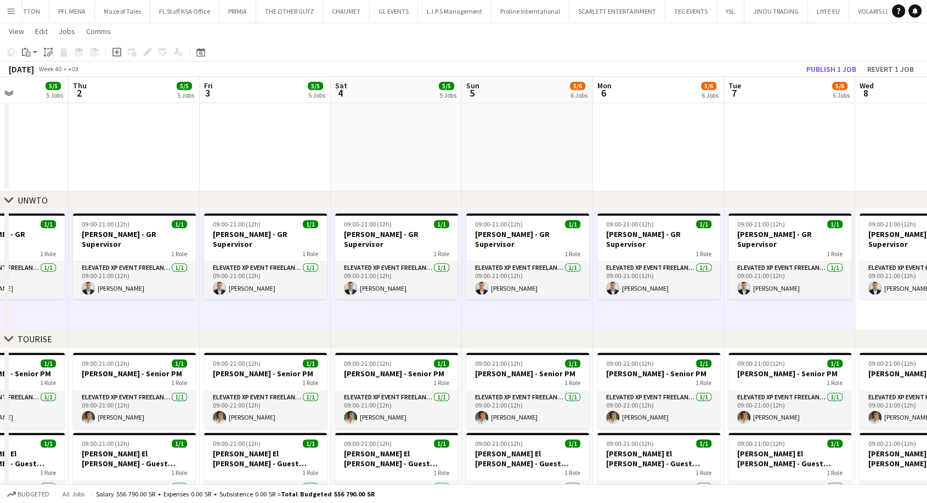
click at [887, 316] on app-date-cell "09:00-21:00 (12h) 1/1 [PERSON_NAME] - GR Supervisor 1 Role Elevated XP Event Fr…" at bounding box center [920, 270] width 131 height 122
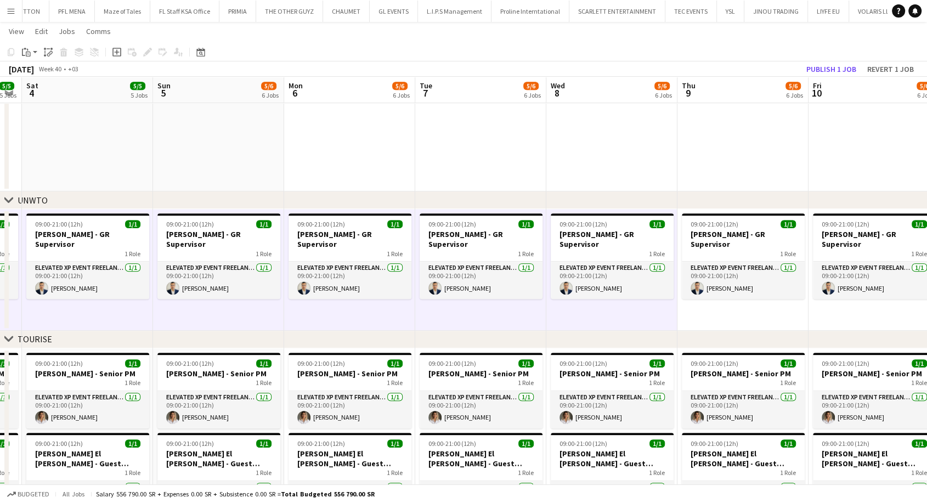
drag, startPoint x: 866, startPoint y: 315, endPoint x: 287, endPoint y: 304, distance: 579.4
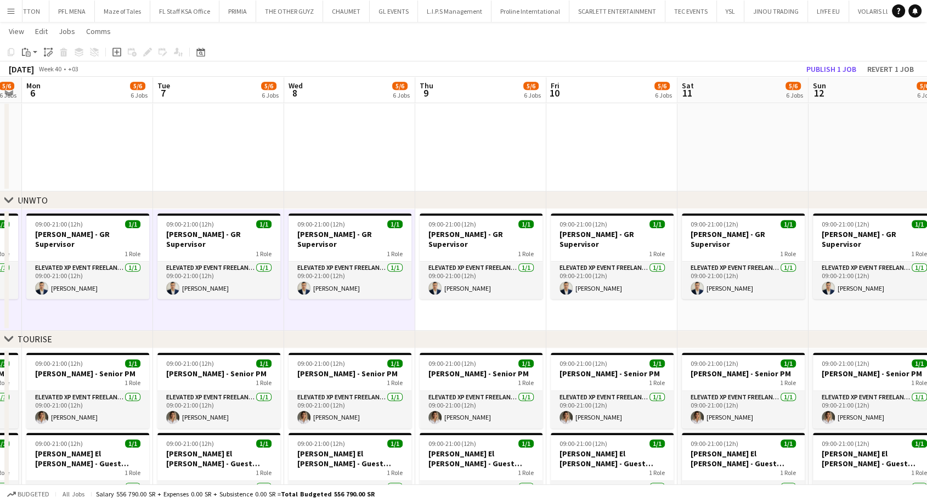
scroll to position [0, 396]
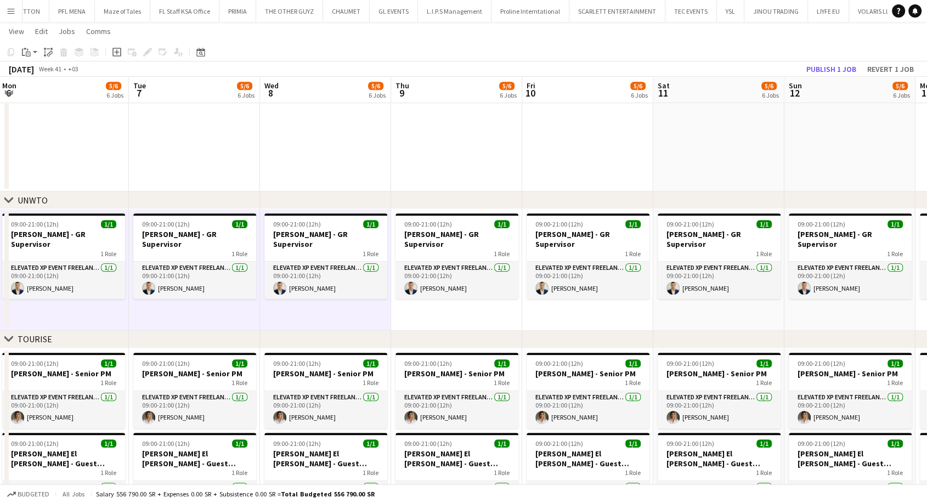
click at [448, 315] on app-date-cell "09:00-21:00 (12h) 1/1 [PERSON_NAME] - GR Supervisor 1 Role Elevated XP Event Fr…" at bounding box center [456, 270] width 131 height 122
click at [579, 314] on app-date-cell "09:00-21:00 (12h) 1/1 [PERSON_NAME] - GR Supervisor 1 Role Elevated XP Event Fr…" at bounding box center [587, 270] width 131 height 122
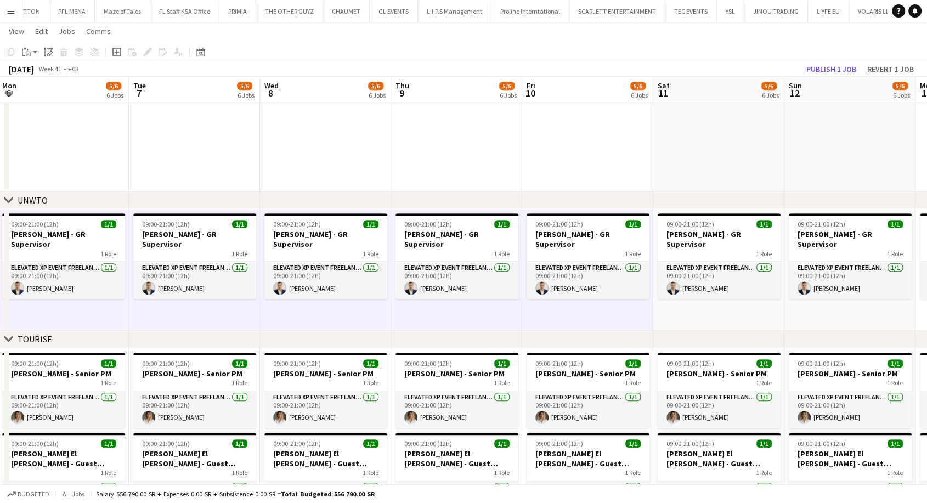
click at [689, 313] on app-date-cell "09:00-21:00 (12h) 1/1 [PERSON_NAME] - GR Supervisor 1 Role Elevated XP Event Fr…" at bounding box center [718, 270] width 131 height 122
click at [825, 313] on app-date-cell "09:00-21:00 (12h) 1/1 [PERSON_NAME] - GR Supervisor 1 Role Elevated XP Event Fr…" at bounding box center [850, 270] width 131 height 122
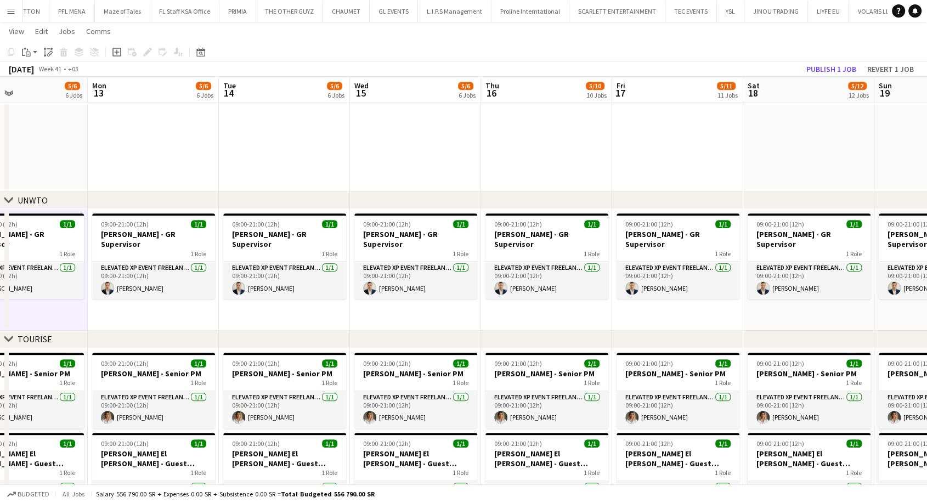
drag, startPoint x: 847, startPoint y: 313, endPoint x: 0, endPoint y: 311, distance: 847.1
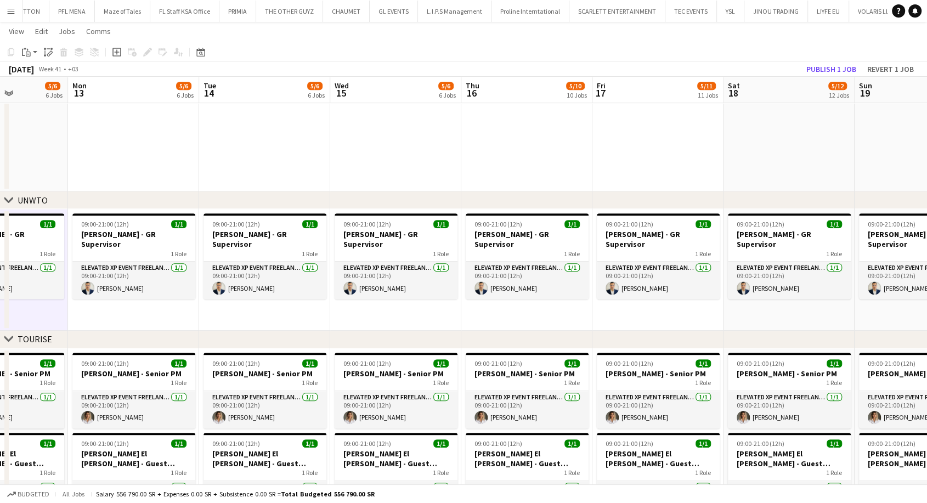
click at [110, 311] on app-date-cell "09:00-21:00 (12h) 1/1 [PERSON_NAME] - GR Supervisor 1 Role Elevated XP Event Fr…" at bounding box center [133, 270] width 131 height 122
click at [264, 309] on app-date-cell "09:00-21:00 (12h) 1/1 [PERSON_NAME] - GR Supervisor 1 Role Elevated XP Event Fr…" at bounding box center [264, 270] width 131 height 122
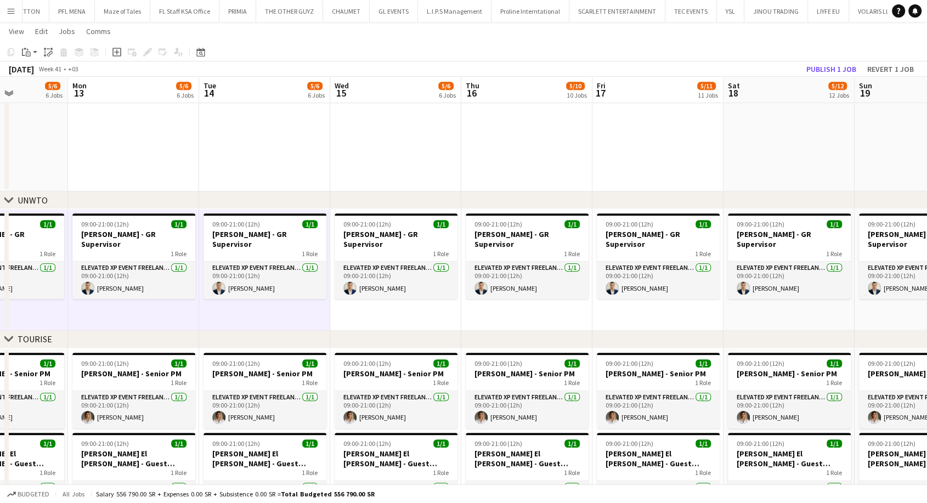
click at [388, 315] on app-date-cell "09:00-21:00 (12h) 1/1 [PERSON_NAME] - GR Supervisor 1 Role Elevated XP Event Fr…" at bounding box center [395, 270] width 131 height 122
click at [505, 306] on app-date-cell "09:00-21:00 (12h) 1/1 [PERSON_NAME] - GR Supervisor 1 Role Elevated XP Event Fr…" at bounding box center [526, 270] width 131 height 122
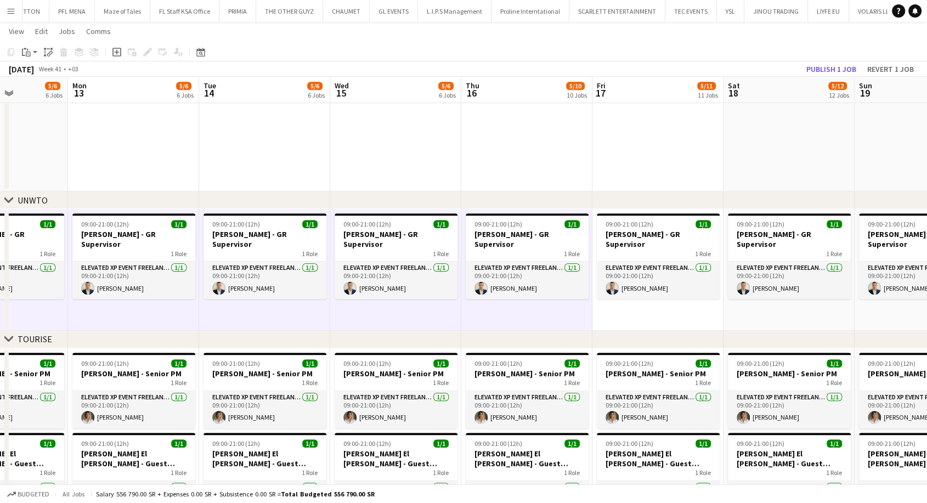
click at [610, 312] on app-date-cell "09:00-21:00 (12h) 1/1 [PERSON_NAME] - GR Supervisor 1 Role Elevated XP Event Fr…" at bounding box center [658, 270] width 131 height 122
click at [730, 312] on app-date-cell "09:00-21:00 (12h) 1/1 [PERSON_NAME] - GR Supervisor 1 Role Elevated XP Event Fr…" at bounding box center [789, 270] width 131 height 122
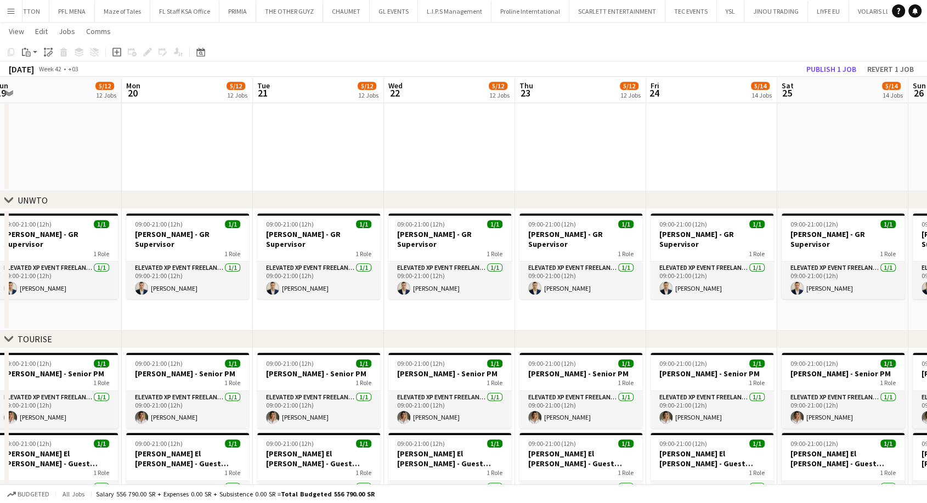
scroll to position [0, 541]
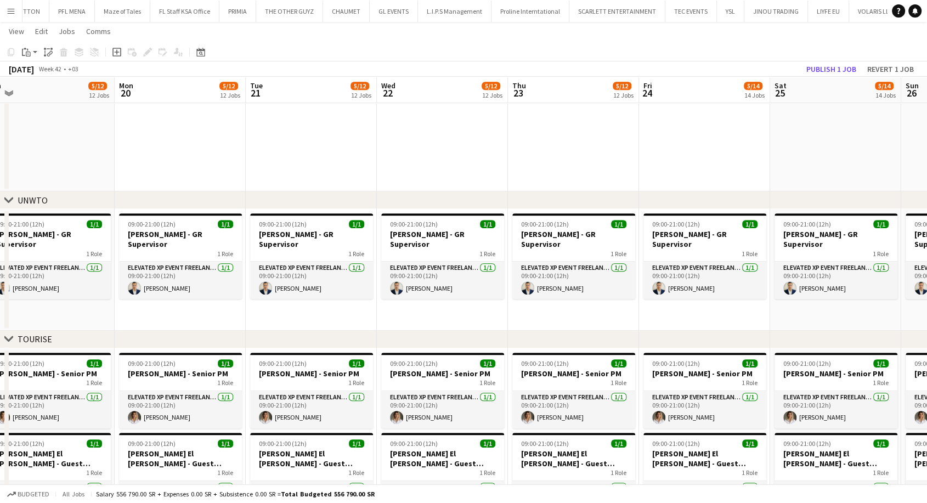
drag, startPoint x: 879, startPoint y: 308, endPoint x: 5, endPoint y: 321, distance: 874.6
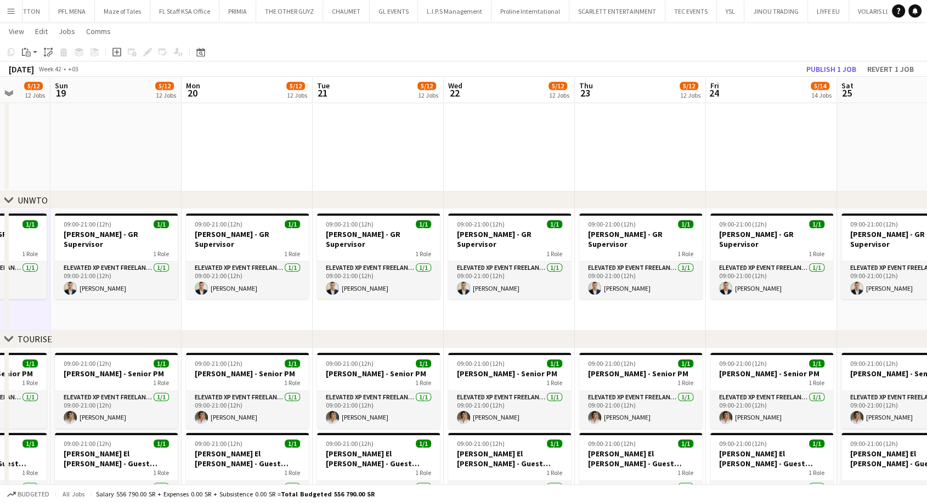
drag, startPoint x: 55, startPoint y: 320, endPoint x: 124, endPoint y: 318, distance: 69.1
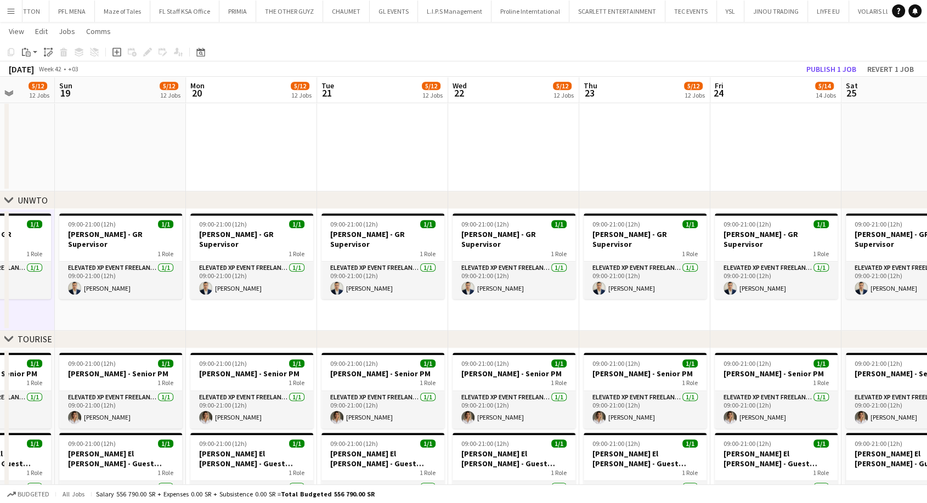
click at [133, 323] on app-date-cell "09:00-21:00 (12h) 1/1 [PERSON_NAME] - GR Supervisor 1 Role Elevated XP Event Fr…" at bounding box center [120, 270] width 131 height 122
click at [238, 311] on app-date-cell "09:00-21:00 (12h) 1/1 [PERSON_NAME] - GR Supervisor 1 Role Elevated XP Event Fr…" at bounding box center [251, 270] width 131 height 122
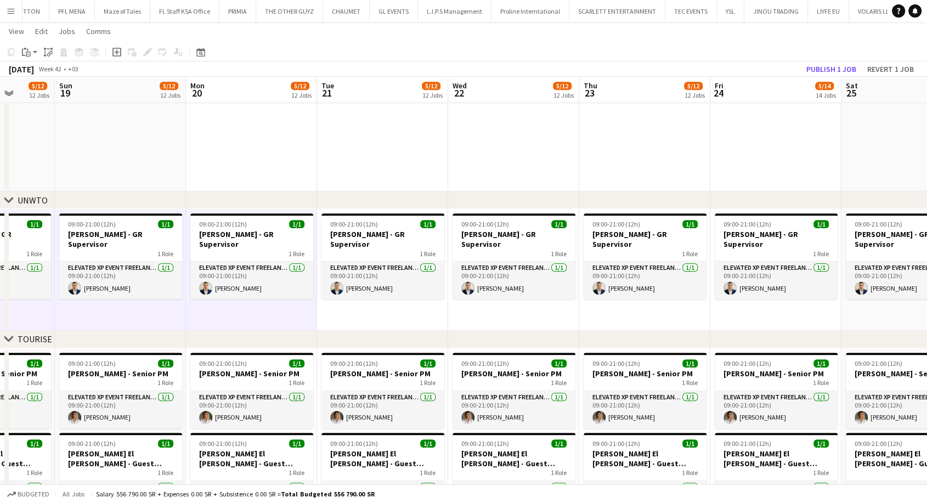
click at [342, 308] on app-date-cell "09:00-21:00 (12h) 1/1 [PERSON_NAME] - GR Supervisor 1 Role Elevated XP Event Fr…" at bounding box center [382, 270] width 131 height 122
click at [483, 309] on app-date-cell "09:00-21:00 (12h) 1/1 [PERSON_NAME] - GR Supervisor 1 Role Elevated XP Event Fr…" at bounding box center [513, 270] width 131 height 122
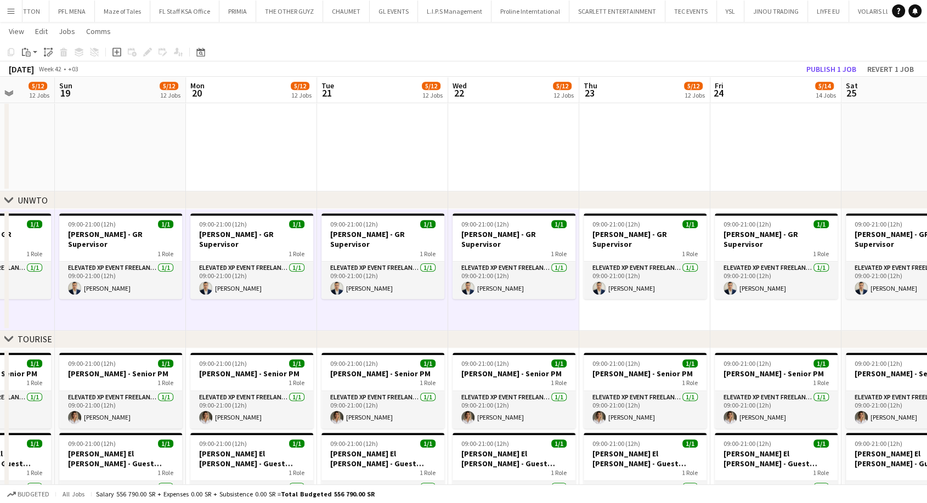
click at [614, 314] on app-date-cell "09:00-21:00 (12h) 1/1 [PERSON_NAME] - GR Supervisor 1 Role Elevated XP Event Fr…" at bounding box center [644, 270] width 131 height 122
click at [766, 312] on app-date-cell "09:00-21:00 (12h) 1/1 [PERSON_NAME] - GR Supervisor 1 Role Elevated XP Event Fr…" at bounding box center [775, 270] width 131 height 122
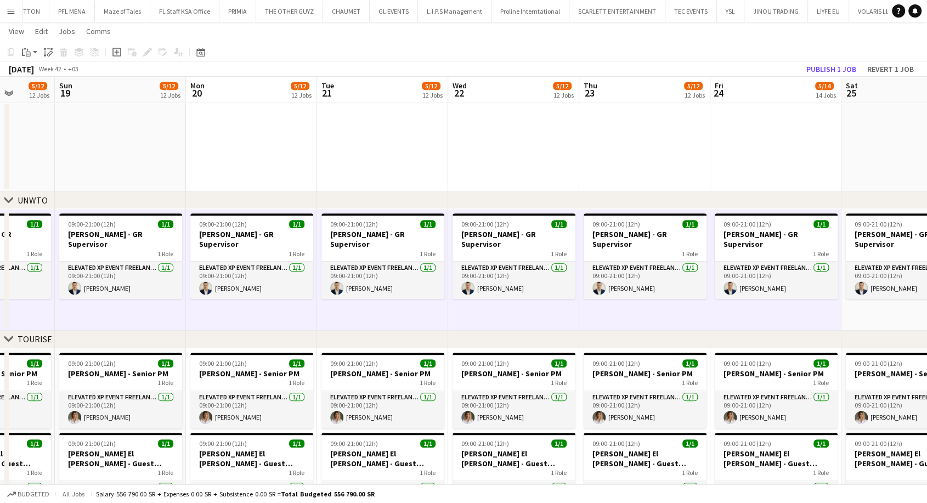
click at [893, 313] on app-date-cell "09:00-21:00 (12h) 1/1 [PERSON_NAME] - GR Supervisor 1 Role Elevated XP Event Fr…" at bounding box center [907, 270] width 131 height 122
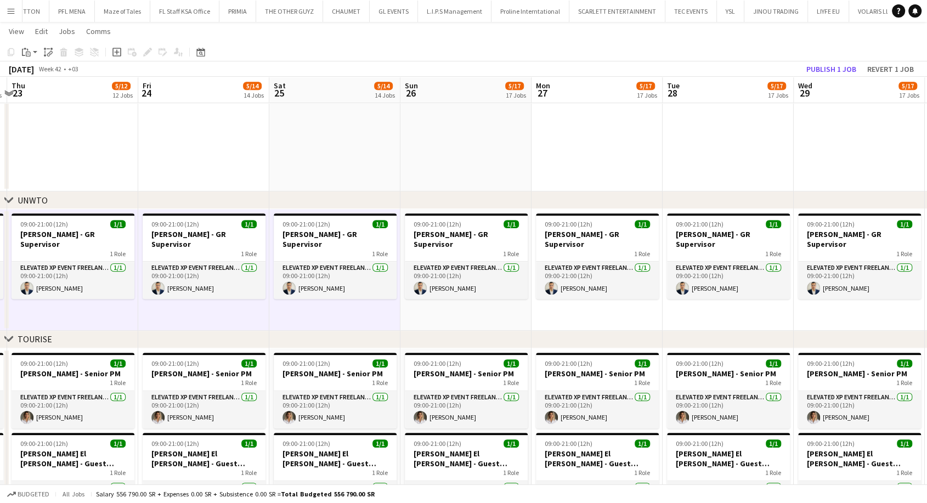
drag, startPoint x: 862, startPoint y: 314, endPoint x: 314, endPoint y: 321, distance: 548.1
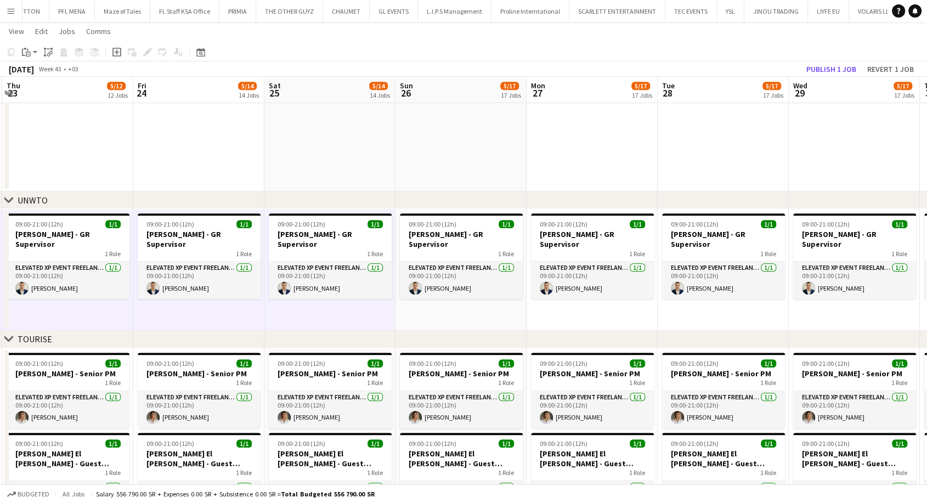
click at [437, 320] on app-date-cell "09:00-21:00 (12h) 1/1 [PERSON_NAME] - GR Supervisor 1 Role Elevated XP Event Fr…" at bounding box center [461, 270] width 131 height 122
click at [577, 315] on app-date-cell "09:00-21:00 (12h) 1/1 [PERSON_NAME] - GR Supervisor 1 Role Elevated XP Event Fr…" at bounding box center [592, 270] width 131 height 122
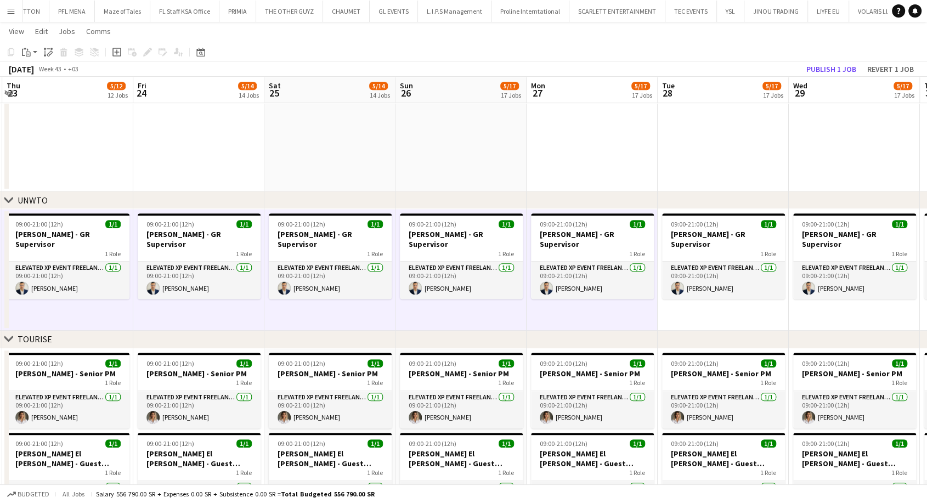
click at [680, 313] on app-date-cell "09:00-21:00 (12h) 1/1 [PERSON_NAME] - GR Supervisor 1 Role Elevated XP Event Fr…" at bounding box center [723, 270] width 131 height 122
click at [809, 316] on app-date-cell "09:00-21:00 (12h) 1/1 [PERSON_NAME] - GR Supervisor 1 Role Elevated XP Event Fr…" at bounding box center [854, 270] width 131 height 122
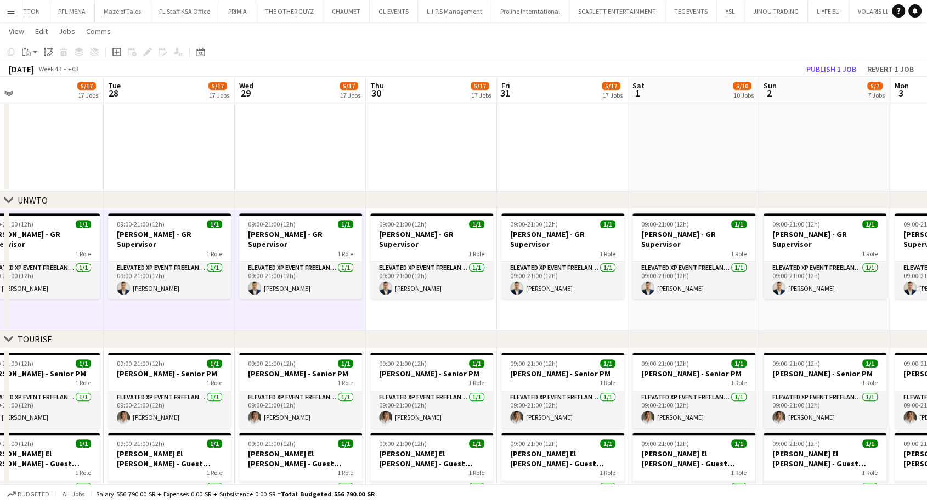
scroll to position [0, 450]
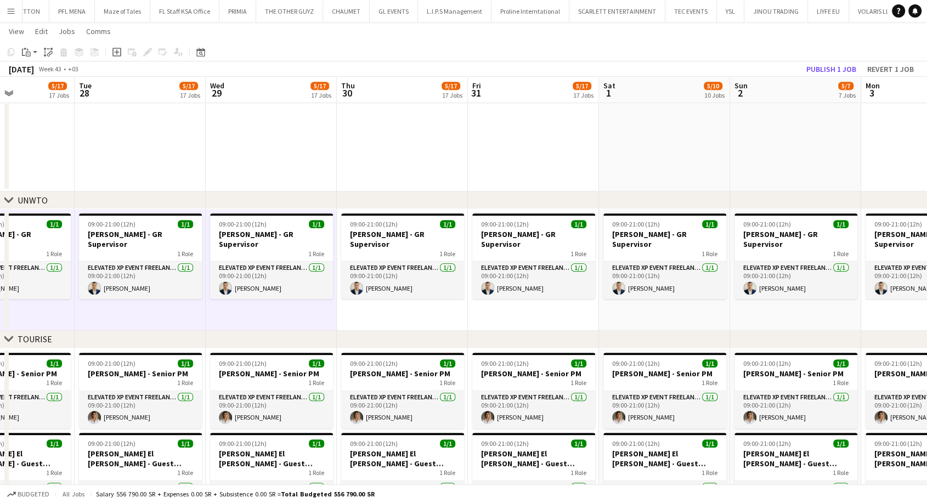
drag, startPoint x: 567, startPoint y: 323, endPoint x: 250, endPoint y: 320, distance: 316.6
click at [364, 323] on app-date-cell "09:00-21:00 (12h) 1/1 [PERSON_NAME] - GR Supervisor 1 Role Elevated XP Event Fr…" at bounding box center [402, 270] width 131 height 122
click at [527, 309] on app-date-cell "09:00-21:00 (12h) 1/1 [PERSON_NAME] - GR Supervisor 1 Role Elevated XP Event Fr…" at bounding box center [533, 270] width 131 height 122
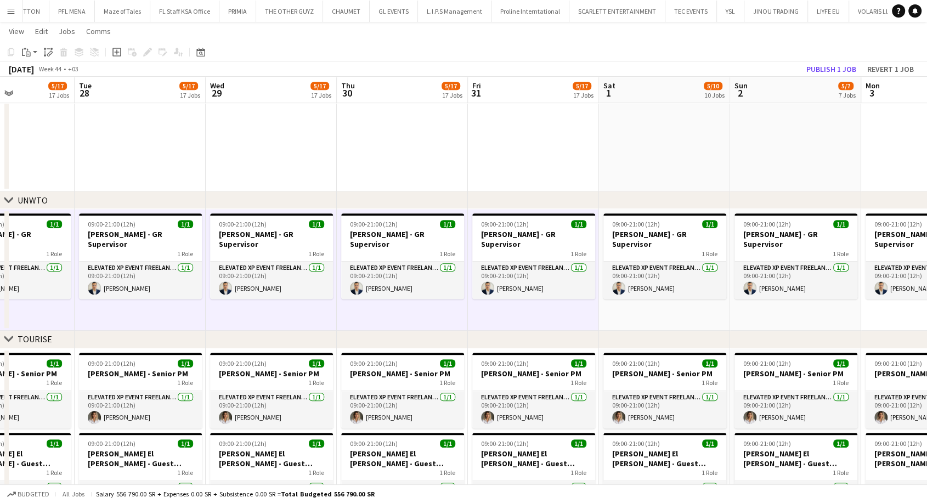
click at [640, 308] on app-date-cell "09:00-21:00 (12h) 1/1 [PERSON_NAME] - GR Supervisor 1 Role Elevated XP Event Fr…" at bounding box center [664, 270] width 131 height 122
click at [736, 311] on app-date-cell "09:00-21:00 (12h) 1/1 [PERSON_NAME] - GR Supervisor 1 Role Elevated XP Event Fr…" at bounding box center [796, 270] width 131 height 122
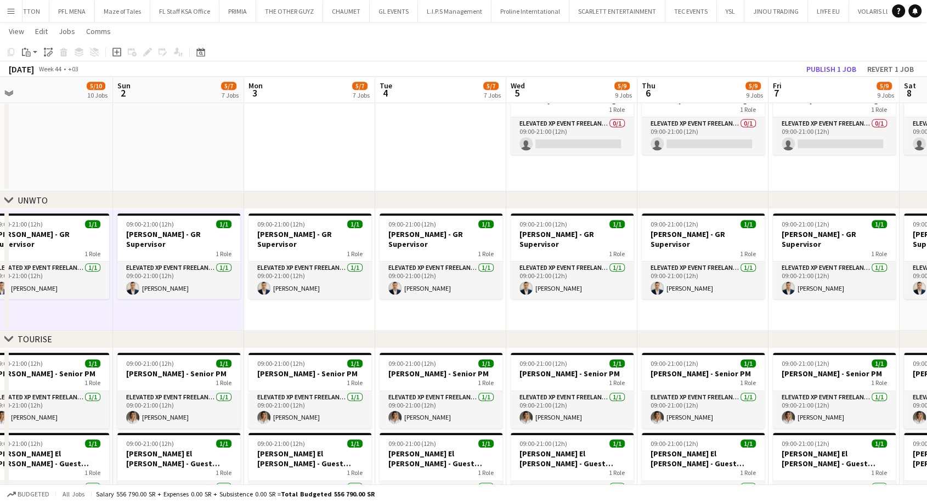
scroll to position [0, 441]
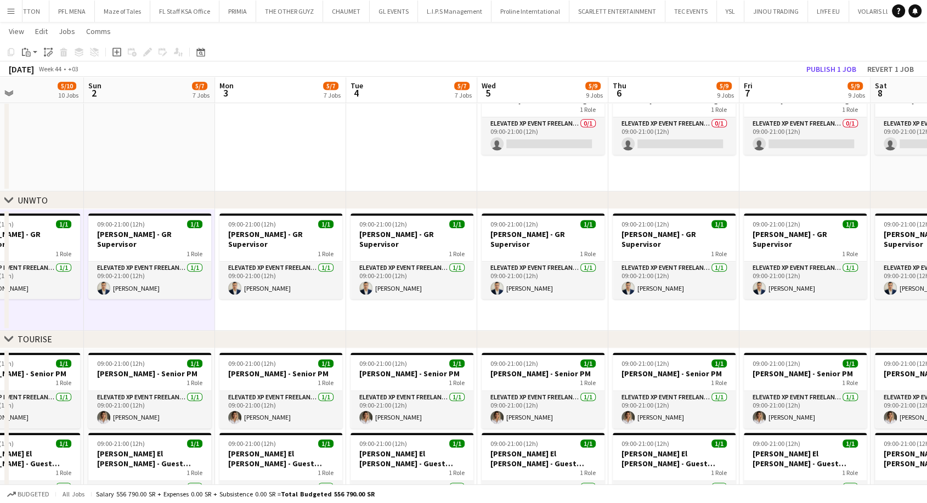
drag, startPoint x: 768, startPoint y: 313, endPoint x: 128, endPoint y: 314, distance: 639.1
click at [287, 319] on app-date-cell "09:00-21:00 (12h) 1/1 [PERSON_NAME] - GR Supervisor 1 Role Elevated XP Event Fr…" at bounding box center [280, 270] width 131 height 122
click at [393, 320] on app-date-cell "09:00-21:00 (12h) 1/1 [PERSON_NAME] - GR Supervisor 1 Role Elevated XP Event Fr…" at bounding box center [411, 270] width 131 height 122
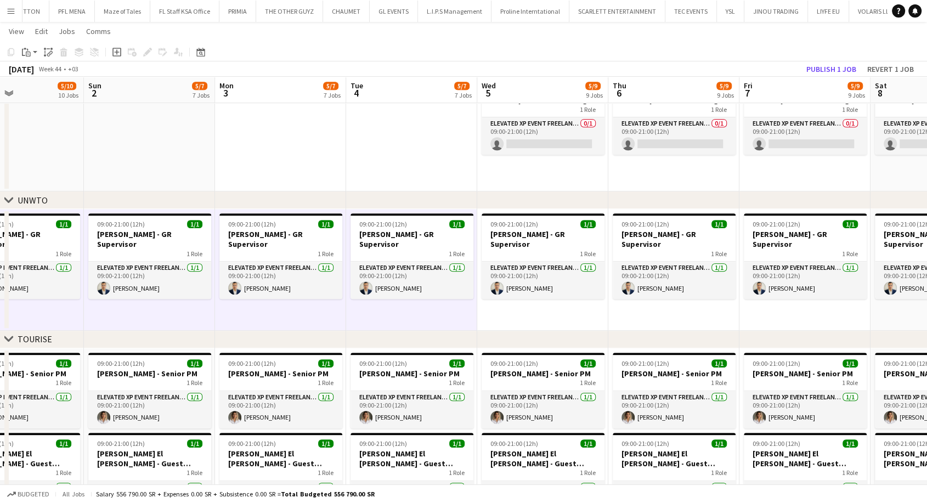
click at [496, 315] on app-date-cell "09:00-21:00 (12h) 1/1 [PERSON_NAME] - GR Supervisor 1 Role Elevated XP Event Fr…" at bounding box center [542, 270] width 131 height 122
click at [628, 314] on app-date-cell "09:00-21:00 (12h) 1/1 [PERSON_NAME] - GR Supervisor 1 Role Elevated XP Event Fr…" at bounding box center [673, 270] width 131 height 122
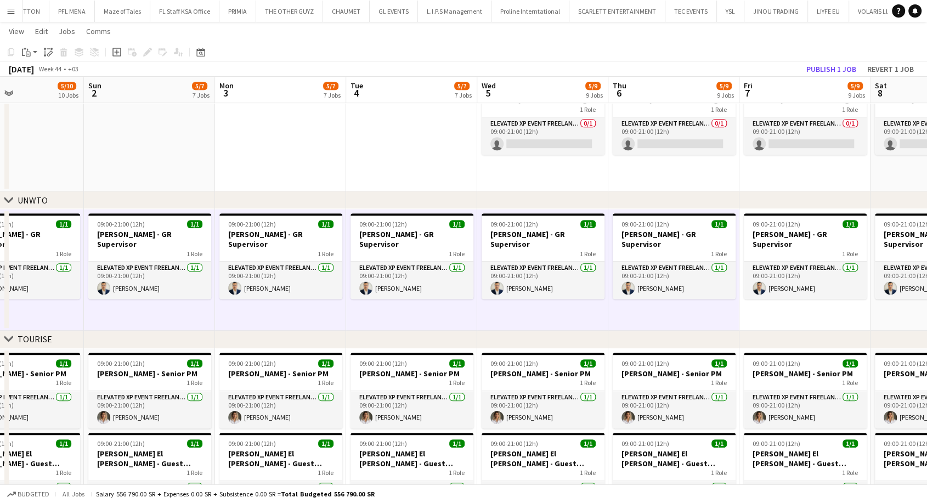
click at [762, 294] on app-date-cell "09:00-21:00 (12h) 1/1 [PERSON_NAME] - GR Supervisor 1 Role Elevated XP Event Fr…" at bounding box center [805, 270] width 131 height 122
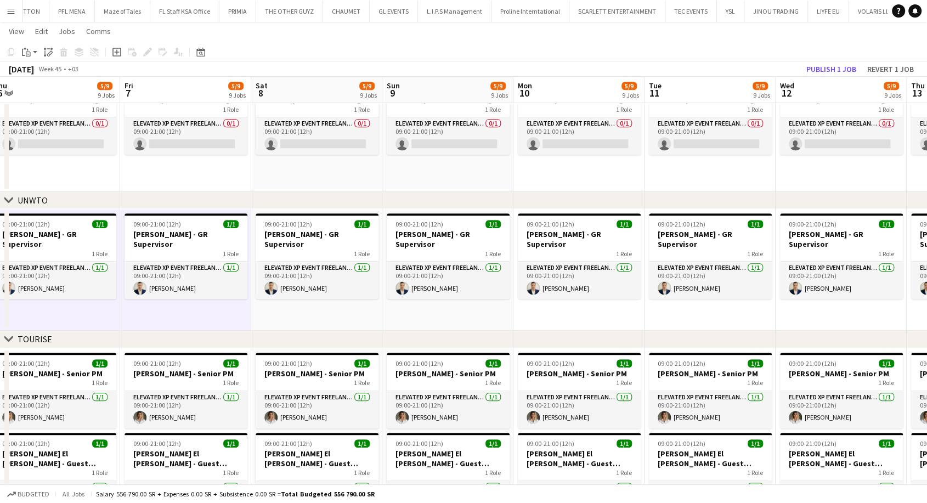
scroll to position [0, 364]
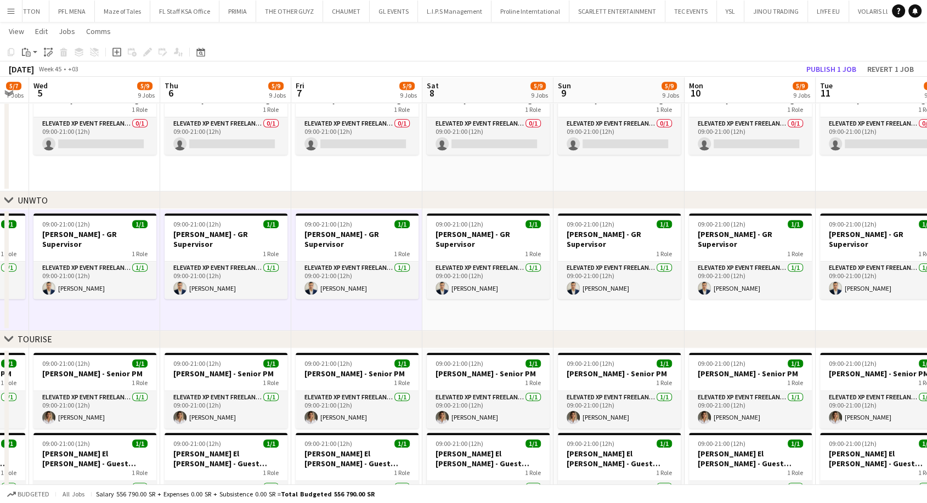
drag, startPoint x: 900, startPoint y: 311, endPoint x: 452, endPoint y: 313, distance: 447.7
click at [496, 317] on app-date-cell "09:00-21:00 (12h) 1/1 [PERSON_NAME] - GR Supervisor 1 Role Elevated XP Event Fr…" at bounding box center [487, 270] width 131 height 122
click at [609, 310] on app-date-cell "09:00-21:00 (12h) 1/1 [PERSON_NAME] - GR Supervisor 1 Role Elevated XP Event Fr…" at bounding box center [619, 270] width 131 height 122
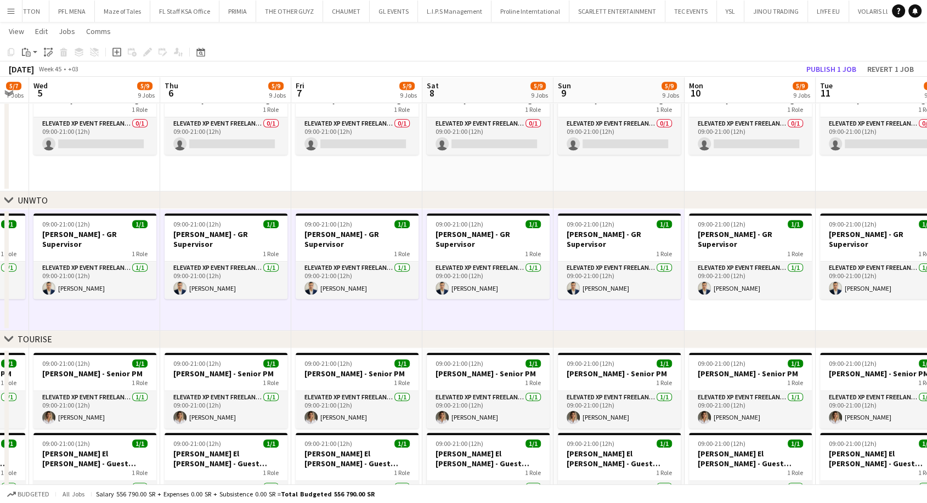
click at [748, 305] on app-date-cell "09:00-21:00 (12h) 1/1 [PERSON_NAME] - GR Supervisor 1 Role Elevated XP Event Fr…" at bounding box center [750, 270] width 131 height 122
click at [873, 312] on app-date-cell "09:00-21:00 (12h) 1/1 [PERSON_NAME] - GR Supervisor 1 Role Elevated XP Event Fr…" at bounding box center [881, 270] width 131 height 122
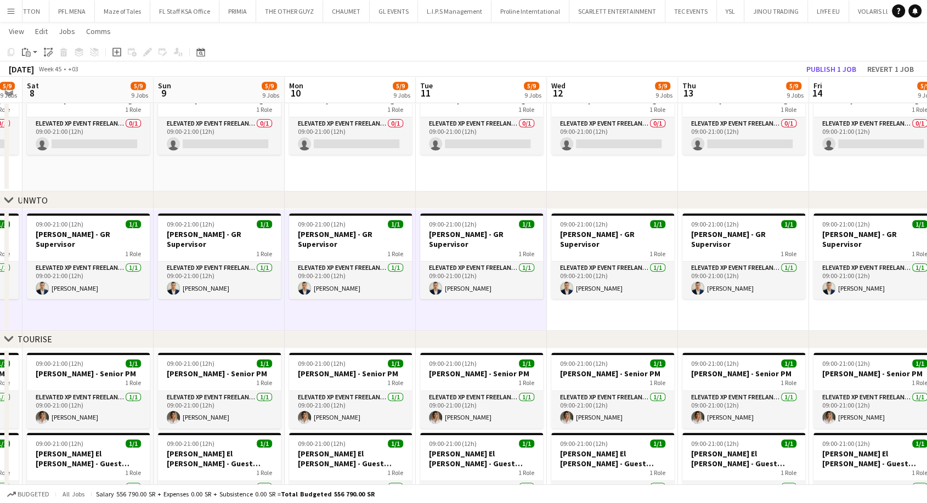
scroll to position [0, 319]
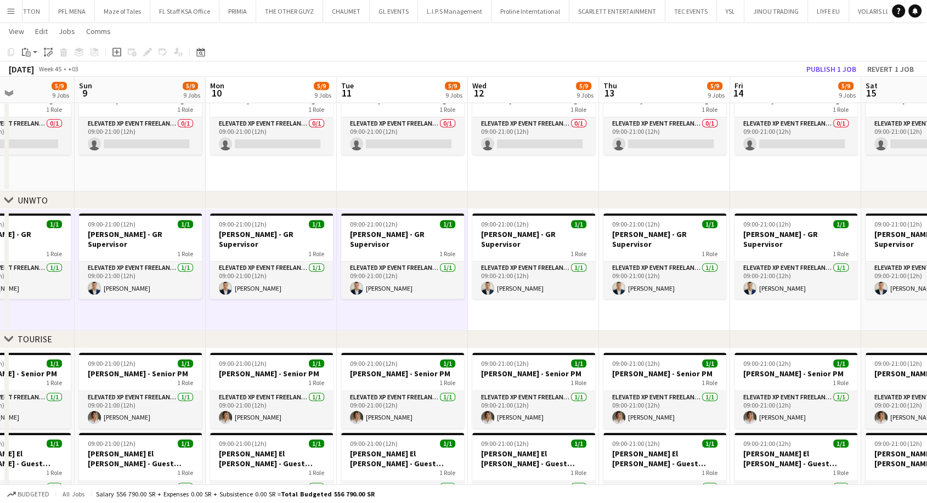
drag, startPoint x: 878, startPoint y: 311, endPoint x: 399, endPoint y: 304, distance: 478.4
click at [497, 314] on app-date-cell "09:00-21:00 (12h) 1/1 [PERSON_NAME] - GR Supervisor 1 Role Elevated XP Event Fr…" at bounding box center [533, 270] width 131 height 122
click at [661, 313] on app-date-cell "09:00-21:00 (12h) 1/1 [PERSON_NAME] - GR Supervisor 1 Role Elevated XP Event Fr…" at bounding box center [664, 270] width 131 height 122
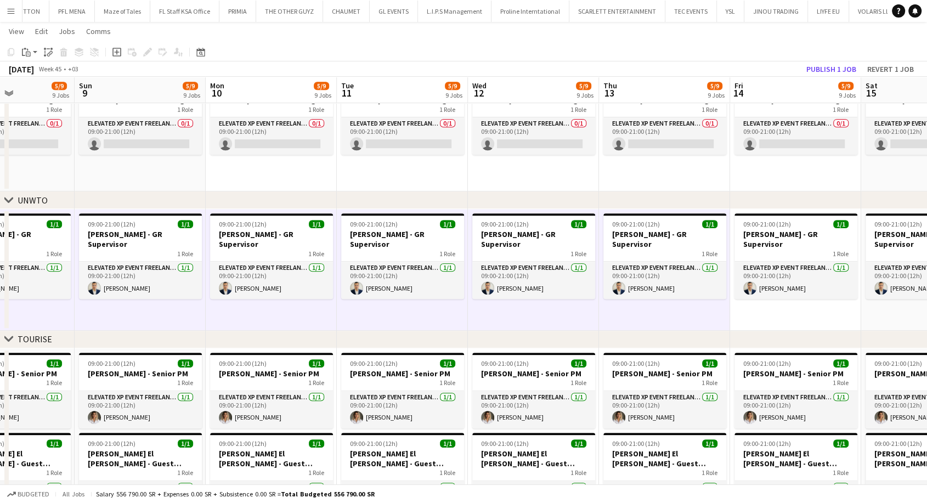
click at [786, 308] on app-date-cell "09:00-21:00 (12h) 1/1 [PERSON_NAME] - GR Supervisor 1 Role Elevated XP Event Fr…" at bounding box center [795, 270] width 131 height 122
click at [867, 307] on app-date-cell "09:00-21:00 (12h) 1/1 [PERSON_NAME] - GR Supervisor 1 Role Elevated XP Event Fr…" at bounding box center [926, 270] width 131 height 122
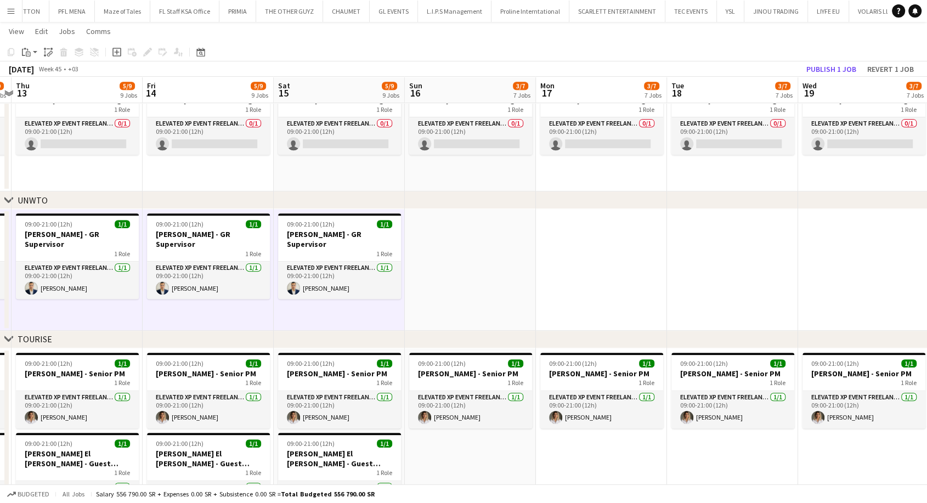
scroll to position [0, 390]
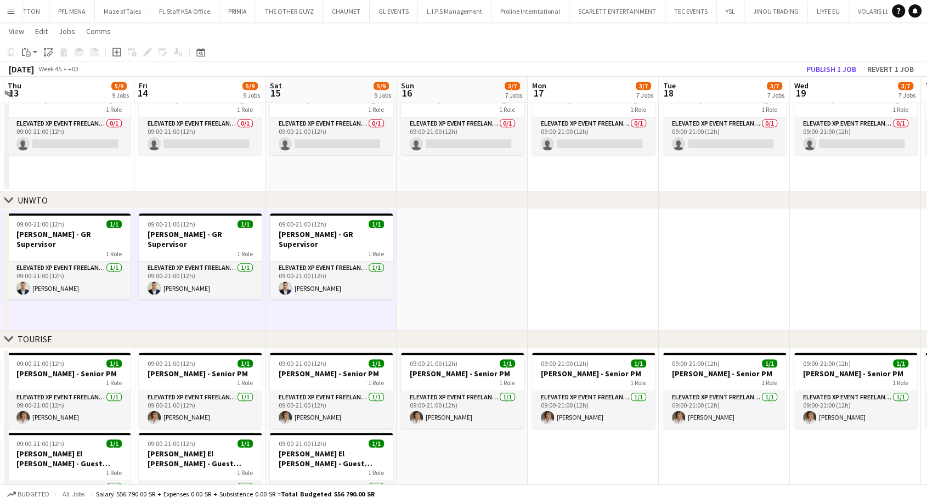
drag, startPoint x: 899, startPoint y: 311, endPoint x: 303, endPoint y: 309, distance: 595.8
click at [454, 305] on app-date-cell at bounding box center [462, 270] width 131 height 122
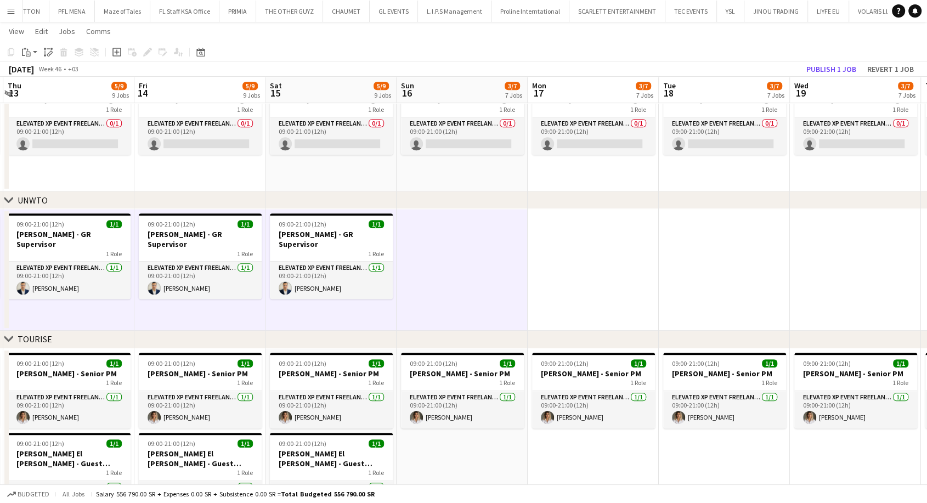
click at [444, 288] on app-date-cell at bounding box center [462, 270] width 131 height 122
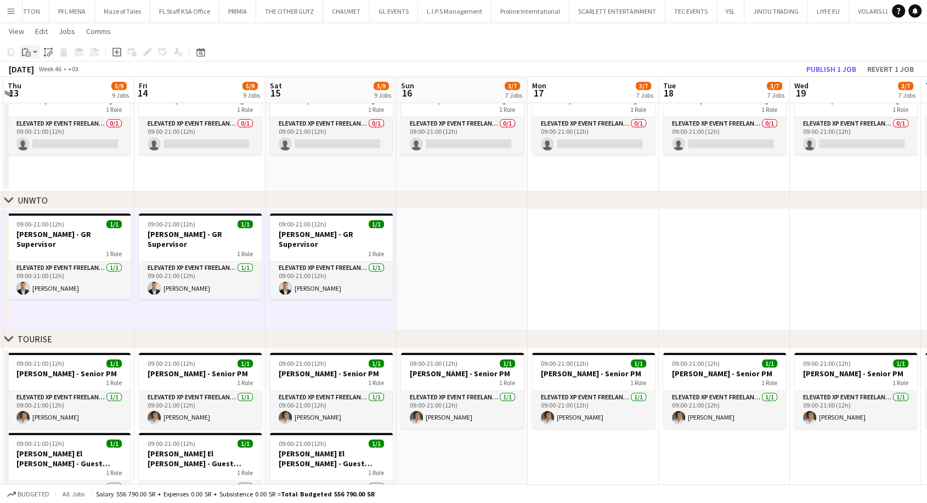
click at [33, 53] on app-action-btn "Paste" at bounding box center [30, 52] width 20 height 13
click at [41, 87] on link "Paste with crew Ctrl+Shift+V" at bounding box center [80, 92] width 103 height 10
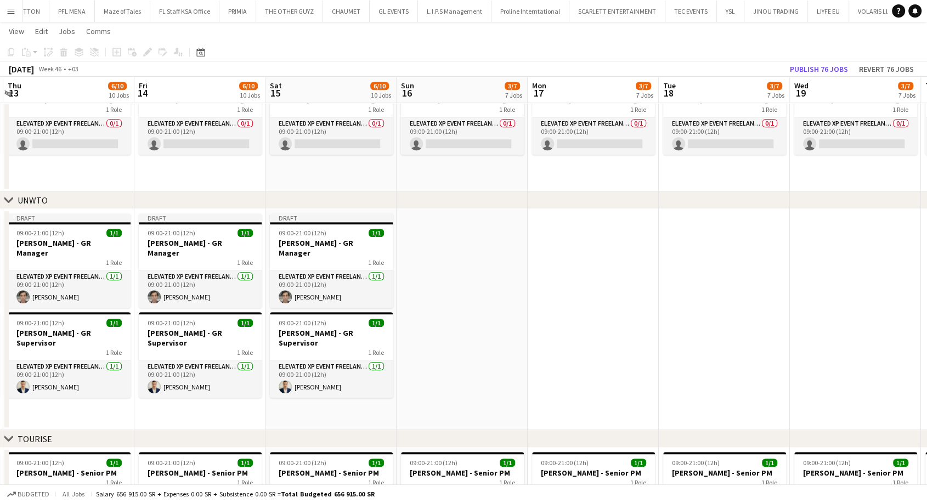
click at [479, 295] on app-date-cell at bounding box center [462, 319] width 131 height 221
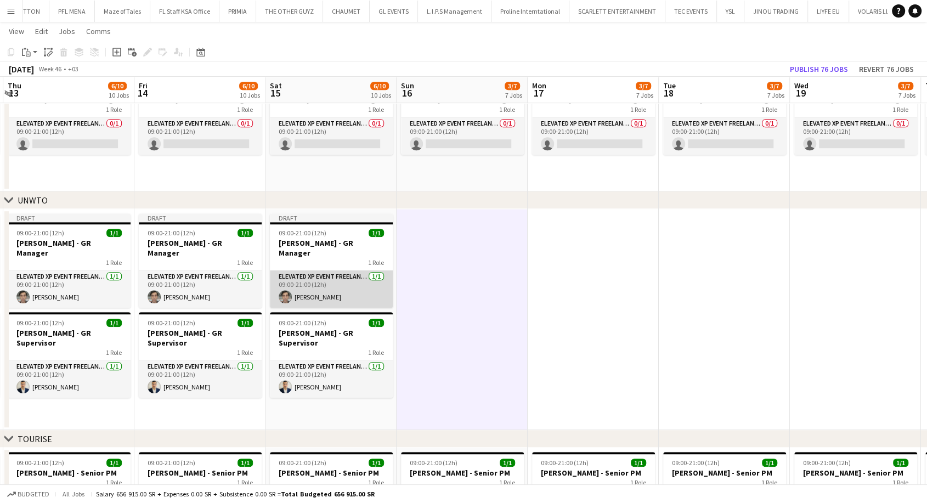
click at [331, 285] on app-card-role "Elevated XP Event Freelancer [DATE] 09:00-21:00 (12h) [PERSON_NAME]" at bounding box center [331, 288] width 123 height 37
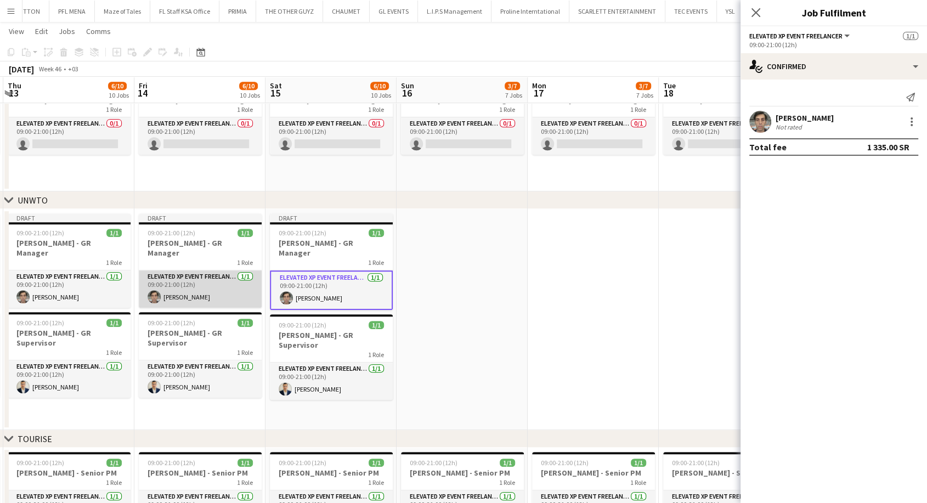
click at [224, 285] on app-card-role "Elevated XP Event Freelancer [DATE] 09:00-21:00 (12h) [PERSON_NAME]" at bounding box center [200, 288] width 123 height 37
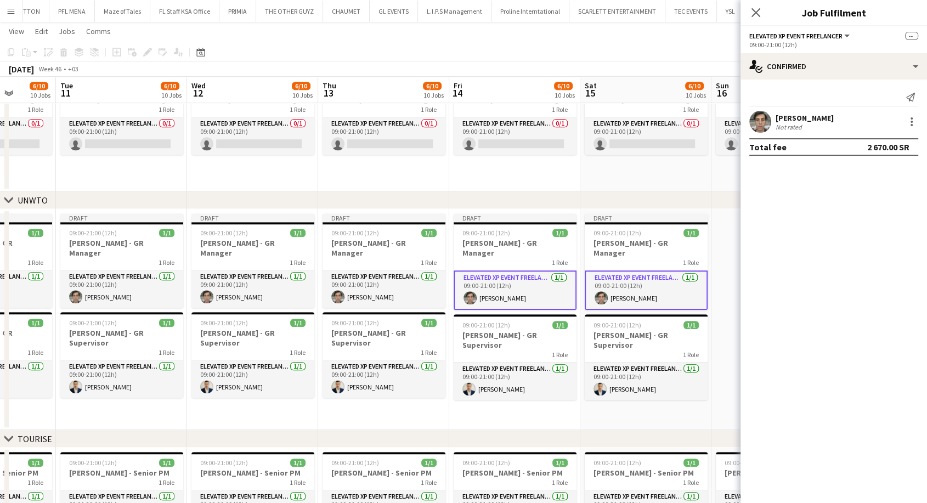
drag, startPoint x: 178, startPoint y: 286, endPoint x: 539, endPoint y: 281, distance: 360.5
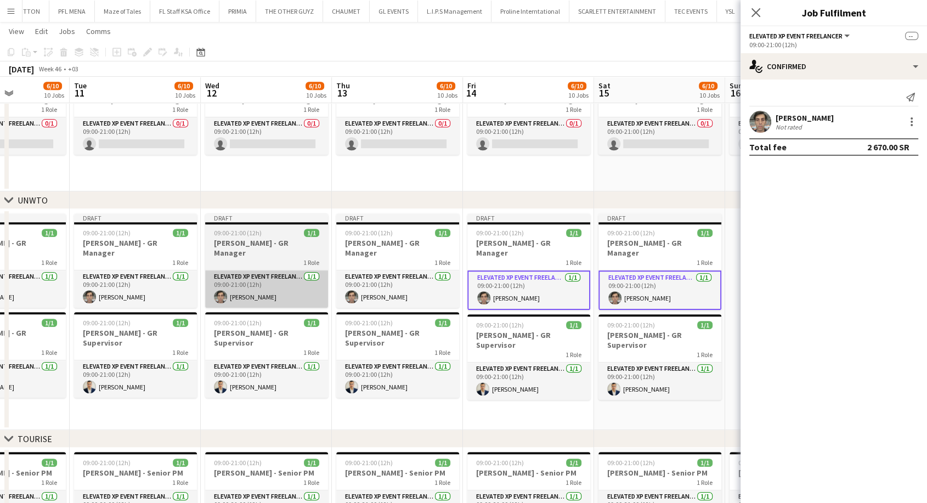
drag, startPoint x: 411, startPoint y: 285, endPoint x: 319, endPoint y: 286, distance: 92.2
click at [411, 285] on app-card-role "Elevated XP Event Freelancer [DATE] 09:00-21:00 (12h) [PERSON_NAME]" at bounding box center [397, 288] width 123 height 37
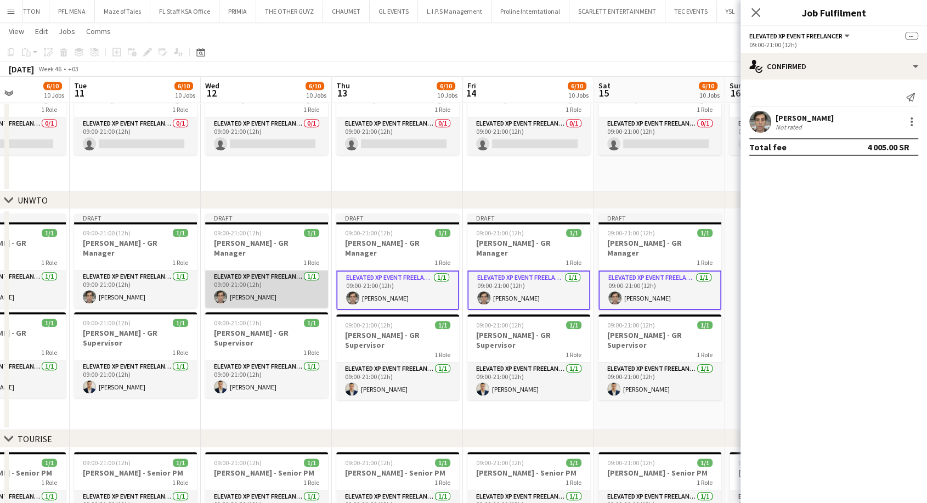
drag, startPoint x: 273, startPoint y: 285, endPoint x: 258, endPoint y: 286, distance: 15.4
click at [273, 285] on app-card-role "Elevated XP Event Freelancer [DATE] 09:00-21:00 (12h) [PERSON_NAME]" at bounding box center [266, 288] width 123 height 37
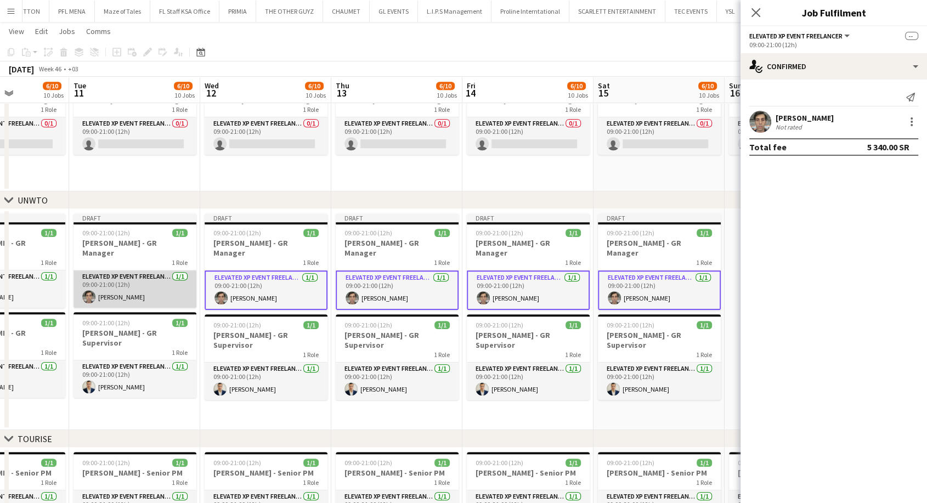
click at [160, 286] on app-card-role "Elevated XP Event Freelancer [DATE] 09:00-21:00 (12h) [PERSON_NAME]" at bounding box center [135, 288] width 123 height 37
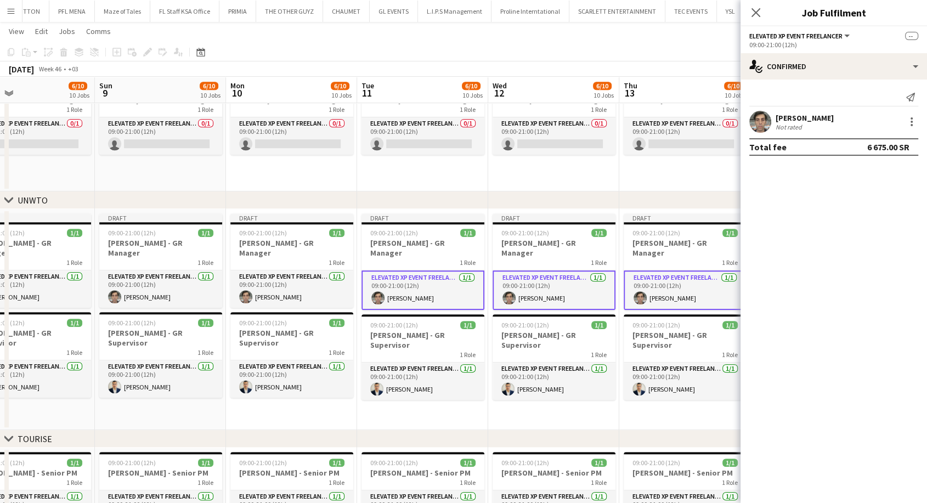
drag, startPoint x: 99, startPoint y: 284, endPoint x: 532, endPoint y: 273, distance: 433.0
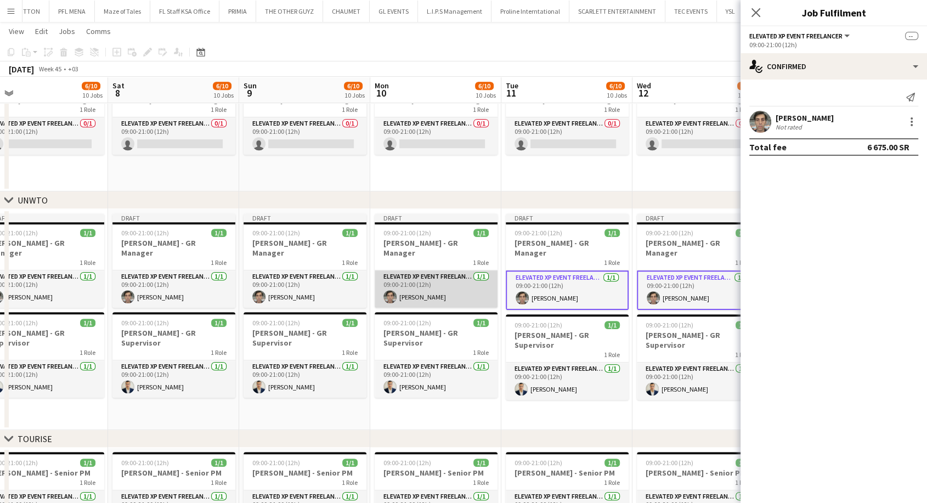
click at [435, 279] on app-card-role "Elevated XP Event Freelancer [DATE] 09:00-21:00 (12h) [PERSON_NAME]" at bounding box center [436, 288] width 123 height 37
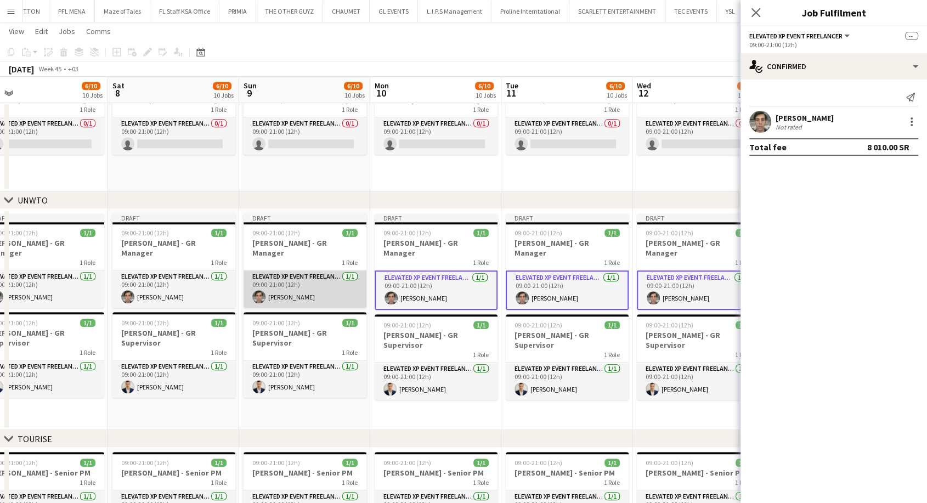
click at [337, 286] on app-card-role "Elevated XP Event Freelancer [DATE] 09:00-21:00 (12h) [PERSON_NAME]" at bounding box center [305, 288] width 123 height 37
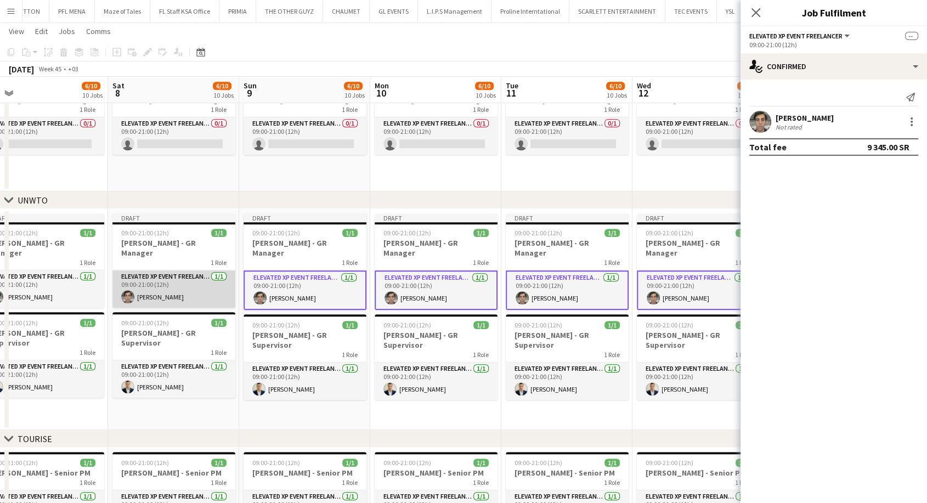
drag, startPoint x: 198, startPoint y: 286, endPoint x: 171, endPoint y: 285, distance: 26.9
click at [195, 285] on app-card-role "Elevated XP Event Freelancer [DATE] 09:00-21:00 (12h) [PERSON_NAME]" at bounding box center [173, 288] width 123 height 37
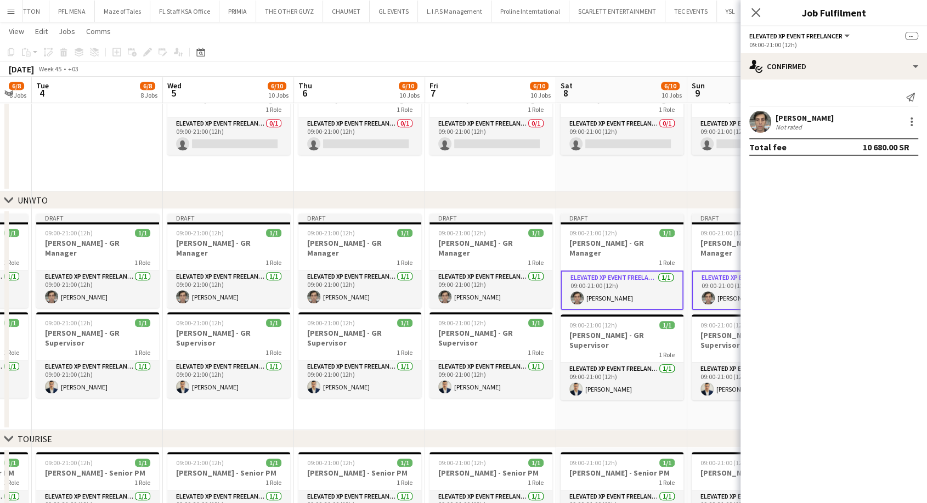
scroll to position [0, 227]
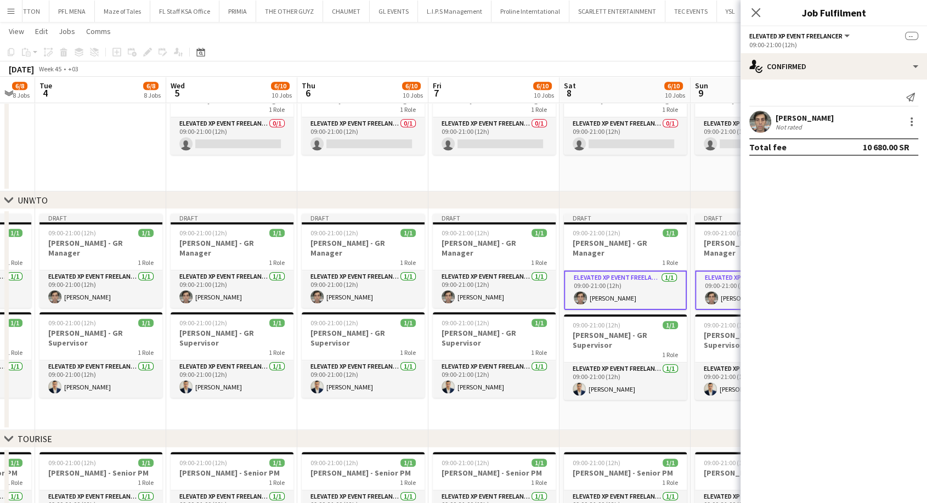
drag, startPoint x: 88, startPoint y: 273, endPoint x: 543, endPoint y: 283, distance: 454.9
click at [502, 285] on app-card-role "Elevated XP Event Freelancer [DATE] 09:00-21:00 (12h) [PERSON_NAME]" at bounding box center [494, 288] width 123 height 37
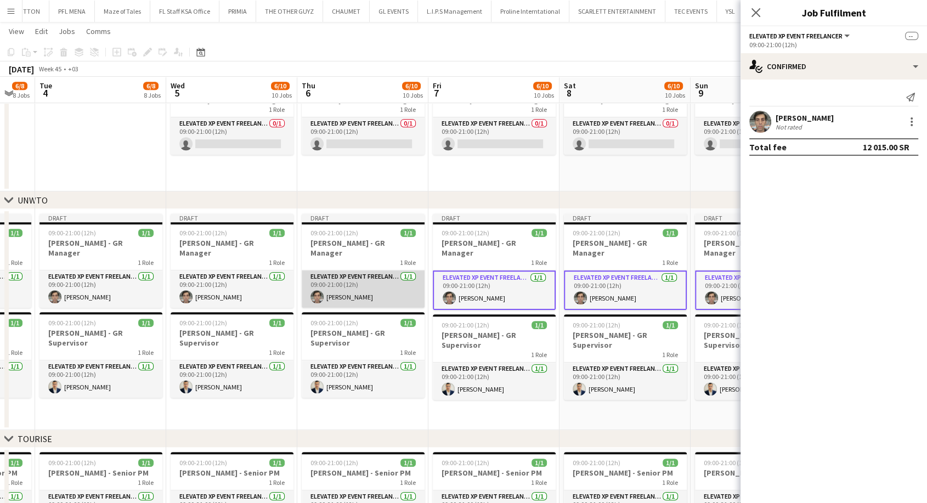
click at [399, 284] on app-card-role "Elevated XP Event Freelancer [DATE] 09:00-21:00 (12h) [PERSON_NAME]" at bounding box center [363, 288] width 123 height 37
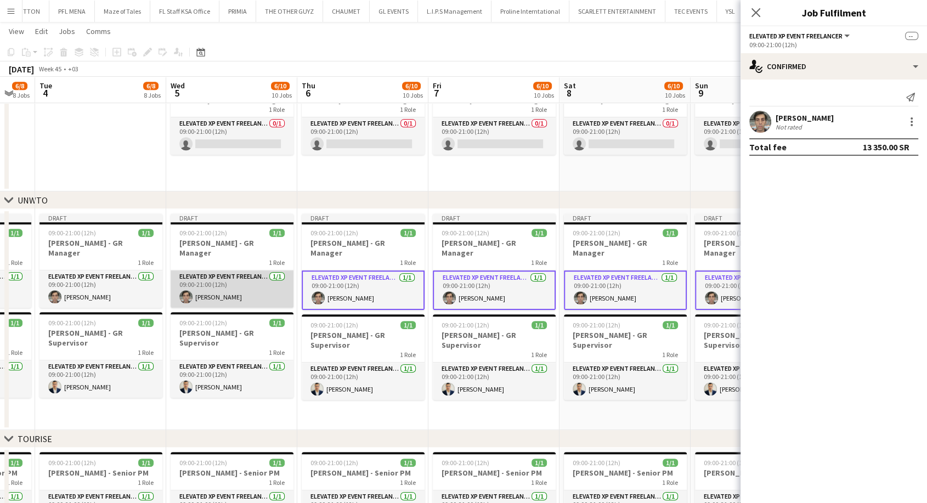
click at [249, 282] on app-card-role "Elevated XP Event Freelancer [DATE] 09:00-21:00 (12h) [PERSON_NAME]" at bounding box center [232, 288] width 123 height 37
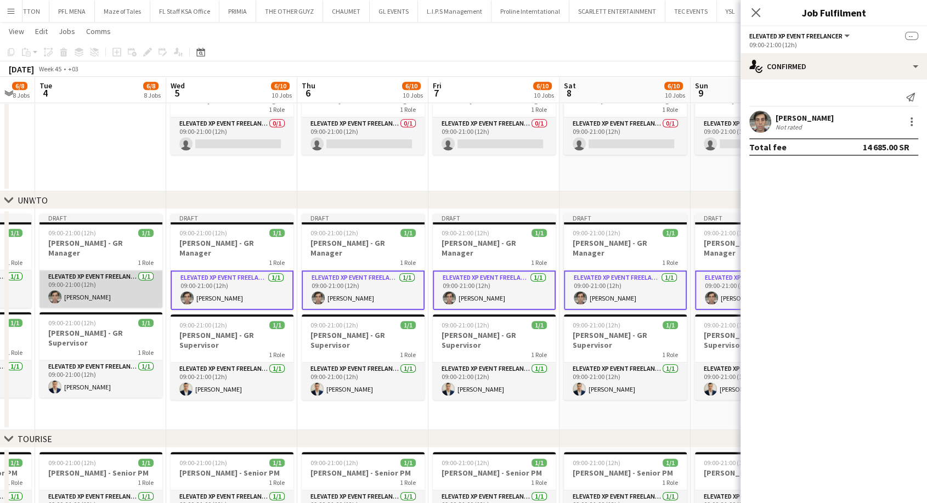
click at [124, 281] on app-card-role "Elevated XP Event Freelancer [DATE] 09:00-21:00 (12h) [PERSON_NAME]" at bounding box center [101, 288] width 123 height 37
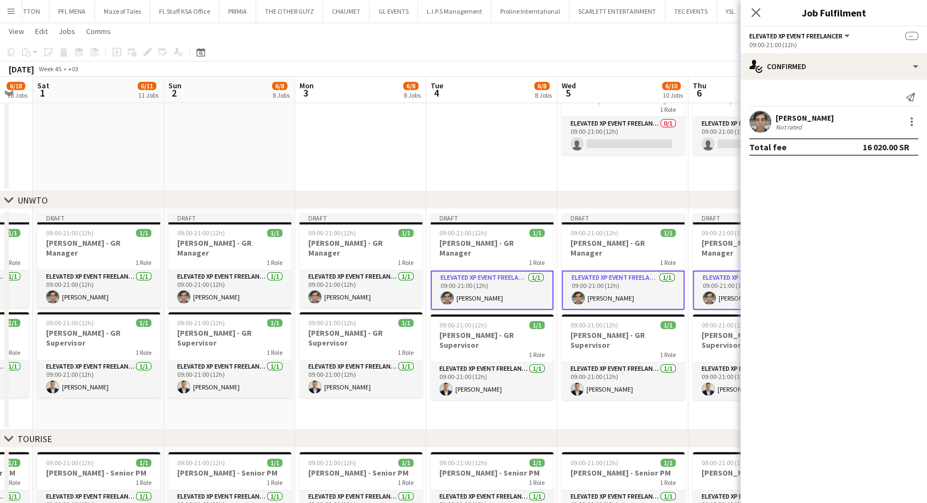
drag, startPoint x: 103, startPoint y: 284, endPoint x: 511, endPoint y: 269, distance: 409.0
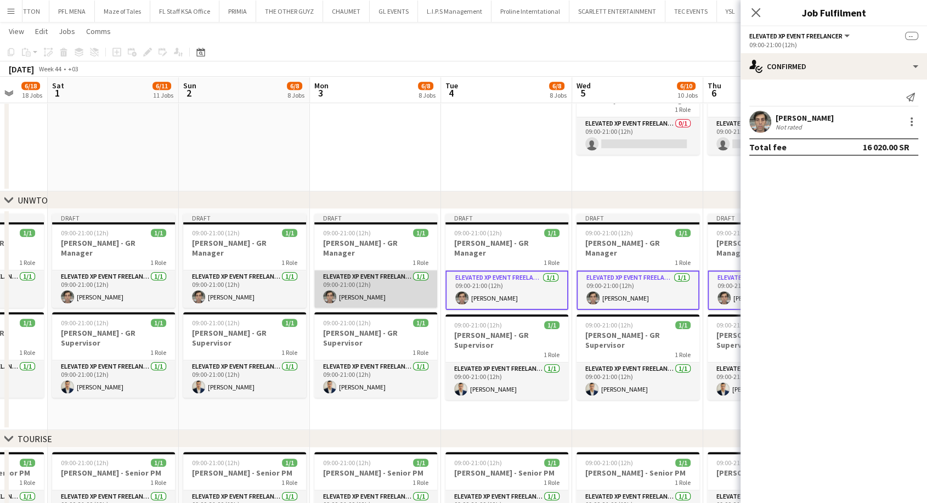
drag, startPoint x: 376, startPoint y: 276, endPoint x: 325, endPoint y: 279, distance: 50.5
click at [375, 276] on app-card-role "Elevated XP Event Freelancer [DATE] 09:00-21:00 (12h) [PERSON_NAME]" at bounding box center [375, 288] width 123 height 37
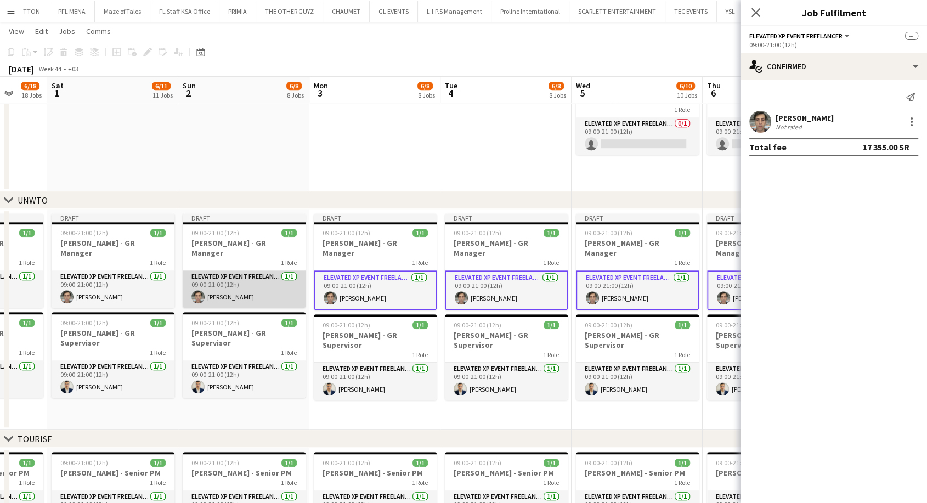
click at [239, 283] on app-card-role "Elevated XP Event Freelancer [DATE] 09:00-21:00 (12h) [PERSON_NAME]" at bounding box center [244, 288] width 123 height 37
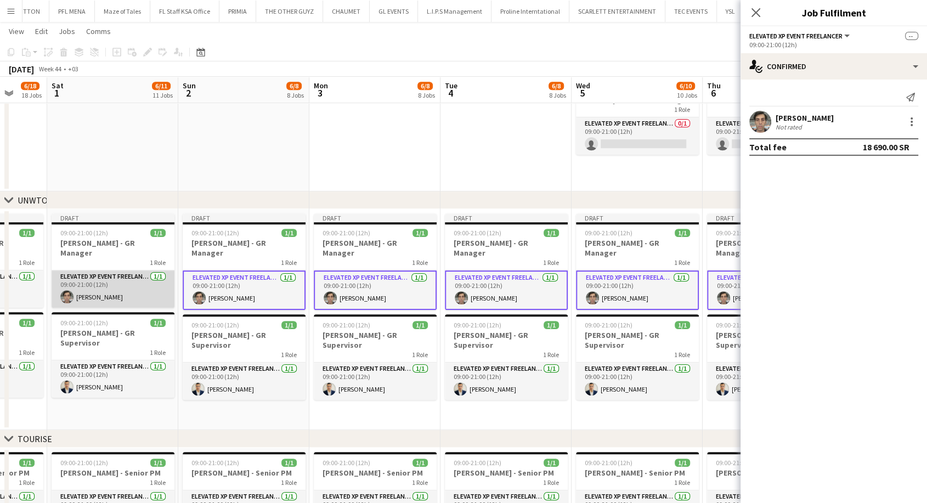
click at [155, 279] on app-card-role "Elevated XP Event Freelancer [DATE] 09:00-21:00 (12h) [PERSON_NAME]" at bounding box center [113, 288] width 123 height 37
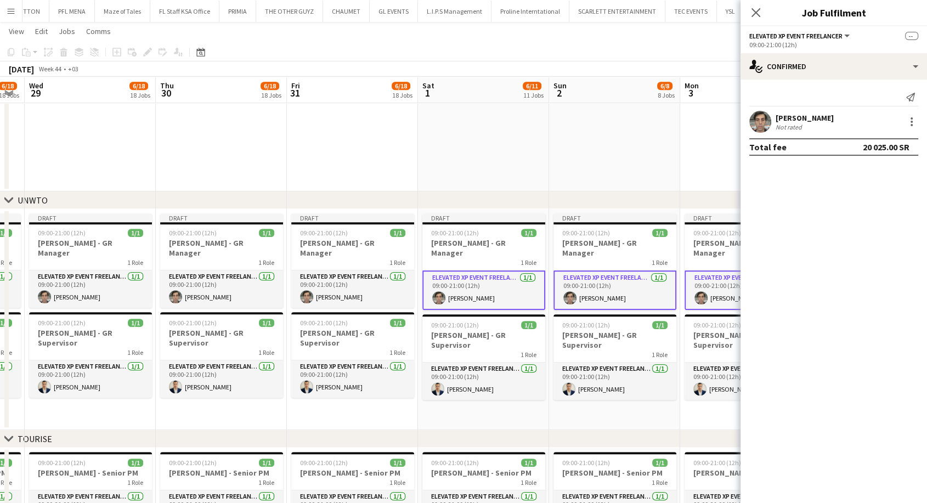
drag, startPoint x: 123, startPoint y: 282, endPoint x: 496, endPoint y: 287, distance: 372.6
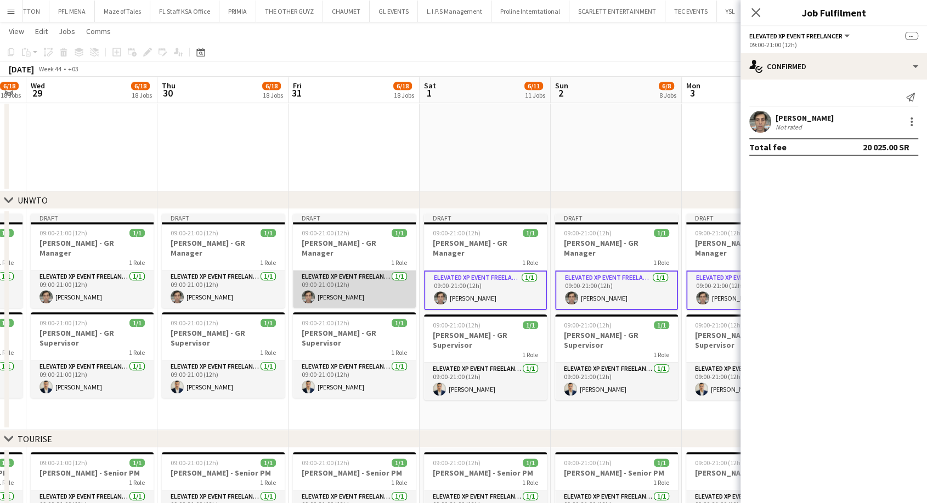
click at [357, 289] on app-card-role "Elevated XP Event Freelancer [DATE] 09:00-21:00 (12h) [PERSON_NAME]" at bounding box center [354, 288] width 123 height 37
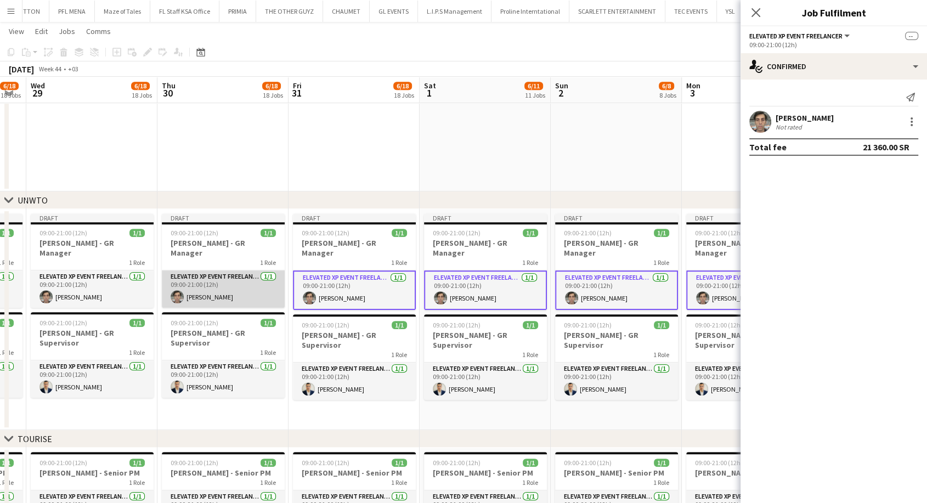
click at [259, 280] on app-card-role "Elevated XP Event Freelancer [DATE] 09:00-21:00 (12h) [PERSON_NAME]" at bounding box center [223, 288] width 123 height 37
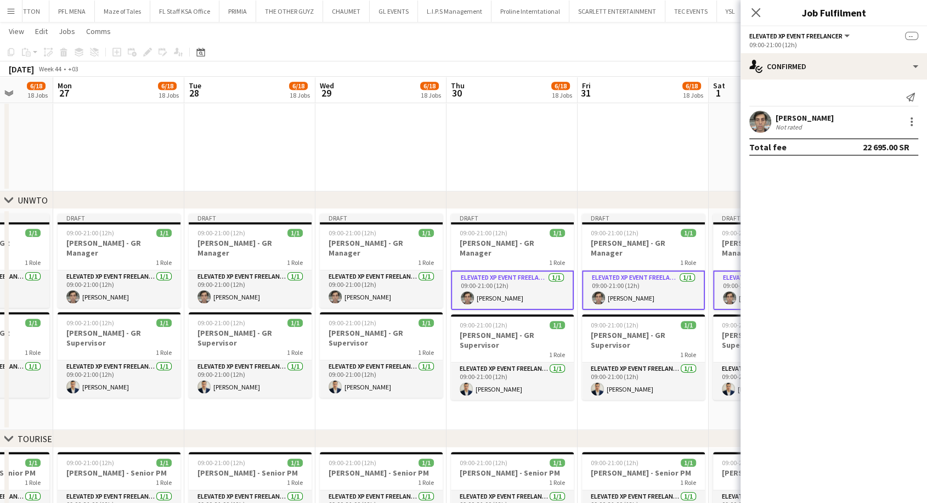
drag, startPoint x: 218, startPoint y: 285, endPoint x: 537, endPoint y: 281, distance: 318.8
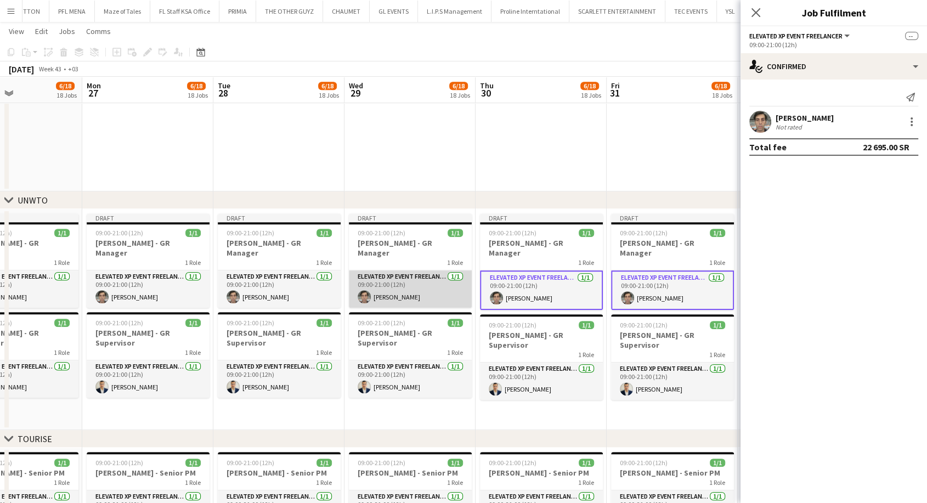
click at [423, 279] on app-card-role "Elevated XP Event Freelancer [DATE] 09:00-21:00 (12h) [PERSON_NAME]" at bounding box center [410, 288] width 123 height 37
drag, startPoint x: 302, startPoint y: 286, endPoint x: 210, endPoint y: 293, distance: 92.4
click at [301, 286] on app-card-role "Elevated XP Event Freelancer [DATE] 09:00-21:00 (12h) [PERSON_NAME]" at bounding box center [279, 288] width 123 height 37
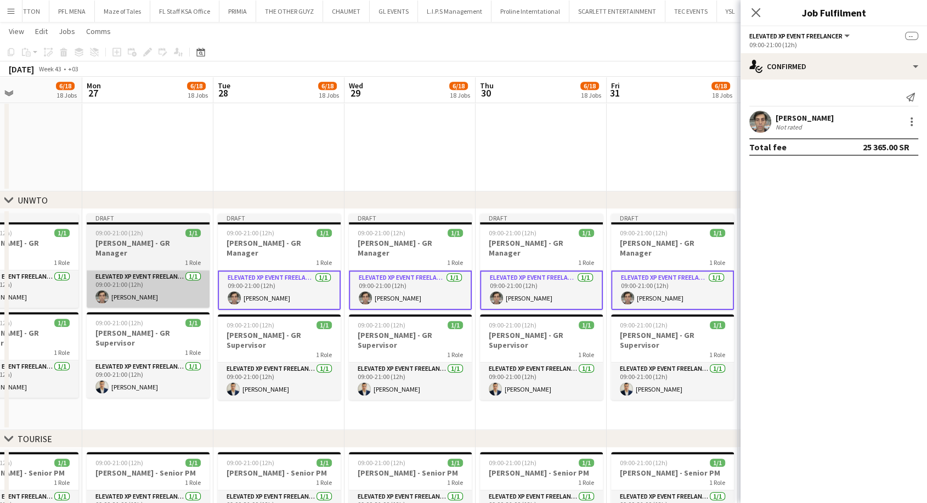
scroll to position [0, 312]
click at [189, 292] on app-card-role "Elevated XP Event Freelancer [DATE] 09:00-21:00 (12h) [PERSON_NAME]" at bounding box center [147, 288] width 123 height 37
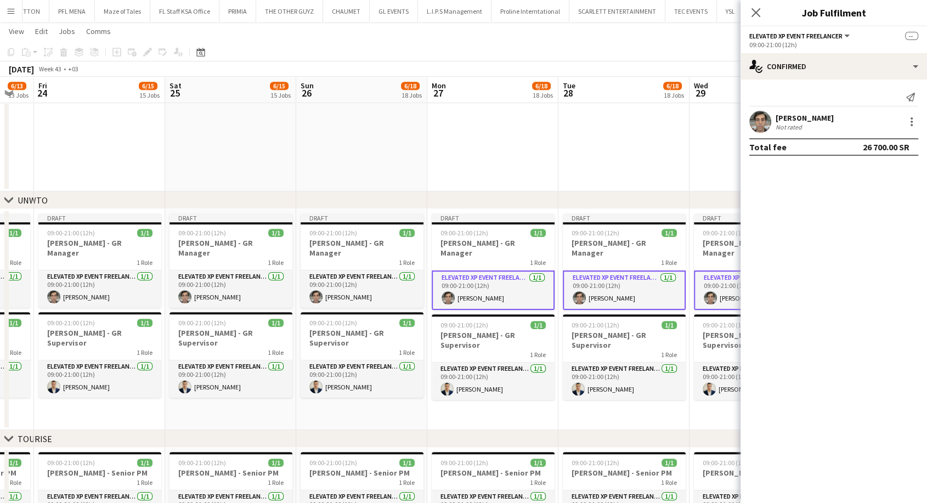
scroll to position [0, 223]
drag, startPoint x: 250, startPoint y: 278, endPoint x: 496, endPoint y: 270, distance: 245.9
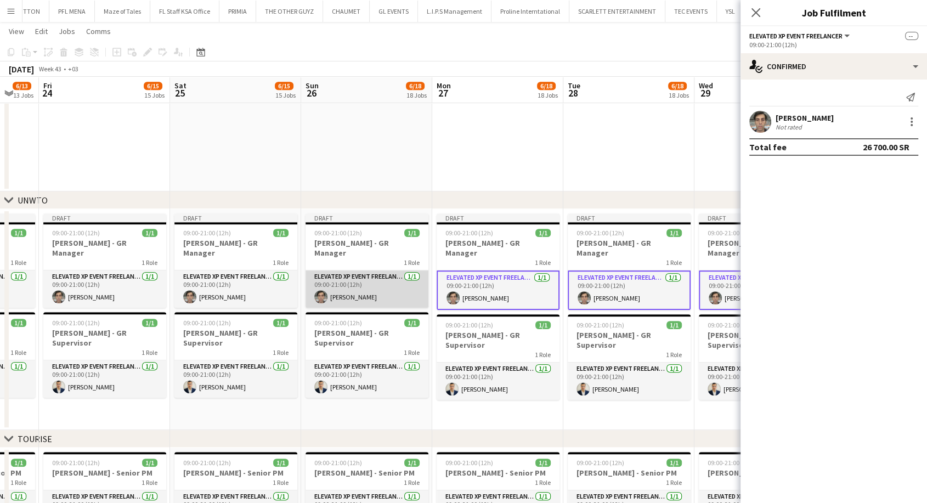
click at [386, 279] on app-card-role "Elevated XP Event Freelancer [DATE] 09:00-21:00 (12h) [PERSON_NAME]" at bounding box center [367, 288] width 123 height 37
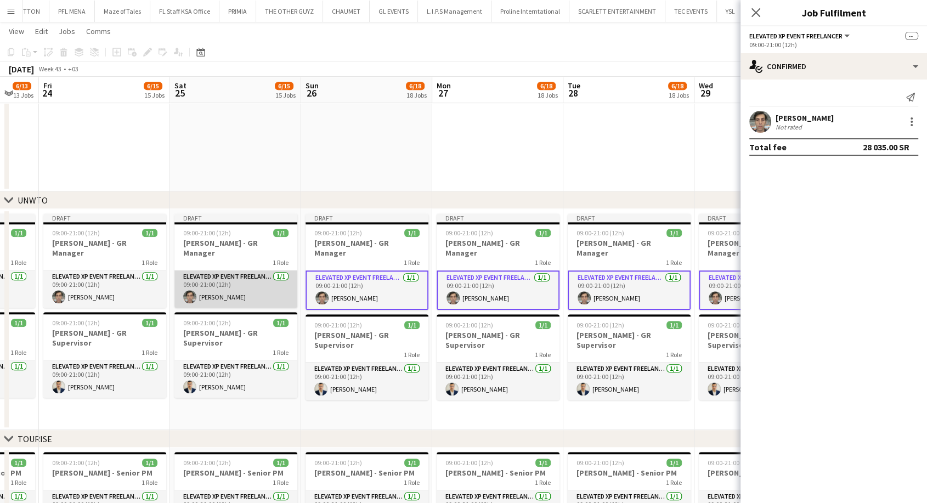
scroll to position [0, 224]
click at [278, 295] on app-card-role "Elevated XP Event Freelancer [DATE] 09:00-21:00 (12h) [PERSON_NAME]" at bounding box center [235, 288] width 123 height 37
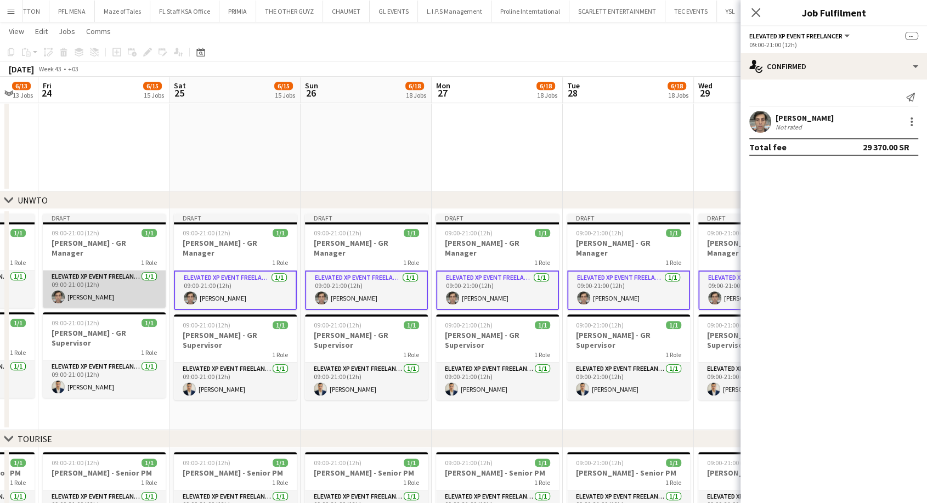
click at [120, 291] on app-card-role "Elevated XP Event Freelancer [DATE] 09:00-21:00 (12h) [PERSON_NAME]" at bounding box center [104, 288] width 123 height 37
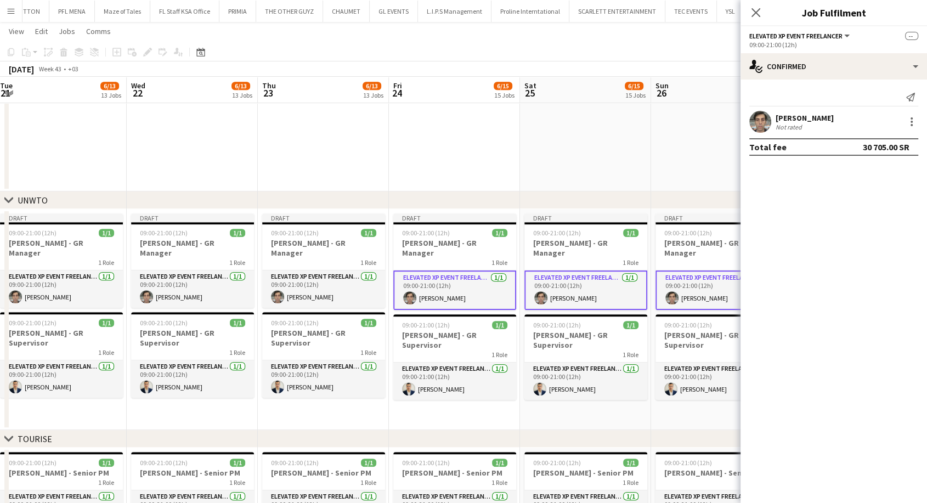
drag, startPoint x: 106, startPoint y: 287, endPoint x: 475, endPoint y: 283, distance: 368.7
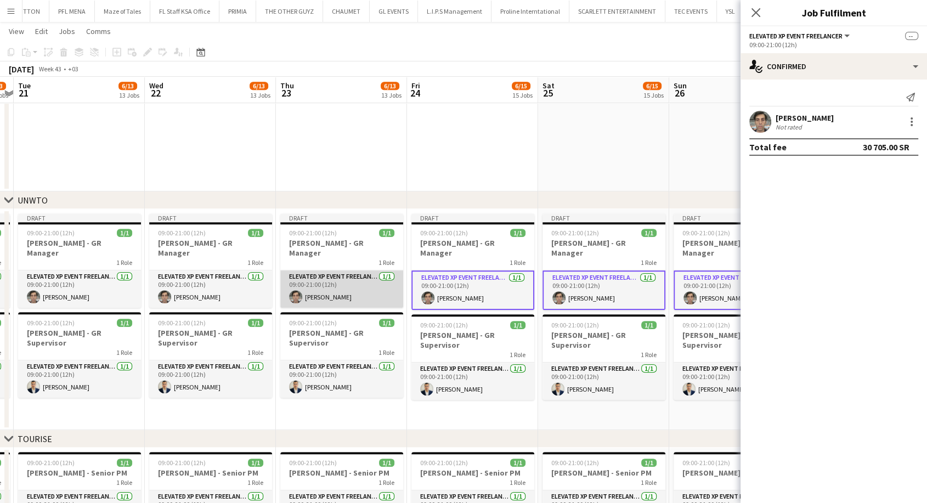
click at [334, 287] on app-card-role "Elevated XP Event Freelancer [DATE] 09:00-21:00 (12h) [PERSON_NAME]" at bounding box center [341, 288] width 123 height 37
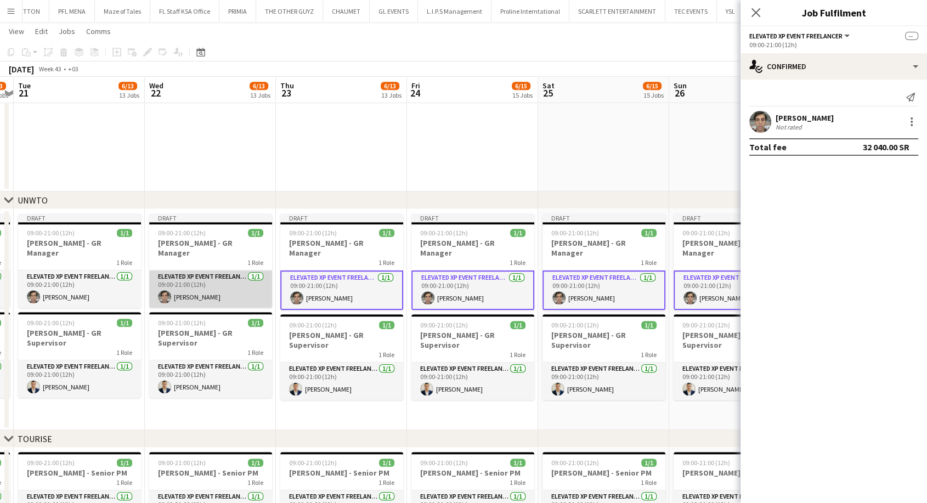
drag, startPoint x: 238, startPoint y: 285, endPoint x: 207, endPoint y: 284, distance: 31.3
click at [238, 284] on app-card-role "Elevated XP Event Freelancer [DATE] 09:00-21:00 (12h) [PERSON_NAME]" at bounding box center [210, 288] width 123 height 37
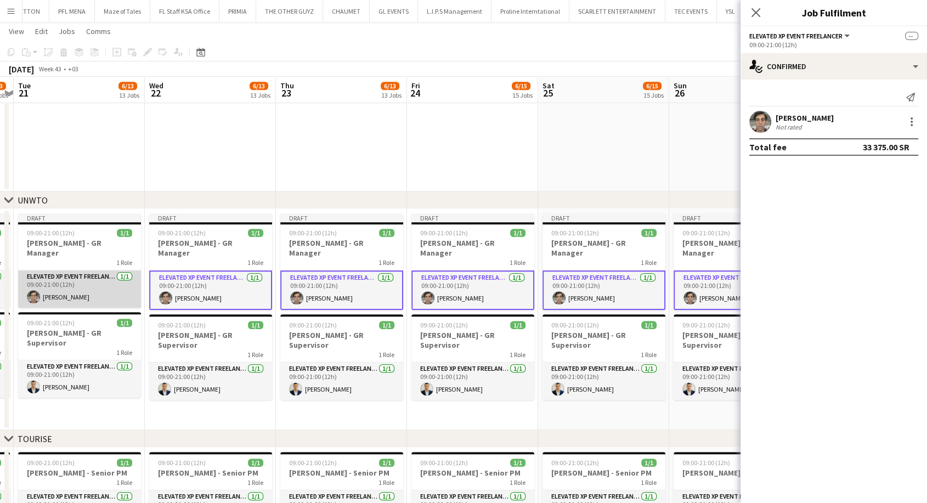
click at [119, 280] on app-card-role "Elevated XP Event Freelancer [DATE] 09:00-21:00 (12h) [PERSON_NAME]" at bounding box center [79, 288] width 123 height 37
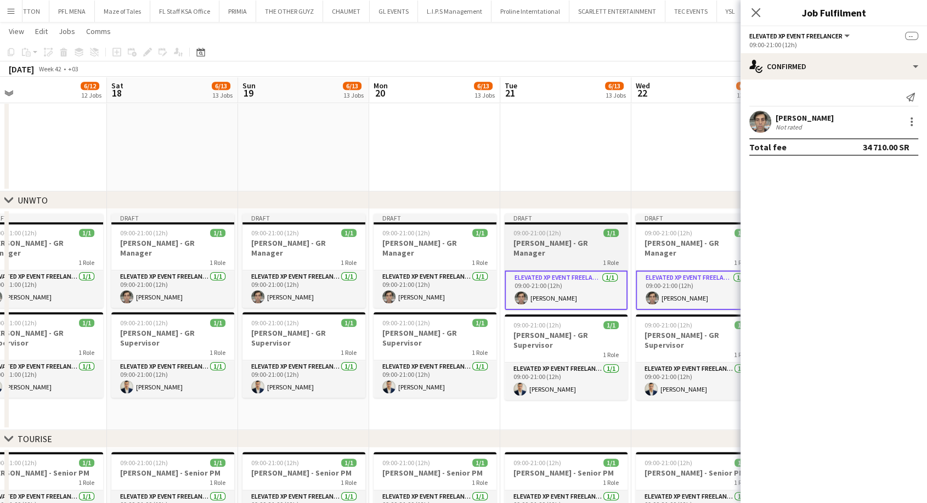
drag, startPoint x: 89, startPoint y: 281, endPoint x: 533, endPoint y: 298, distance: 444.2
click at [373, 284] on app-date-cell "Draft 09:00-21:00 (12h) 1/1 Giuseppe Fontani - GR Manager 1 Role Elevated XP Ev…" at bounding box center [435, 319] width 131 height 221
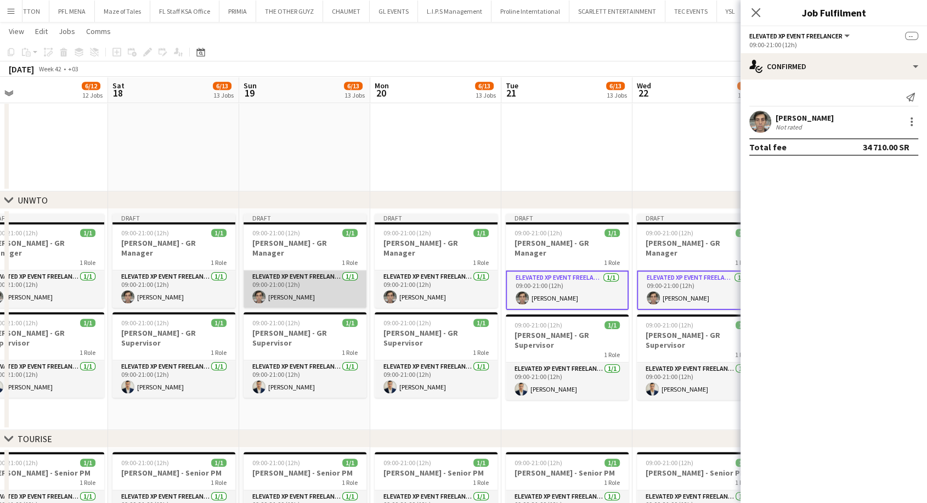
click at [313, 288] on app-card-role "Elevated XP Event Freelancer [DATE] 09:00-21:00 (12h) [PERSON_NAME]" at bounding box center [305, 288] width 123 height 37
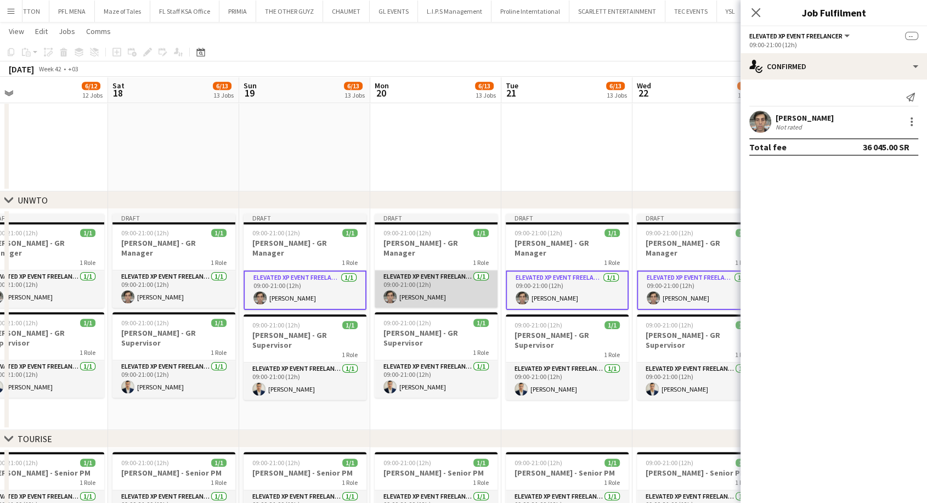
click at [406, 284] on app-card-role "Elevated XP Event Freelancer [DATE] 09:00-21:00 (12h) [PERSON_NAME]" at bounding box center [436, 288] width 123 height 37
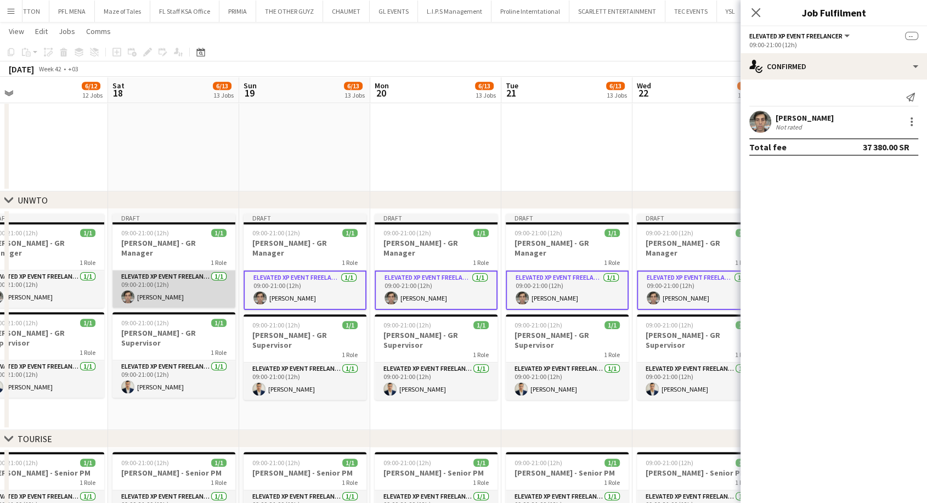
click at [231, 285] on app-card-role "Elevated XP Event Freelancer [DATE] 09:00-21:00 (12h) [PERSON_NAME]" at bounding box center [173, 288] width 123 height 37
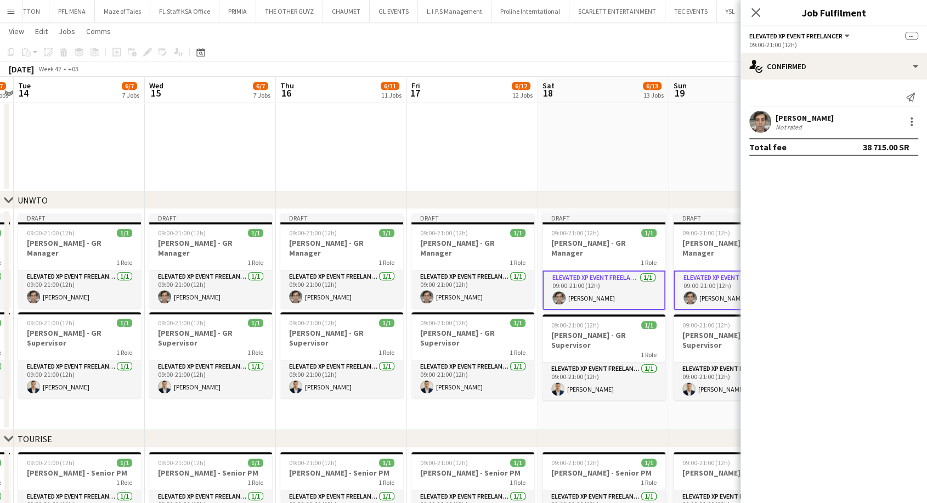
drag, startPoint x: 79, startPoint y: 287, endPoint x: 539, endPoint y: 290, distance: 460.3
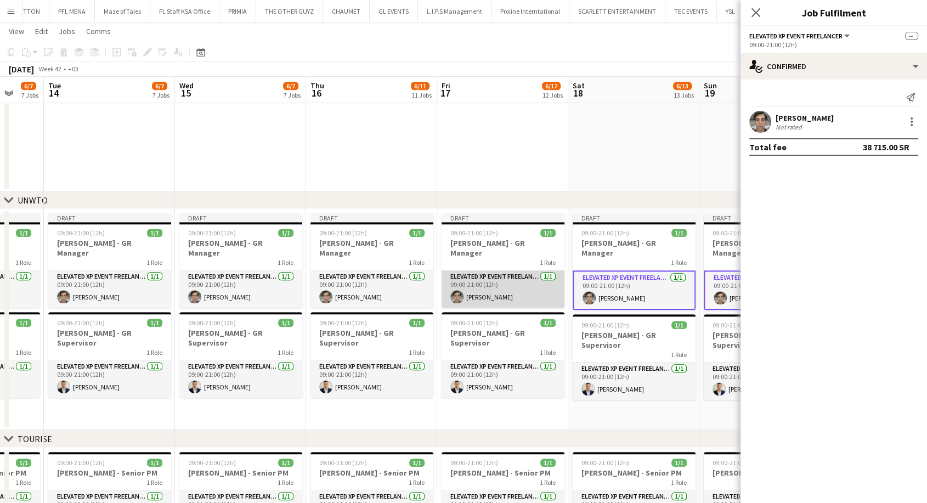
drag, startPoint x: 515, startPoint y: 290, endPoint x: 484, endPoint y: 292, distance: 31.4
click at [514, 290] on app-card-role "Elevated XP Event Freelancer [DATE] 09:00-21:00 (12h) [PERSON_NAME]" at bounding box center [503, 288] width 123 height 37
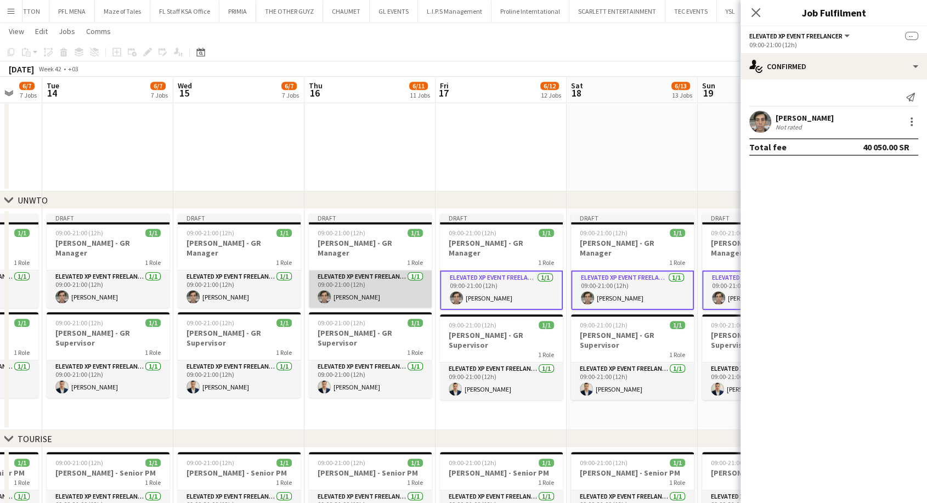
click at [370, 296] on app-card-role "Elevated XP Event Freelancer [DATE] 09:00-21:00 (12h) [PERSON_NAME]" at bounding box center [370, 288] width 123 height 37
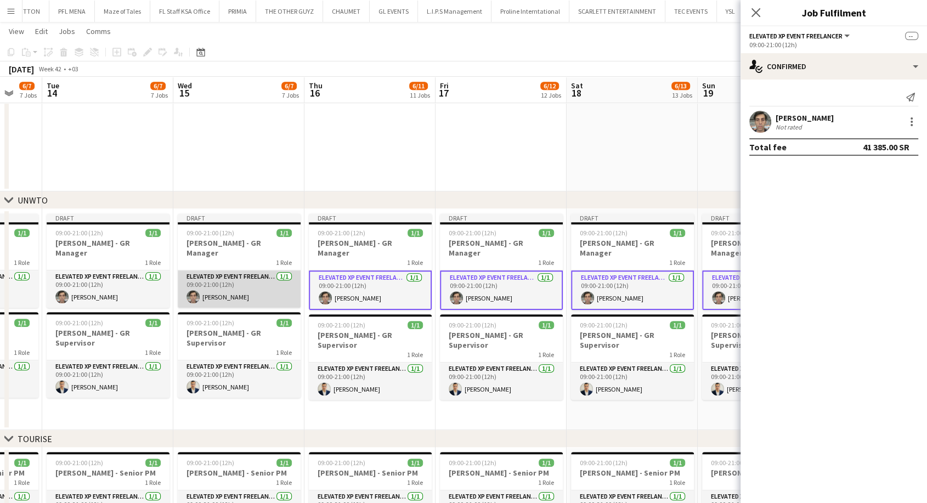
drag, startPoint x: 263, startPoint y: 288, endPoint x: 240, endPoint y: 288, distance: 23.6
click at [263, 287] on app-card-role "Elevated XP Event Freelancer [DATE] 09:00-21:00 (12h) [PERSON_NAME]" at bounding box center [239, 288] width 123 height 37
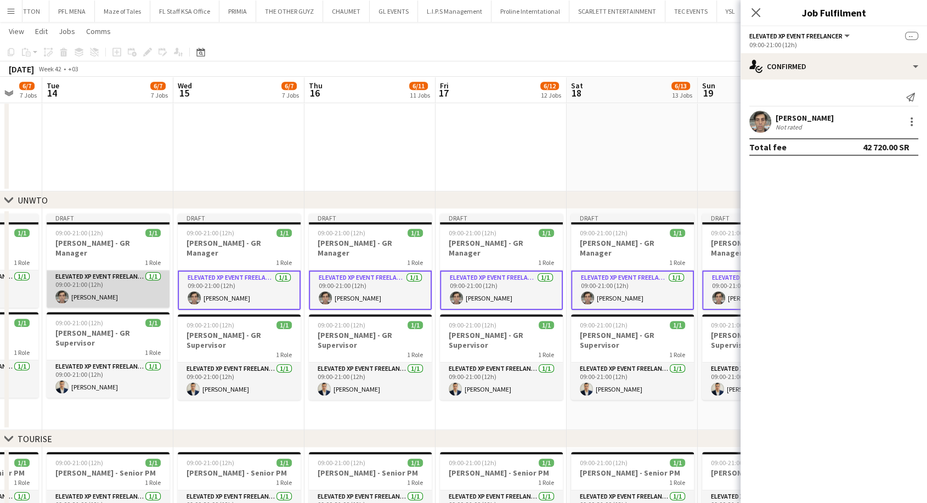
click at [137, 290] on app-card-role "Elevated XP Event Freelancer [DATE] 09:00-21:00 (12h) [PERSON_NAME]" at bounding box center [108, 288] width 123 height 37
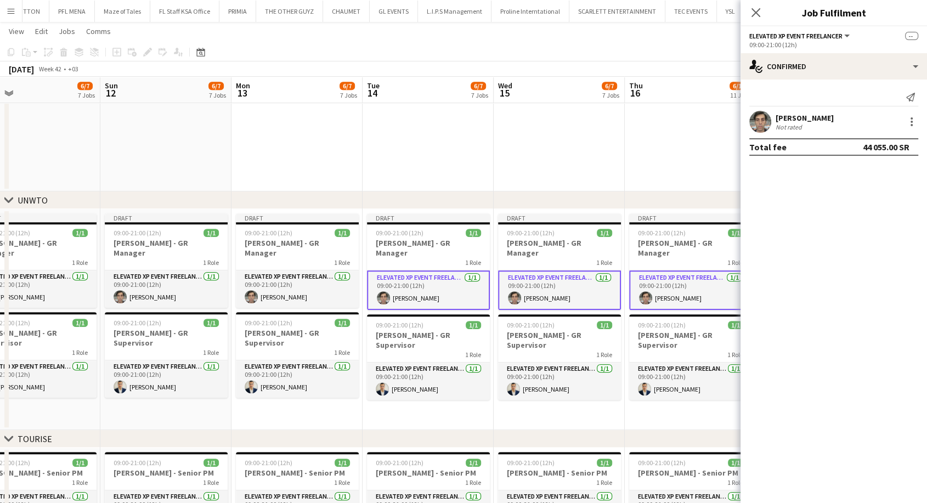
drag, startPoint x: 105, startPoint y: 291, endPoint x: 558, endPoint y: 293, distance: 452.6
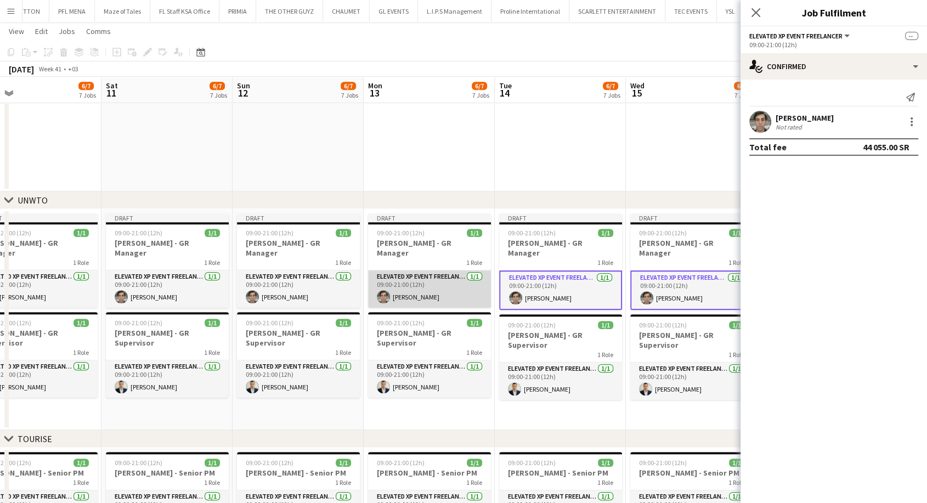
click at [439, 276] on app-card-role "Elevated XP Event Freelancer [DATE] 09:00-21:00 (12h) [PERSON_NAME]" at bounding box center [429, 288] width 123 height 37
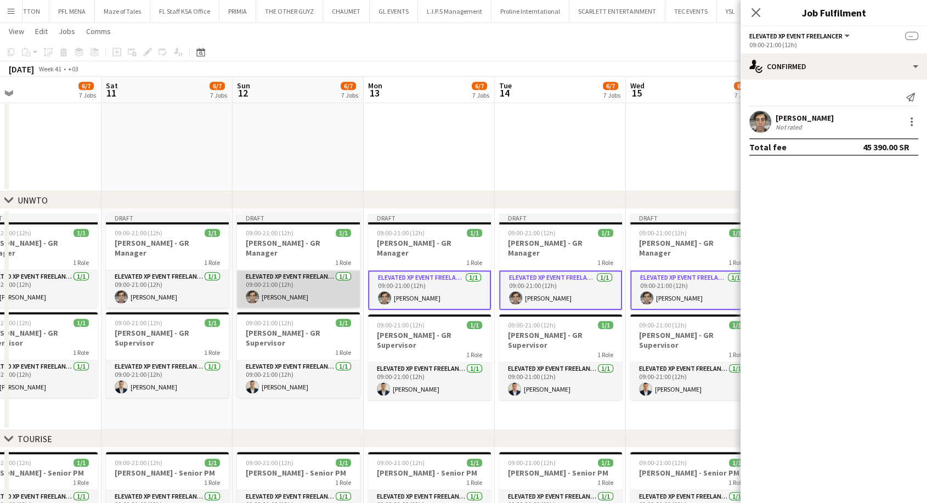
click at [316, 285] on app-card-role "Elevated XP Event Freelancer [DATE] 09:00-21:00 (12h) [PERSON_NAME]" at bounding box center [298, 288] width 123 height 37
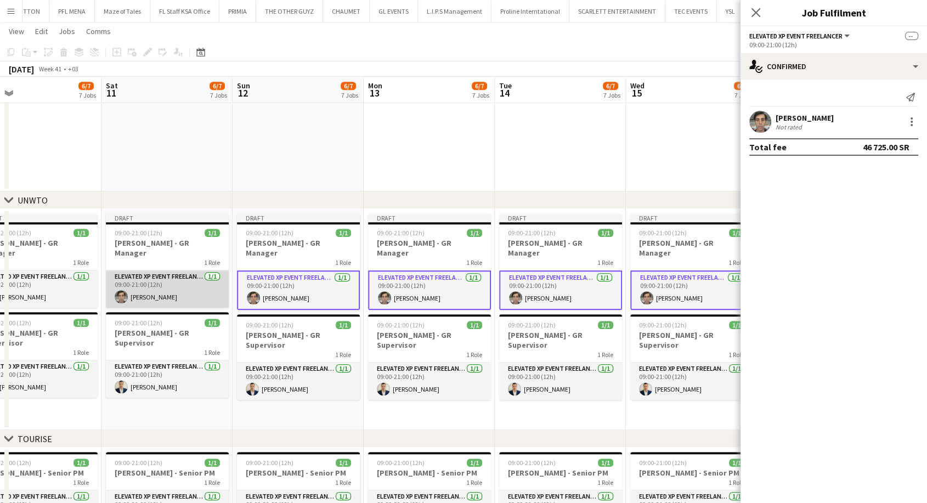
click at [170, 289] on app-card-role "Elevated XP Event Freelancer [DATE] 09:00-21:00 (12h) [PERSON_NAME]" at bounding box center [167, 288] width 123 height 37
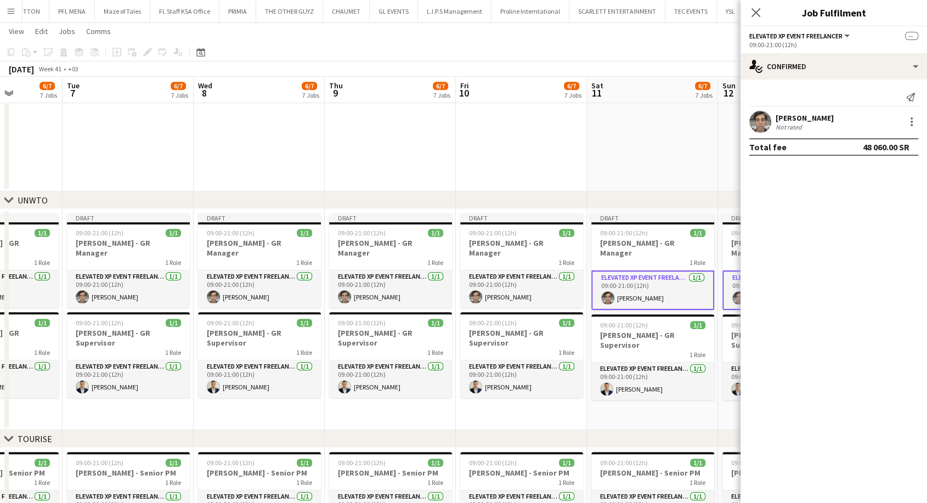
drag, startPoint x: 150, startPoint y: 280, endPoint x: 635, endPoint y: 294, distance: 485.2
drag, startPoint x: 561, startPoint y: 284, endPoint x: 550, endPoint y: 283, distance: 11.1
click at [561, 284] on app-card-role "Elevated XP Event Freelancer [DATE] 09:00-21:00 (12h) [PERSON_NAME]" at bounding box center [521, 288] width 123 height 37
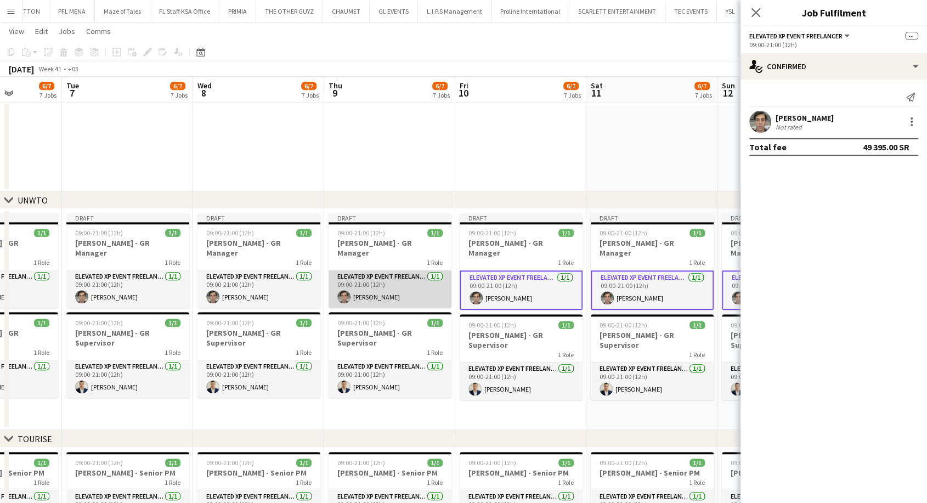
click at [382, 275] on app-card-role "Elevated XP Event Freelancer [DATE] 09:00-21:00 (12h) [PERSON_NAME]" at bounding box center [390, 288] width 123 height 37
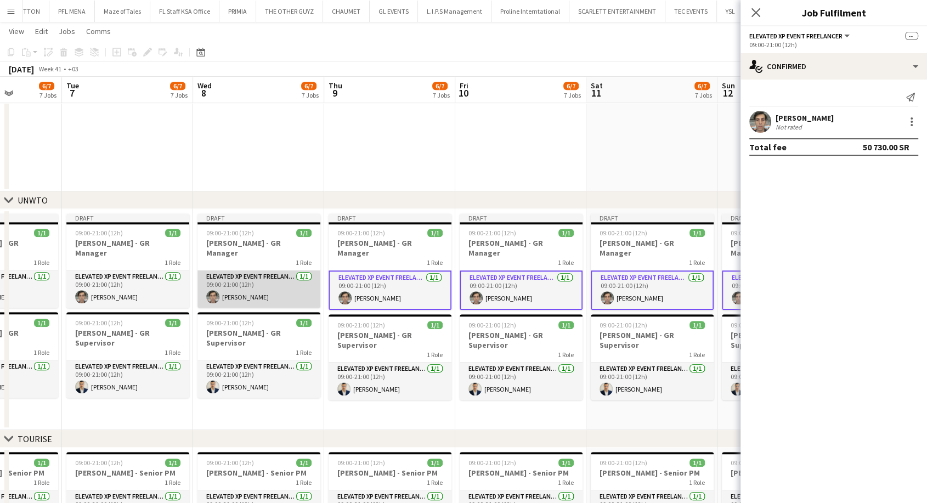
click at [260, 280] on app-card-role "Elevated XP Event Freelancer [DATE] 09:00-21:00 (12h) [PERSON_NAME]" at bounding box center [259, 288] width 123 height 37
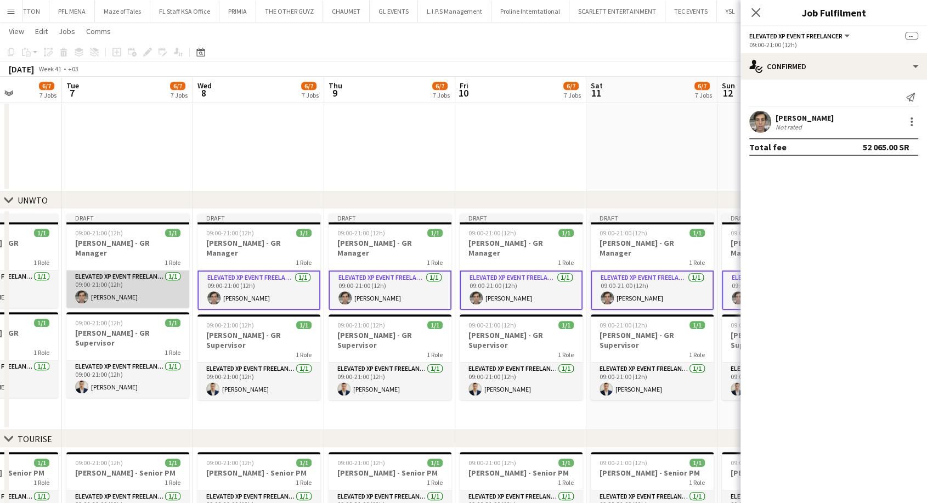
click at [142, 283] on app-card-role "Elevated XP Event Freelancer [DATE] 09:00-21:00 (12h) [PERSON_NAME]" at bounding box center [127, 288] width 123 height 37
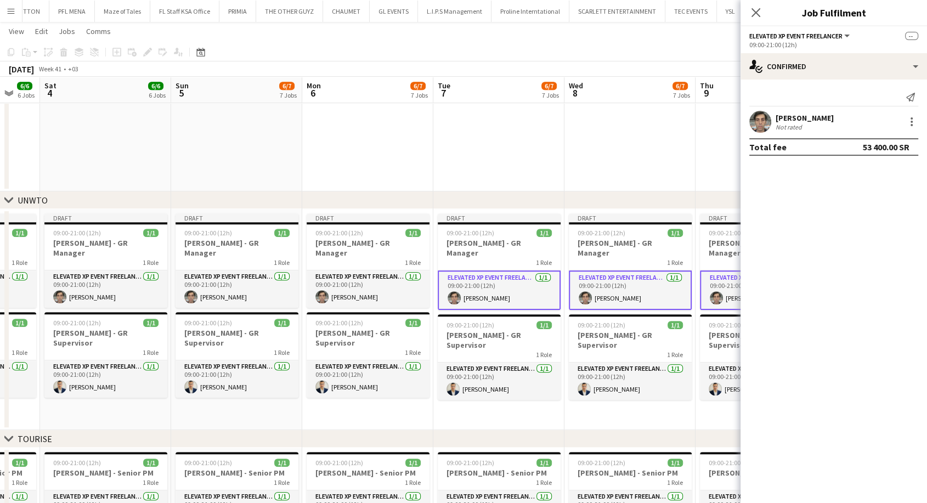
drag, startPoint x: 100, startPoint y: 283, endPoint x: 471, endPoint y: 290, distance: 370.4
drag, startPoint x: 383, startPoint y: 280, endPoint x: 356, endPoint y: 282, distance: 27.5
click at [381, 280] on app-card-role "Elevated XP Event Freelancer [DATE] 09:00-21:00 (12h) [PERSON_NAME]" at bounding box center [368, 288] width 123 height 37
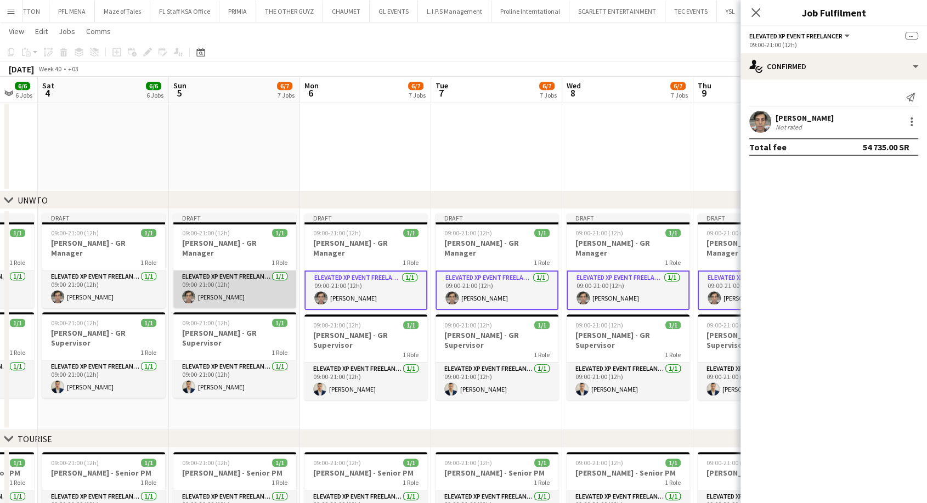
click at [244, 284] on app-card-role "Elevated XP Event Freelancer [DATE] 09:00-21:00 (12h) [PERSON_NAME]" at bounding box center [234, 288] width 123 height 37
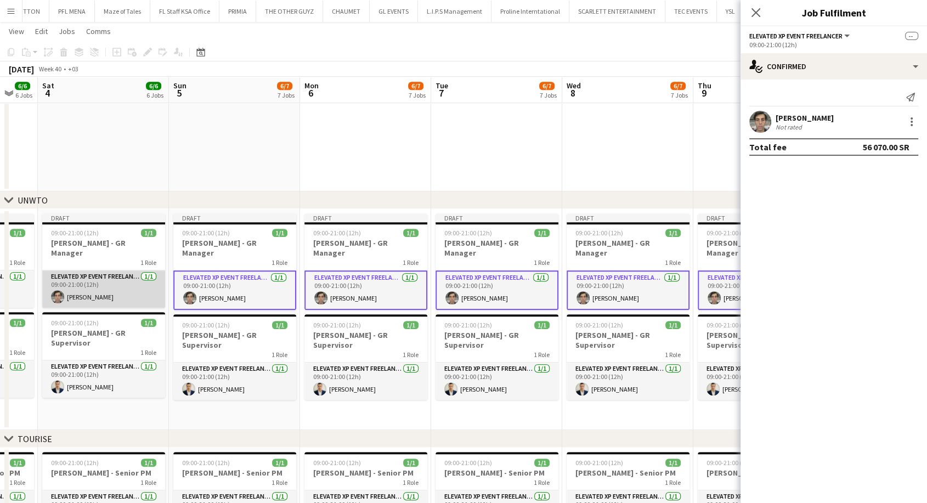
click at [133, 285] on app-card-role "Elevated XP Event Freelancer [DATE] 09:00-21:00 (12h) [PERSON_NAME]" at bounding box center [103, 288] width 123 height 37
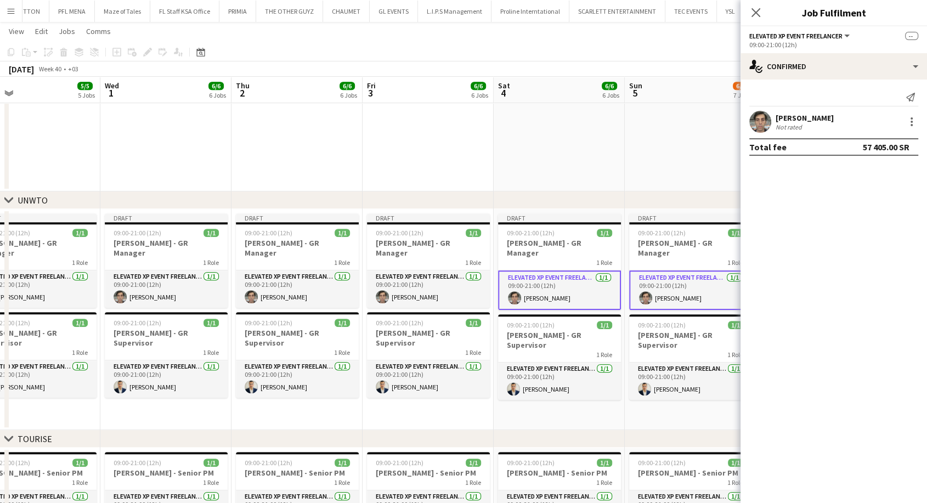
drag, startPoint x: 104, startPoint y: 285, endPoint x: 576, endPoint y: 292, distance: 471.9
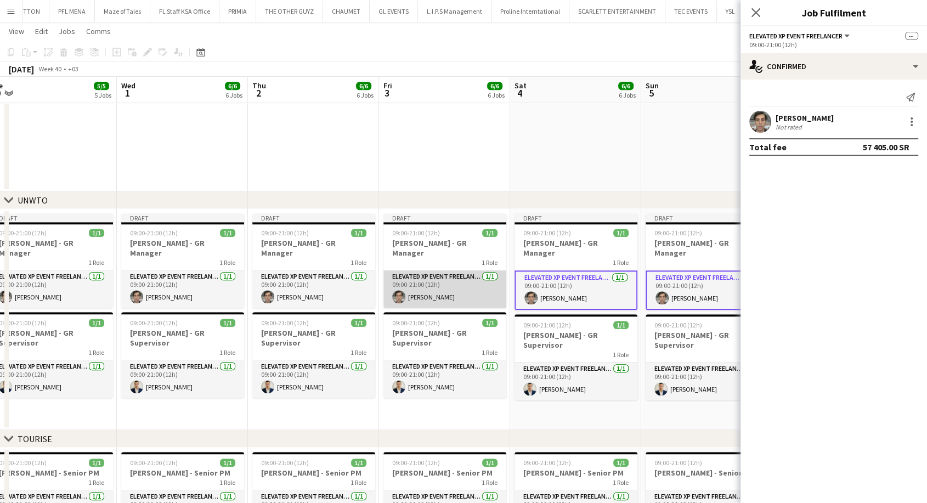
click at [466, 291] on app-card-role "Elevated XP Event Freelancer [DATE] 09:00-21:00 (12h) [PERSON_NAME]" at bounding box center [444, 288] width 123 height 37
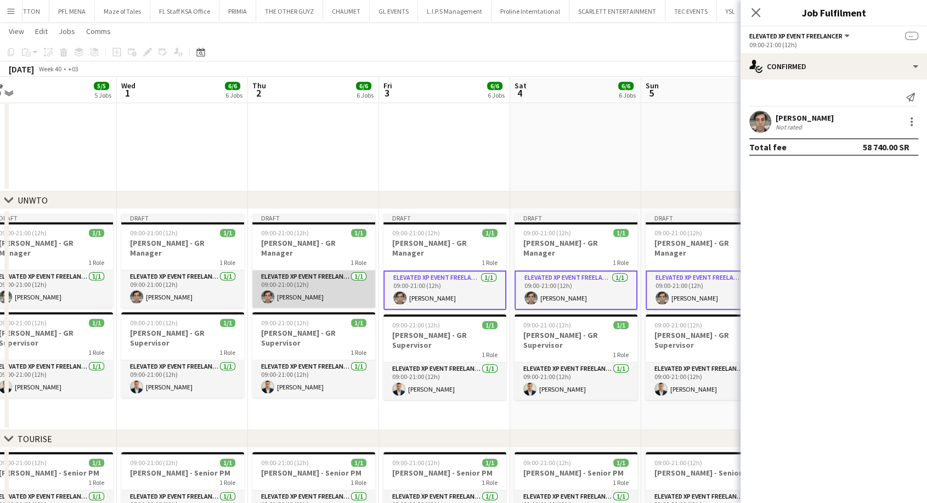
click at [322, 290] on app-card-role "Elevated XP Event Freelancer [DATE] 09:00-21:00 (12h) [PERSON_NAME]" at bounding box center [313, 288] width 123 height 37
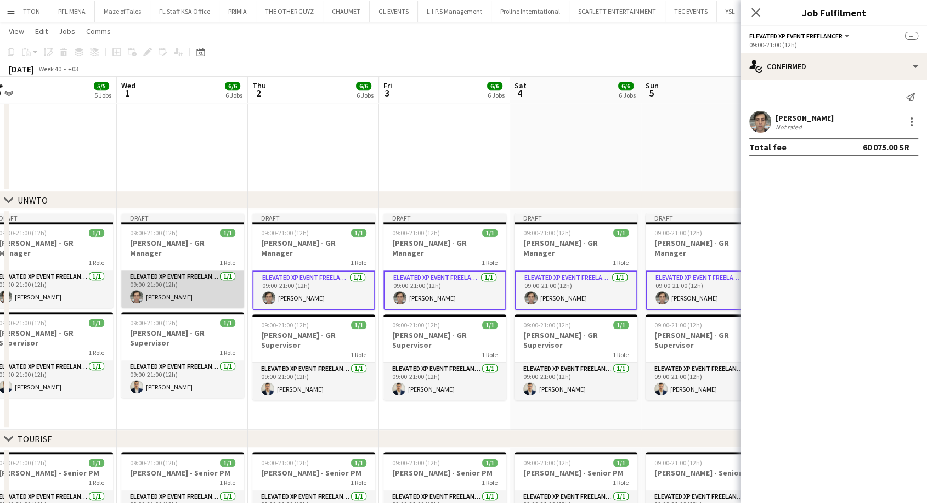
click at [189, 288] on app-card-role "Elevated XP Event Freelancer [DATE] 09:00-21:00 (12h) [PERSON_NAME]" at bounding box center [182, 288] width 123 height 37
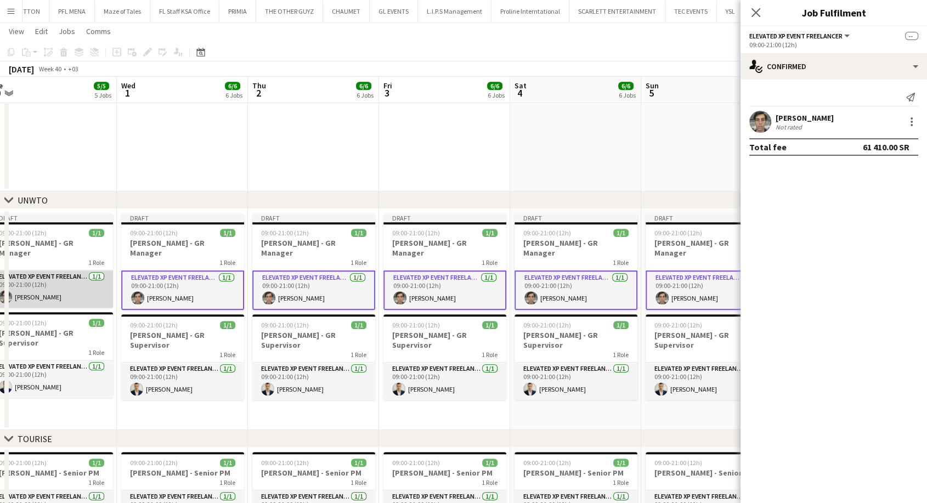
click at [70, 286] on app-card-role "Elevated XP Event Freelancer [DATE] 09:00-21:00 (12h) [PERSON_NAME]" at bounding box center [51, 288] width 123 height 37
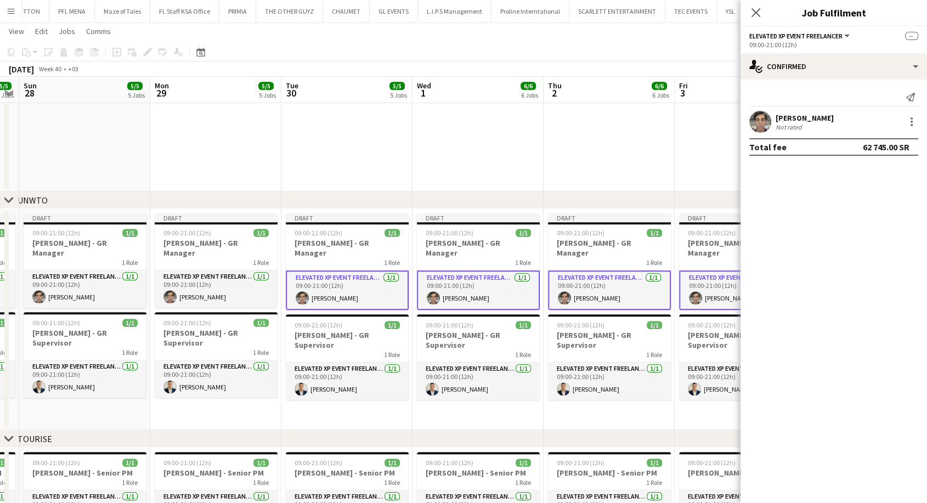
scroll to position [0, 307]
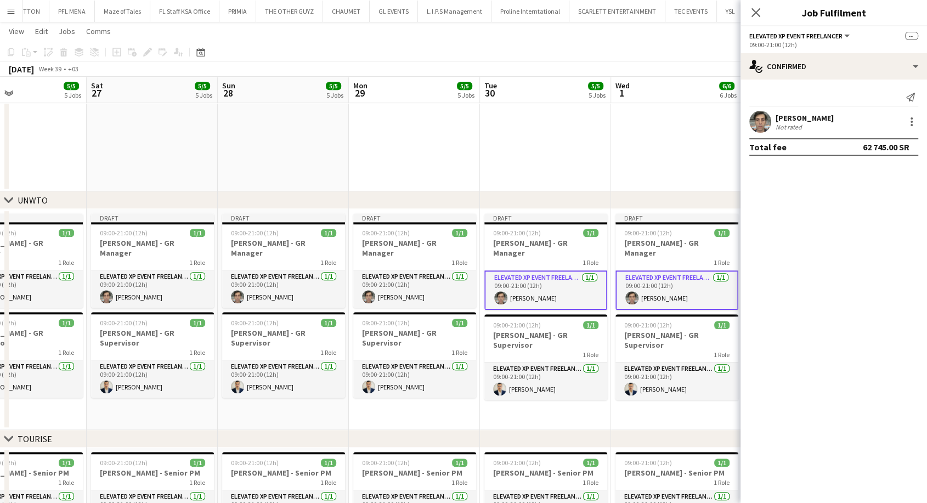
drag, startPoint x: 49, startPoint y: 286, endPoint x: 544, endPoint y: 296, distance: 494.9
click at [403, 289] on app-card-role "Elevated XP Event Freelancer [DATE] 09:00-21:00 (12h) [PERSON_NAME]" at bounding box center [414, 288] width 123 height 37
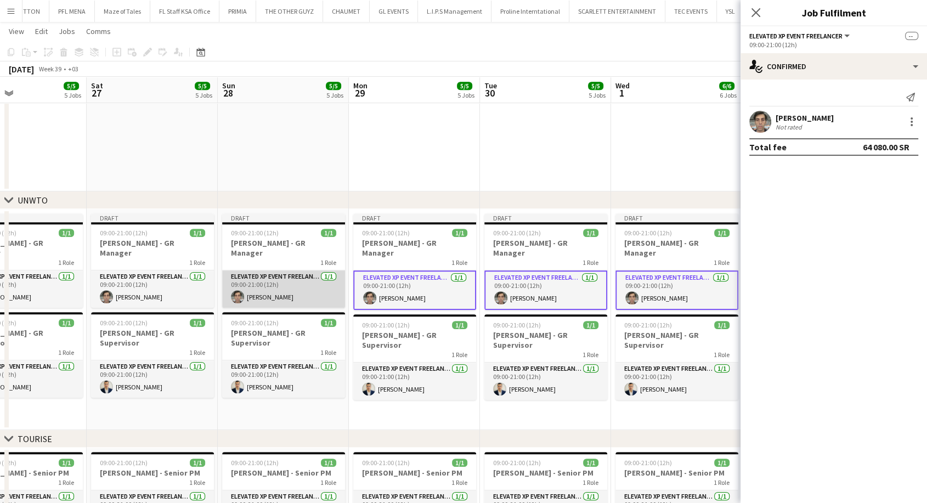
click at [292, 290] on app-card-role "Elevated XP Event Freelancer [DATE] 09:00-21:00 (12h) [PERSON_NAME]" at bounding box center [283, 288] width 123 height 37
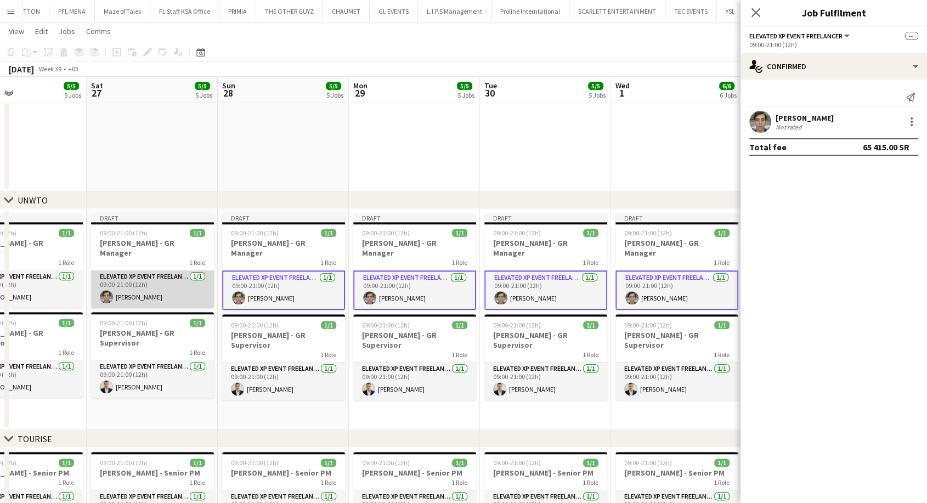
click at [173, 289] on app-card-role "Elevated XP Event Freelancer [DATE] 09:00-21:00 (12h) [PERSON_NAME]" at bounding box center [152, 288] width 123 height 37
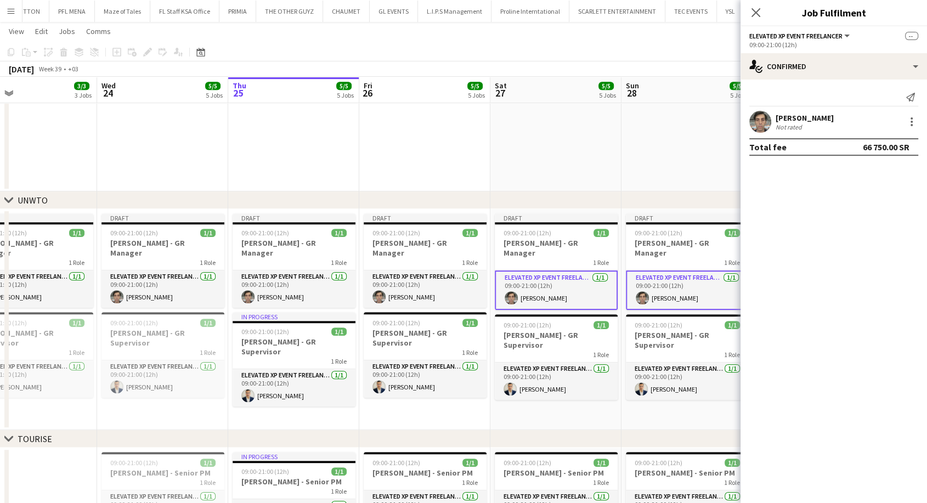
scroll to position [0, 275]
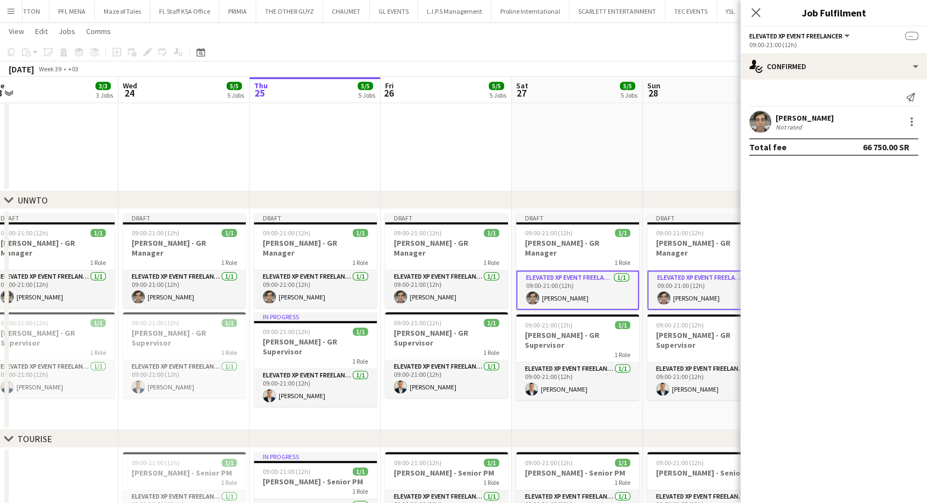
drag, startPoint x: 131, startPoint y: 287, endPoint x: 556, endPoint y: 283, distance: 425.2
click at [461, 284] on app-card-role "Elevated XP Event Freelancer [DATE] 09:00-21:00 (12h) [PERSON_NAME]" at bounding box center [446, 288] width 123 height 37
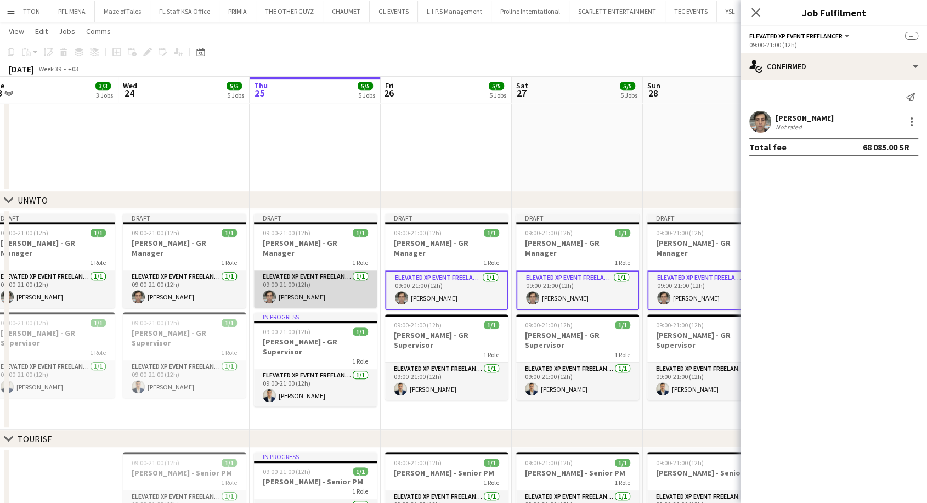
click at [311, 288] on app-card-role "Elevated XP Event Freelancer [DATE] 09:00-21:00 (12h) [PERSON_NAME]" at bounding box center [315, 288] width 123 height 37
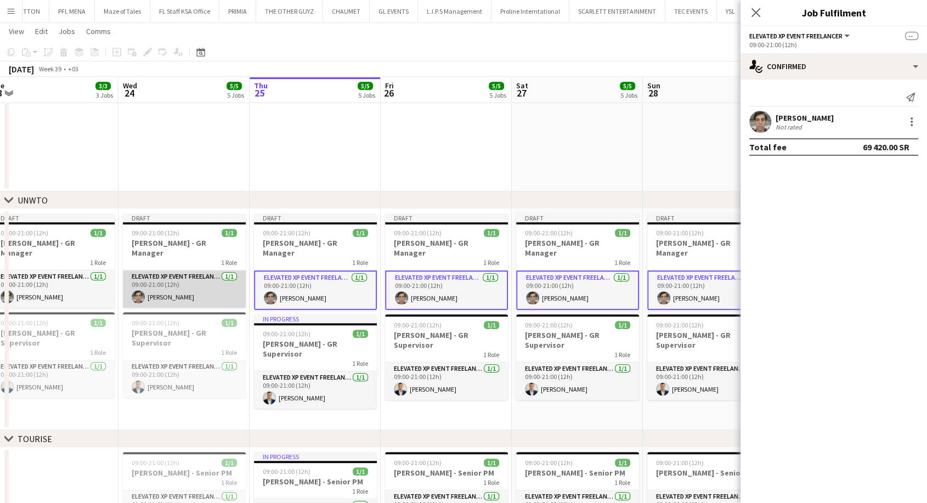
click at [224, 286] on app-card-role "Elevated XP Event Freelancer [DATE] 09:00-21:00 (12h) [PERSON_NAME]" at bounding box center [184, 288] width 123 height 37
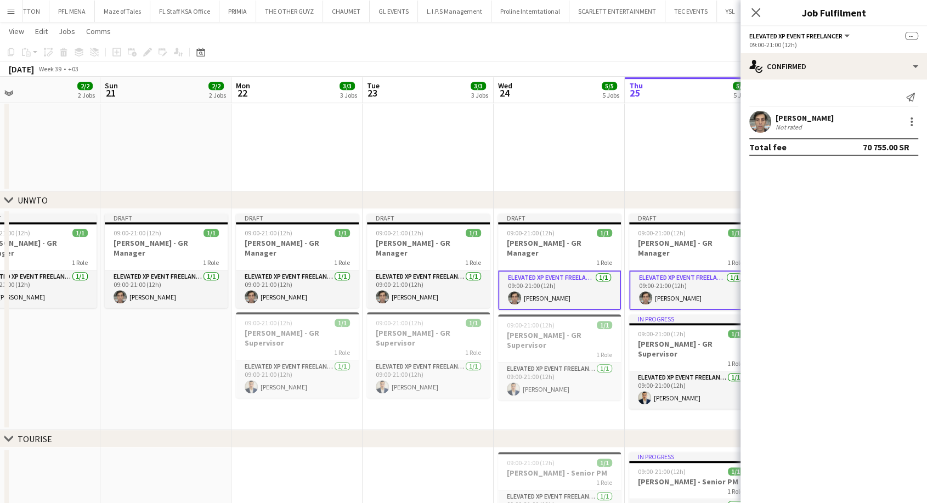
drag, startPoint x: 198, startPoint y: 285, endPoint x: 577, endPoint y: 293, distance: 379.7
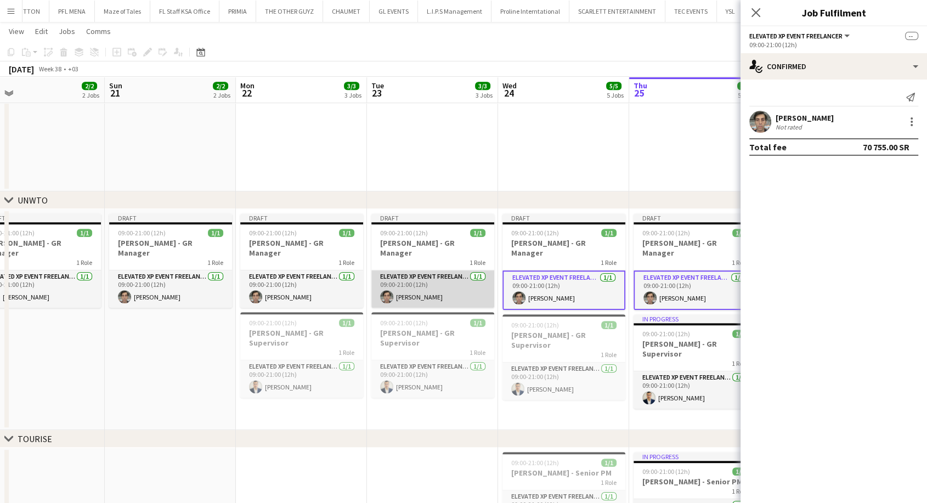
scroll to position [0, 289]
click at [478, 291] on app-card-role "Elevated XP Event Freelancer [DATE] 09:00-21:00 (12h) [PERSON_NAME]" at bounding box center [432, 288] width 123 height 37
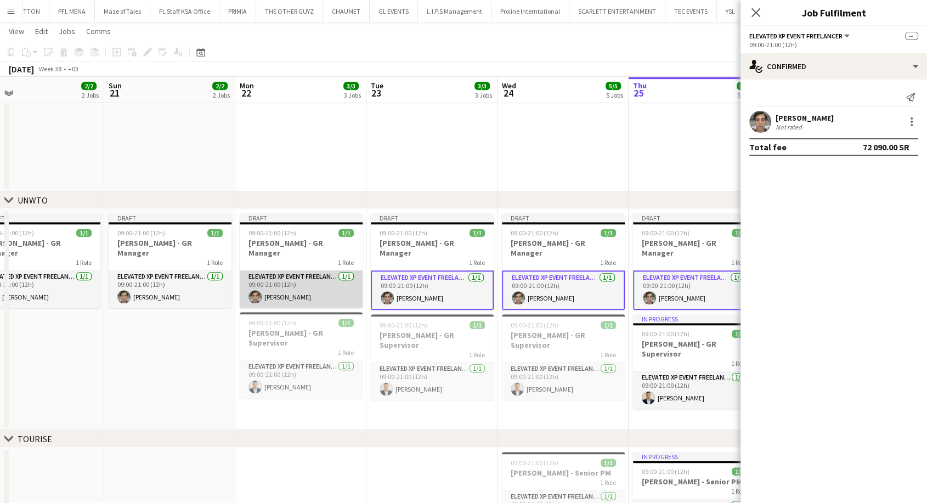
click at [325, 291] on app-card-role "Elevated XP Event Freelancer [DATE] 09:00-21:00 (12h) [PERSON_NAME]" at bounding box center [301, 288] width 123 height 37
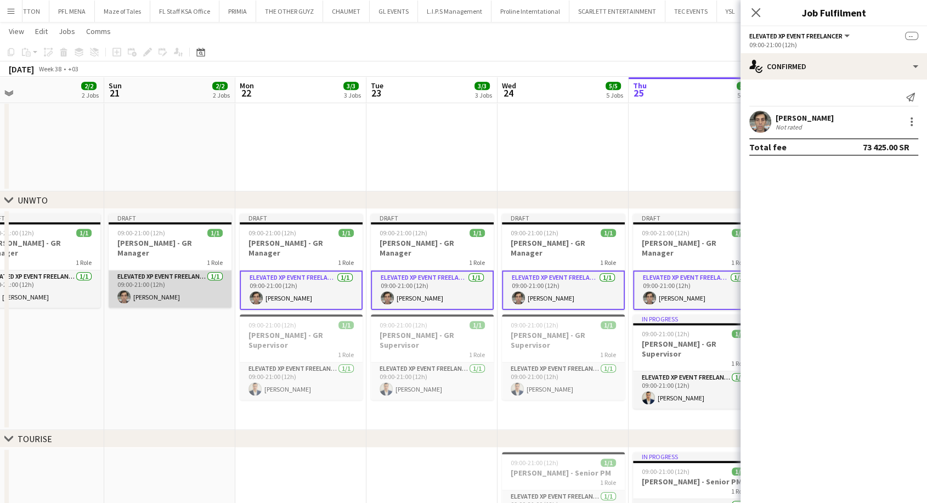
click at [180, 289] on app-card-role "Elevated XP Event Freelancer [DATE] 09:00-21:00 (12h) [PERSON_NAME]" at bounding box center [170, 288] width 123 height 37
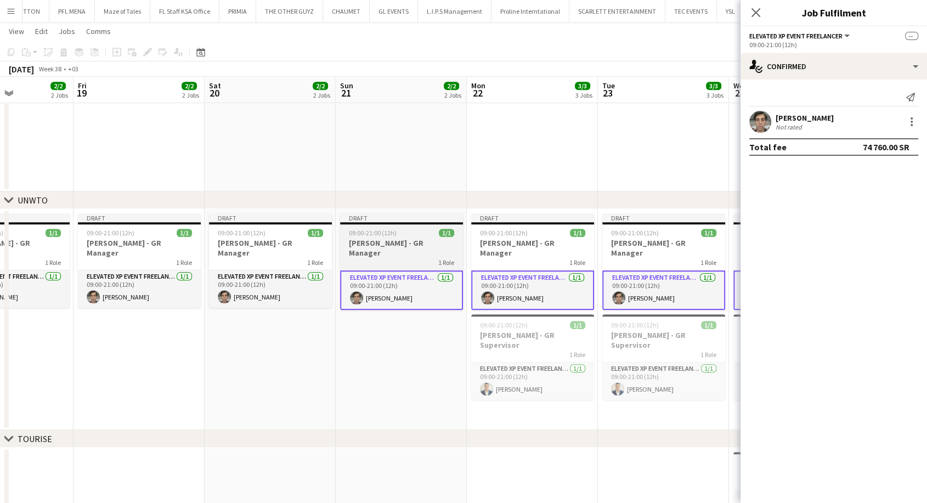
drag, startPoint x: 159, startPoint y: 289, endPoint x: 404, endPoint y: 286, distance: 245.2
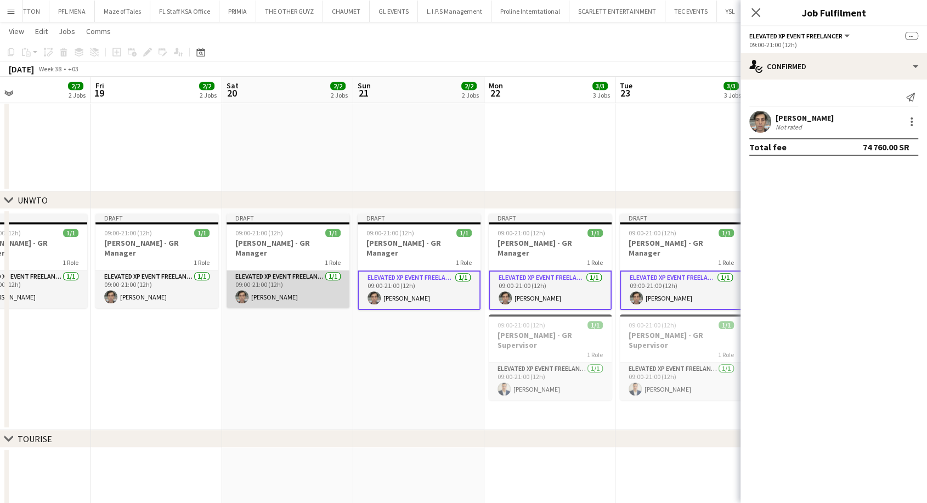
click at [298, 283] on app-card-role "Elevated XP Event Freelancer [DATE] 09:00-21:00 (12h) [PERSON_NAME]" at bounding box center [288, 288] width 123 height 37
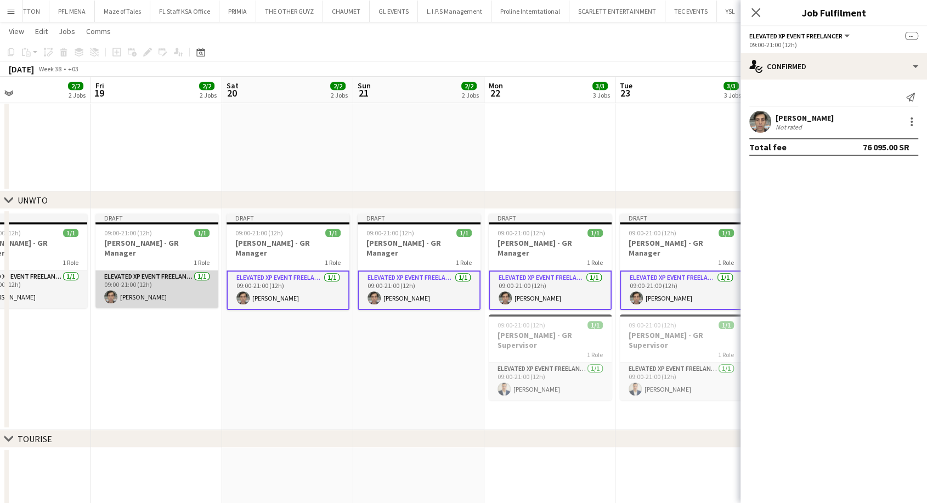
click at [184, 278] on app-card-role "Elevated XP Event Freelancer [DATE] 09:00-21:00 (12h) [PERSON_NAME]" at bounding box center [156, 288] width 123 height 37
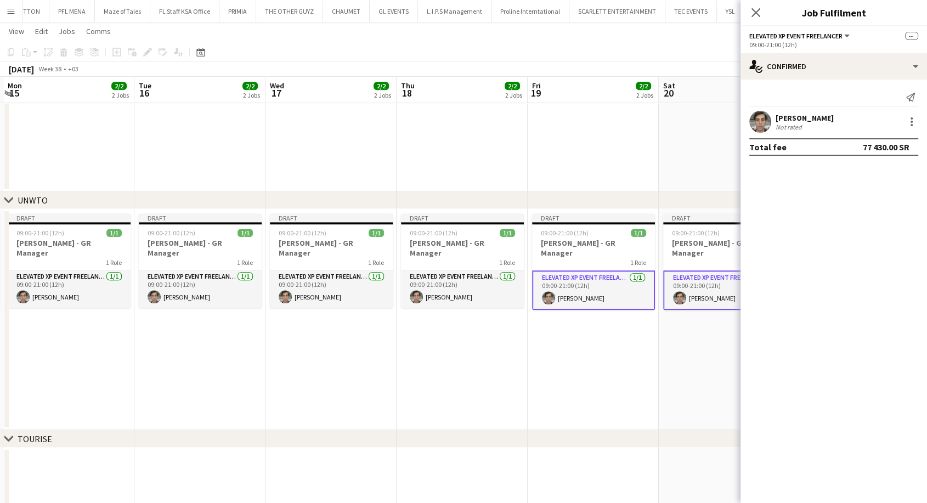
scroll to position [0, 332]
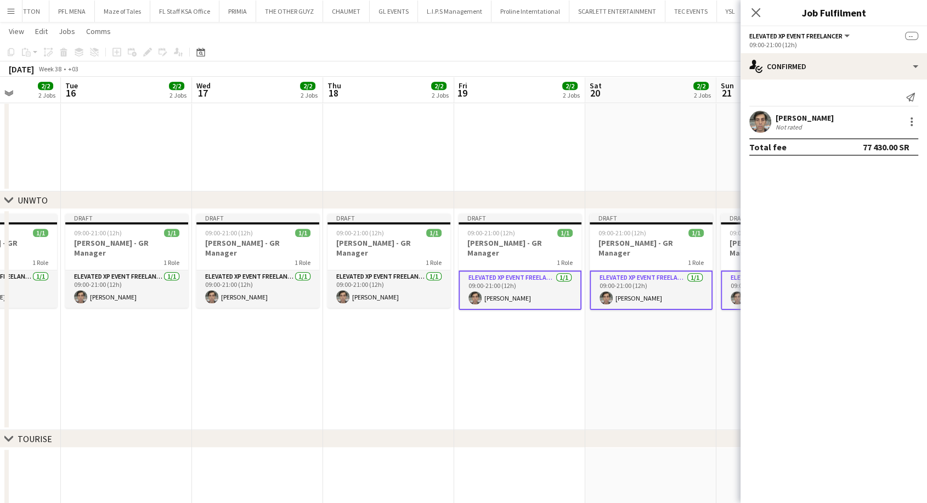
drag, startPoint x: 151, startPoint y: 279, endPoint x: 515, endPoint y: 286, distance: 363.3
click at [377, 282] on app-card-role "Elevated XP Event Freelancer [DATE] 09:00-21:00 (12h) [PERSON_NAME]" at bounding box center [389, 288] width 123 height 37
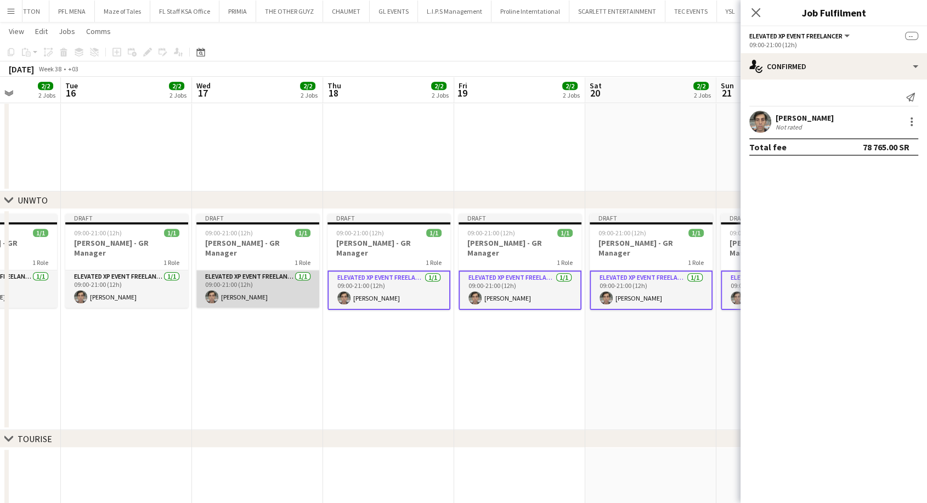
click at [260, 285] on app-card-role "Elevated XP Event Freelancer [DATE] 09:00-21:00 (12h) [PERSON_NAME]" at bounding box center [257, 288] width 123 height 37
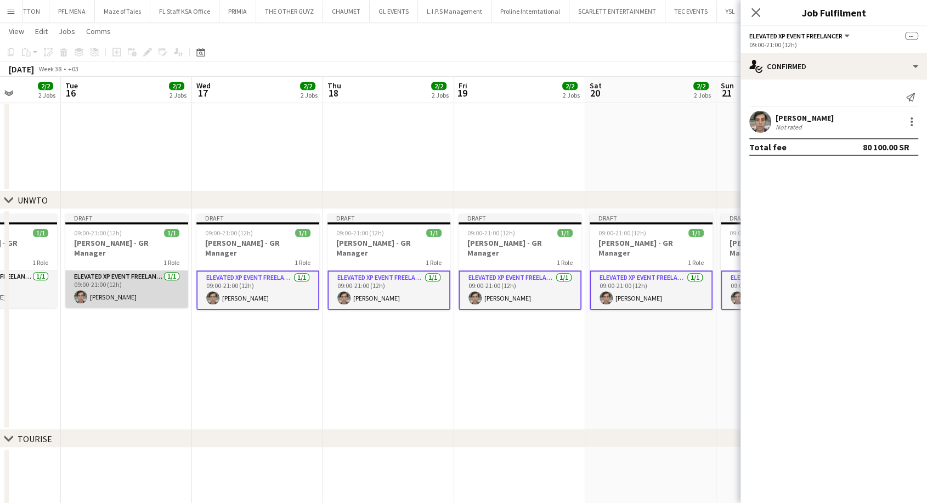
click at [147, 275] on app-card-role "Elevated XP Event Freelancer [DATE] 09:00-21:00 (12h) [PERSON_NAME]" at bounding box center [126, 288] width 123 height 37
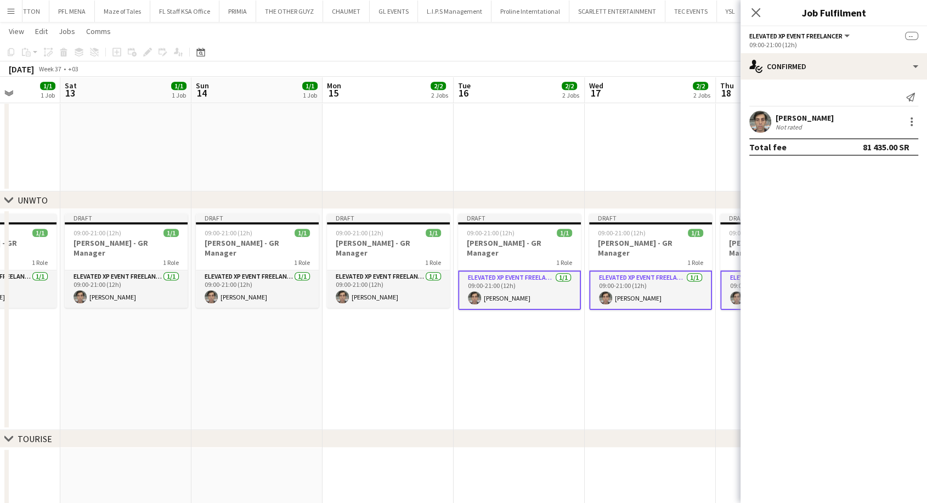
drag, startPoint x: 122, startPoint y: 279, endPoint x: 520, endPoint y: 308, distance: 398.3
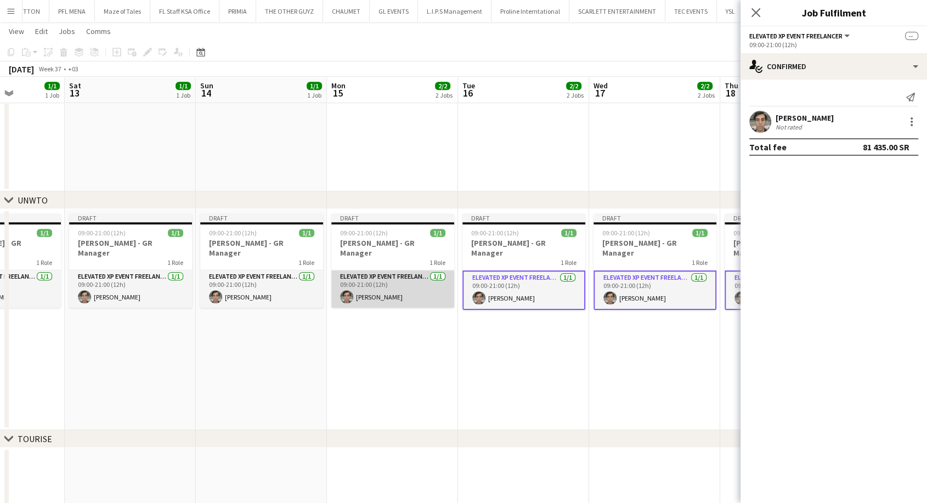
click at [414, 287] on app-card-role "Elevated XP Event Freelancer [DATE] 09:00-21:00 (12h) [PERSON_NAME]" at bounding box center [392, 288] width 123 height 37
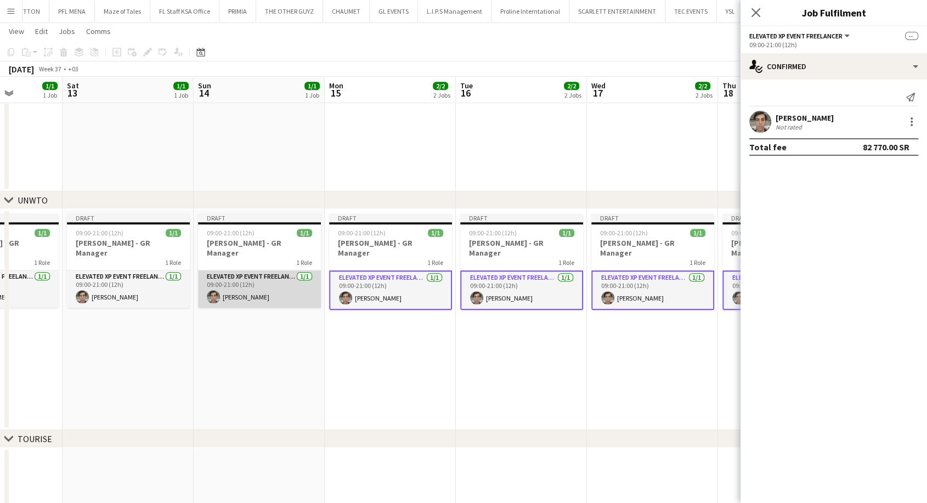
click at [268, 282] on app-card-role "Elevated XP Event Freelancer [DATE] 09:00-21:00 (12h) [PERSON_NAME]" at bounding box center [259, 288] width 123 height 37
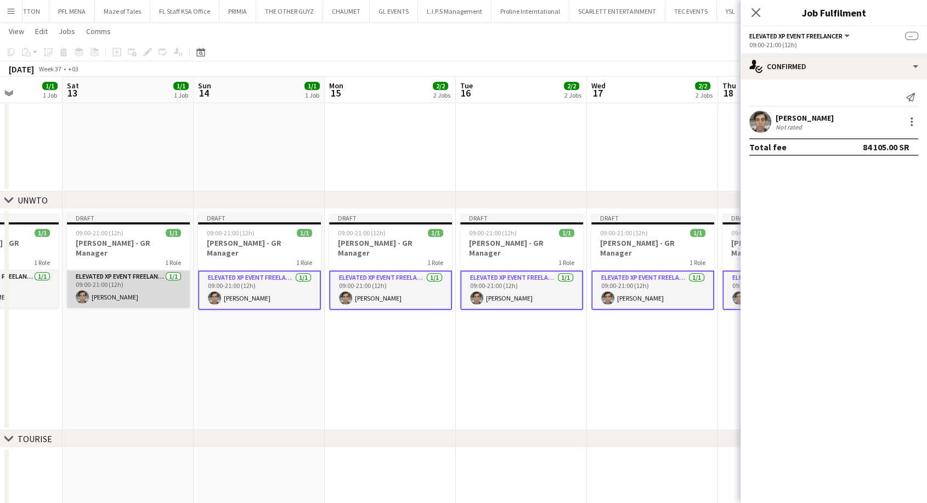
click at [154, 278] on app-card-role "Elevated XP Event Freelancer [DATE] 09:00-21:00 (12h) [PERSON_NAME]" at bounding box center [128, 288] width 123 height 37
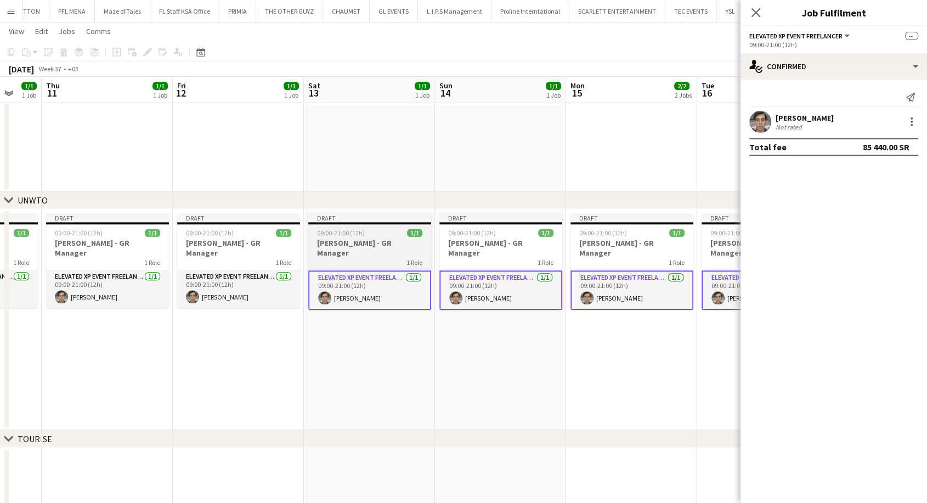
drag, startPoint x: 123, startPoint y: 277, endPoint x: 373, endPoint y: 281, distance: 250.2
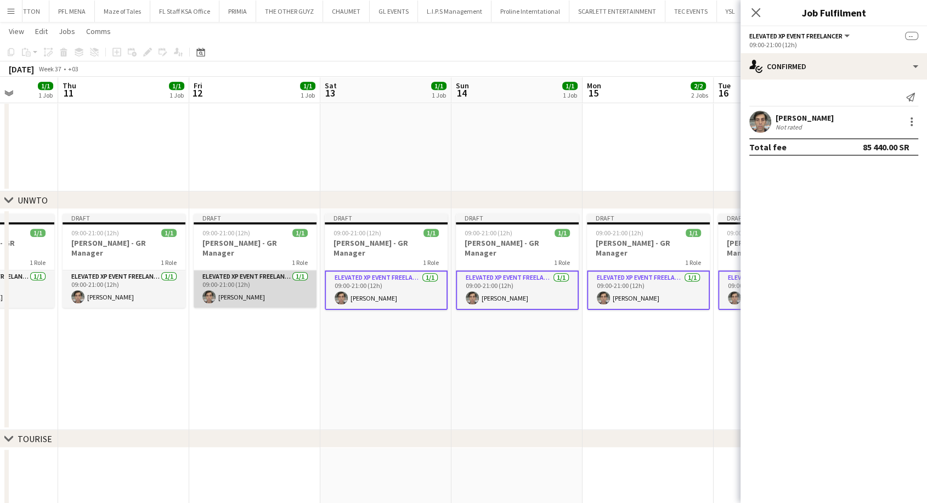
drag, startPoint x: 278, startPoint y: 284, endPoint x: 219, endPoint y: 292, distance: 59.3
click at [277, 284] on app-card-role "Elevated XP Event Freelancer [DATE] 09:00-21:00 (12h) [PERSON_NAME]" at bounding box center [255, 288] width 123 height 37
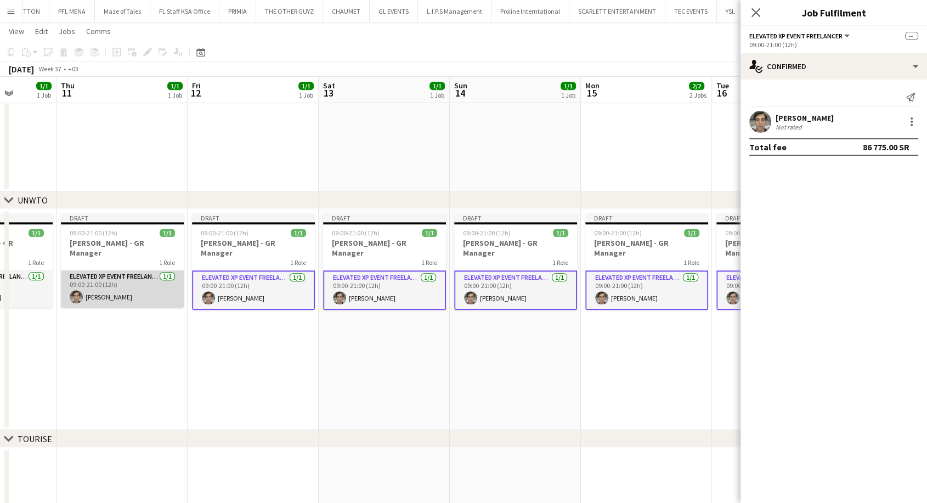
click at [116, 295] on app-card-role "Elevated XP Event Freelancer [DATE] 09:00-21:00 (12h) [PERSON_NAME]" at bounding box center [122, 288] width 123 height 37
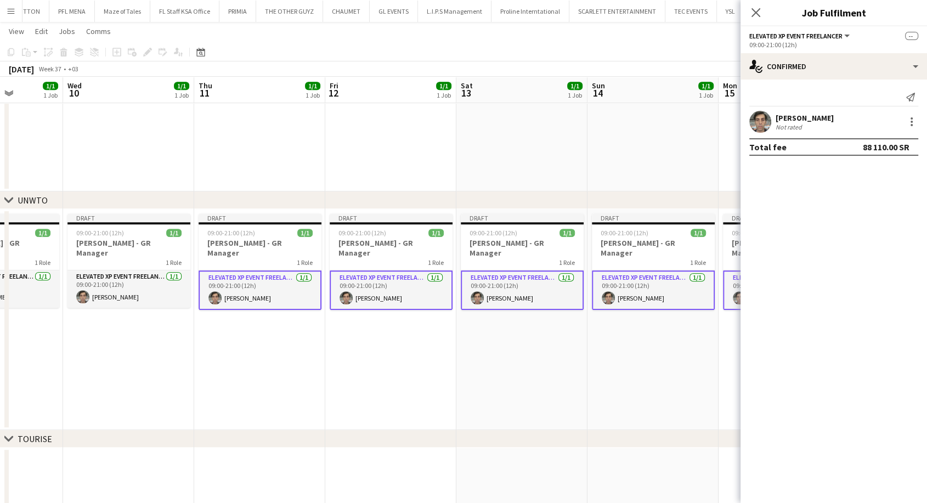
drag, startPoint x: 100, startPoint y: 284, endPoint x: 349, endPoint y: 286, distance: 249.6
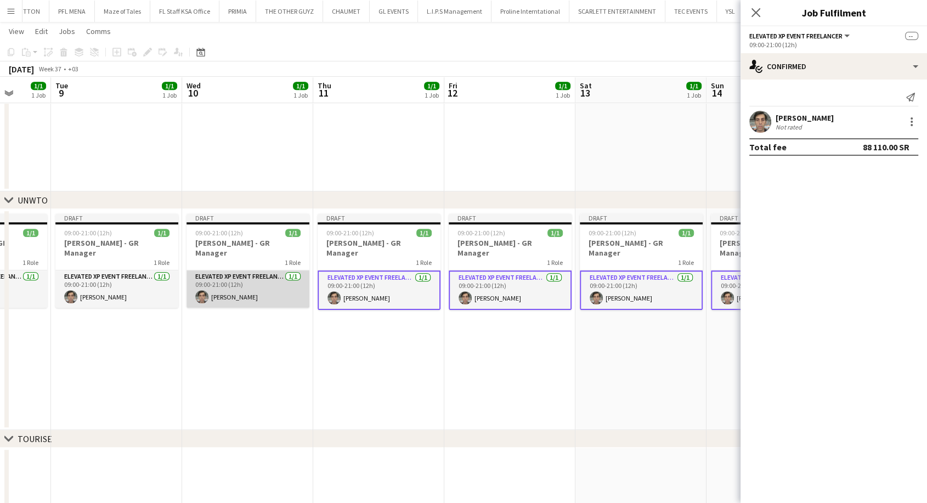
drag, startPoint x: 278, startPoint y: 284, endPoint x: 252, endPoint y: 287, distance: 26.5
click at [277, 284] on app-card-role "Elevated XP Event Freelancer [DATE] 09:00-21:00 (12h) [PERSON_NAME]" at bounding box center [248, 288] width 123 height 37
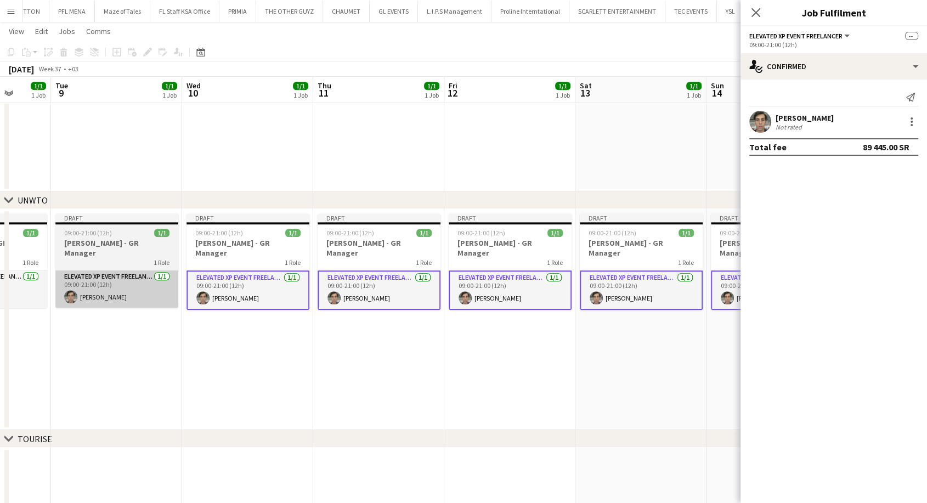
scroll to position [0, 343]
click at [99, 283] on app-card-role "Elevated XP Event Freelancer [DATE] 09:00-21:00 (12h) [PERSON_NAME]" at bounding box center [116, 288] width 123 height 37
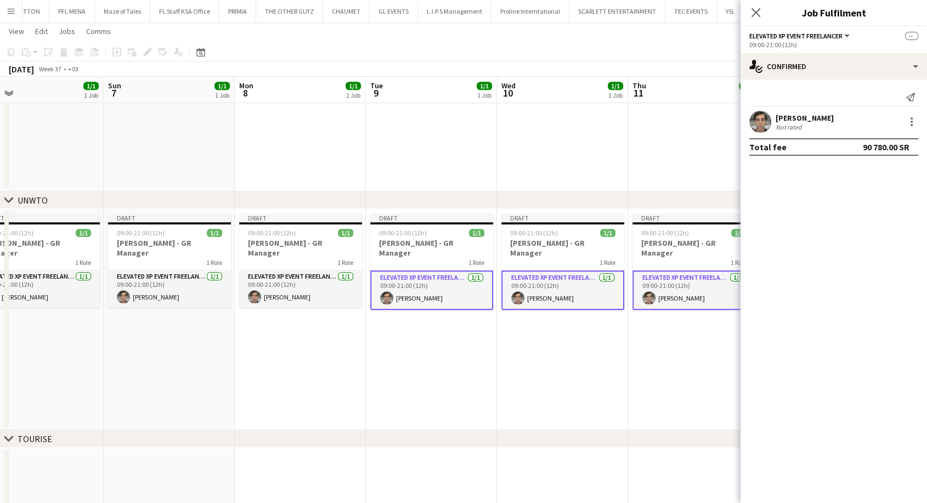
drag, startPoint x: 68, startPoint y: 284, endPoint x: 385, endPoint y: 290, distance: 316.6
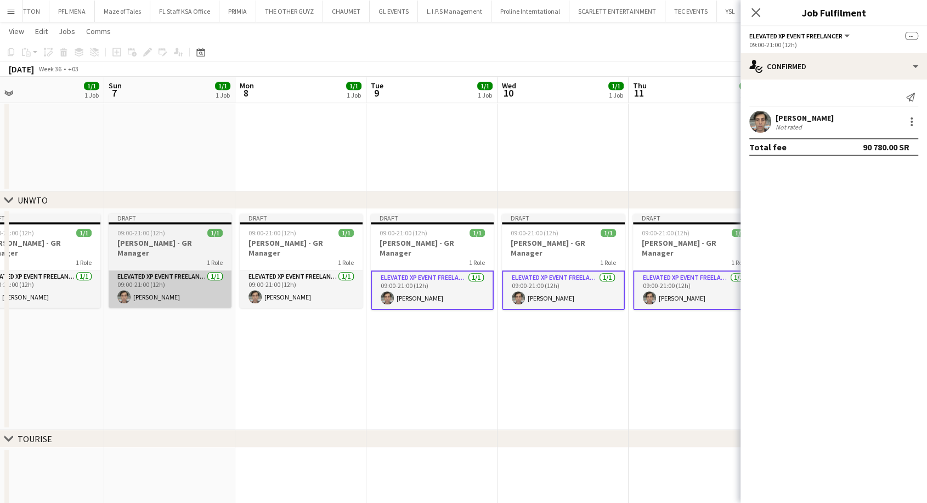
click at [312, 289] on app-card-role "Elevated XP Event Freelancer [DATE] 09:00-21:00 (12h) [PERSON_NAME]" at bounding box center [301, 288] width 123 height 37
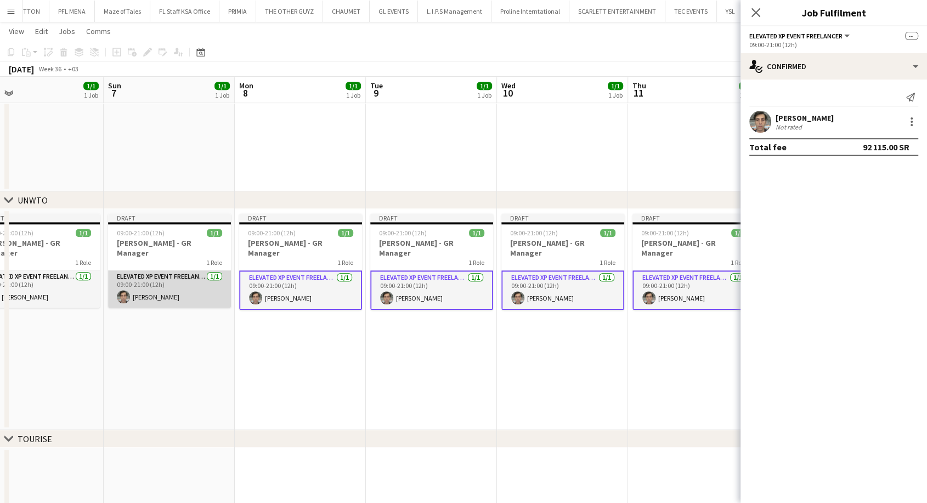
click at [167, 292] on app-card-role "Elevated XP Event Freelancer [DATE] 09:00-21:00 (12h) [PERSON_NAME]" at bounding box center [169, 288] width 123 height 37
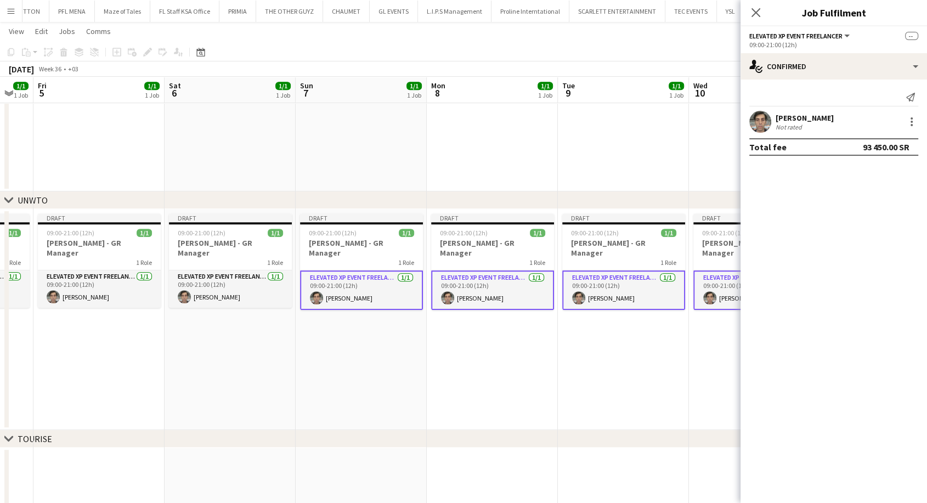
scroll to position [0, 250]
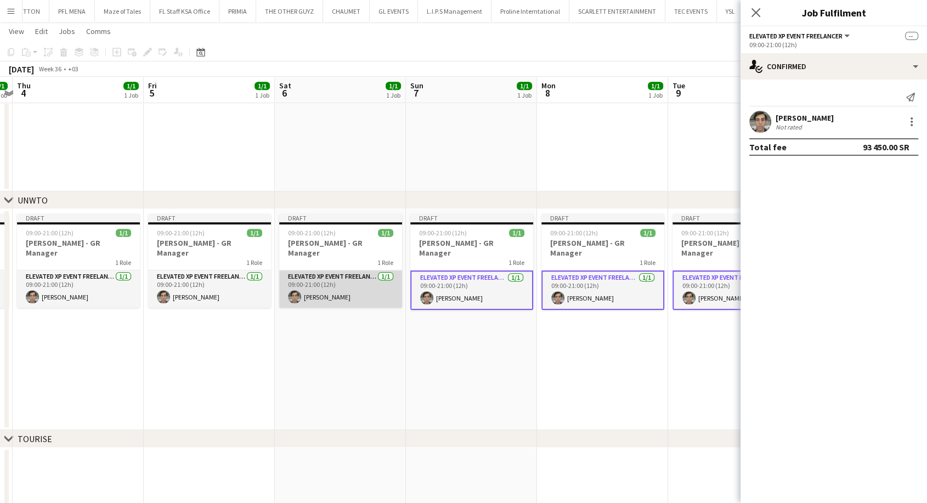
click at [357, 288] on app-card-role "Elevated XP Event Freelancer [DATE] 09:00-21:00 (12h) [PERSON_NAME]" at bounding box center [340, 288] width 123 height 37
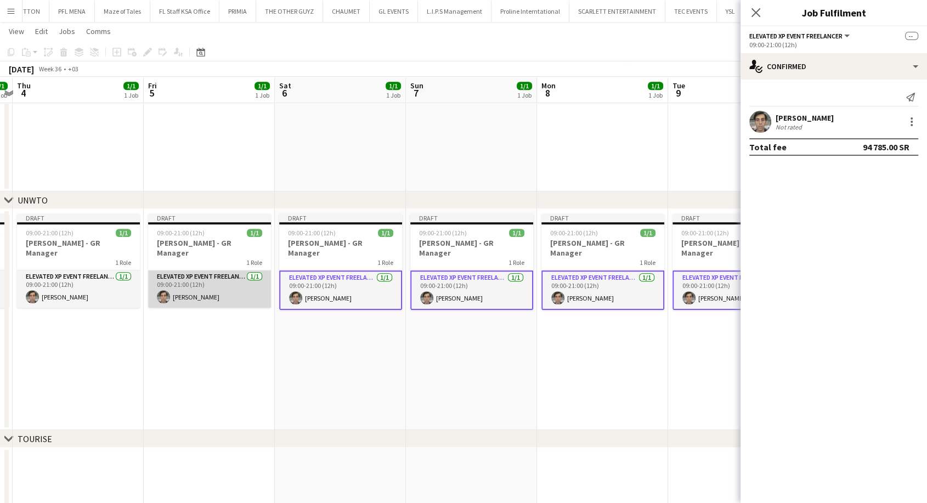
click at [208, 284] on app-card-role "Elevated XP Event Freelancer [DATE] 09:00-21:00 (12h) [PERSON_NAME]" at bounding box center [209, 288] width 123 height 37
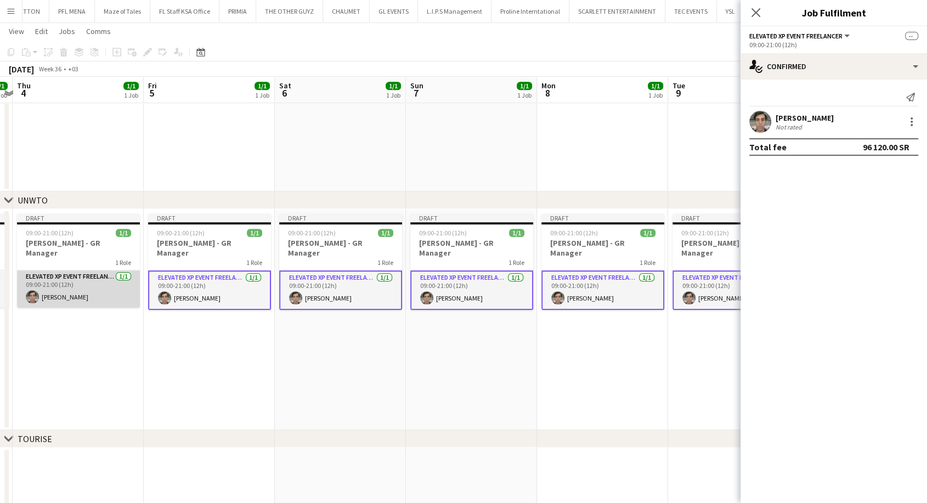
click at [70, 286] on app-card-role "Elevated XP Event Freelancer [DATE] 09:00-21:00 (12h) [PERSON_NAME]" at bounding box center [78, 288] width 123 height 37
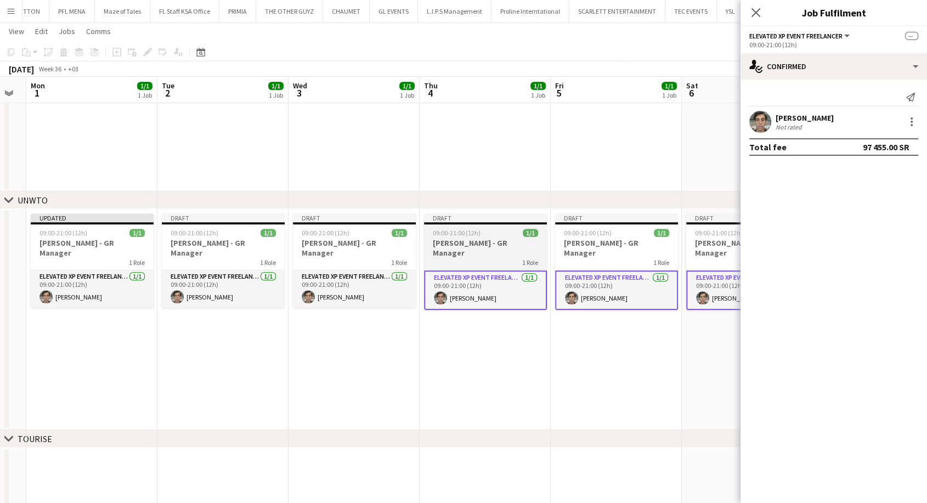
drag, startPoint x: 41, startPoint y: 286, endPoint x: 436, endPoint y: 283, distance: 395.0
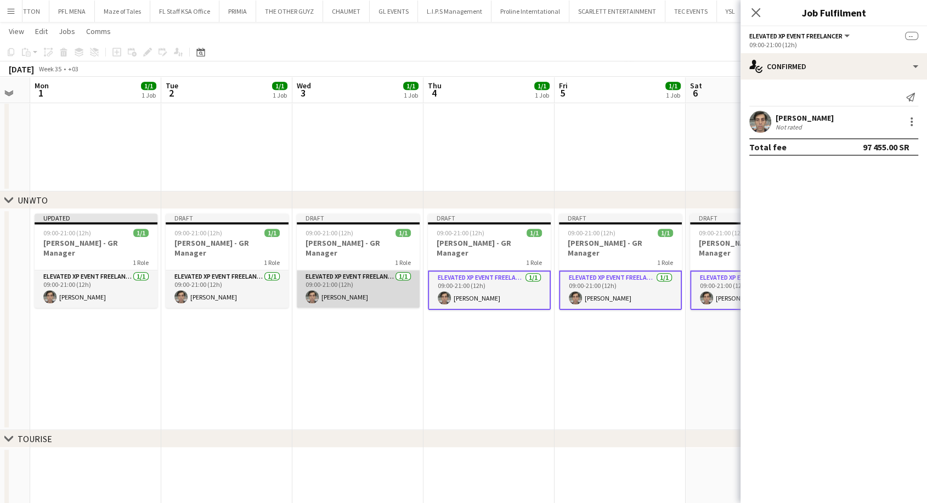
click at [375, 285] on app-card-role "Elevated XP Event Freelancer [DATE] 09:00-21:00 (12h) [PERSON_NAME]" at bounding box center [358, 288] width 123 height 37
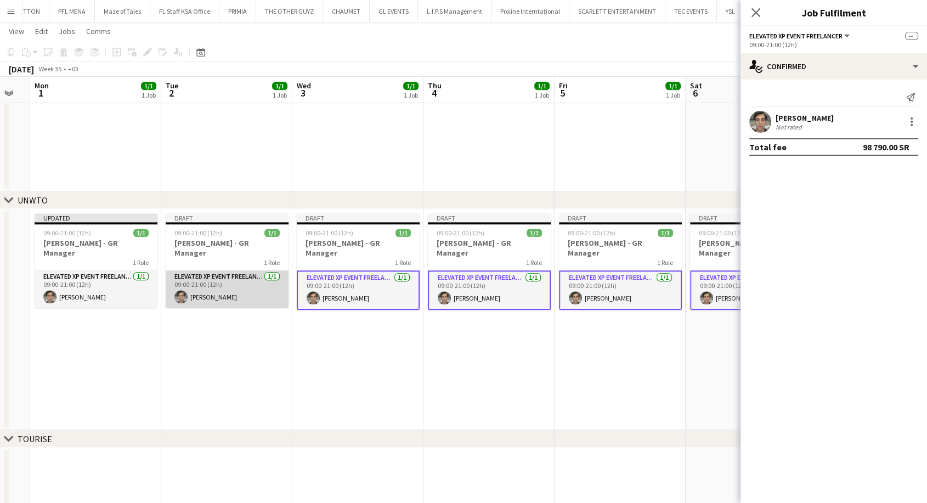
click at [221, 291] on app-card-role "Elevated XP Event Freelancer [DATE] 09:00-21:00 (12h) [PERSON_NAME]" at bounding box center [227, 288] width 123 height 37
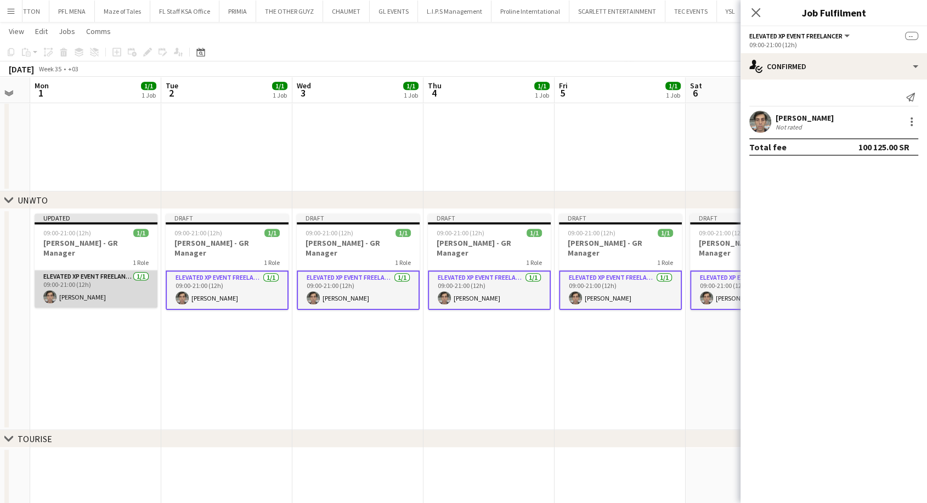
click at [125, 284] on app-card-role "Elevated XP Event Freelancer [DATE] 09:00-21:00 (12h) [PERSON_NAME]" at bounding box center [96, 288] width 123 height 37
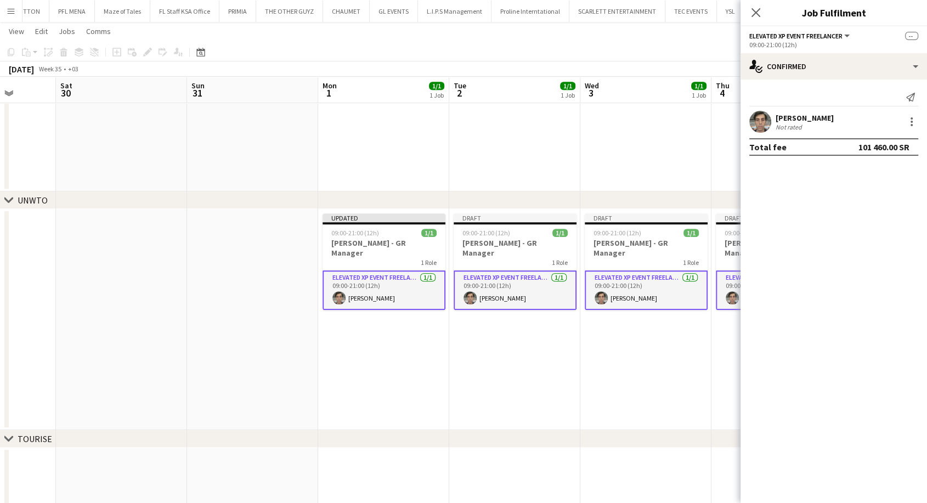
drag, startPoint x: 94, startPoint y: 284, endPoint x: 509, endPoint y: 277, distance: 414.8
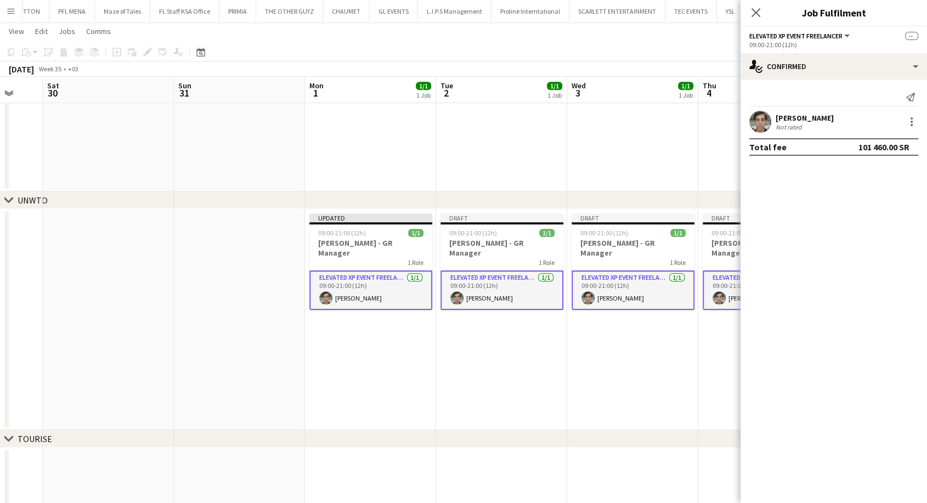
drag, startPoint x: 522, startPoint y: 278, endPoint x: 376, endPoint y: 283, distance: 145.5
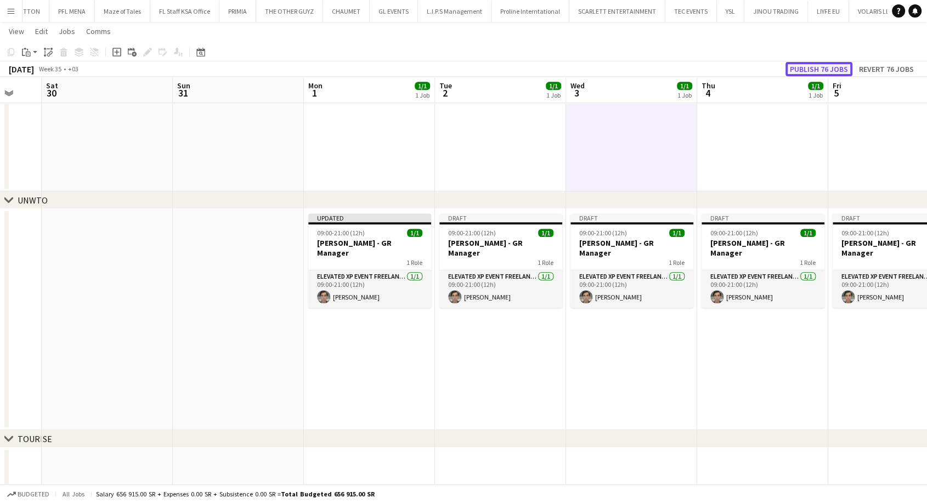
click at [837, 70] on button "Publish 76 jobs" at bounding box center [819, 69] width 67 height 14
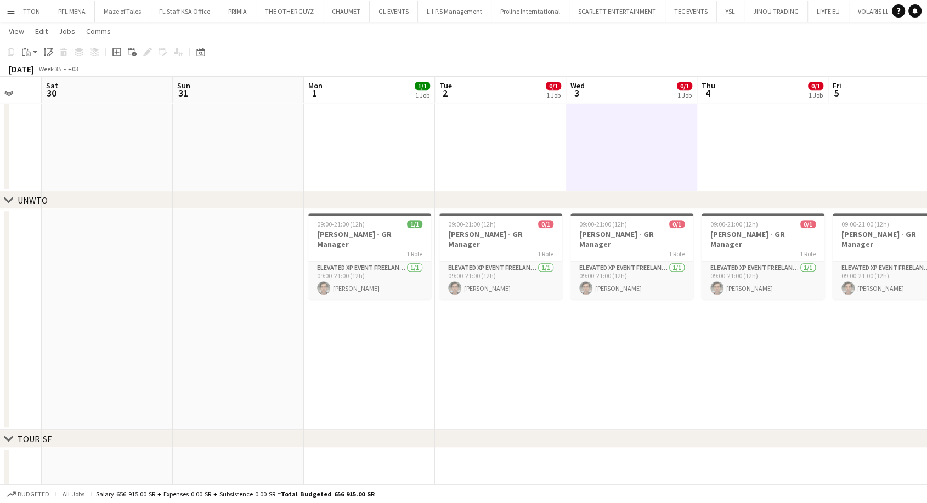
click at [467, 354] on app-date-cell "09:00-21:00 (12h) 0/1 Giuseppe Fontani - GR Manager 1 Role Elevated XP Event Fr…" at bounding box center [500, 319] width 131 height 221
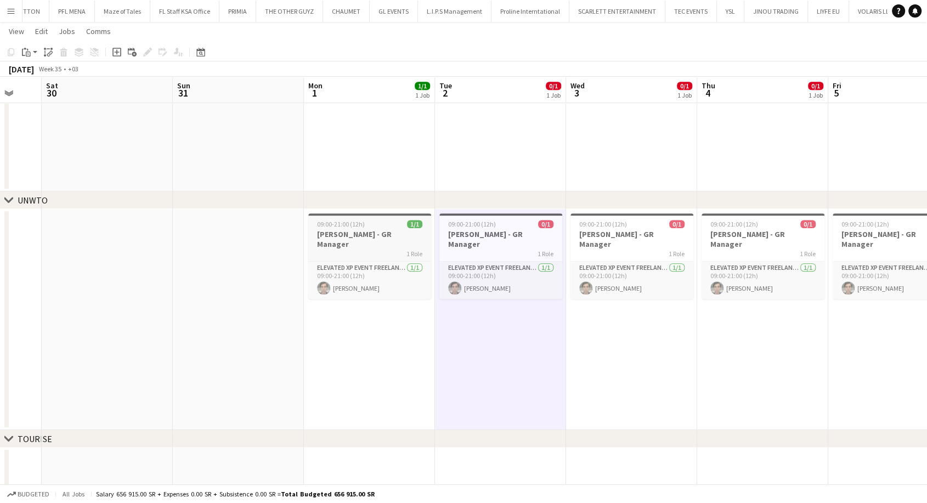
click at [368, 230] on h3 "[PERSON_NAME] - GR Manager" at bounding box center [369, 239] width 123 height 20
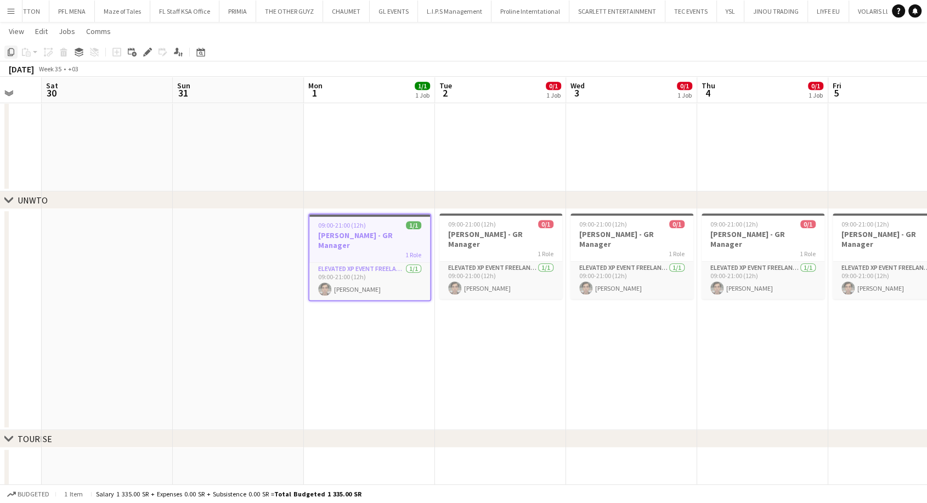
click at [13, 54] on icon "Copy" at bounding box center [11, 52] width 9 height 9
click at [344, 359] on app-date-cell "09:00-21:00 (12h) 1/1 Giuseppe Fontani - GR Manager 1 Role Elevated XP Event Fr…" at bounding box center [369, 319] width 131 height 221
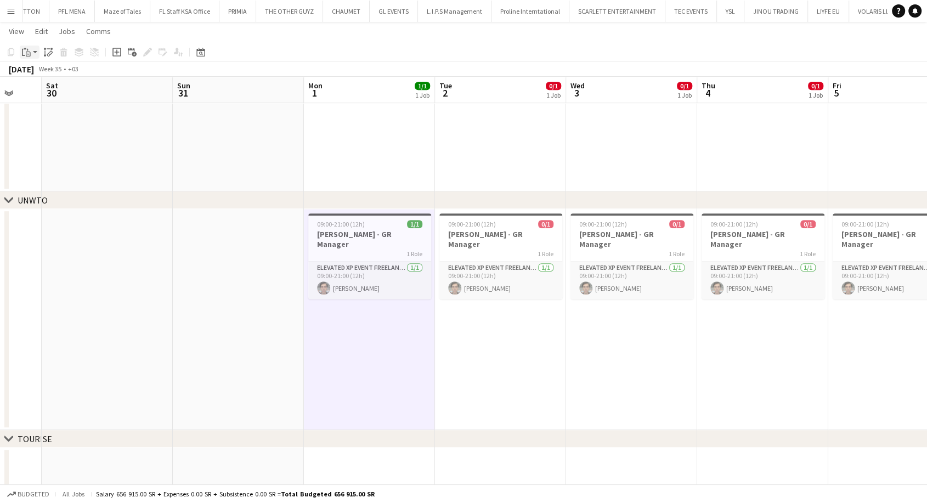
click at [36, 54] on app-action-btn "Paste" at bounding box center [30, 52] width 20 height 13
click at [52, 75] on link "Paste Ctrl+V" at bounding box center [80, 73] width 103 height 10
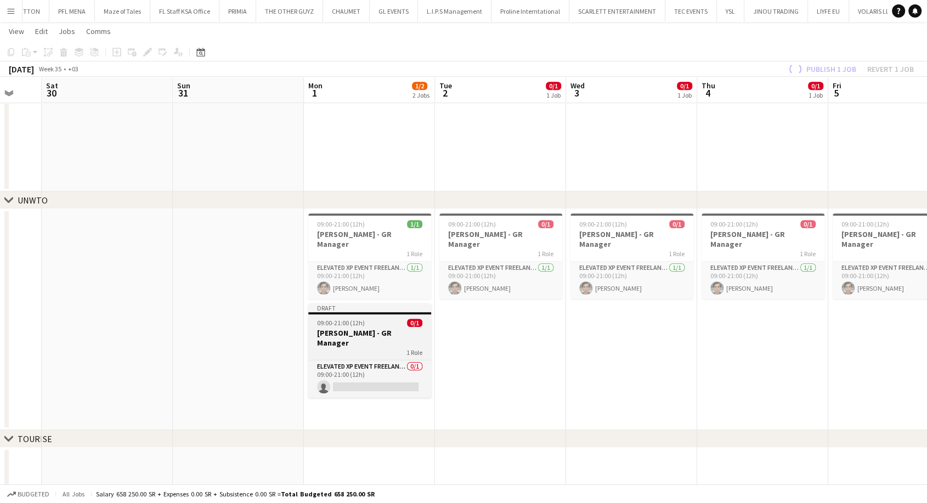
click at [333, 348] on div "1 Role" at bounding box center [369, 352] width 123 height 9
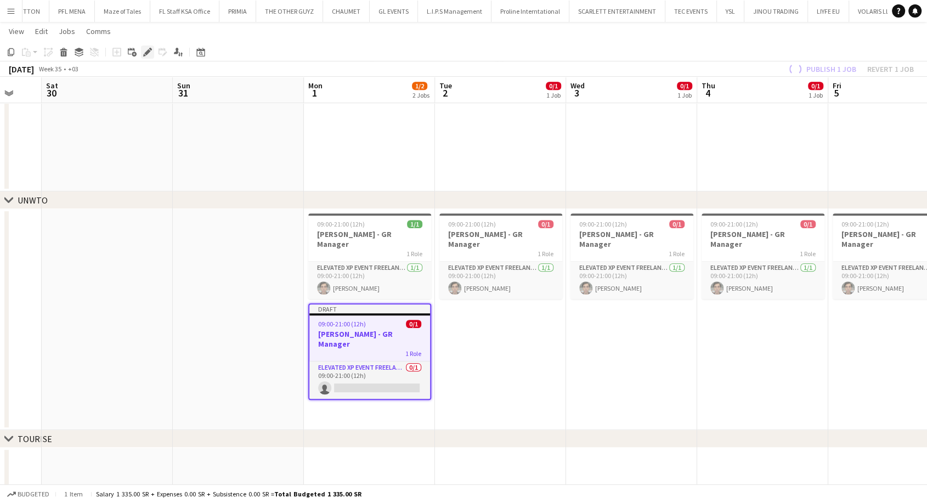
click at [144, 54] on icon at bounding box center [144, 55] width 3 height 3
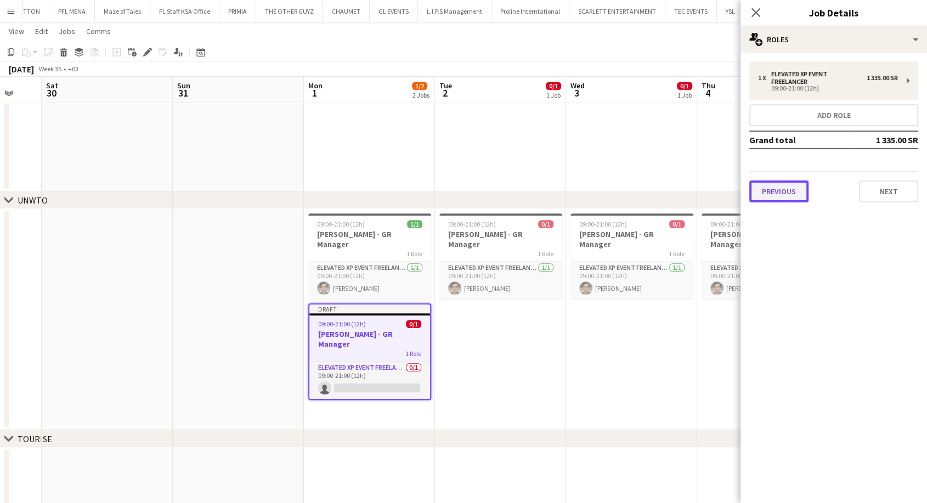
click at [790, 190] on button "Previous" at bounding box center [778, 191] width 59 height 22
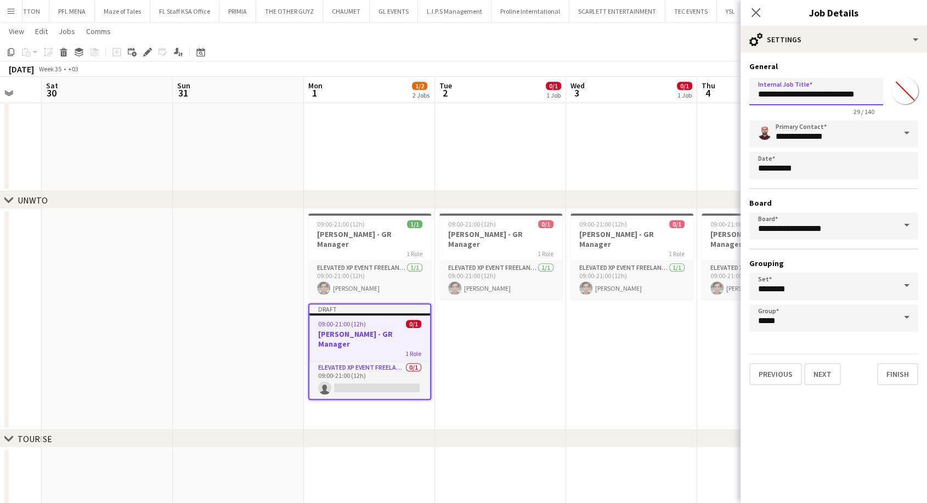
drag, startPoint x: 821, startPoint y: 96, endPoint x: 724, endPoint y: 110, distance: 98.1
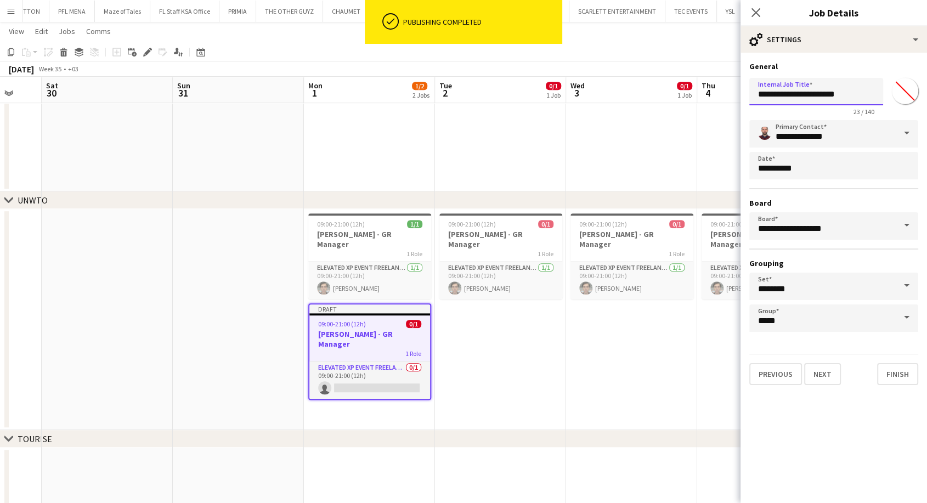
drag, startPoint x: 815, startPoint y: 95, endPoint x: 918, endPoint y: 100, distance: 102.7
click at [918, 100] on div "**********" at bounding box center [833, 95] width 169 height 42
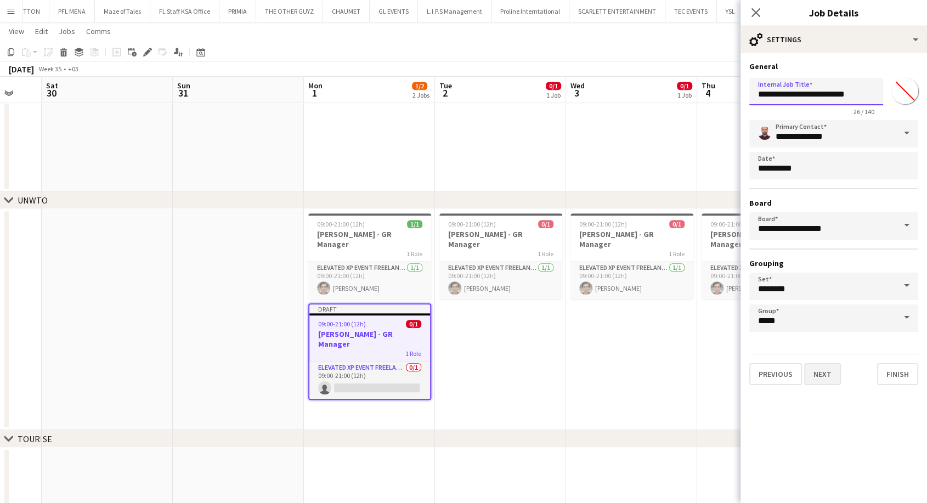
type input "**********"
click at [821, 377] on button "Next" at bounding box center [822, 374] width 37 height 22
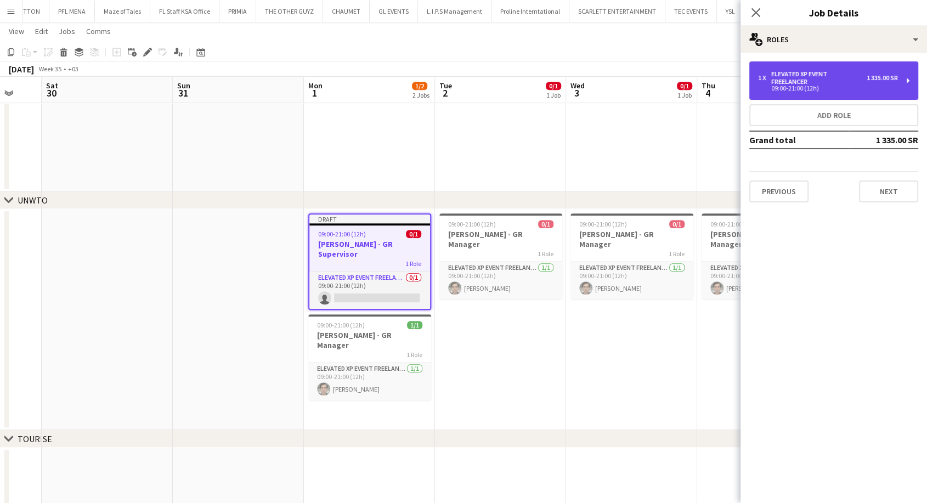
click at [797, 87] on div "09:00-21:00 (12h)" at bounding box center [828, 88] width 140 height 5
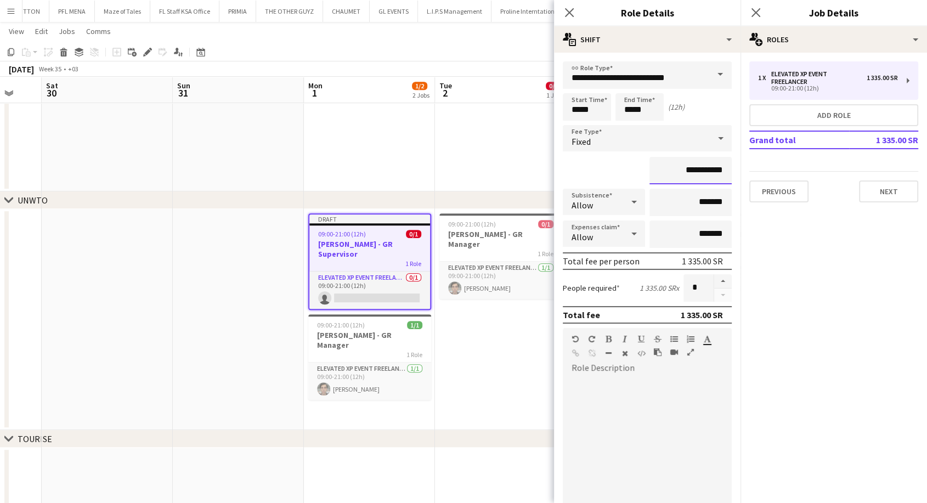
drag, startPoint x: 690, startPoint y: 172, endPoint x: 648, endPoint y: 171, distance: 41.7
click at [650, 171] on input "**********" at bounding box center [691, 170] width 82 height 27
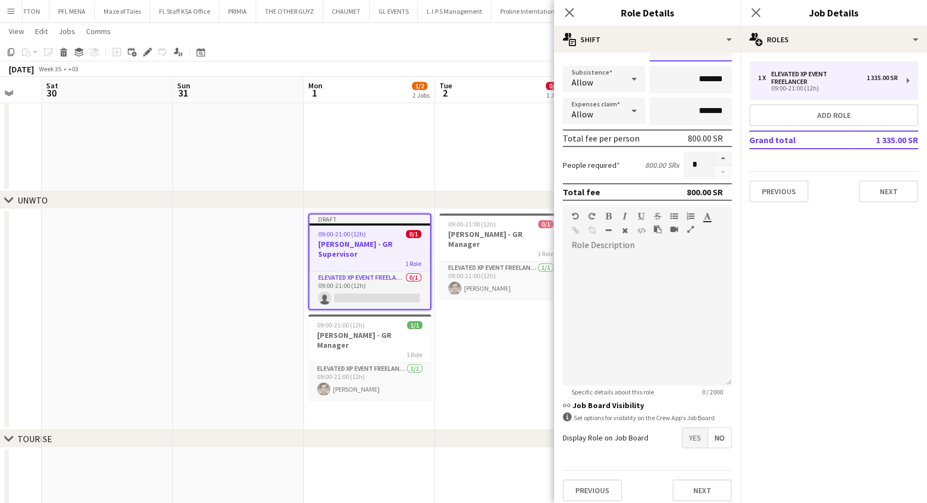
scroll to position [129, 0]
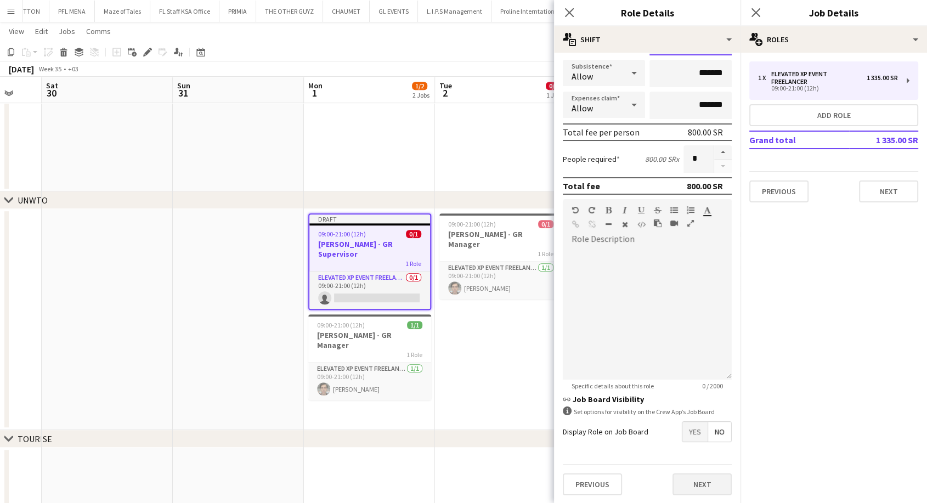
type input "*********"
click at [686, 485] on button "Next" at bounding box center [702, 484] width 59 height 22
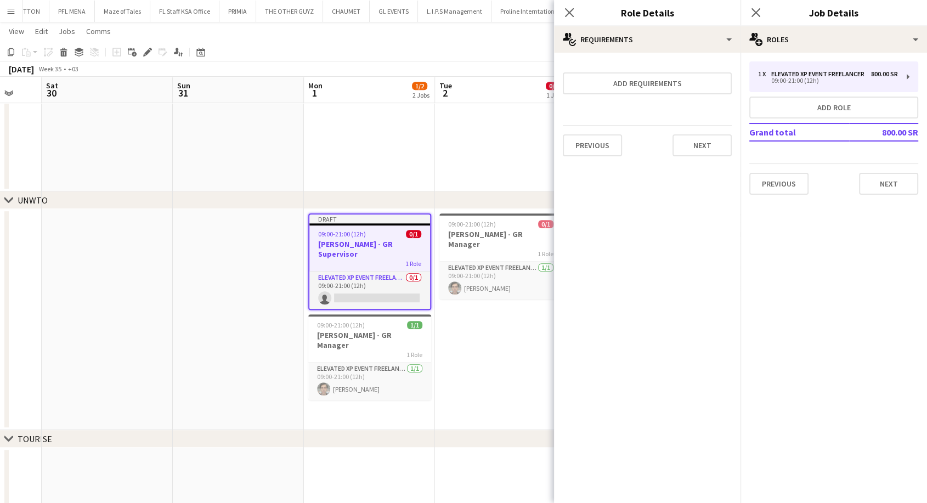
scroll to position [0, 0]
click at [725, 146] on button "Next" at bounding box center [702, 145] width 59 height 22
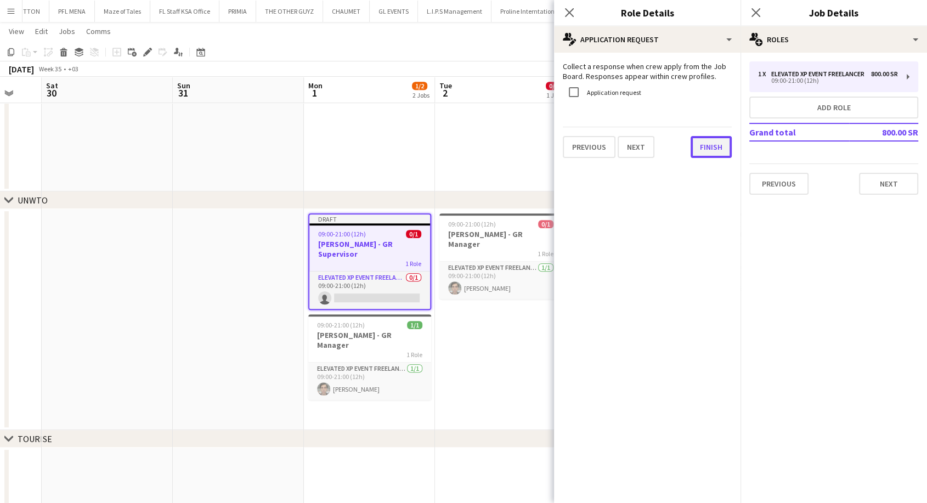
click at [708, 151] on button "Finish" at bounding box center [711, 147] width 41 height 22
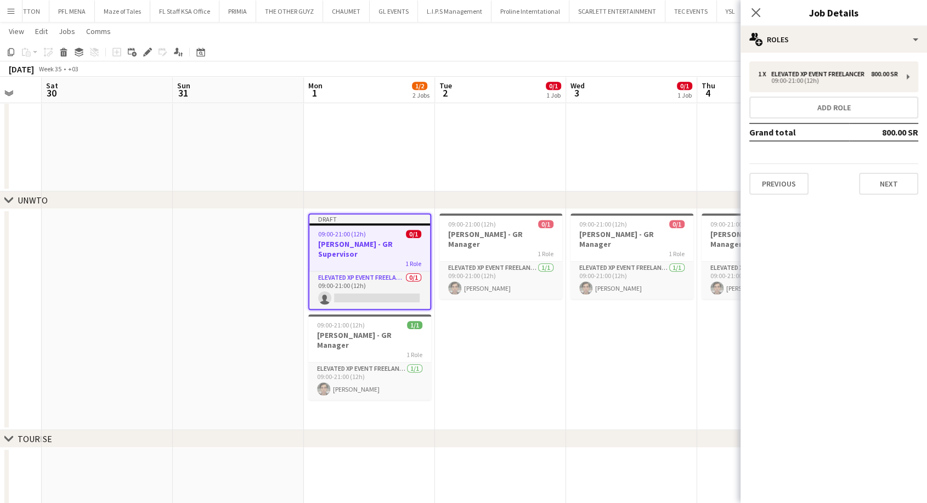
click at [672, 397] on app-date-cell "09:00-21:00 (12h) 0/1 Giuseppe Fontani - GR Manager 1 Role Elevated XP Event Fr…" at bounding box center [631, 319] width 131 height 221
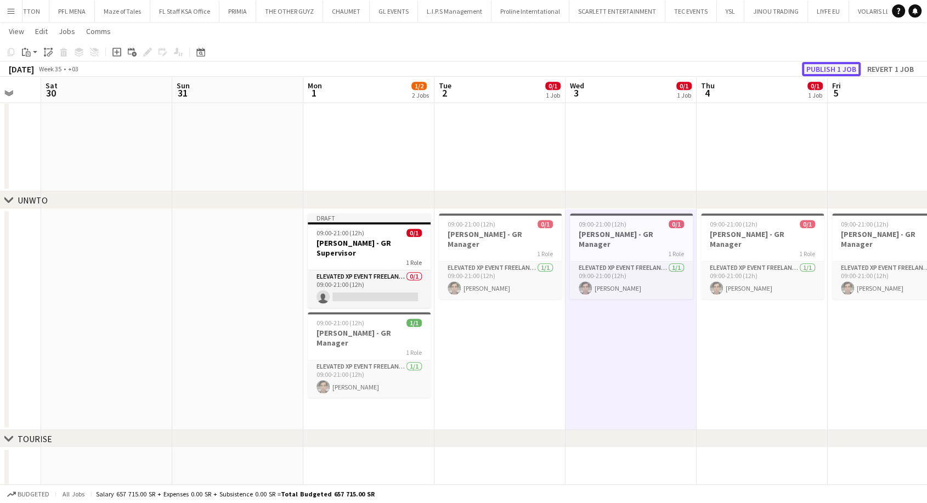
click at [823, 69] on button "Publish 1 job" at bounding box center [831, 69] width 59 height 14
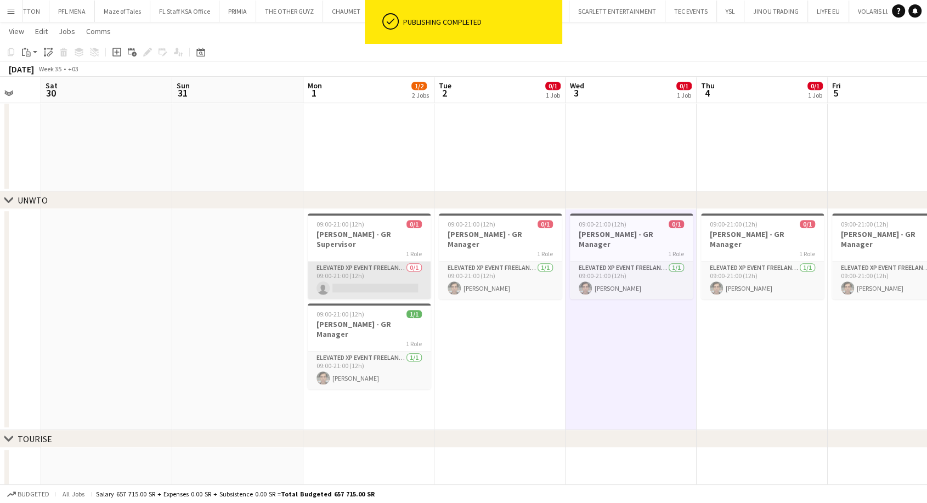
click at [370, 269] on app-card-role "Elevated XP Event Freelancer 0/1 09:00-21:00 (12h) single-neutral-actions" at bounding box center [369, 280] width 123 height 37
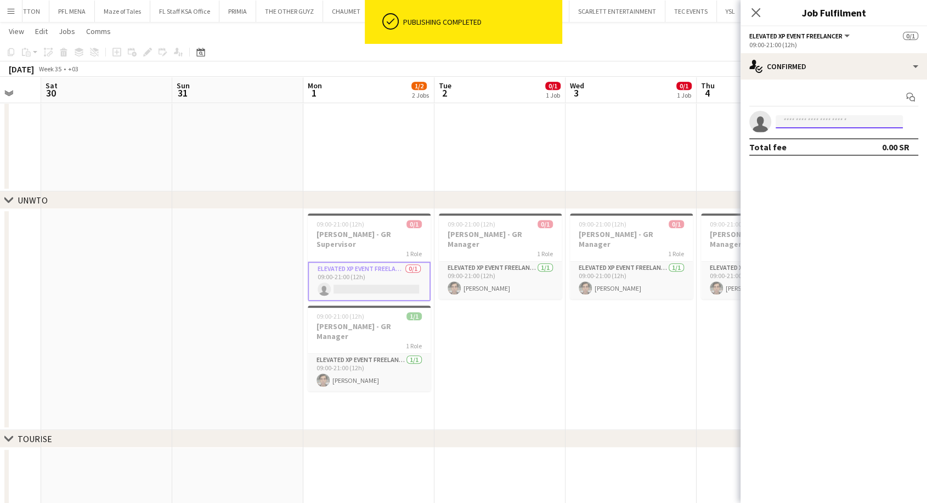
click at [799, 121] on input at bounding box center [839, 121] width 127 height 13
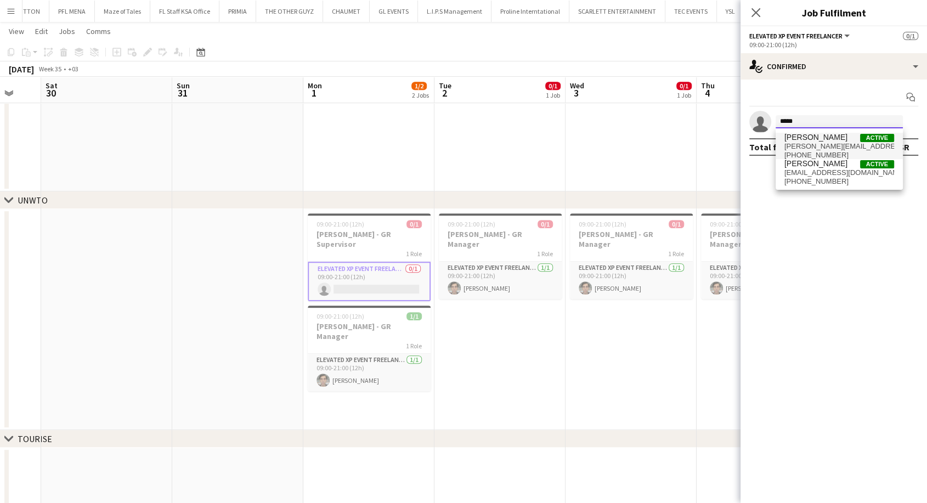
type input "*****"
click at [838, 140] on span "Basim Aqeel Active" at bounding box center [840, 137] width 110 height 9
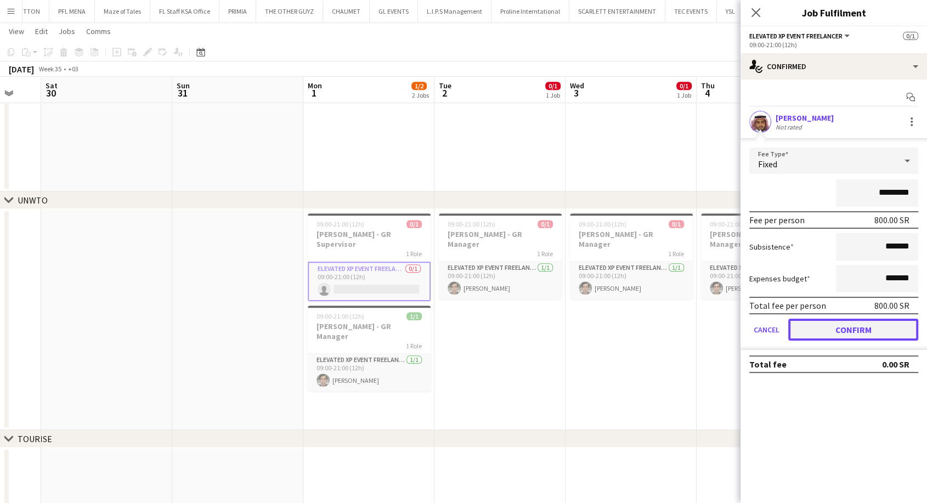
click at [846, 334] on button "Confirm" at bounding box center [853, 330] width 130 height 22
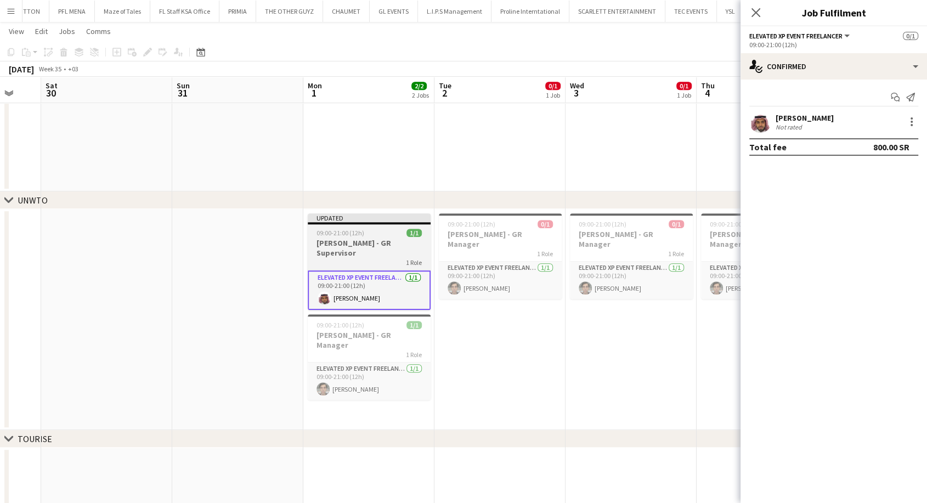
click at [382, 244] on h3 "[PERSON_NAME] - GR Supervisor" at bounding box center [369, 248] width 123 height 20
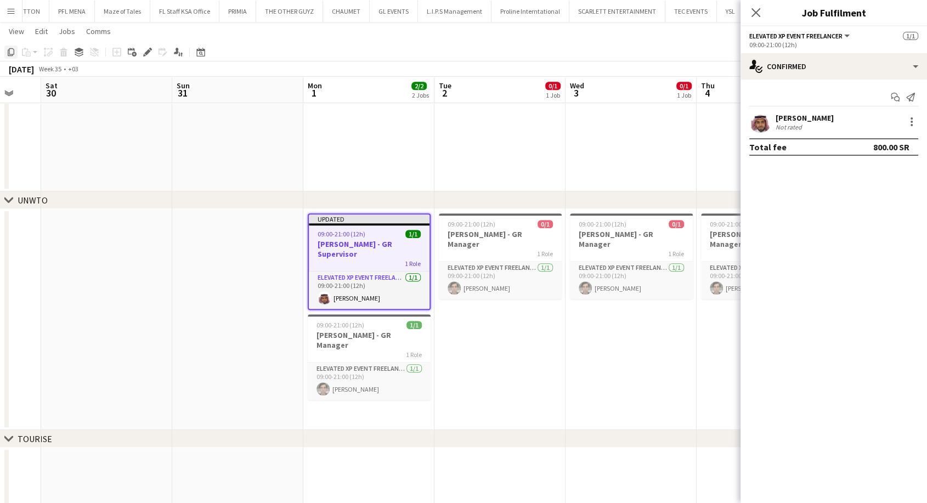
click at [10, 53] on icon "Copy" at bounding box center [11, 52] width 9 height 9
click at [353, 363] on app-card-role "Elevated XP Event Freelancer [DATE] 09:00-21:00 (12h) [PERSON_NAME]" at bounding box center [369, 381] width 123 height 37
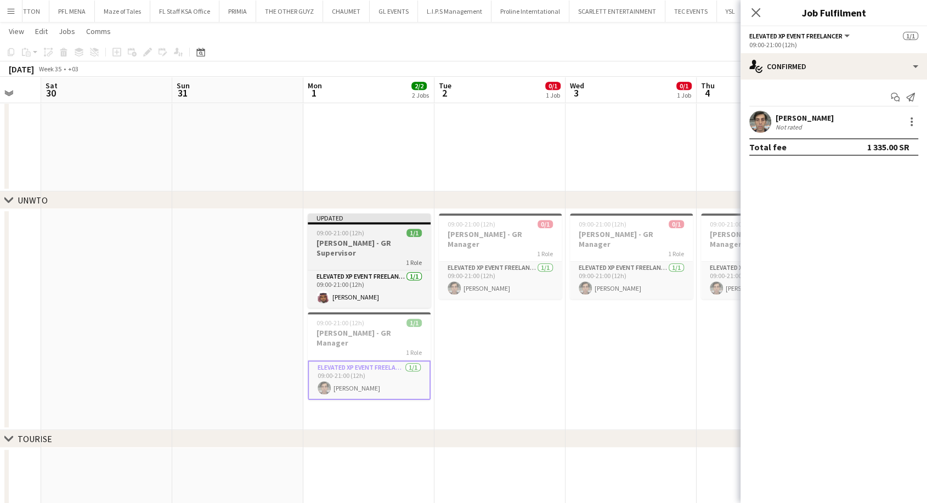
click at [349, 258] on div "1 Role" at bounding box center [369, 262] width 123 height 9
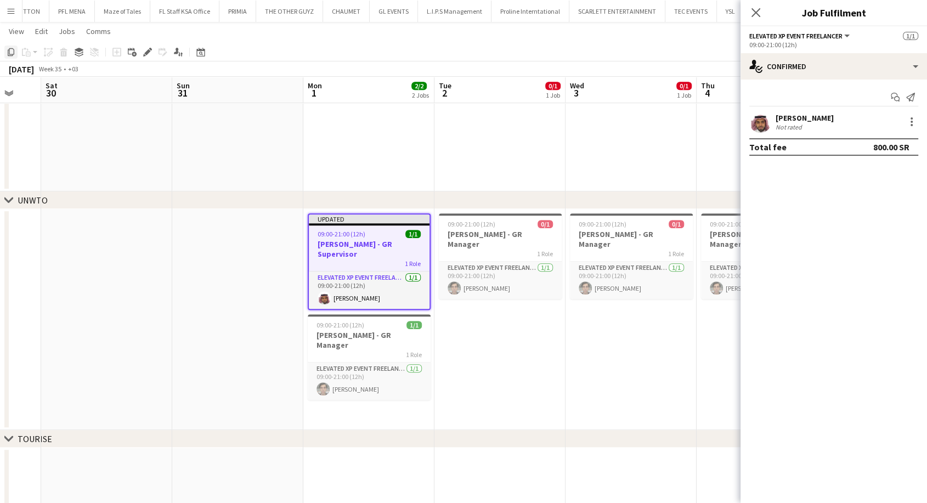
click at [13, 53] on icon "Copy" at bounding box center [11, 52] width 9 height 9
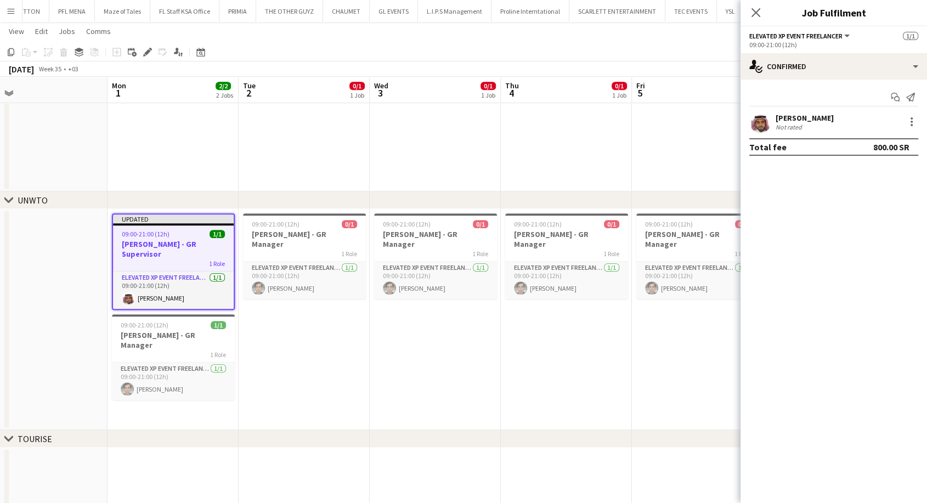
drag, startPoint x: 619, startPoint y: 375, endPoint x: 430, endPoint y: 376, distance: 189.3
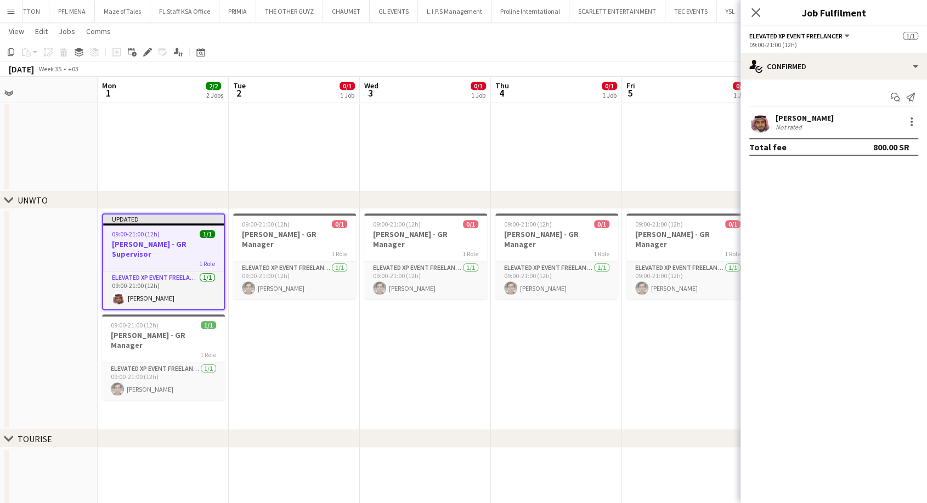
click at [289, 343] on app-date-cell "09:00-21:00 (12h) 0/1 Giuseppe Fontani - GR Manager 1 Role Elevated XP Event Fr…" at bounding box center [294, 319] width 131 height 221
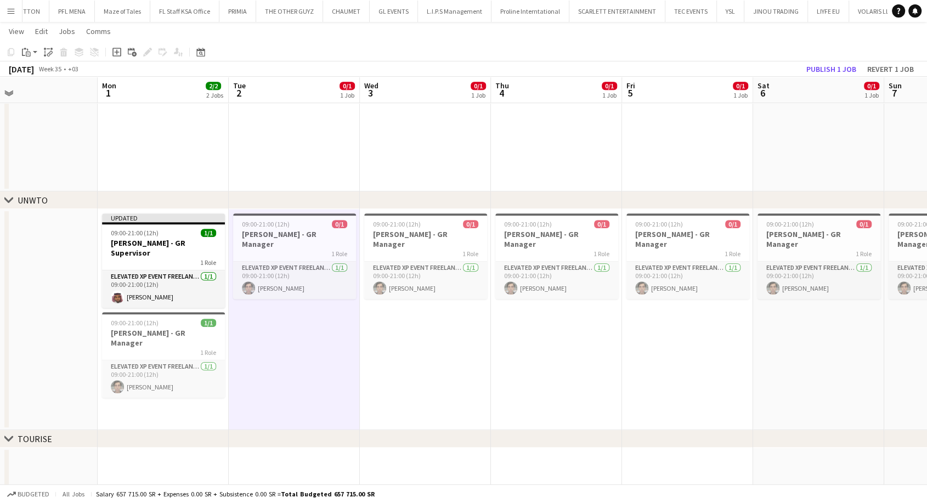
click at [399, 348] on app-date-cell "09:00-21:00 (12h) 0/1 Giuseppe Fontani - GR Manager 1 Role Elevated XP Event Fr…" at bounding box center [425, 319] width 131 height 221
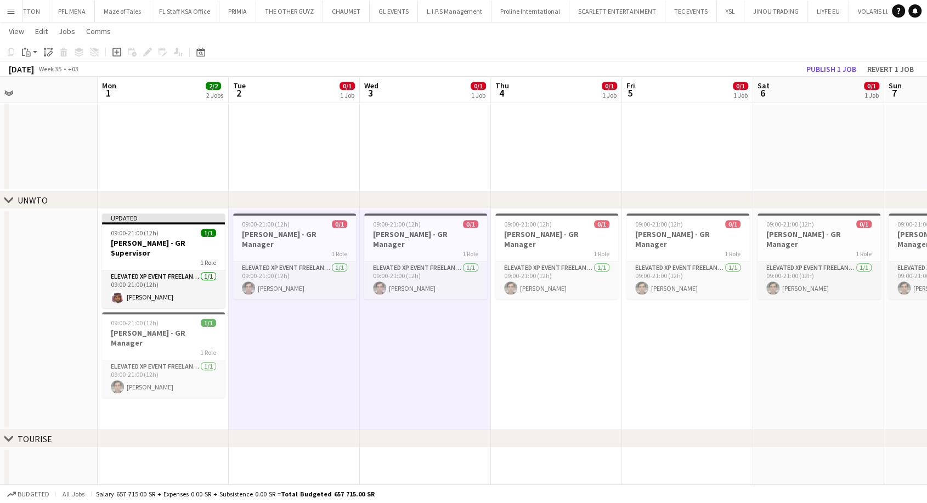
click at [532, 348] on app-date-cell "09:00-21:00 (12h) 0/1 Giuseppe Fontani - GR Manager 1 Role Elevated XP Event Fr…" at bounding box center [556, 319] width 131 height 221
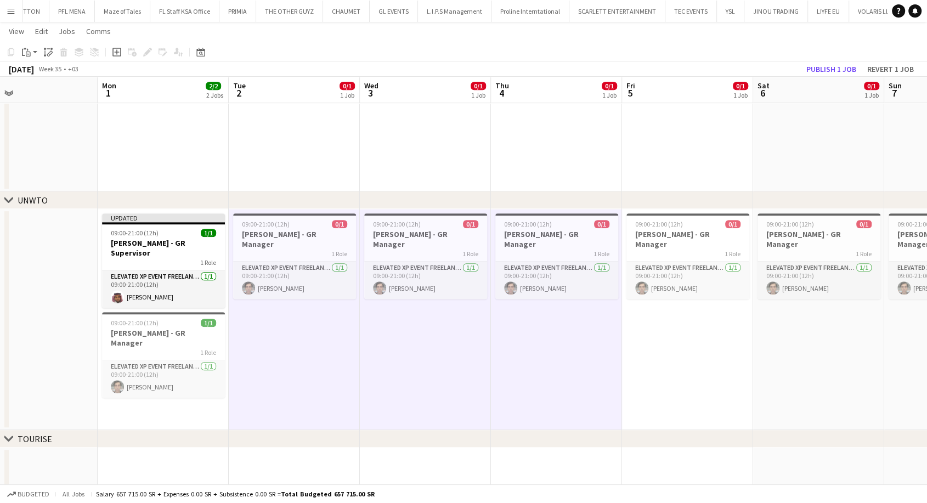
click at [667, 346] on app-date-cell "09:00-21:00 (12h) 0/1 Giuseppe Fontani - GR Manager 1 Role Elevated XP Event Fr…" at bounding box center [687, 319] width 131 height 221
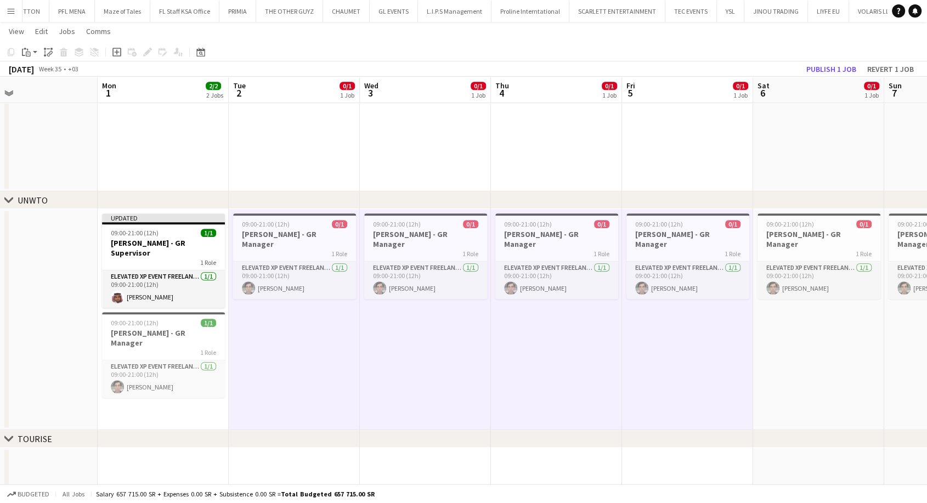
click at [795, 348] on app-date-cell "09:00-21:00 (12h) 0/1 Giuseppe Fontani - GR Manager 1 Role Elevated XP Event Fr…" at bounding box center [818, 319] width 131 height 221
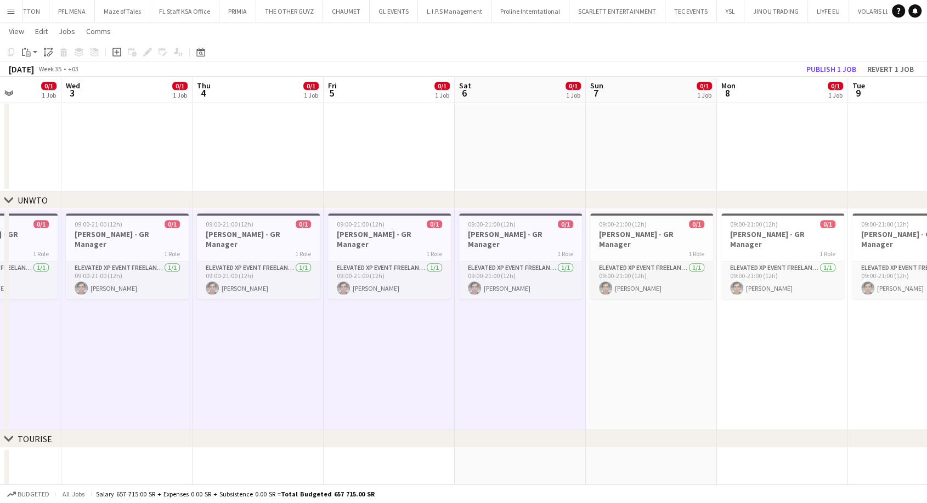
scroll to position [0, 547]
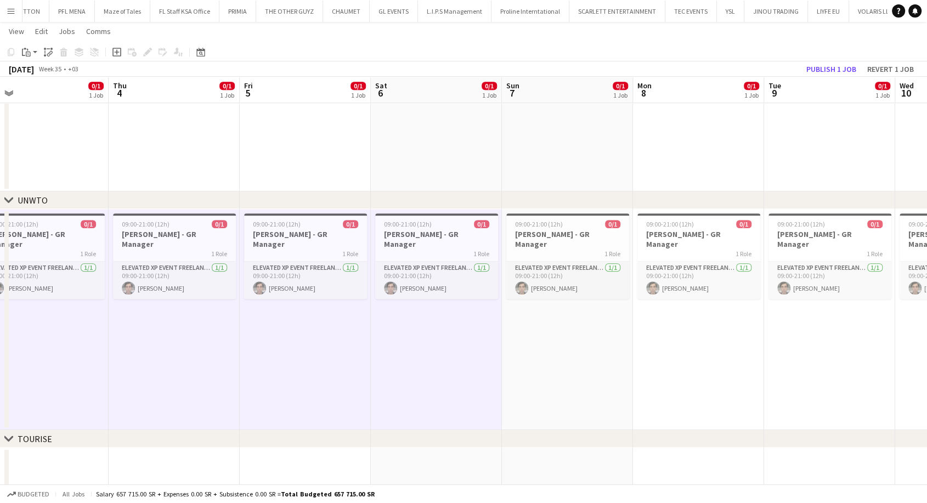
drag, startPoint x: 796, startPoint y: 348, endPoint x: 414, endPoint y: 340, distance: 382.5
click at [555, 339] on app-date-cell "09:00-21:00 (12h) 0/1 Giuseppe Fontani - GR Manager 1 Role Elevated XP Event Fr…" at bounding box center [567, 319] width 131 height 221
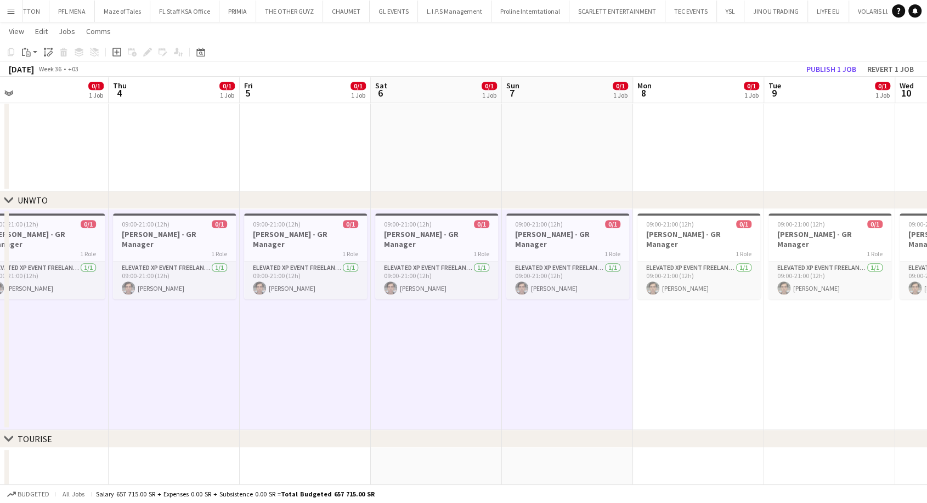
click at [654, 342] on app-date-cell "09:00-21:00 (12h) 0/1 Giuseppe Fontani - GR Manager 1 Role Elevated XP Event Fr…" at bounding box center [698, 319] width 131 height 221
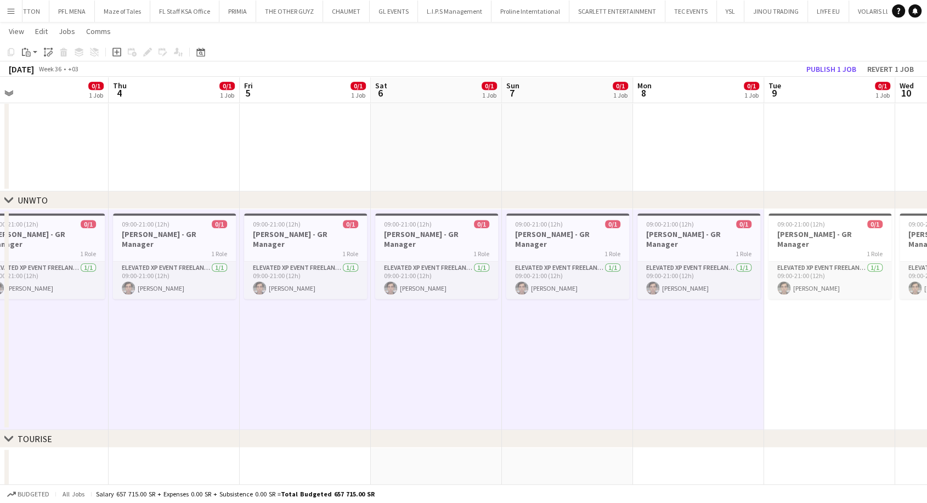
click at [794, 352] on app-date-cell "09:00-21:00 (12h) 0/1 Giuseppe Fontani - GR Manager 1 Role Elevated XP Event Fr…" at bounding box center [829, 319] width 131 height 221
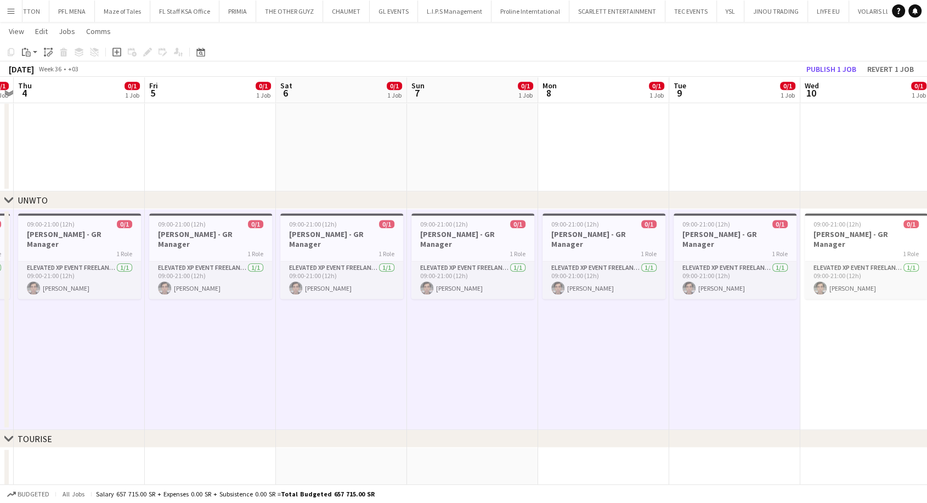
drag, startPoint x: 805, startPoint y: 352, endPoint x: 424, endPoint y: 340, distance: 381.5
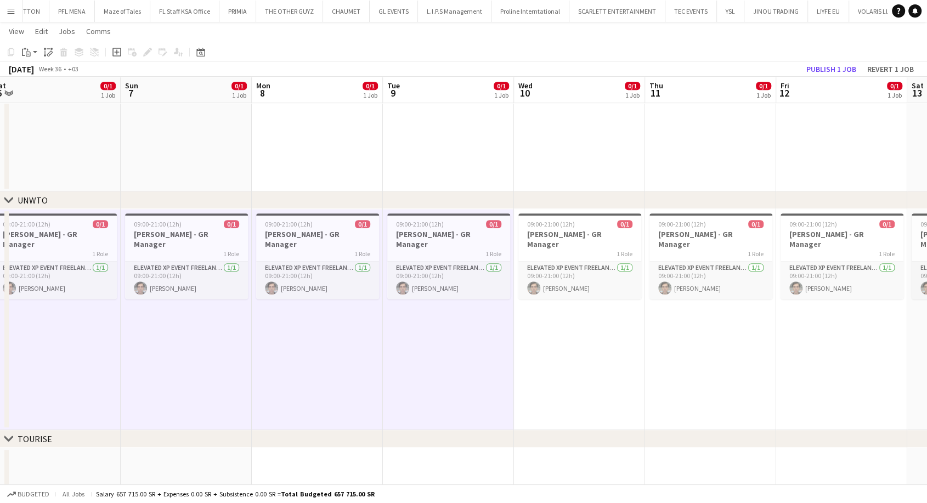
click at [553, 343] on app-date-cell "09:00-21:00 (12h) 0/1 Giuseppe Fontani - GR Manager 1 Role Elevated XP Event Fr…" at bounding box center [579, 319] width 131 height 221
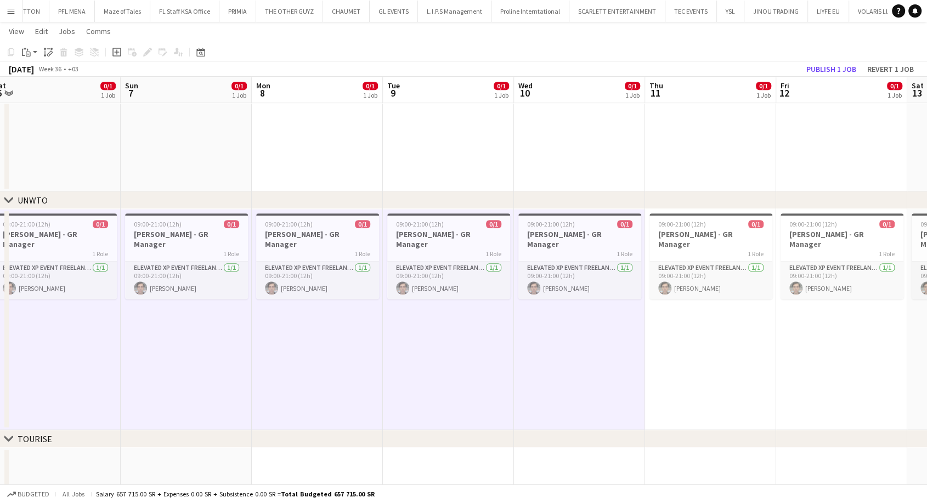
click at [694, 356] on app-date-cell "09:00-21:00 (12h) 0/1 Giuseppe Fontani - GR Manager 1 Role Elevated XP Event Fr…" at bounding box center [710, 319] width 131 height 221
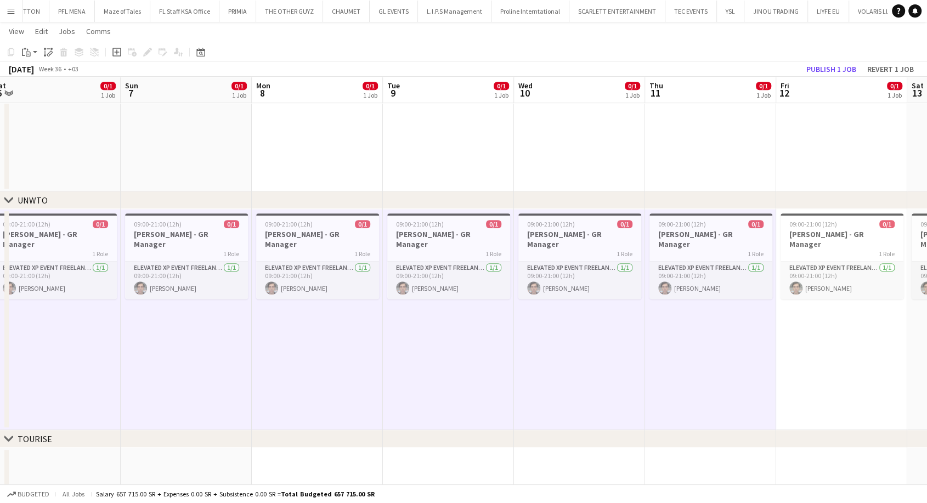
click at [807, 361] on app-date-cell "09:00-21:00 (12h) 0/1 Giuseppe Fontani - GR Manager 1 Role Elevated XP Event Fr…" at bounding box center [841, 319] width 131 height 221
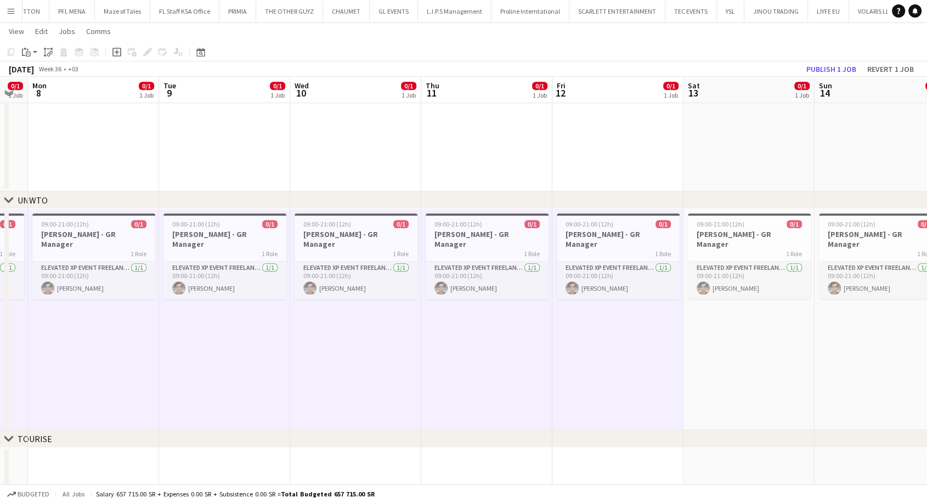
drag, startPoint x: 820, startPoint y: 358, endPoint x: 298, endPoint y: 342, distance: 522.0
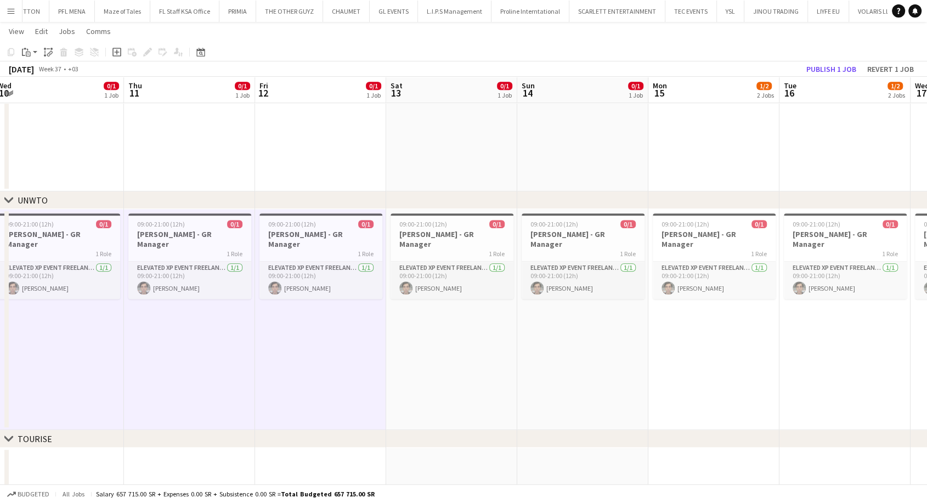
click at [445, 345] on app-date-cell "09:00-21:00 (12h) 0/1 Giuseppe Fontani - GR Manager 1 Role Elevated XP Event Fr…" at bounding box center [451, 319] width 131 height 221
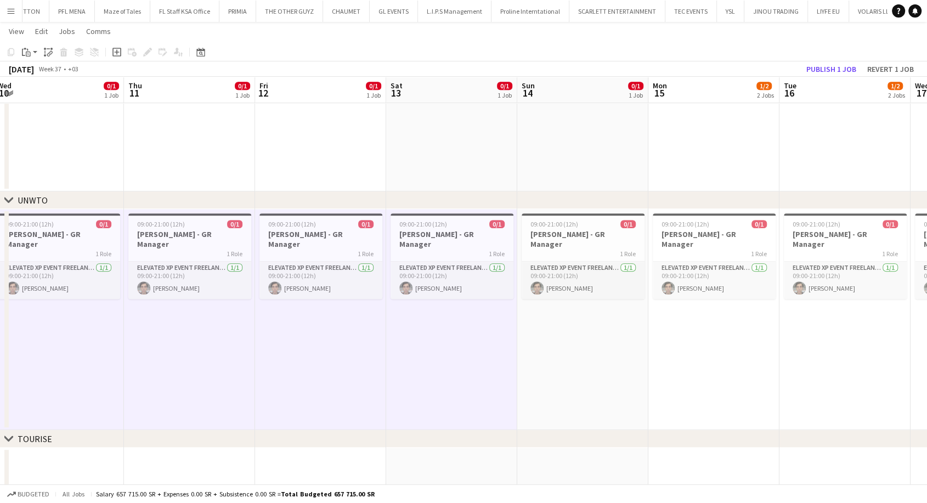
click at [573, 356] on app-date-cell "09:00-21:00 (12h) 0/1 Giuseppe Fontani - GR Manager 1 Role Elevated XP Event Fr…" at bounding box center [582, 319] width 131 height 221
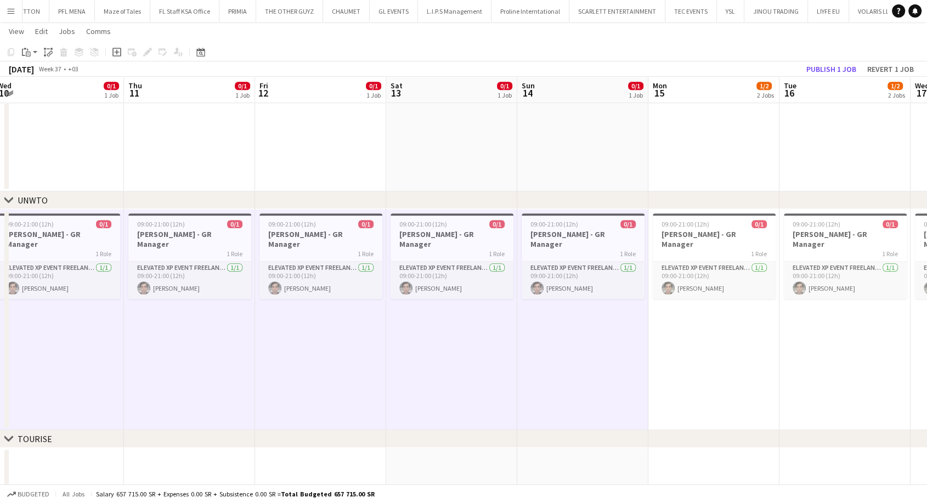
click at [690, 355] on app-date-cell "09:00-21:00 (12h) 0/1 Giuseppe Fontani - GR Manager 1 Role Elevated XP Event Fr…" at bounding box center [713, 319] width 131 height 221
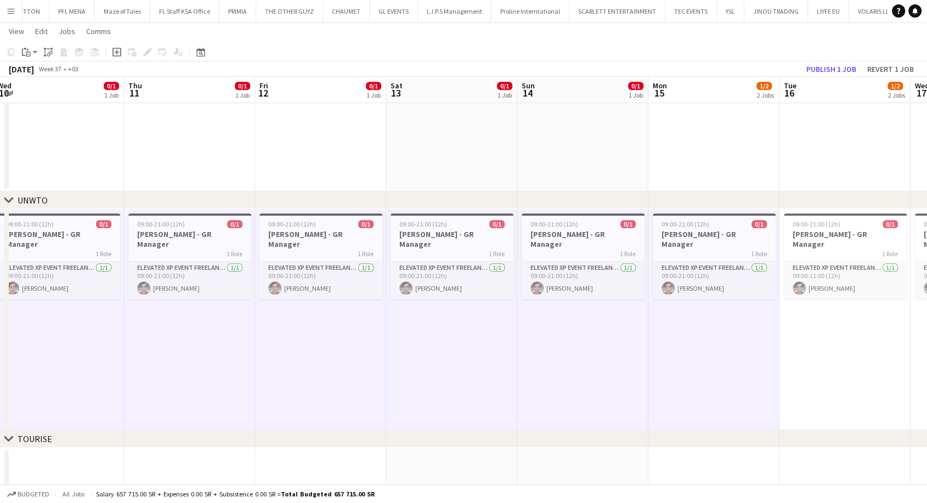
click at [816, 357] on app-date-cell "09:00-21:00 (12h) 0/1 Giuseppe Fontani - GR Manager 1 Role Elevated XP Event Fr…" at bounding box center [845, 319] width 131 height 221
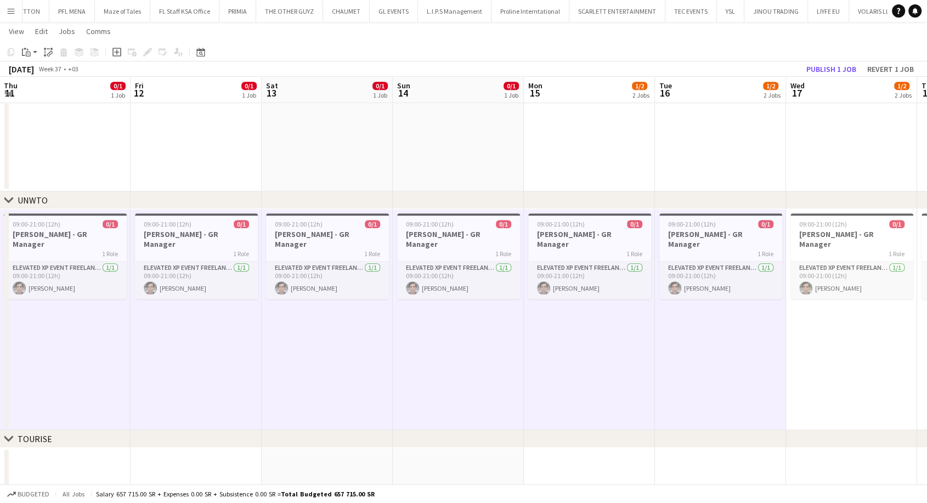
scroll to position [0, 462]
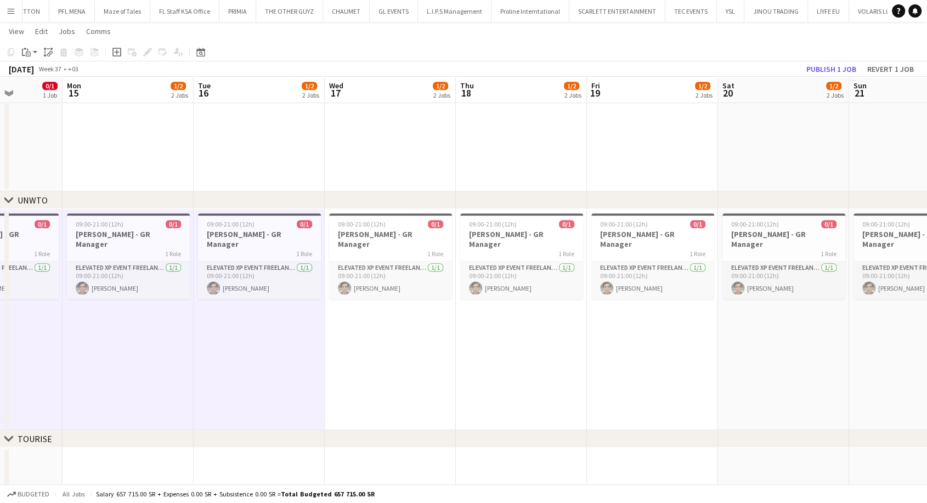
drag, startPoint x: 816, startPoint y: 357, endPoint x: 230, endPoint y: 346, distance: 586.0
click at [387, 342] on app-date-cell "09:00-21:00 (12h) 0/1 Giuseppe Fontani - GR Manager 1 Role Elevated XP Event Fr…" at bounding box center [390, 319] width 131 height 221
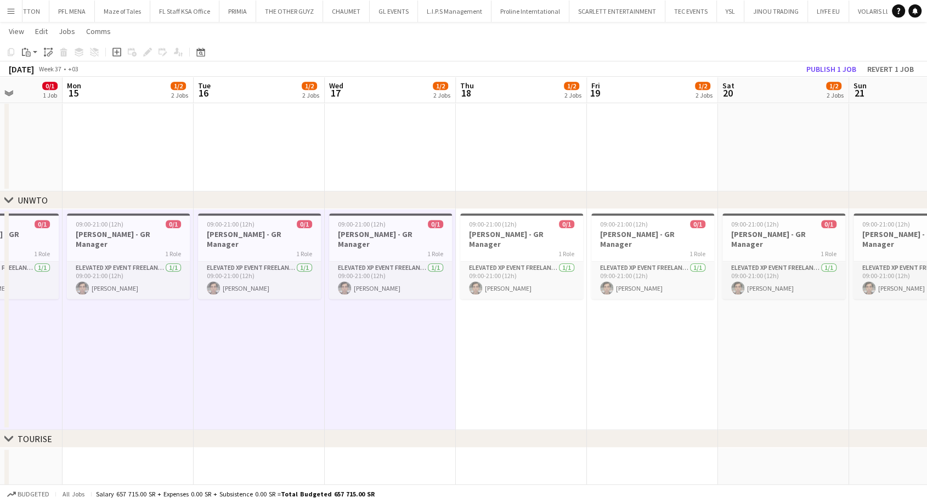
drag, startPoint x: 499, startPoint y: 348, endPoint x: 556, endPoint y: 357, distance: 57.7
click at [499, 348] on app-date-cell "09:00-21:00 (12h) 0/1 Giuseppe Fontani - GR Manager 1 Role Elevated XP Event Fr…" at bounding box center [521, 319] width 131 height 221
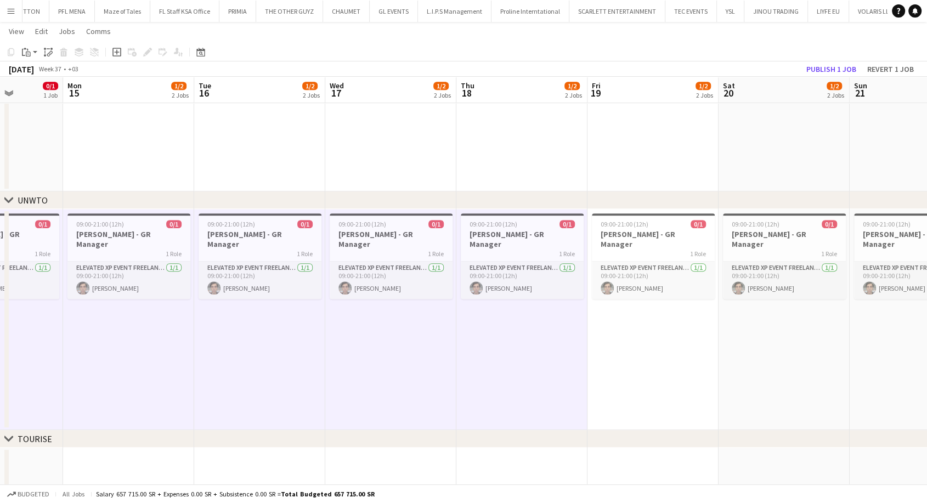
click at [617, 362] on app-date-cell "09:00-21:00 (12h) 0/1 Giuseppe Fontani - GR Manager 1 Role Elevated XP Event Fr…" at bounding box center [653, 319] width 131 height 221
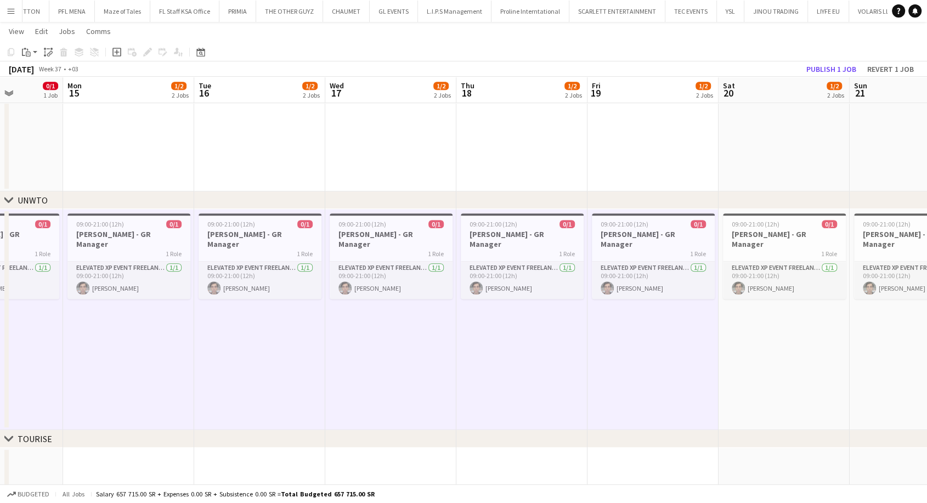
click at [734, 348] on app-date-cell "09:00-21:00 (12h) 0/1 Giuseppe Fontani - GR Manager 1 Role Elevated XP Event Fr…" at bounding box center [784, 319] width 131 height 221
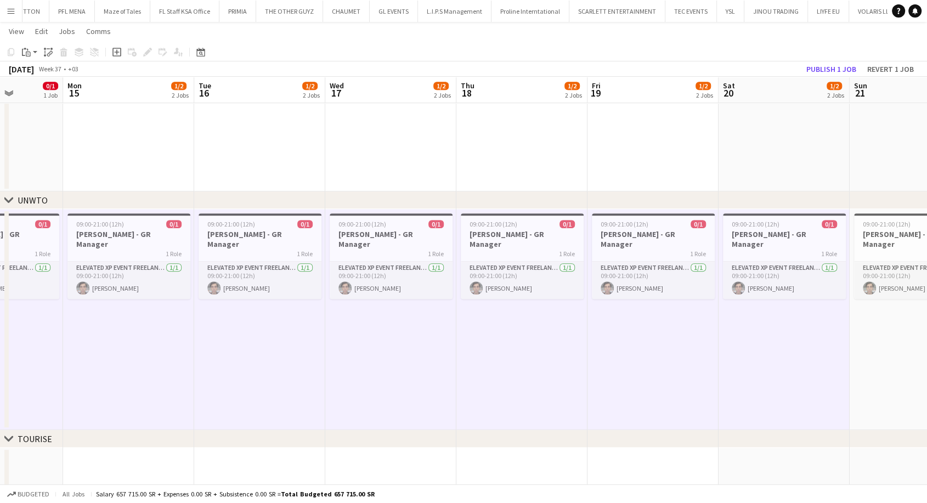
drag, startPoint x: 883, startPoint y: 343, endPoint x: 866, endPoint y: 348, distance: 18.2
click at [883, 343] on app-date-cell "09:00-21:00 (12h) 0/1 Giuseppe Fontani - GR Manager 1 Role Elevated XP Event Fr…" at bounding box center [915, 319] width 131 height 221
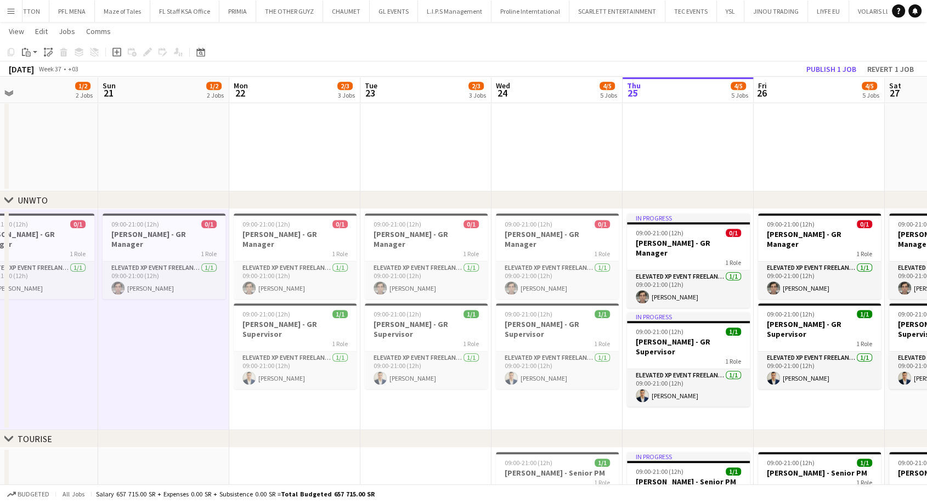
drag, startPoint x: 856, startPoint y: 351, endPoint x: 85, endPoint y: 353, distance: 771.4
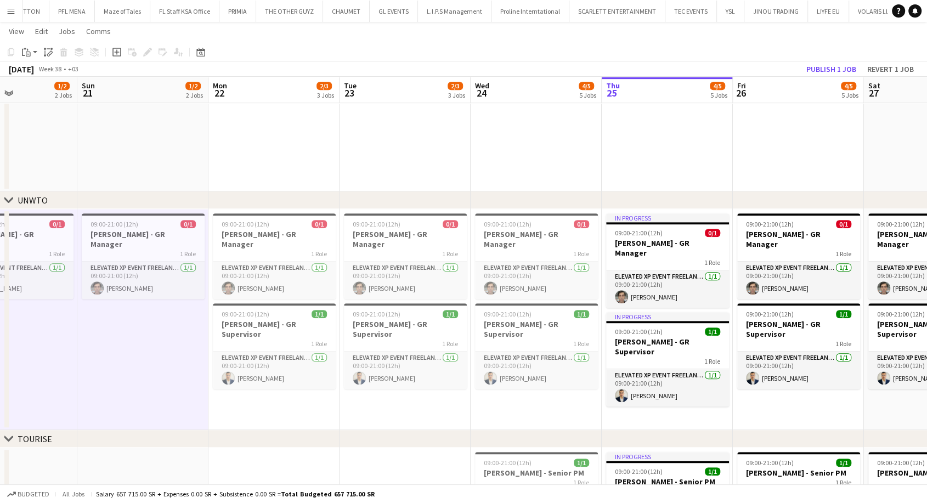
scroll to position [0, 445]
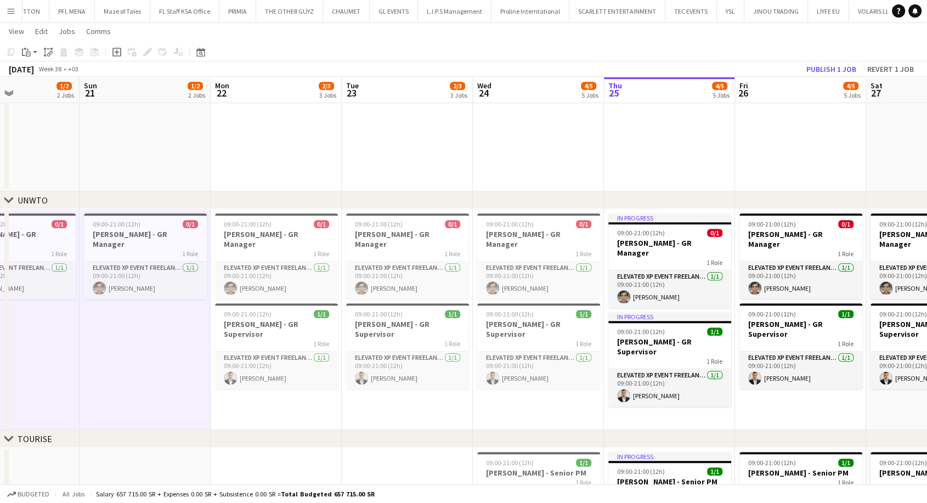
click at [244, 400] on app-date-cell "09:00-21:00 (12h) 0/1 Giuseppe Fontani - GR Manager 1 Role Elevated XP Event Fr…" at bounding box center [276, 319] width 131 height 221
click at [398, 405] on app-date-cell "09:00-21:00 (12h) 0/1 Giuseppe Fontani - GR Manager 1 Role Elevated XP Event Fr…" at bounding box center [407, 319] width 131 height 221
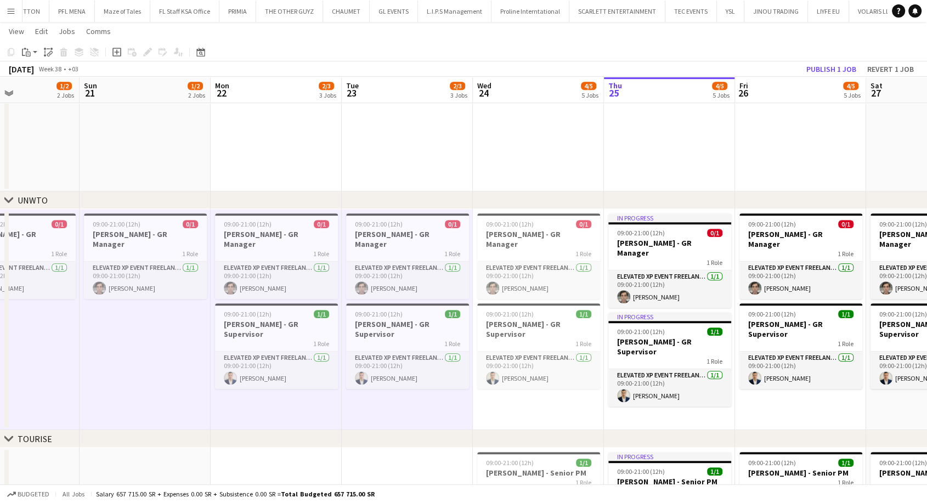
click at [540, 403] on app-date-cell "09:00-21:00 (12h) 0/1 Giuseppe Fontani - GR Manager 1 Role Elevated XP Event Fr…" at bounding box center [538, 319] width 131 height 221
click at [618, 407] on app-date-cell "In progress 09:00-21:00 (12h) 0/1 Giuseppe Fontani - GR Manager 1 Role Elevated…" at bounding box center [669, 319] width 131 height 221
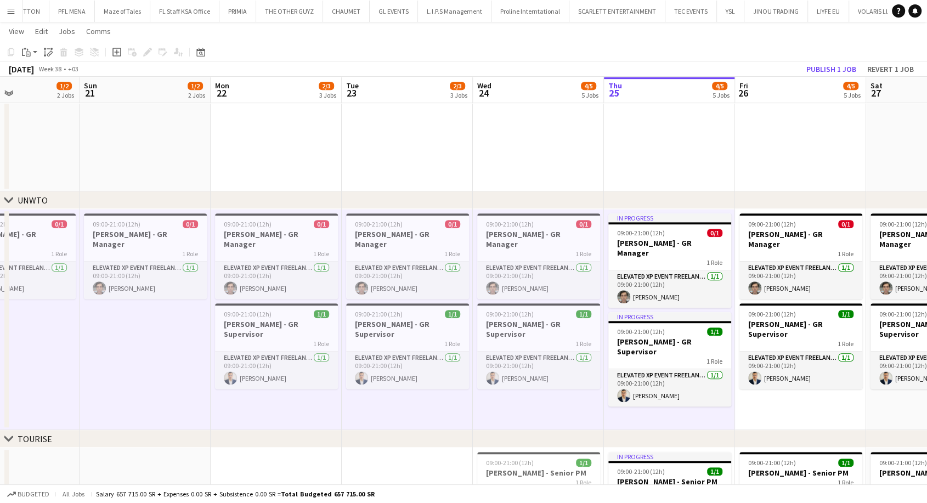
click at [796, 417] on app-date-cell "09:00-21:00 (12h) 0/1 Giuseppe Fontani - GR Manager 1 Role Elevated XP Event Fr…" at bounding box center [800, 319] width 131 height 221
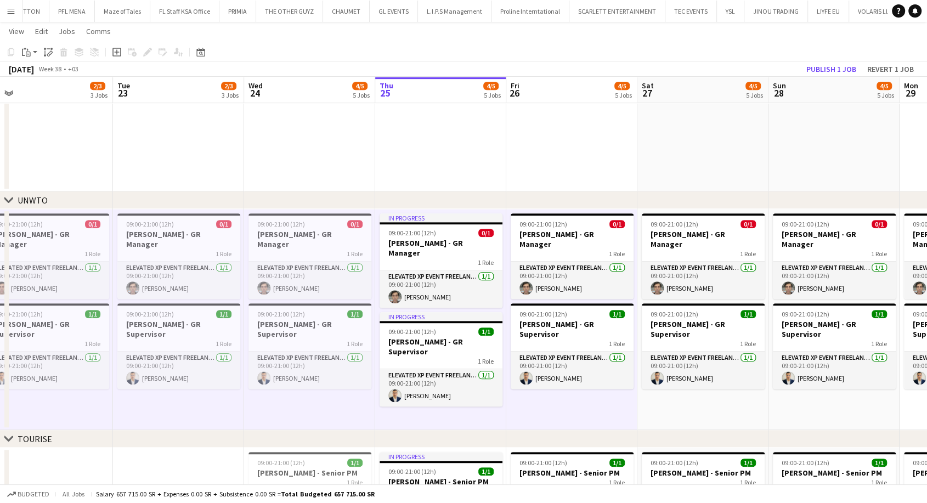
drag, startPoint x: 805, startPoint y: 407, endPoint x: 313, endPoint y: 381, distance: 492.2
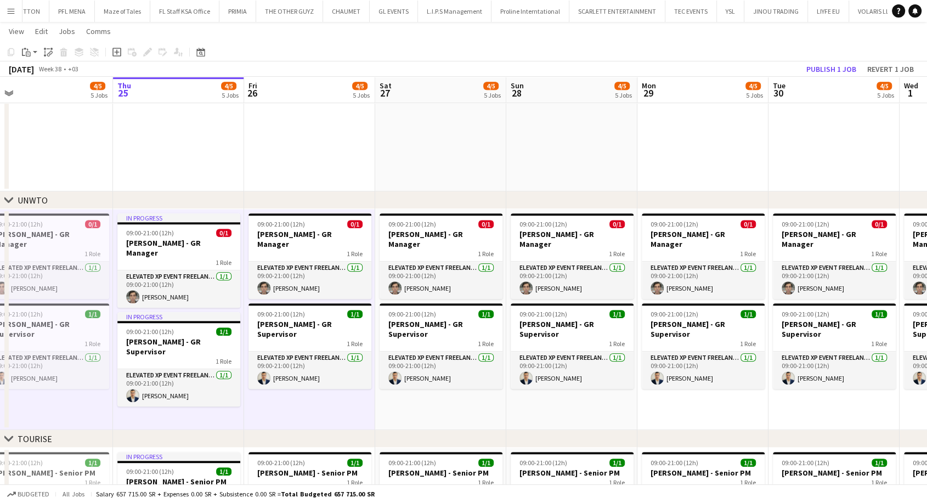
scroll to position [0, 413]
click at [416, 387] on app-date-cell "09:00-21:00 (12h) 0/1 Giuseppe Fontani - GR Manager 1 Role Elevated XP Event Fr…" at bounding box center [439, 319] width 131 height 221
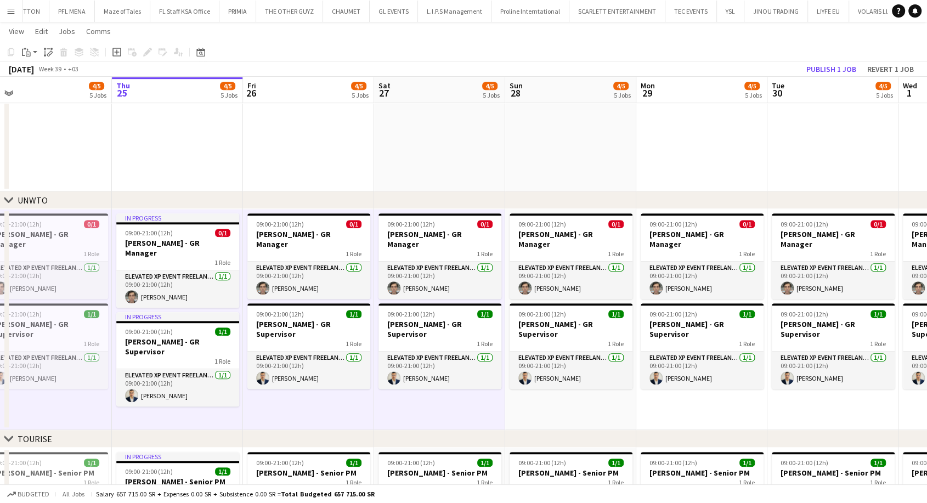
click at [541, 405] on app-date-cell "09:00-21:00 (12h) 0/1 Giuseppe Fontani - GR Manager 1 Role Elevated XP Event Fr…" at bounding box center [570, 319] width 131 height 221
click at [679, 405] on app-date-cell "09:00-21:00 (12h) 0/1 Giuseppe Fontani - GR Manager 1 Role Elevated XP Event Fr…" at bounding box center [701, 319] width 131 height 221
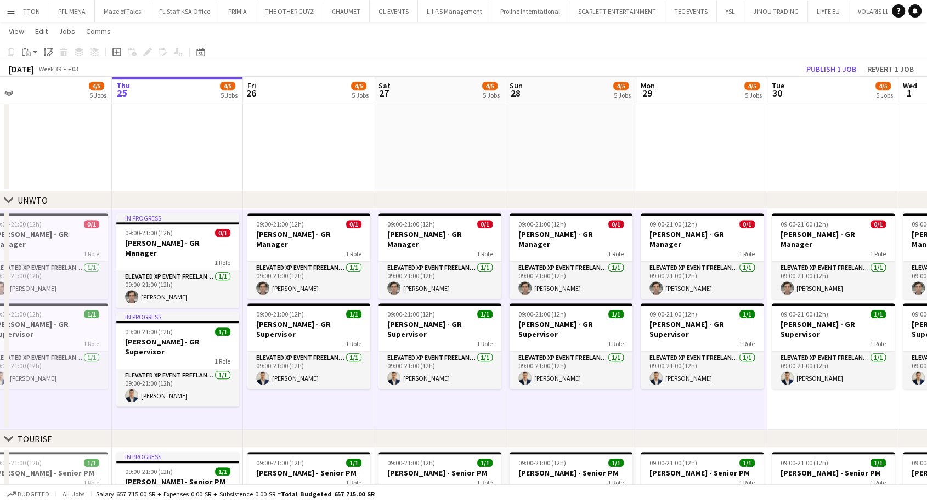
click at [802, 407] on app-date-cell "09:00-21:00 (12h) 0/1 Giuseppe Fontani - GR Manager 1 Role Elevated XP Event Fr…" at bounding box center [833, 319] width 131 height 221
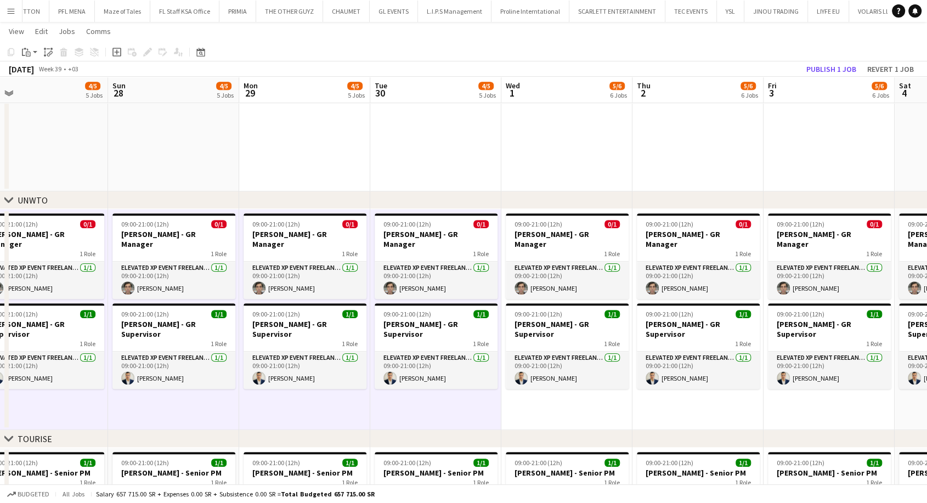
drag, startPoint x: 841, startPoint y: 394, endPoint x: 440, endPoint y: 397, distance: 401.0
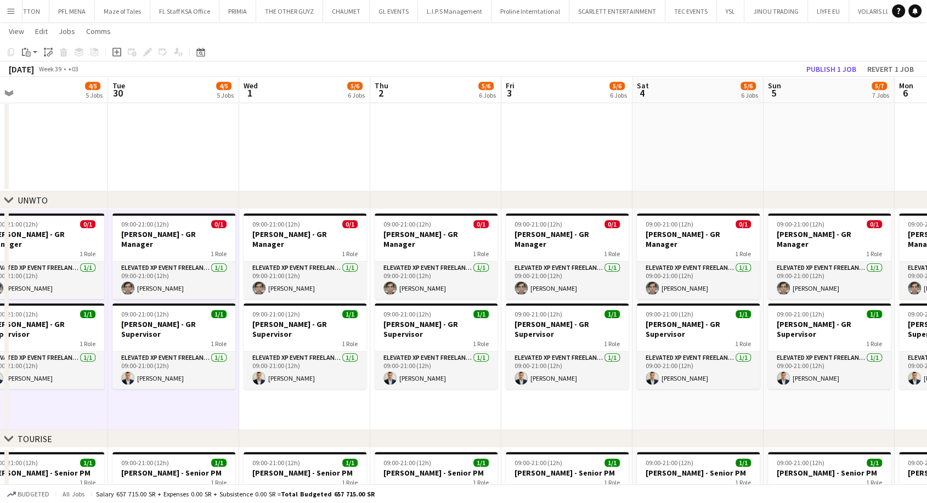
scroll to position [0, 289]
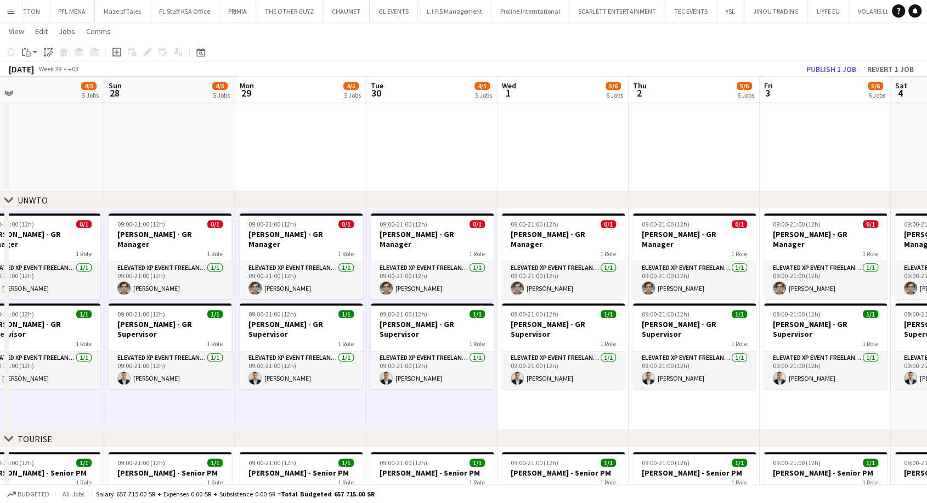
click at [530, 405] on app-date-cell "09:00-21:00 (12h) 0/1 Giuseppe Fontani - GR Manager 1 Role Elevated XP Event Fr…" at bounding box center [563, 319] width 131 height 221
click at [670, 396] on app-date-cell "09:00-21:00 (12h) 0/1 Giuseppe Fontani - GR Manager 1 Role Elevated XP Event Fr…" at bounding box center [694, 319] width 131 height 221
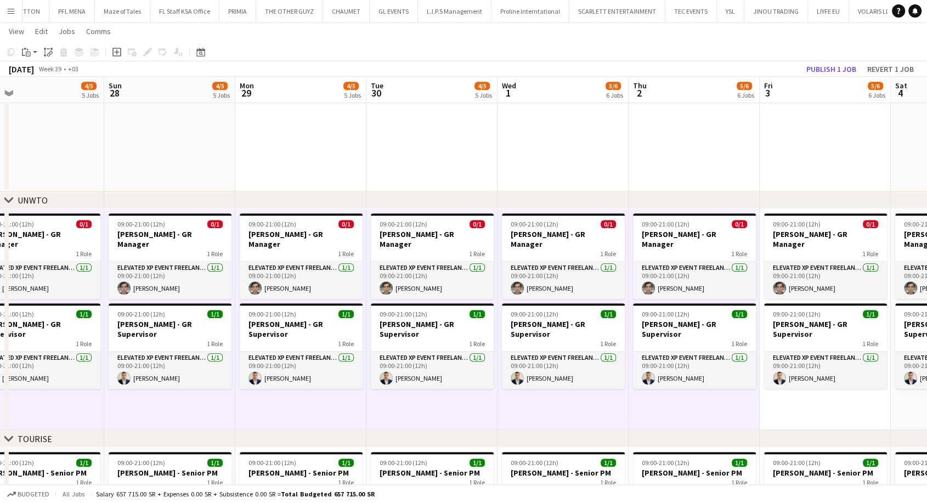
click at [802, 392] on app-date-cell "09:00-21:00 (12h) 0/1 Giuseppe Fontani - GR Manager 1 Role Elevated XP Event Fr…" at bounding box center [825, 319] width 131 height 221
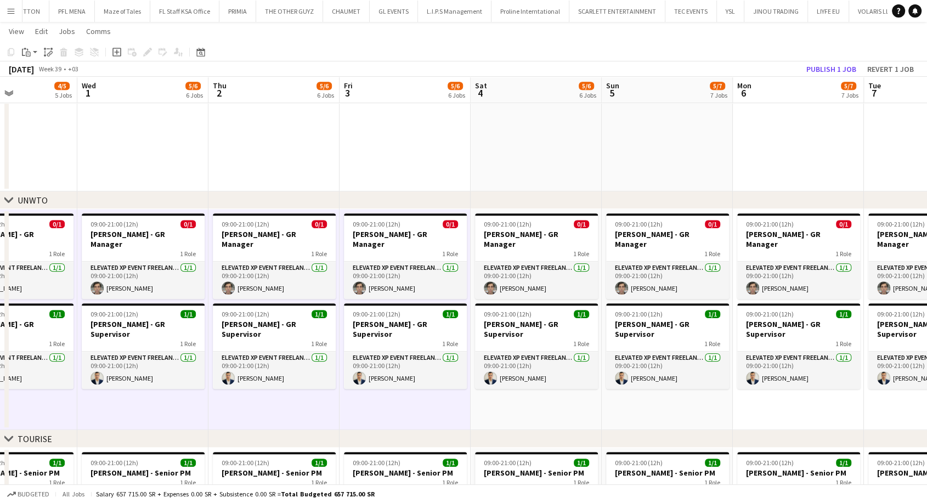
drag, startPoint x: 746, startPoint y: 396, endPoint x: 353, endPoint y: 390, distance: 392.9
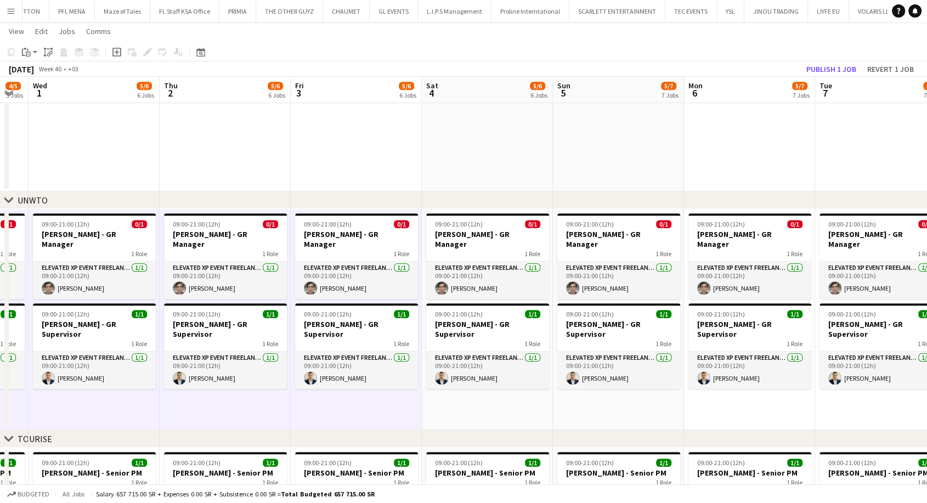
click at [507, 393] on app-date-cell "09:00-21:00 (12h) 0/1 Giuseppe Fontani - GR Manager 1 Role Elevated XP Event Fr…" at bounding box center [487, 319] width 131 height 221
click at [582, 393] on app-date-cell "09:00-21:00 (12h) 0/1 Giuseppe Fontani - GR Manager 1 Role Elevated XP Event Fr…" at bounding box center [618, 319] width 131 height 221
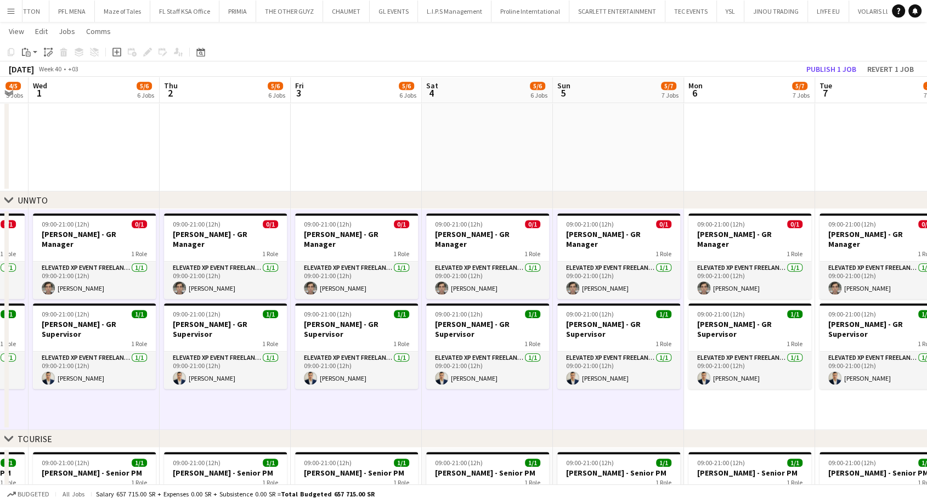
click at [719, 393] on app-date-cell "09:00-21:00 (12h) 0/1 Giuseppe Fontani - GR Manager 1 Role Elevated XP Event Fr…" at bounding box center [749, 319] width 131 height 221
click at [872, 400] on app-date-cell "09:00-21:00 (12h) 0/1 Giuseppe Fontani - GR Manager 1 Role Elevated XP Event Fr…" at bounding box center [880, 319] width 131 height 221
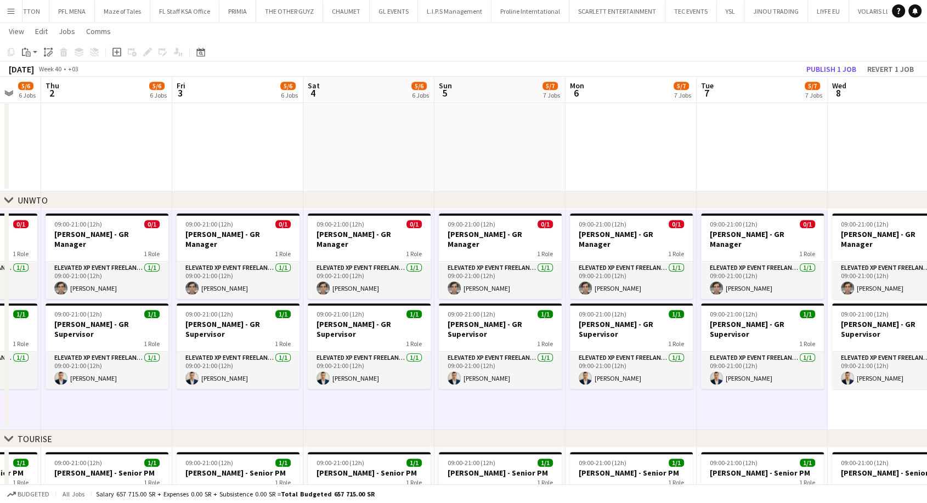
scroll to position [0, 364]
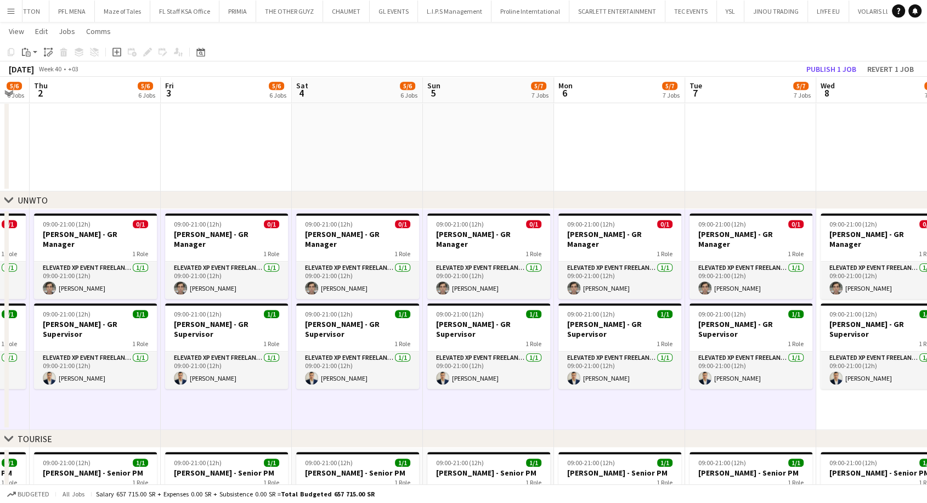
drag, startPoint x: 826, startPoint y: 401, endPoint x: 470, endPoint y: 395, distance: 356.1
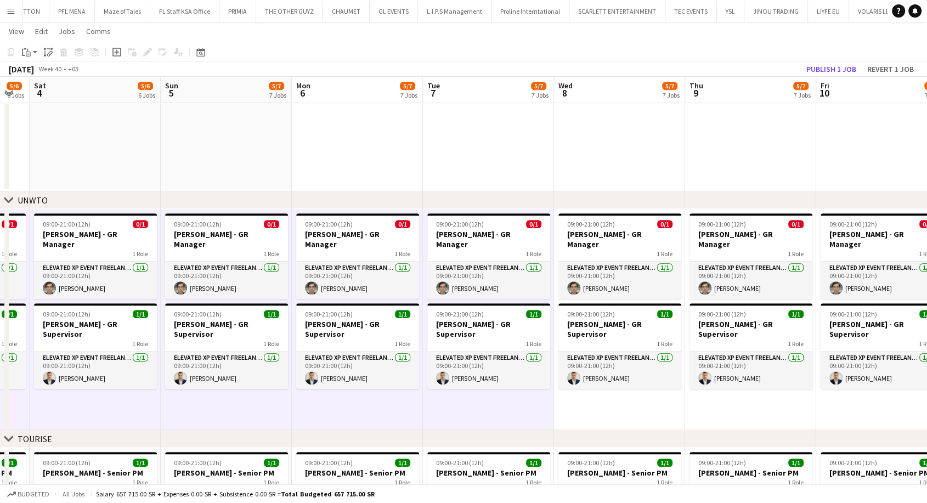
click at [584, 397] on app-date-cell "09:00-21:00 (12h) 0/1 Giuseppe Fontani - GR Manager 1 Role Elevated XP Event Fr…" at bounding box center [619, 319] width 131 height 221
click at [693, 398] on app-date-cell "09:00-21:00 (12h) 0/1 Giuseppe Fontani - GR Manager 1 Role Elevated XP Event Fr…" at bounding box center [750, 319] width 131 height 221
drag, startPoint x: 623, startPoint y: 396, endPoint x: 417, endPoint y: 380, distance: 206.9
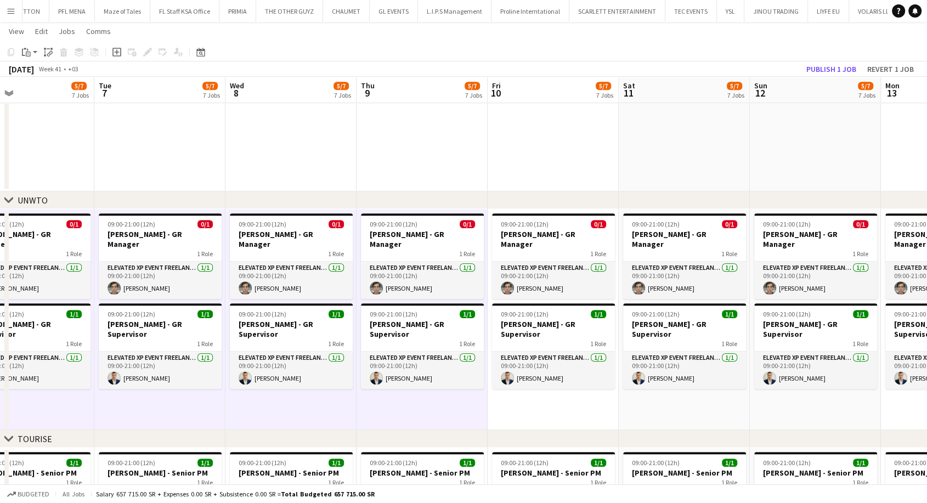
click at [594, 392] on app-date-cell "09:00-21:00 (12h) 0/1 Giuseppe Fontani - GR Manager 1 Role Elevated XP Event Fr…" at bounding box center [553, 319] width 131 height 221
click at [675, 403] on app-date-cell "09:00-21:00 (12h) 0/1 Giuseppe Fontani - GR Manager 1 Role Elevated XP Event Fr…" at bounding box center [684, 319] width 131 height 221
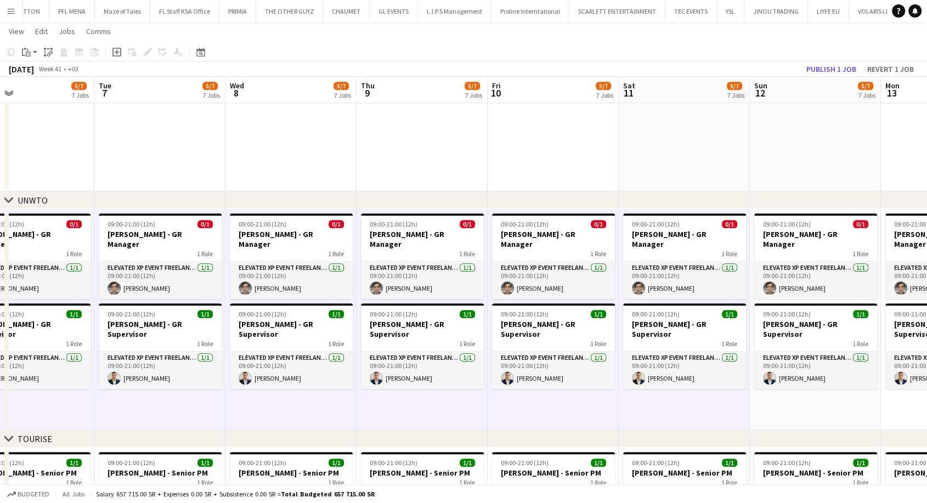
click at [772, 400] on app-date-cell "09:00-21:00 (12h) 0/1 Giuseppe Fontani - GR Manager 1 Role Elevated XP Event Fr…" at bounding box center [815, 319] width 131 height 221
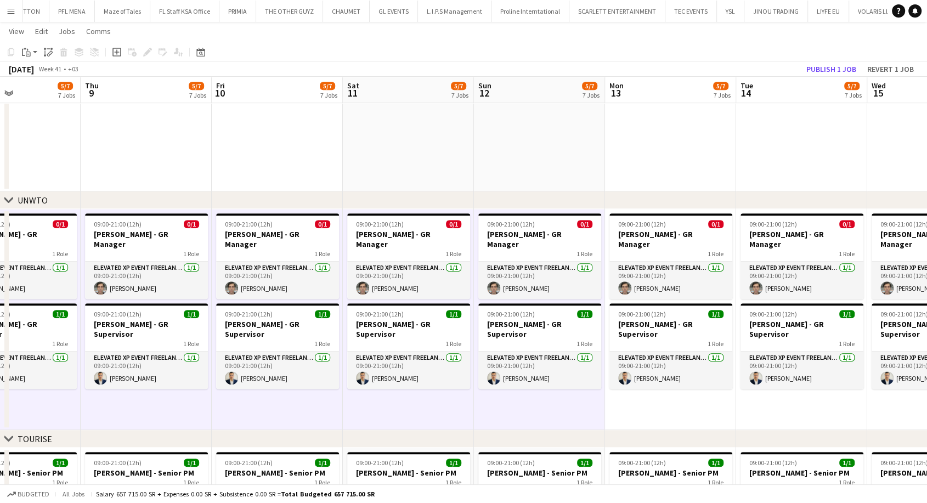
drag, startPoint x: 807, startPoint y: 400, endPoint x: 516, endPoint y: 387, distance: 291.0
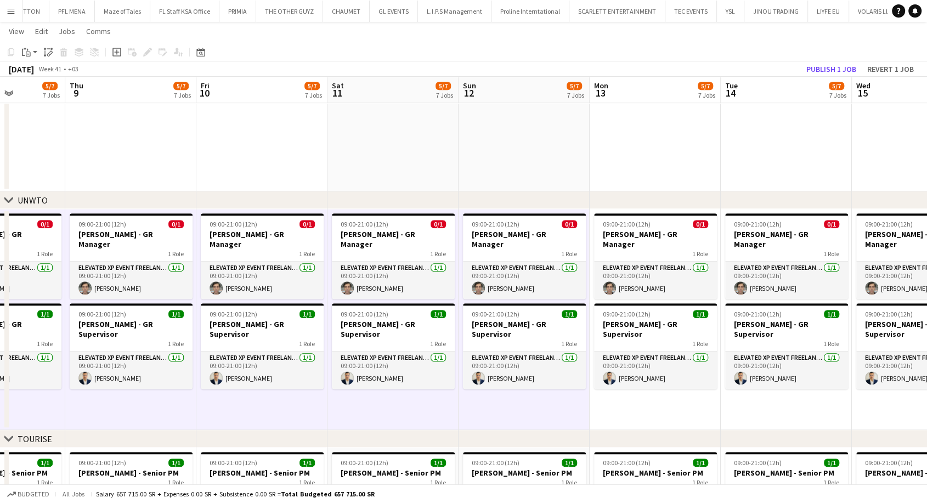
click at [644, 393] on app-date-cell "09:00-21:00 (12h) 0/1 Giuseppe Fontani - GR Manager 1 Role Elevated XP Event Fr…" at bounding box center [655, 319] width 131 height 221
drag, startPoint x: 765, startPoint y: 395, endPoint x: 771, endPoint y: 394, distance: 5.5
click at [765, 394] on app-date-cell "09:00-21:00 (12h) 0/1 Giuseppe Fontani - GR Manager 1 Role Elevated XP Event Fr…" at bounding box center [786, 319] width 131 height 221
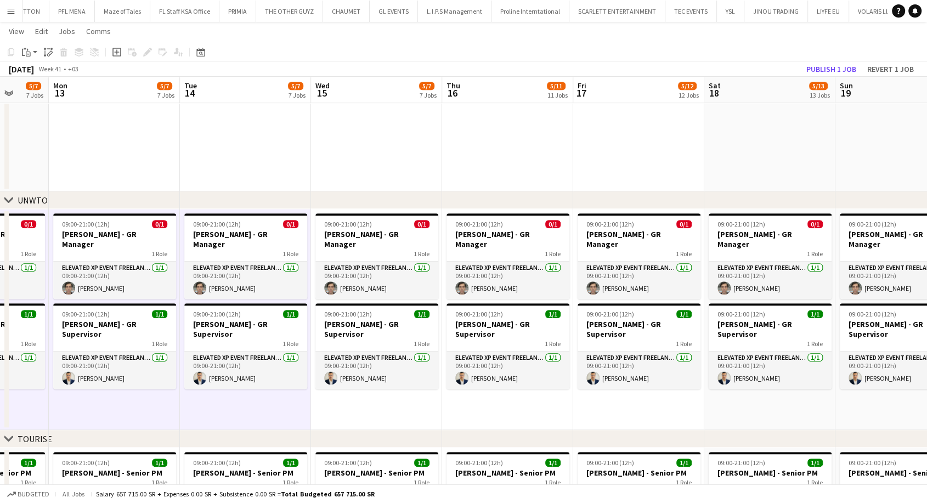
drag, startPoint x: 870, startPoint y: 391, endPoint x: 328, endPoint y: 386, distance: 541.5
click at [353, 392] on app-date-cell "09:00-21:00 (12h) 0/1 Giuseppe Fontani - GR Manager 1 Role Elevated XP Event Fr…" at bounding box center [377, 319] width 131 height 221
click at [483, 393] on app-date-cell "09:00-21:00 (12h) 0/1 Giuseppe Fontani - GR Manager 1 Role Elevated XP Event Fr…" at bounding box center [508, 319] width 131 height 221
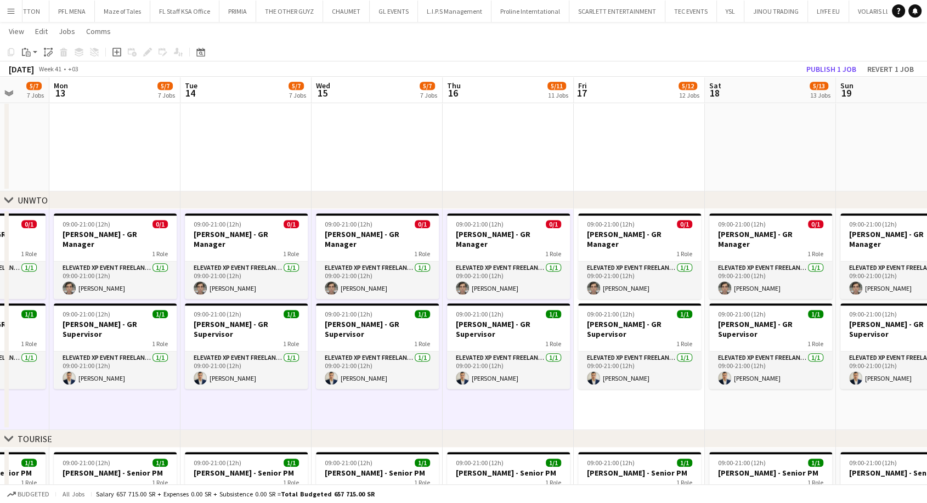
click at [593, 391] on app-date-cell "09:00-21:00 (12h) 0/1 Giuseppe Fontani - GR Manager 1 Role Elevated XP Event Fr…" at bounding box center [639, 319] width 131 height 221
click at [765, 392] on app-date-cell "09:00-21:00 (12h) 0/1 Giuseppe Fontani - GR Manager 1 Role Elevated XP Event Fr…" at bounding box center [770, 319] width 131 height 221
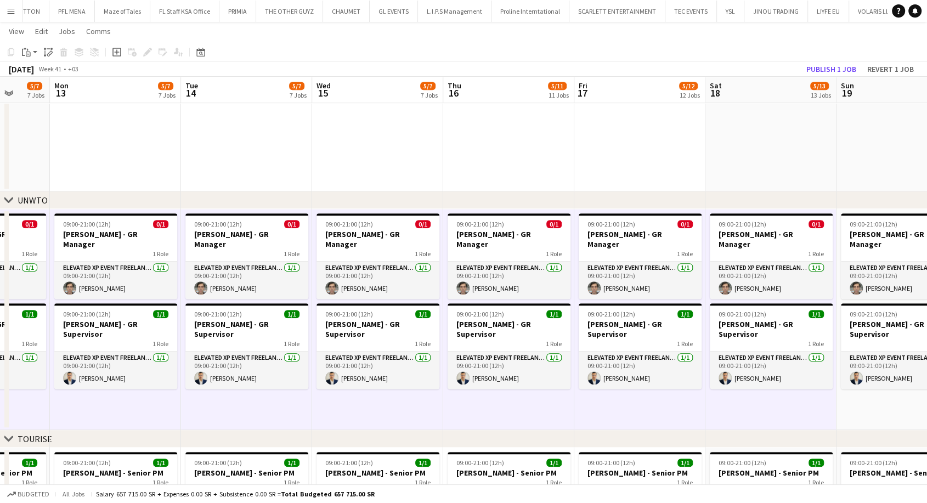
click at [838, 387] on app-date-cell "09:00-21:00 (12h) 0/1 Giuseppe Fontani - GR Manager 1 Role Elevated XP Event Fr…" at bounding box center [902, 319] width 131 height 221
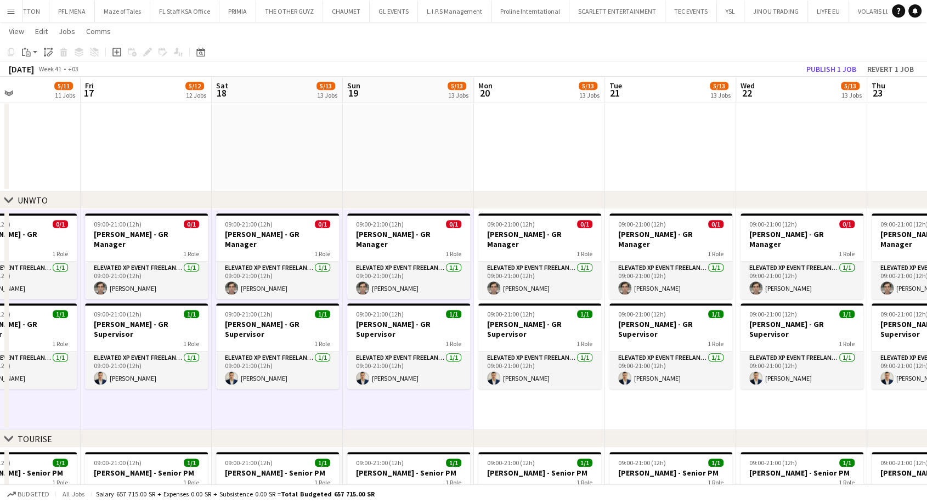
drag, startPoint x: 866, startPoint y: 392, endPoint x: 326, endPoint y: 387, distance: 540.4
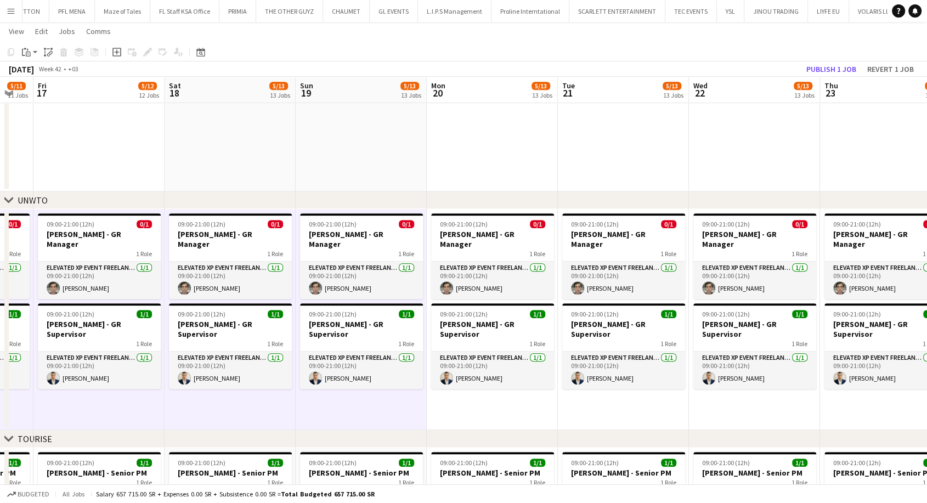
scroll to position [0, 490]
click at [438, 396] on app-date-cell "09:00-21:00 (12h) 0/1 Giuseppe Fontani - GR Manager 1 Role Elevated XP Event Fr…" at bounding box center [492, 319] width 131 height 221
click at [612, 399] on app-date-cell "09:00-21:00 (12h) 0/1 Giuseppe Fontani - GR Manager 1 Role Elevated XP Event Fr…" at bounding box center [623, 319] width 131 height 221
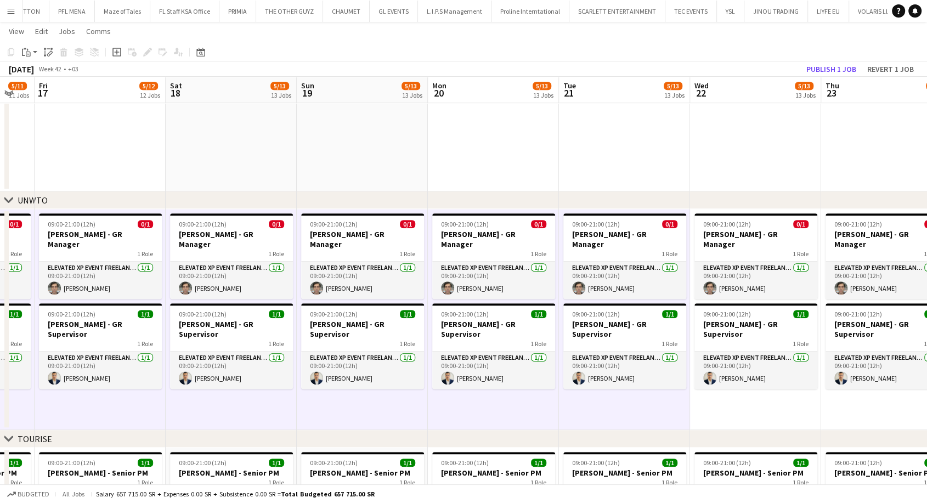
click at [690, 400] on app-date-cell "09:00-21:00 (12h) 0/1 Giuseppe Fontani - GR Manager 1 Role Elevated XP Event Fr…" at bounding box center [755, 319] width 131 height 221
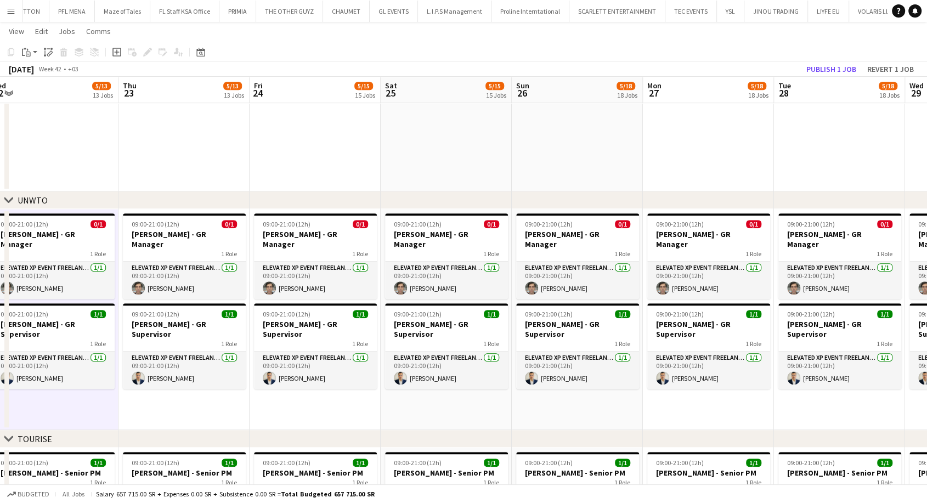
scroll to position [0, 371]
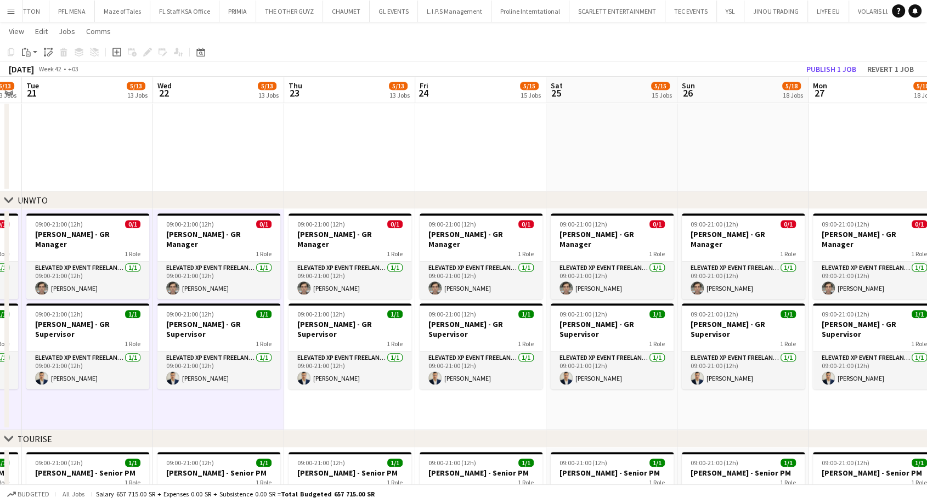
drag, startPoint x: 818, startPoint y: 407, endPoint x: 281, endPoint y: 396, distance: 537.2
click at [402, 405] on app-date-cell "09:00-21:00 (12h) 0/1 Giuseppe Fontani - GR Manager 1 Role Elevated XP Event Fr…" at bounding box center [349, 319] width 131 height 221
click at [488, 405] on app-date-cell "09:00-21:00 (12h) 0/1 Giuseppe Fontani - GR Manager 1 Role Elevated XP Event Fr…" at bounding box center [480, 319] width 131 height 221
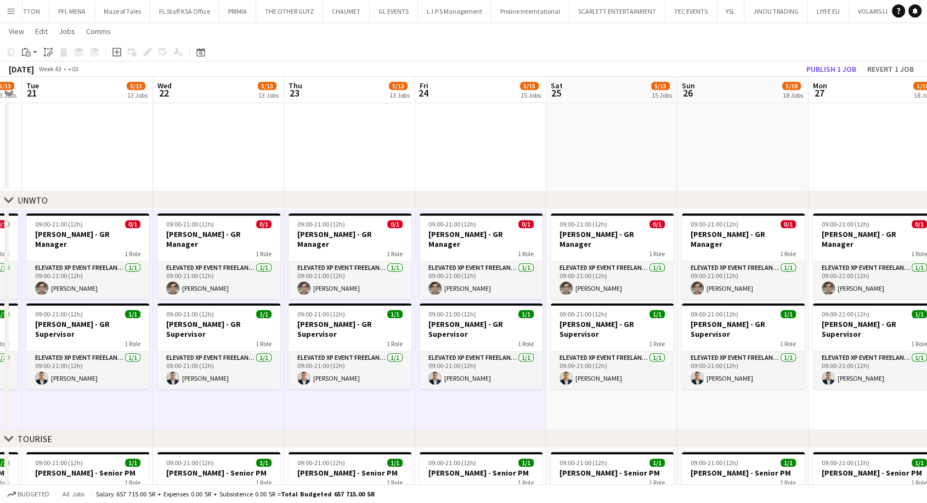
click at [568, 406] on app-date-cell "09:00-21:00 (12h) 0/1 Giuseppe Fontani - GR Manager 1 Role Elevated XP Event Fr…" at bounding box center [611, 319] width 131 height 221
click at [720, 391] on app-date-cell "09:00-21:00 (12h) 0/1 Giuseppe Fontani - GR Manager 1 Role Elevated XP Event Fr…" at bounding box center [743, 319] width 131 height 221
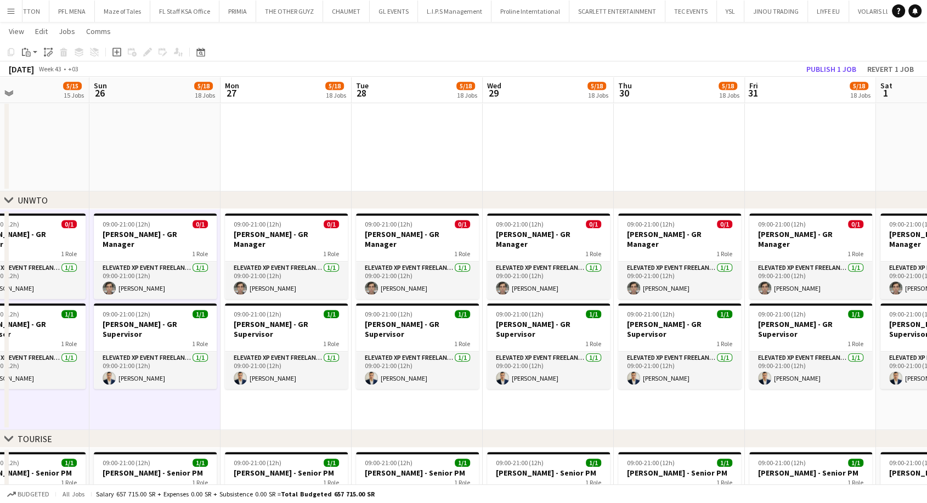
drag, startPoint x: 576, startPoint y: 386, endPoint x: 159, endPoint y: 379, distance: 417.0
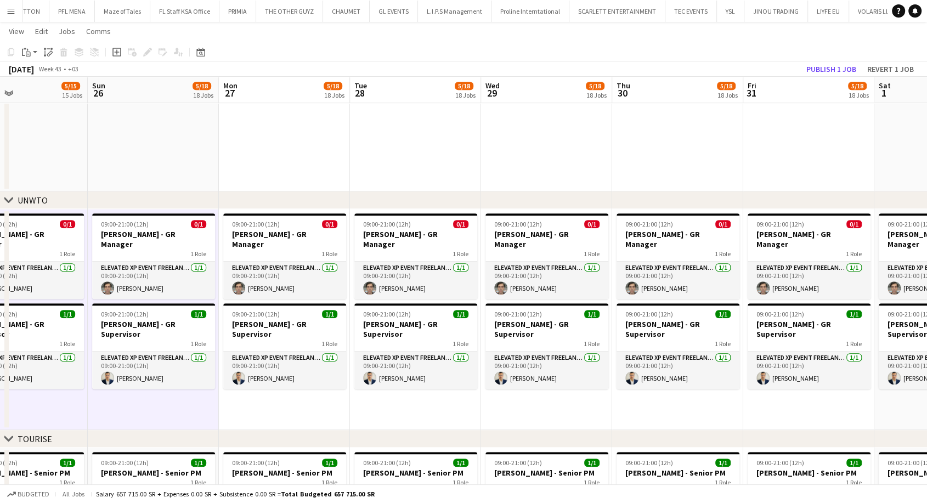
click at [297, 408] on app-date-cell "09:00-21:00 (12h) 0/1 Giuseppe Fontani - GR Manager 1 Role Elevated XP Event Fr…" at bounding box center [284, 319] width 131 height 221
click at [402, 404] on app-date-cell "09:00-21:00 (12h) 0/1 Giuseppe Fontani - GR Manager 1 Role Elevated XP Event Fr…" at bounding box center [415, 319] width 131 height 221
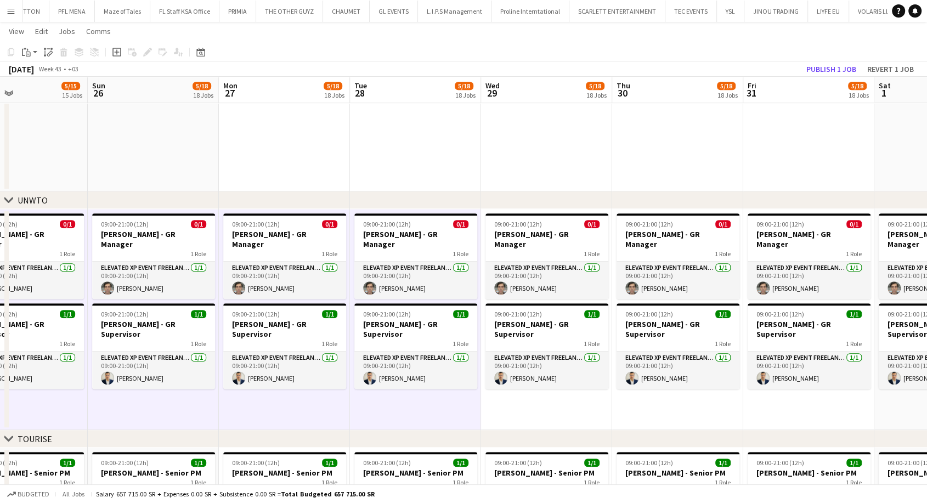
click at [514, 400] on app-date-cell "09:00-21:00 (12h) 0/1 Giuseppe Fontani - GR Manager 1 Role Elevated XP Event Fr…" at bounding box center [546, 319] width 131 height 221
click at [654, 405] on app-date-cell "09:00-21:00 (12h) 0/1 Giuseppe Fontani - GR Manager 1 Role Elevated XP Event Fr…" at bounding box center [677, 319] width 131 height 221
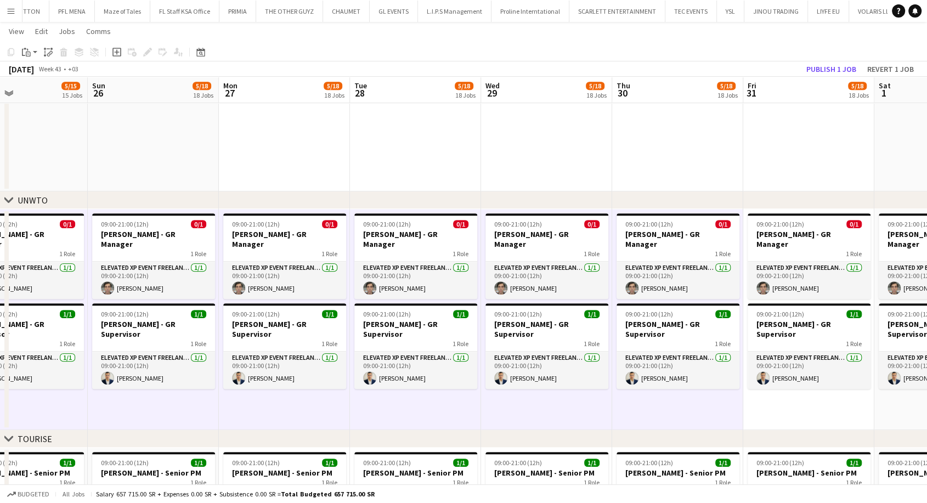
click at [810, 402] on app-date-cell "09:00-21:00 (12h) 0/1 Giuseppe Fontani - GR Manager 1 Role Elevated XP Event Fr…" at bounding box center [808, 319] width 131 height 221
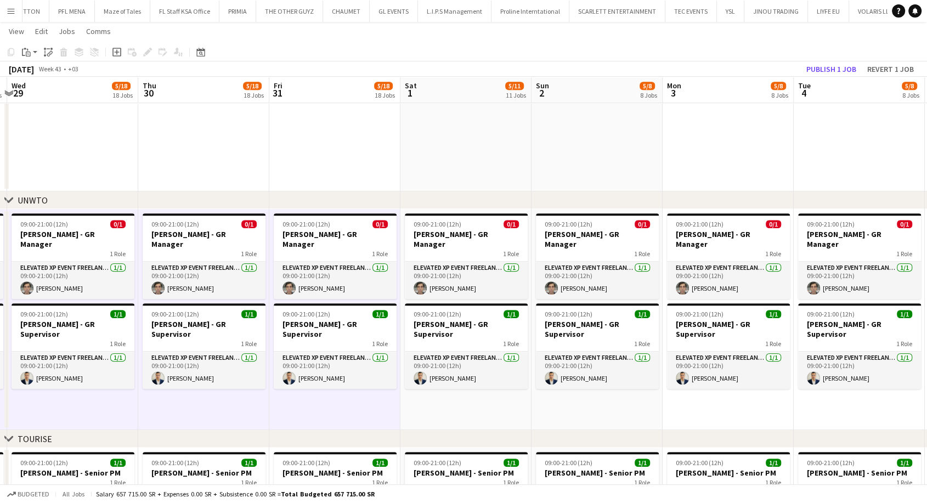
scroll to position [0, 475]
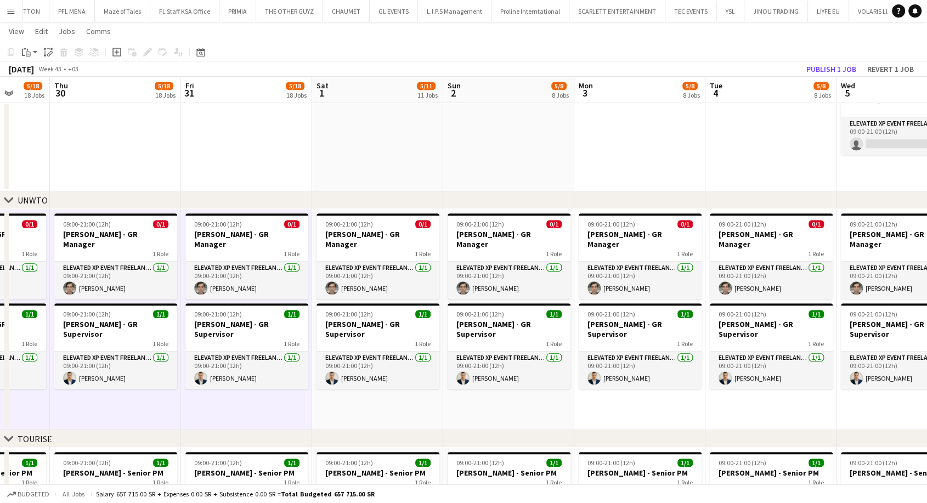
drag, startPoint x: 830, startPoint y: 404, endPoint x: 267, endPoint y: 396, distance: 562.9
click at [356, 404] on app-date-cell "09:00-21:00 (12h) 0/1 Giuseppe Fontani - GR Manager 1 Role Elevated XP Event Fr…" at bounding box center [377, 319] width 131 height 221
click at [517, 401] on app-date-cell "09:00-21:00 (12h) 0/1 Giuseppe Fontani - GR Manager 1 Role Elevated XP Event Fr…" at bounding box center [508, 319] width 131 height 221
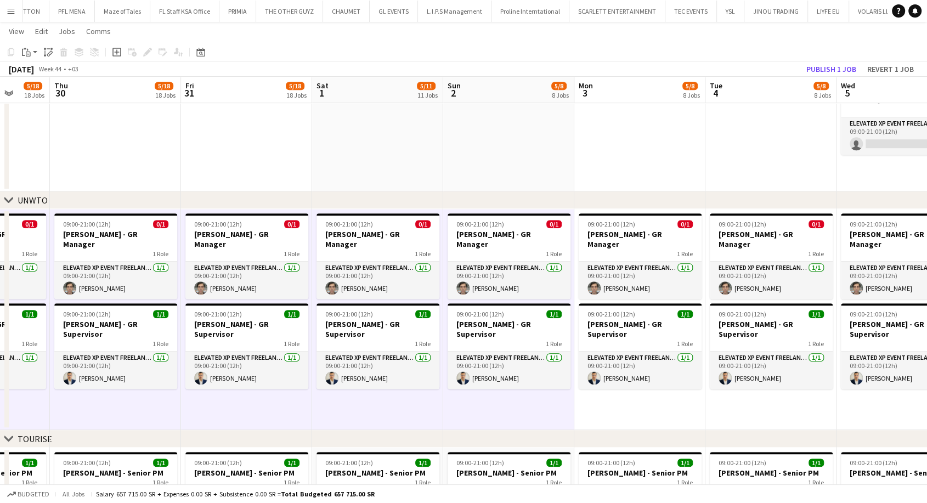
click at [586, 402] on app-date-cell "09:00-21:00 (12h) 0/1 Giuseppe Fontani - GR Manager 1 Role Elevated XP Event Fr…" at bounding box center [639, 319] width 131 height 221
click at [765, 403] on app-date-cell "09:00-21:00 (12h) 0/1 Giuseppe Fontani - GR Manager 1 Role Elevated XP Event Fr…" at bounding box center [771, 319] width 131 height 221
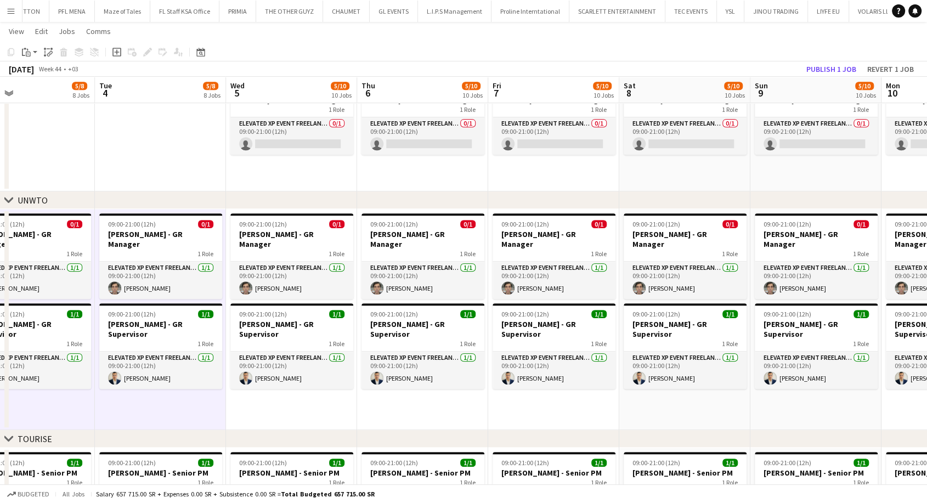
scroll to position [0, 399]
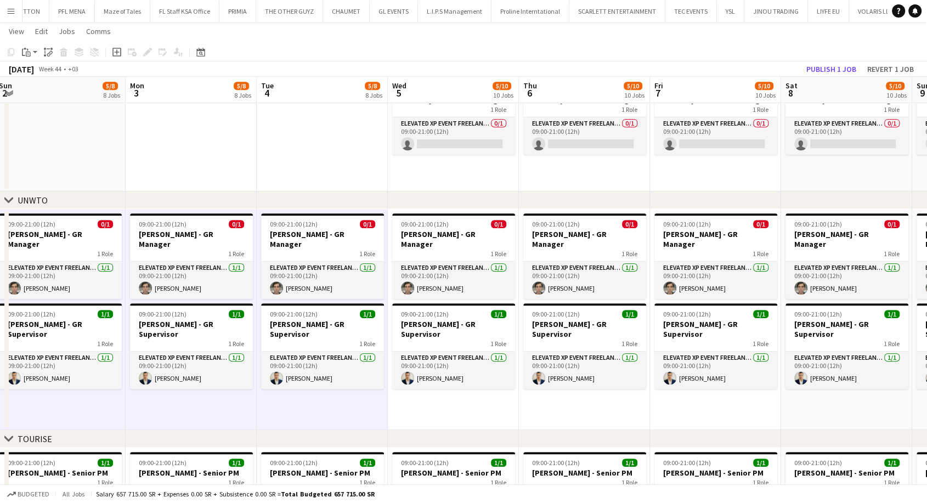
drag, startPoint x: 787, startPoint y: 404, endPoint x: 339, endPoint y: 388, distance: 448.5
click at [427, 398] on app-date-cell "09:00-21:00 (12h) 0/1 Giuseppe Fontani - GR Manager 1 Role Elevated XP Event Fr…" at bounding box center [453, 319] width 131 height 221
click at [563, 394] on app-date-cell "09:00-21:00 (12h) 0/1 Giuseppe Fontani - GR Manager 1 Role Elevated XP Event Fr…" at bounding box center [584, 319] width 131 height 221
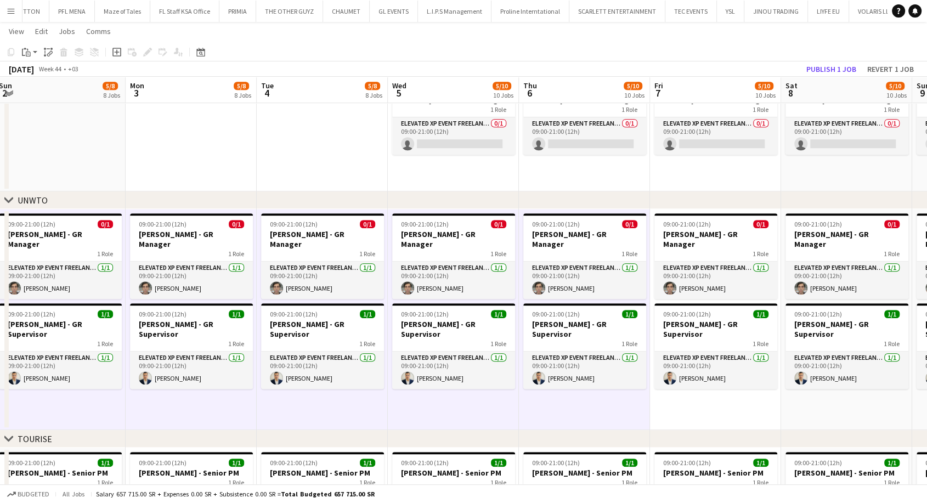
click at [707, 398] on app-date-cell "09:00-21:00 (12h) 0/1 Giuseppe Fontani - GR Manager 1 Role Elevated XP Event Fr…" at bounding box center [715, 319] width 131 height 221
click at [809, 395] on app-date-cell "09:00-21:00 (12h) 0/1 Giuseppe Fontani - GR Manager 1 Role Elevated XP Event Fr…" at bounding box center [846, 319] width 131 height 221
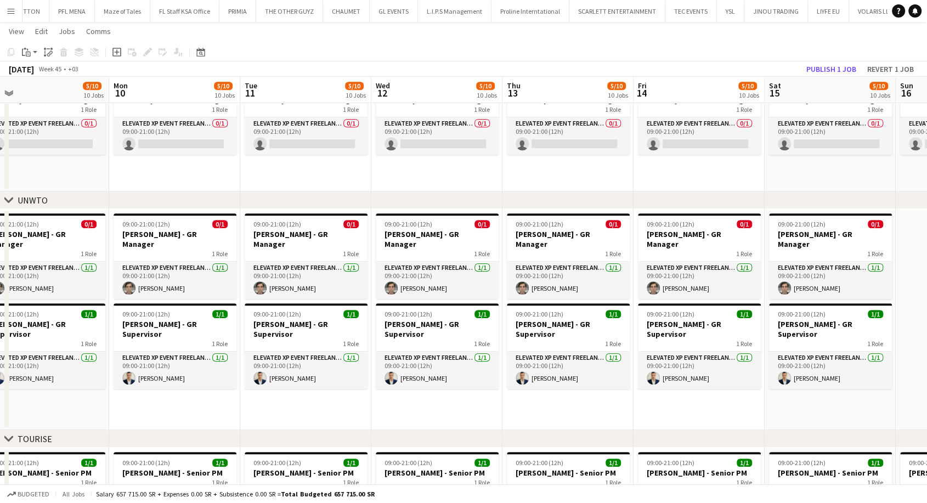
drag, startPoint x: 826, startPoint y: 395, endPoint x: 132, endPoint y: 386, distance: 694.6
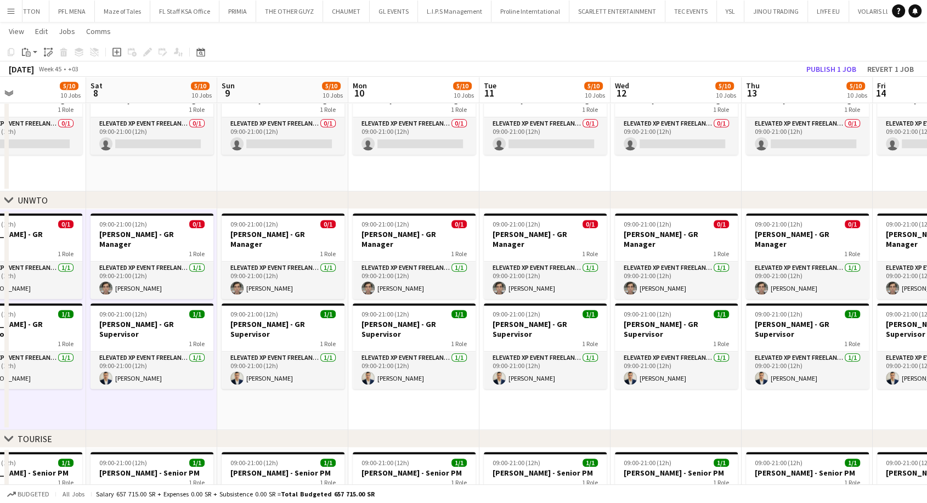
click at [268, 394] on app-date-cell "09:00-21:00 (12h) 0/1 Giuseppe Fontani - GR Manager 1 Role Elevated XP Event Fr…" at bounding box center [282, 319] width 131 height 221
click at [399, 399] on app-date-cell "09:00-21:00 (12h) 0/1 Giuseppe Fontani - GR Manager 1 Role Elevated XP Event Fr…" at bounding box center [413, 319] width 131 height 221
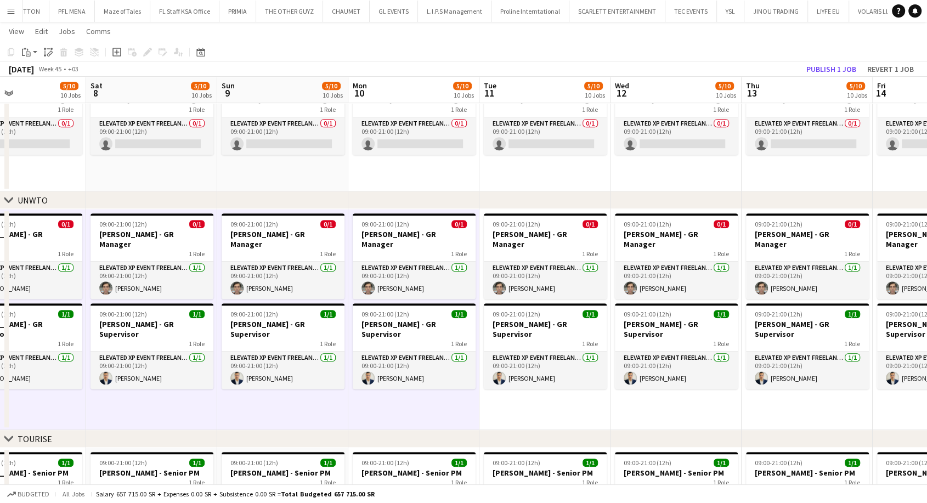
click at [515, 394] on app-date-cell "09:00-21:00 (12h) 0/1 Giuseppe Fontani - GR Manager 1 Role Elevated XP Event Fr…" at bounding box center [544, 319] width 131 height 221
click at [637, 391] on app-date-cell "09:00-21:00 (12h) 0/1 Giuseppe Fontani - GR Manager 1 Role Elevated XP Event Fr…" at bounding box center [676, 319] width 131 height 221
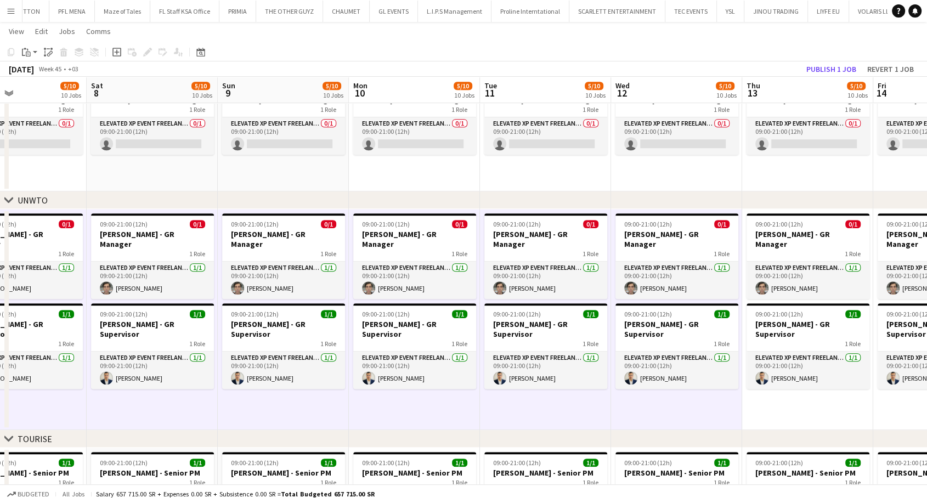
click at [769, 400] on app-date-cell "09:00-21:00 (12h) 0/1 Giuseppe Fontani - GR Manager 1 Role Elevated XP Event Fr…" at bounding box center [807, 319] width 131 height 221
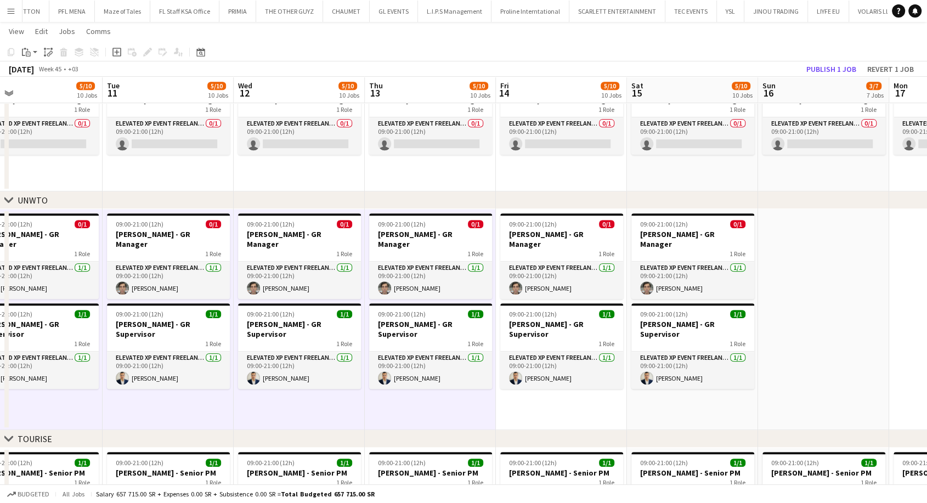
scroll to position [0, 426]
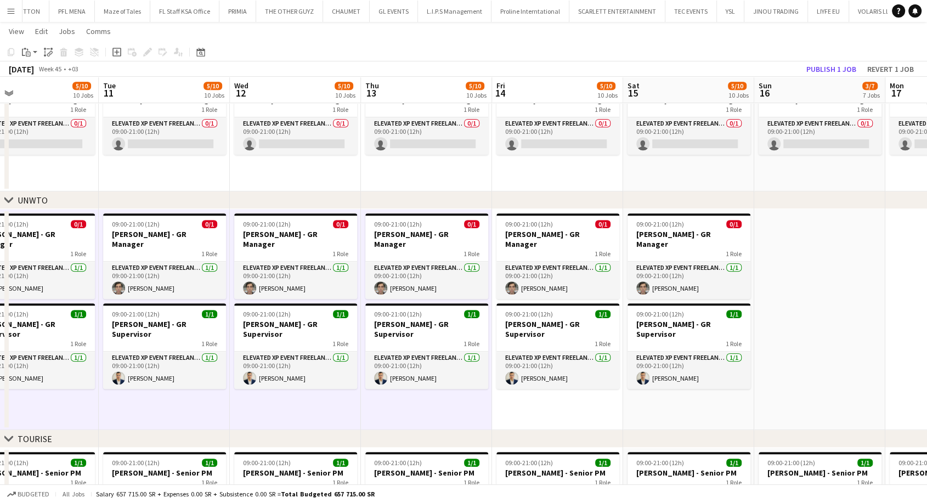
drag, startPoint x: 776, startPoint y: 399, endPoint x: 394, endPoint y: 386, distance: 381.5
click at [550, 402] on app-date-cell "09:00-21:00 (12h) 0/1 Giuseppe Fontani - GR Manager 1 Role Elevated XP Event Fr…" at bounding box center [557, 319] width 131 height 221
click at [643, 398] on app-date-cell "09:00-21:00 (12h) 0/1 Giuseppe Fontani - GR Manager 1 Role Elevated XP Event Fr…" at bounding box center [688, 319] width 131 height 221
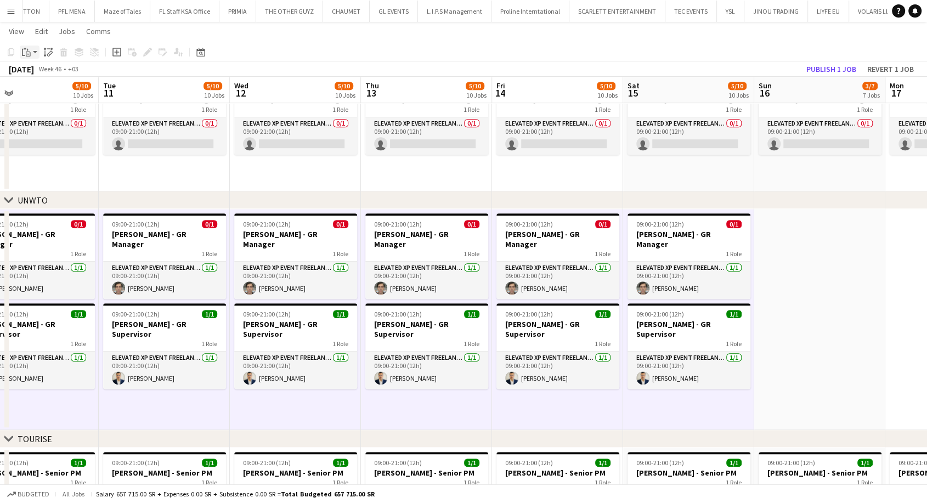
click at [37, 53] on app-action-btn "Paste" at bounding box center [30, 52] width 20 height 13
drag, startPoint x: 53, startPoint y: 93, endPoint x: 143, endPoint y: 114, distance: 92.2
click at [53, 93] on link "Paste with crew Ctrl+Shift+V" at bounding box center [80, 92] width 103 height 10
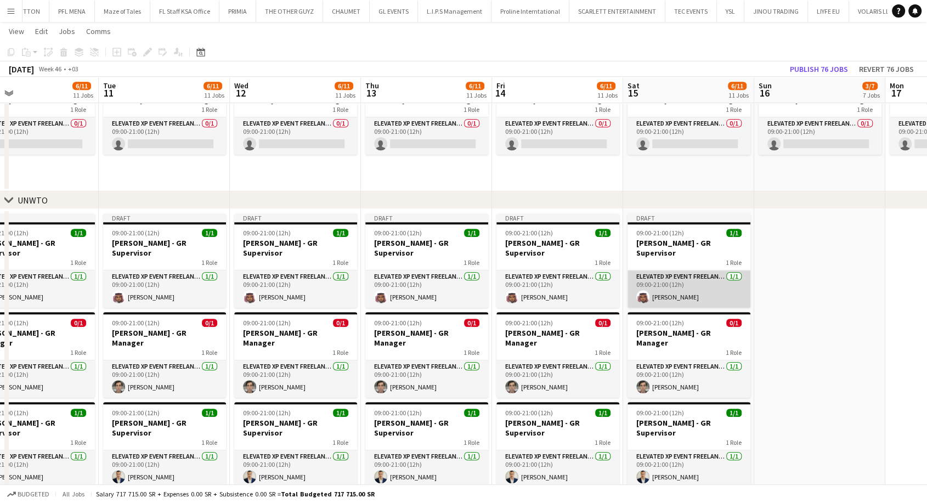
click at [686, 292] on app-card-role "Elevated XP Event Freelancer [DATE] 09:00-21:00 (12h) [PERSON_NAME]" at bounding box center [689, 288] width 123 height 37
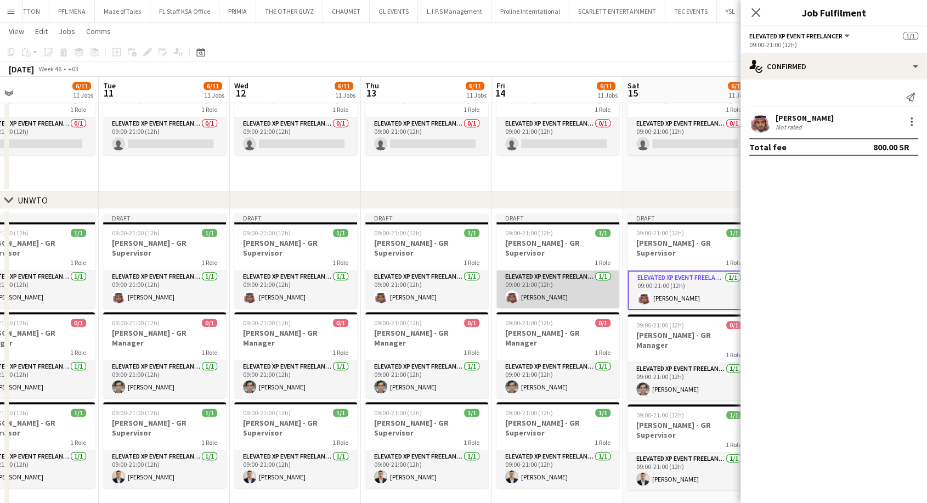
click at [557, 289] on app-card-role "Elevated XP Event Freelancer [DATE] 09:00-21:00 (12h) [PERSON_NAME]" at bounding box center [558, 288] width 123 height 37
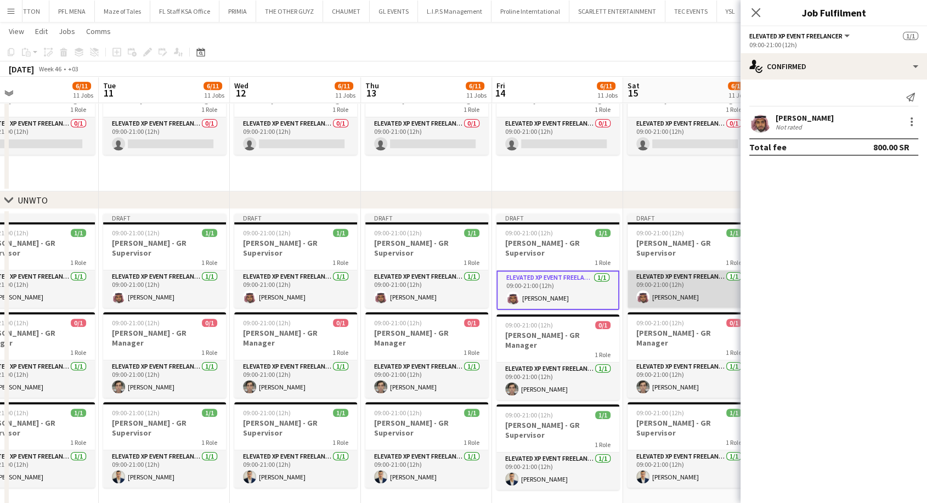
click at [685, 281] on app-card-role "Elevated XP Event Freelancer [DATE] 09:00-21:00 (12h) [PERSON_NAME]" at bounding box center [689, 288] width 123 height 37
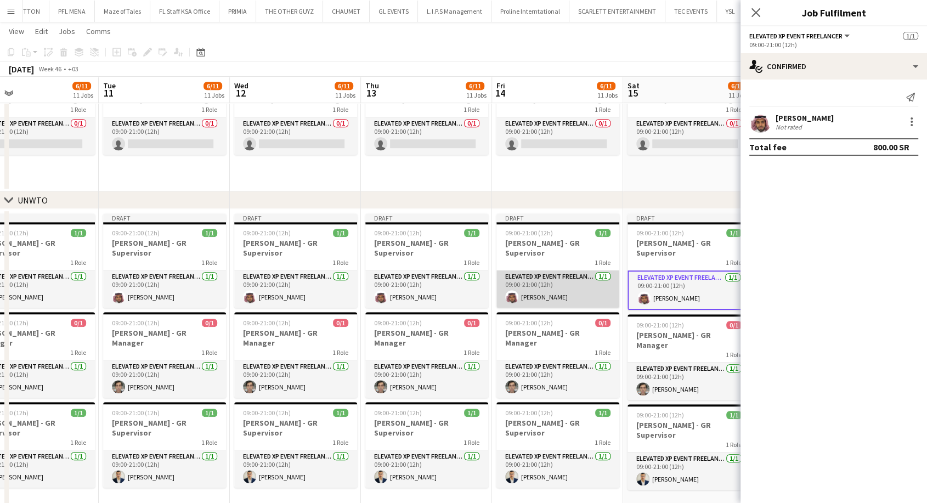
click at [566, 286] on app-card-role "Elevated XP Event Freelancer [DATE] 09:00-21:00 (12h) [PERSON_NAME]" at bounding box center [558, 288] width 123 height 37
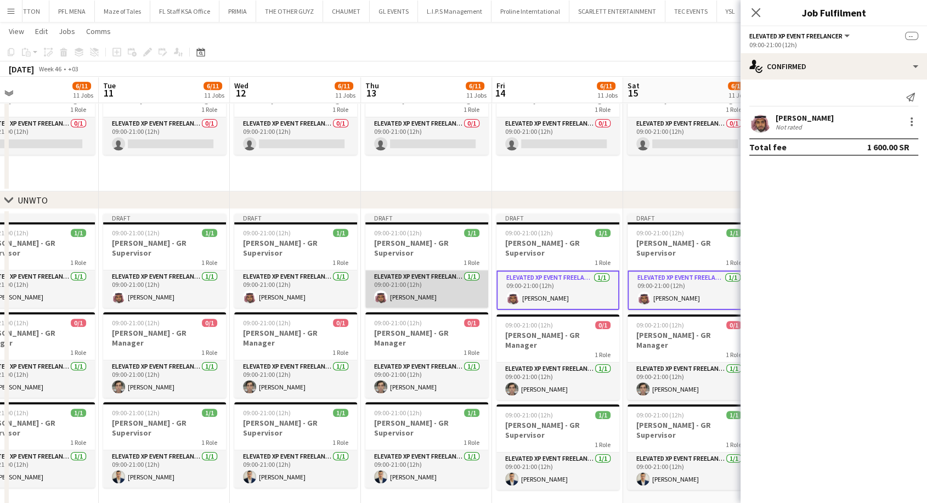
drag, startPoint x: 426, startPoint y: 284, endPoint x: 411, endPoint y: 283, distance: 14.8
click at [425, 283] on app-card-role "Elevated XP Event Freelancer [DATE] 09:00-21:00 (12h) [PERSON_NAME]" at bounding box center [426, 288] width 123 height 37
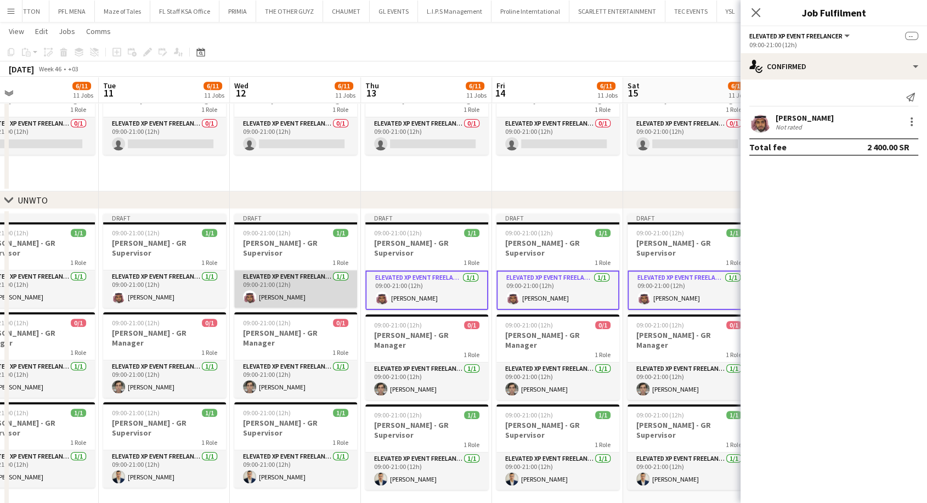
click at [318, 286] on app-card-role "Elevated XP Event Freelancer [DATE] 09:00-21:00 (12h) [PERSON_NAME]" at bounding box center [295, 288] width 123 height 37
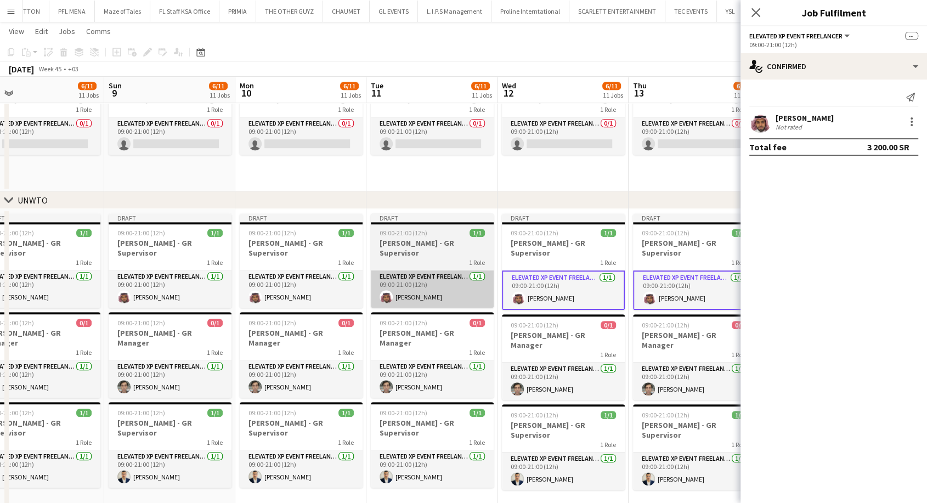
drag, startPoint x: 278, startPoint y: 286, endPoint x: 487, endPoint y: 291, distance: 208.5
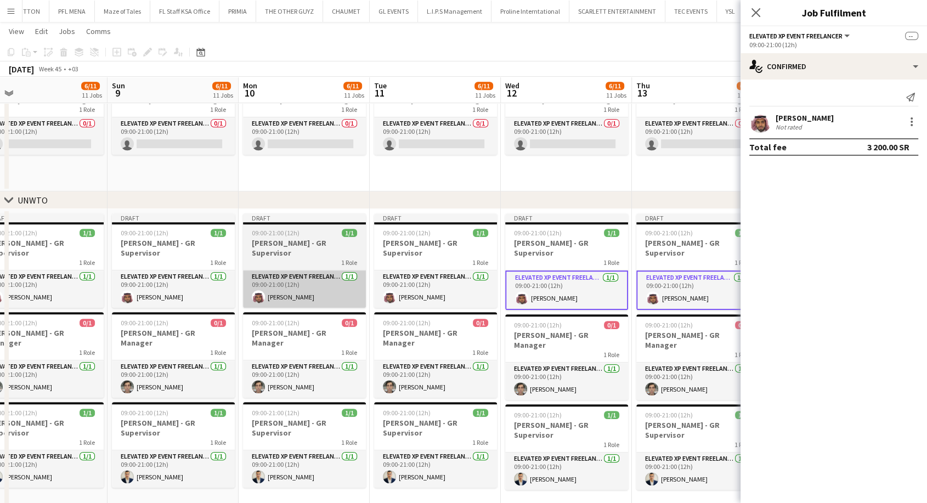
drag, startPoint x: 426, startPoint y: 286, endPoint x: 329, endPoint y: 286, distance: 97.1
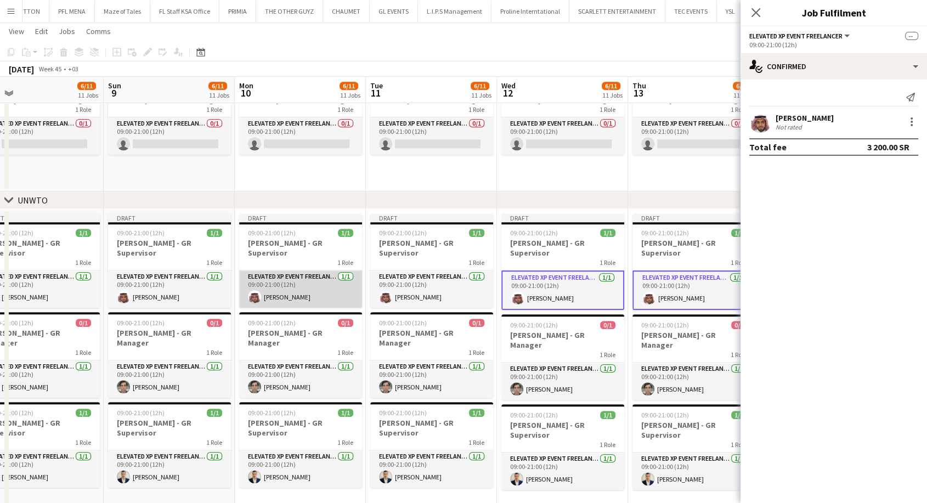
click at [301, 283] on app-card-role "Elevated XP Event Freelancer [DATE] 09:00-21:00 (12h) [PERSON_NAME]" at bounding box center [300, 288] width 123 height 37
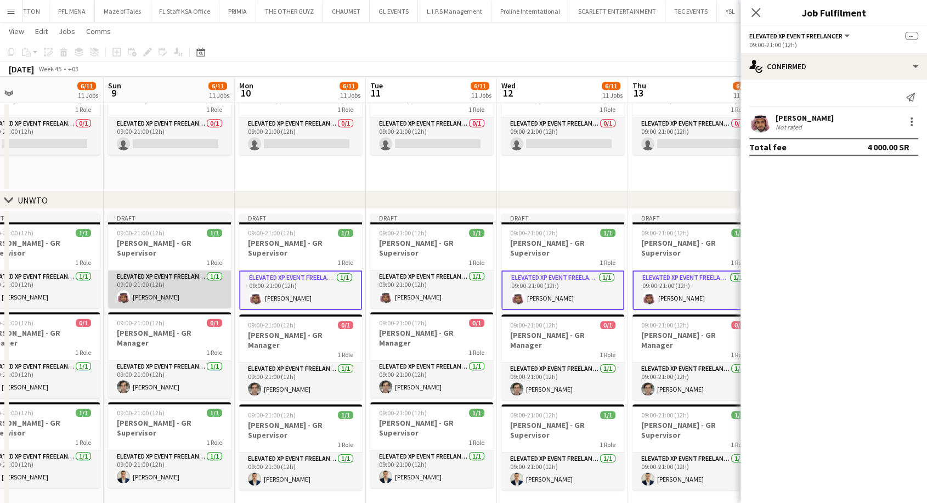
click at [193, 284] on app-card-role "Elevated XP Event Freelancer [DATE] 09:00-21:00 (12h) [PERSON_NAME]" at bounding box center [169, 288] width 123 height 37
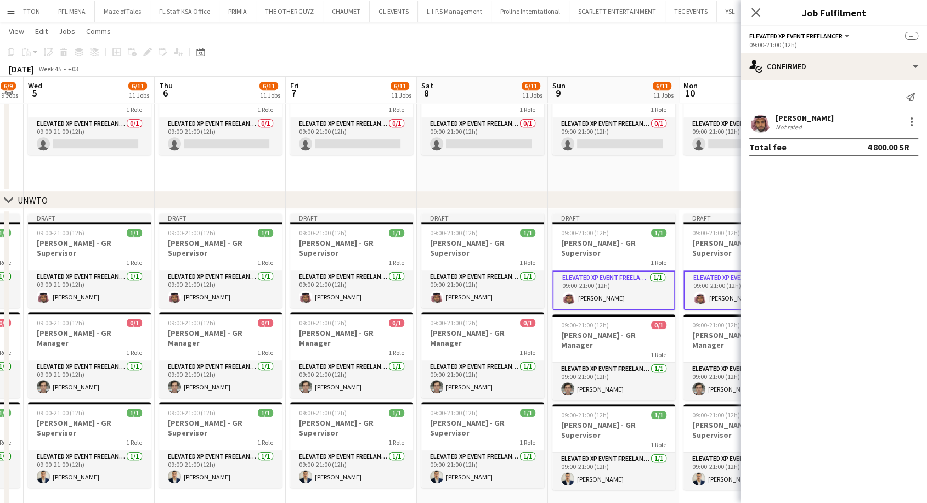
drag, startPoint x: 159, startPoint y: 284, endPoint x: 628, endPoint y: 290, distance: 469.1
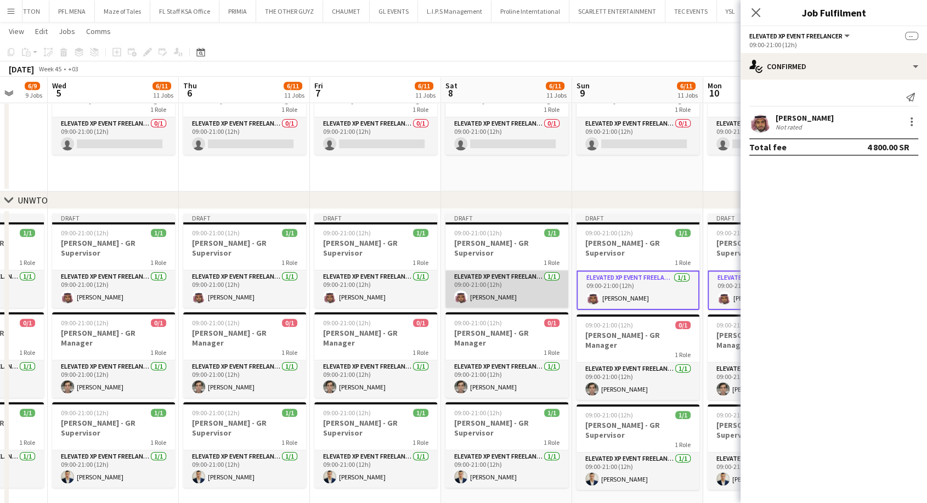
click at [491, 284] on app-card-role "Elevated XP Event Freelancer [DATE] 09:00-21:00 (12h) [PERSON_NAME]" at bounding box center [506, 288] width 123 height 37
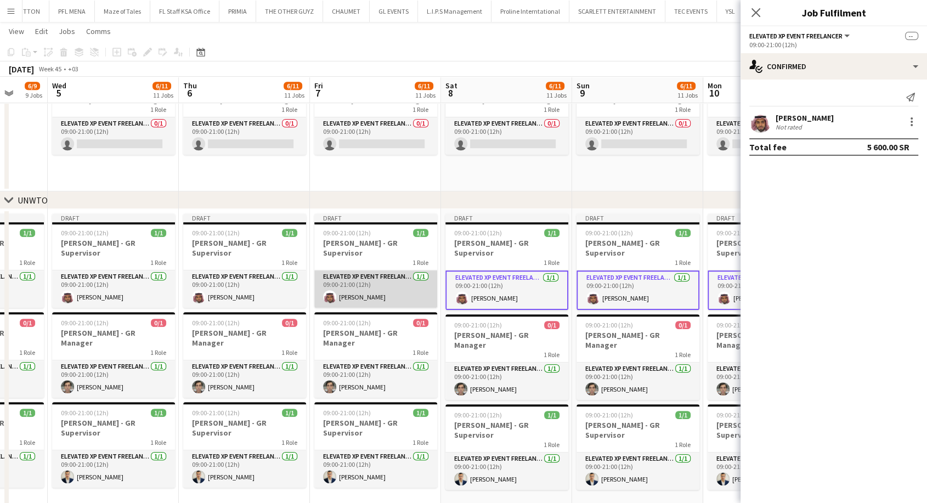
click at [363, 286] on app-card-role "Elevated XP Event Freelancer [DATE] 09:00-21:00 (12h) [PERSON_NAME]" at bounding box center [375, 288] width 123 height 37
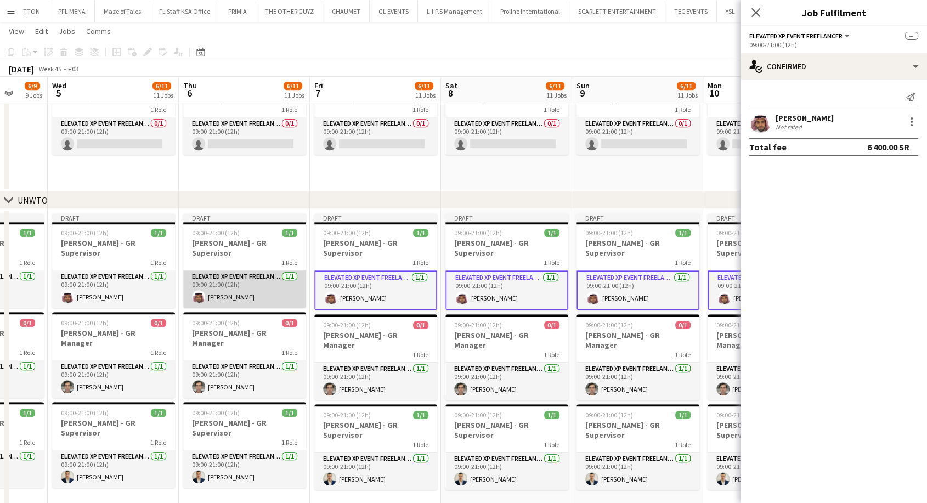
click at [250, 286] on app-card-role "Elevated XP Event Freelancer [DATE] 09:00-21:00 (12h) [PERSON_NAME]" at bounding box center [244, 288] width 123 height 37
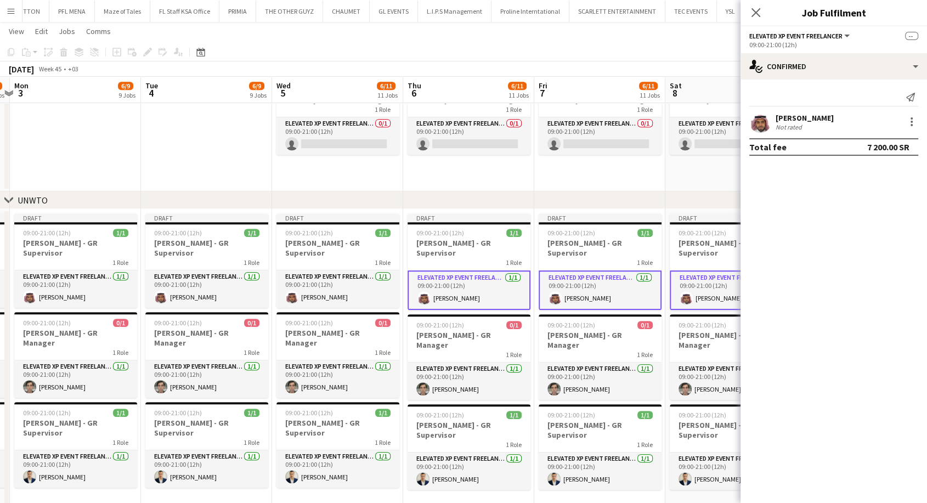
drag, startPoint x: 218, startPoint y: 286, endPoint x: 575, endPoint y: 288, distance: 357.2
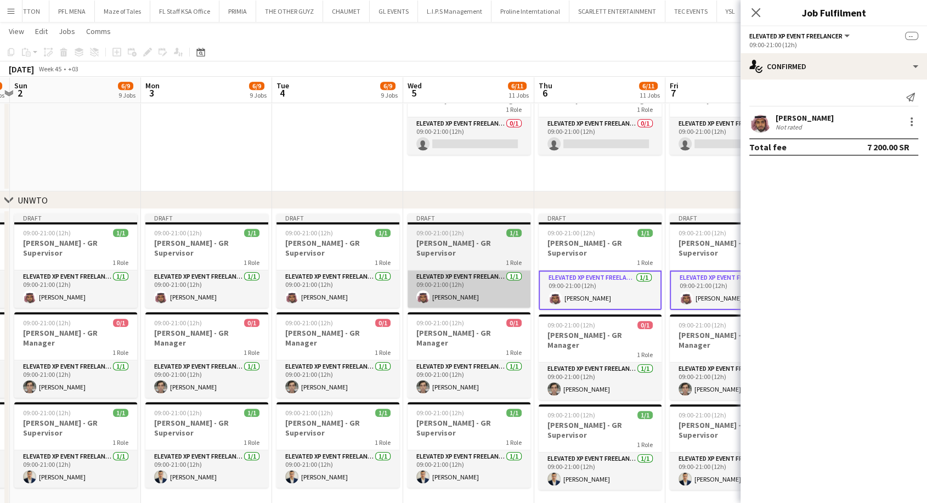
scroll to position [0, 250]
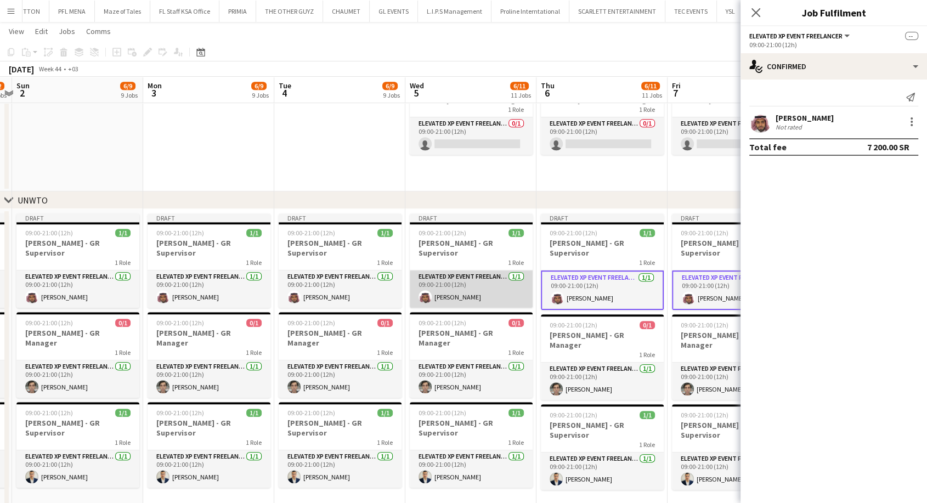
click at [474, 296] on app-card-role "Elevated XP Event Freelancer [DATE] 09:00-21:00 (12h) [PERSON_NAME]" at bounding box center [471, 288] width 123 height 37
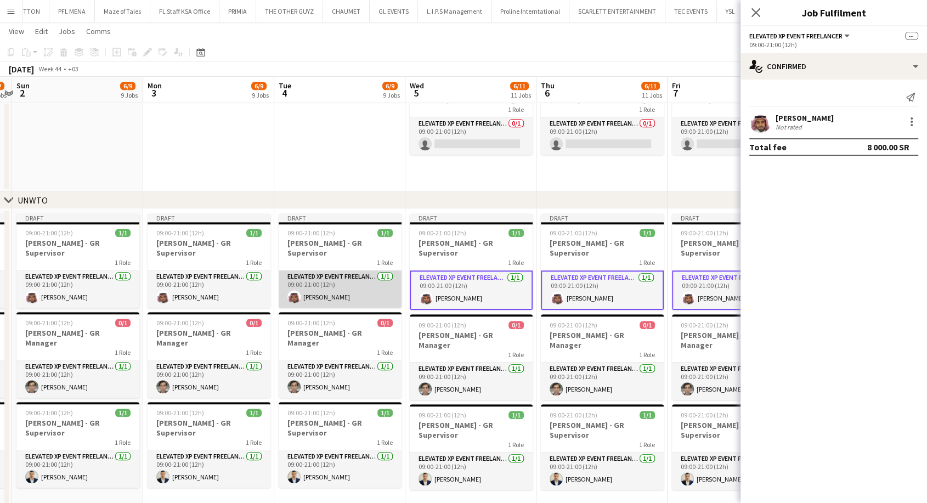
click at [322, 288] on app-card-role "Elevated XP Event Freelancer [DATE] 09:00-21:00 (12h) [PERSON_NAME]" at bounding box center [340, 288] width 123 height 37
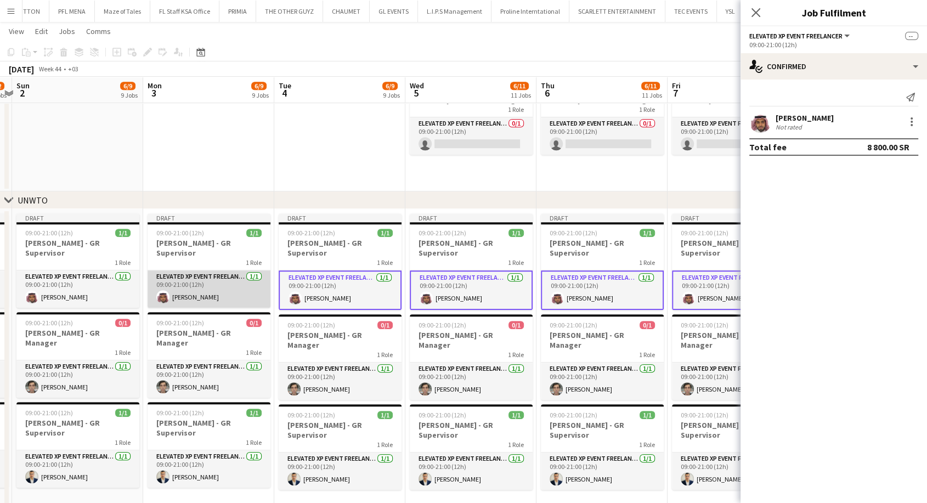
click at [229, 282] on app-card-role "Elevated XP Event Freelancer [DATE] 09:00-21:00 (12h) [PERSON_NAME]" at bounding box center [209, 288] width 123 height 37
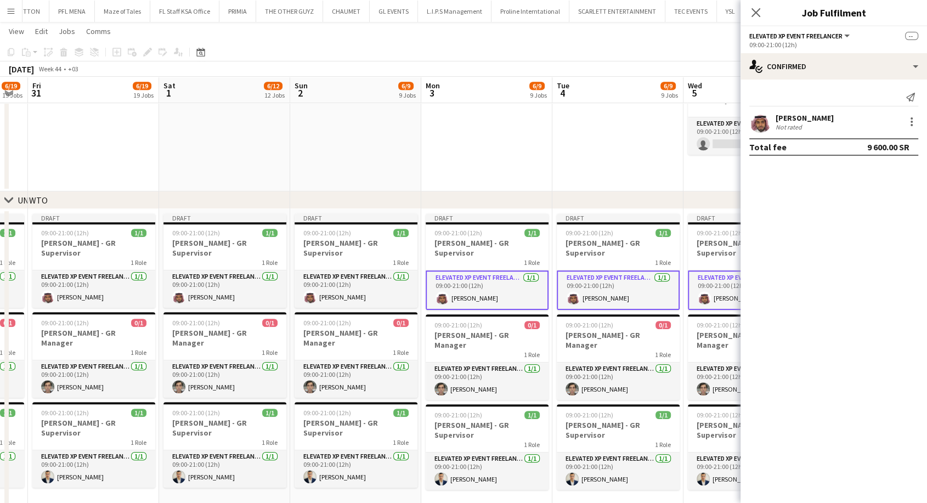
drag, startPoint x: 204, startPoint y: 285, endPoint x: 515, endPoint y: 286, distance: 311.1
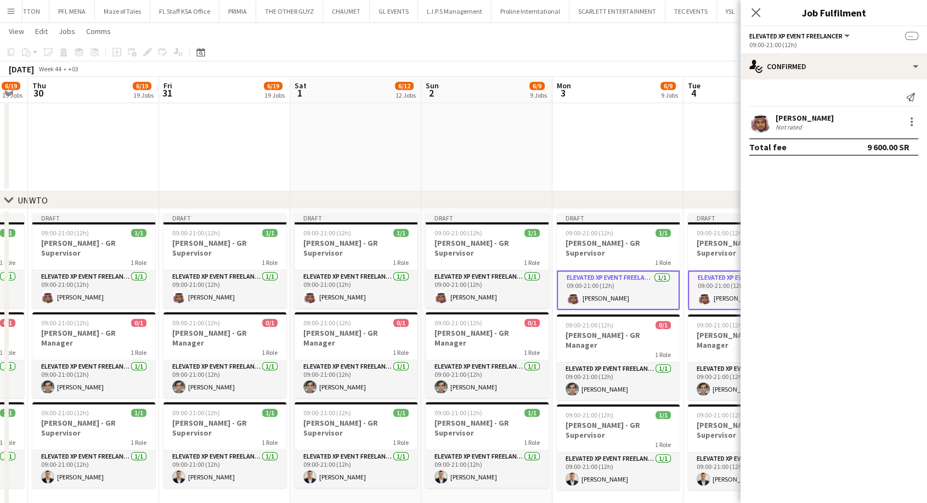
scroll to position [0, 337]
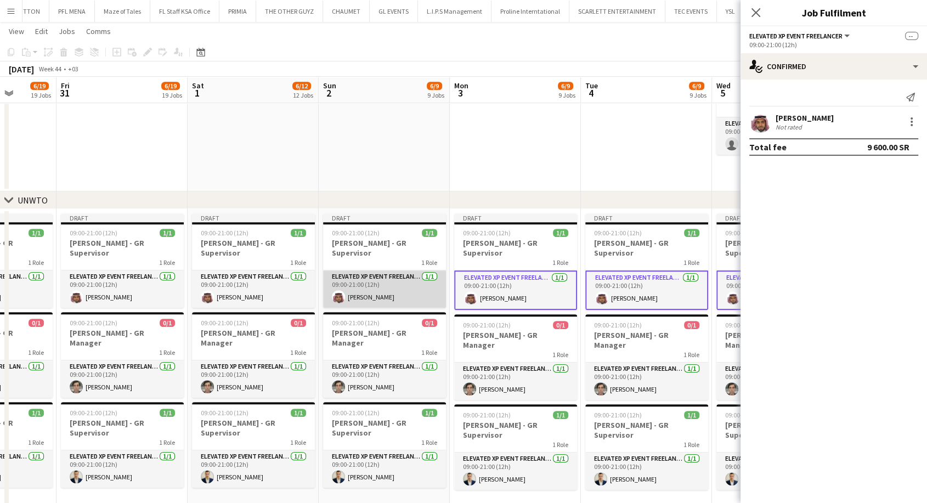
click at [382, 277] on app-card-role "Elevated XP Event Freelancer [DATE] 09:00-21:00 (12h) [PERSON_NAME]" at bounding box center [384, 288] width 123 height 37
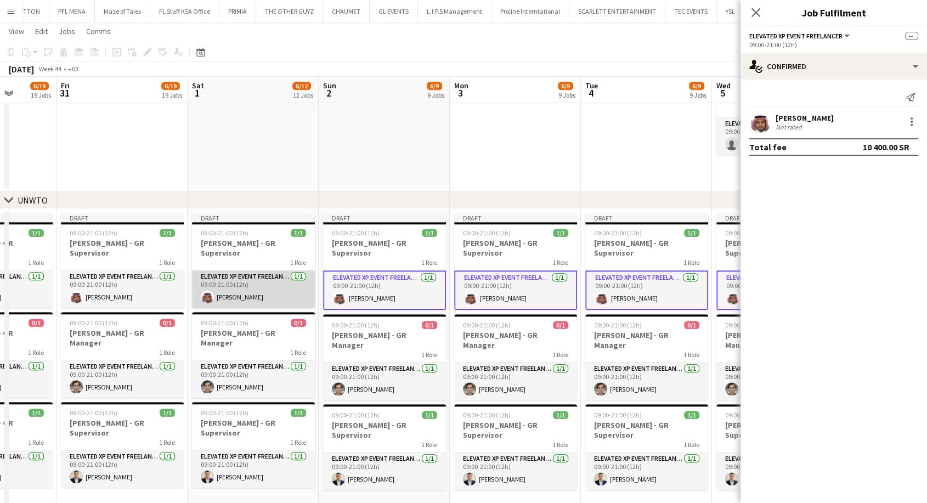
click at [242, 279] on app-card-role "Elevated XP Event Freelancer [DATE] 09:00-21:00 (12h) [PERSON_NAME]" at bounding box center [253, 288] width 123 height 37
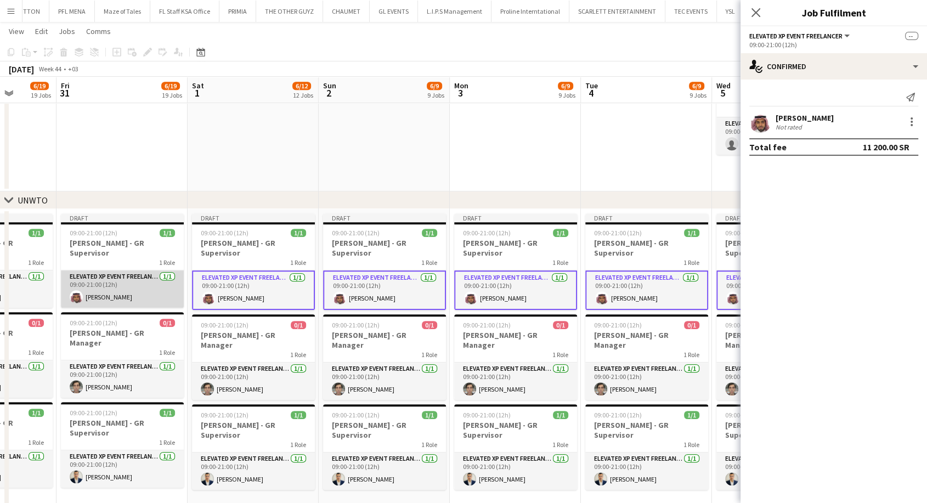
click at [119, 286] on app-card-role "Elevated XP Event Freelancer [DATE] 09:00-21:00 (12h) [PERSON_NAME]" at bounding box center [122, 288] width 123 height 37
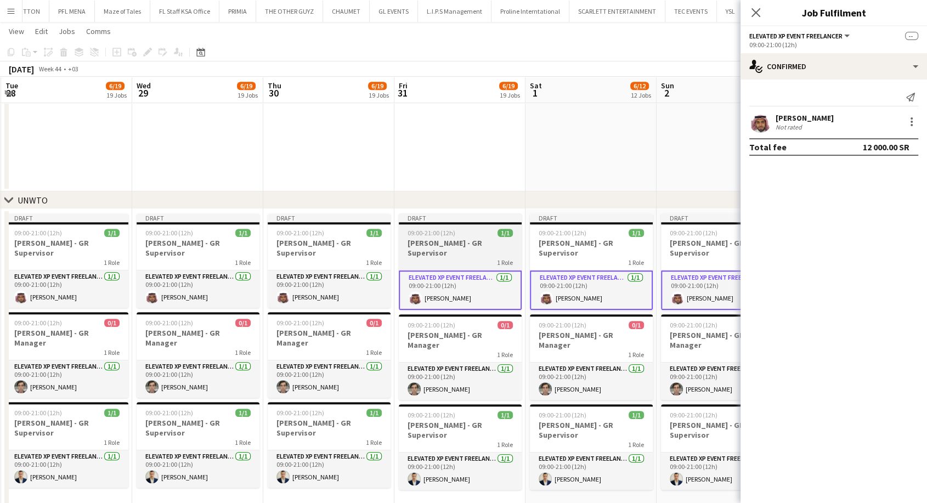
scroll to position [0, 221]
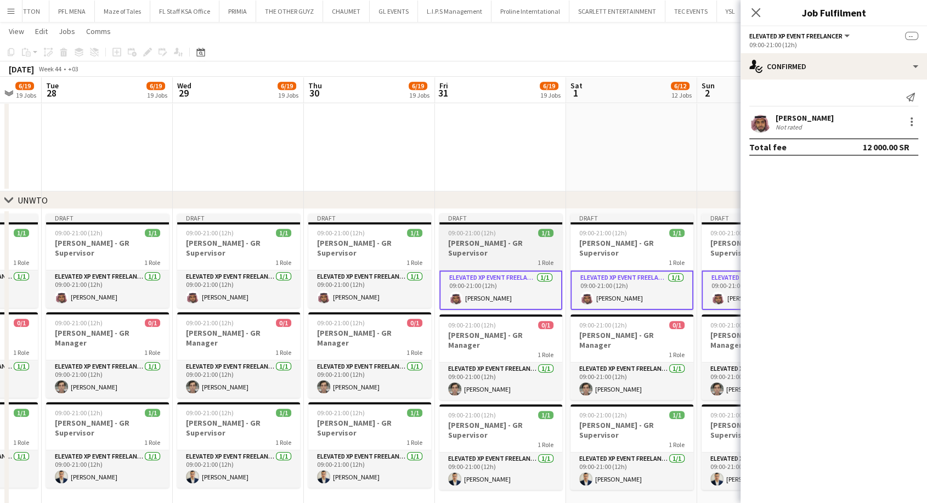
drag, startPoint x: 92, startPoint y: 286, endPoint x: 447, endPoint y: 281, distance: 355.0
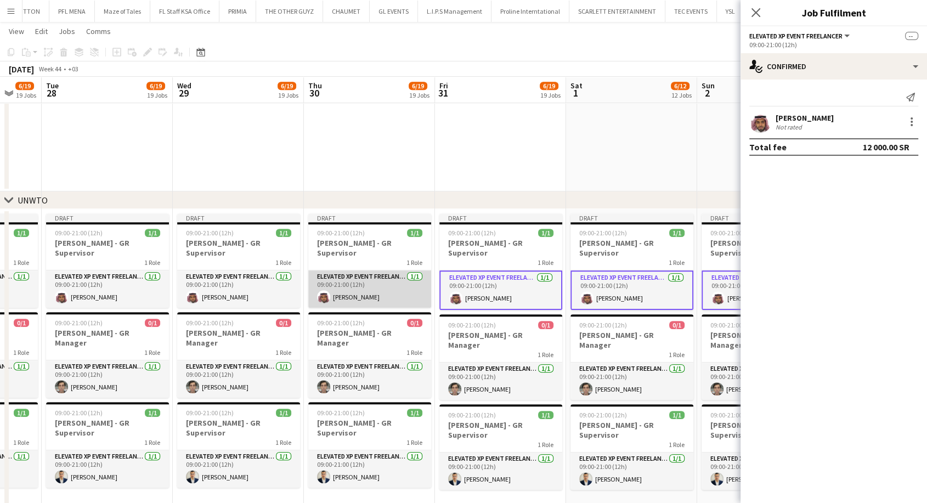
click at [374, 281] on app-card-role "Elevated XP Event Freelancer [DATE] 09:00-21:00 (12h) [PERSON_NAME]" at bounding box center [369, 288] width 123 height 37
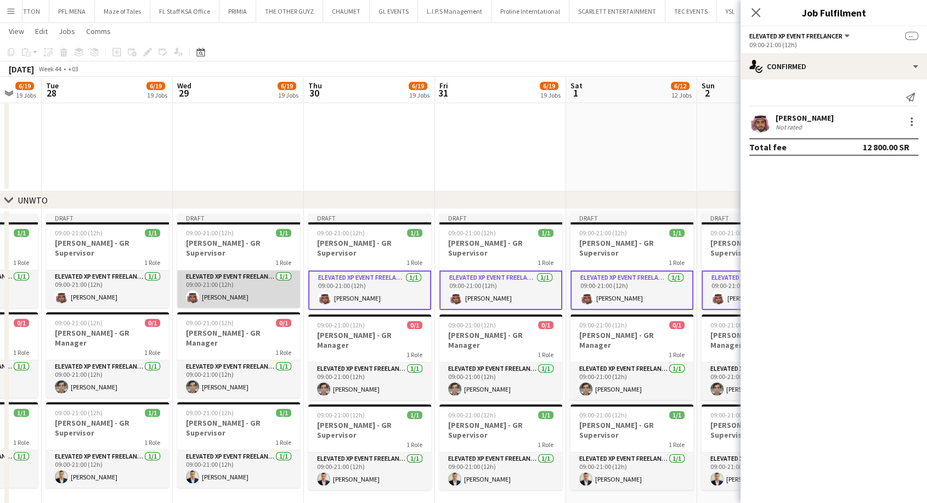
click at [233, 292] on app-card-role "Elevated XP Event Freelancer [DATE] 09:00-21:00 (12h) [PERSON_NAME]" at bounding box center [238, 288] width 123 height 37
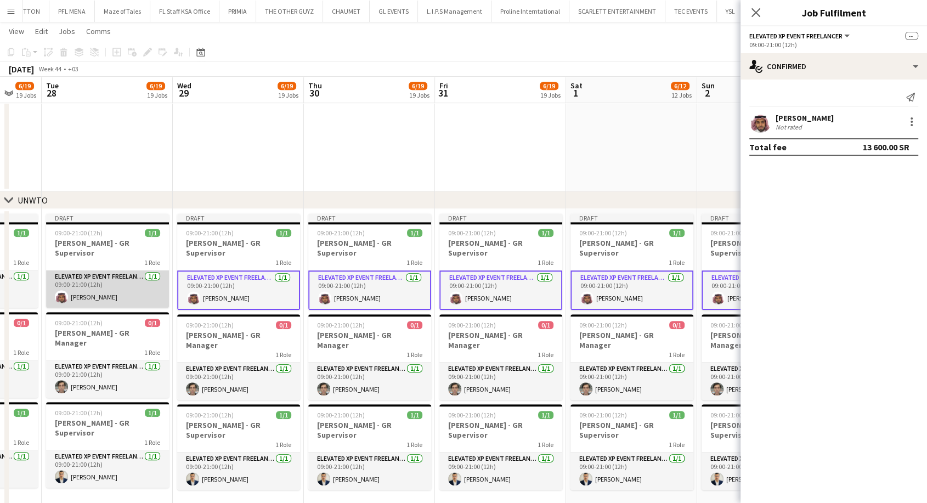
click at [104, 290] on app-card-role "Elevated XP Event Freelancer [DATE] 09:00-21:00 (12h) [PERSON_NAME]" at bounding box center [107, 288] width 123 height 37
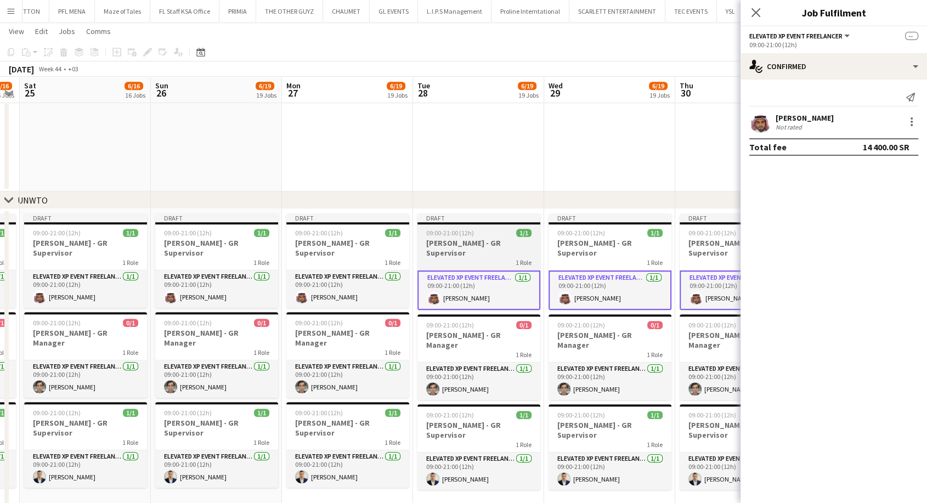
drag, startPoint x: 83, startPoint y: 285, endPoint x: 452, endPoint y: 279, distance: 368.7
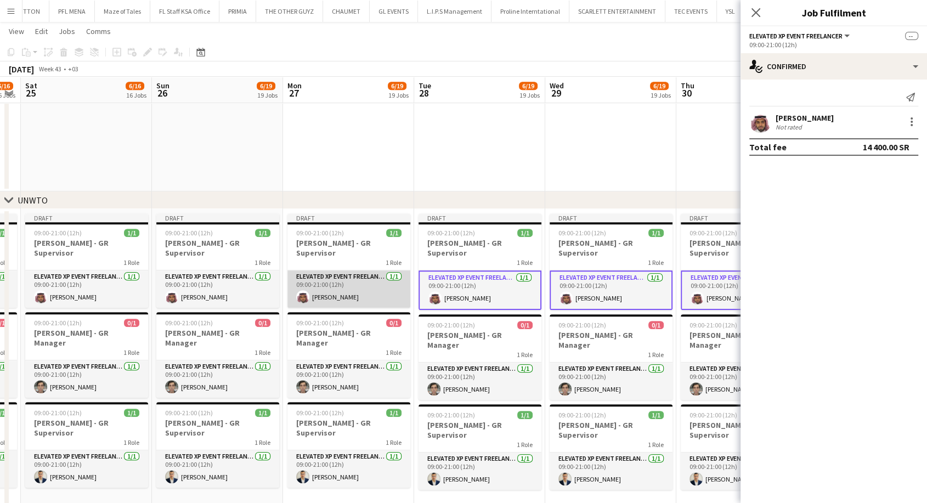
click at [370, 281] on app-card-role "Elevated XP Event Freelancer [DATE] 09:00-21:00 (12h) [PERSON_NAME]" at bounding box center [348, 288] width 123 height 37
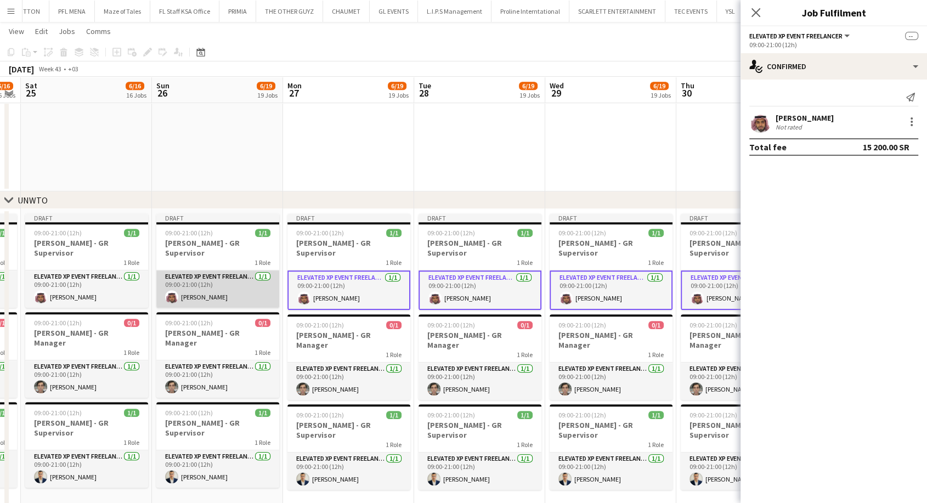
click at [208, 280] on app-card-role "Elevated XP Event Freelancer [DATE] 09:00-21:00 (12h) [PERSON_NAME]" at bounding box center [217, 288] width 123 height 37
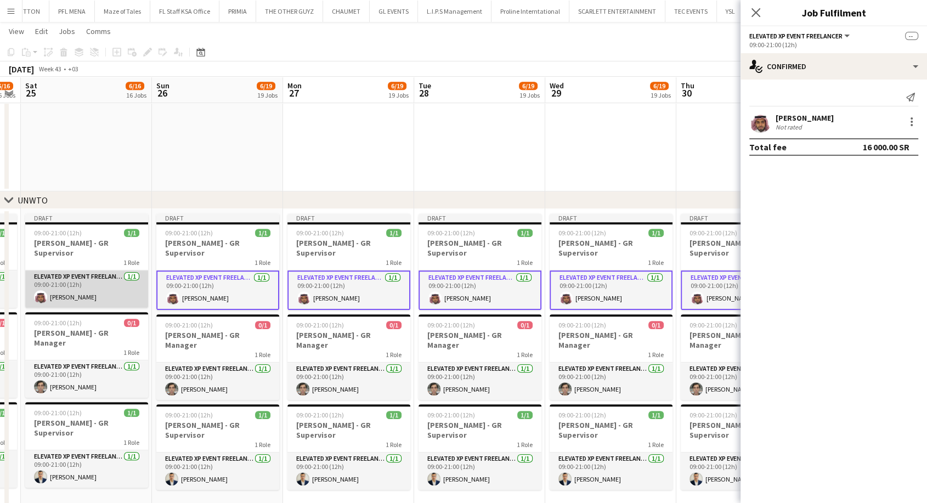
click at [110, 282] on app-card-role "Elevated XP Event Freelancer [DATE] 09:00-21:00 (12h) [PERSON_NAME]" at bounding box center [86, 288] width 123 height 37
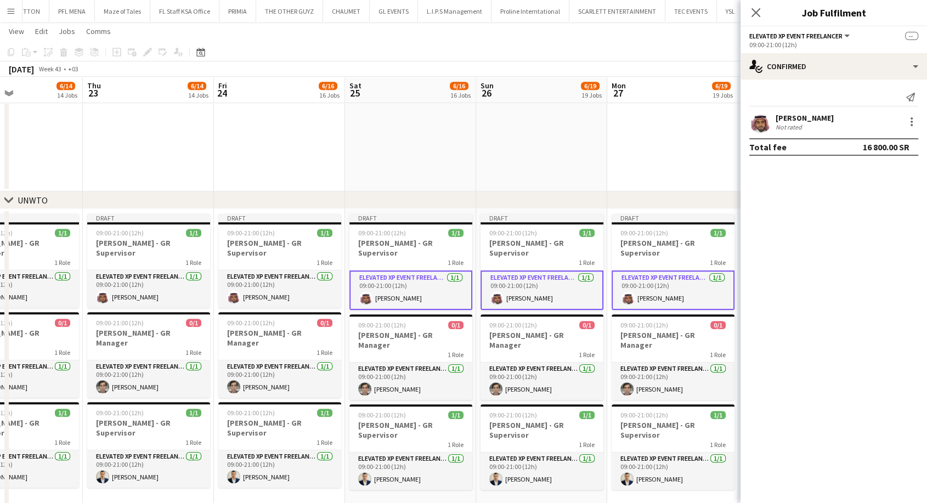
drag, startPoint x: 81, startPoint y: 285, endPoint x: 554, endPoint y: 291, distance: 472.4
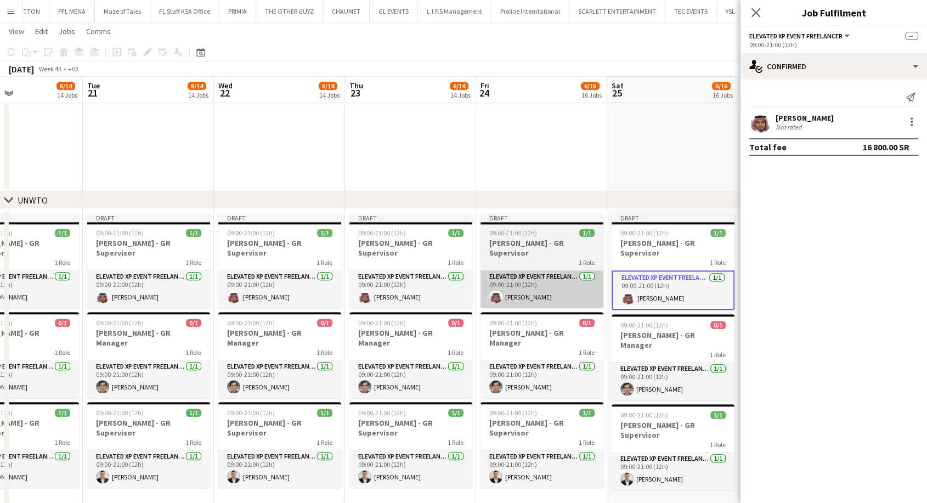
scroll to position [0, 272]
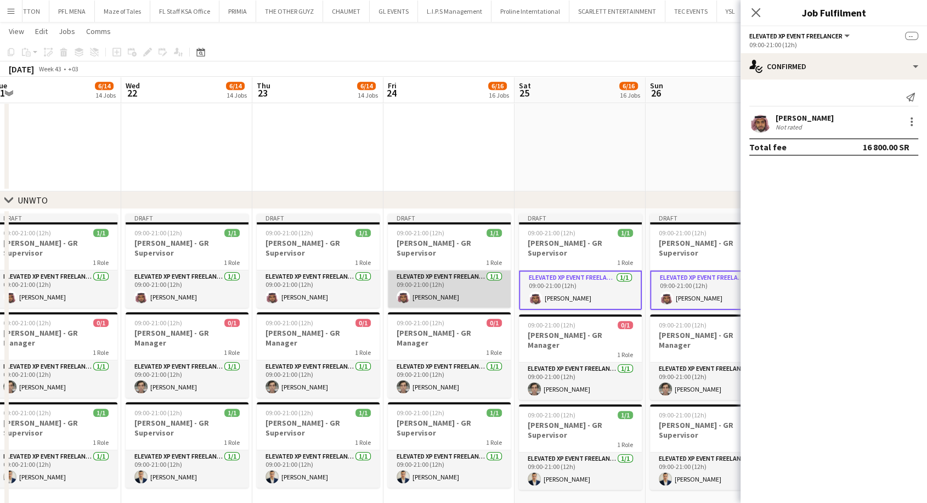
click at [478, 286] on app-card-role "Elevated XP Event Freelancer [DATE] 09:00-21:00 (12h) [PERSON_NAME]" at bounding box center [449, 288] width 123 height 37
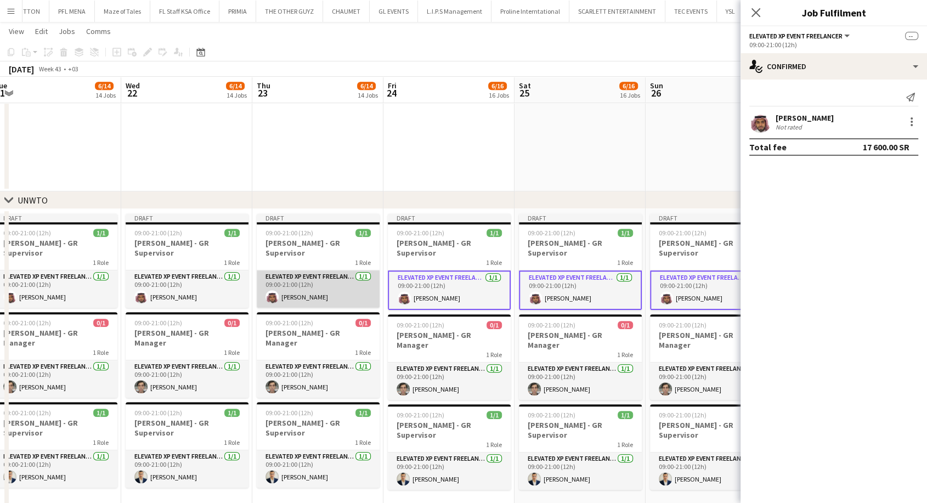
drag, startPoint x: 294, startPoint y: 285, endPoint x: 283, endPoint y: 286, distance: 11.6
click at [294, 284] on app-card-role "Elevated XP Event Freelancer [DATE] 09:00-21:00 (12h) [PERSON_NAME]" at bounding box center [318, 288] width 123 height 37
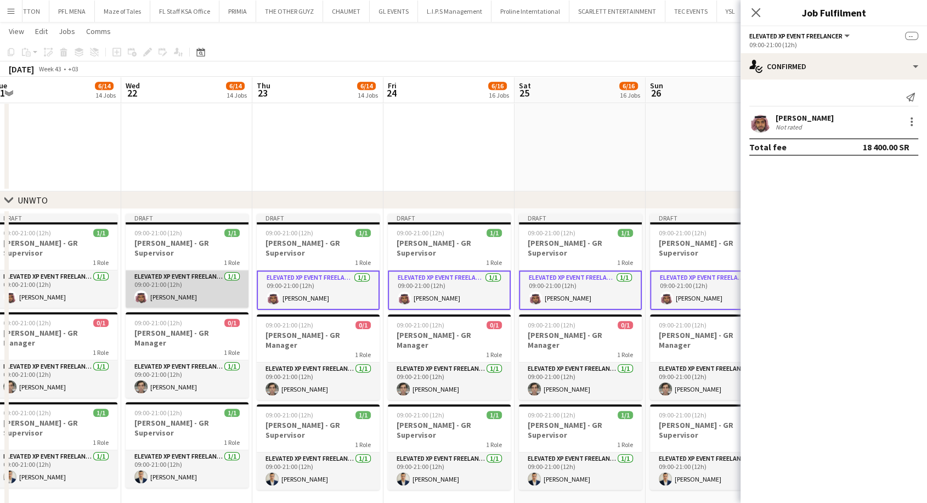
click at [189, 285] on app-card-role "Elevated XP Event Freelancer [DATE] 09:00-21:00 (12h) [PERSON_NAME]" at bounding box center [187, 288] width 123 height 37
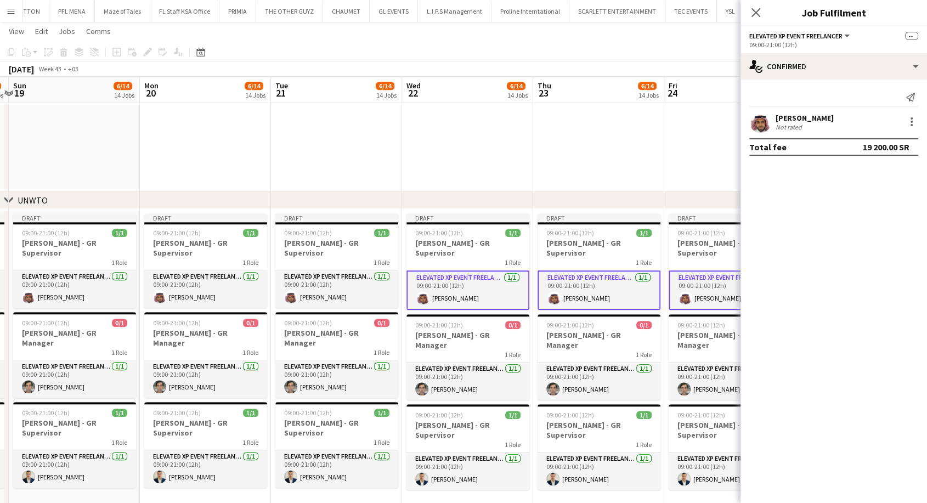
scroll to position [0, 370]
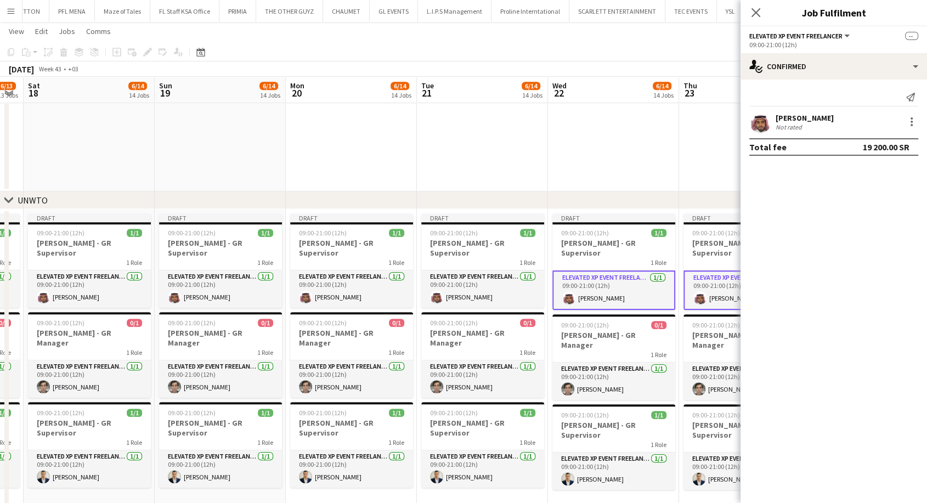
drag, startPoint x: 162, startPoint y: 287, endPoint x: 589, endPoint y: 286, distance: 426.3
click at [490, 285] on app-card-role "Elevated XP Event Freelancer [DATE] 09:00-21:00 (12h) [PERSON_NAME]" at bounding box center [482, 288] width 123 height 37
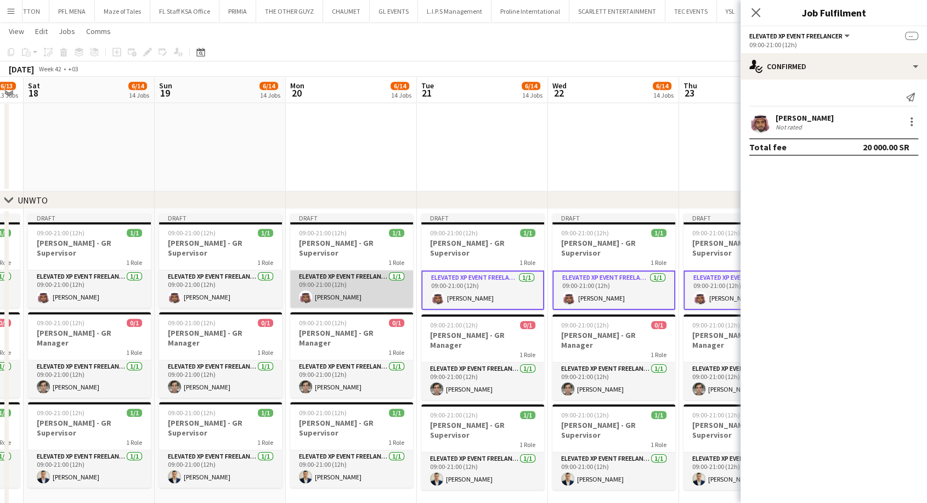
drag, startPoint x: 348, startPoint y: 287, endPoint x: 315, endPoint y: 290, distance: 33.0
click at [348, 287] on app-card-role "Elevated XP Event Freelancer [DATE] 09:00-21:00 (12h) [PERSON_NAME]" at bounding box center [351, 288] width 123 height 37
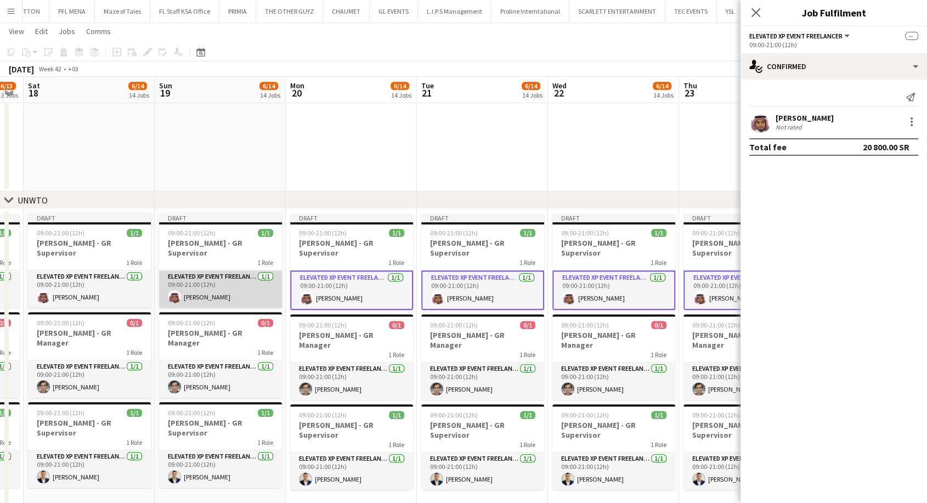
click at [239, 287] on app-card-role "Elevated XP Event Freelancer [DATE] 09:00-21:00 (12h) [PERSON_NAME]" at bounding box center [220, 288] width 123 height 37
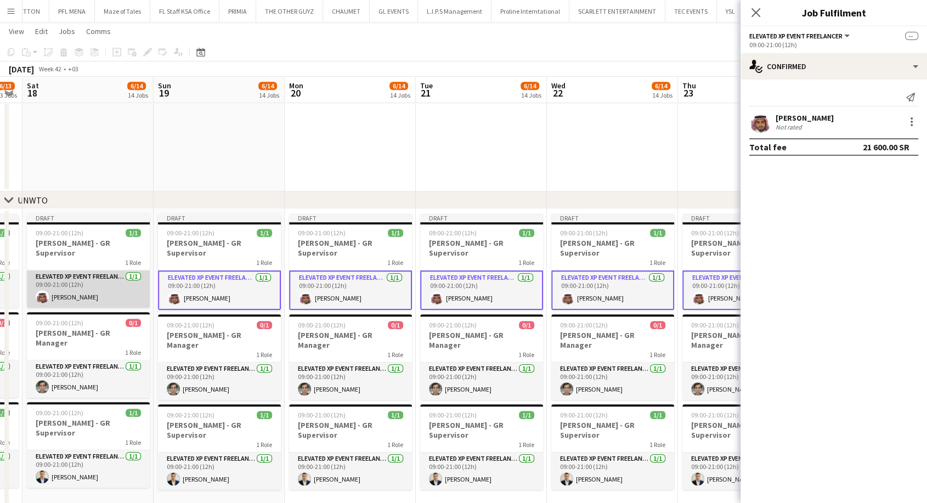
click at [126, 289] on app-card-role "Elevated XP Event Freelancer [DATE] 09:00-21:00 (12h) [PERSON_NAME]" at bounding box center [88, 288] width 123 height 37
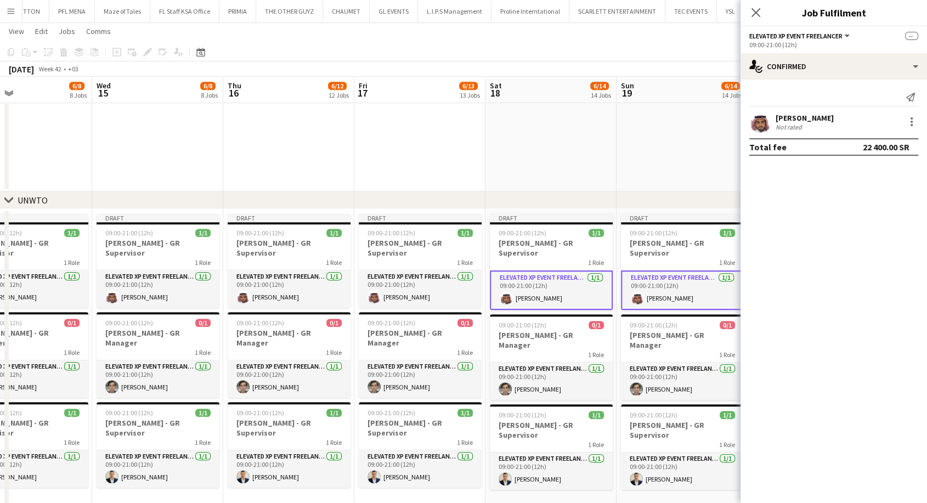
drag, startPoint x: 84, startPoint y: 285, endPoint x: 552, endPoint y: 279, distance: 467.5
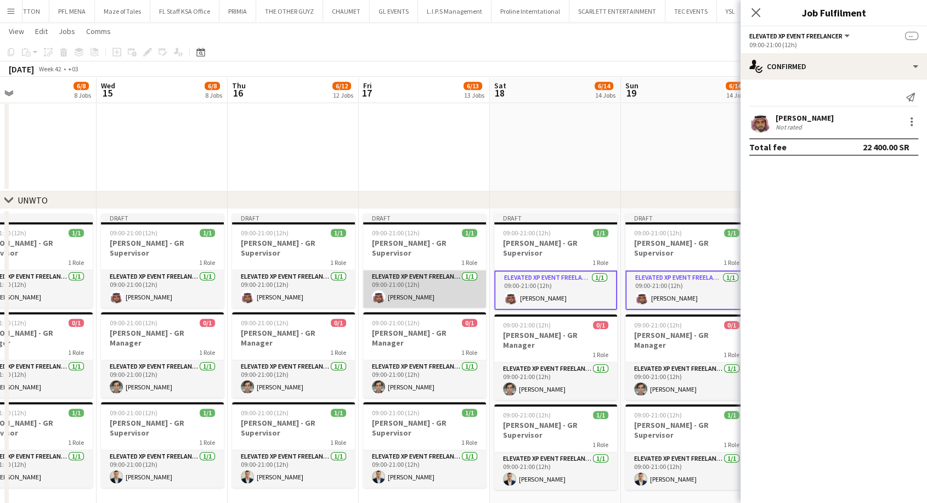
click at [410, 283] on app-card-role "Elevated XP Event Freelancer [DATE] 09:00-21:00 (12h) [PERSON_NAME]" at bounding box center [424, 288] width 123 height 37
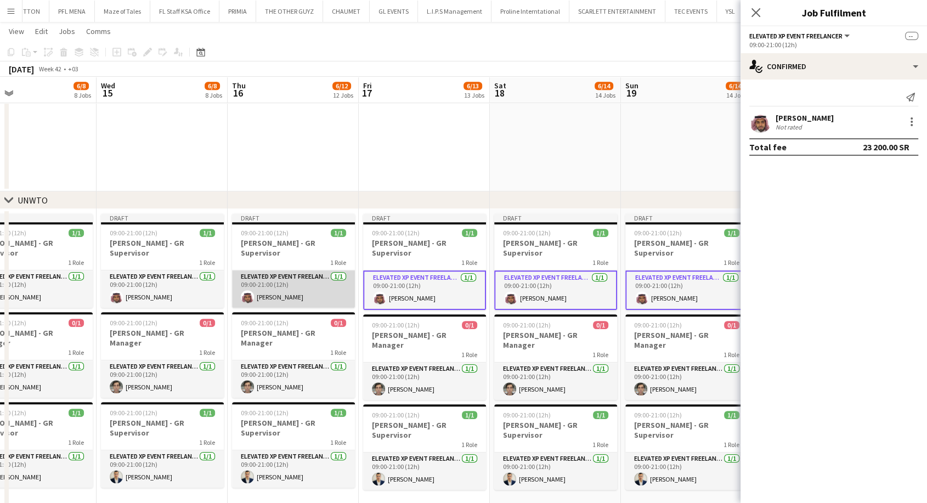
drag, startPoint x: 317, startPoint y: 286, endPoint x: 290, endPoint y: 289, distance: 27.5
click at [317, 286] on app-card-role "Elevated XP Event Freelancer [DATE] 09:00-21:00 (12h) [PERSON_NAME]" at bounding box center [293, 288] width 123 height 37
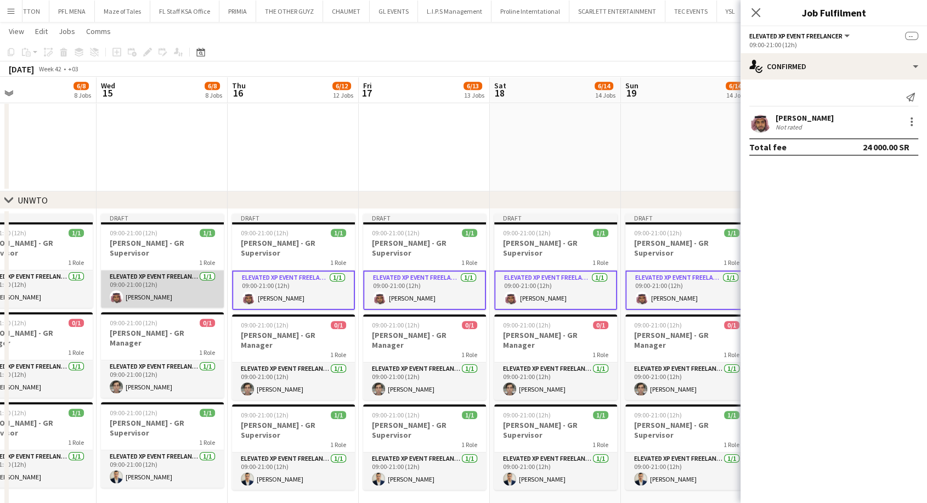
click at [162, 284] on app-card-role "Elevated XP Event Freelancer [DATE] 09:00-21:00 (12h) [PERSON_NAME]" at bounding box center [162, 288] width 123 height 37
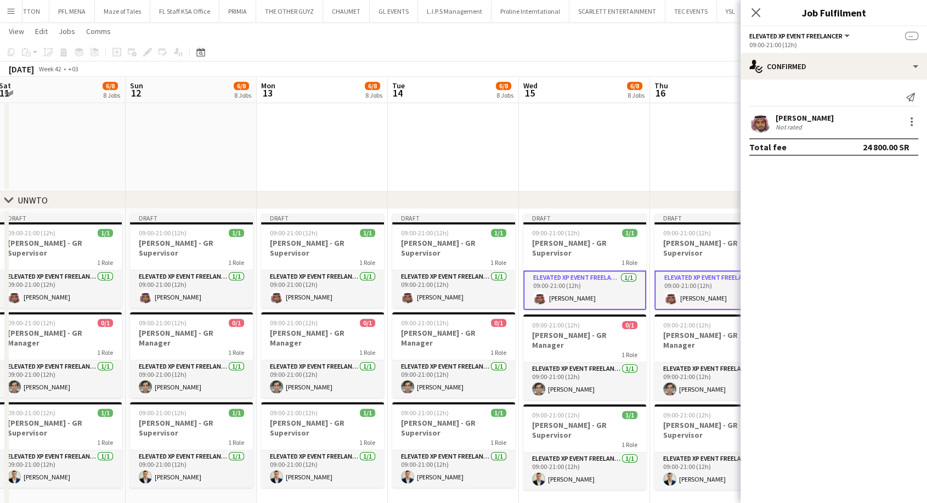
drag, startPoint x: 131, startPoint y: 283, endPoint x: 561, endPoint y: 290, distance: 430.7
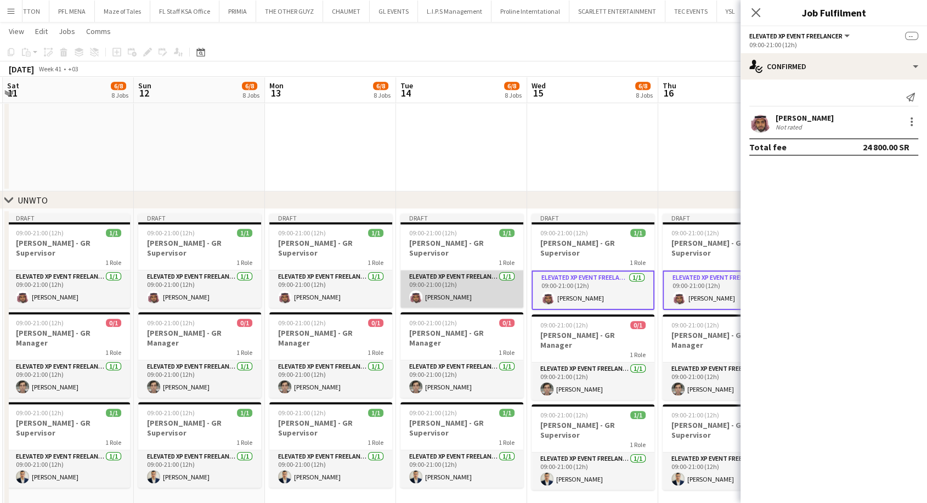
click at [437, 284] on app-card-role "Elevated XP Event Freelancer [DATE] 09:00-21:00 (12h) [PERSON_NAME]" at bounding box center [461, 288] width 123 height 37
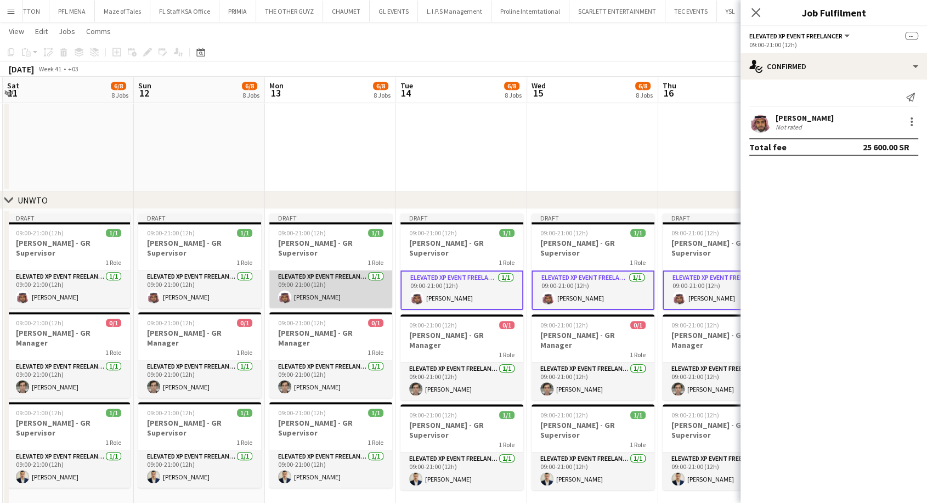
click at [340, 286] on app-card-role "Elevated XP Event Freelancer [DATE] 09:00-21:00 (12h) [PERSON_NAME]" at bounding box center [330, 288] width 123 height 37
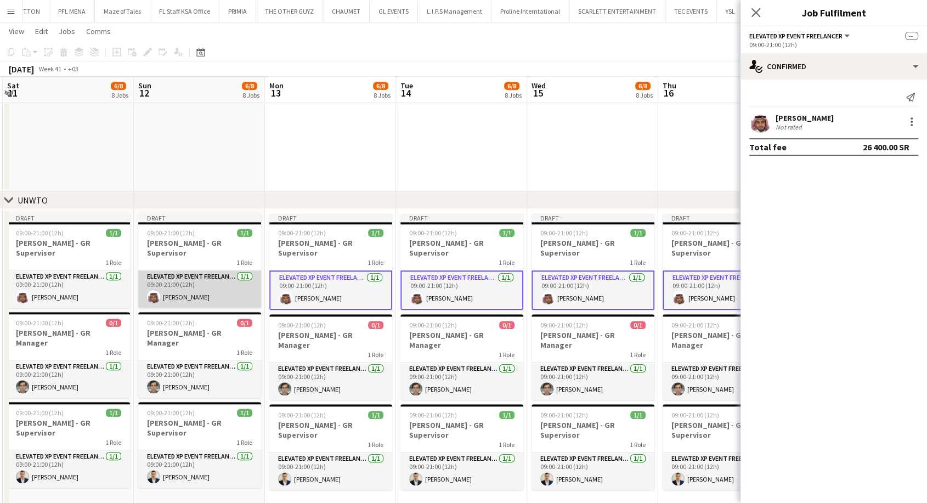
click at [224, 285] on app-card-role "Elevated XP Event Freelancer [DATE] 09:00-21:00 (12h) [PERSON_NAME]" at bounding box center [199, 288] width 123 height 37
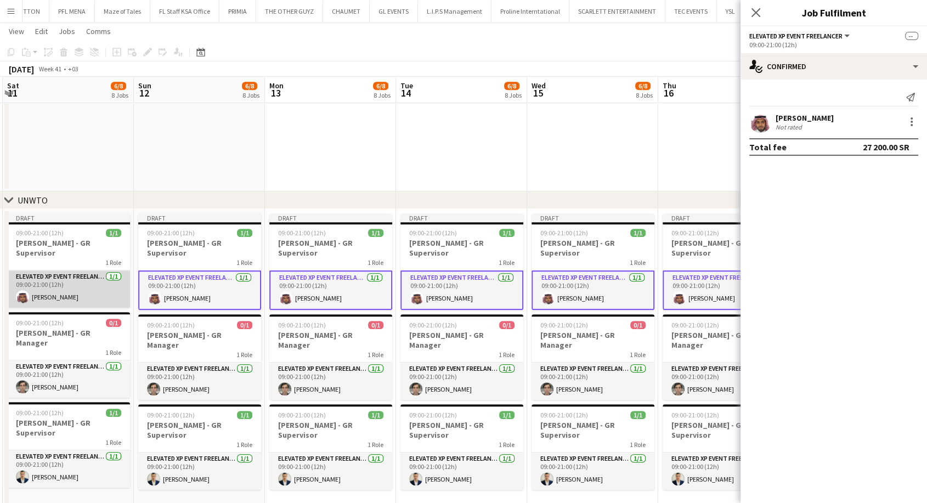
click at [92, 279] on app-card-role "Elevated XP Event Freelancer [DATE] 09:00-21:00 (12h) [PERSON_NAME]" at bounding box center [68, 288] width 123 height 37
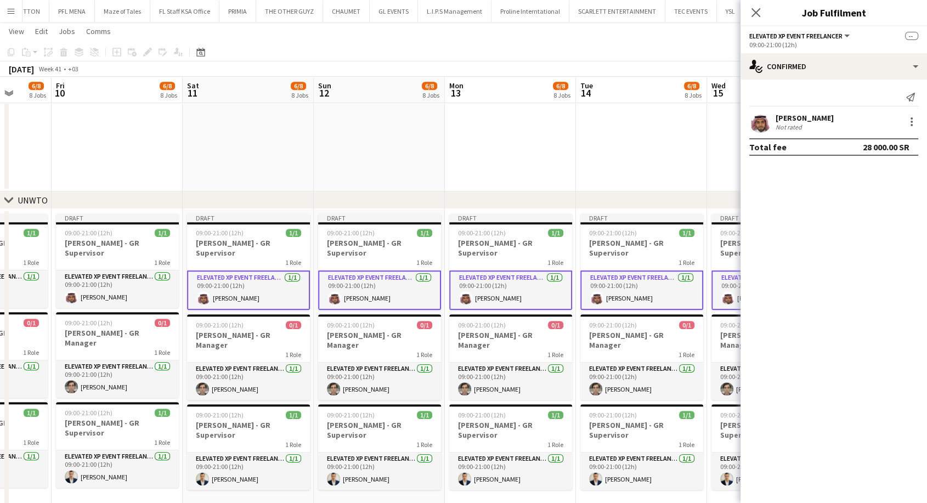
scroll to position [0, 233]
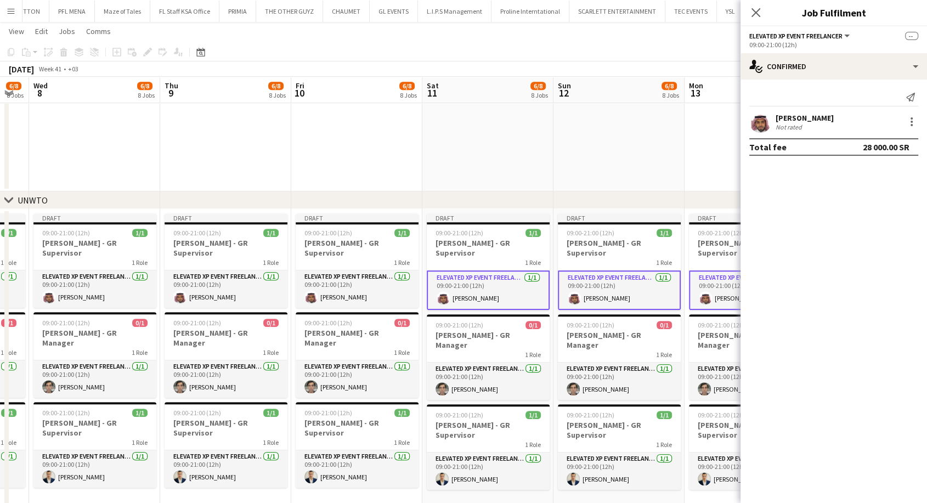
drag, startPoint x: 42, startPoint y: 282, endPoint x: 461, endPoint y: 278, distance: 419.7
click at [315, 280] on app-card-role "Elevated XP Event Freelancer [DATE] 09:00-21:00 (12h) [PERSON_NAME]" at bounding box center [357, 288] width 123 height 37
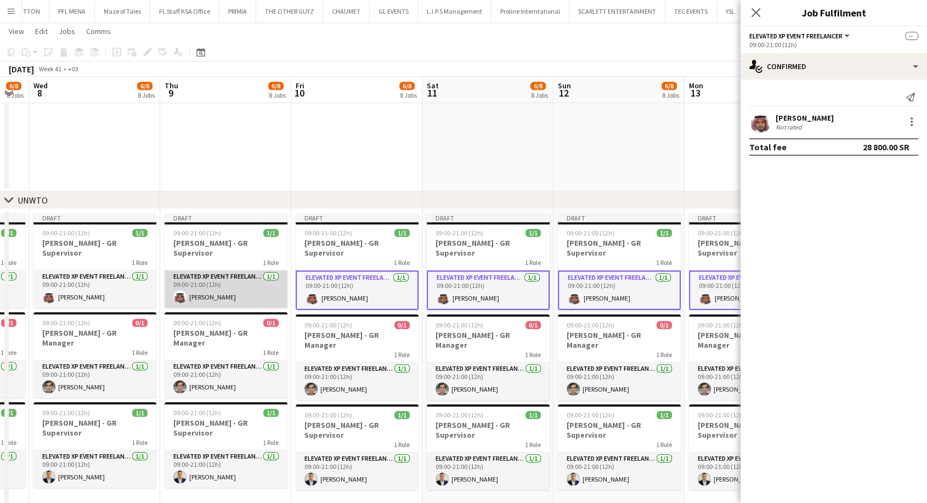
click at [206, 284] on app-card-role "Elevated XP Event Freelancer [DATE] 09:00-21:00 (12h) [PERSON_NAME]" at bounding box center [226, 288] width 123 height 37
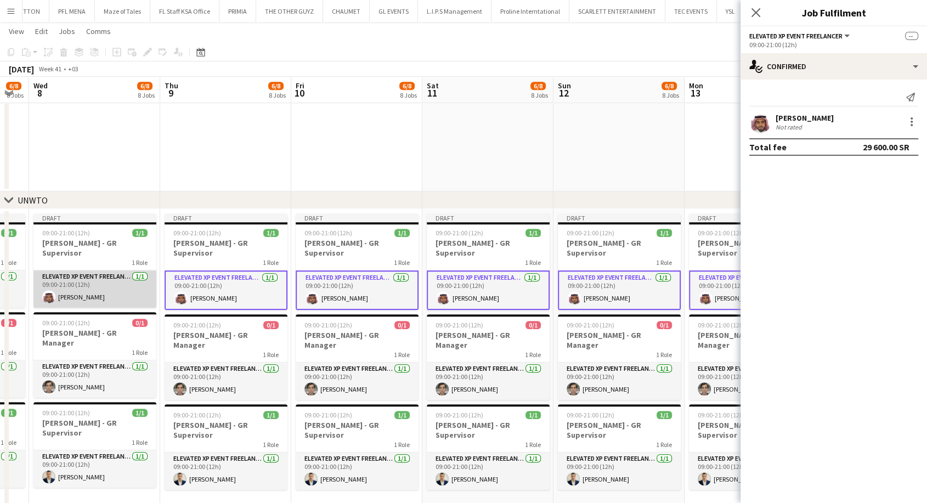
click at [81, 280] on app-card-role "Elevated XP Event Freelancer [DATE] 09:00-21:00 (12h) [PERSON_NAME]" at bounding box center [94, 288] width 123 height 37
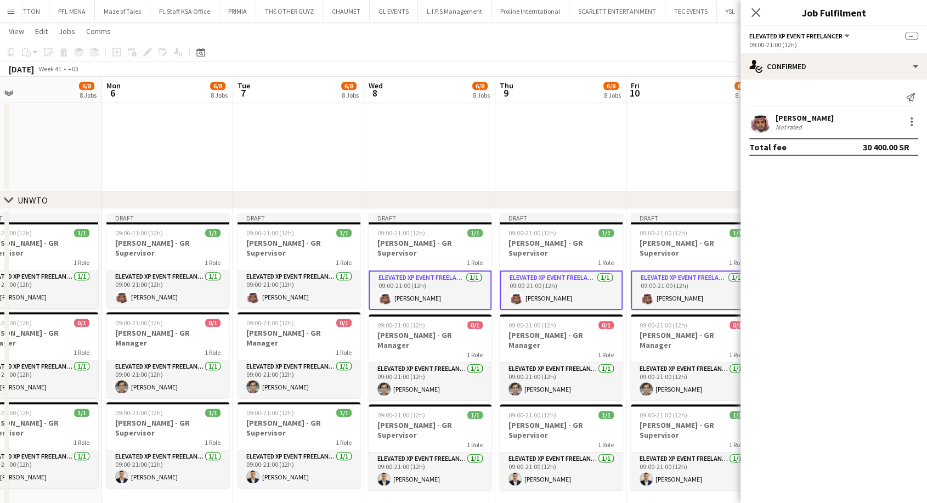
drag, startPoint x: 52, startPoint y: 282, endPoint x: 387, endPoint y: 278, distance: 335.8
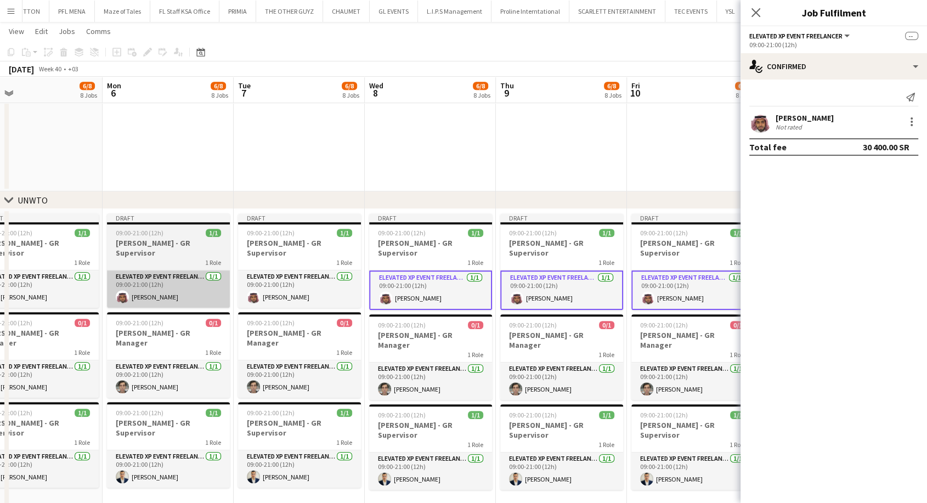
drag, startPoint x: 306, startPoint y: 278, endPoint x: 211, endPoint y: 283, distance: 95.6
click at [305, 278] on app-card-role "Elevated XP Event Freelancer [DATE] 09:00-21:00 (12h) [PERSON_NAME]" at bounding box center [299, 288] width 123 height 37
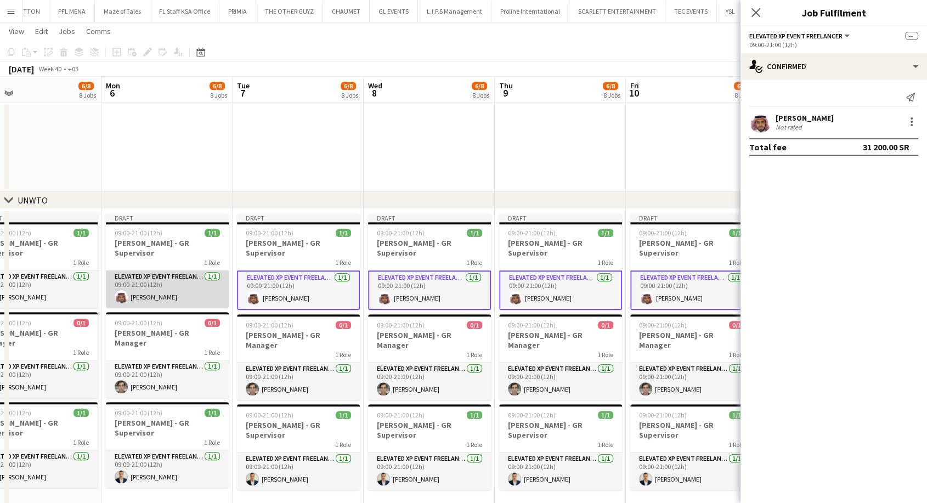
click at [187, 283] on app-card-role "Elevated XP Event Freelancer [DATE] 09:00-21:00 (12h) [PERSON_NAME]" at bounding box center [167, 288] width 123 height 37
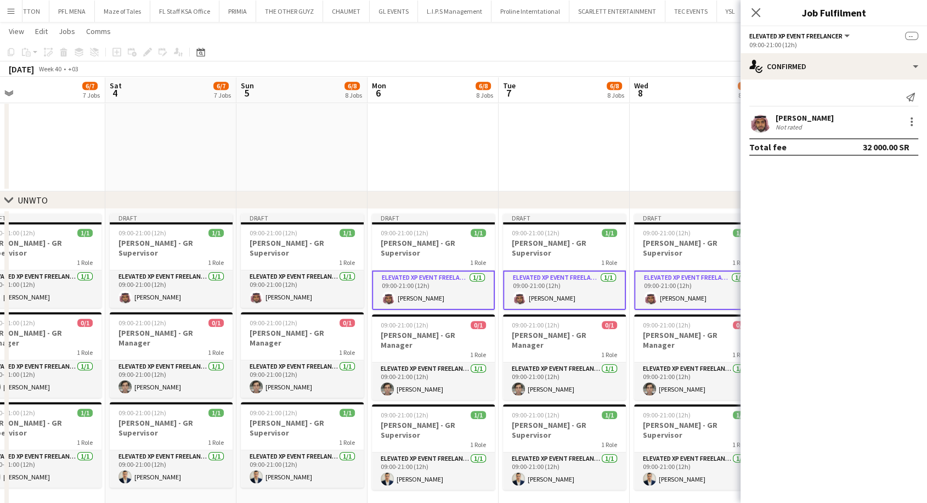
scroll to position [0, 255]
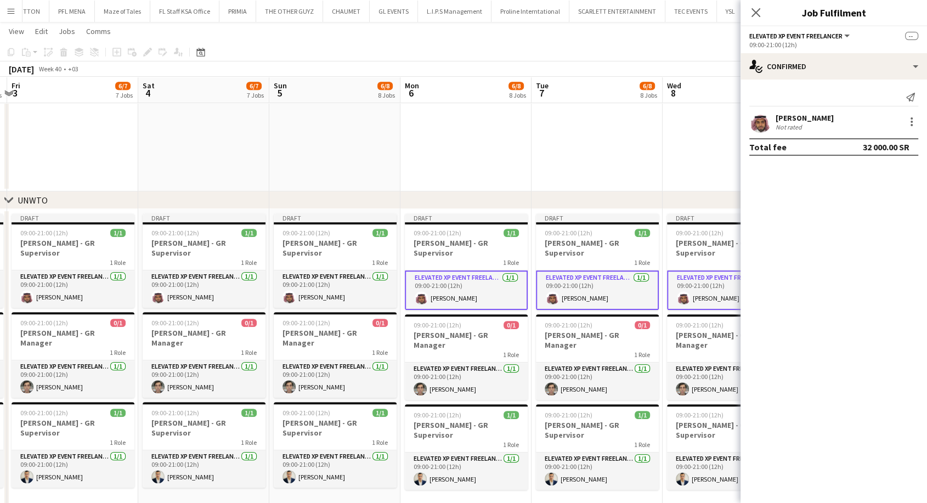
drag, startPoint x: 133, startPoint y: 283, endPoint x: 432, endPoint y: 280, distance: 299.0
click at [332, 283] on app-card-role "Elevated XP Event Freelancer [DATE] 09:00-21:00 (12h) [PERSON_NAME]" at bounding box center [335, 288] width 123 height 37
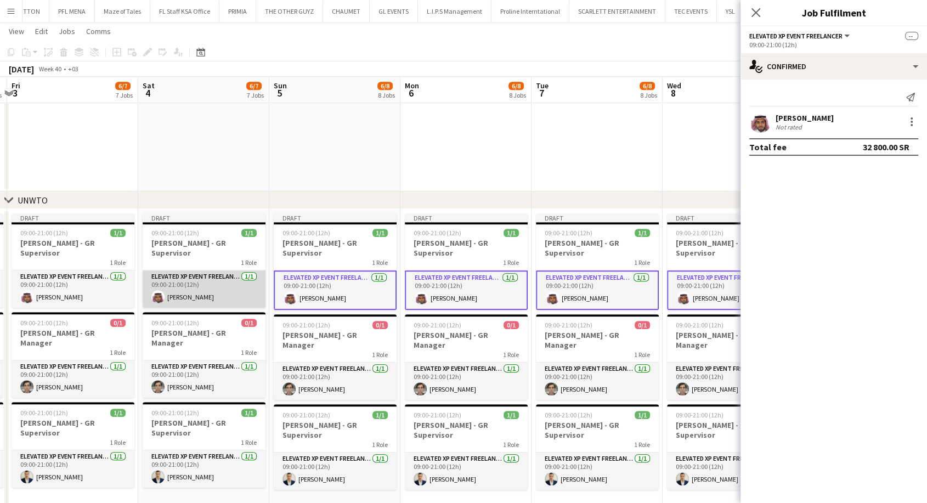
click at [225, 283] on app-card-role "Elevated XP Event Freelancer [DATE] 09:00-21:00 (12h) [PERSON_NAME]" at bounding box center [204, 288] width 123 height 37
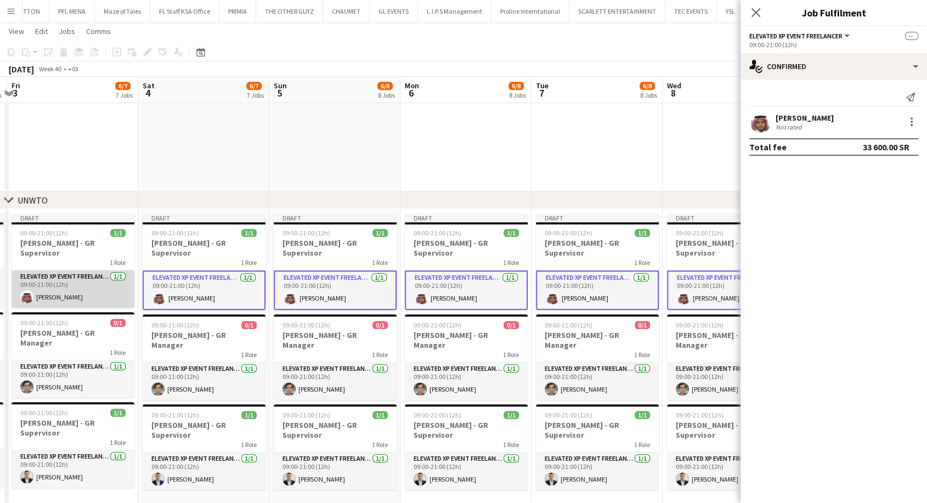
click at [114, 285] on app-card-role "Elevated XP Event Freelancer [DATE] 09:00-21:00 (12h) [PERSON_NAME]" at bounding box center [73, 288] width 123 height 37
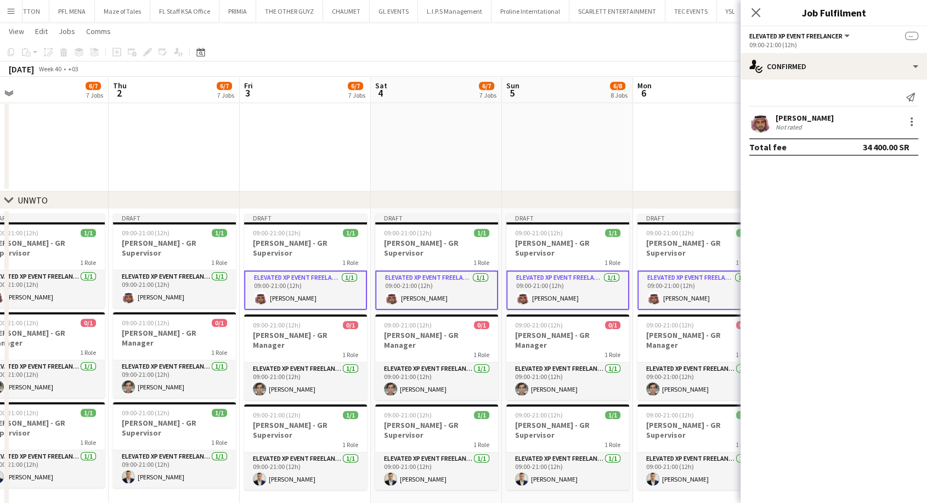
scroll to position [0, 319]
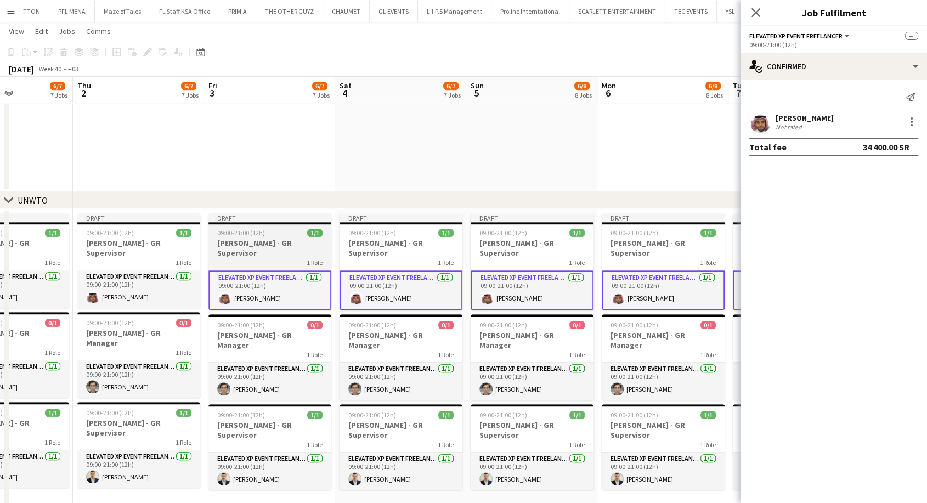
drag, startPoint x: 77, startPoint y: 285, endPoint x: 403, endPoint y: 278, distance: 325.4
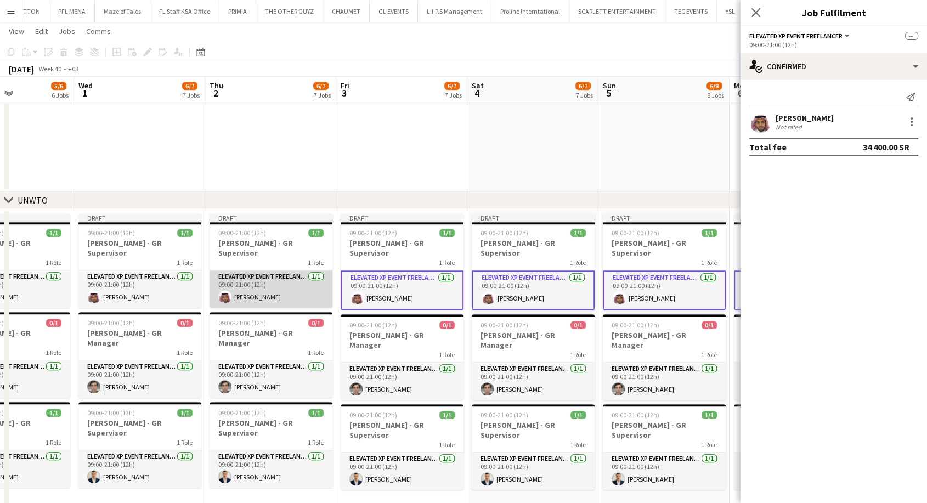
click at [287, 279] on app-card-role "Elevated XP Event Freelancer [DATE] 09:00-21:00 (12h) [PERSON_NAME]" at bounding box center [271, 288] width 123 height 37
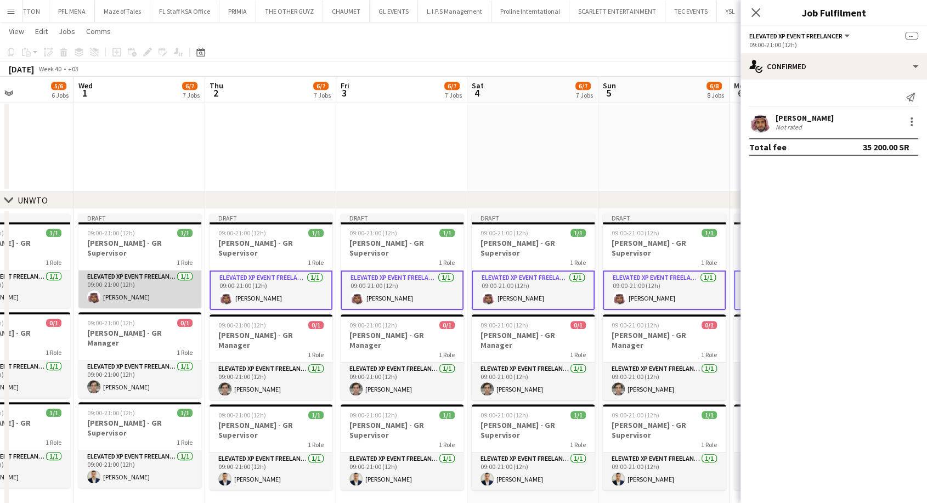
click at [151, 285] on app-card-role "Elevated XP Event Freelancer [DATE] 09:00-21:00 (12h) [PERSON_NAME]" at bounding box center [139, 288] width 123 height 37
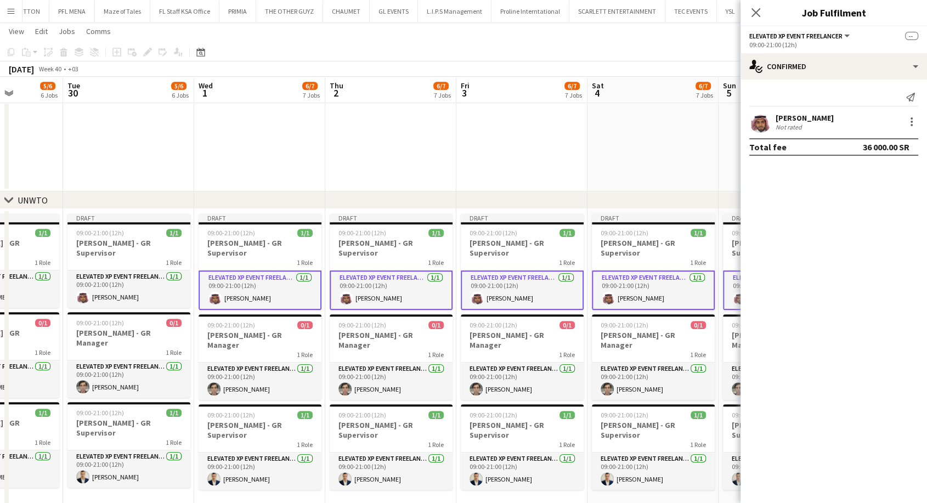
drag, startPoint x: 181, startPoint y: 282, endPoint x: 372, endPoint y: 281, distance: 190.9
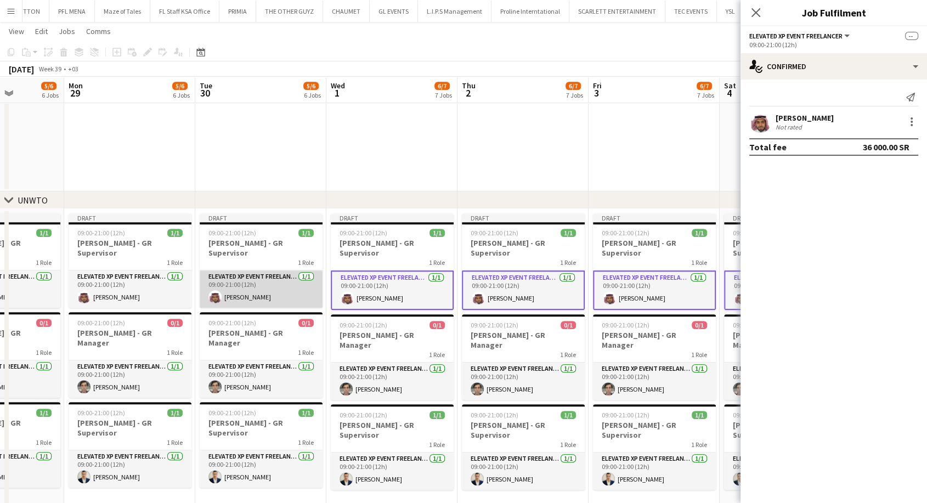
click at [280, 282] on app-card-role "Elevated XP Event Freelancer [DATE] 09:00-21:00 (12h) [PERSON_NAME]" at bounding box center [261, 288] width 123 height 37
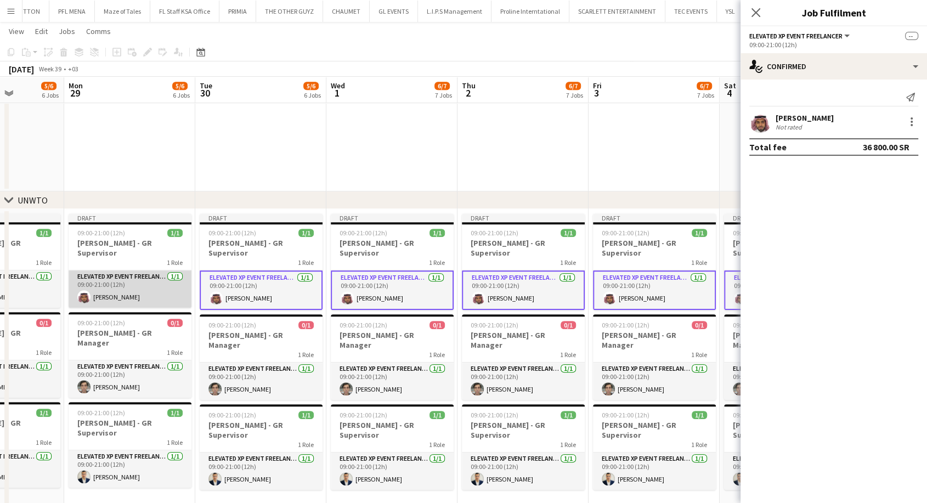
click at [154, 284] on app-card-role "Elevated XP Event Freelancer [DATE] 09:00-21:00 (12h) [PERSON_NAME]" at bounding box center [130, 288] width 123 height 37
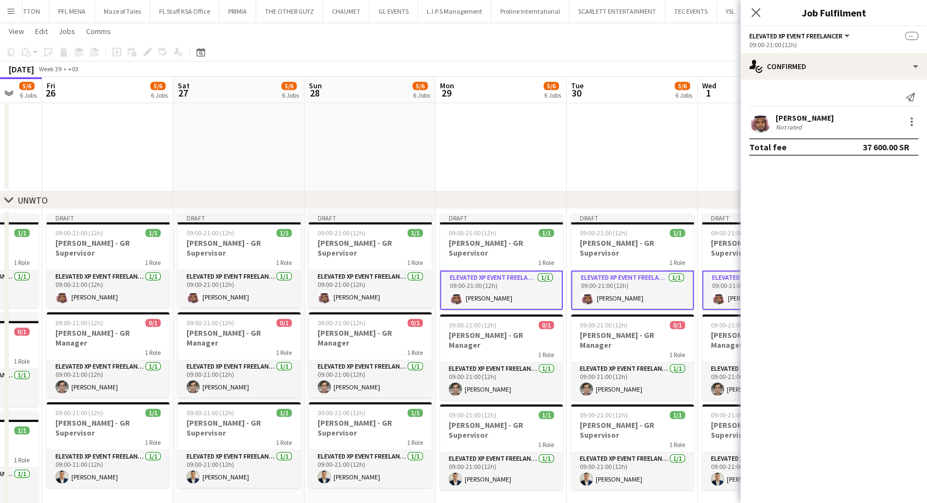
scroll to position [0, 284]
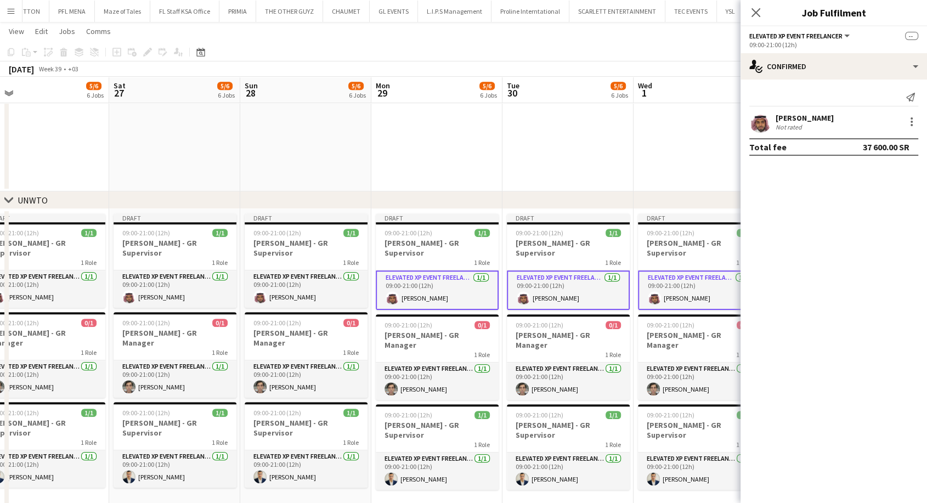
drag, startPoint x: 166, startPoint y: 286, endPoint x: 425, endPoint y: 280, distance: 259.0
click at [329, 281] on app-card-role "Elevated XP Event Freelancer [DATE] 09:00-21:00 (12h) [PERSON_NAME]" at bounding box center [306, 288] width 123 height 37
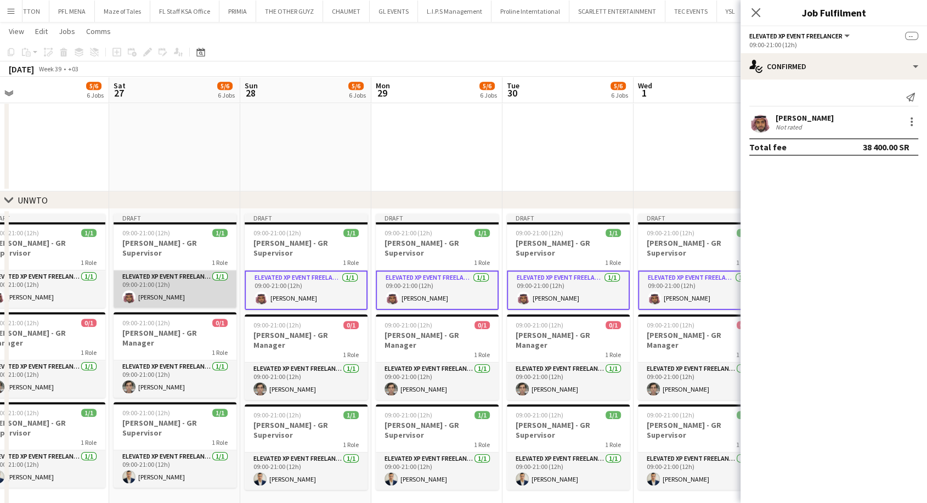
click at [198, 280] on app-card-role "Elevated XP Event Freelancer [DATE] 09:00-21:00 (12h) [PERSON_NAME]" at bounding box center [175, 288] width 123 height 37
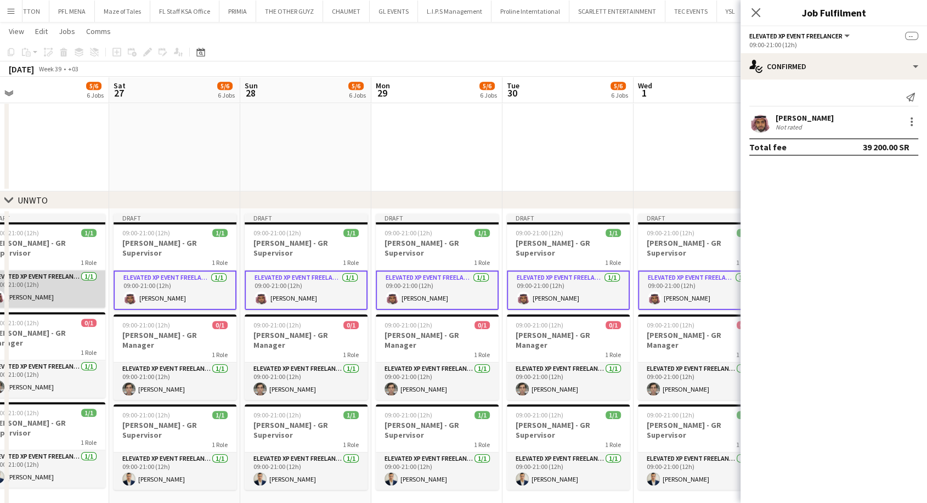
click at [61, 280] on app-card-role "Elevated XP Event Freelancer [DATE] 09:00-21:00 (12h) [PERSON_NAME]" at bounding box center [43, 288] width 123 height 37
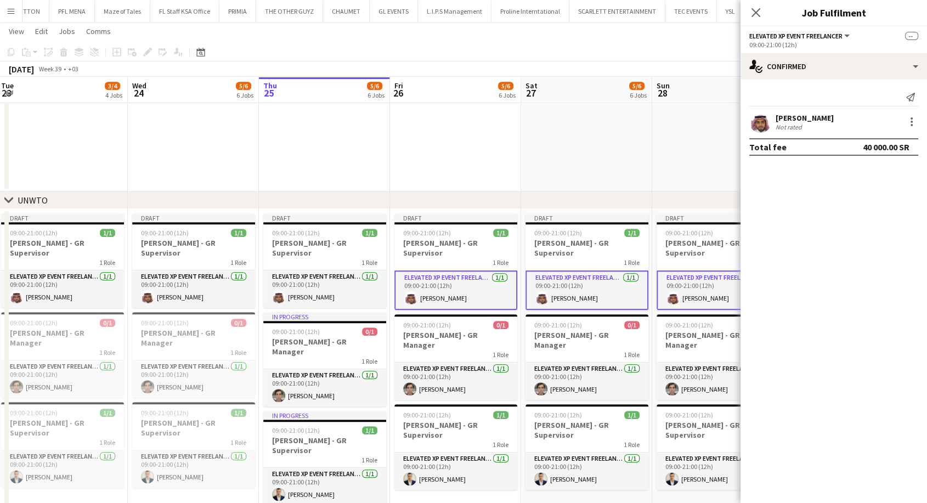
scroll to position [0, 247]
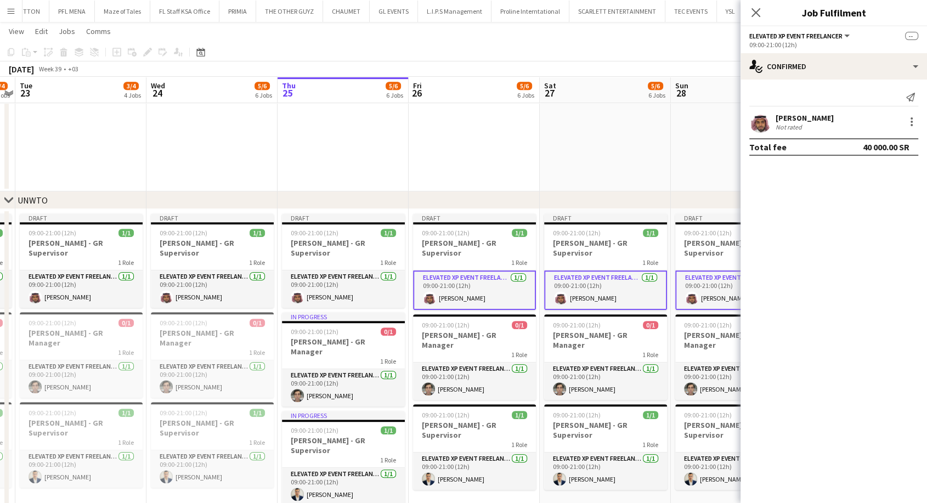
drag, startPoint x: 52, startPoint y: 281, endPoint x: 482, endPoint y: 279, distance: 430.1
click at [366, 280] on app-card-role "Elevated XP Event Freelancer [DATE] 09:00-21:00 (12h) [PERSON_NAME]" at bounding box center [343, 288] width 123 height 37
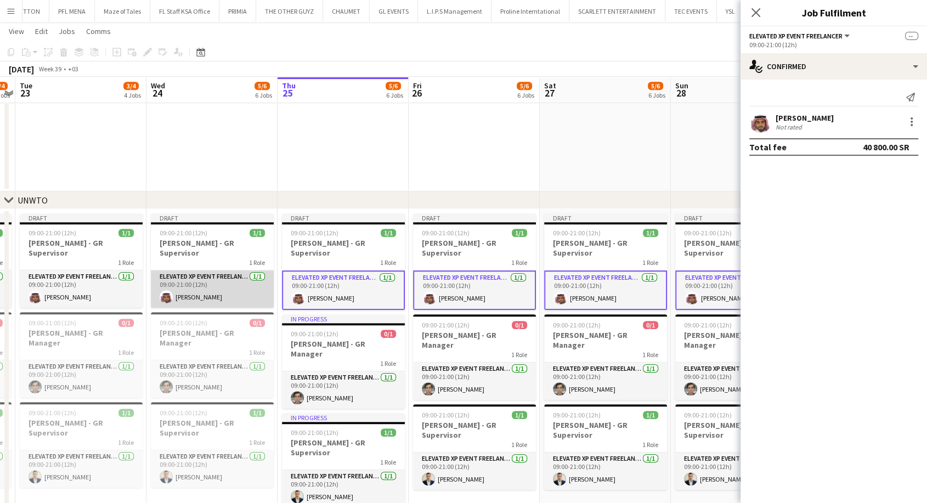
click at [238, 286] on app-card-role "Elevated XP Event Freelancer [DATE] 09:00-21:00 (12h) [PERSON_NAME]" at bounding box center [212, 288] width 123 height 37
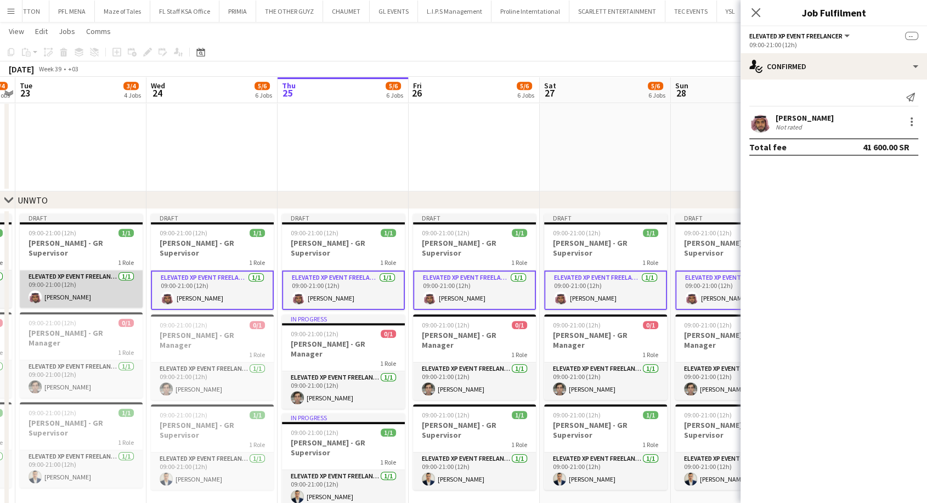
click at [110, 281] on app-card-role "Elevated XP Event Freelancer [DATE] 09:00-21:00 (12h) [PERSON_NAME]" at bounding box center [81, 288] width 123 height 37
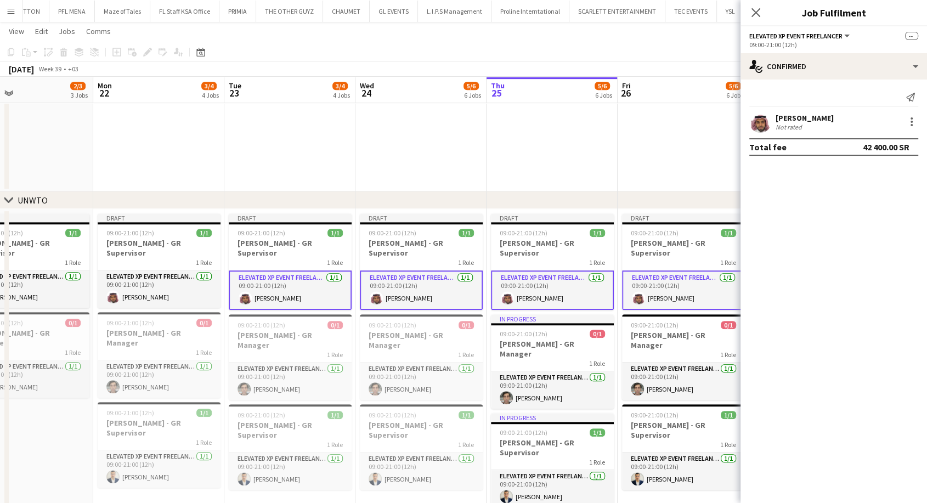
scroll to position [0, 251]
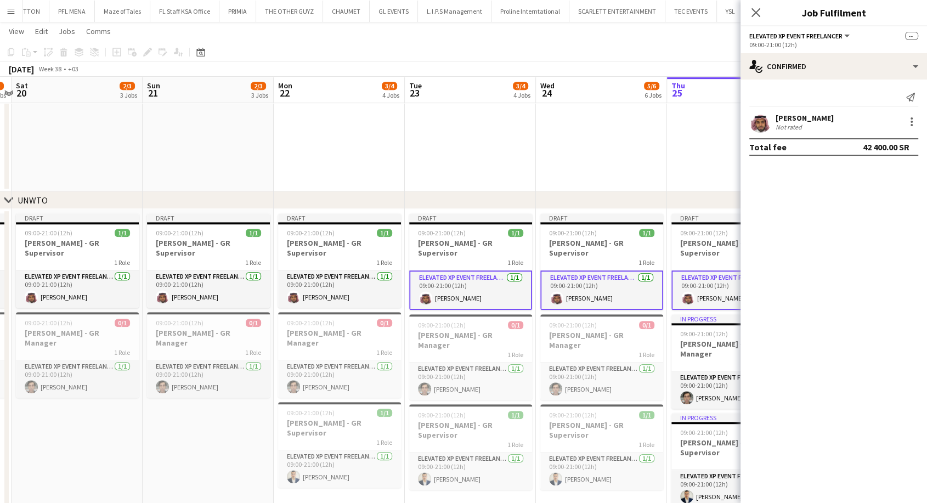
drag, startPoint x: 81, startPoint y: 285, endPoint x: 470, endPoint y: 286, distance: 389.5
click at [374, 284] on app-card-role "Elevated XP Event Freelancer [DATE] 09:00-21:00 (12h) [PERSON_NAME]" at bounding box center [339, 288] width 123 height 37
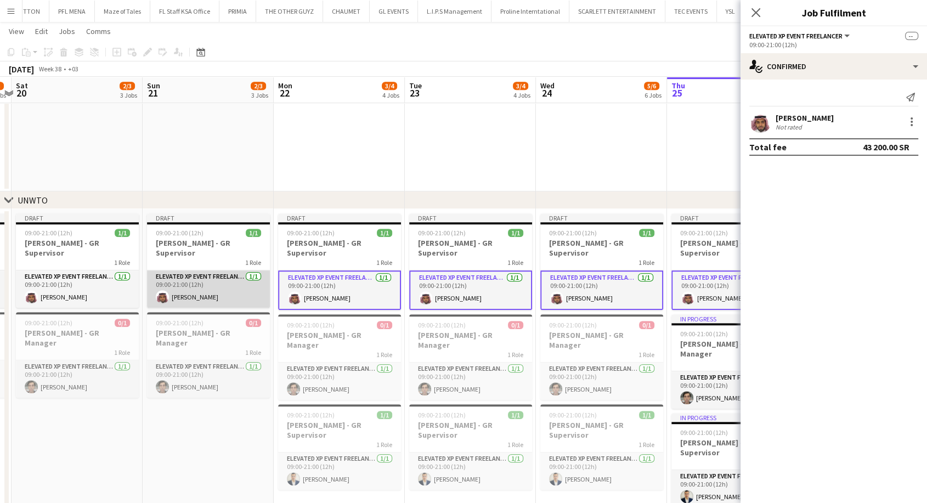
click at [231, 284] on app-card-role "Elevated XP Event Freelancer [DATE] 09:00-21:00 (12h) [PERSON_NAME]" at bounding box center [208, 288] width 123 height 37
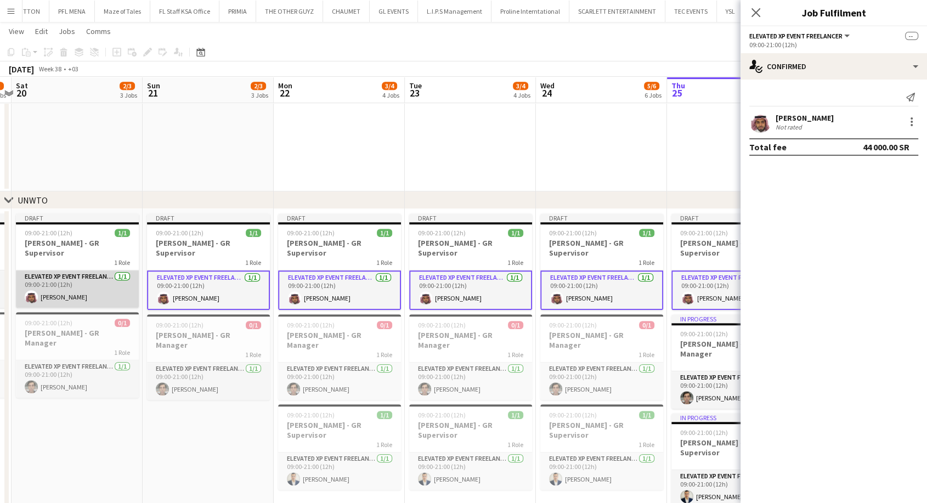
click at [106, 286] on app-card-role "Elevated XP Event Freelancer [DATE] 09:00-21:00 (12h) [PERSON_NAME]" at bounding box center [77, 288] width 123 height 37
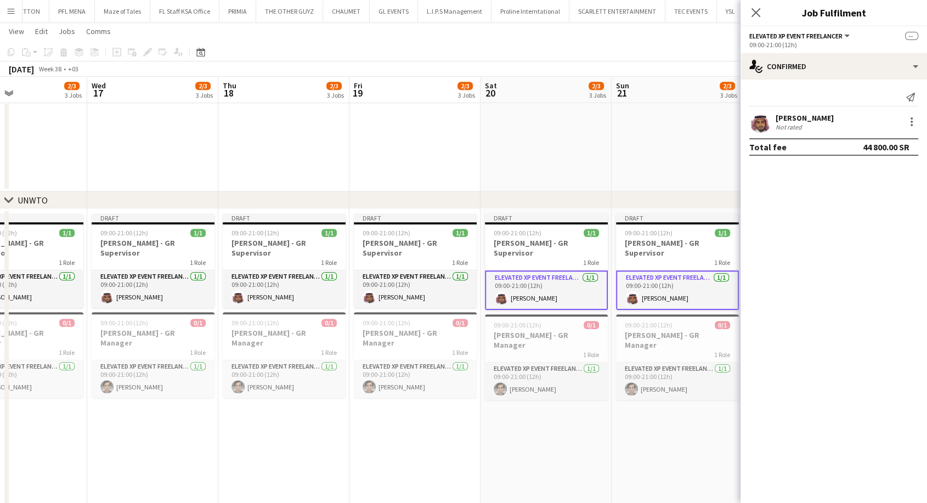
scroll to position [0, 264]
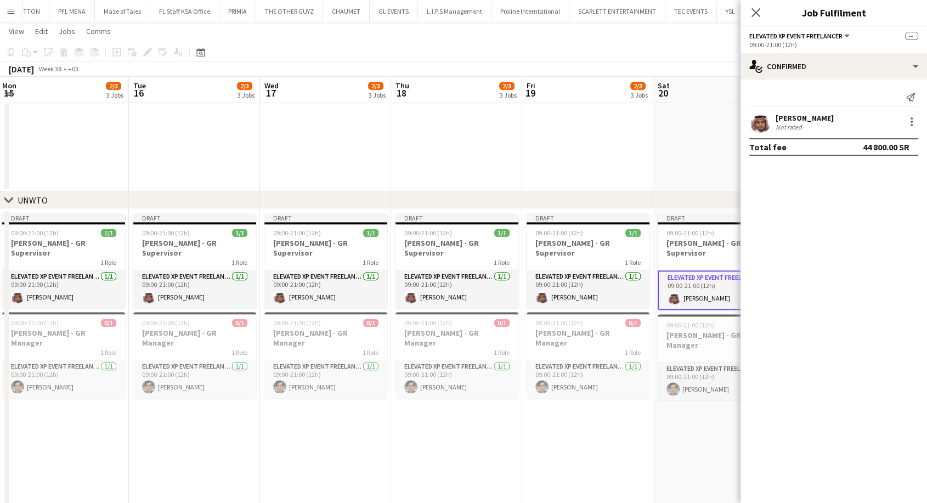
drag, startPoint x: 102, startPoint y: 284, endPoint x: 704, endPoint y: 281, distance: 601.8
click at [603, 286] on app-card-role "Elevated XP Event Freelancer [DATE] 09:00-21:00 (12h) [PERSON_NAME]" at bounding box center [588, 288] width 123 height 37
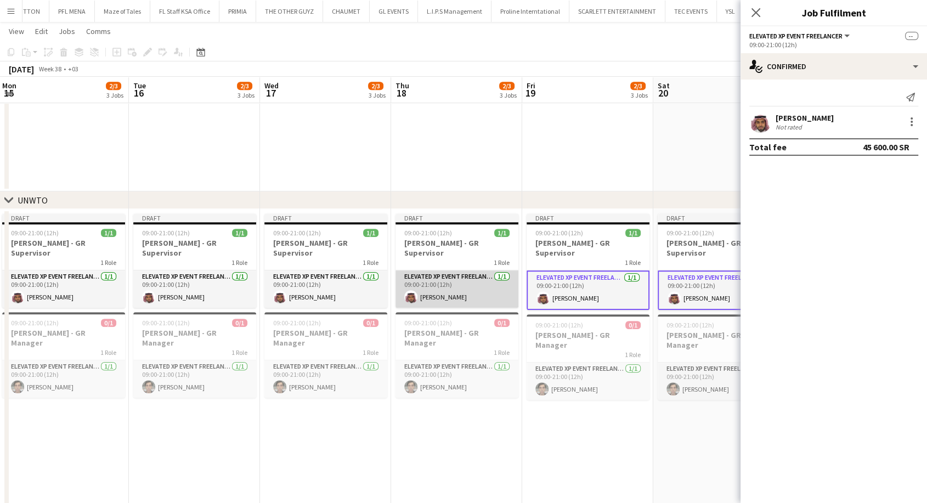
click at [470, 290] on app-card-role "Elevated XP Event Freelancer [DATE] 09:00-21:00 (12h) [PERSON_NAME]" at bounding box center [457, 288] width 123 height 37
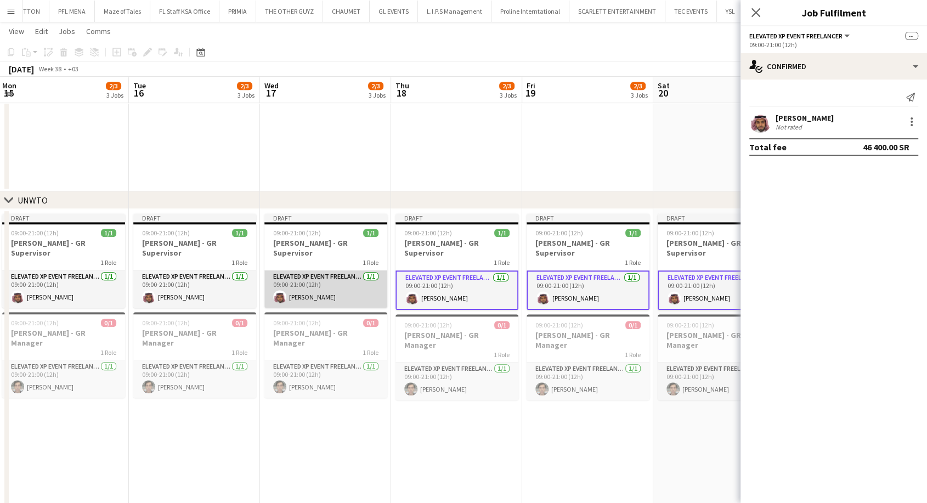
click at [331, 285] on app-card-role "Elevated XP Event Freelancer [DATE] 09:00-21:00 (12h) [PERSON_NAME]" at bounding box center [325, 288] width 123 height 37
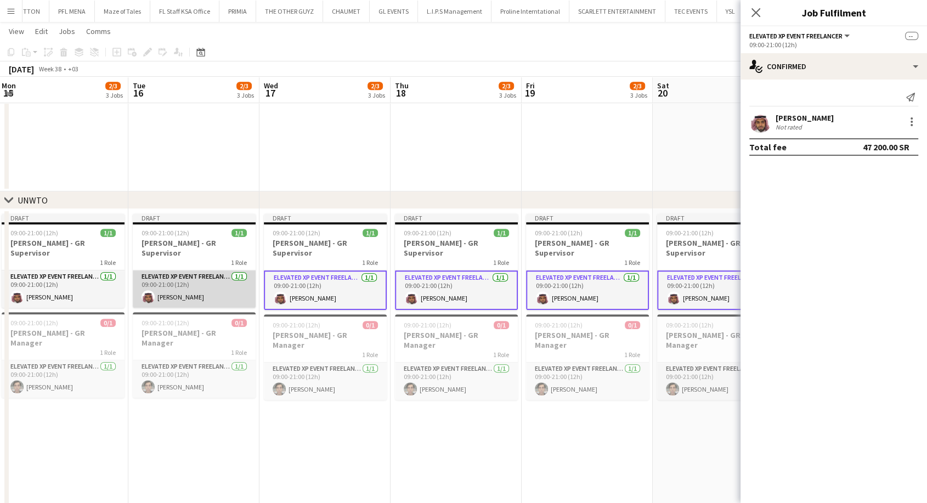
click at [207, 281] on app-card-role "Elevated XP Event Freelancer [DATE] 09:00-21:00 (12h) [PERSON_NAME]" at bounding box center [194, 288] width 123 height 37
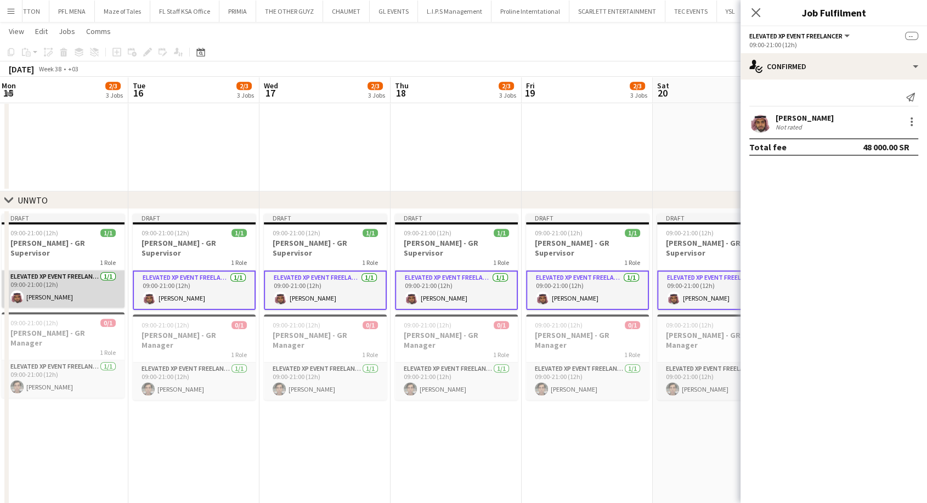
click at [66, 291] on app-card-role "Elevated XP Event Freelancer [DATE] 09:00-21:00 (12h) [PERSON_NAME]" at bounding box center [63, 288] width 123 height 37
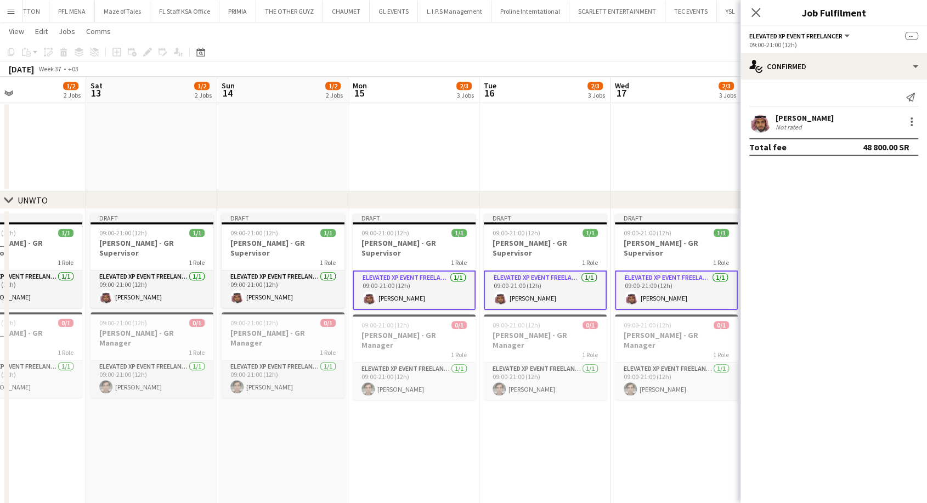
drag, startPoint x: 107, startPoint y: 277, endPoint x: 393, endPoint y: 272, distance: 285.9
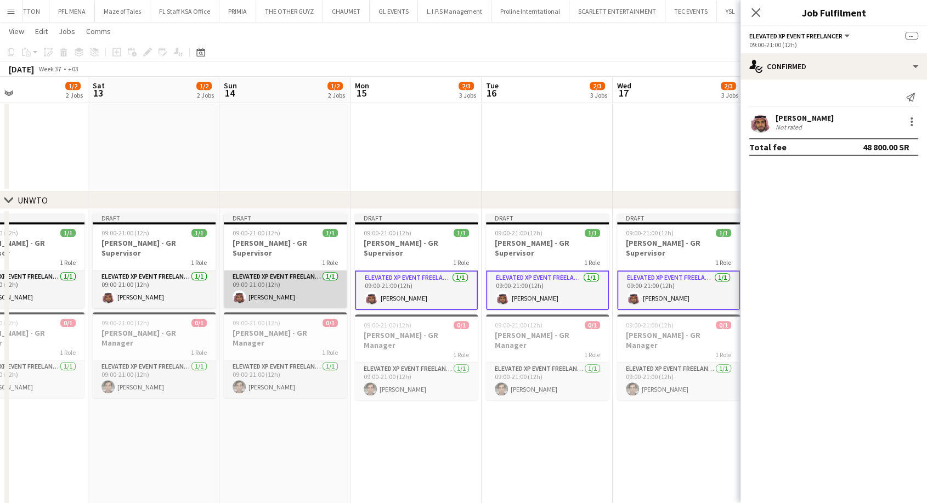
click at [284, 279] on app-card-role "Elevated XP Event Freelancer [DATE] 09:00-21:00 (12h) [PERSON_NAME]" at bounding box center [285, 288] width 123 height 37
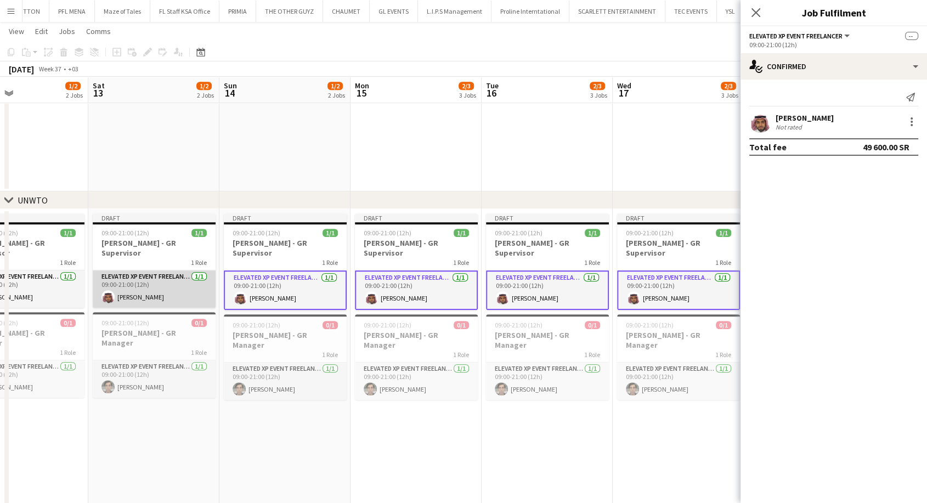
click at [162, 286] on app-card-role "Elevated XP Event Freelancer [DATE] 09:00-21:00 (12h) [PERSON_NAME]" at bounding box center [154, 288] width 123 height 37
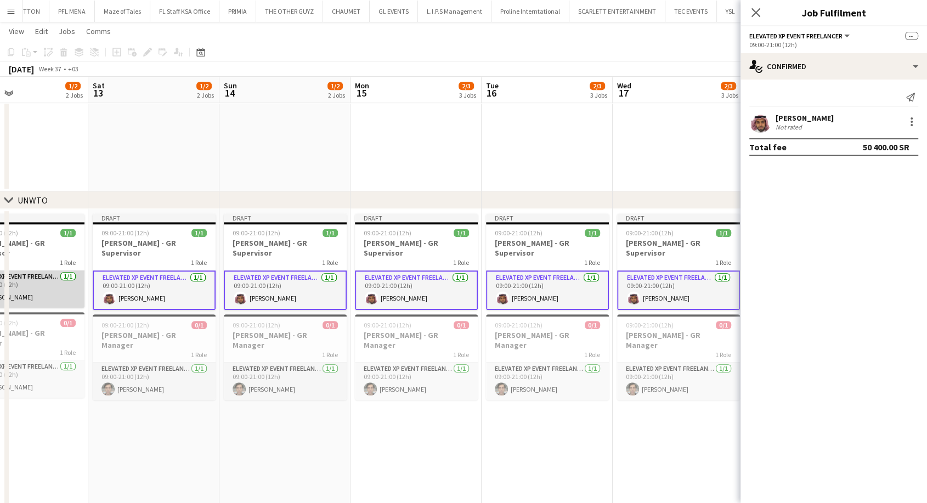
click at [48, 289] on app-card-role "Elevated XP Event Freelancer [DATE] 09:00-21:00 (12h) [PERSON_NAME]" at bounding box center [23, 288] width 123 height 37
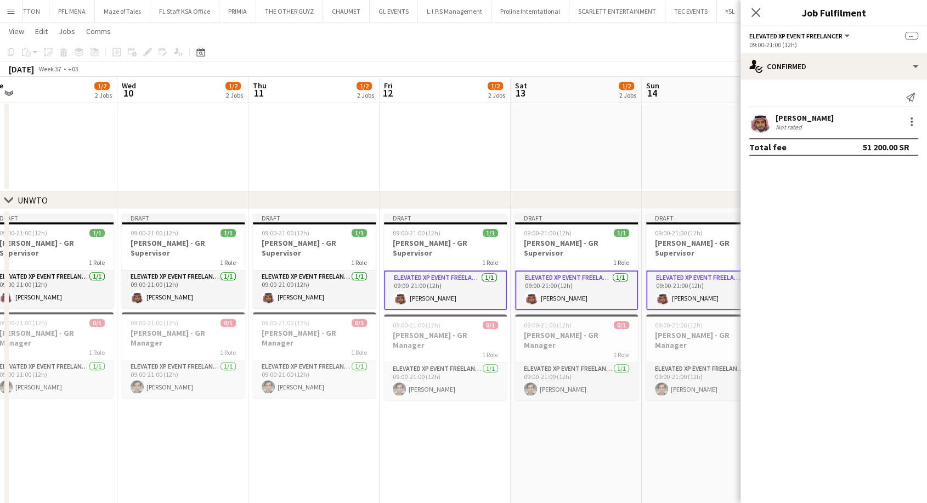
drag, startPoint x: 47, startPoint y: 284, endPoint x: 449, endPoint y: 280, distance: 401.6
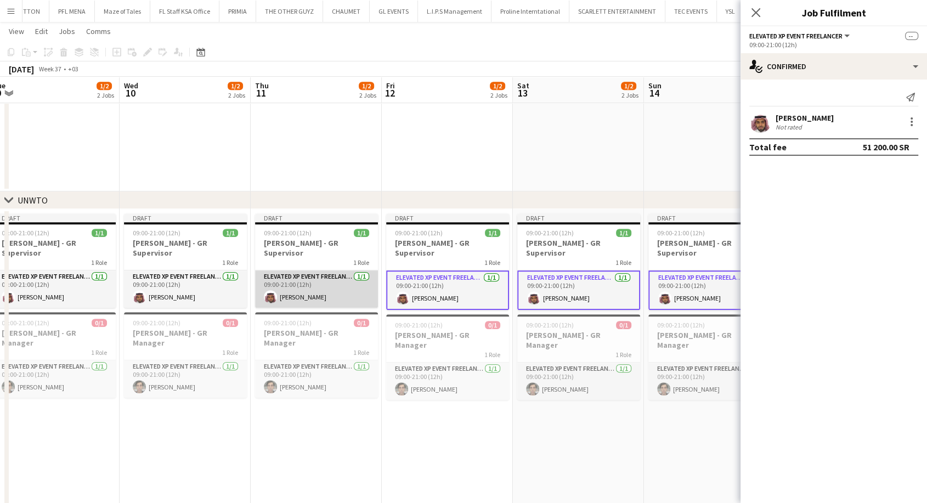
click at [318, 283] on app-card-role "Elevated XP Event Freelancer [DATE] 09:00-21:00 (12h) [PERSON_NAME]" at bounding box center [316, 288] width 123 height 37
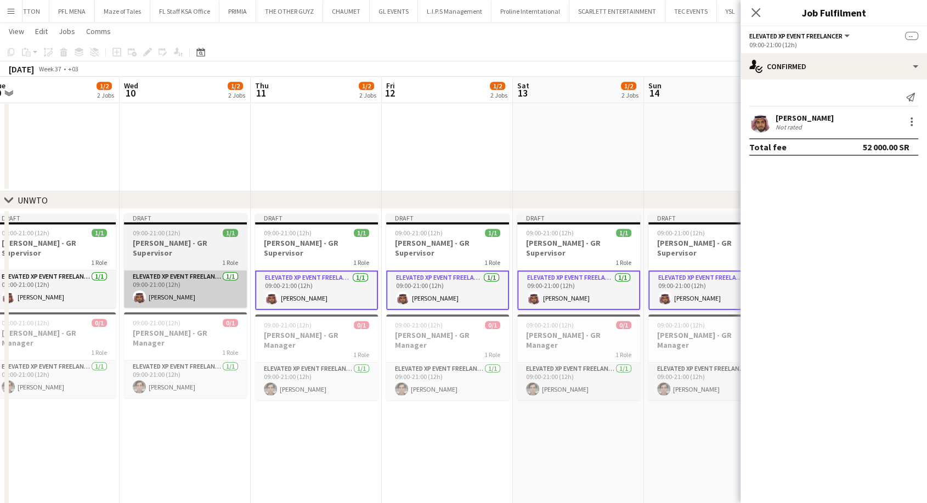
scroll to position [0, 274]
click at [176, 287] on app-card-role "Elevated XP Event Freelancer [DATE] 09:00-21:00 (12h) [PERSON_NAME]" at bounding box center [184, 288] width 123 height 37
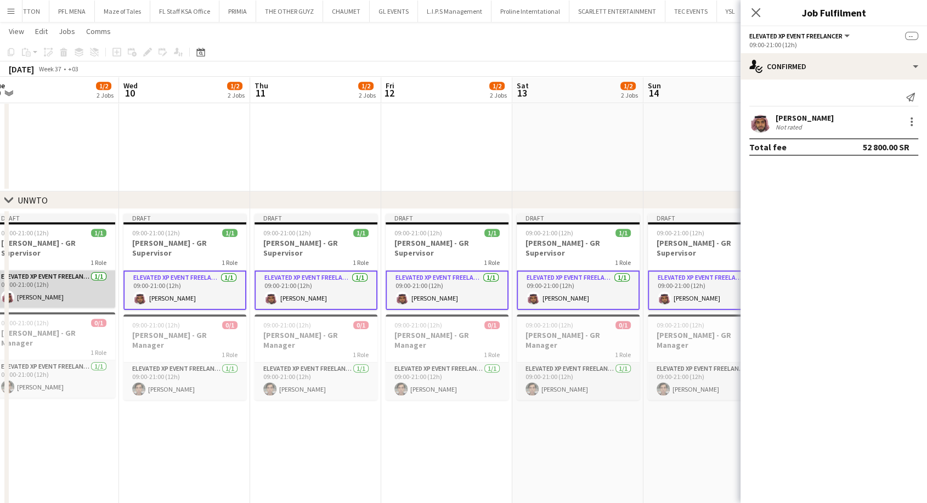
click at [65, 289] on app-card-role "Elevated XP Event Freelancer [DATE] 09:00-21:00 (12h) [PERSON_NAME]" at bounding box center [53, 288] width 123 height 37
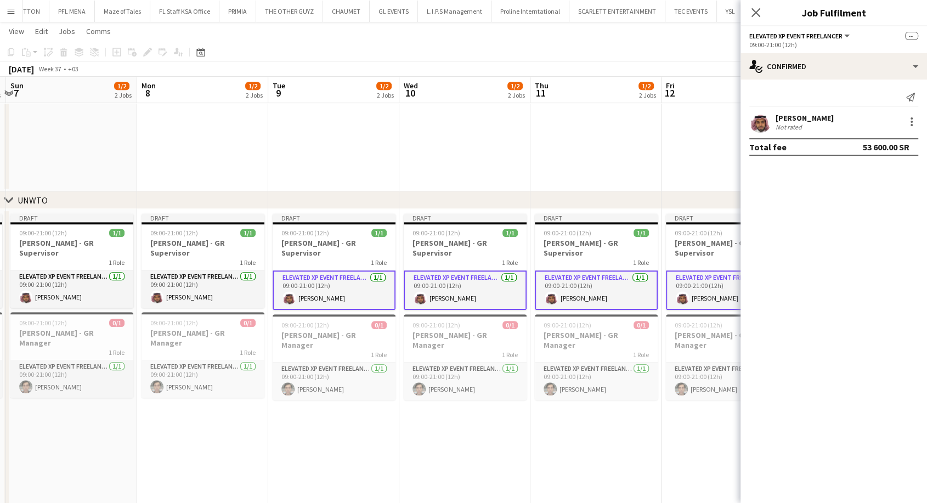
scroll to position [0, 274]
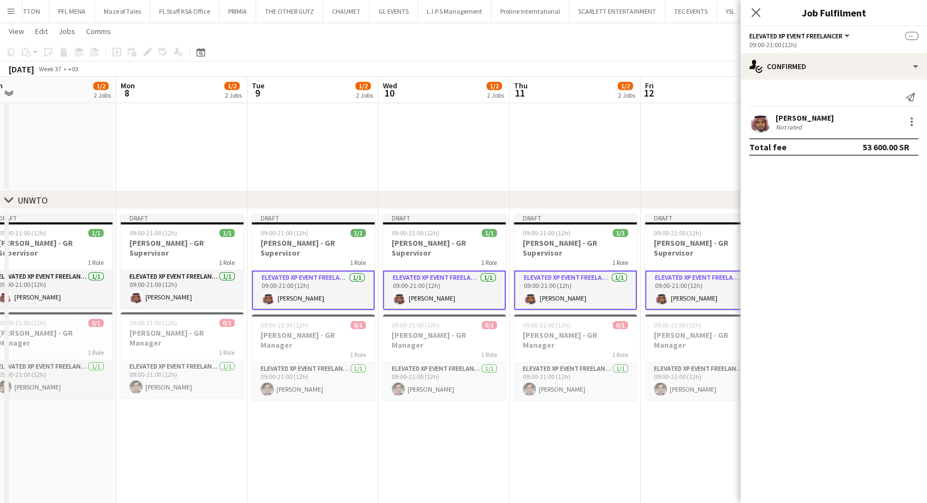
drag, startPoint x: 46, startPoint y: 289, endPoint x: 439, endPoint y: 280, distance: 394.0
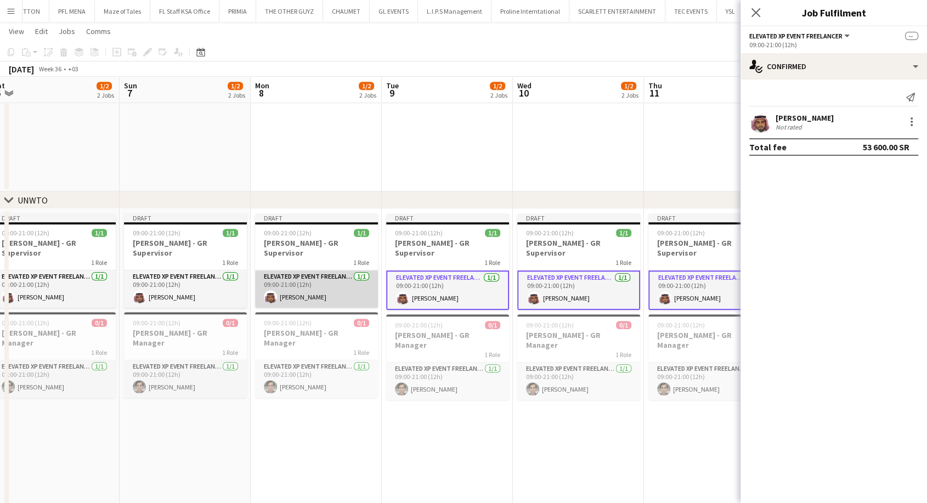
click at [362, 281] on app-card-role "Elevated XP Event Freelancer [DATE] 09:00-21:00 (12h) [PERSON_NAME]" at bounding box center [316, 288] width 123 height 37
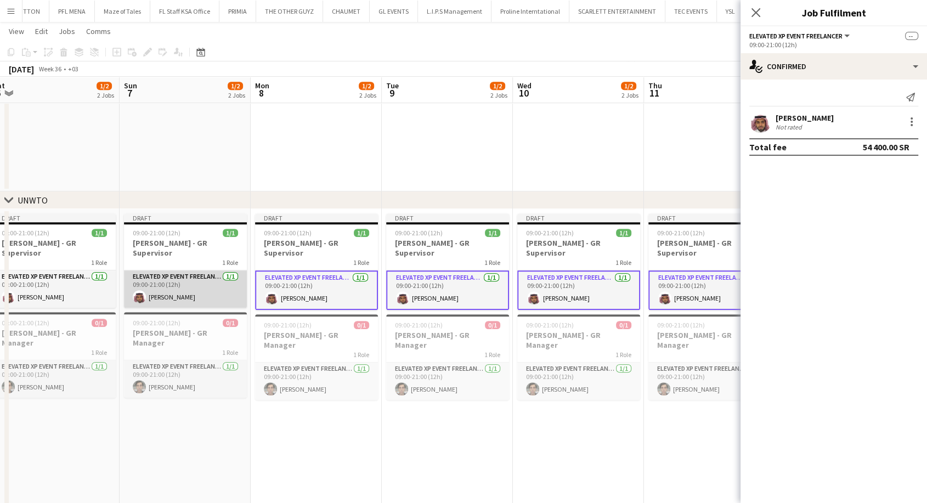
click at [187, 289] on app-card-role "Elevated XP Event Freelancer [DATE] 09:00-21:00 (12h) [PERSON_NAME]" at bounding box center [185, 288] width 123 height 37
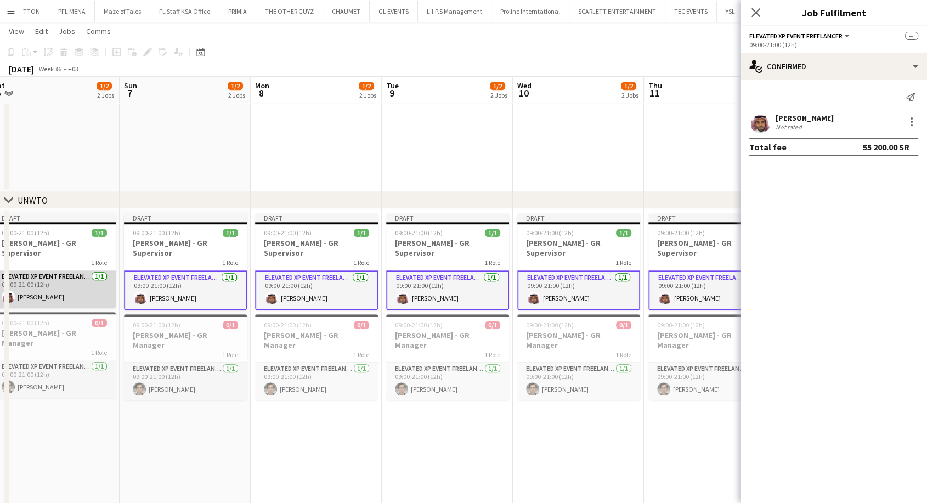
click at [89, 291] on app-card-role "Elevated XP Event Freelancer [DATE] 09:00-21:00 (12h) [PERSON_NAME]" at bounding box center [54, 288] width 123 height 37
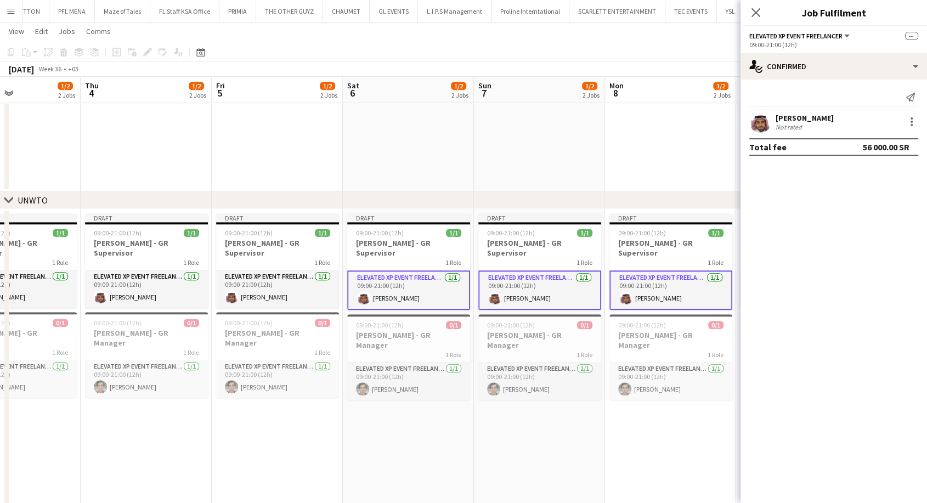
scroll to position [0, 296]
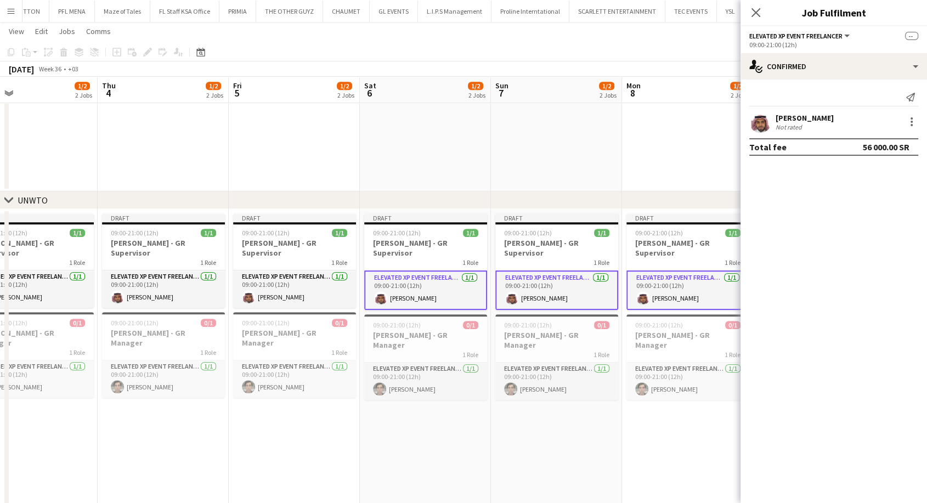
drag, startPoint x: 63, startPoint y: 291, endPoint x: 435, endPoint y: 279, distance: 371.6
click at [299, 279] on app-card-role "Elevated XP Event Freelancer [DATE] 09:00-21:00 (12h) [PERSON_NAME]" at bounding box center [294, 288] width 123 height 37
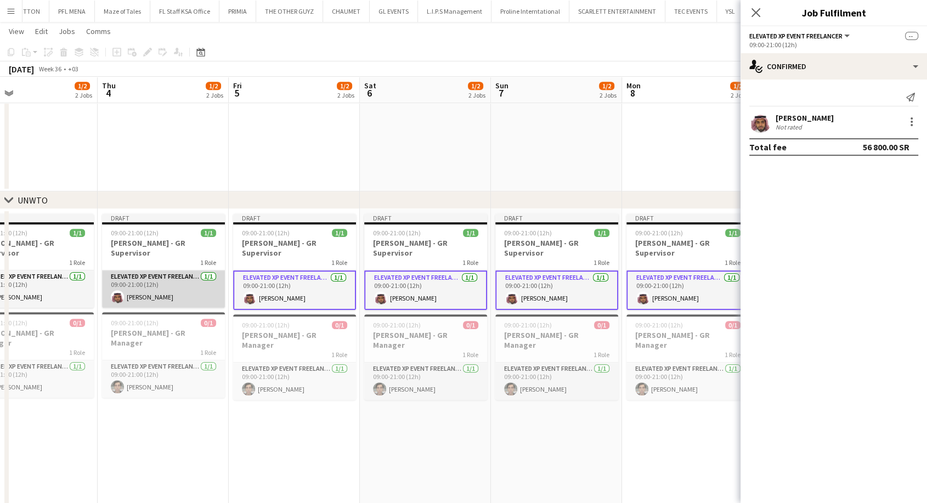
click at [176, 287] on app-card-role "Elevated XP Event Freelancer [DATE] 09:00-21:00 (12h) [PERSON_NAME]" at bounding box center [163, 288] width 123 height 37
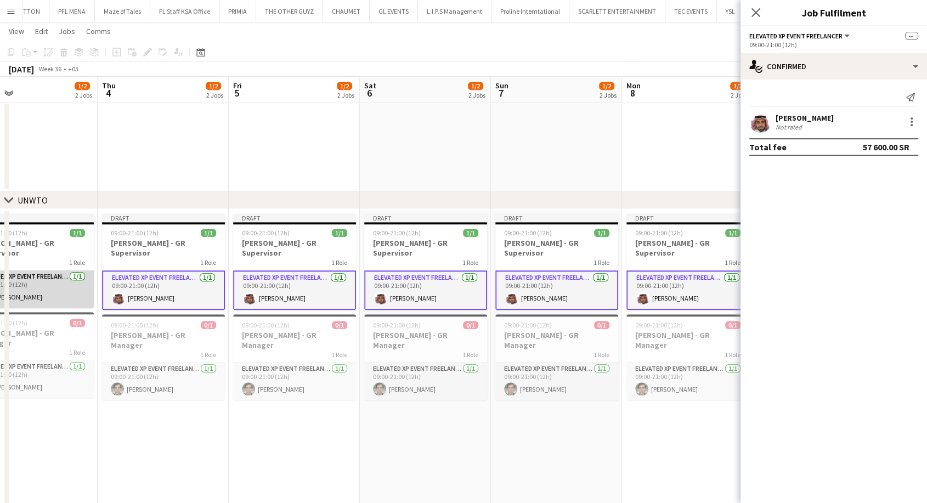
click at [66, 287] on app-card-role "Elevated XP Event Freelancer [DATE] 09:00-21:00 (12h) [PERSON_NAME]" at bounding box center [32, 288] width 123 height 37
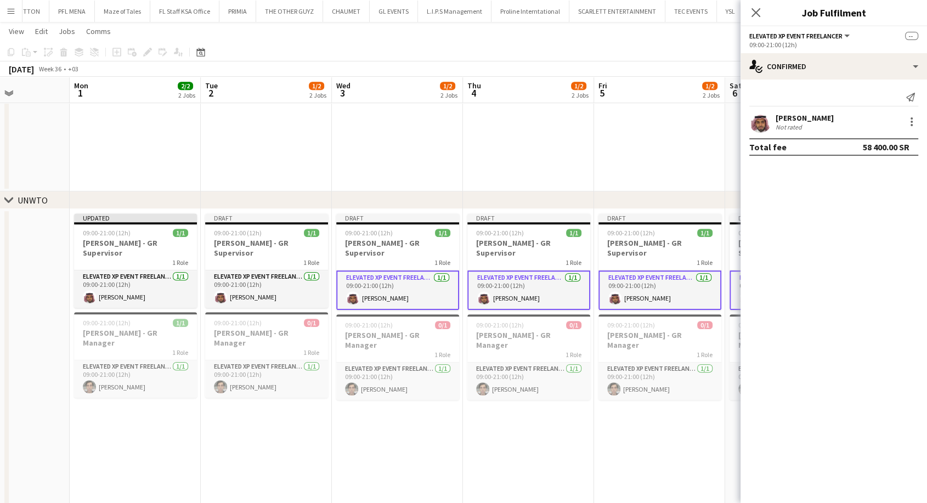
drag, startPoint x: 35, startPoint y: 286, endPoint x: 532, endPoint y: 275, distance: 497.2
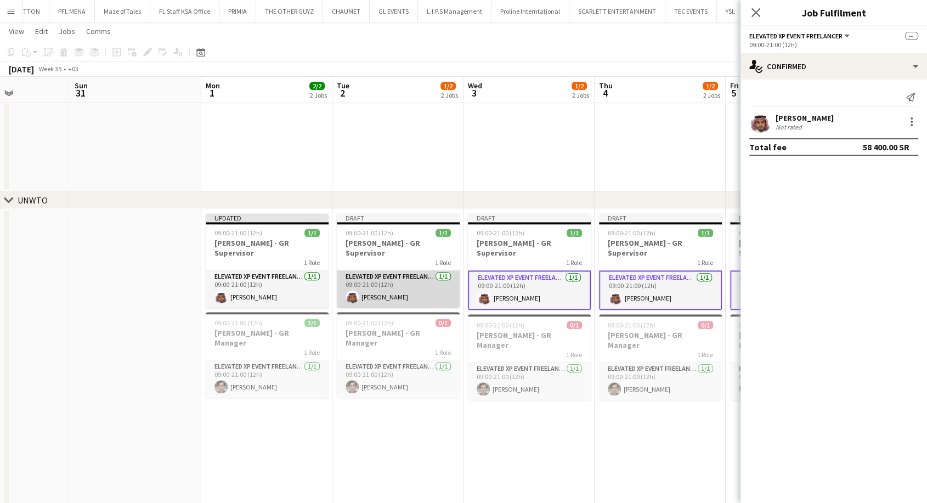
click at [394, 279] on app-card-role "Elevated XP Event Freelancer [DATE] 09:00-21:00 (12h) [PERSON_NAME]" at bounding box center [398, 288] width 123 height 37
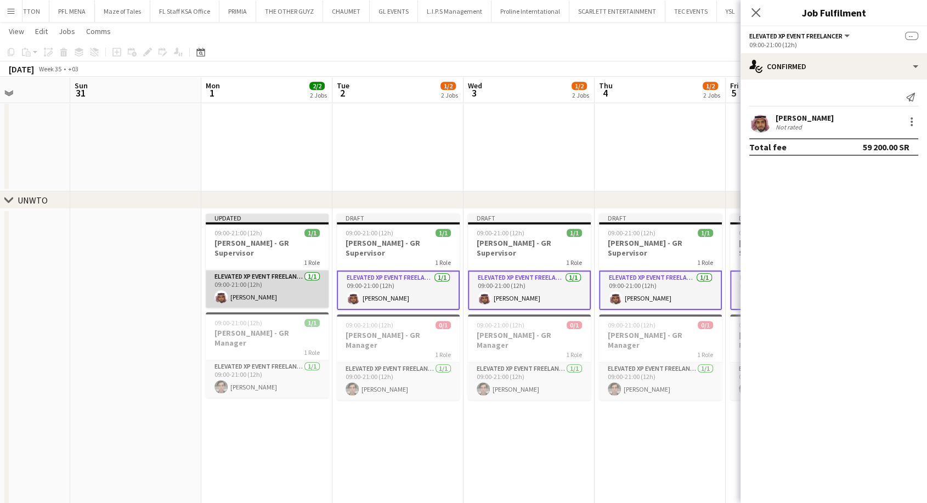
click at [255, 289] on app-card-role "Elevated XP Event Freelancer [DATE] 09:00-21:00 (12h) [PERSON_NAME]" at bounding box center [267, 288] width 123 height 37
click at [657, 437] on app-date-cell "Draft 09:00-21:00 (12h) 1/1 Basim Aqil - GR Supervisor 1 Role Elevated XP Event…" at bounding box center [660, 369] width 131 height 321
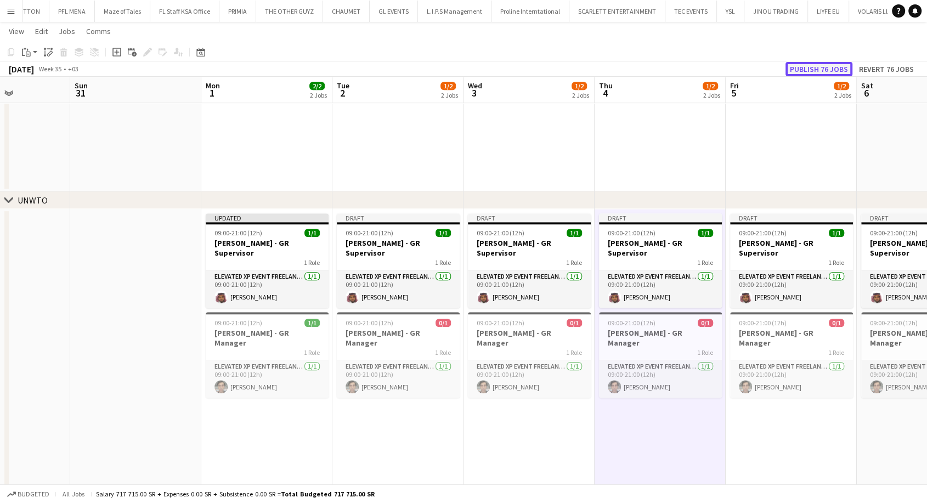
click at [815, 72] on button "Publish 76 jobs" at bounding box center [819, 69] width 67 height 14
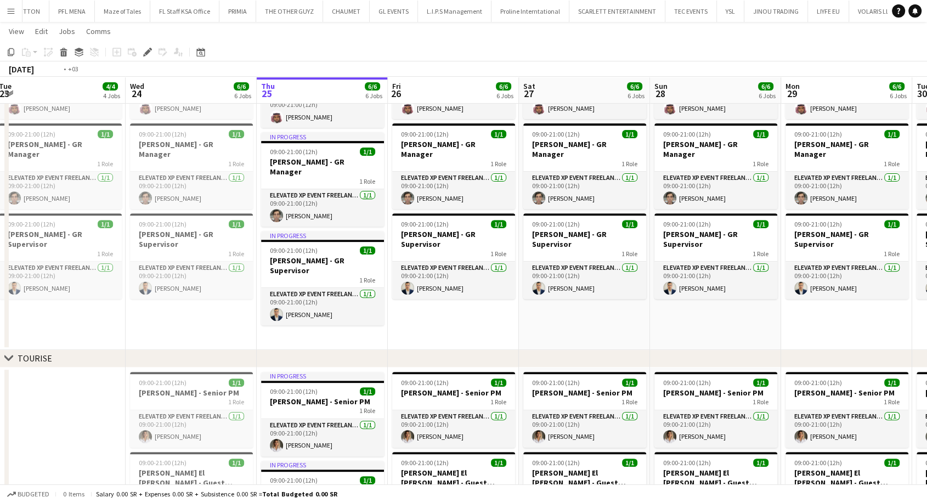
scroll to position [0, 332]
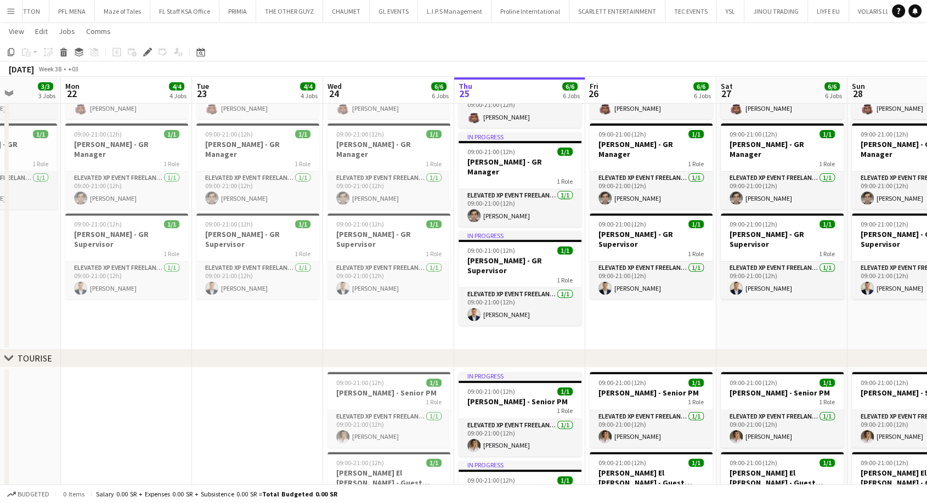
drag, startPoint x: 123, startPoint y: 313, endPoint x: 430, endPoint y: 336, distance: 308.1
click at [430, 336] on app-calendar-viewport "Fri 19 Sat 20 3/3 3 Jobs Sun 21 3/3 3 Jobs Mon 22 4/4 4 Jobs Tue 23 4/4 4 Jobs …" at bounding box center [463, 158] width 927 height 962
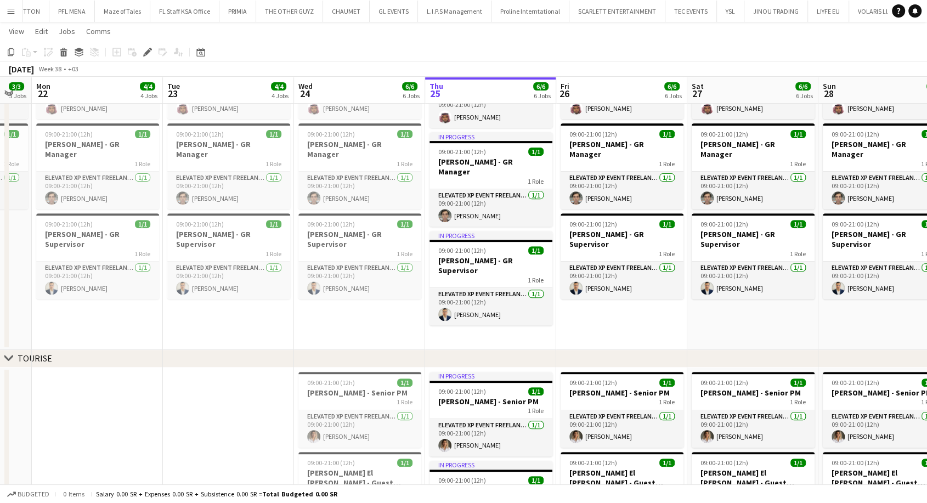
scroll to position [0, 370]
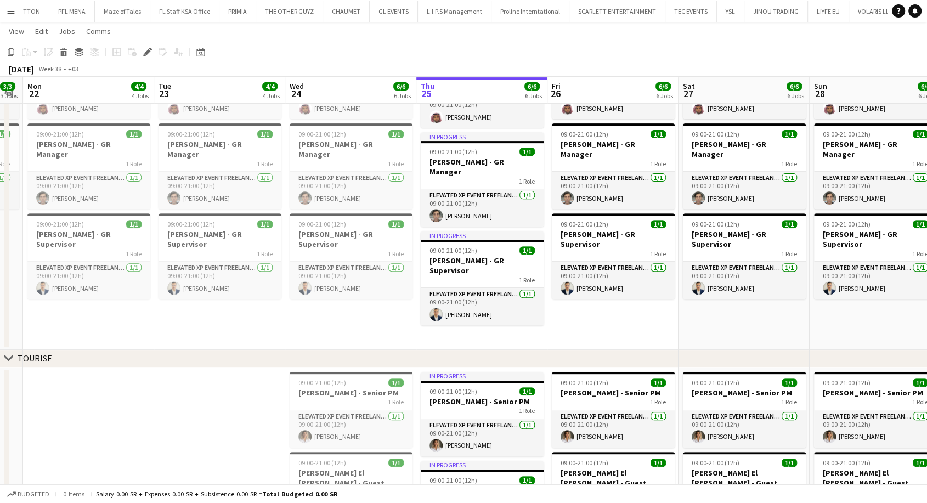
drag, startPoint x: 601, startPoint y: 317, endPoint x: 563, endPoint y: 315, distance: 37.9
click at [563, 315] on app-calendar-viewport "Fri 19 3/3 3 Jobs Sat 20 3/3 3 Jobs Sun 21 3/3 3 Jobs Mon 22 4/4 4 Jobs Tue 23 …" at bounding box center [463, 158] width 927 height 962
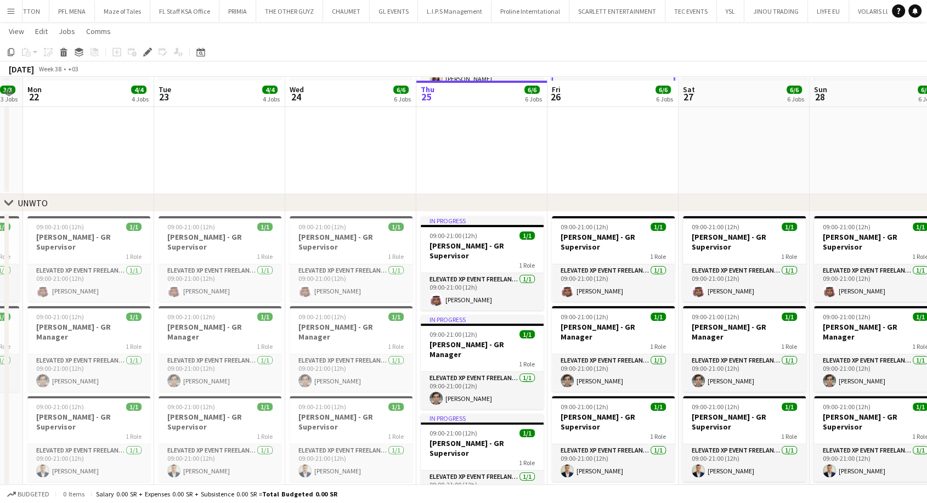
scroll to position [244, 0]
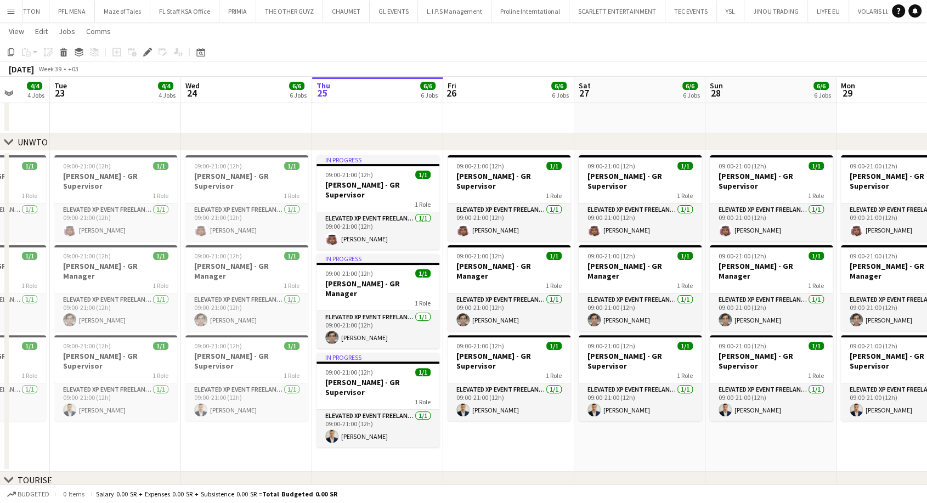
drag, startPoint x: 674, startPoint y: 436, endPoint x: 241, endPoint y: 431, distance: 432.9
click at [241, 431] on app-calendar-viewport "Fri 19 3/3 3 Jobs Sat 20 3/3 3 Jobs Sun 21 3/3 3 Jobs Mon 22 4/4 4 Jobs Tue 23 …" at bounding box center [463, 280] width 927 height 962
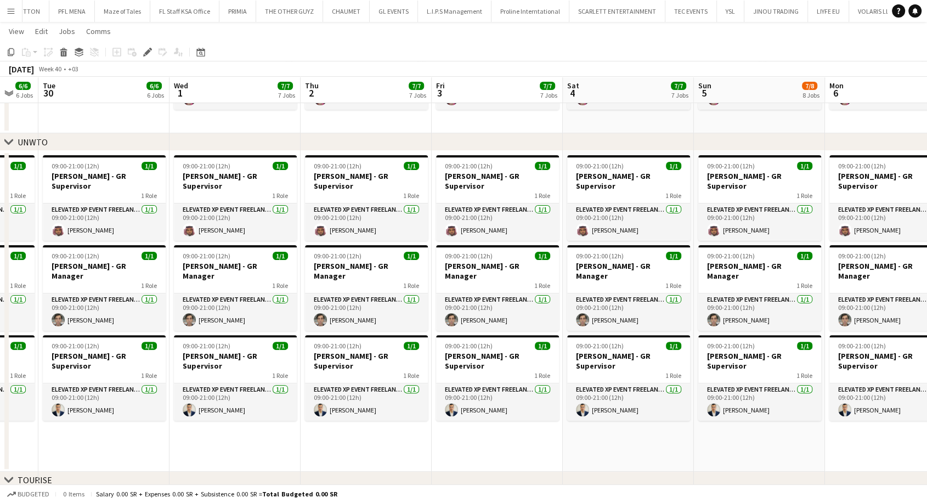
drag, startPoint x: 798, startPoint y: 427, endPoint x: 1, endPoint y: 406, distance: 797.4
click at [1, 406] on app-calendar-viewport "Sat 27 6/6 6 Jobs Sun 28 6/6 6 Jobs Mon 29 6/6 6 Jobs Tue 30 6/6 6 Jobs Wed 1 7…" at bounding box center [463, 319] width 927 height 1041
click at [501, 435] on app-date-cell "09:00-21:00 (12h) 1/1 [PERSON_NAME] - GR Supervisor 1 Role Elevated XP Event Fr…" at bounding box center [496, 311] width 131 height 321
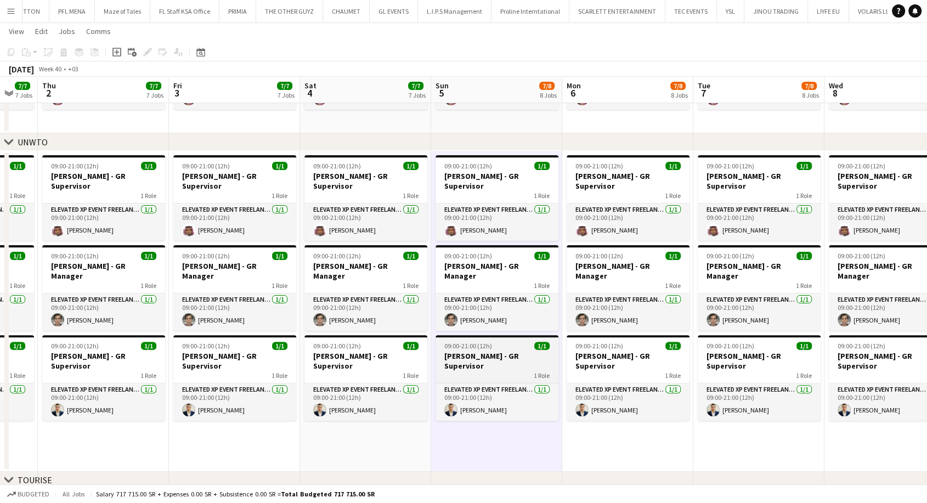
click at [486, 342] on span "09:00-21:00 (12h)" at bounding box center [468, 346] width 48 height 8
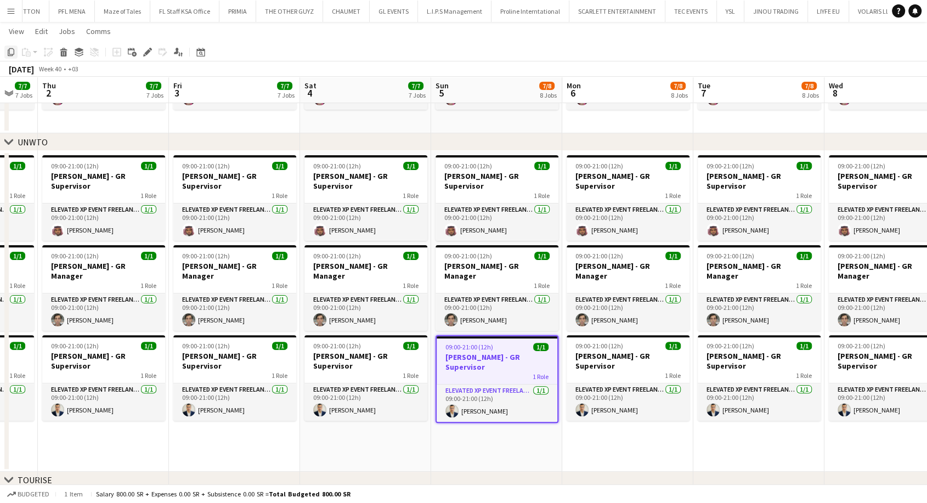
click at [12, 52] on icon "Copy" at bounding box center [11, 52] width 9 height 9
click at [442, 424] on app-date-cell "09:00-21:00 (12h) 1/1 [PERSON_NAME] - GR Supervisor 1 Role Elevated XP Event Fr…" at bounding box center [496, 311] width 131 height 321
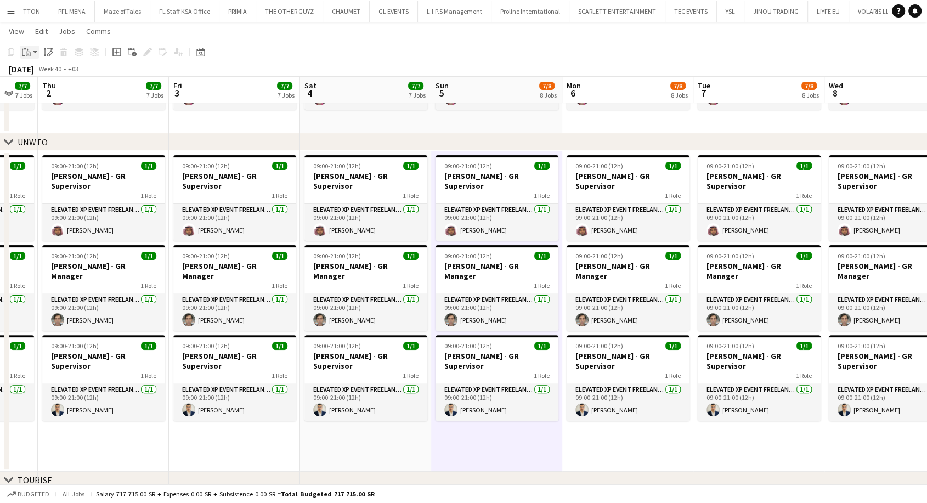
click at [38, 55] on app-action-btn "Paste" at bounding box center [30, 52] width 20 height 13
click at [48, 71] on link "Paste Ctrl+V" at bounding box center [80, 73] width 103 height 10
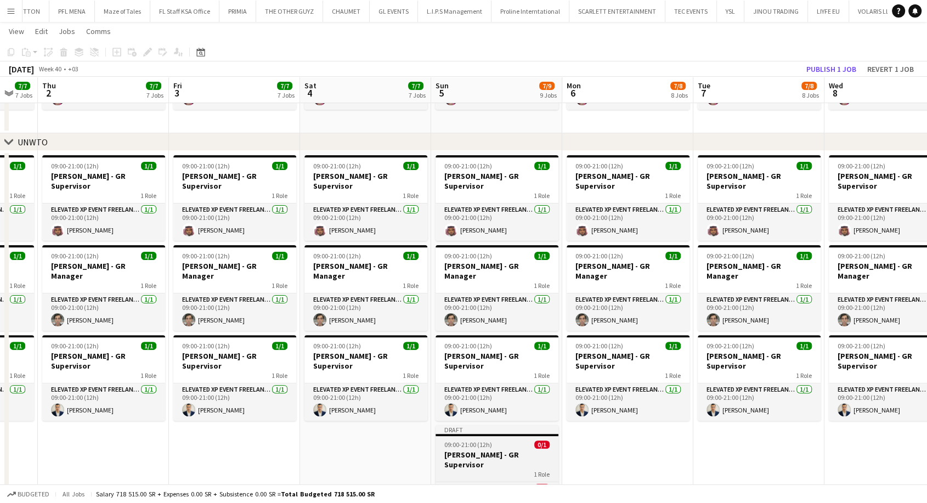
click at [477, 450] on h3 "[PERSON_NAME] - GR Supervisor" at bounding box center [497, 460] width 123 height 20
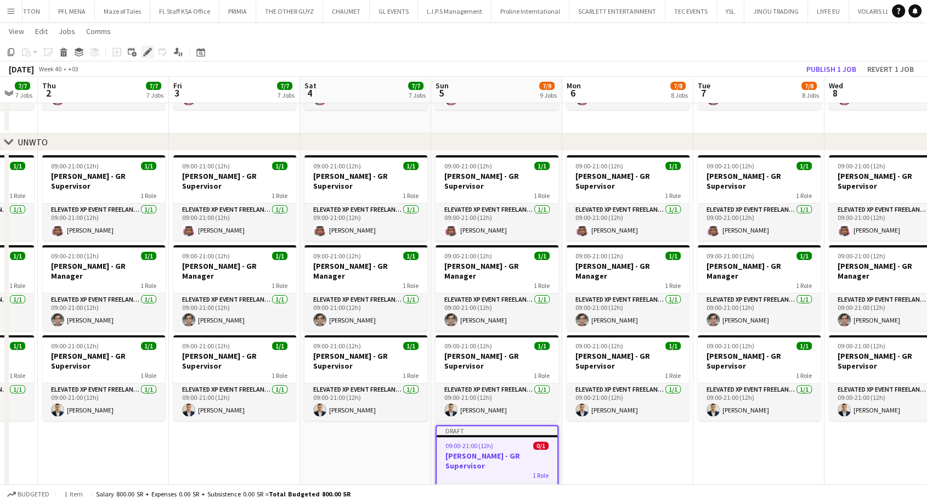
click at [143, 54] on icon "Edit" at bounding box center [147, 52] width 9 height 9
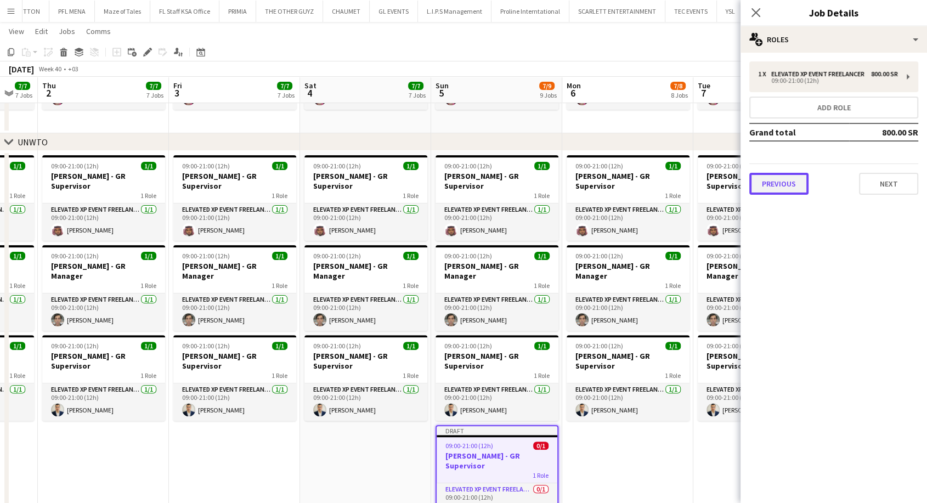
click at [788, 194] on button "Previous" at bounding box center [778, 184] width 59 height 22
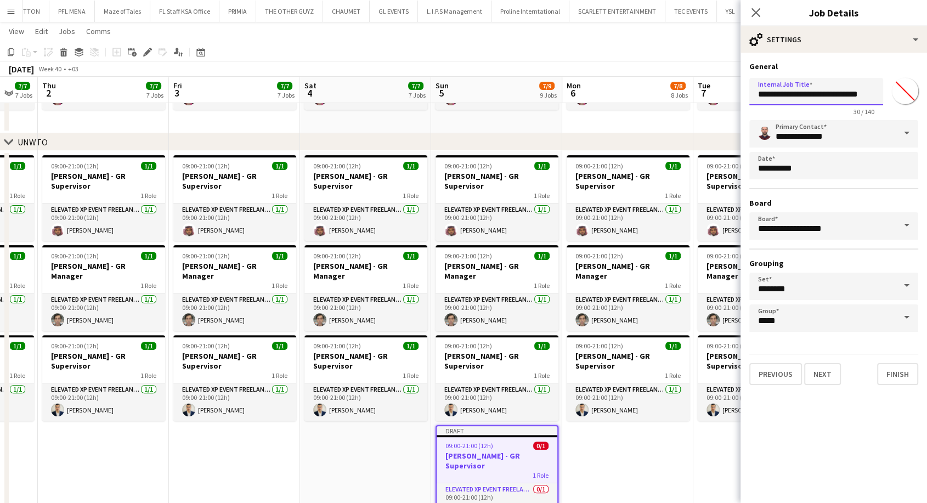
drag, startPoint x: 811, startPoint y: 93, endPoint x: 710, endPoint y: 95, distance: 101.0
click at [710, 95] on body "Menu Boards Boards Boards All jobs Status Workforce Workforce My Workforce Recr…" at bounding box center [463, 344] width 927 height 1176
paste input "text"
type input "**********"
click at [828, 371] on button "Next" at bounding box center [822, 374] width 37 height 22
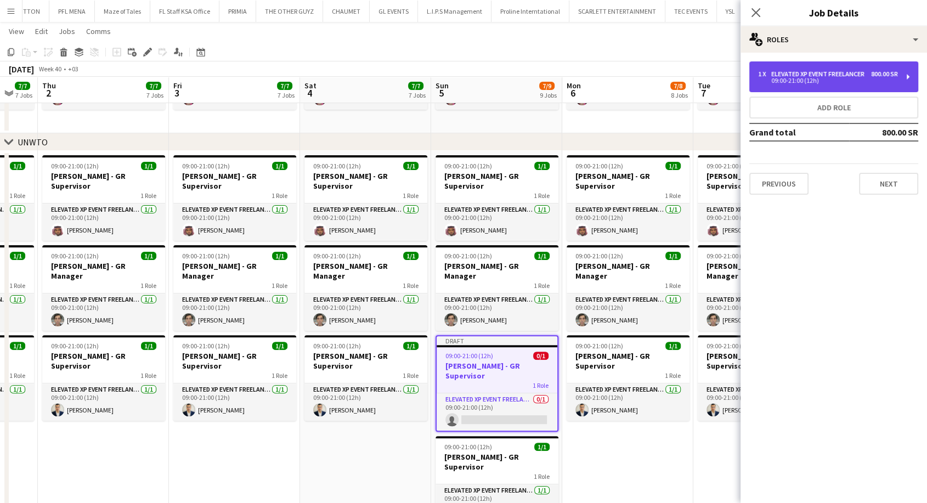
click at [836, 78] on div "Elevated XP Event Freelancer" at bounding box center [820, 74] width 98 height 8
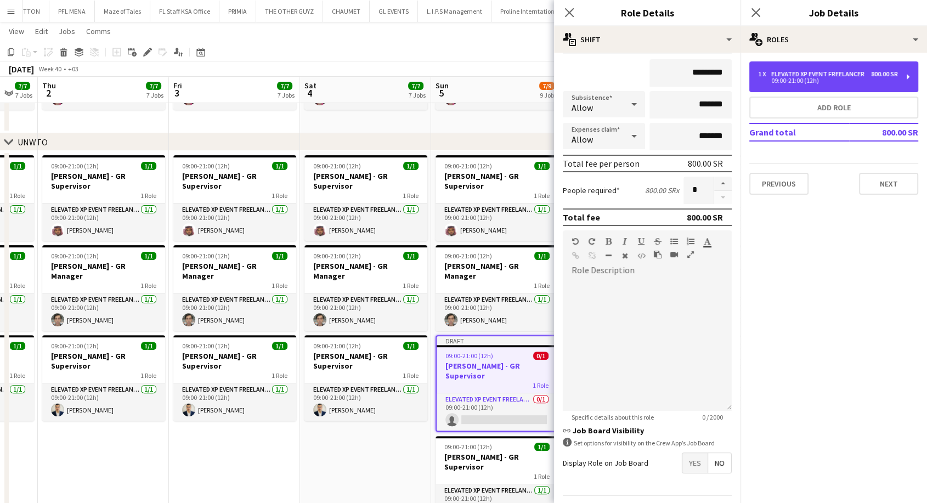
scroll to position [129, 0]
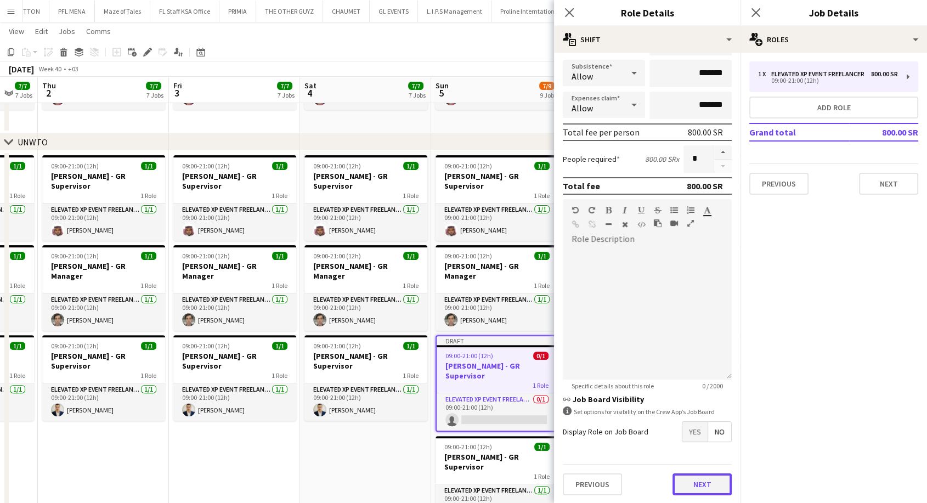
click at [691, 482] on button "Next" at bounding box center [702, 484] width 59 height 22
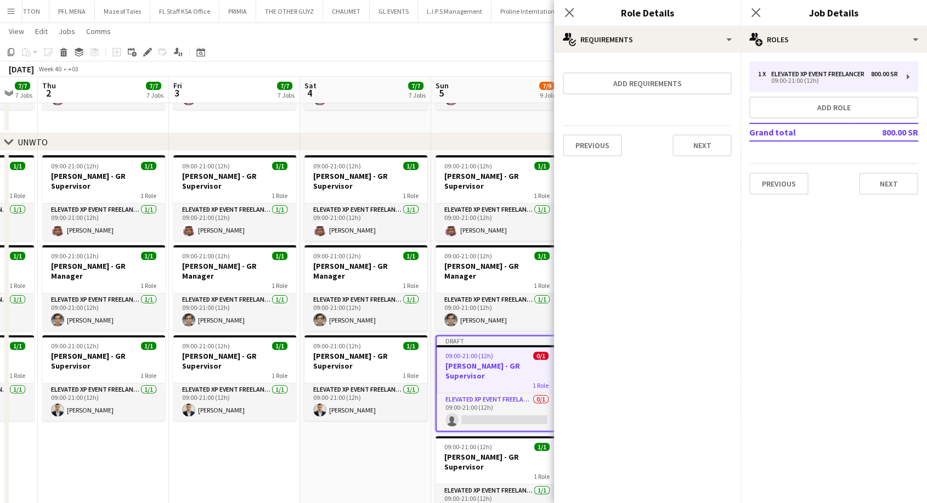
scroll to position [0, 0]
click at [704, 144] on button "Next" at bounding box center [702, 145] width 59 height 22
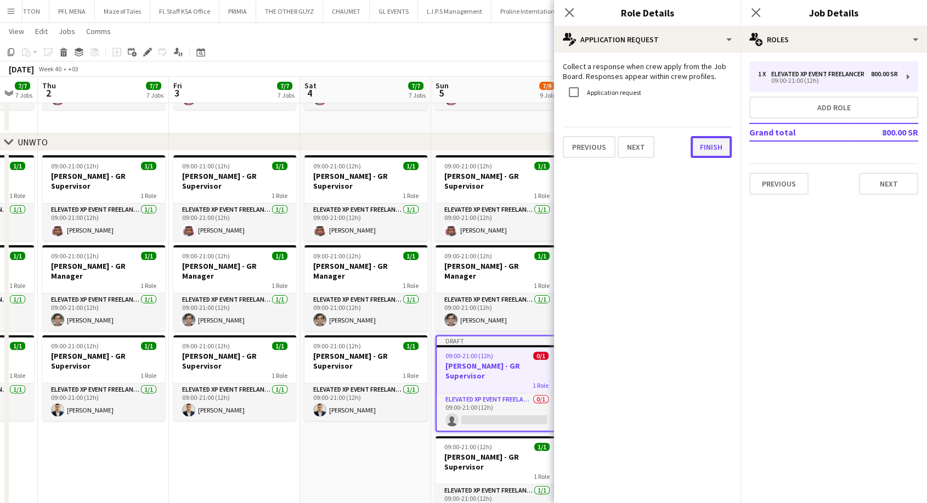
click at [703, 153] on button "Finish" at bounding box center [711, 147] width 41 height 22
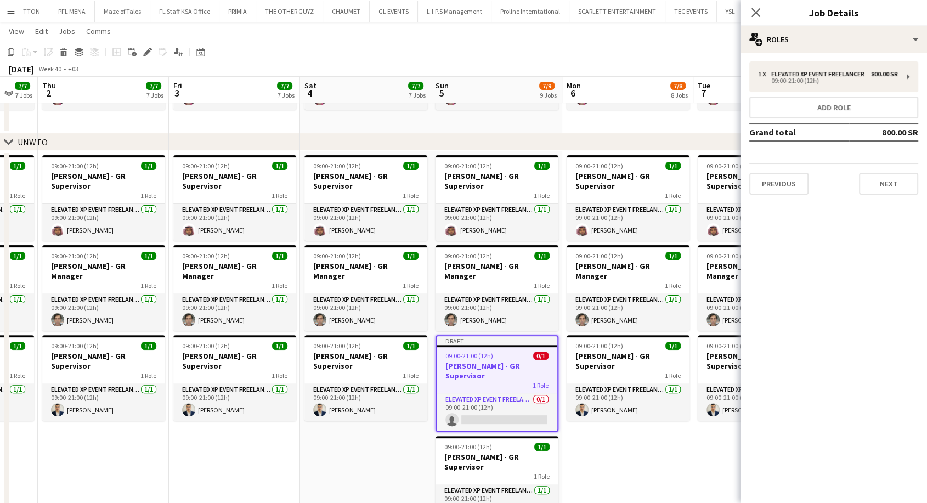
click at [515, 361] on h3 "[PERSON_NAME] - GR Supervisor" at bounding box center [497, 371] width 121 height 20
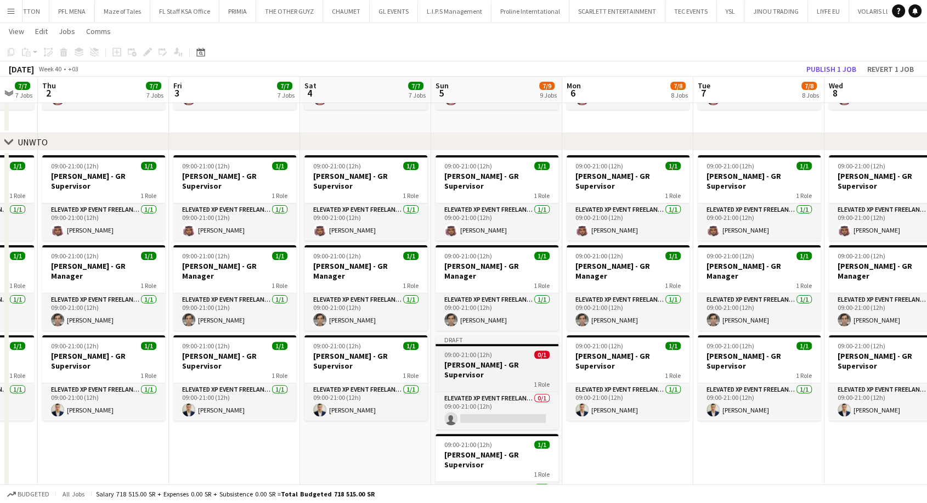
click at [511, 360] on h3 "[PERSON_NAME] - GR Supervisor" at bounding box center [497, 370] width 123 height 20
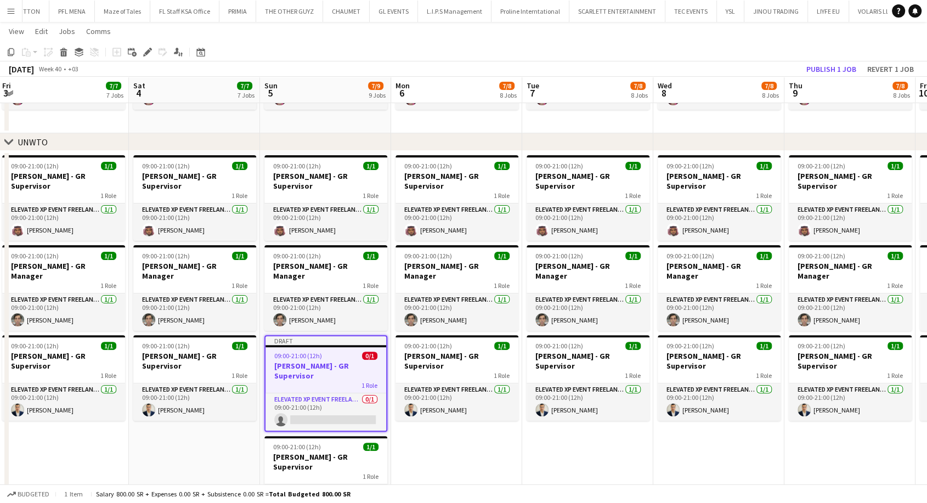
scroll to position [0, 531]
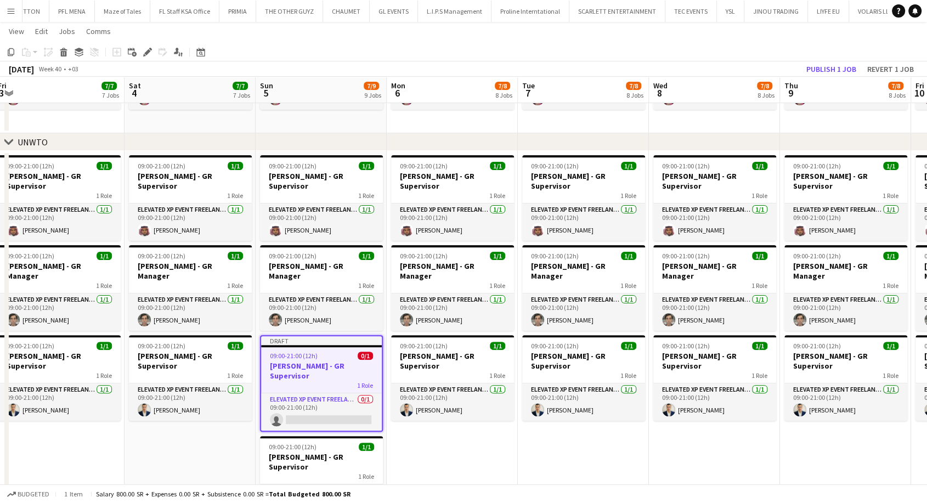
drag, startPoint x: 601, startPoint y: 453, endPoint x: 445, endPoint y: 432, distance: 157.8
click at [445, 432] on app-calendar-viewport "Mon 29 6/6 6 Jobs Tue 30 6/6 6 Jobs Wed 1 7/7 7 Jobs Thu 2 7/7 7 Jobs Fri 3 7/7…" at bounding box center [463, 356] width 927 height 1115
click at [443, 436] on app-date-cell "09:00-21:00 (12h) 1/1 [PERSON_NAME] - GR Supervisor 1 Role Elevated XP Event Fr…" at bounding box center [452, 348] width 131 height 394
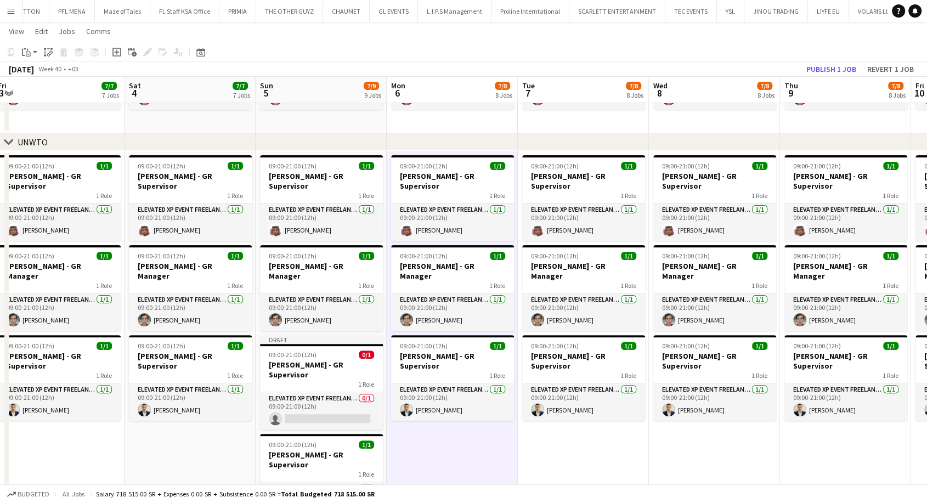
click at [563, 431] on app-date-cell "09:00-21:00 (12h) 1/1 [PERSON_NAME] - GR Supervisor 1 Role Elevated XP Event Fr…" at bounding box center [583, 348] width 131 height 394
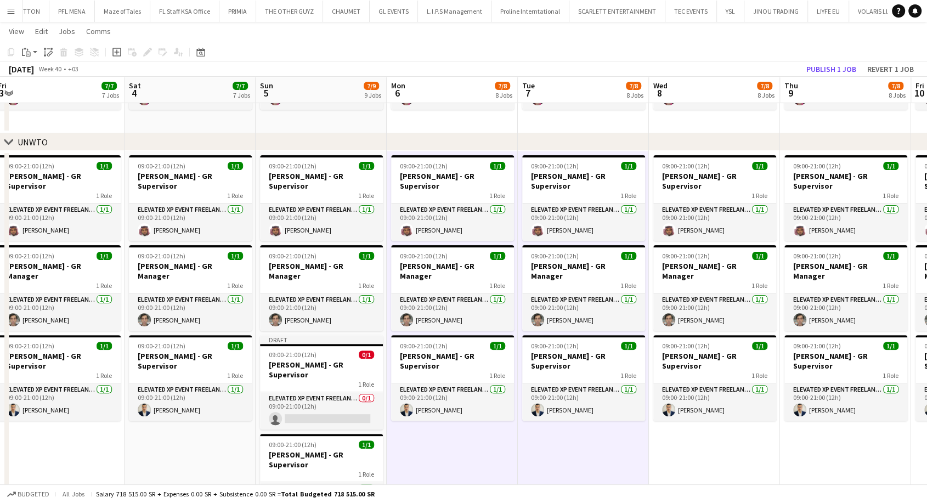
click at [675, 438] on app-date-cell "09:00-21:00 (12h) 1/1 [PERSON_NAME] - GR Supervisor 1 Role Elevated XP Event Fr…" at bounding box center [714, 348] width 131 height 394
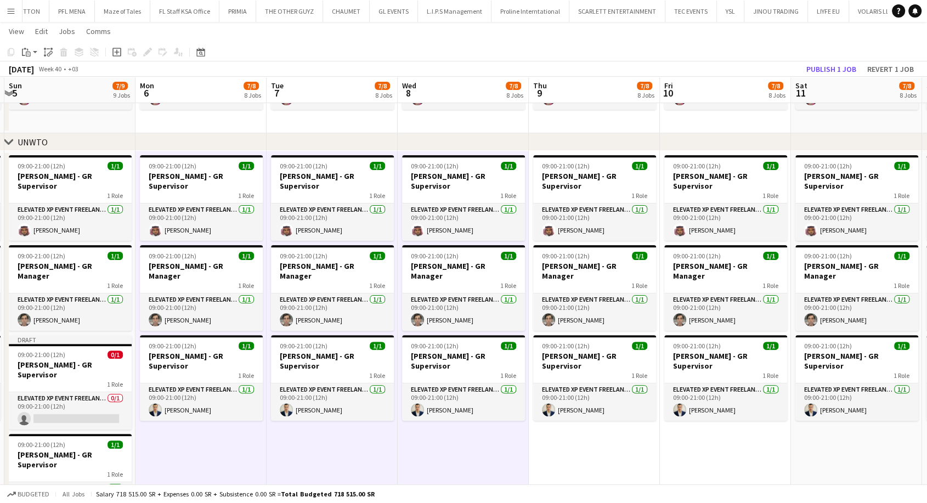
drag, startPoint x: 693, startPoint y: 437, endPoint x: 421, endPoint y: 432, distance: 272.7
click at [421, 432] on app-calendar-viewport "Wed 1 7/7 7 Jobs Thu 2 7/7 7 Jobs Fri 3 7/7 7 Jobs Sat 4 7/7 7 Jobs Sun 5 7/9 9…" at bounding box center [463, 356] width 927 height 1115
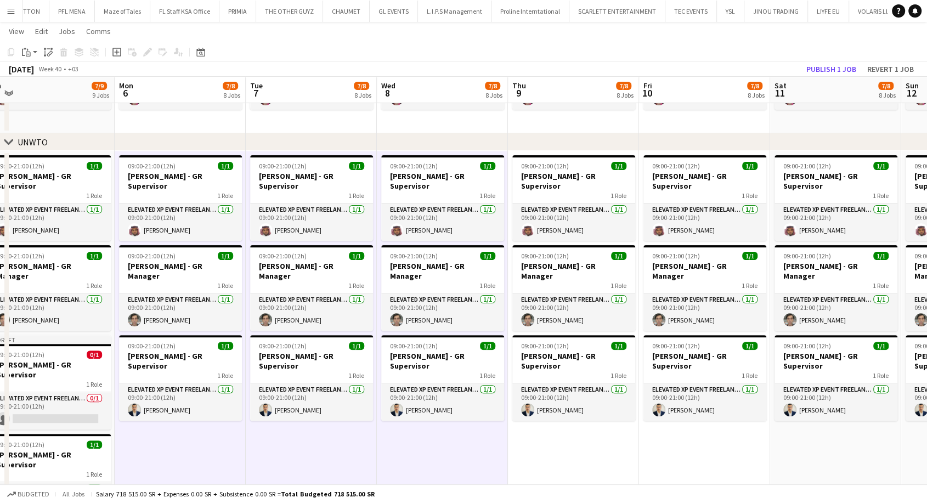
click at [555, 438] on app-date-cell "09:00-21:00 (12h) 1/1 [PERSON_NAME] - GR Supervisor 1 Role Elevated XP Event Fr…" at bounding box center [573, 348] width 131 height 394
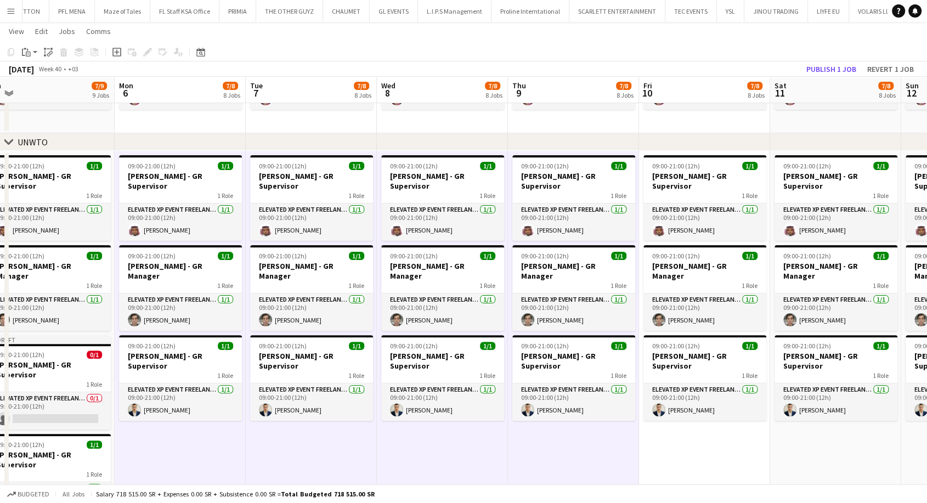
click at [682, 434] on app-date-cell "09:00-21:00 (12h) 1/1 [PERSON_NAME] - GR Supervisor 1 Role Elevated XP Event Fr…" at bounding box center [704, 348] width 131 height 394
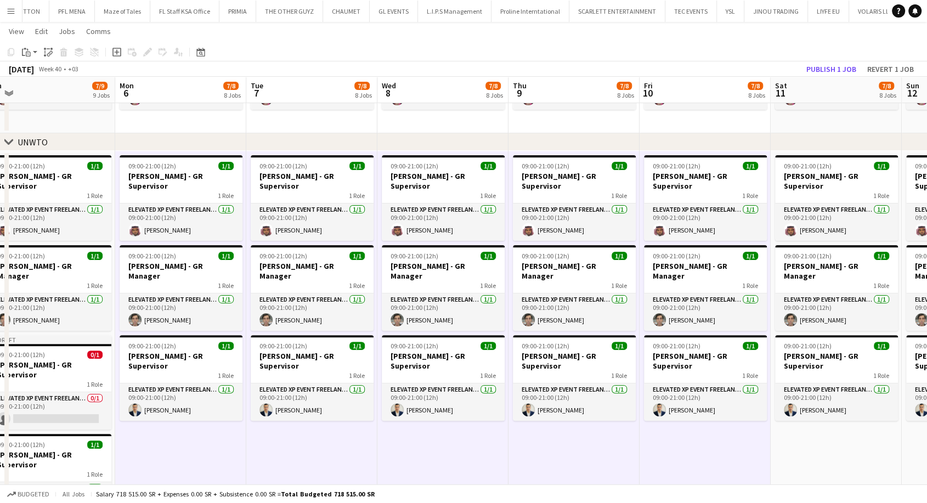
click at [782, 433] on app-date-cell "09:00-21:00 (12h) 1/1 [PERSON_NAME] - GR Supervisor 1 Role Elevated XP Event Fr…" at bounding box center [836, 348] width 131 height 394
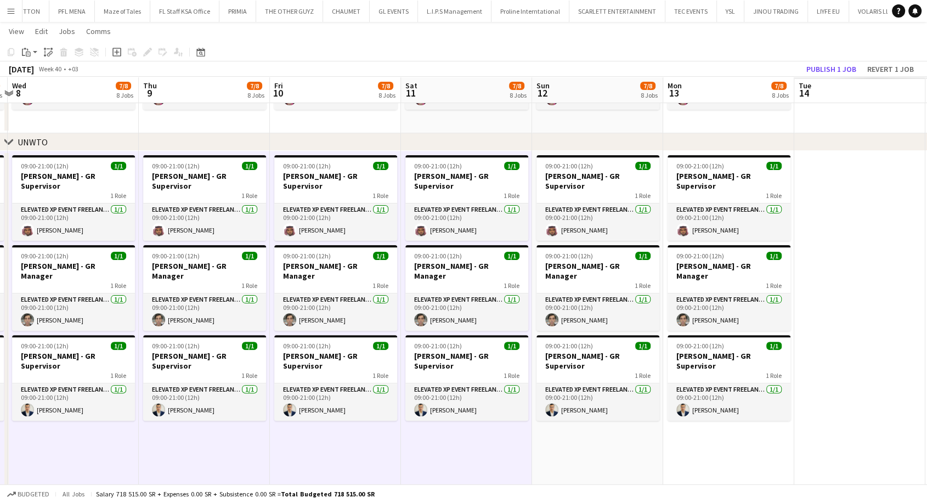
drag, startPoint x: 813, startPoint y: 425, endPoint x: 363, endPoint y: 409, distance: 450.7
click at [363, 409] on app-calendar-viewport "Sun 5 7/9 9 Jobs Mon 6 7/8 8 Jobs Tue 7 7/8 8 Jobs Wed 8 7/8 8 Jobs Thu 9 7/8 8…" at bounding box center [463, 356] width 927 height 1115
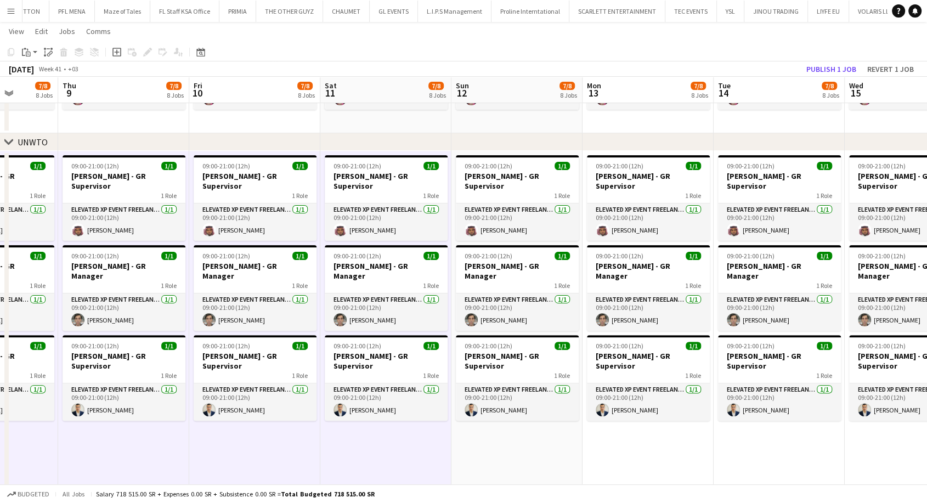
click at [473, 431] on app-date-cell "09:00-21:00 (12h) 1/1 [PERSON_NAME] - GR Supervisor 1 Role Elevated XP Event Fr…" at bounding box center [517, 348] width 131 height 394
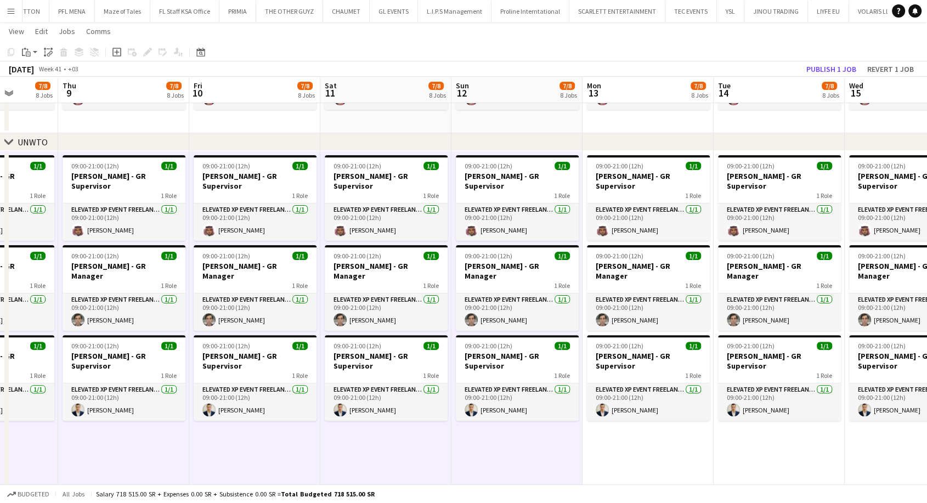
click at [641, 433] on app-date-cell "09:00-21:00 (12h) 1/1 [PERSON_NAME] - GR Supervisor 1 Role Elevated XP Event Fr…" at bounding box center [648, 348] width 131 height 394
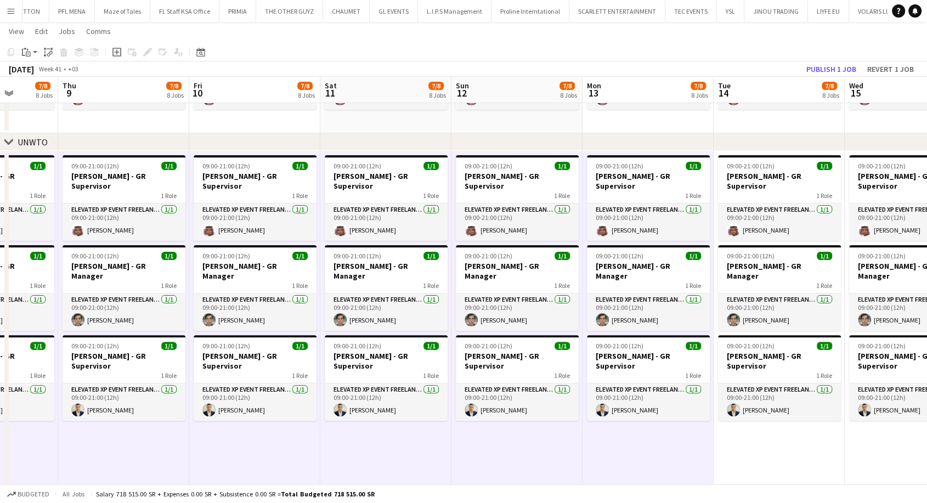
click at [756, 422] on app-date-cell "09:00-21:00 (12h) 1/1 [PERSON_NAME] - GR Supervisor 1 Role Elevated XP Event Fr…" at bounding box center [779, 348] width 131 height 394
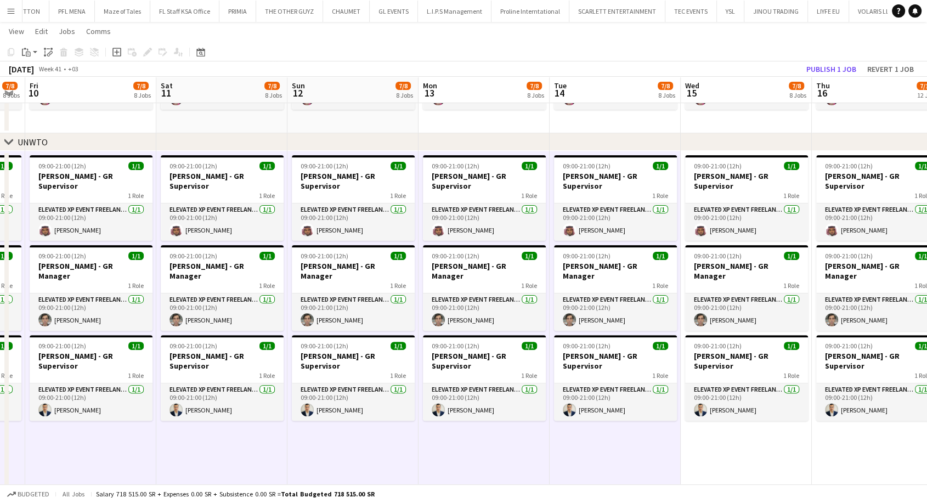
drag, startPoint x: 772, startPoint y: 423, endPoint x: 314, endPoint y: 421, distance: 458.1
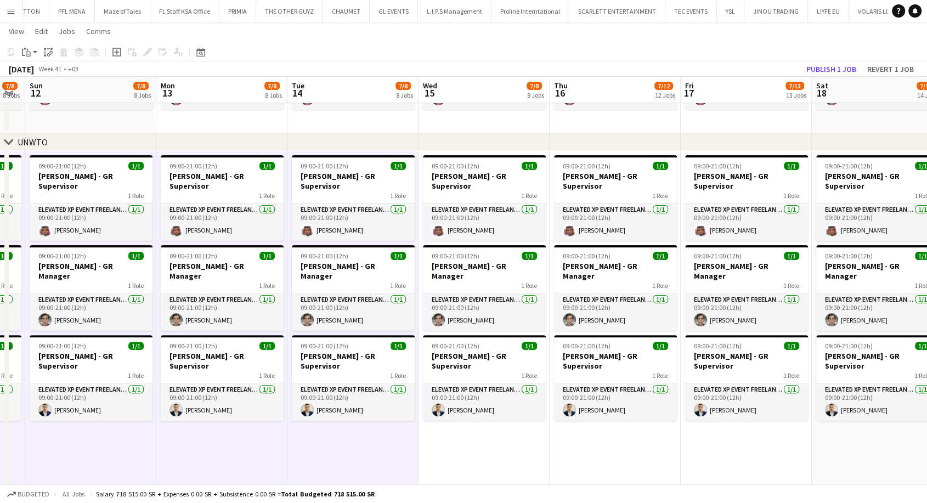
scroll to position [0, 399]
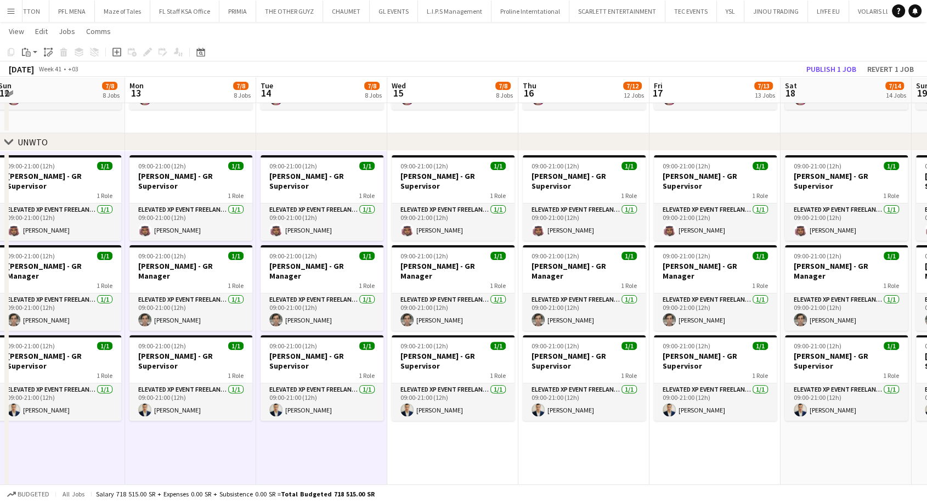
click at [431, 431] on app-date-cell "09:00-21:00 (12h) 1/1 [PERSON_NAME] - GR Supervisor 1 Role Elevated XP Event Fr…" at bounding box center [452, 348] width 131 height 394
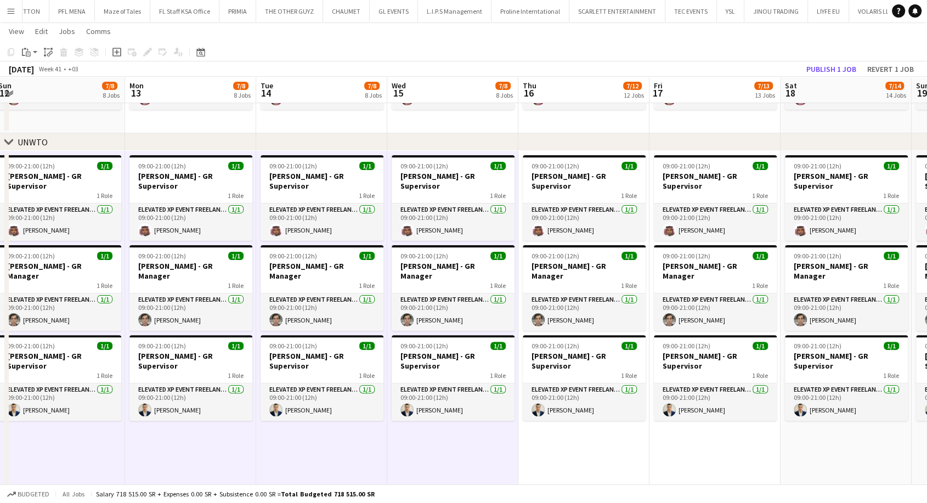
click at [571, 440] on app-date-cell "09:00-21:00 (12h) 1/1 [PERSON_NAME] - GR Supervisor 1 Role Elevated XP Event Fr…" at bounding box center [583, 348] width 131 height 394
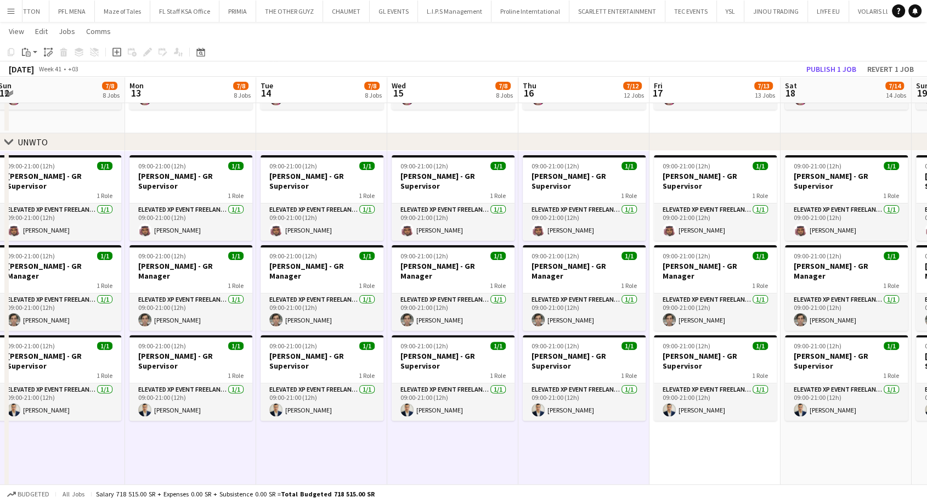
click at [652, 435] on app-date-cell "09:00-21:00 (12h) 1/1 [PERSON_NAME] - GR Supervisor 1 Role Elevated XP Event Fr…" at bounding box center [715, 348] width 131 height 394
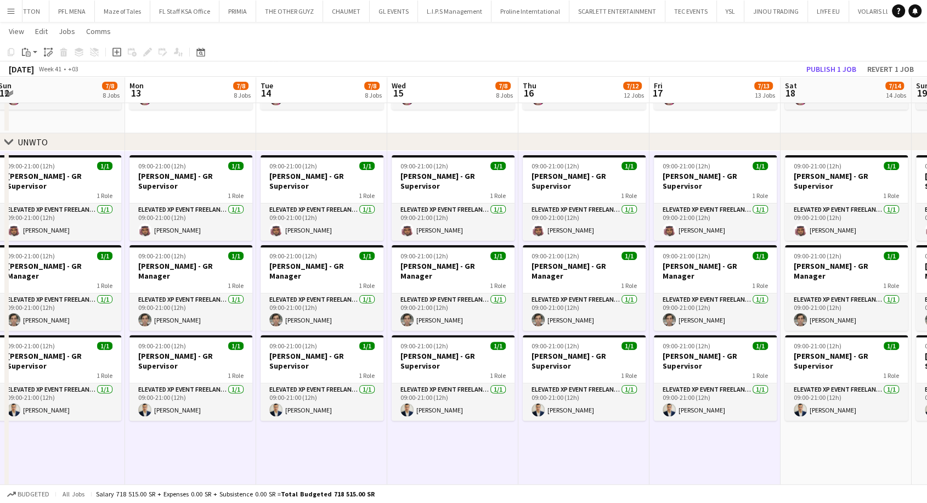
click at [803, 430] on app-date-cell "09:00-21:00 (12h) 1/1 [PERSON_NAME] - GR Supervisor 1 Role Elevated XP Event Fr…" at bounding box center [846, 348] width 131 height 394
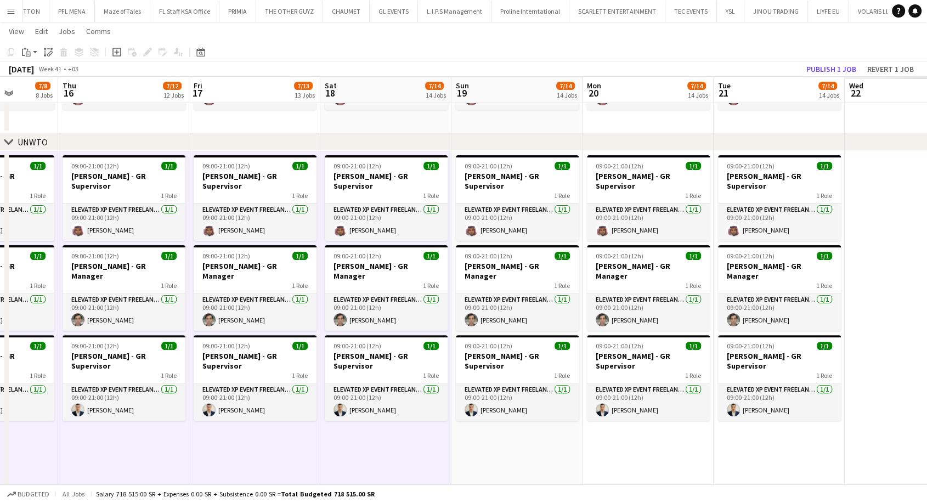
drag, startPoint x: 727, startPoint y: 427, endPoint x: 333, endPoint y: 414, distance: 394.1
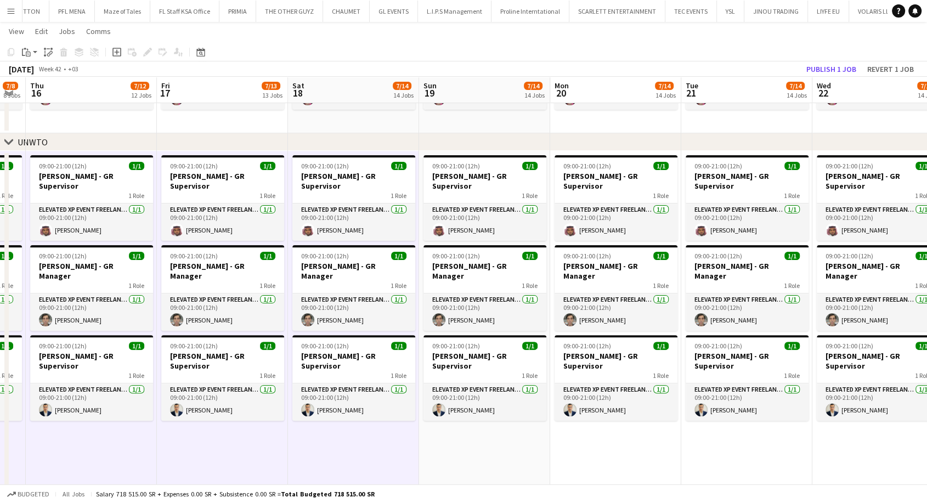
click at [475, 432] on app-date-cell "09:00-21:00 (12h) 1/1 [PERSON_NAME] - GR Supervisor 1 Role Elevated XP Event Fr…" at bounding box center [484, 348] width 131 height 394
click at [608, 435] on app-date-cell "09:00-21:00 (12h) 1/1 [PERSON_NAME] - GR Supervisor 1 Role Elevated XP Event Fr…" at bounding box center [615, 348] width 131 height 394
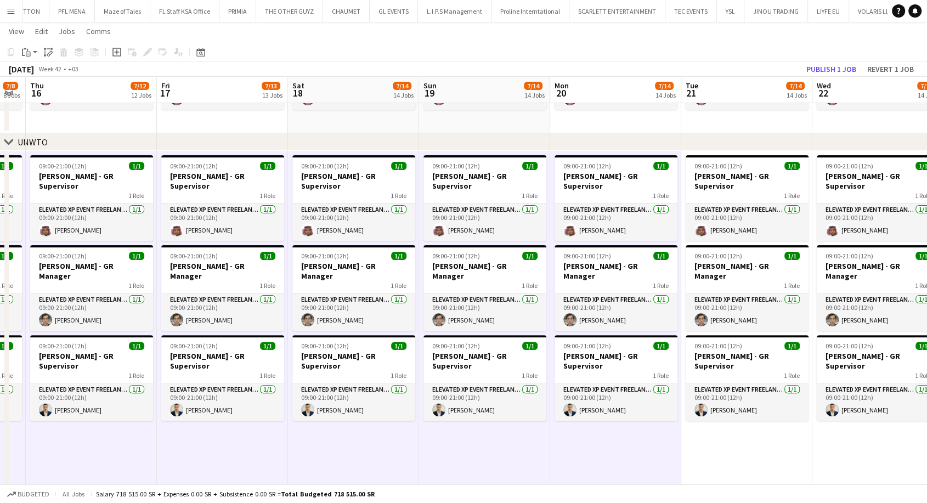
click at [721, 423] on app-date-cell "09:00-21:00 (12h) 1/1 [PERSON_NAME] - GR Supervisor 1 Role Elevated XP Event Fr…" at bounding box center [746, 348] width 131 height 394
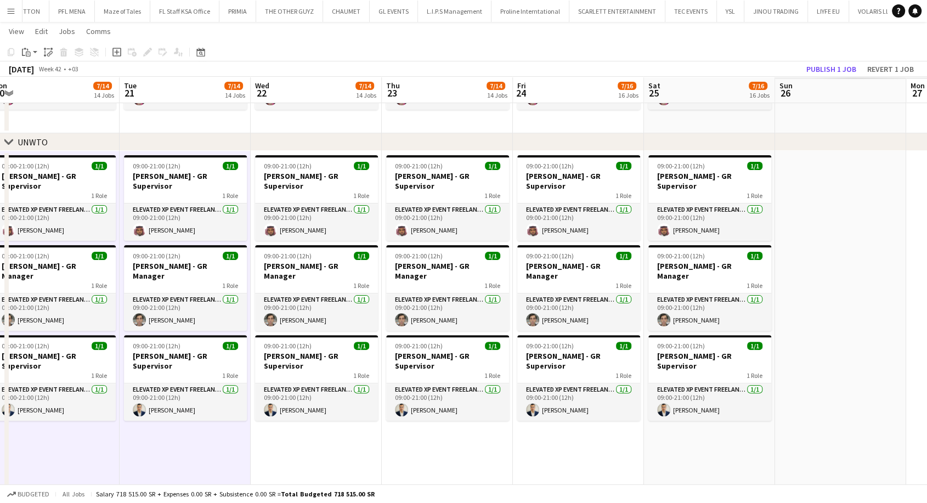
drag, startPoint x: 614, startPoint y: 432, endPoint x: 161, endPoint y: 436, distance: 453.2
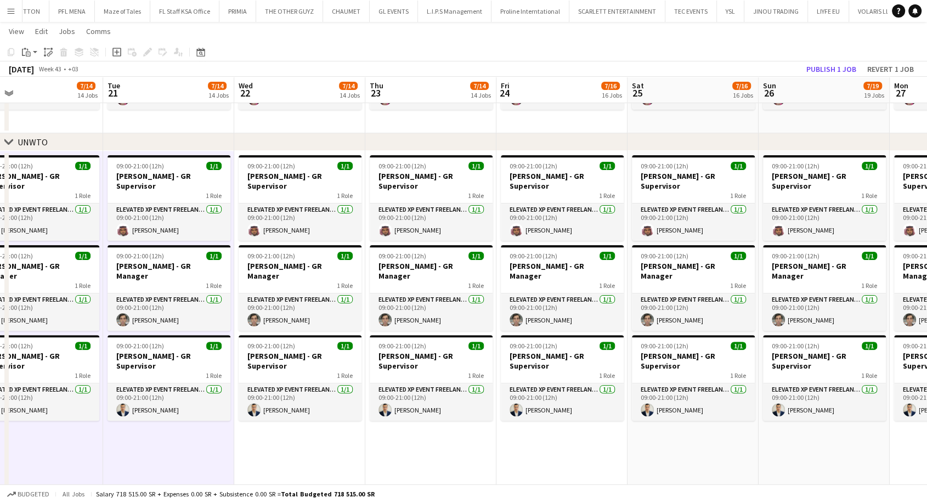
click at [318, 441] on app-date-cell "09:00-21:00 (12h) 1/1 [PERSON_NAME] - GR Supervisor 1 Role Elevated XP Event Fr…" at bounding box center [299, 348] width 131 height 394
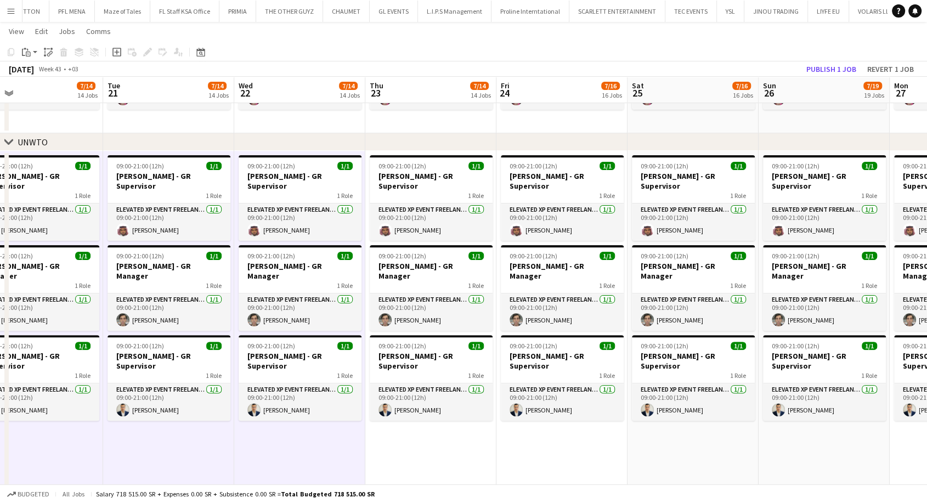
click at [441, 434] on app-date-cell "09:00-21:00 (12h) 1/1 [PERSON_NAME] - GR Supervisor 1 Role Elevated XP Event Fr…" at bounding box center [430, 348] width 131 height 394
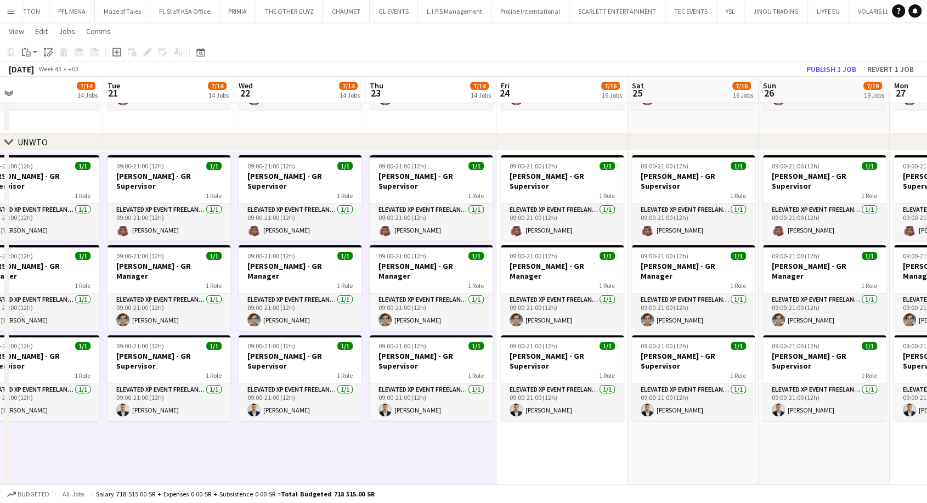
click at [518, 434] on app-date-cell "09:00-21:00 (12h) 1/1 [PERSON_NAME] - GR Supervisor 1 Role Elevated XP Event Fr…" at bounding box center [562, 348] width 131 height 394
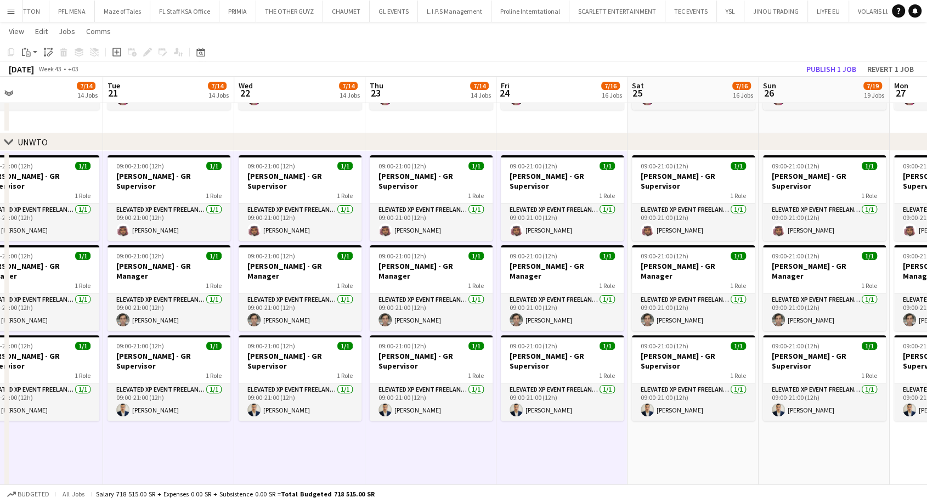
click at [657, 424] on app-date-cell "09:00-21:00 (12h) 1/1 [PERSON_NAME] - GR Supervisor 1 Role Elevated XP Event Fr…" at bounding box center [693, 348] width 131 height 394
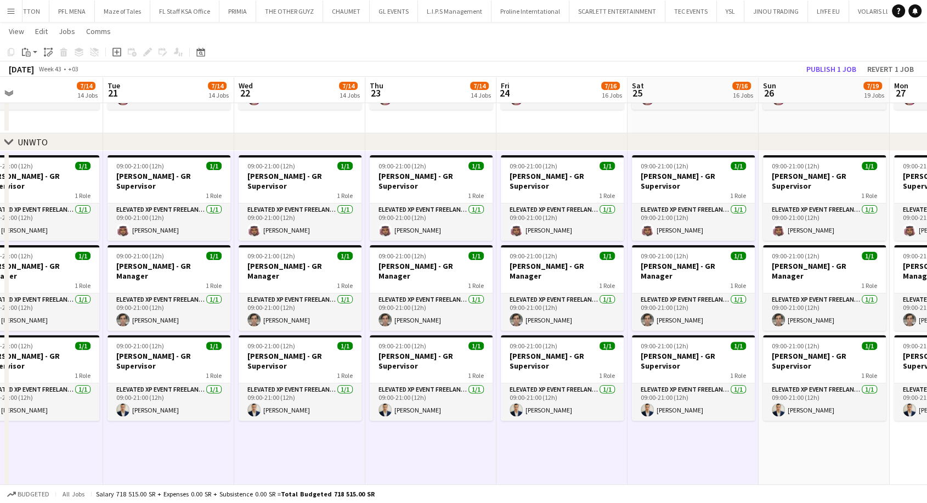
click at [797, 421] on app-date-cell "09:00-21:00 (12h) 1/1 [PERSON_NAME] - GR Supervisor 1 Role Elevated XP Event Fr…" at bounding box center [824, 348] width 131 height 394
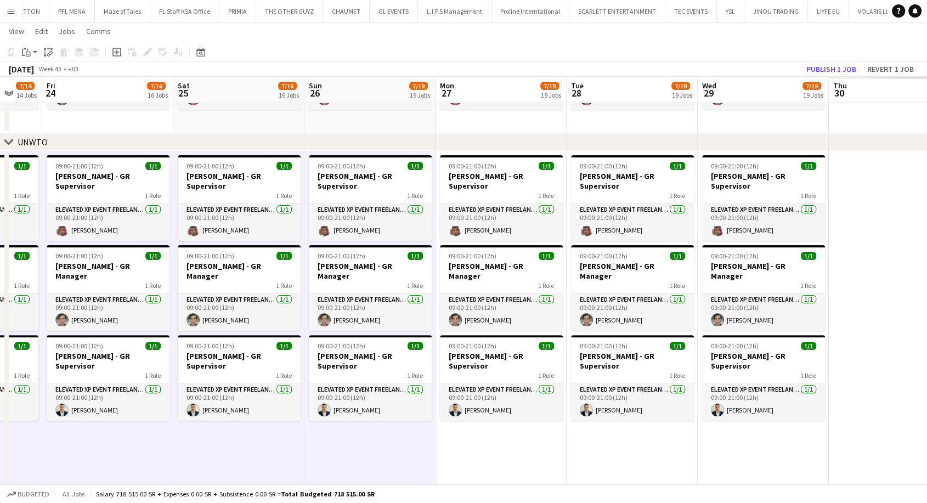
drag, startPoint x: 696, startPoint y: 422, endPoint x: 252, endPoint y: 436, distance: 444.1
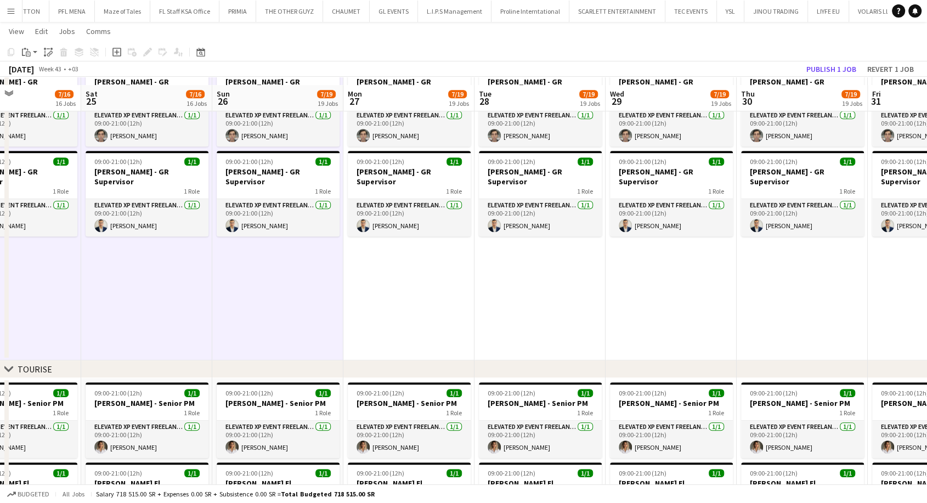
scroll to position [670, 0]
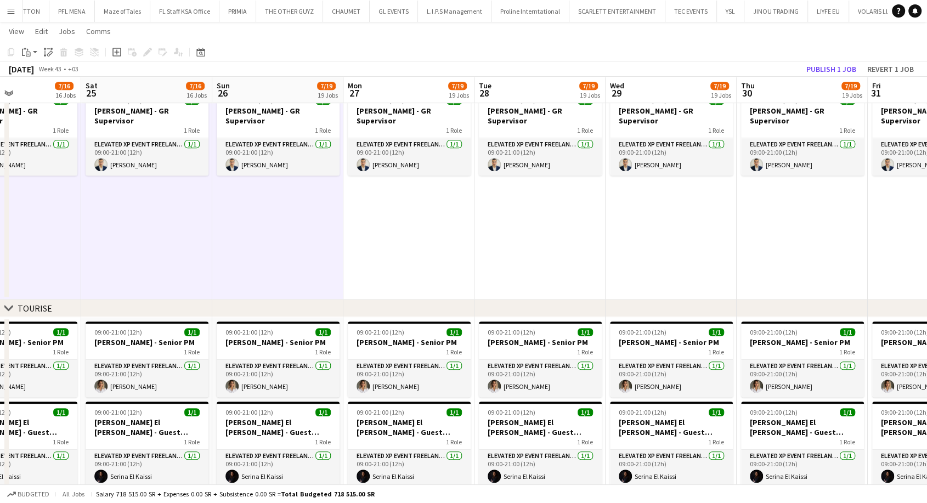
click at [395, 220] on app-date-cell "09:00-21:00 (12h) 1/1 [PERSON_NAME] - GR Supervisor 1 Role Elevated XP Event Fr…" at bounding box center [408, 103] width 131 height 394
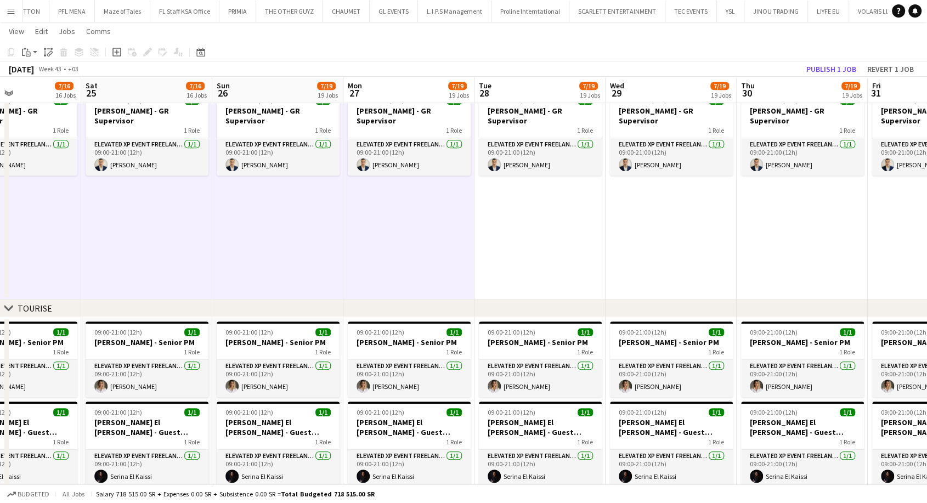
click at [505, 236] on app-date-cell "09:00-21:00 (12h) 1/1 [PERSON_NAME] - GR Supervisor 1 Role Elevated XP Event Fr…" at bounding box center [540, 103] width 131 height 394
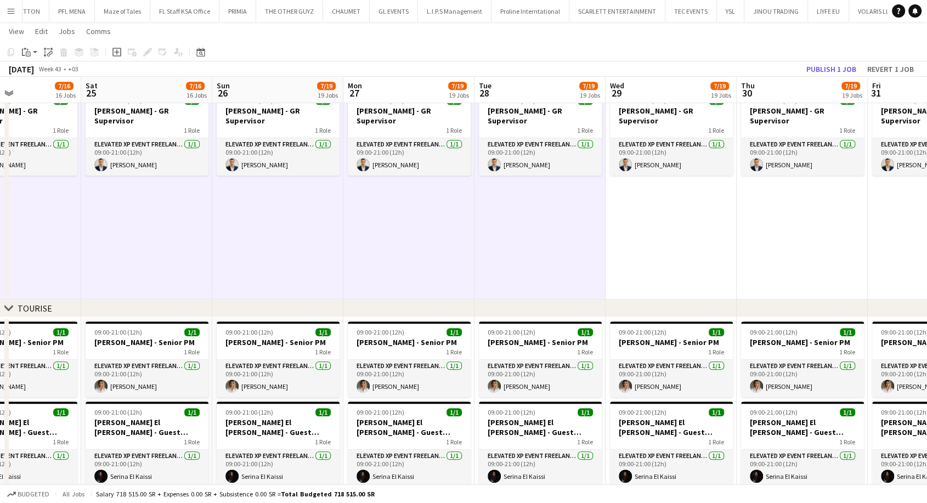
click at [676, 217] on app-date-cell "09:00-21:00 (12h) 1/1 [PERSON_NAME] - GR Supervisor 1 Role Elevated XP Event Fr…" at bounding box center [671, 103] width 131 height 394
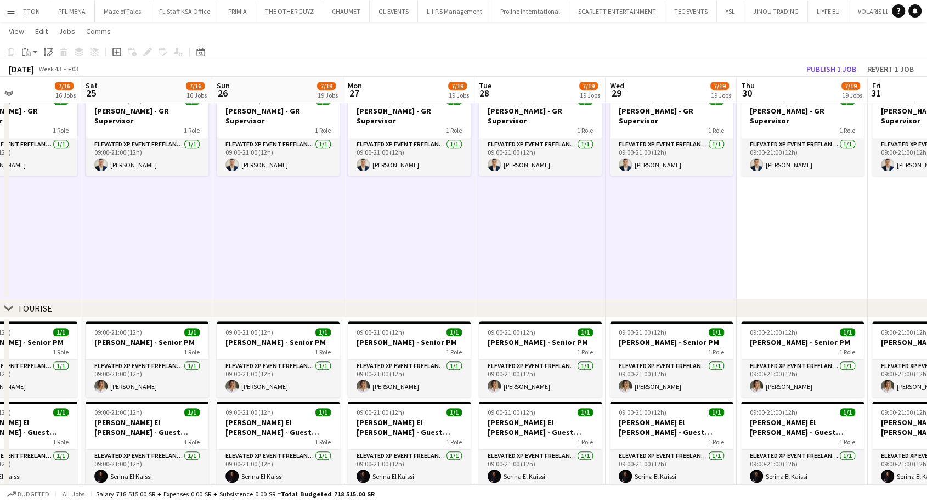
click at [771, 226] on app-date-cell "09:00-21:00 (12h) 1/1 [PERSON_NAME] - GR Supervisor 1 Role Elevated XP Event Fr…" at bounding box center [802, 103] width 131 height 394
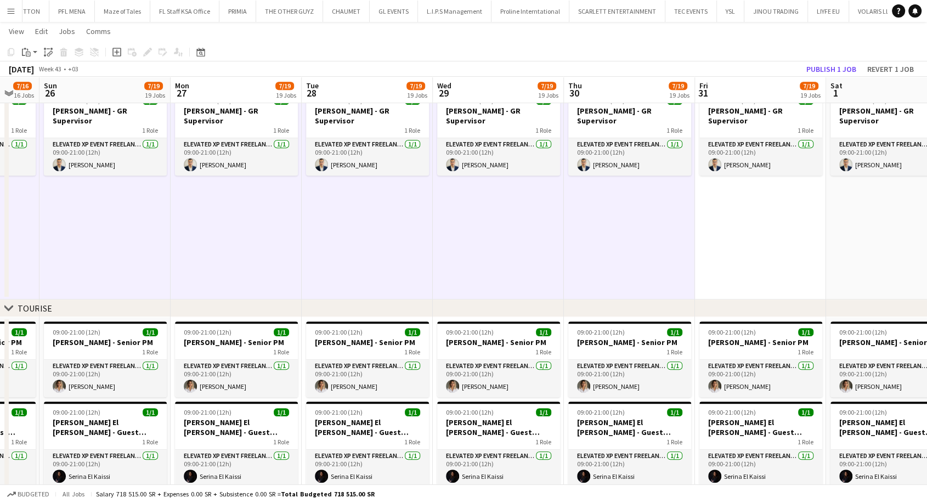
drag, startPoint x: 780, startPoint y: 227, endPoint x: 341, endPoint y: 232, distance: 439.5
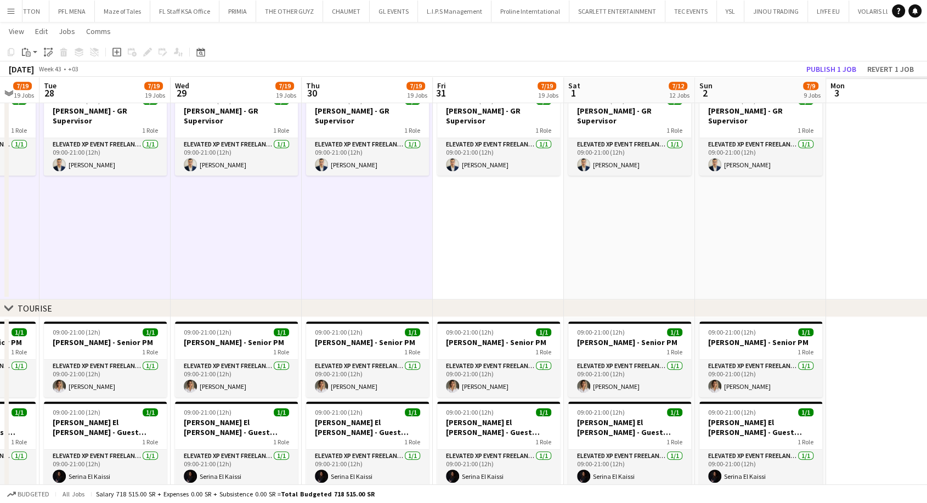
scroll to position [0, 358]
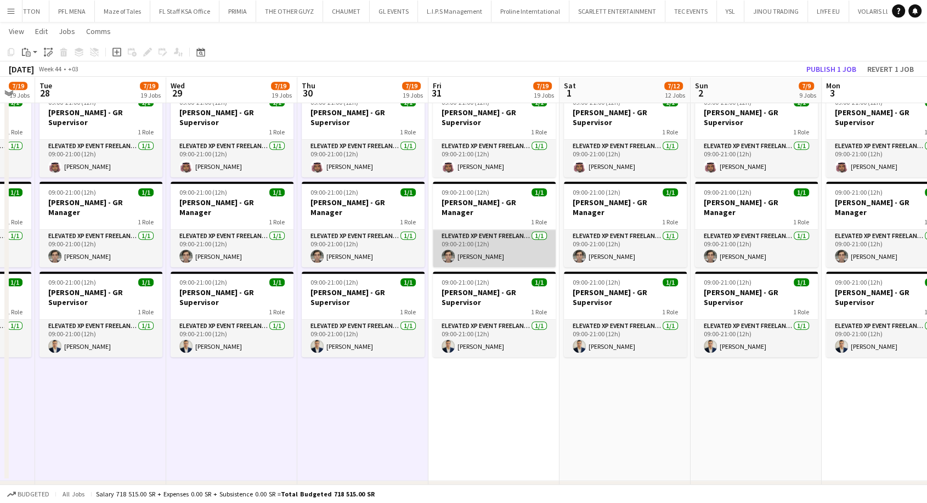
click at [495, 230] on app-card-role "Elevated XP Event Freelancer [DATE] 09:00-21:00 (12h) [PERSON_NAME]" at bounding box center [494, 248] width 123 height 37
click at [465, 409] on app-date-cell "09:00-21:00 (12h) 1/1 [PERSON_NAME] - GR Supervisor 1 Role Elevated XP Event Fr…" at bounding box center [493, 284] width 131 height 394
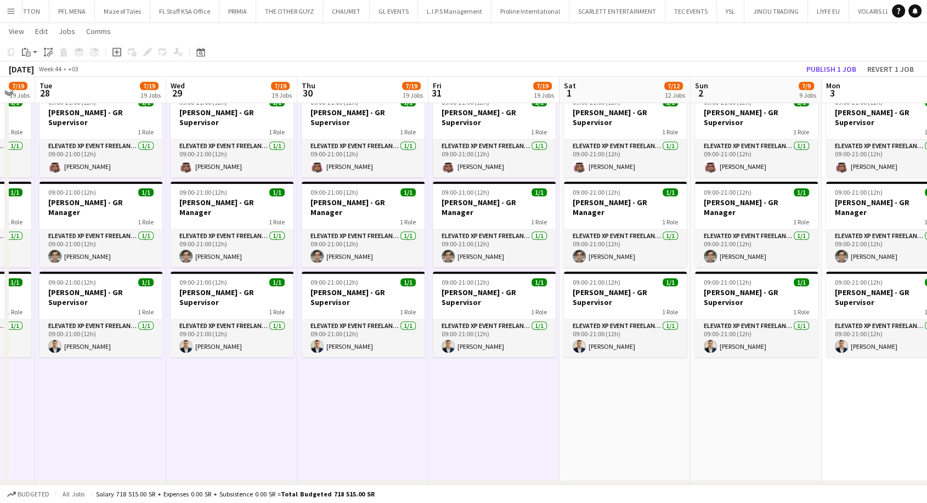
click at [626, 403] on app-date-cell "09:00-21:00 (12h) 1/1 [PERSON_NAME] - GR Supervisor 1 Role Elevated XP Event Fr…" at bounding box center [625, 284] width 131 height 394
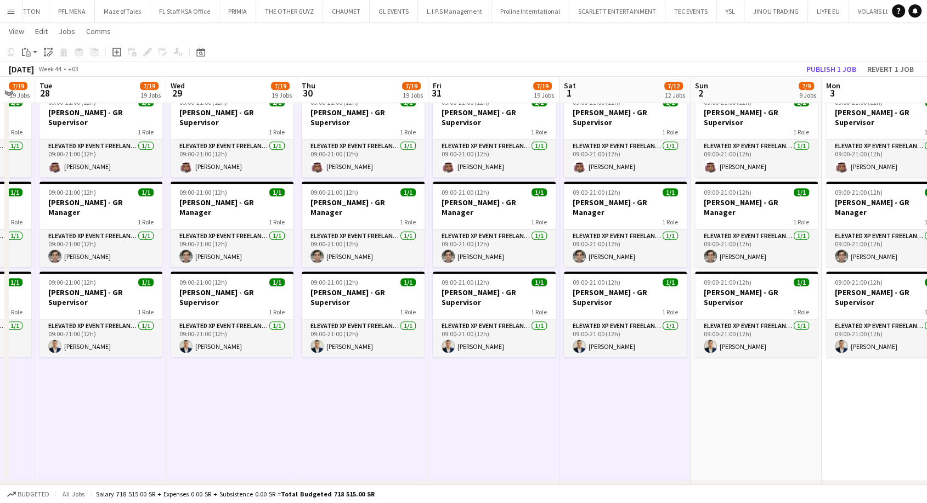
click at [720, 420] on app-date-cell "09:00-21:00 (12h) 1/1 [PERSON_NAME] - GR Supervisor 1 Role Elevated XP Event Fr…" at bounding box center [756, 284] width 131 height 394
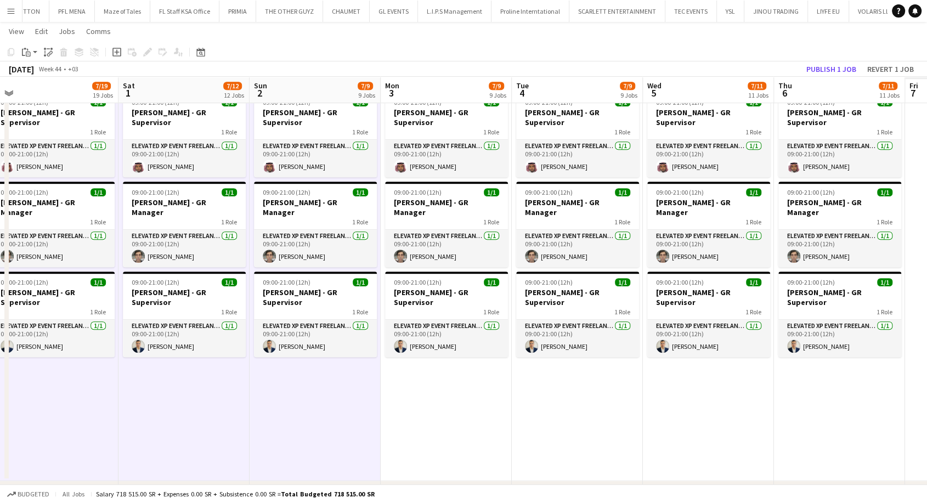
drag, startPoint x: 724, startPoint y: 418, endPoint x: 279, endPoint y: 419, distance: 444.9
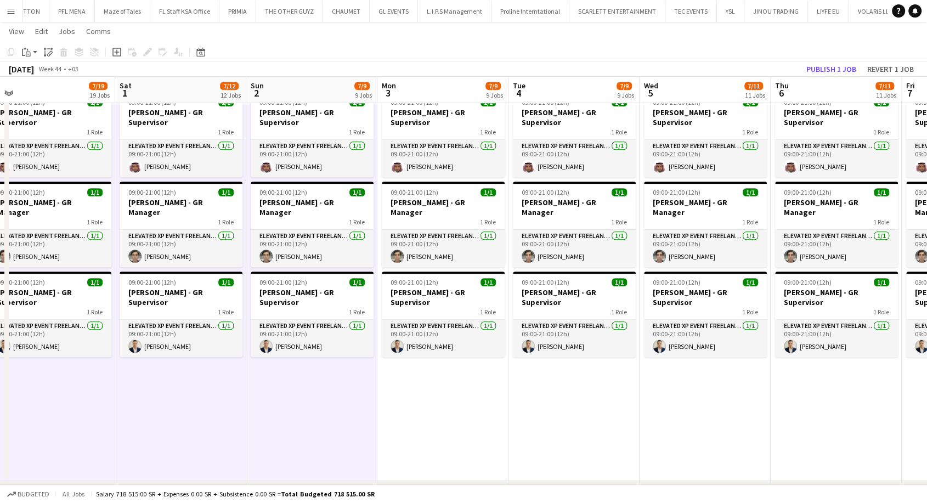
click at [422, 425] on app-date-cell "09:00-21:00 (12h) 1/1 [PERSON_NAME] - GR Supervisor 1 Role Elevated XP Event Fr…" at bounding box center [442, 284] width 131 height 394
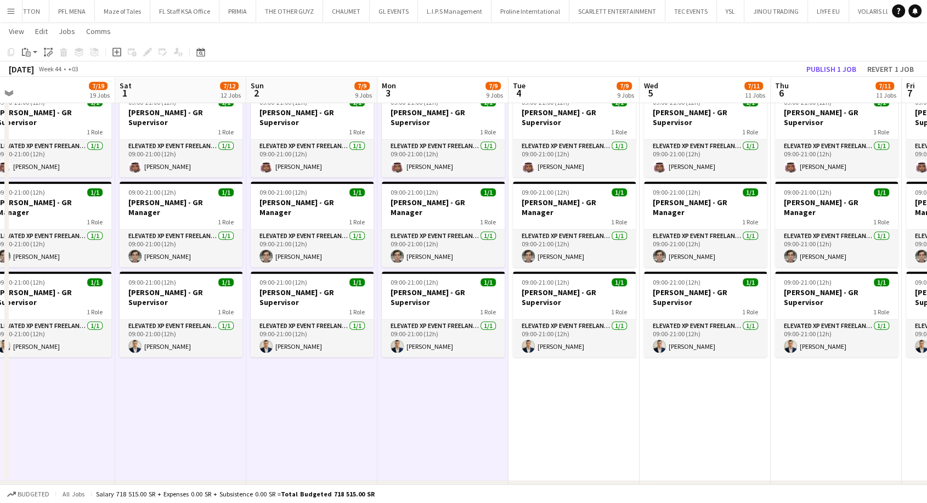
click at [590, 425] on app-date-cell "09:00-21:00 (12h) 1/1 [PERSON_NAME] - GR Supervisor 1 Role Elevated XP Event Fr…" at bounding box center [574, 284] width 131 height 394
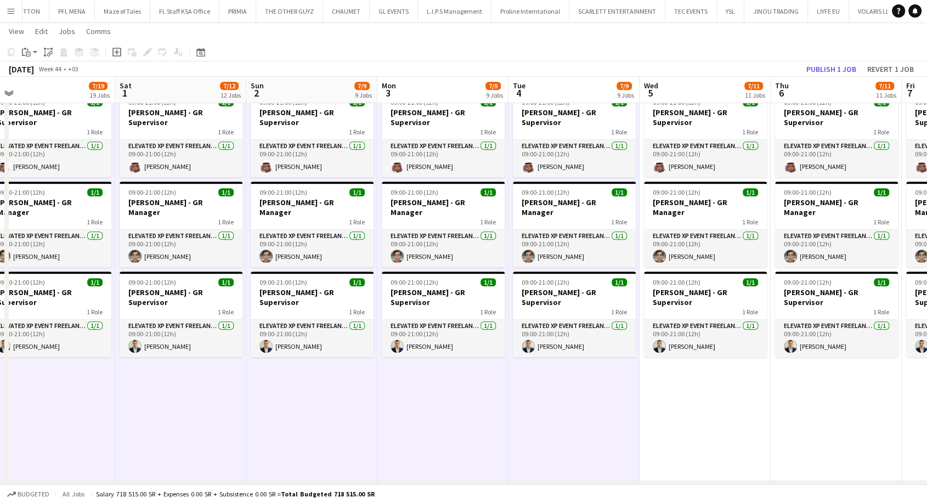
click at [698, 422] on app-date-cell "09:00-21:00 (12h) 1/1 [PERSON_NAME] - GR Supervisor 1 Role Elevated XP Event Fr…" at bounding box center [705, 284] width 131 height 394
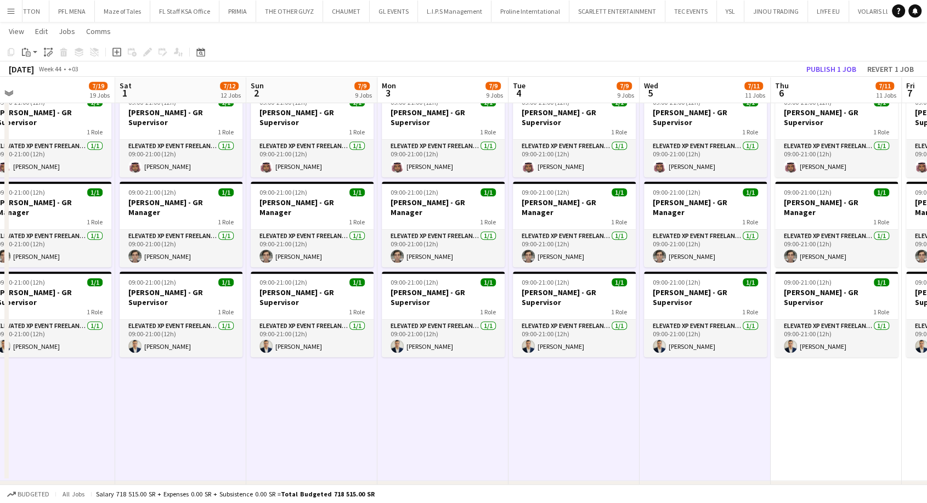
click at [812, 425] on app-date-cell "09:00-21:00 (12h) 1/1 [PERSON_NAME] - GR Supervisor 1 Role Elevated XP Event Fr…" at bounding box center [836, 284] width 131 height 394
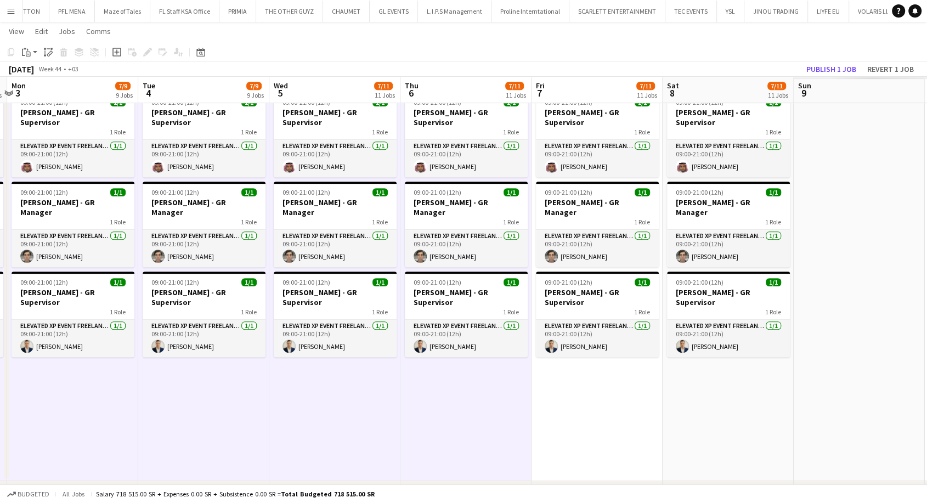
drag, startPoint x: 812, startPoint y: 425, endPoint x: 330, endPoint y: 421, distance: 482.3
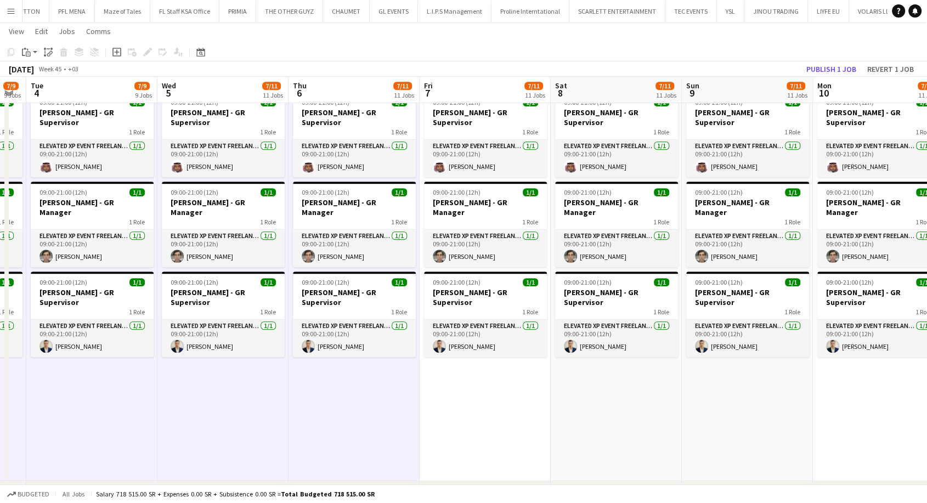
click at [492, 426] on app-date-cell "09:00-21:00 (12h) 1/1 [PERSON_NAME] - GR Supervisor 1 Role Elevated XP Event Fr…" at bounding box center [485, 284] width 131 height 394
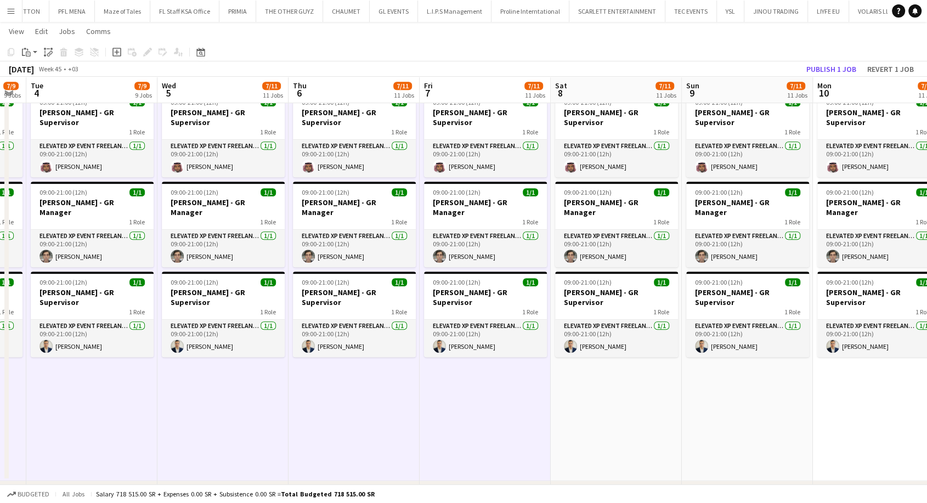
click at [606, 422] on app-date-cell "09:00-21:00 (12h) 1/1 [PERSON_NAME] - GR Supervisor 1 Role Elevated XP Event Fr…" at bounding box center [616, 284] width 131 height 394
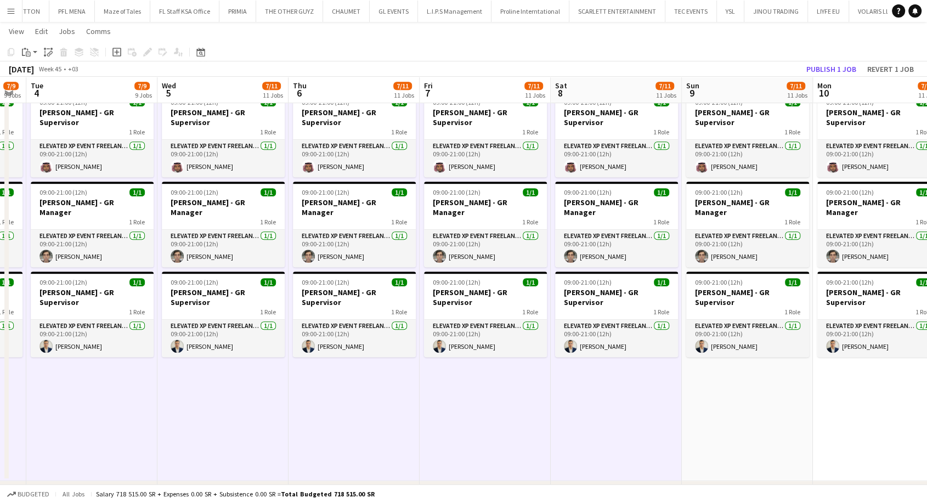
click at [721, 420] on app-date-cell "09:00-21:00 (12h) 1/1 [PERSON_NAME] - GR Supervisor 1 Role Elevated XP Event Fr…" at bounding box center [747, 284] width 131 height 394
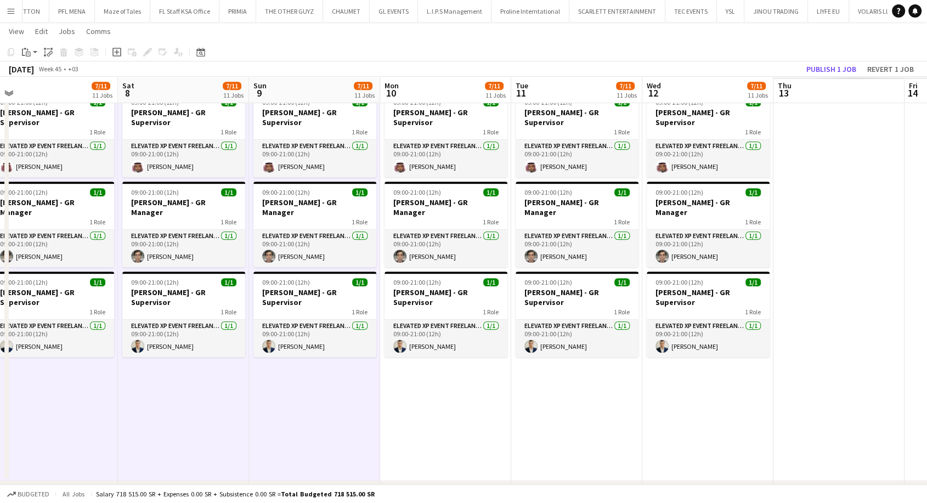
drag, startPoint x: 831, startPoint y: 410, endPoint x: 349, endPoint y: 427, distance: 482.0
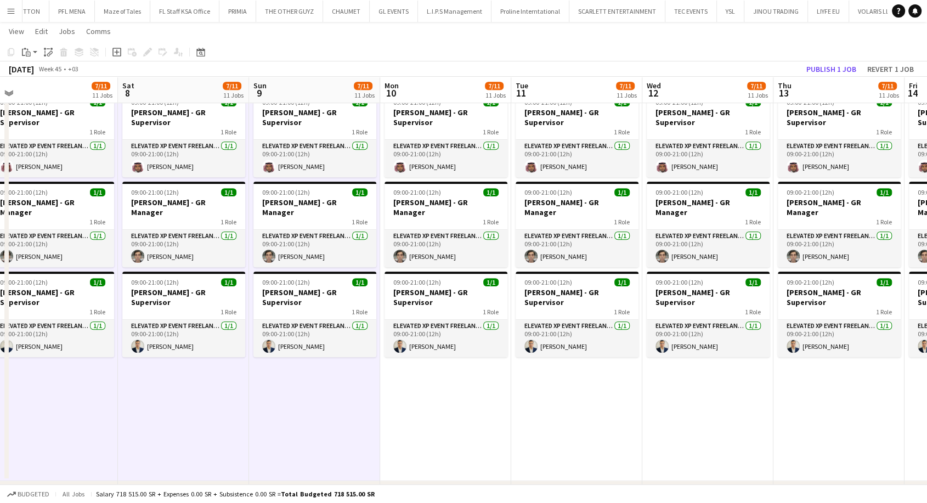
scroll to position [0, 455]
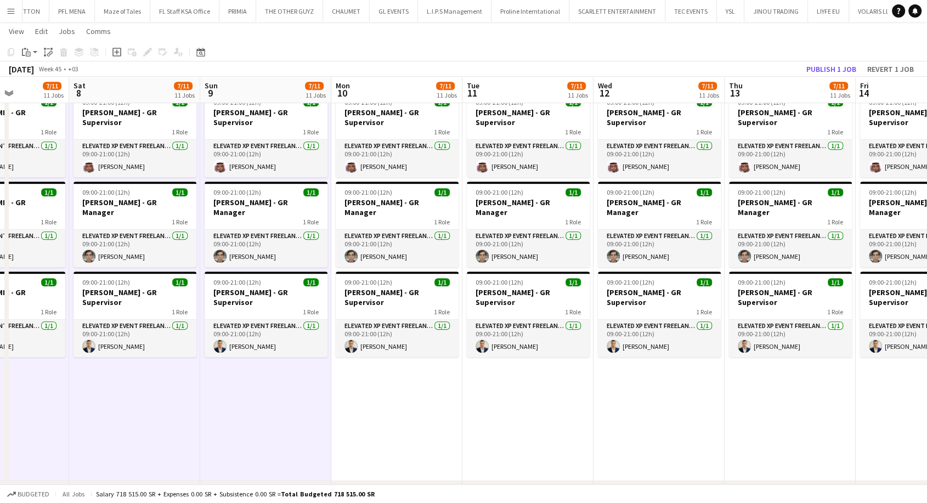
click at [382, 424] on app-date-cell "09:00-21:00 (12h) 1/1 [PERSON_NAME] - GR Supervisor 1 Role Elevated XP Event Fr…" at bounding box center [396, 284] width 131 height 394
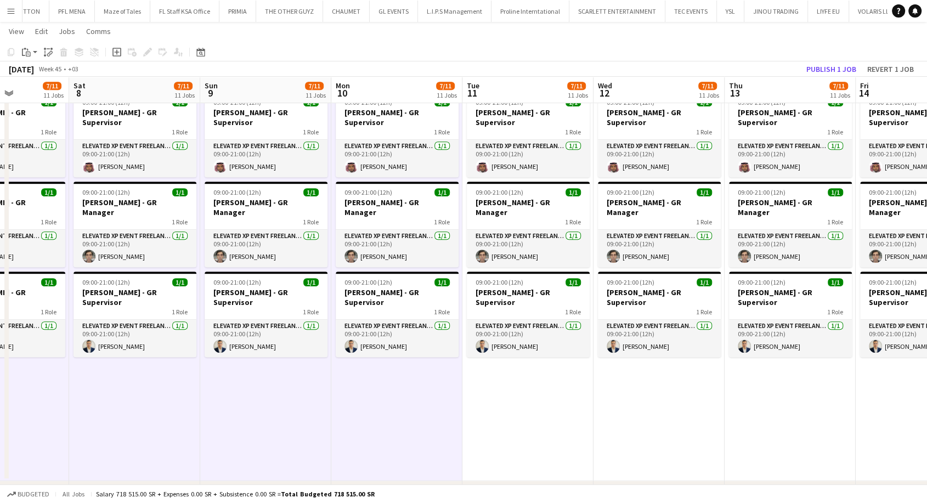
click at [493, 428] on app-date-cell "09:00-21:00 (12h) 1/1 [PERSON_NAME] - GR Supervisor 1 Role Elevated XP Event Fr…" at bounding box center [527, 284] width 131 height 394
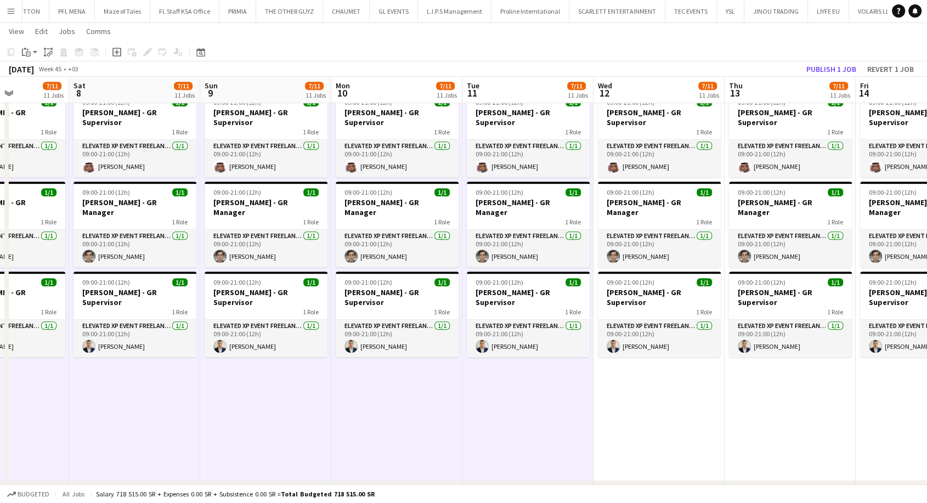
click at [656, 428] on app-date-cell "09:00-21:00 (12h) 1/1 [PERSON_NAME] - GR Supervisor 1 Role Elevated XP Event Fr…" at bounding box center [659, 284] width 131 height 394
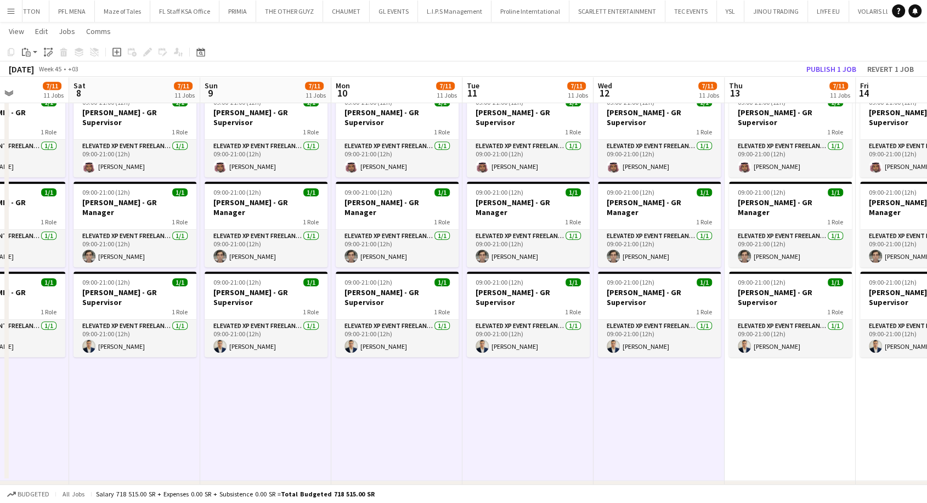
click at [751, 419] on app-date-cell "09:00-21:00 (12h) 1/1 [PERSON_NAME] - GR Supervisor 1 Role Elevated XP Event Fr…" at bounding box center [790, 284] width 131 height 394
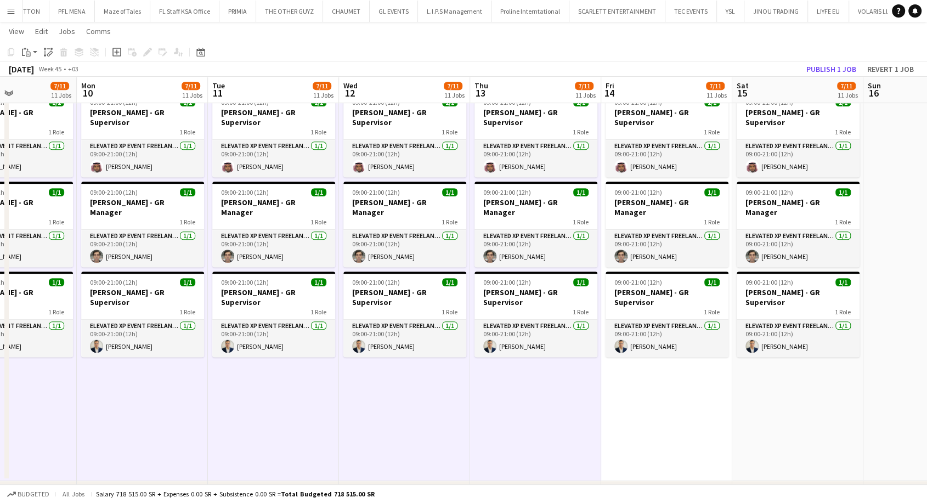
drag, startPoint x: 698, startPoint y: 422, endPoint x: 479, endPoint y: 422, distance: 219.4
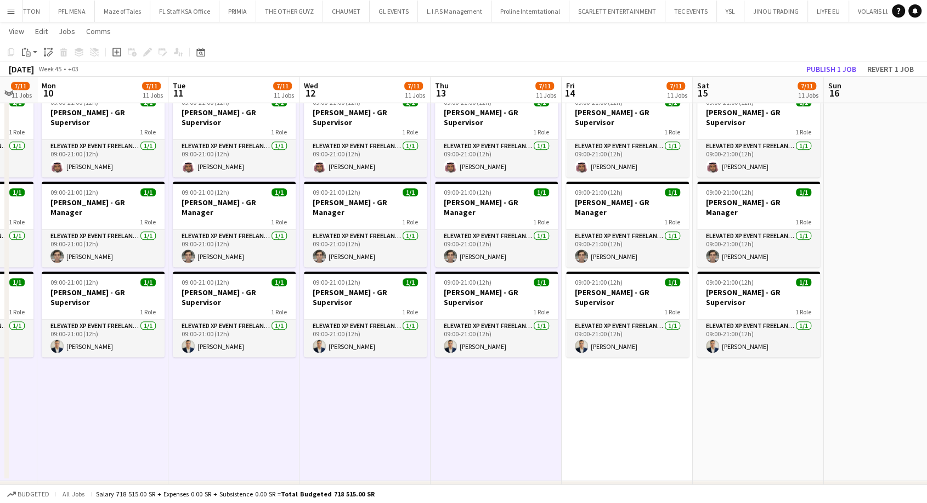
click at [646, 430] on app-date-cell "09:00-21:00 (12h) 1/1 [PERSON_NAME] - GR Supervisor 1 Role Elevated XP Event Fr…" at bounding box center [627, 284] width 131 height 394
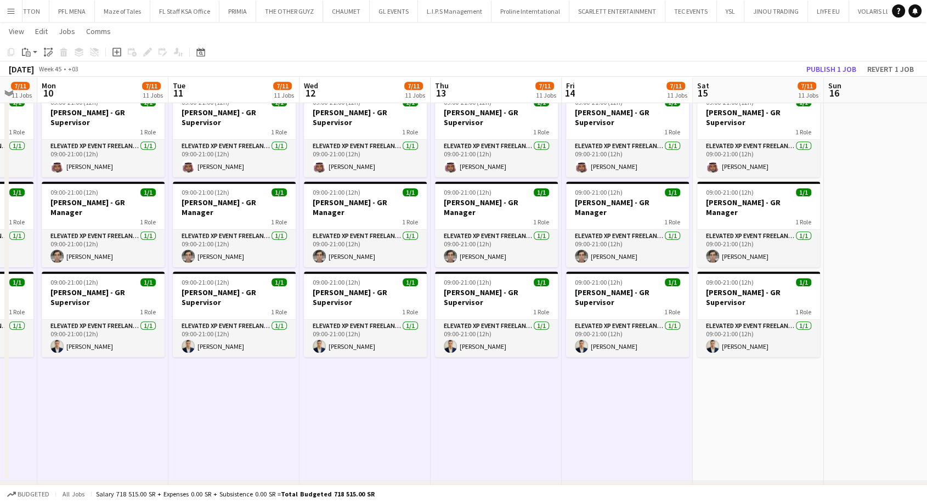
click at [732, 418] on app-date-cell "09:00-21:00 (12h) 1/1 [PERSON_NAME] - GR Supervisor 1 Role Elevated XP Event Fr…" at bounding box center [758, 284] width 131 height 394
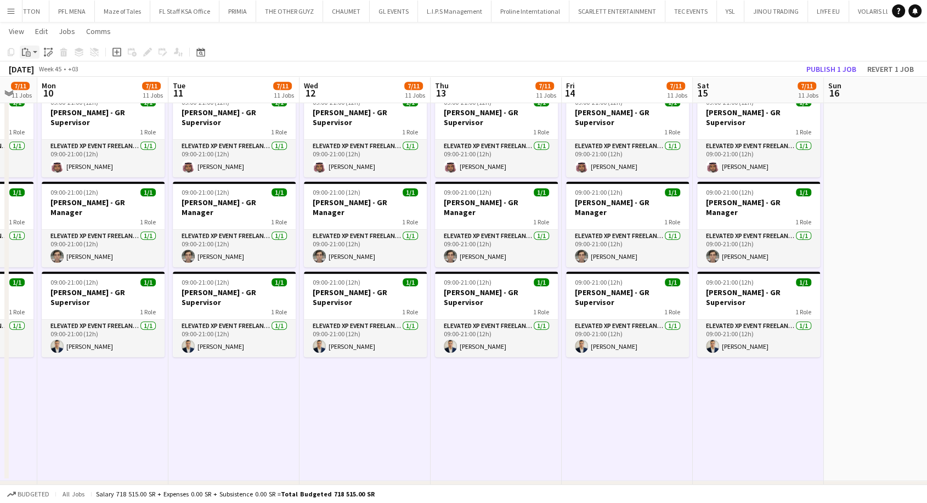
click at [32, 53] on div "Paste" at bounding box center [26, 52] width 13 height 13
click at [39, 76] on link "Paste Ctrl+V" at bounding box center [80, 73] width 103 height 10
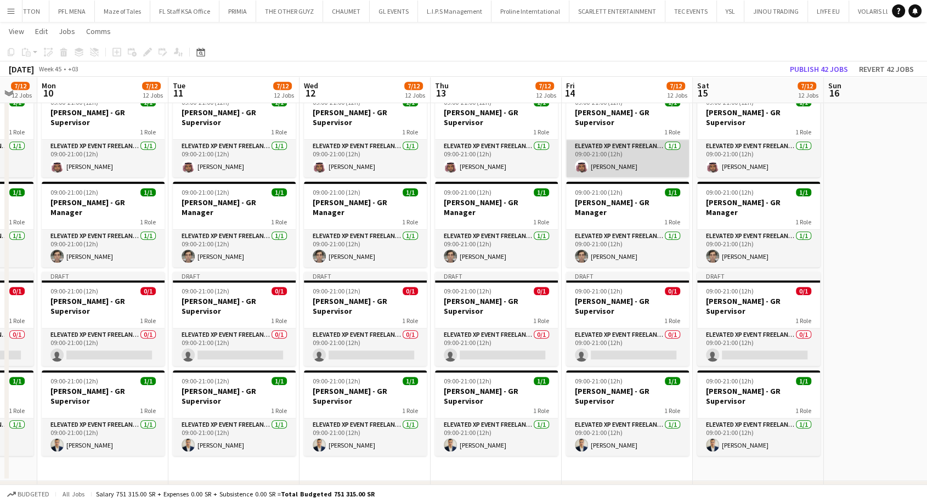
click at [614, 158] on app-card-role "Elevated XP Event Freelancer [DATE] 09:00-21:00 (12h) [PERSON_NAME]" at bounding box center [627, 158] width 123 height 37
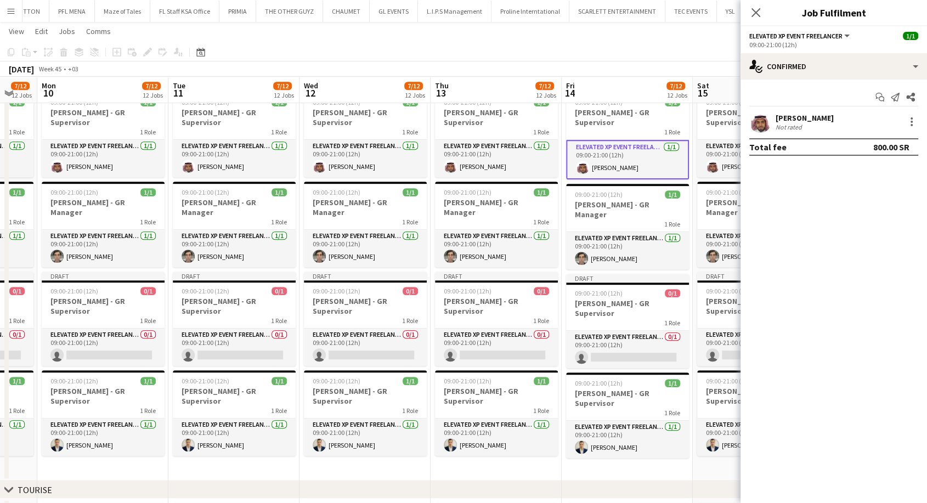
click at [808, 117] on div "[PERSON_NAME]" at bounding box center [805, 118] width 58 height 10
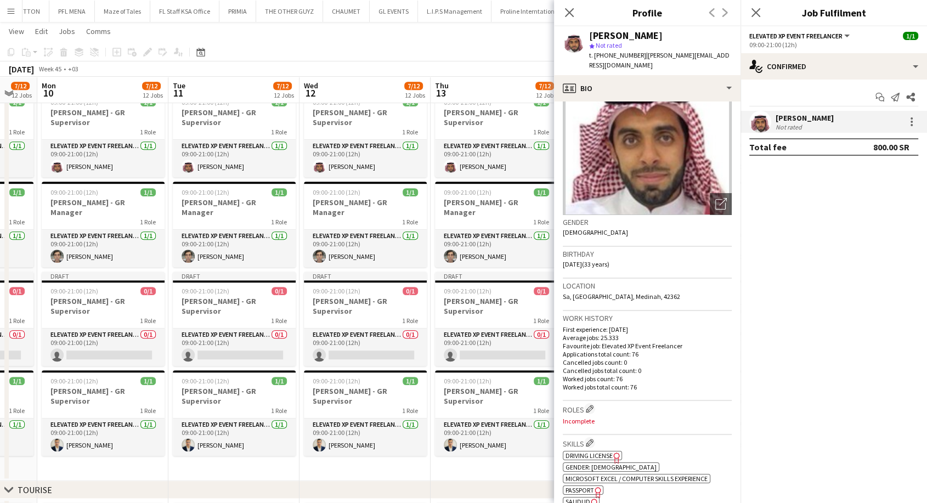
scroll to position [244, 0]
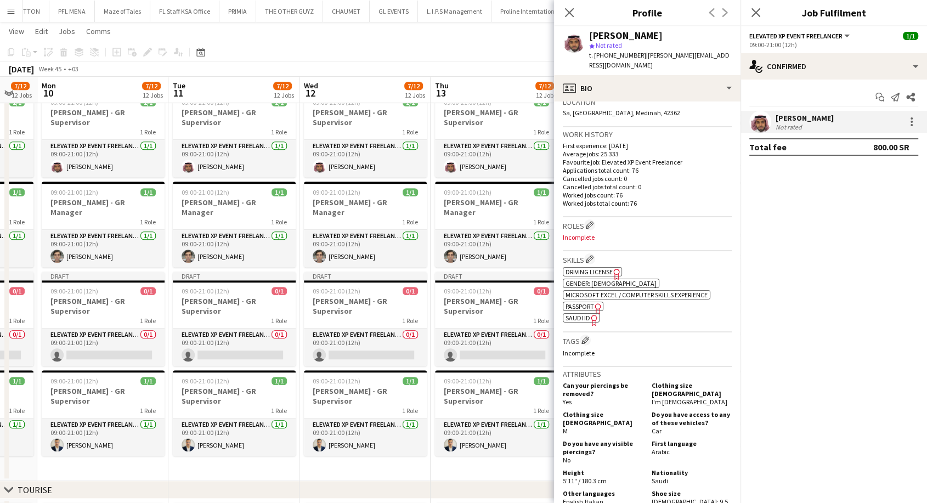
click at [584, 317] on span "SAUDI ID" at bounding box center [578, 318] width 25 height 8
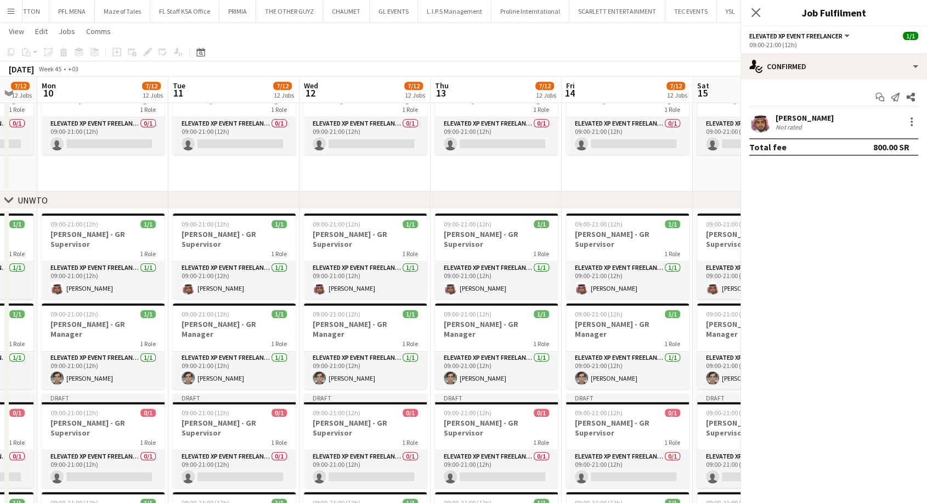
scroll to position [0, 0]
